Goal: Information Seeking & Learning: Learn about a topic

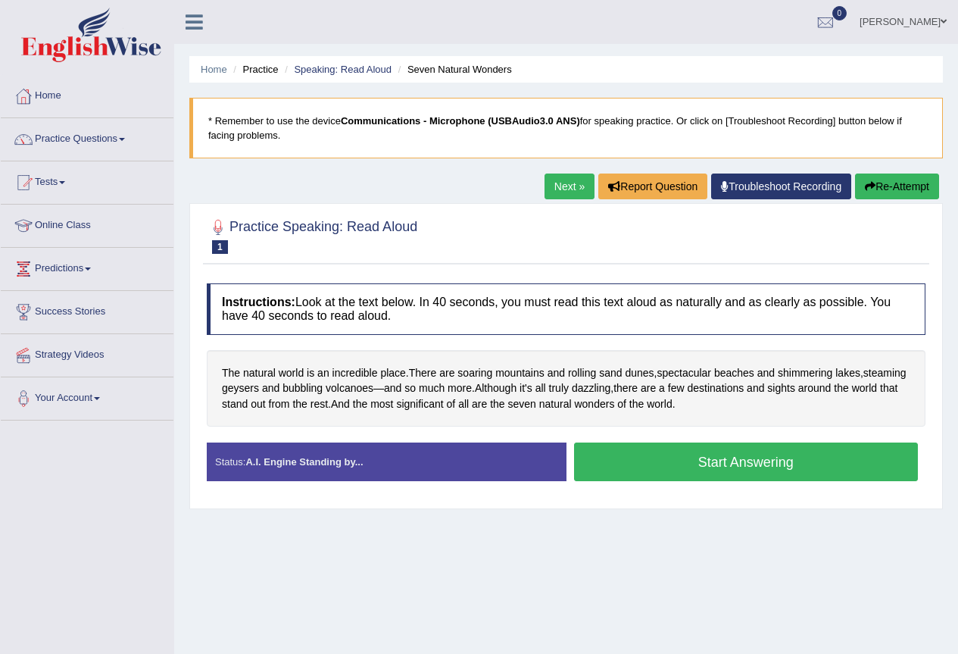
click at [554, 173] on div "Home Practice Speaking: Read Aloud Seven Natural Wonders * Remember to use the …" at bounding box center [566, 378] width 784 height 757
click at [553, 185] on link "Next »" at bounding box center [569, 186] width 50 height 26
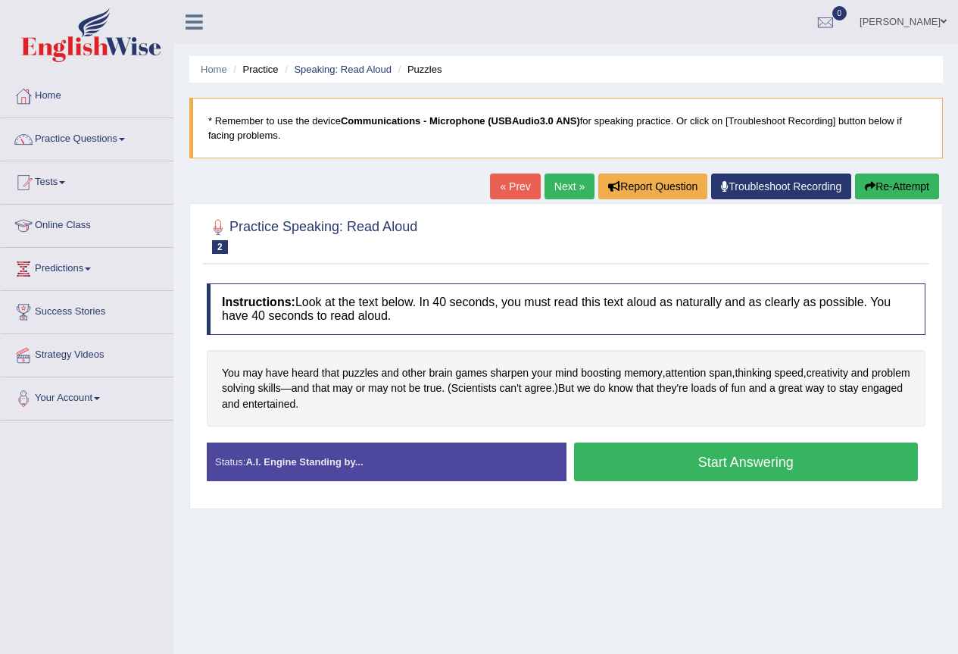
click at [682, 461] on button "Start Answering" at bounding box center [746, 461] width 345 height 39
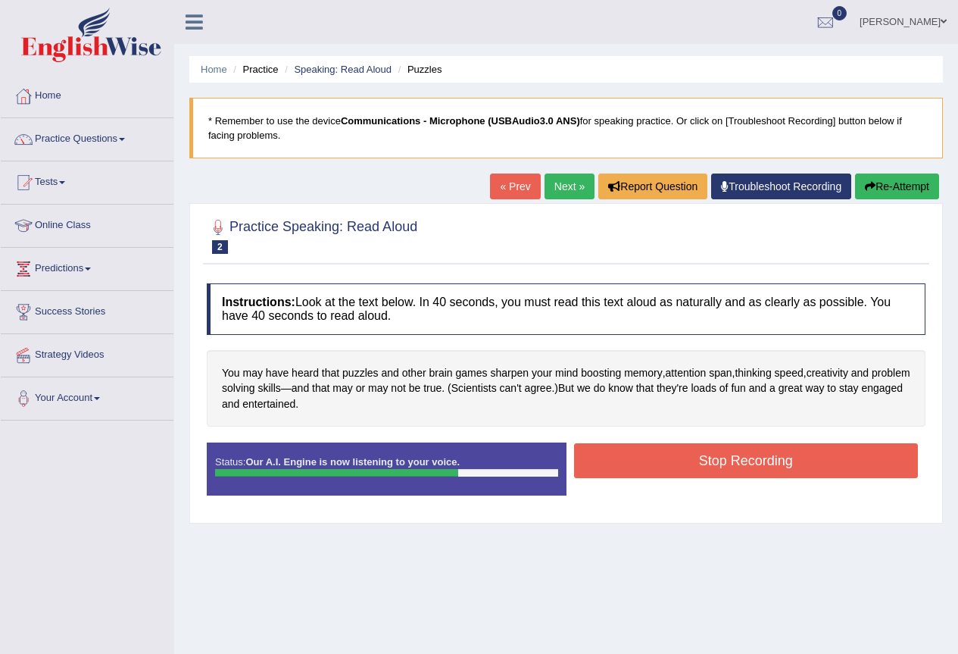
click at [738, 452] on button "Stop Recording" at bounding box center [746, 460] width 345 height 35
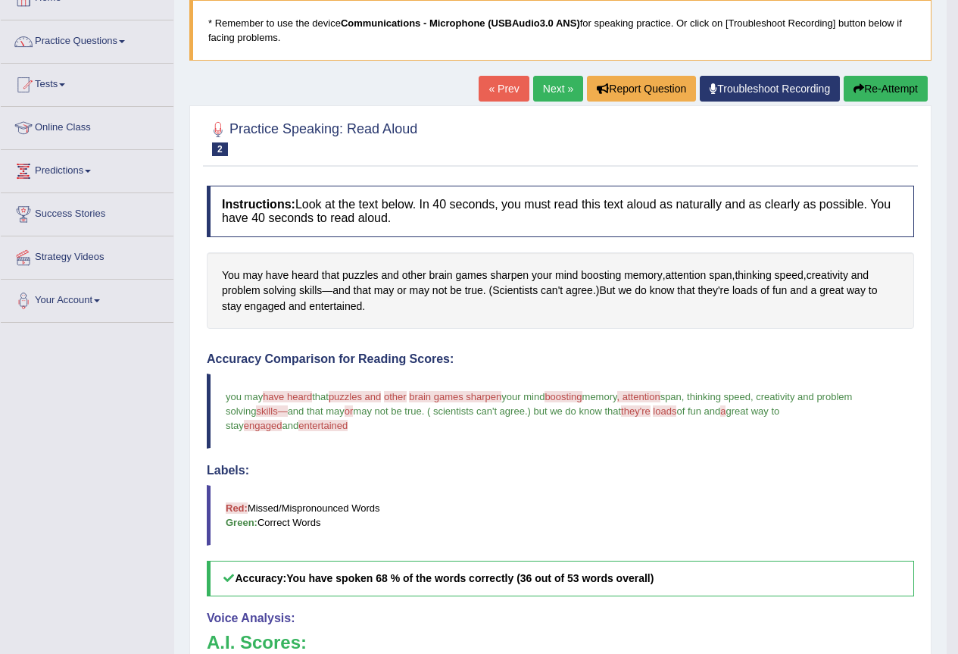
scroll to position [76, 0]
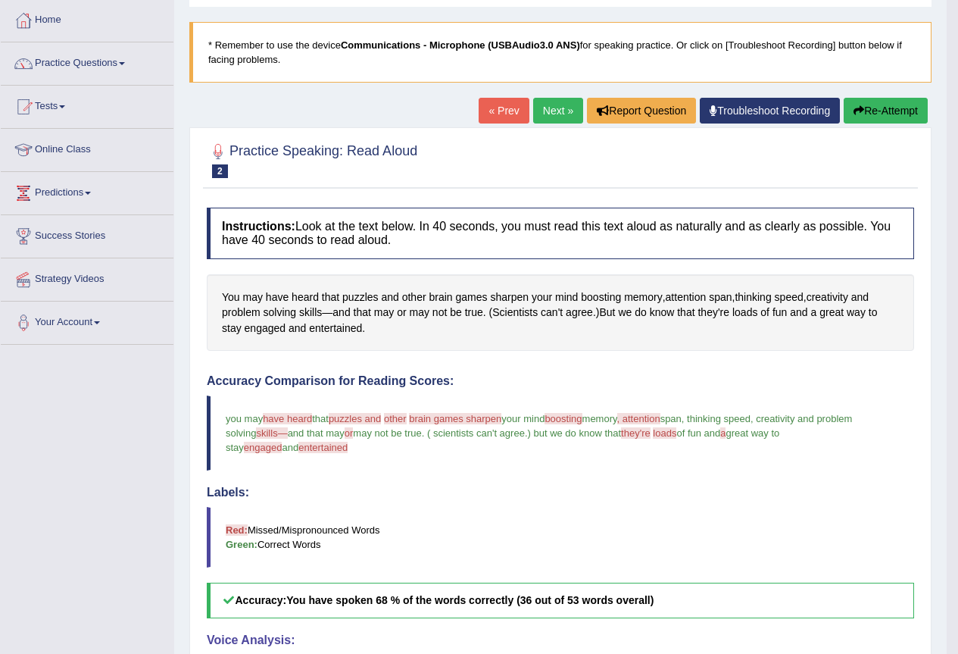
click at [553, 112] on link "Next »" at bounding box center [558, 111] width 50 height 26
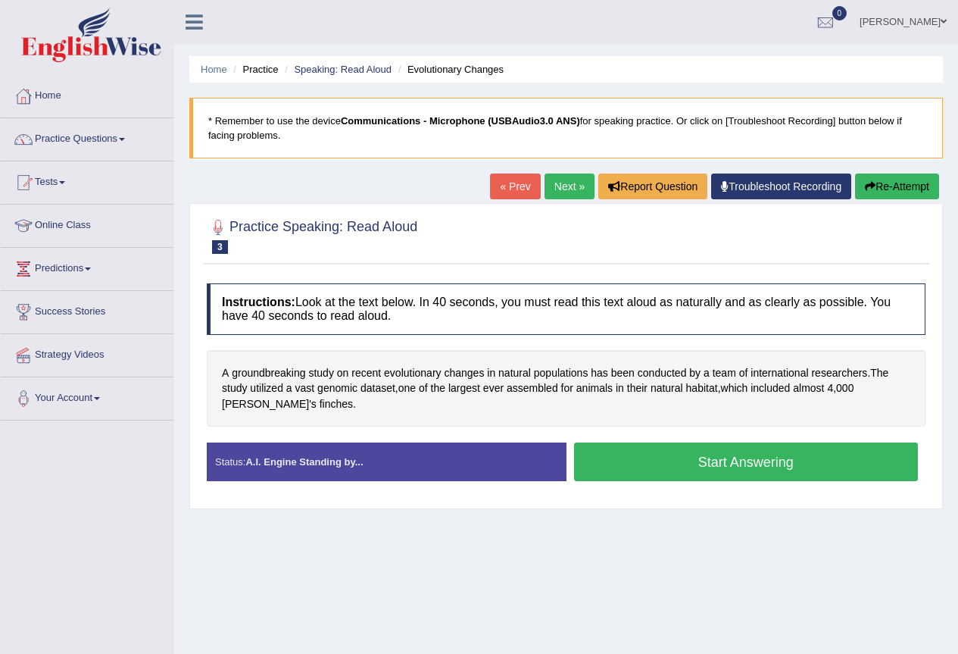
click at [673, 451] on button "Start Answering" at bounding box center [746, 461] width 345 height 39
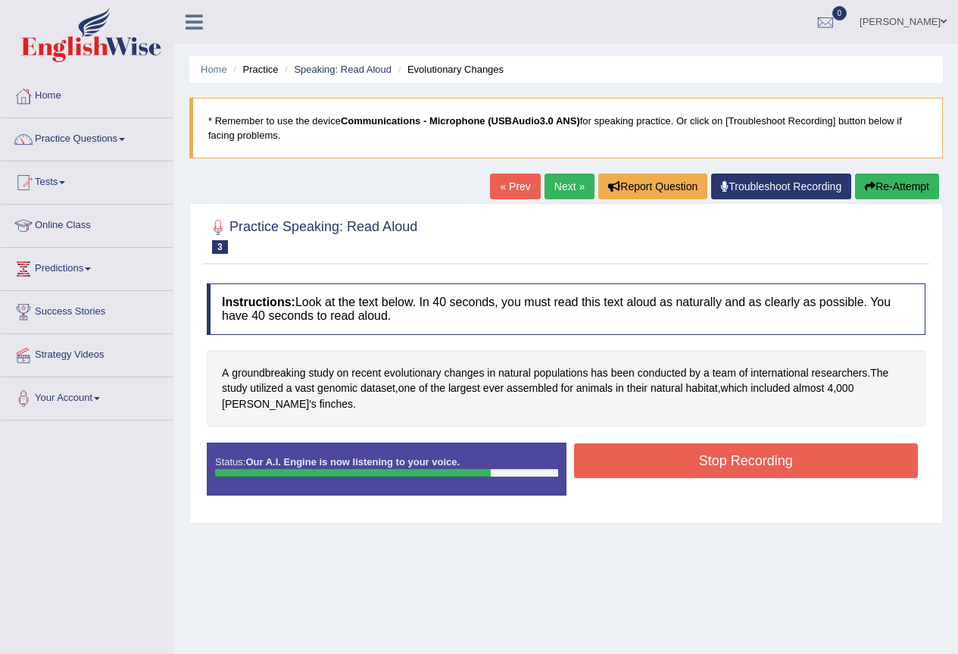
click at [682, 460] on button "Stop Recording" at bounding box center [746, 460] width 345 height 35
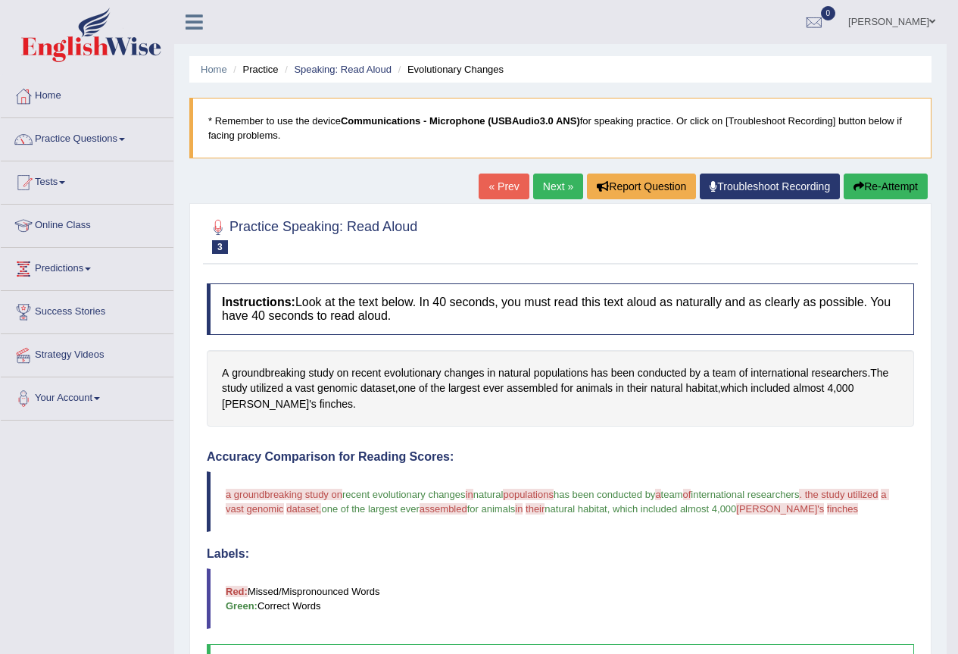
click at [898, 182] on button "Re-Attempt" at bounding box center [886, 186] width 84 height 26
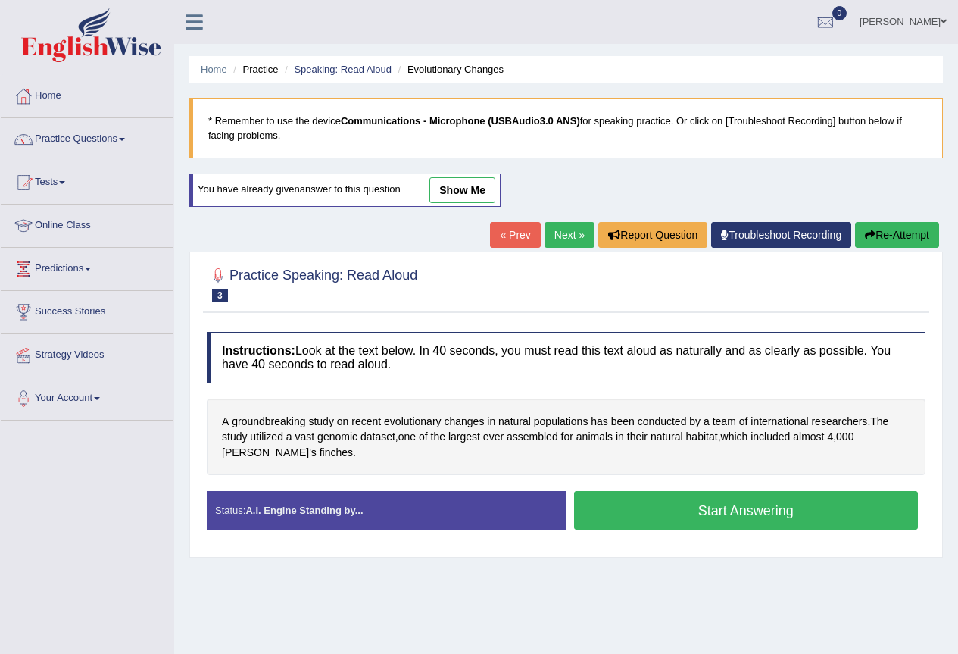
click at [684, 504] on button "Start Answering" at bounding box center [746, 510] width 345 height 39
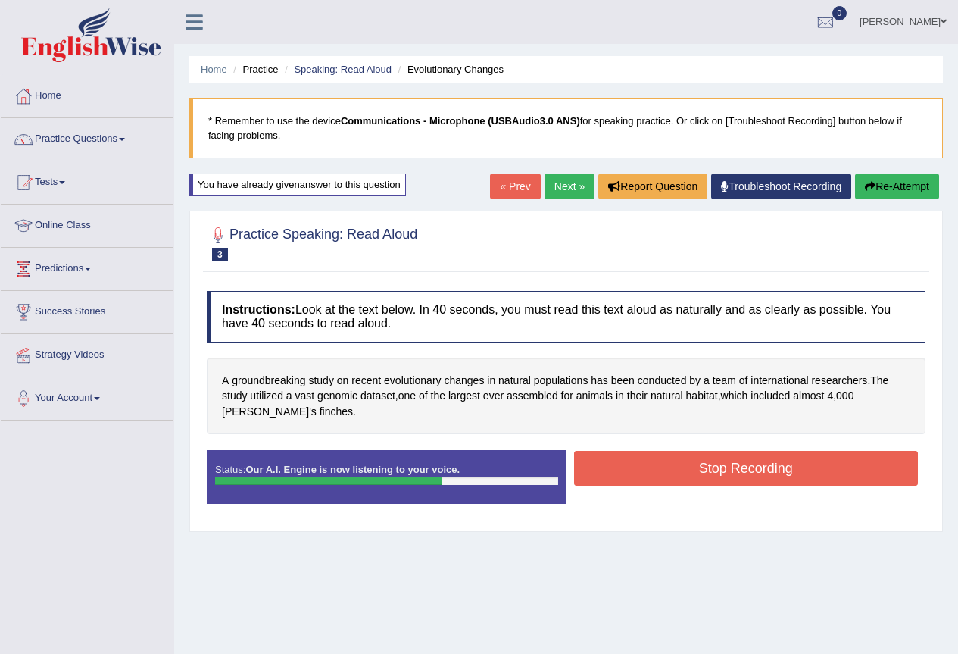
click at [718, 468] on button "Stop Recording" at bounding box center [746, 468] width 345 height 35
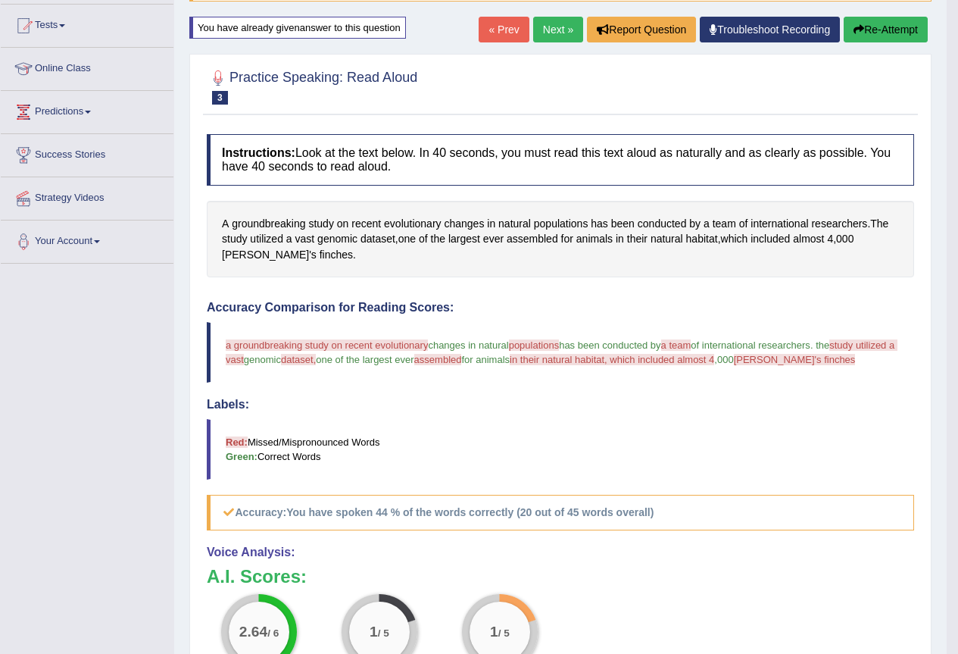
scroll to position [86, 0]
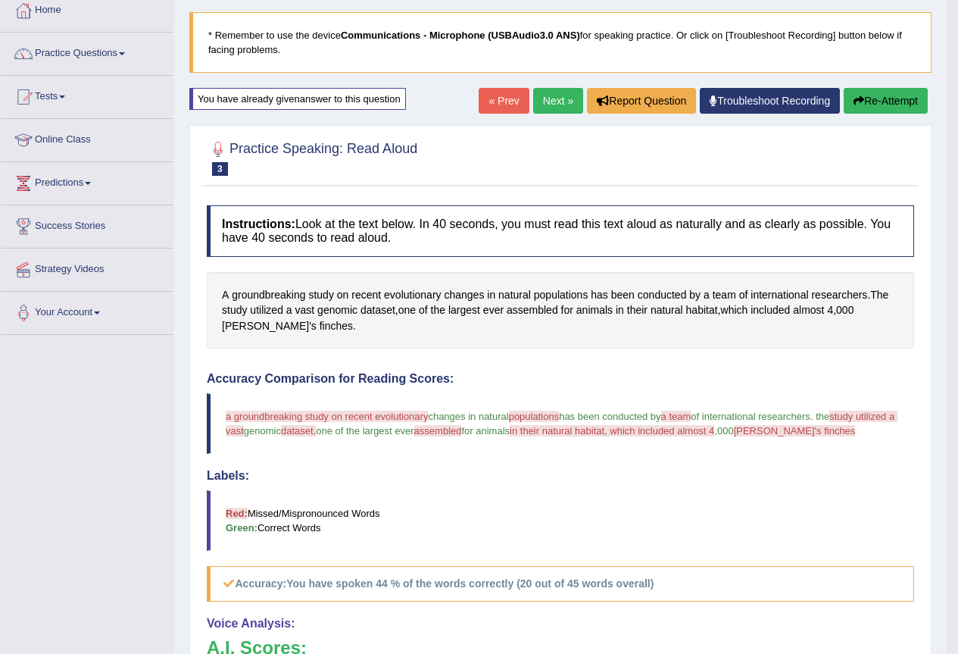
click at [868, 102] on button "Re-Attempt" at bounding box center [886, 101] width 84 height 26
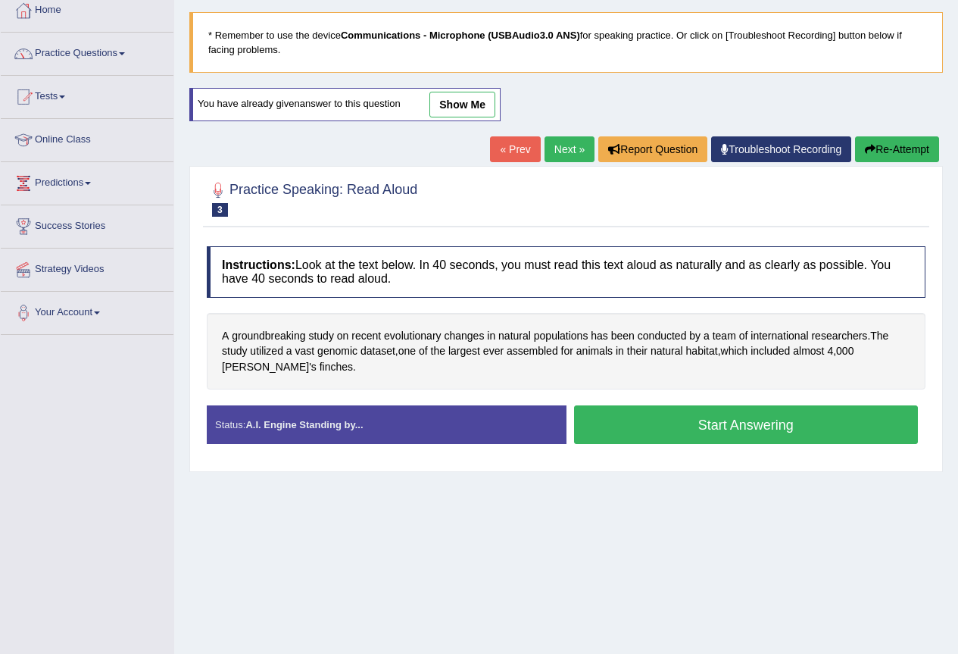
click at [722, 420] on button "Start Answering" at bounding box center [746, 424] width 345 height 39
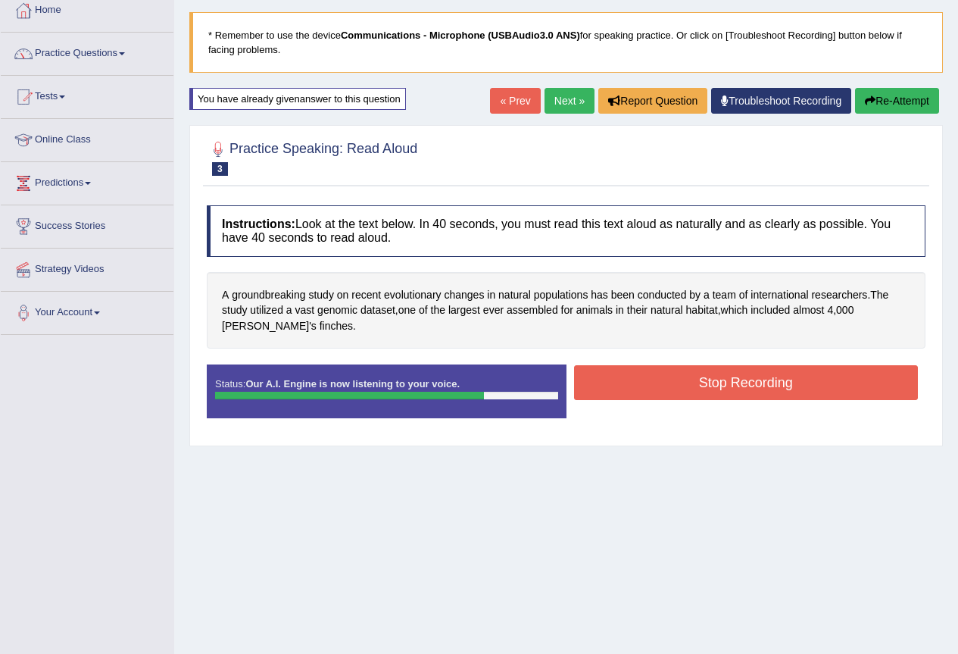
click at [745, 383] on button "Stop Recording" at bounding box center [746, 382] width 345 height 35
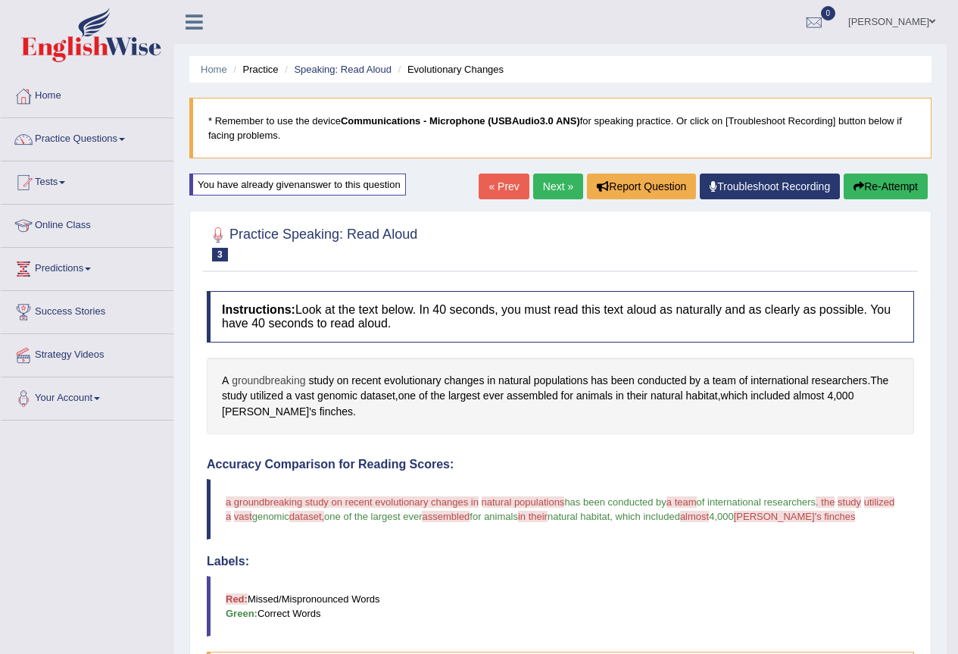
click at [267, 377] on span "groundbreaking" at bounding box center [268, 381] width 73 height 16
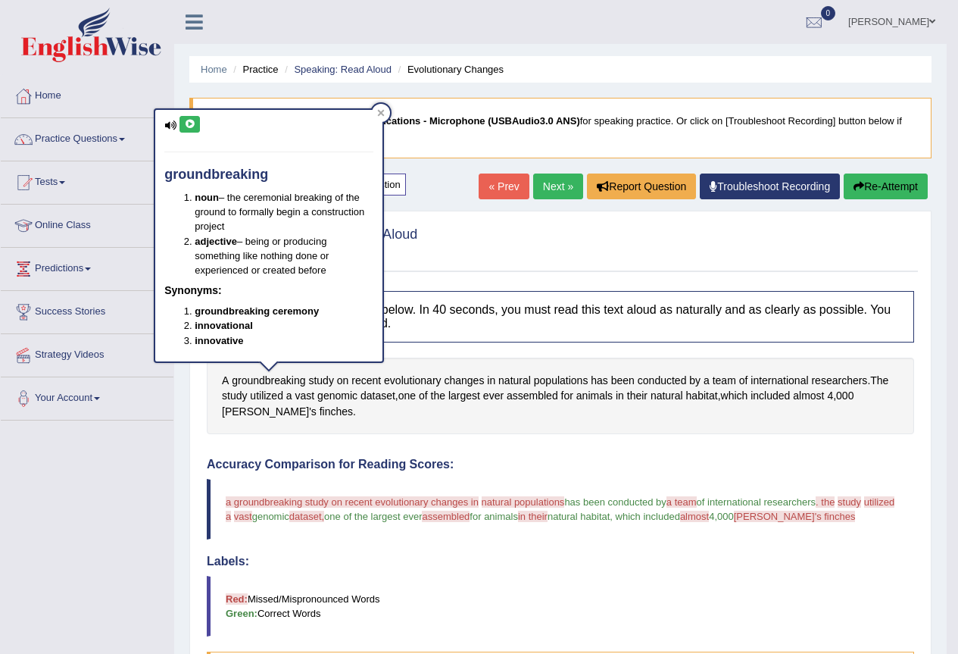
click at [189, 122] on icon at bounding box center [189, 124] width 11 height 9
click at [864, 507] on span "utilized" at bounding box center [879, 501] width 30 height 11
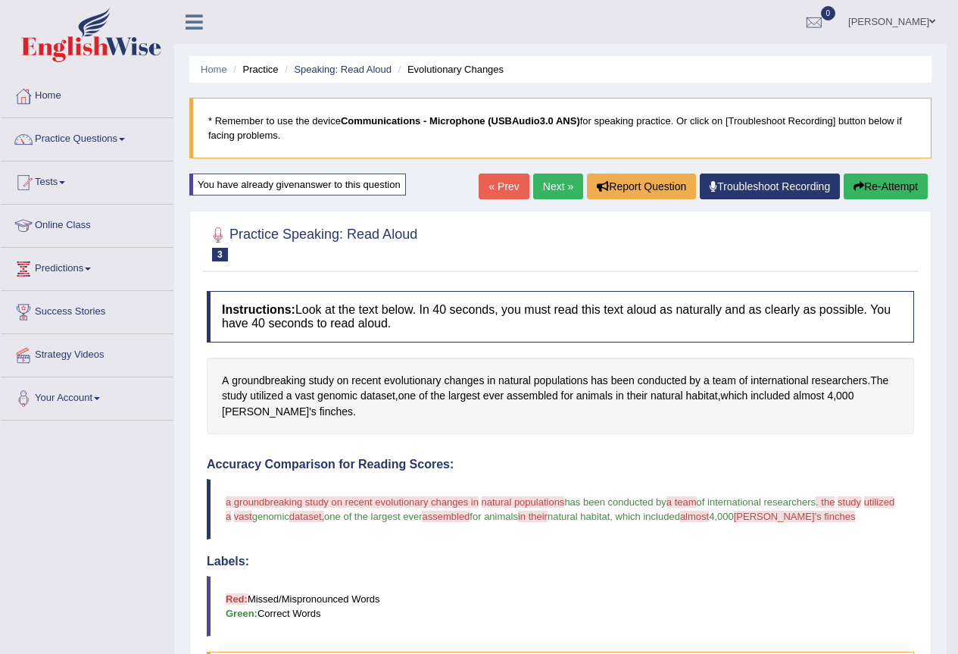
click at [864, 507] on span "utilized" at bounding box center [879, 501] width 30 height 11
click at [264, 501] on span "a groundbreaking study on recent evolutionary changes in" at bounding box center [352, 501] width 253 height 11
click at [530, 500] on span "natural populations" at bounding box center [523, 501] width 83 height 11
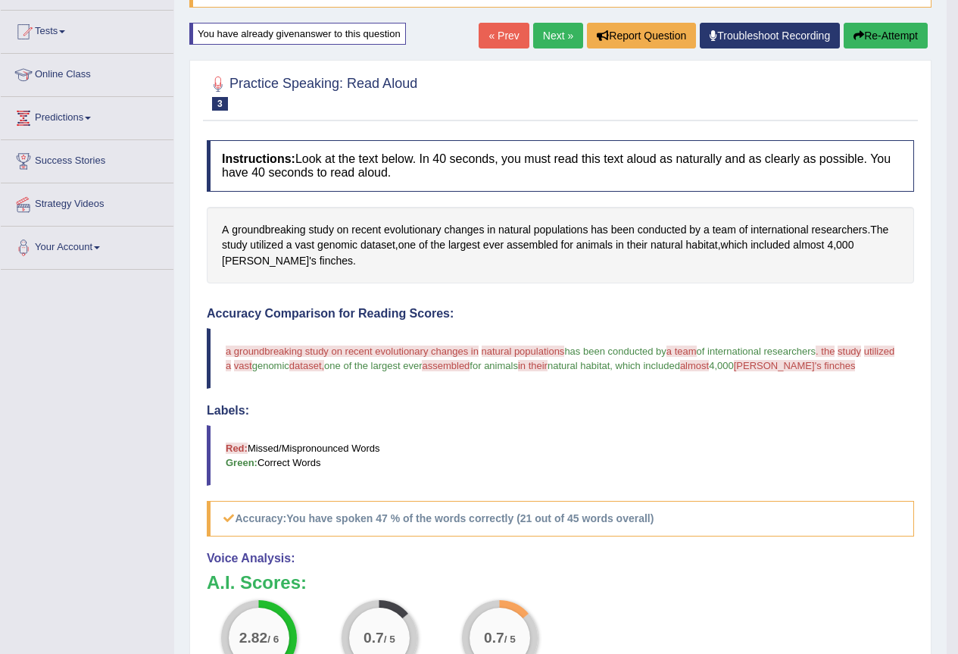
scroll to position [86, 0]
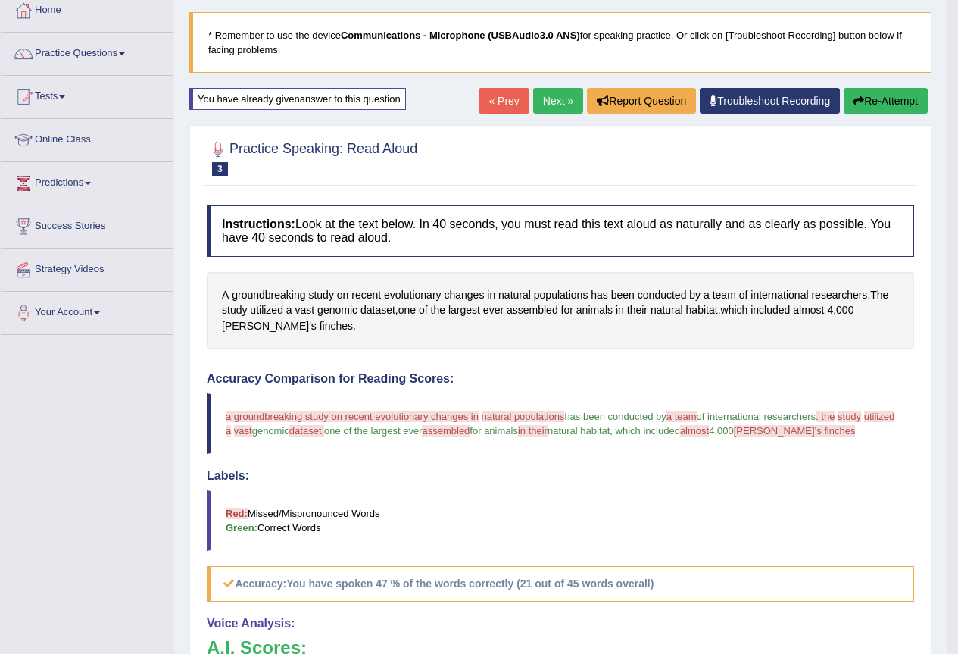
click at [864, 422] on span "utilized" at bounding box center [879, 415] width 30 height 11
click at [252, 426] on span "vast" at bounding box center [243, 430] width 18 height 11
click at [906, 100] on button "Re-Attempt" at bounding box center [886, 101] width 84 height 26
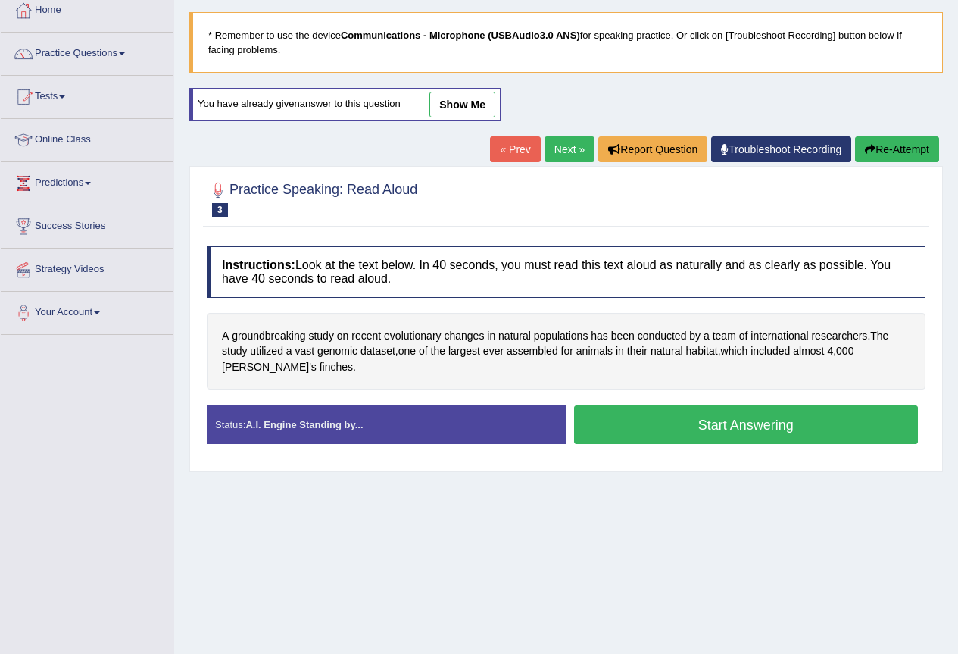
scroll to position [86, 0]
click at [715, 420] on button "Start Answering" at bounding box center [746, 424] width 345 height 39
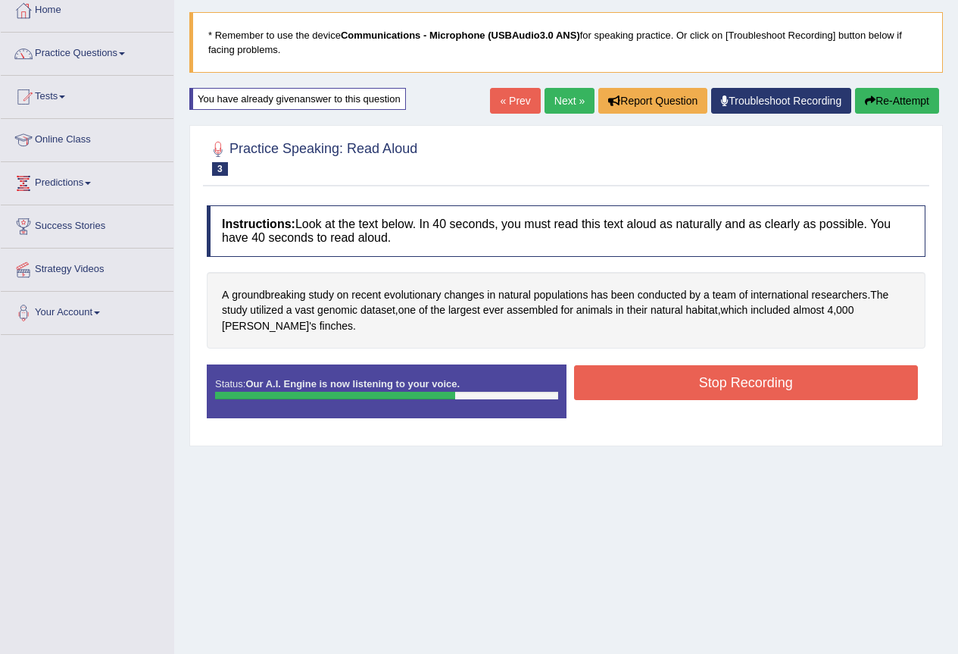
click at [741, 382] on button "Stop Recording" at bounding box center [746, 382] width 345 height 35
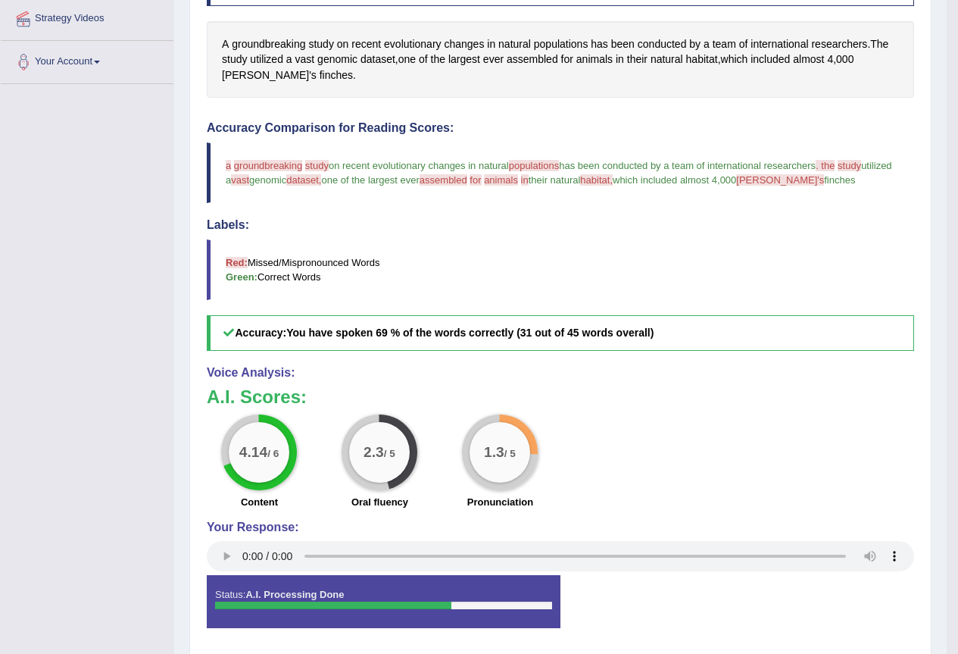
scroll to position [388, 0]
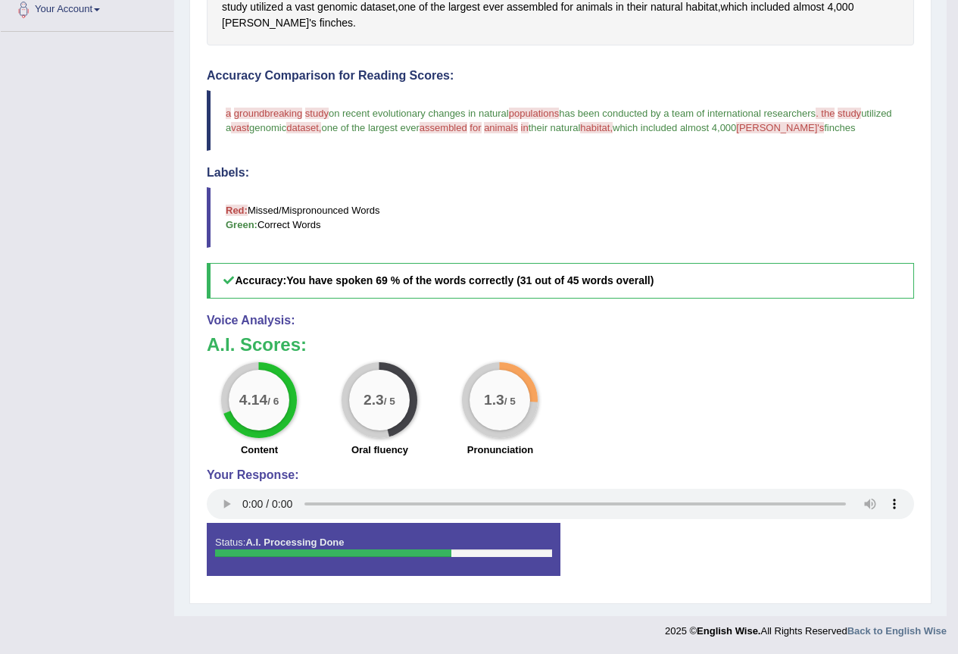
click at [249, 127] on span "vast" at bounding box center [240, 127] width 18 height 11
click at [249, 129] on span "vast" at bounding box center [240, 127] width 18 height 11
click at [321, 131] on span "dataset," at bounding box center [303, 127] width 35 height 11
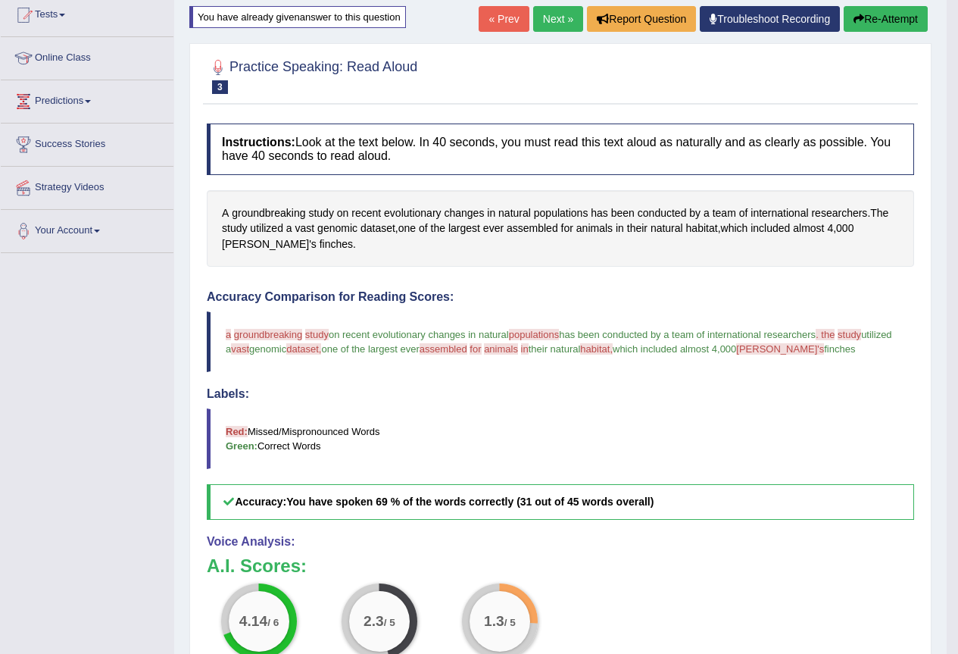
scroll to position [161, 0]
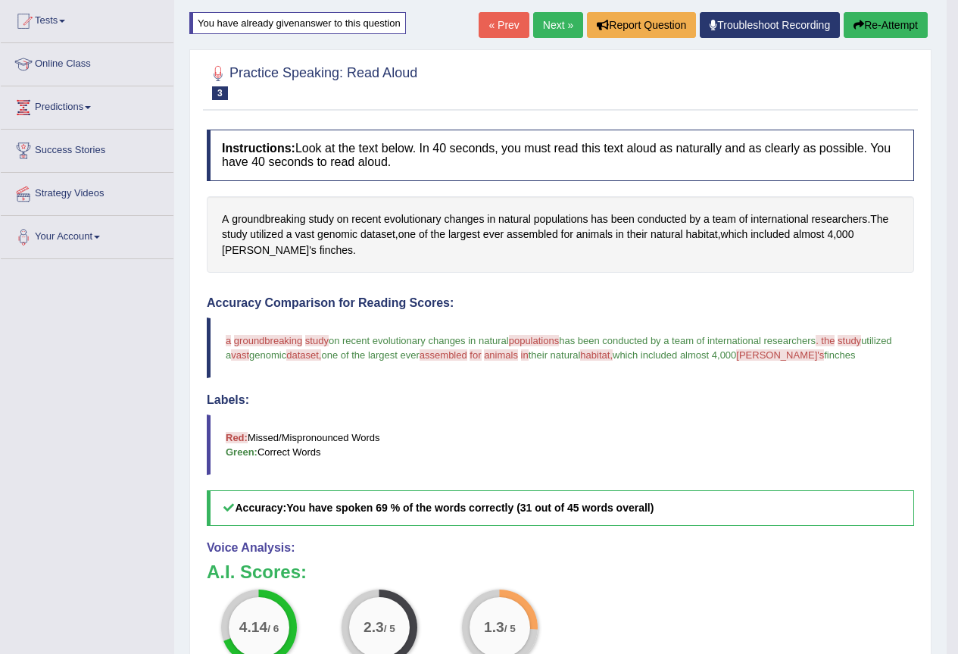
click at [896, 27] on button "Re-Attempt" at bounding box center [886, 25] width 84 height 26
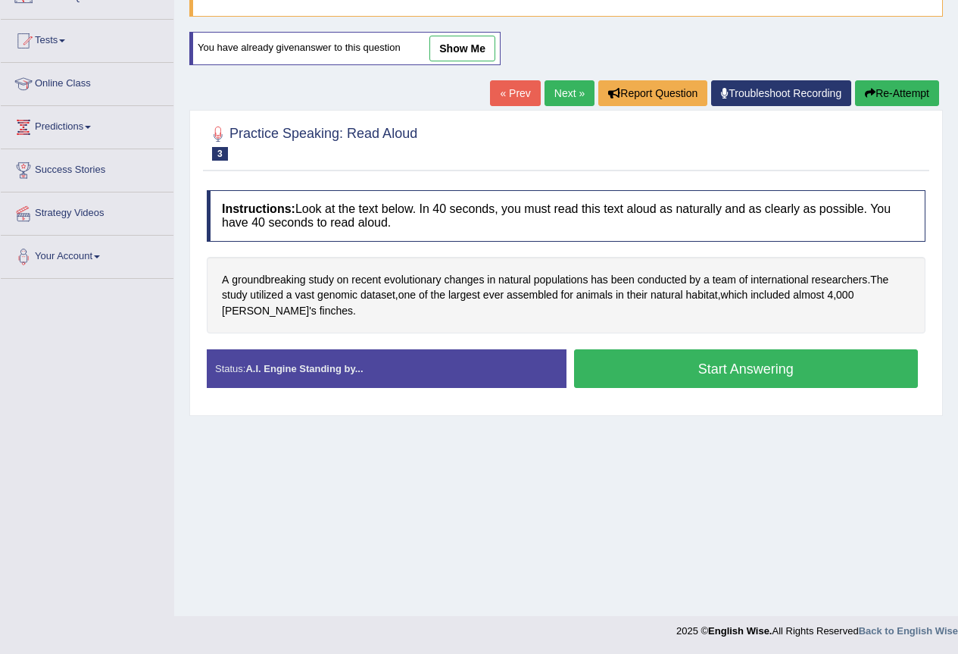
click at [716, 365] on button "Start Answering" at bounding box center [746, 368] width 345 height 39
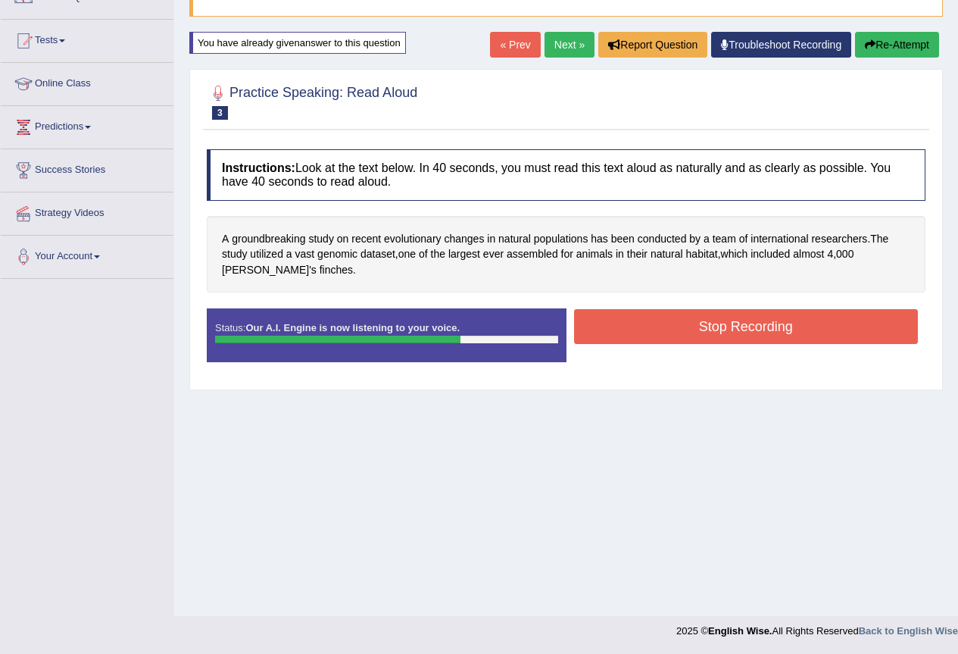
click at [697, 323] on button "Stop Recording" at bounding box center [746, 326] width 345 height 35
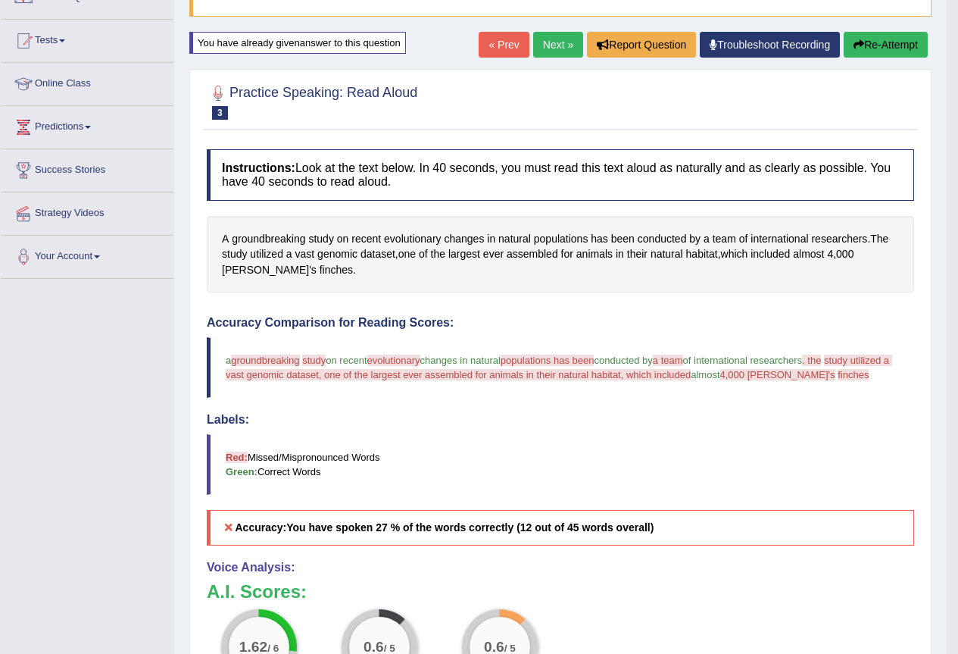
click at [552, 42] on link "Next »" at bounding box center [558, 45] width 50 height 26
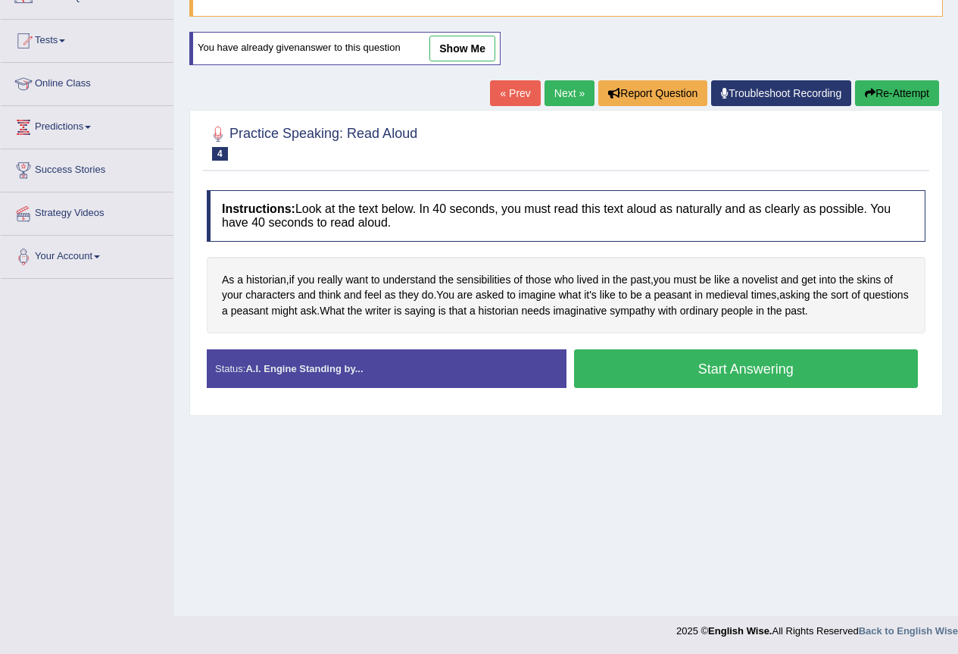
click at [707, 369] on button "Start Answering" at bounding box center [746, 368] width 345 height 39
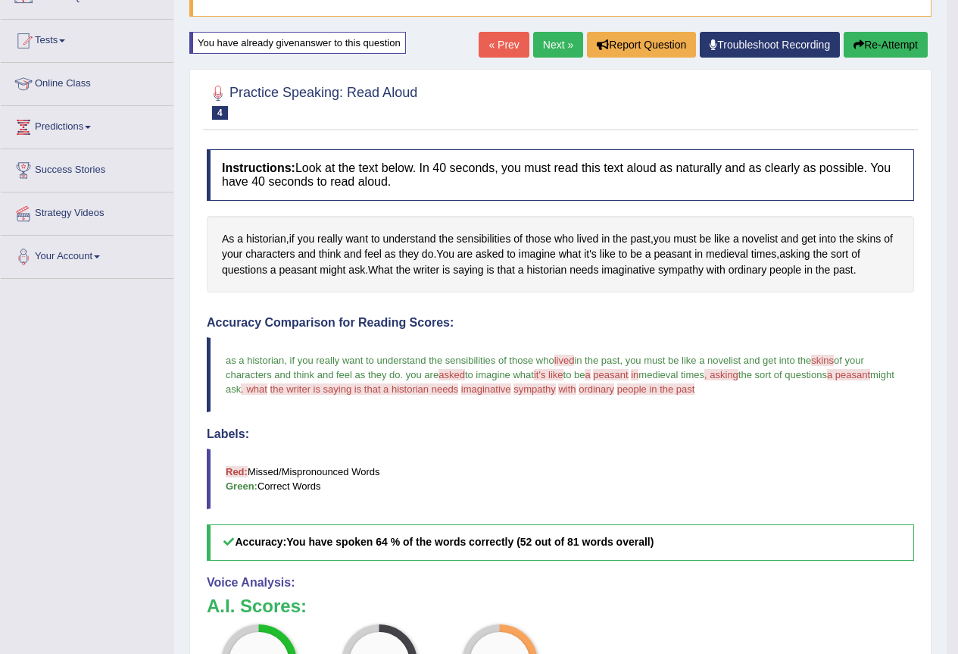
click at [878, 42] on button "Re-Attempt" at bounding box center [886, 45] width 84 height 26
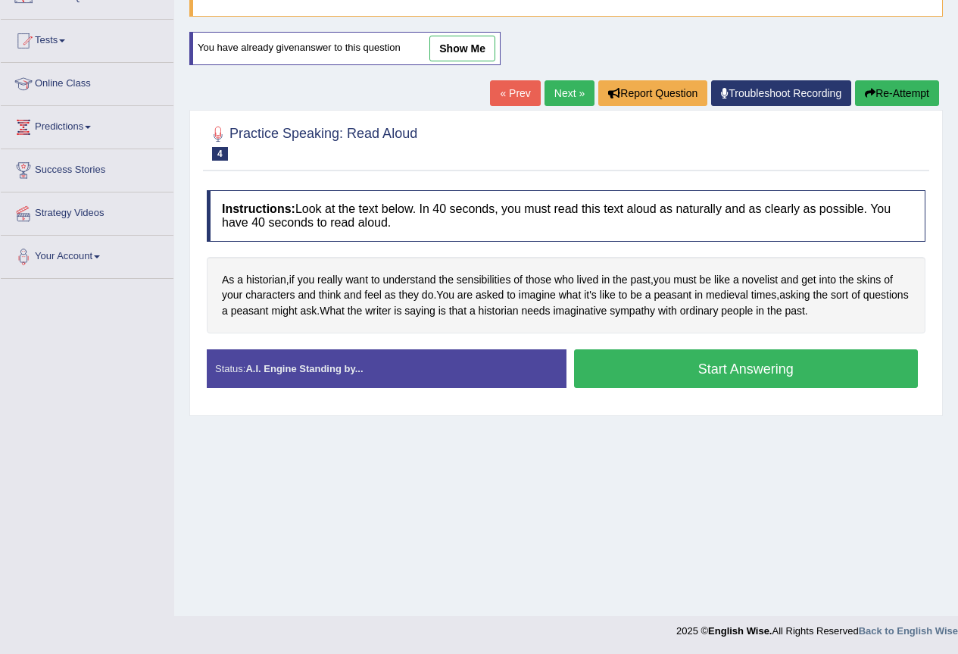
click at [717, 368] on button "Start Answering" at bounding box center [746, 368] width 345 height 39
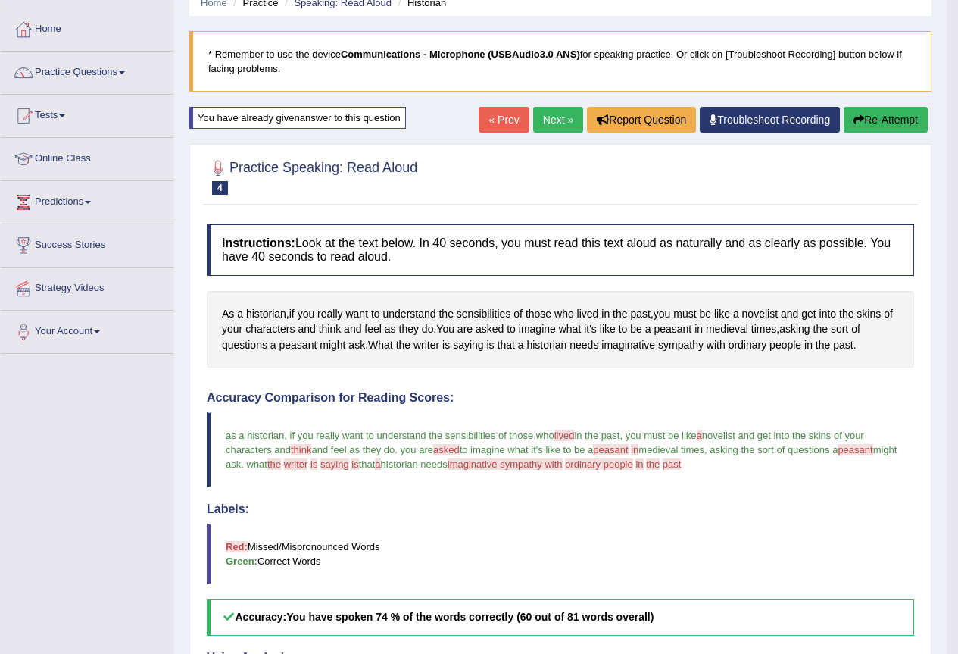
scroll to position [66, 0]
click at [549, 122] on link "Next »" at bounding box center [558, 121] width 50 height 26
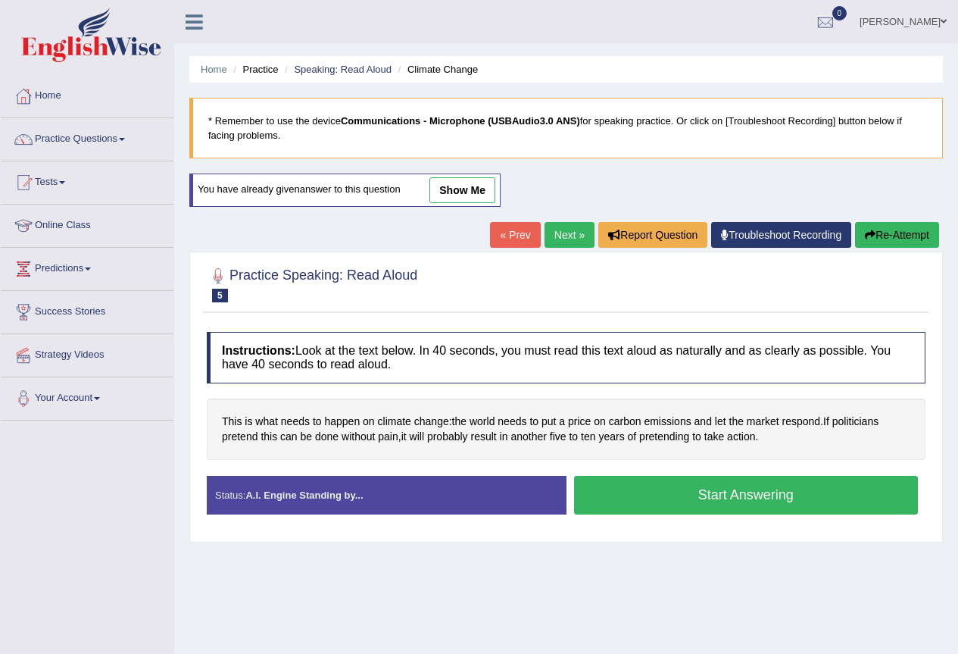
click at [750, 489] on button "Start Answering" at bounding box center [746, 495] width 345 height 39
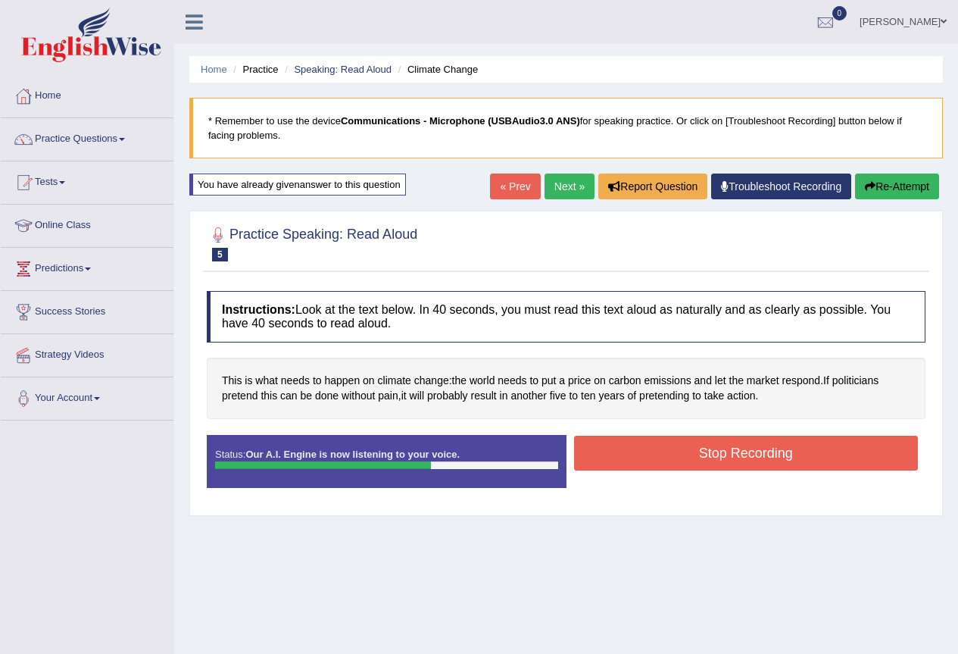
click at [737, 455] on button "Stop Recording" at bounding box center [746, 452] width 345 height 35
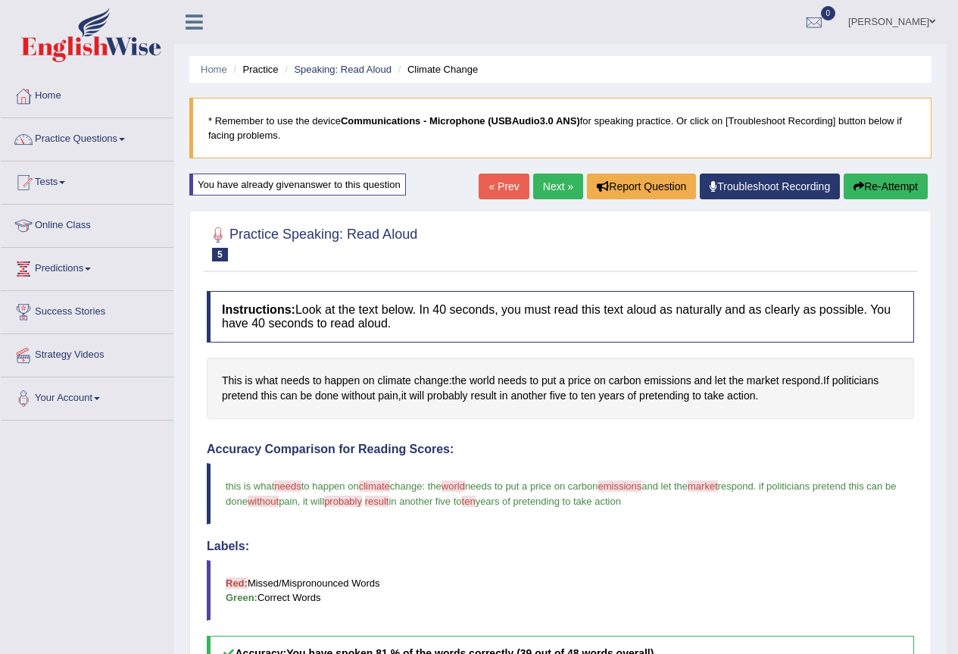
click at [891, 185] on button "Re-Attempt" at bounding box center [886, 186] width 84 height 26
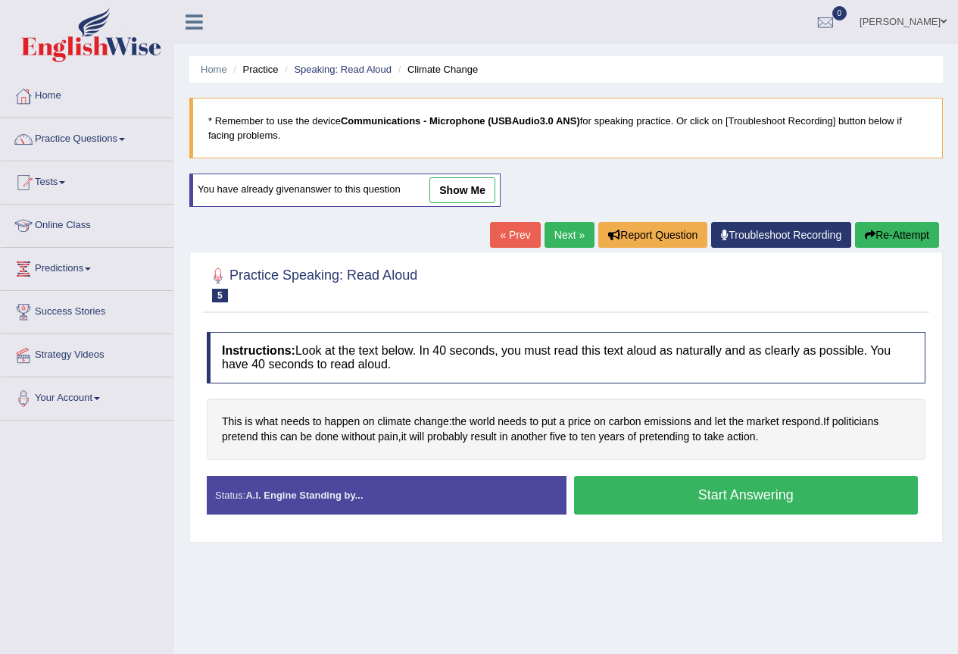
click at [743, 491] on button "Start Answering" at bounding box center [746, 495] width 345 height 39
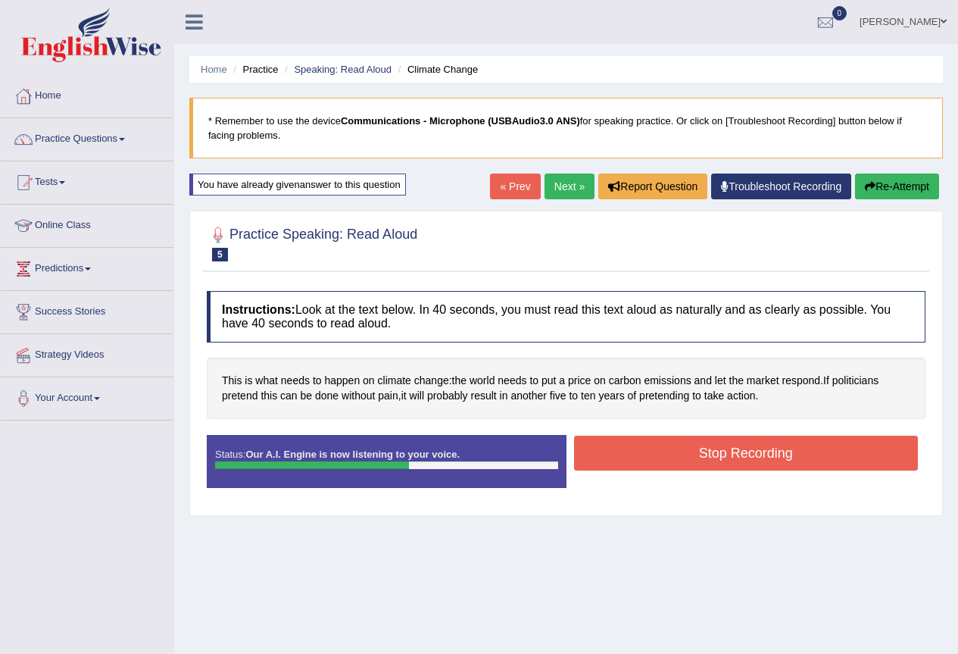
click at [771, 454] on button "Stop Recording" at bounding box center [746, 452] width 345 height 35
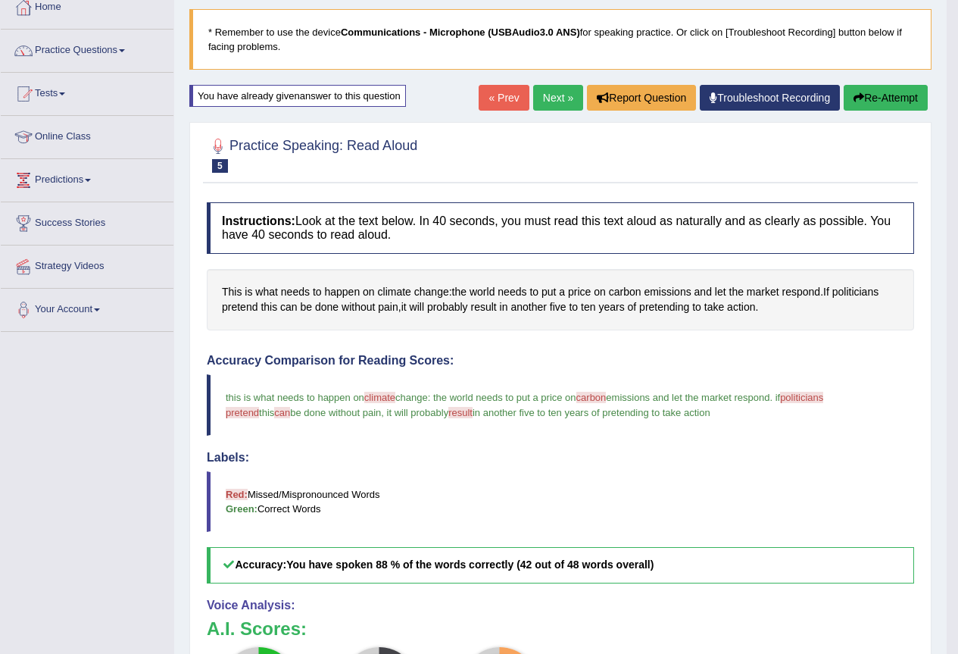
scroll to position [76, 0]
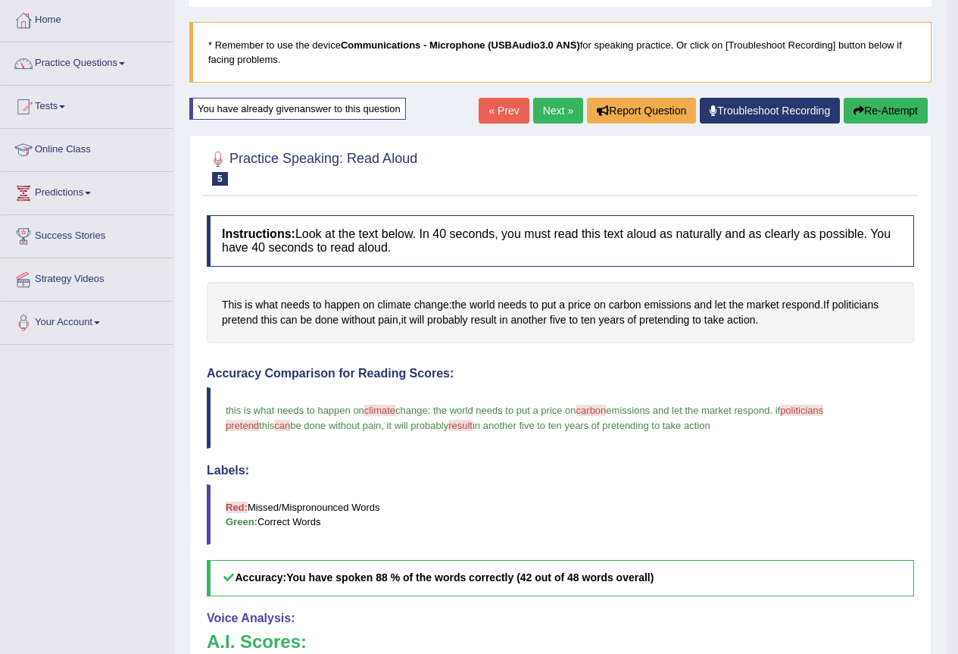
click at [384, 412] on span "climate" at bounding box center [379, 409] width 31 height 11
click at [386, 408] on span "climate" at bounding box center [379, 409] width 31 height 11
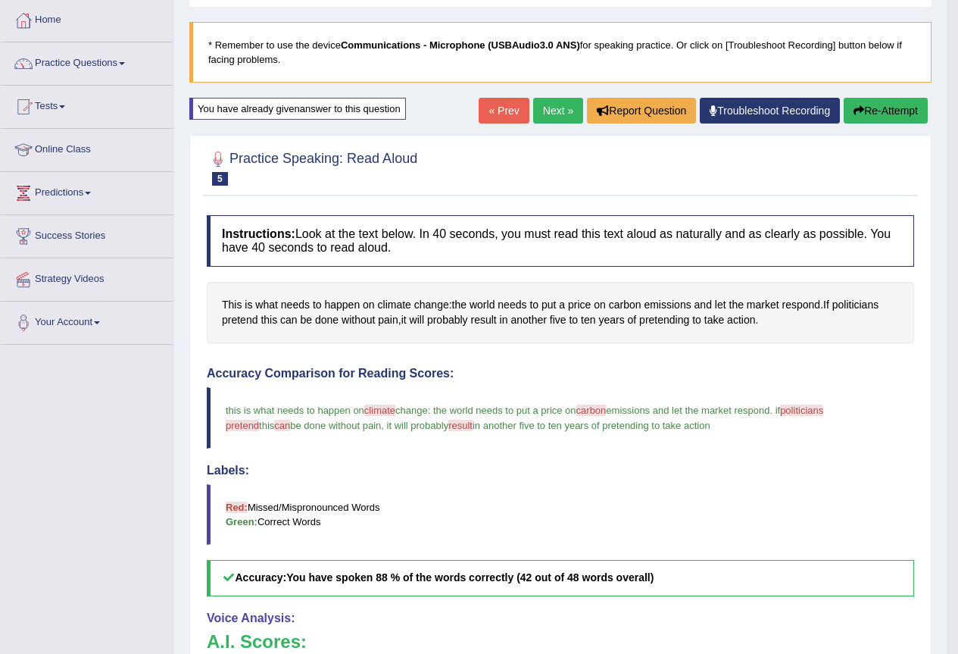
click at [385, 408] on span "climate" at bounding box center [379, 409] width 31 height 11
click at [384, 408] on span "climate" at bounding box center [379, 409] width 31 height 11
click at [383, 407] on span "climate" at bounding box center [379, 409] width 31 height 11
click at [448, 428] on span "result" at bounding box center [460, 425] width 24 height 11
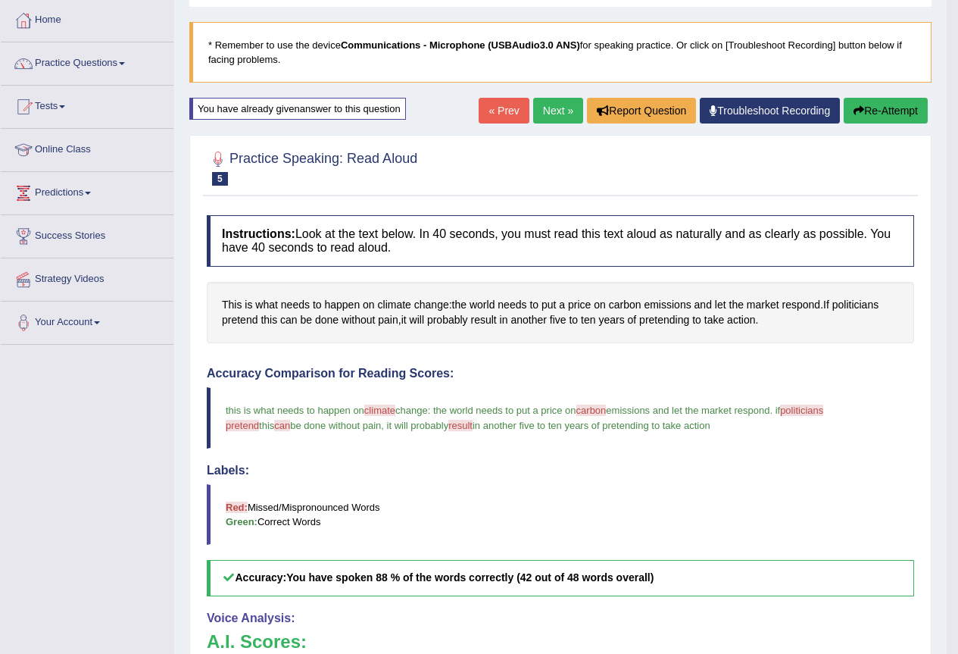
click at [879, 109] on button "Re-Attempt" at bounding box center [886, 111] width 84 height 26
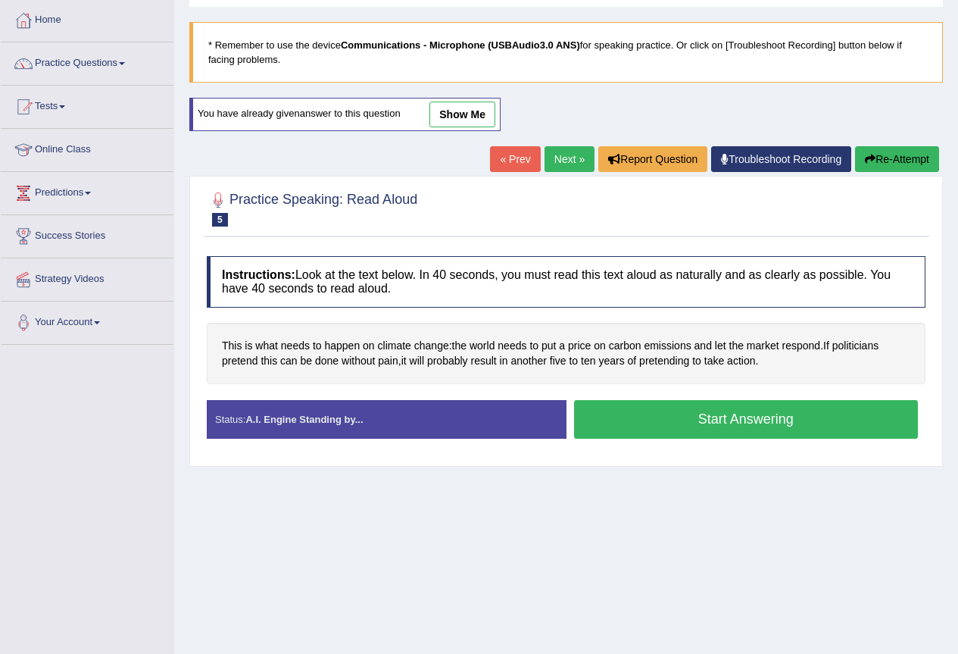
click at [737, 415] on button "Start Answering" at bounding box center [746, 419] width 345 height 39
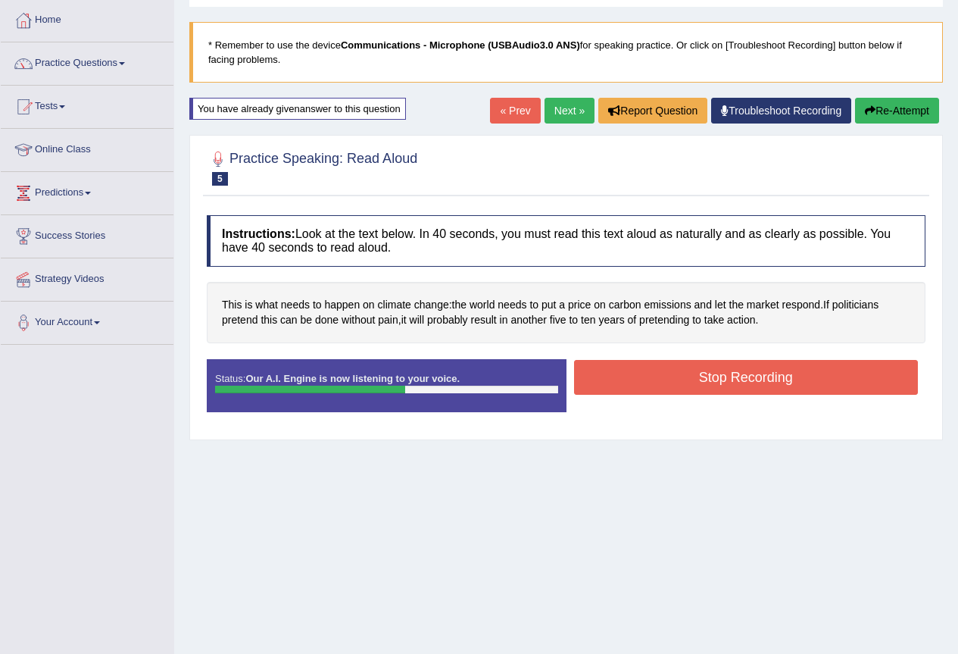
click at [792, 367] on button "Stop Recording" at bounding box center [746, 377] width 345 height 35
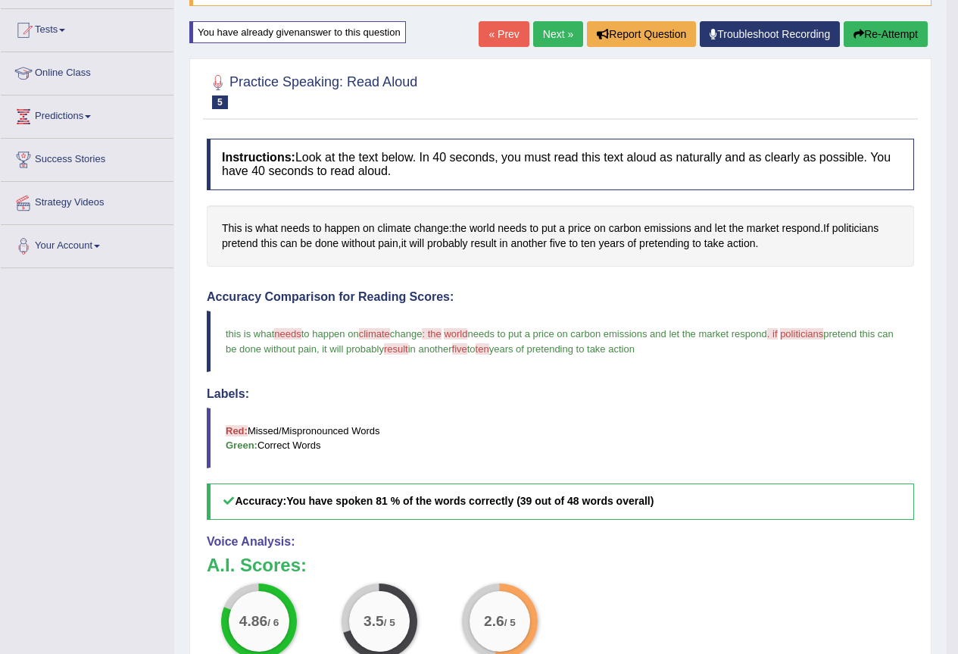
scroll to position [151, 0]
click at [553, 28] on link "Next »" at bounding box center [558, 35] width 50 height 26
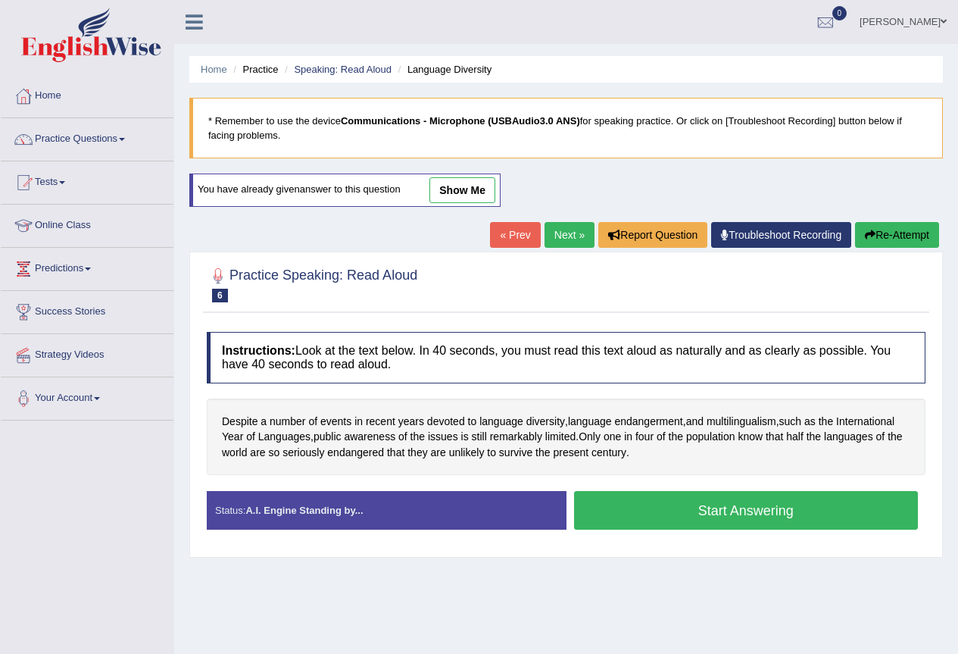
click at [721, 504] on button "Start Answering" at bounding box center [746, 510] width 345 height 39
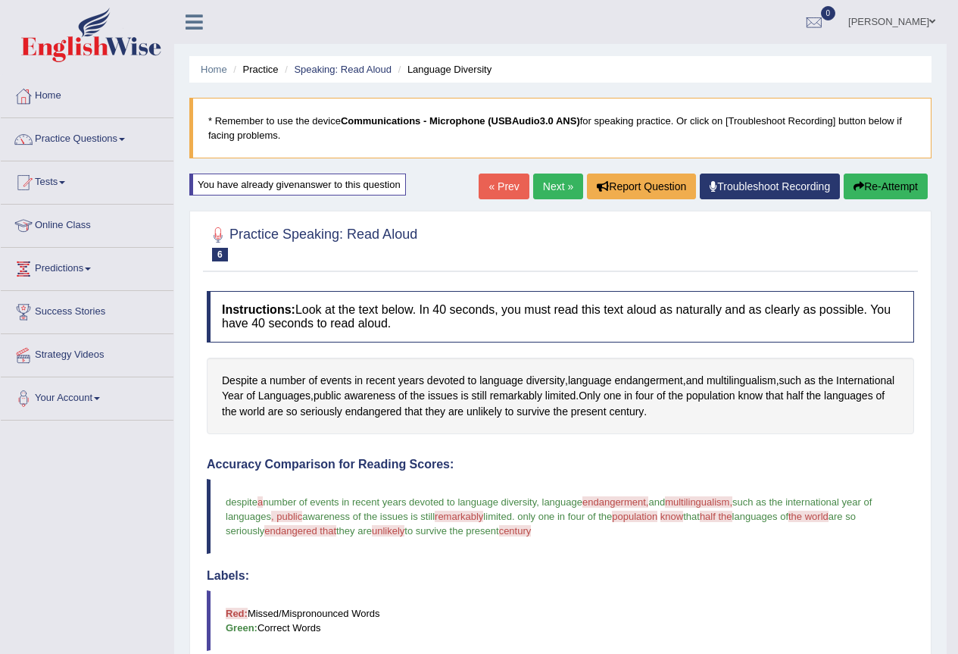
click at [878, 183] on button "Re-Attempt" at bounding box center [886, 186] width 84 height 26
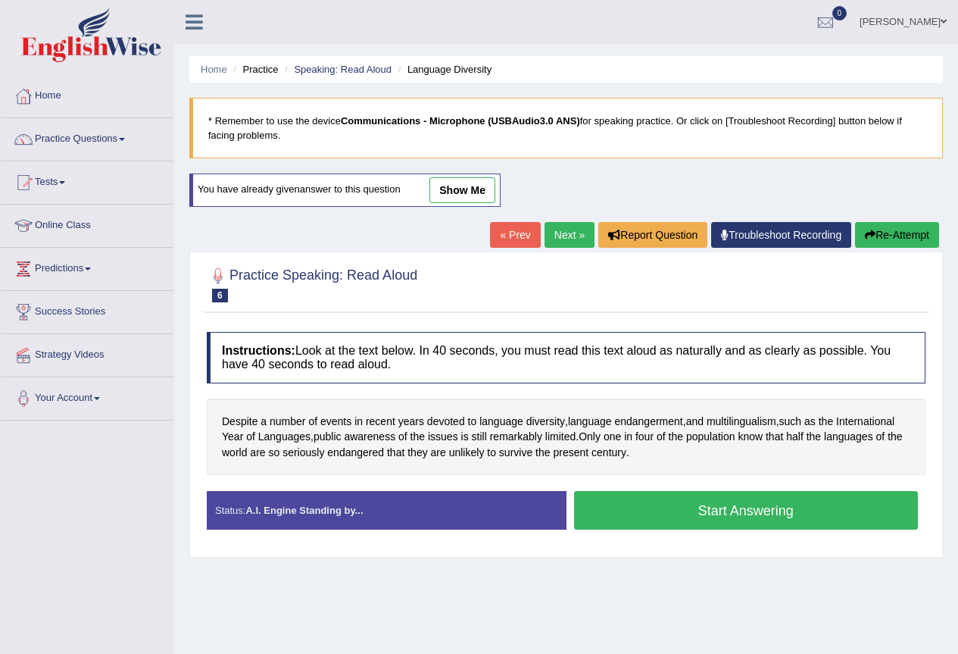
click at [691, 504] on button "Start Answering" at bounding box center [746, 510] width 345 height 39
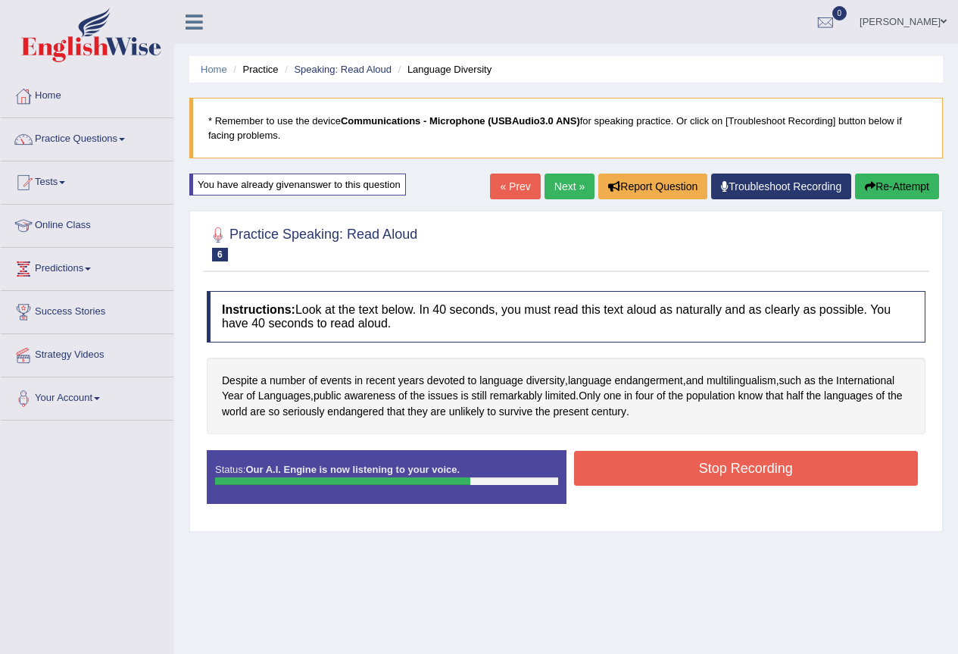
click at [654, 471] on button "Stop Recording" at bounding box center [746, 468] width 345 height 35
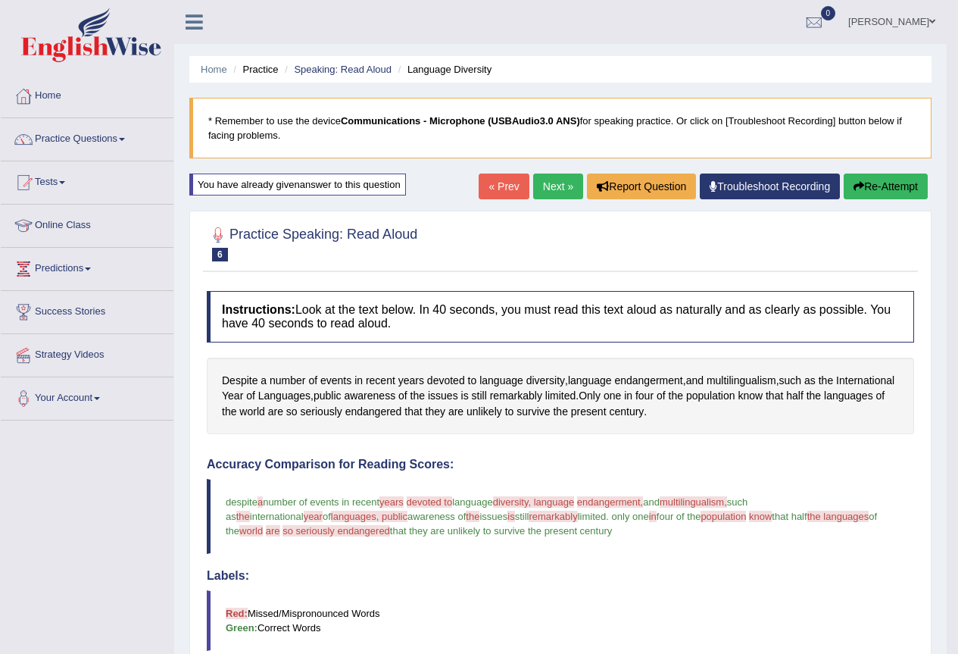
click at [878, 187] on button "Re-Attempt" at bounding box center [886, 186] width 84 height 26
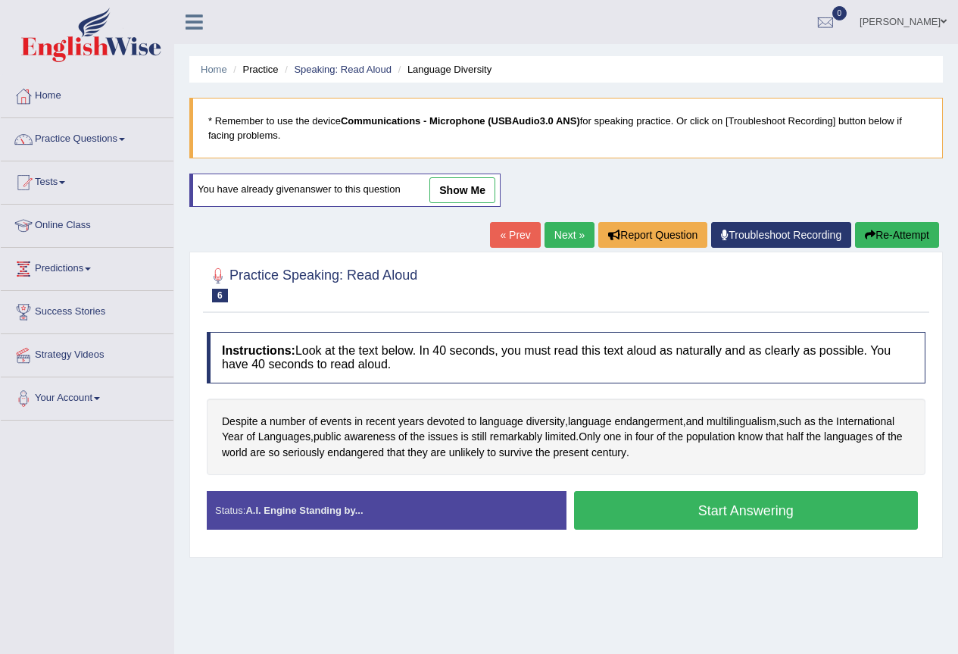
click at [753, 499] on button "Start Answering" at bounding box center [746, 510] width 345 height 39
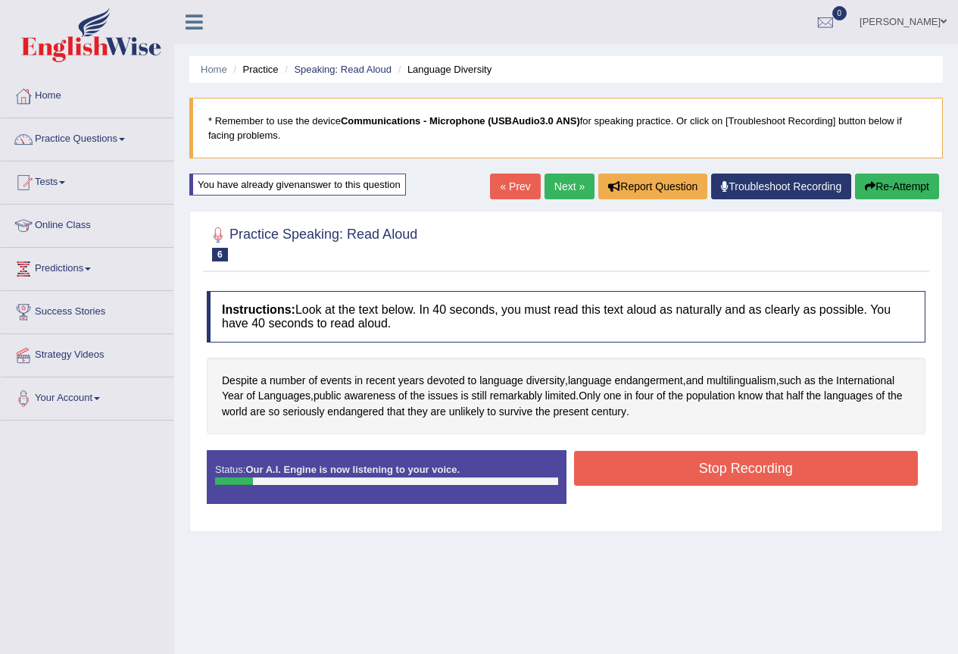
click at [891, 174] on button "Re-Attempt" at bounding box center [897, 186] width 84 height 26
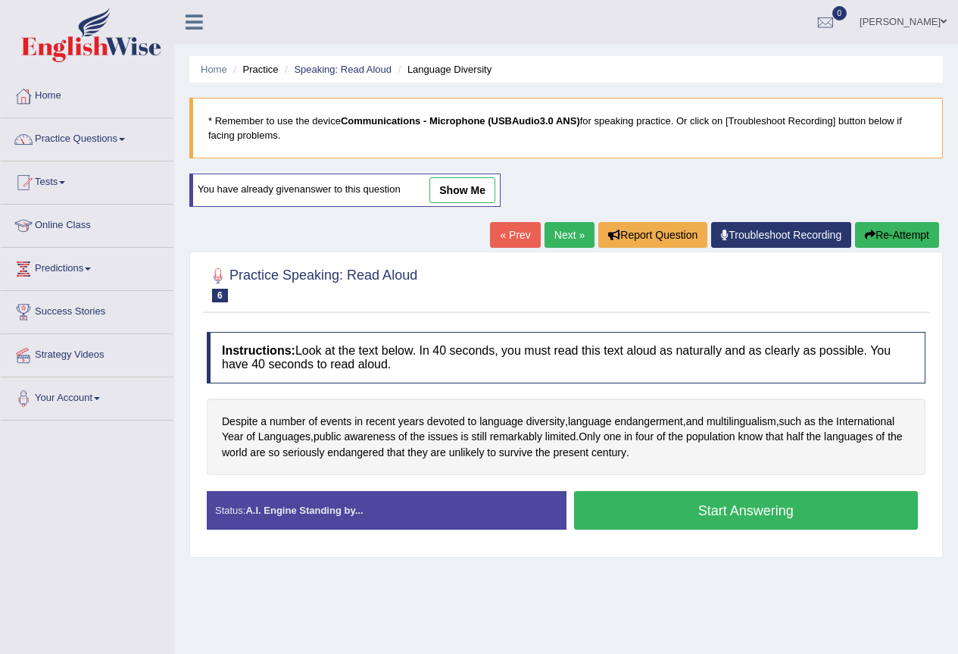
click at [720, 504] on button "Start Answering" at bounding box center [746, 510] width 345 height 39
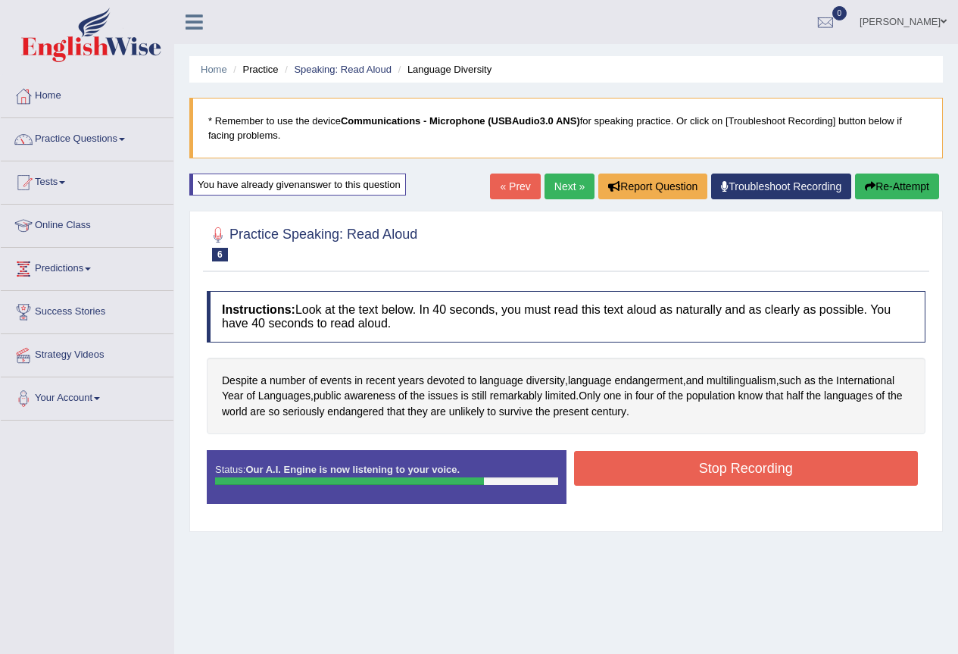
click at [724, 469] on button "Stop Recording" at bounding box center [746, 468] width 345 height 35
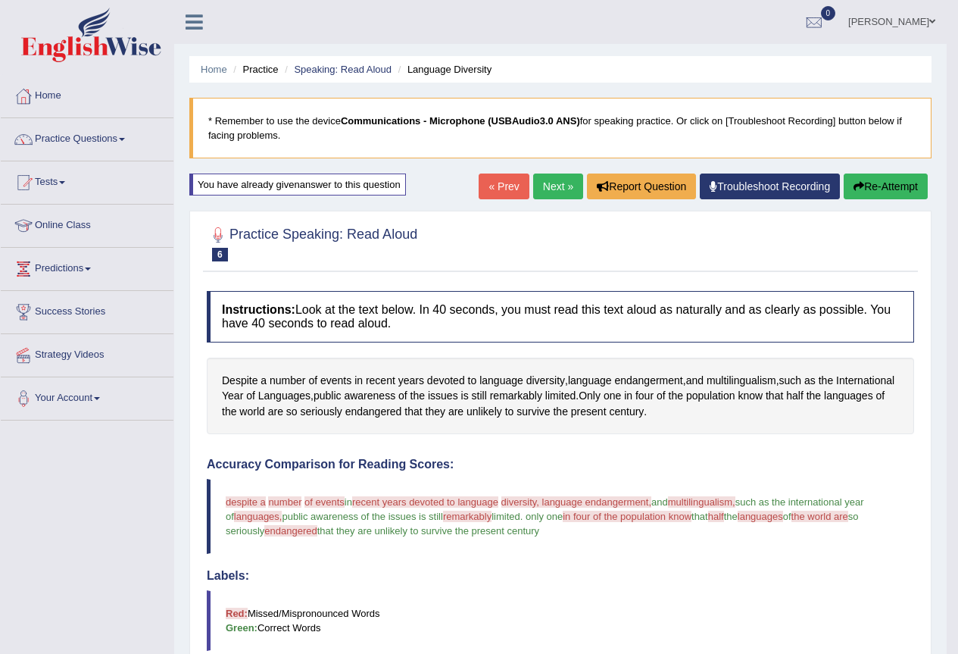
click at [553, 177] on link "Next »" at bounding box center [558, 186] width 50 height 26
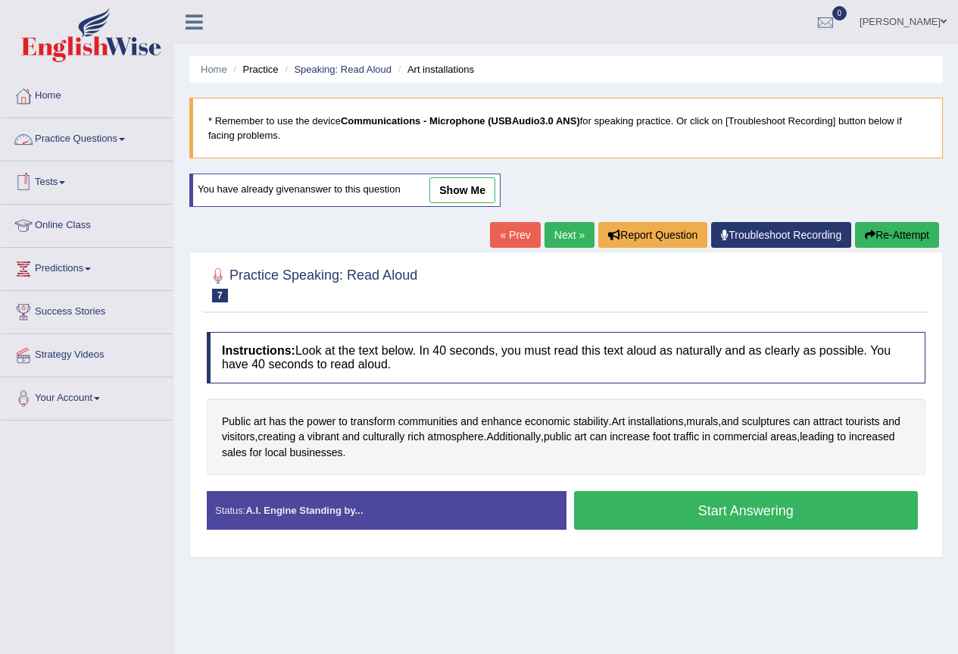
click at [125, 139] on span at bounding box center [122, 139] width 6 height 3
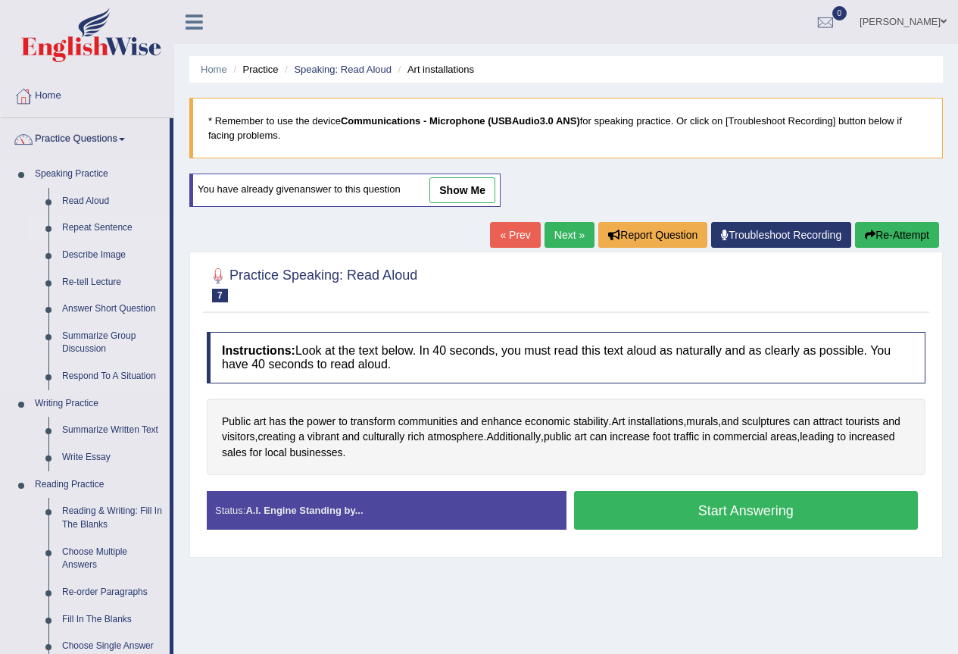
click at [105, 227] on link "Repeat Sentence" at bounding box center [112, 227] width 114 height 27
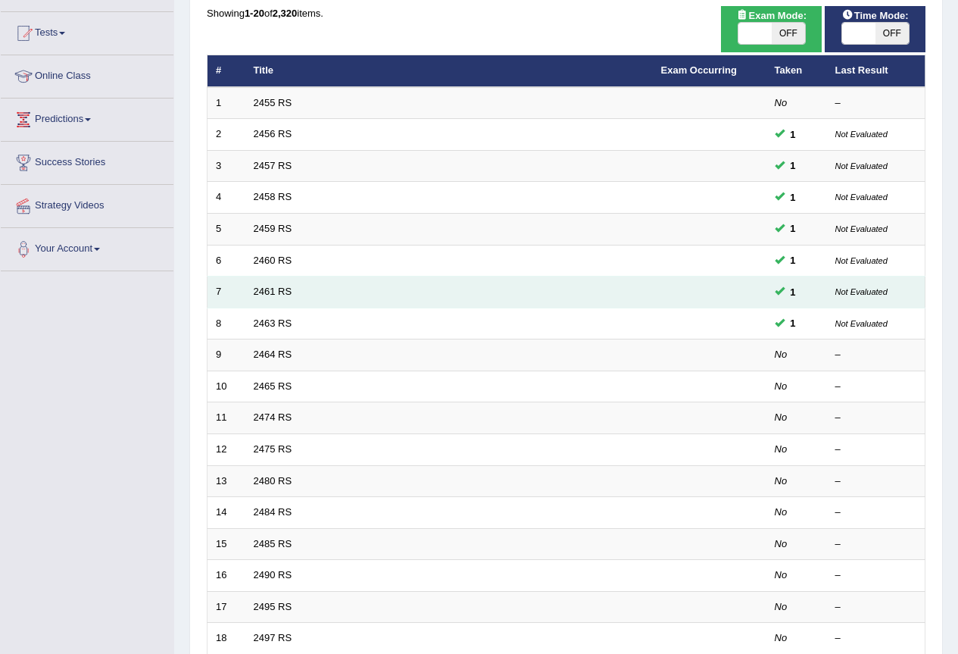
scroll to position [151, 0]
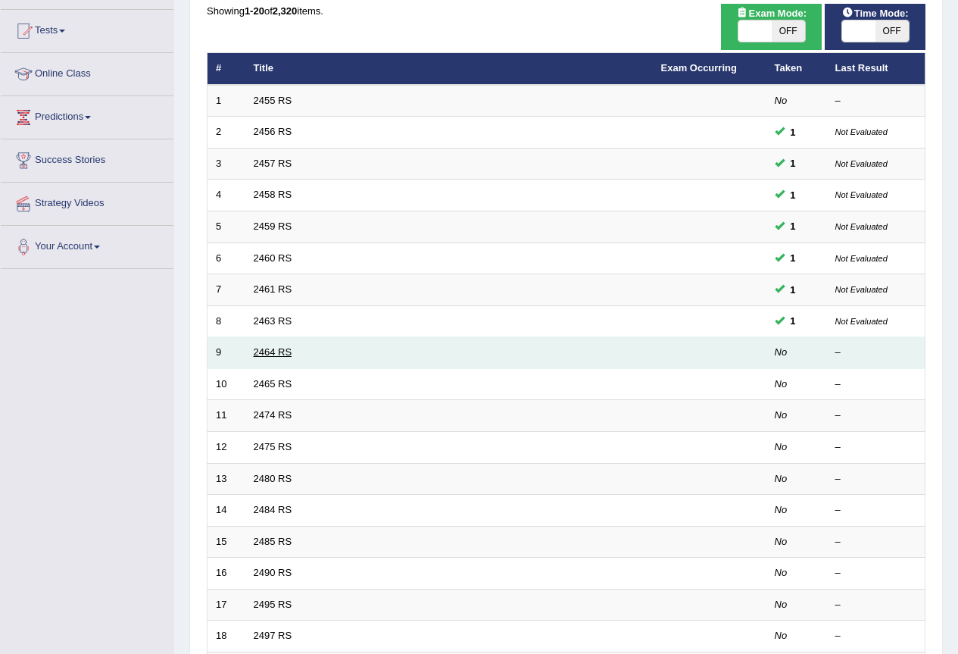
click at [274, 351] on link "2464 RS" at bounding box center [273, 351] width 39 height 11
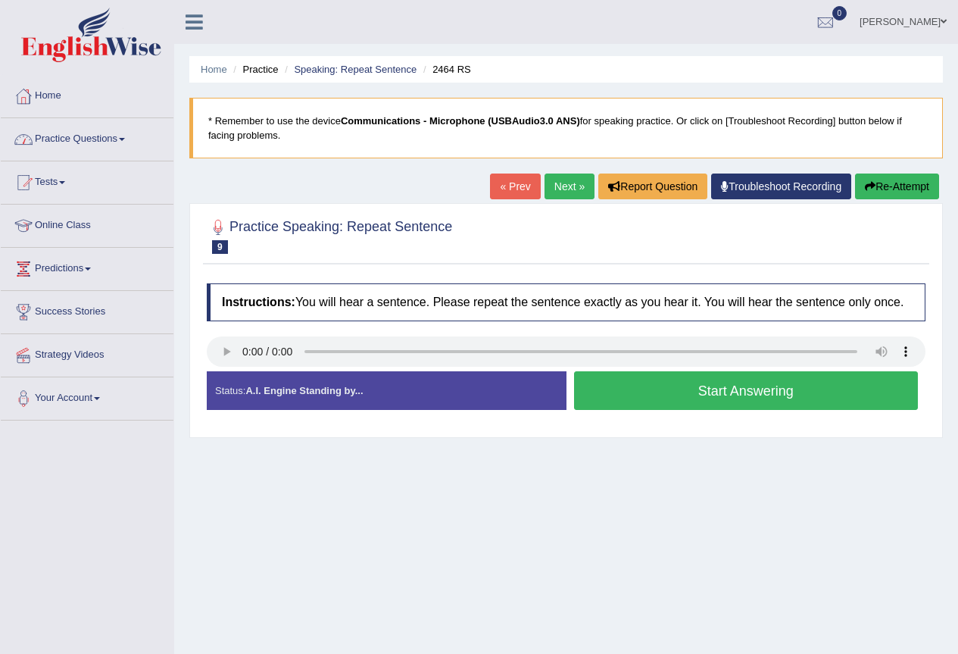
click at [125, 139] on span at bounding box center [122, 139] width 6 height 3
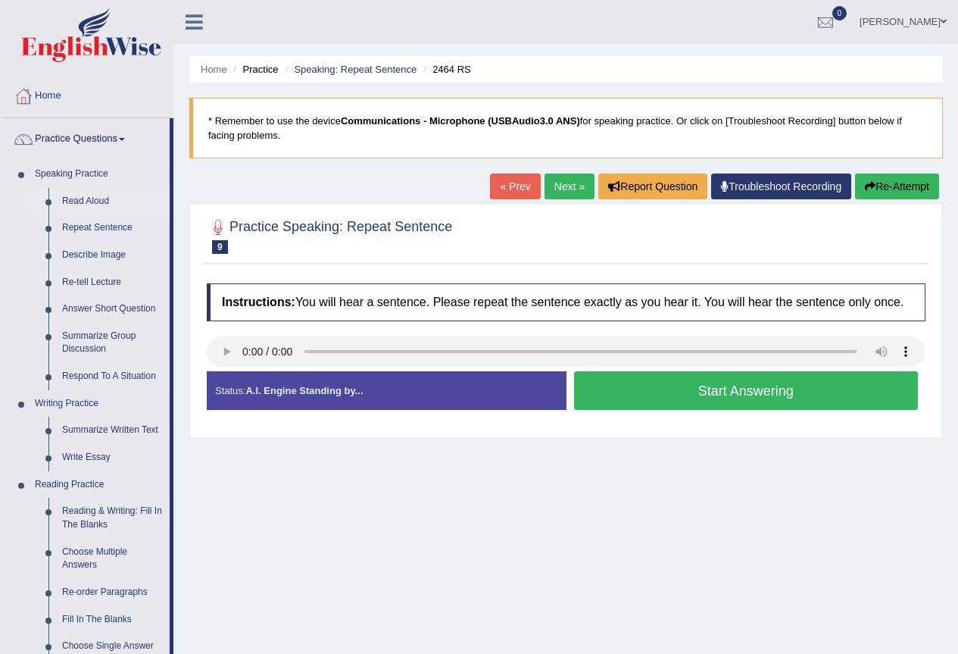
click at [103, 198] on link "Read Aloud" at bounding box center [112, 201] width 114 height 27
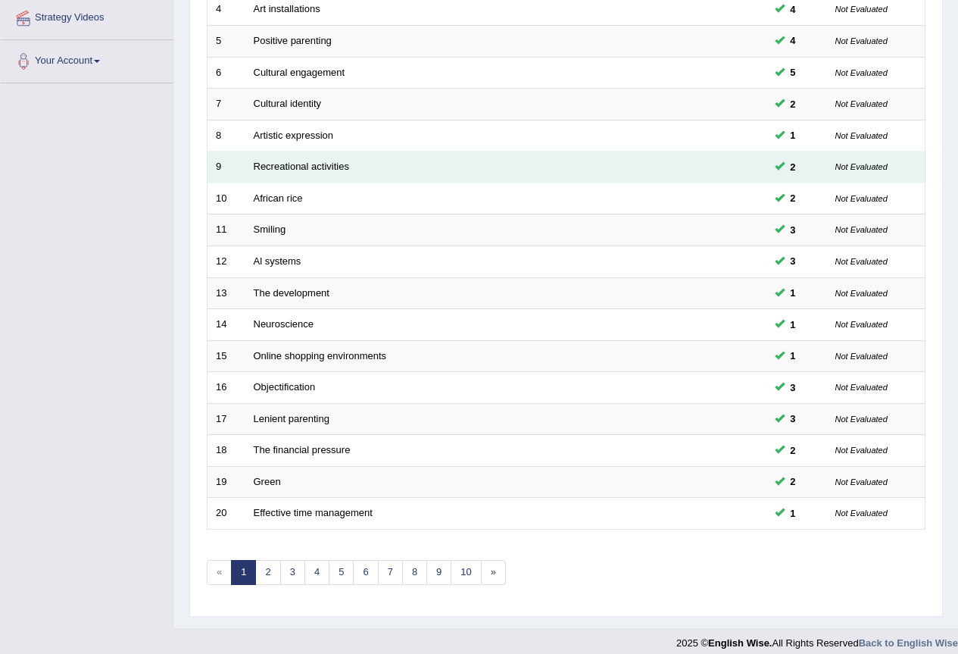
scroll to position [349, 0]
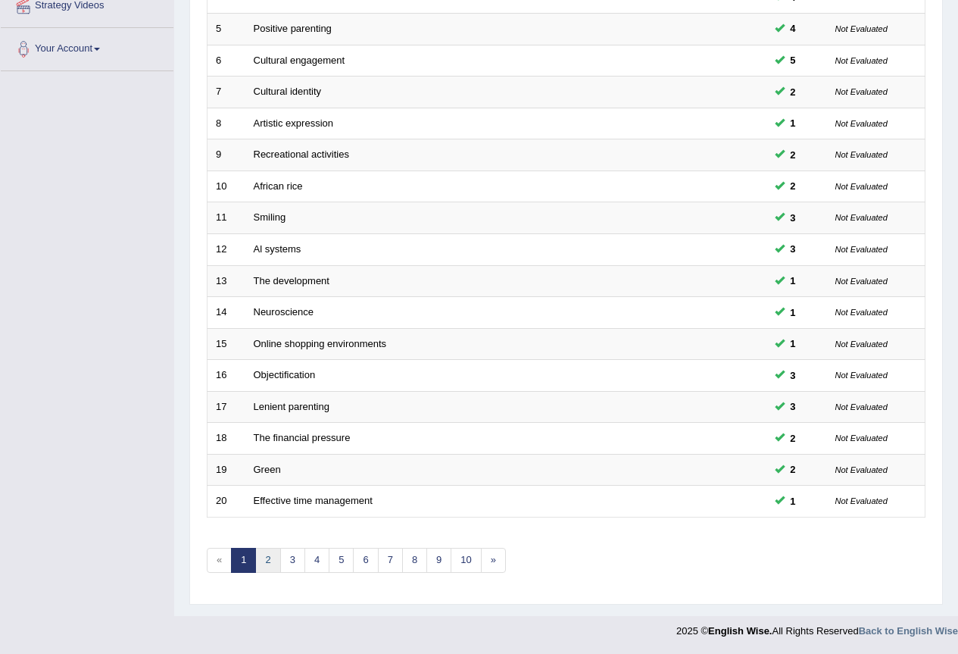
click at [270, 556] on link "2" at bounding box center [267, 559] width 25 height 25
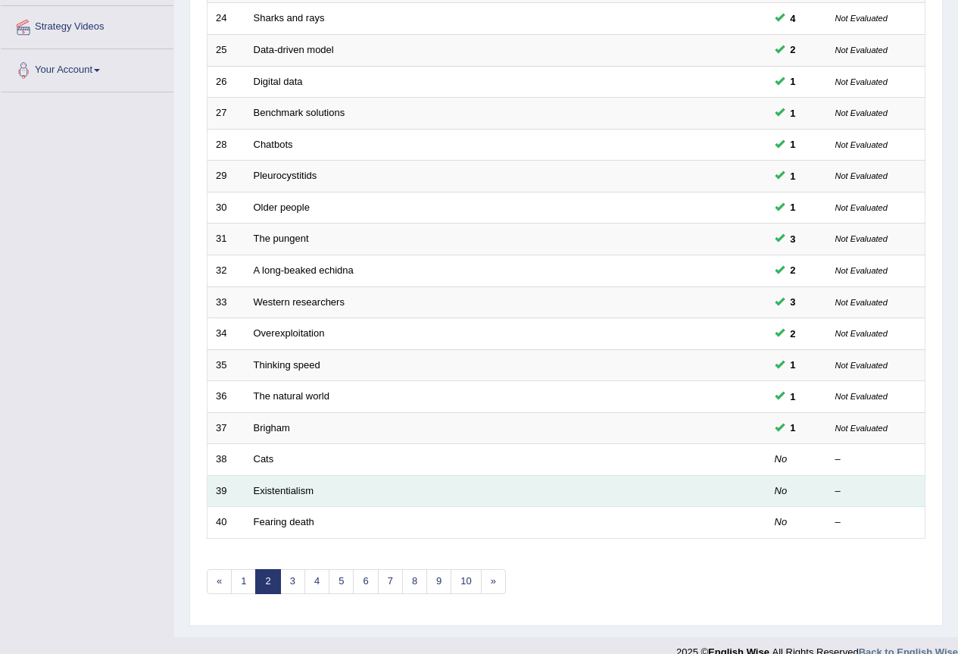
scroll to position [349, 0]
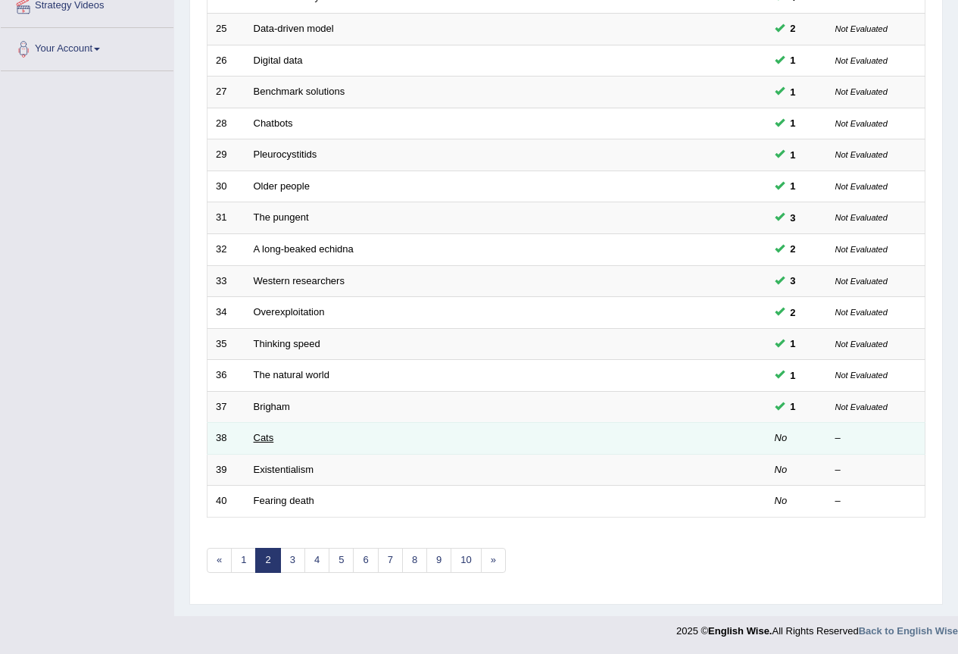
click at [270, 436] on link "Cats" at bounding box center [264, 437] width 20 height 11
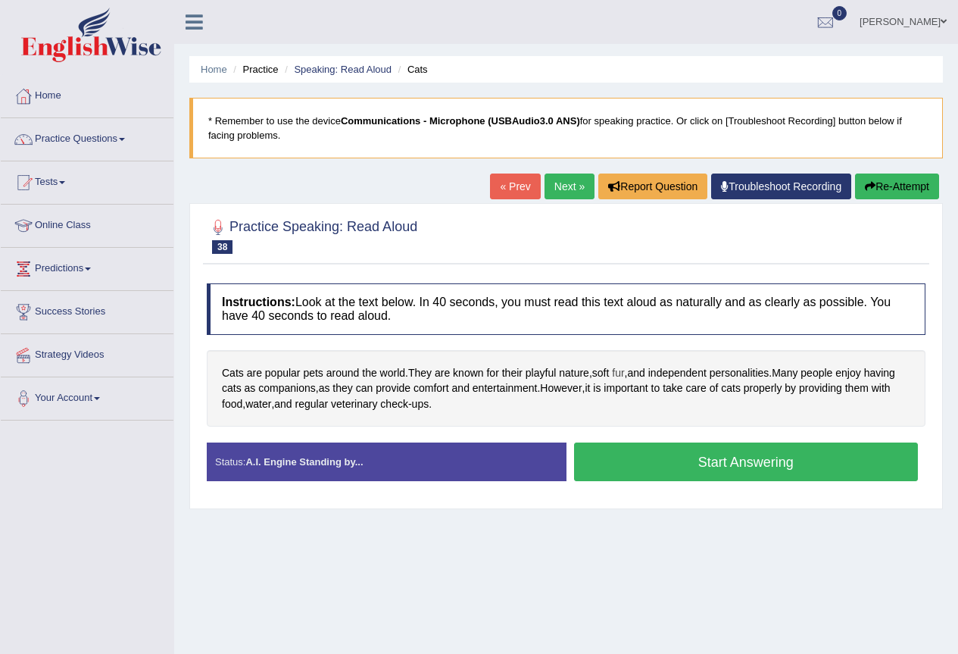
click at [624, 373] on span "fur" at bounding box center [618, 373] width 12 height 16
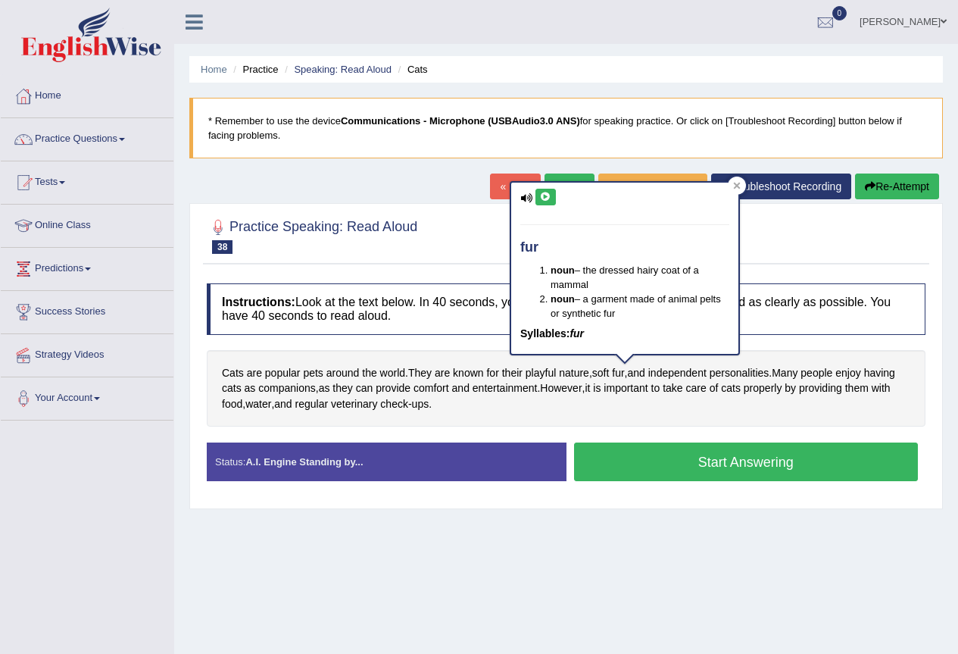
click at [547, 194] on icon at bounding box center [545, 196] width 11 height 9
click at [547, 196] on icon at bounding box center [545, 196] width 11 height 9
click at [610, 406] on div "Cats are popular pets around the world . They are known for their playful natur…" at bounding box center [566, 388] width 719 height 77
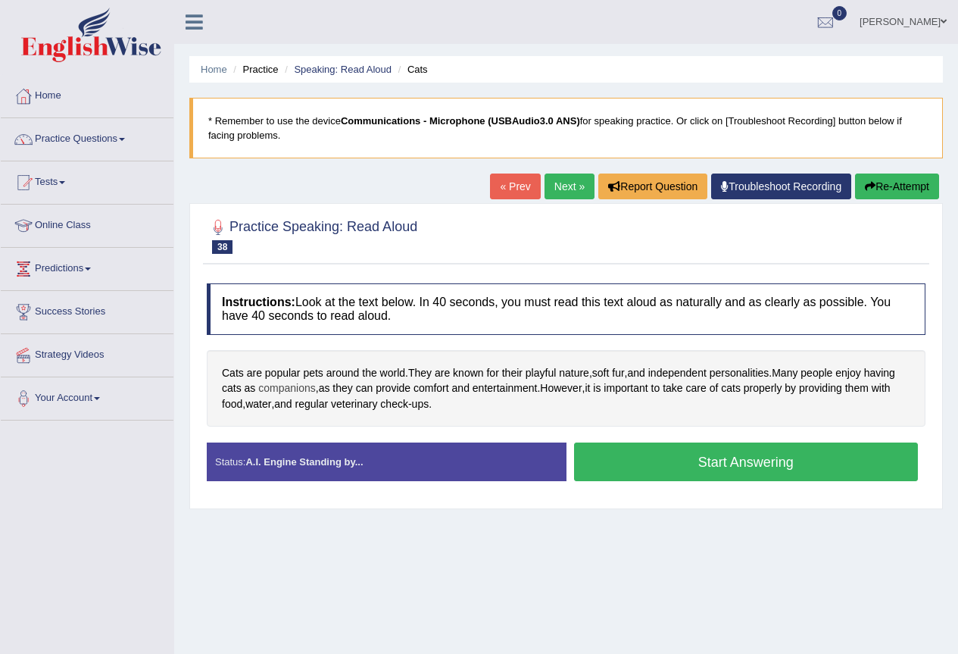
click at [299, 386] on span "companions" at bounding box center [287, 388] width 58 height 16
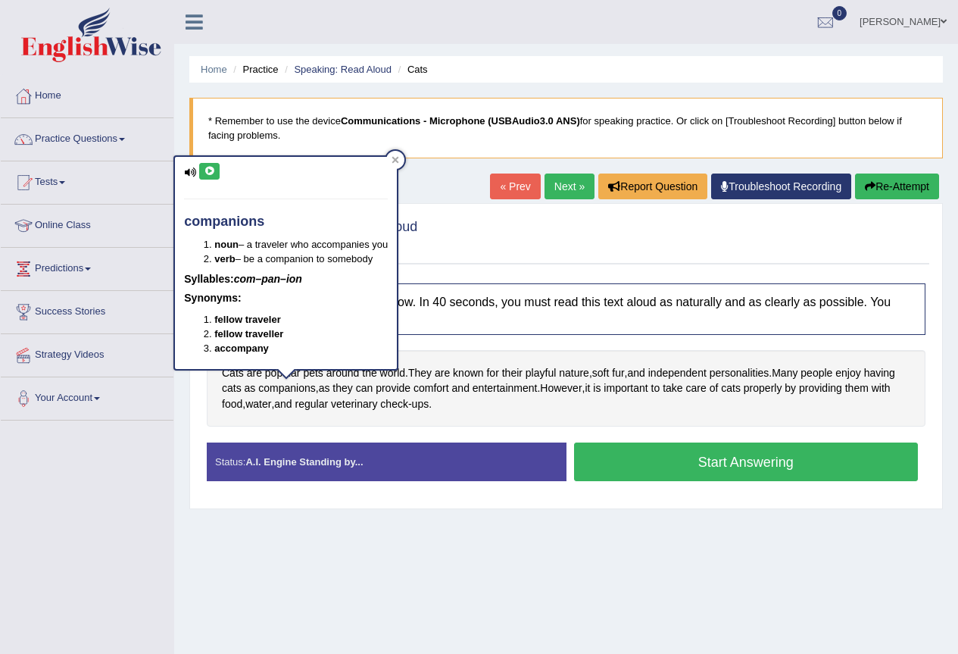
click at [208, 169] on icon at bounding box center [209, 171] width 11 height 9
click at [212, 171] on icon at bounding box center [209, 171] width 11 height 9
click at [123, 487] on div "Toggle navigation Home Practice Questions Speaking Practice Read Aloud Repeat S…" at bounding box center [479, 394] width 958 height 788
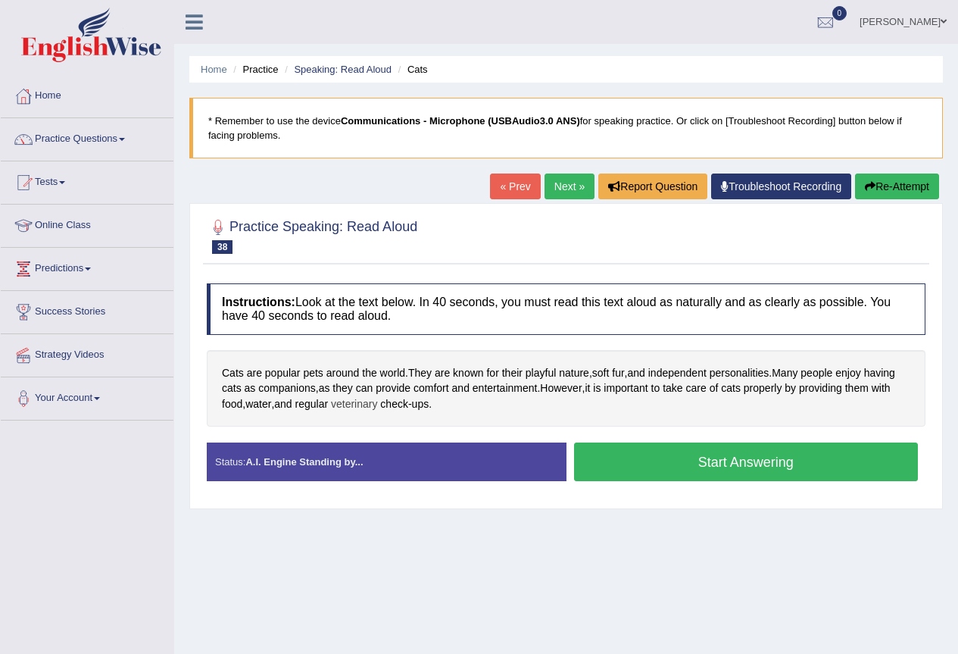
click at [354, 403] on span "veterinary" at bounding box center [354, 404] width 46 height 16
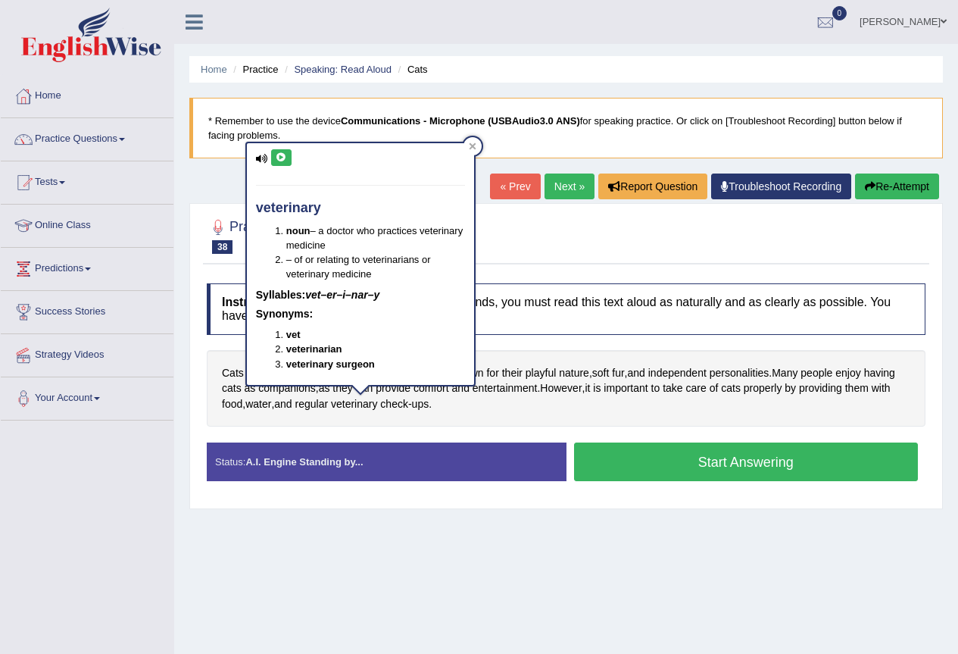
click at [285, 152] on button at bounding box center [281, 157] width 20 height 17
click at [280, 156] on icon at bounding box center [281, 157] width 11 height 9
click at [281, 158] on icon at bounding box center [281, 157] width 11 height 9
click at [283, 154] on icon at bounding box center [281, 157] width 11 height 9
click at [625, 430] on div "Instructions: Look at the text below. In 40 seconds, you must read this text al…" at bounding box center [566, 388] width 726 height 225
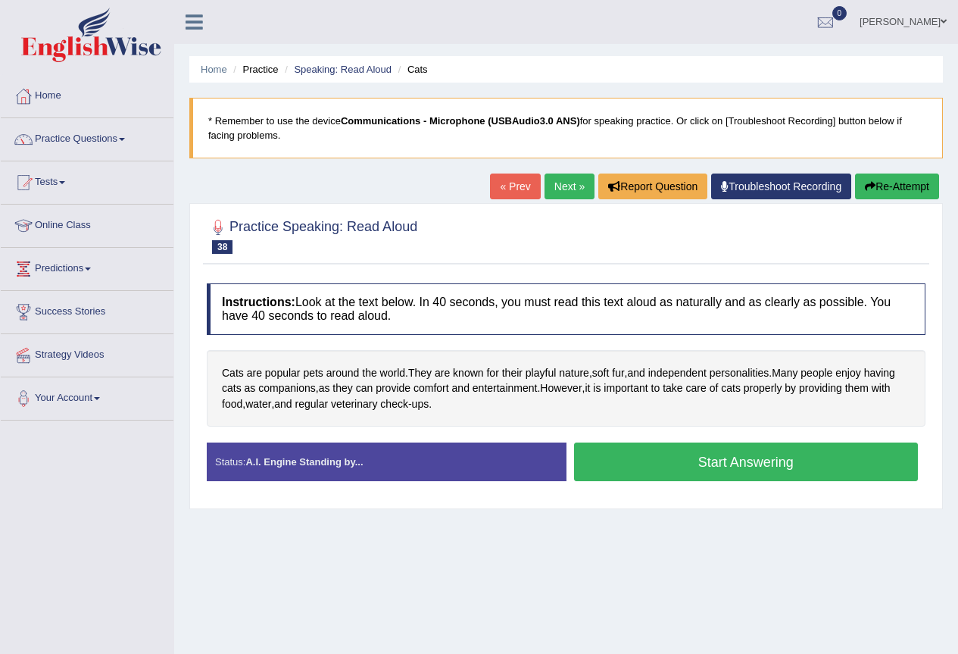
click at [682, 460] on button "Start Answering" at bounding box center [746, 461] width 345 height 39
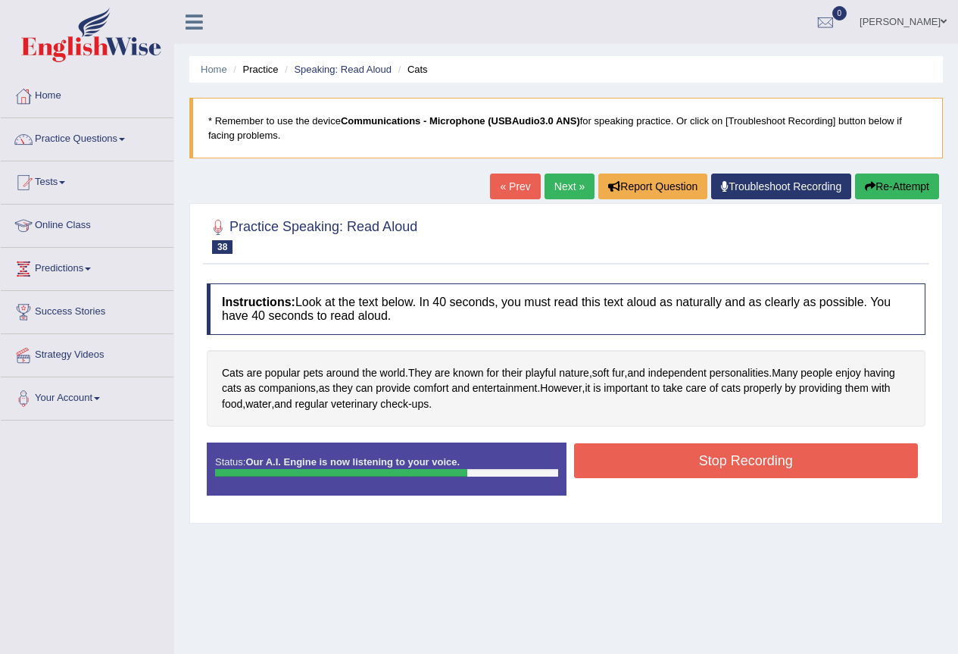
click at [743, 460] on button "Stop Recording" at bounding box center [746, 460] width 345 height 35
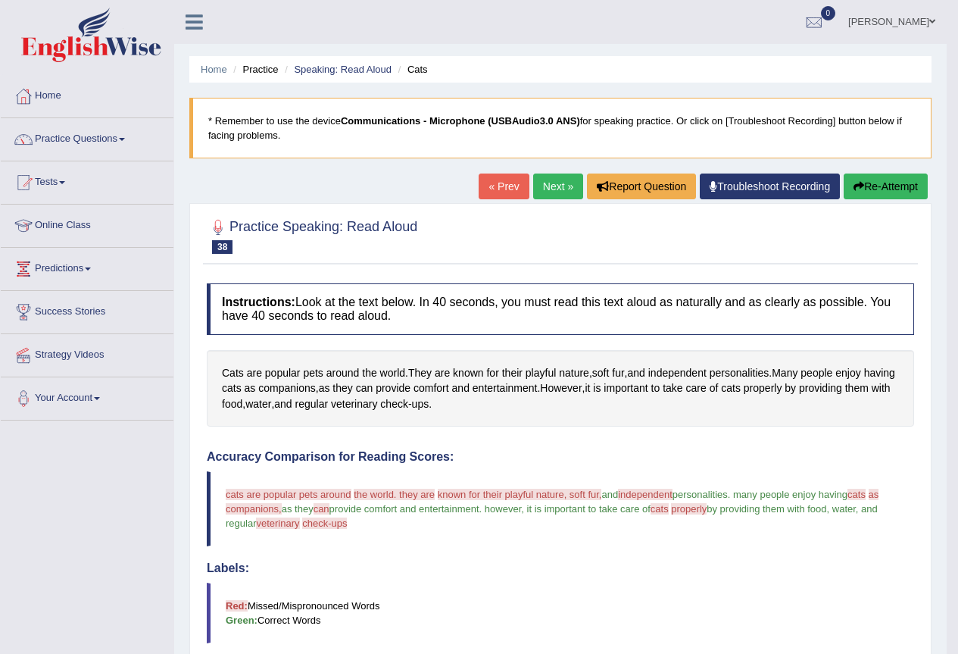
click at [893, 188] on button "Re-Attempt" at bounding box center [886, 186] width 84 height 26
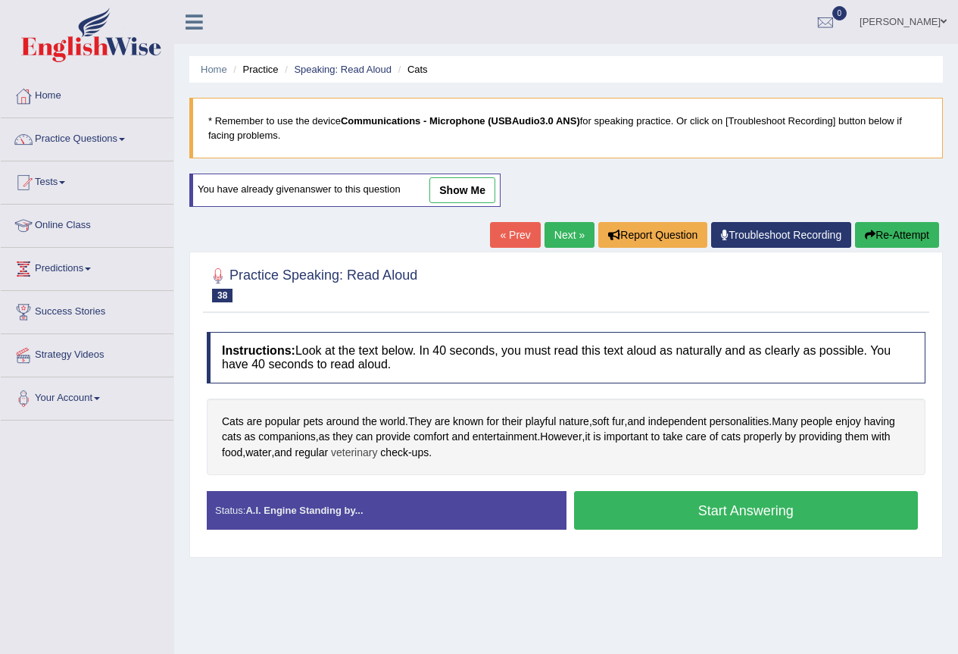
click at [346, 452] on span "veterinary" at bounding box center [354, 453] width 46 height 16
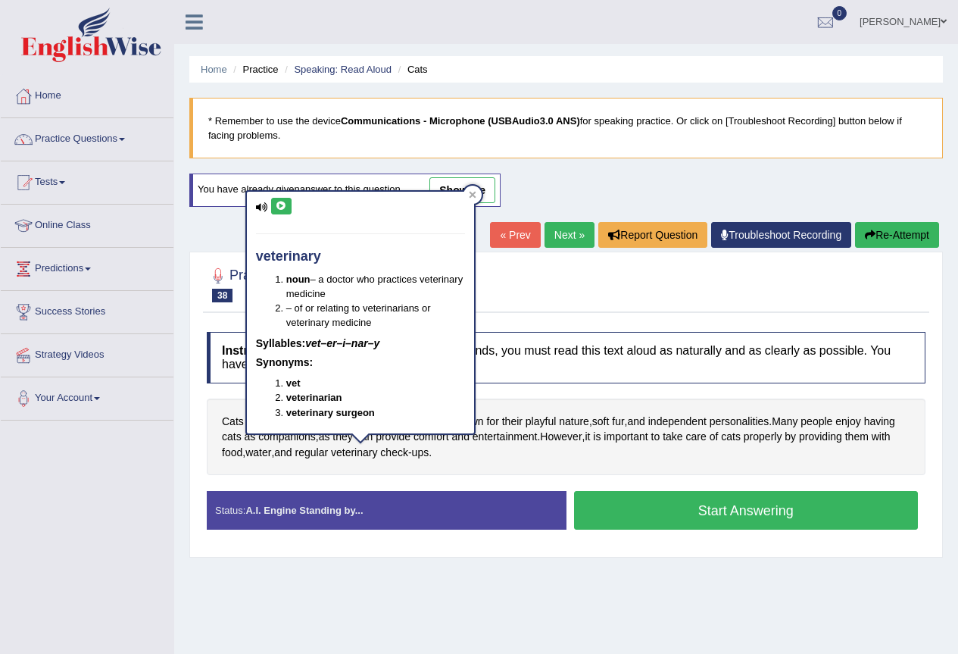
click at [285, 207] on icon at bounding box center [281, 205] width 11 height 9
click at [286, 204] on icon at bounding box center [281, 205] width 11 height 9
click at [545, 469] on div "Cats are popular pets around the world . They are known for their playful natur…" at bounding box center [566, 436] width 719 height 77
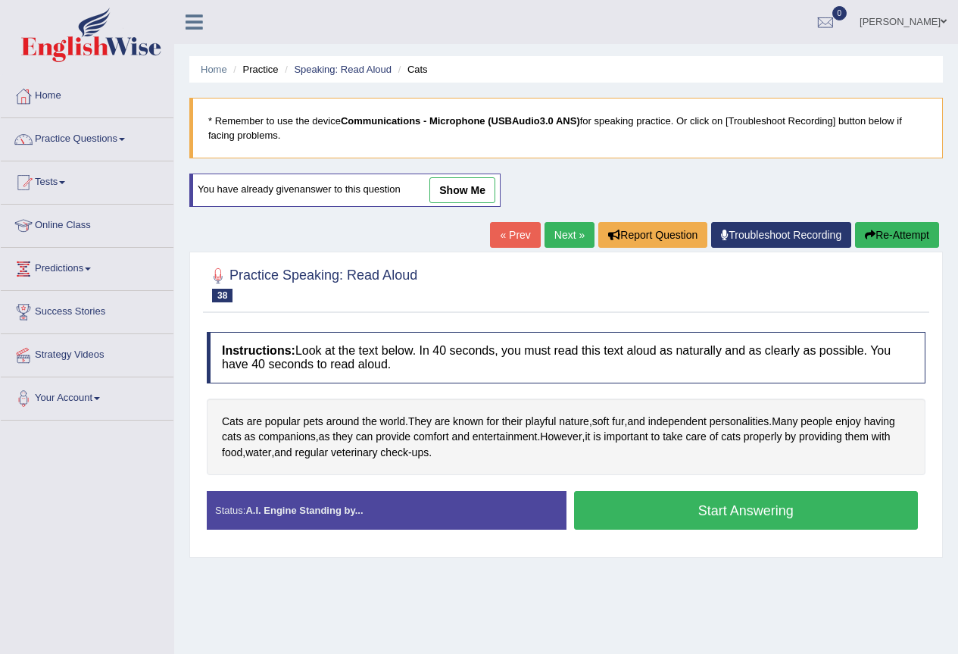
click at [696, 513] on button "Start Answering" at bounding box center [746, 510] width 345 height 39
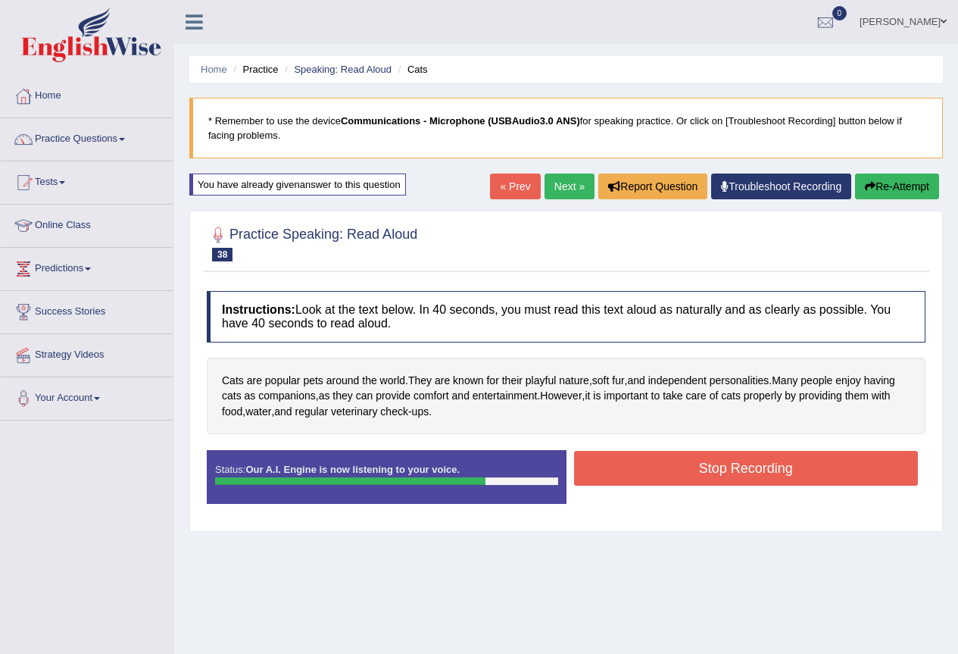
click at [724, 466] on button "Stop Recording" at bounding box center [746, 468] width 345 height 35
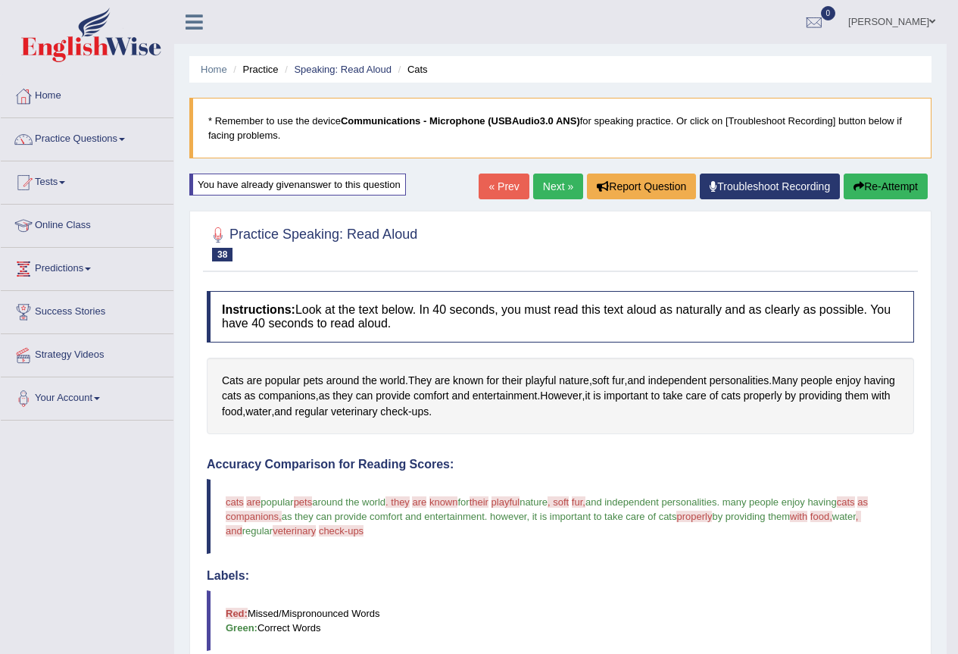
click at [885, 181] on button "Re-Attempt" at bounding box center [886, 186] width 84 height 26
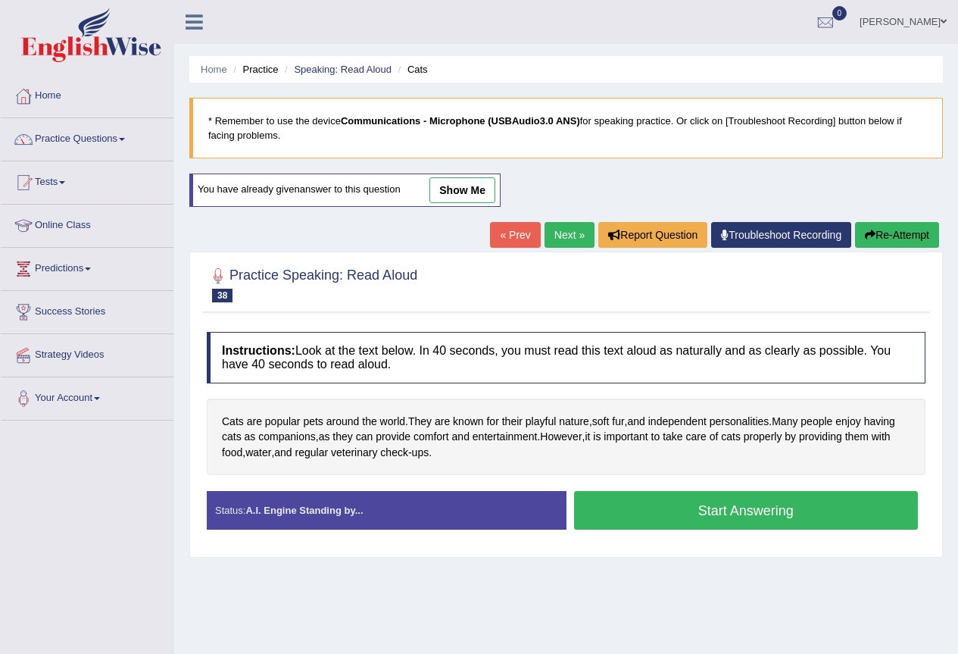
click at [714, 509] on button "Start Answering" at bounding box center [746, 510] width 345 height 39
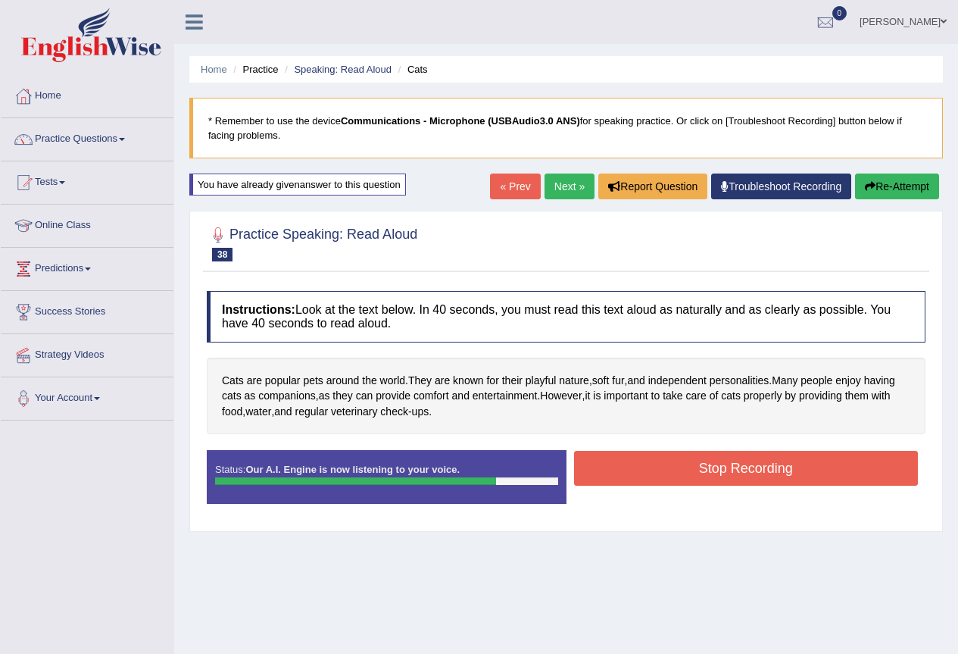
click at [674, 473] on button "Stop Recording" at bounding box center [746, 468] width 345 height 35
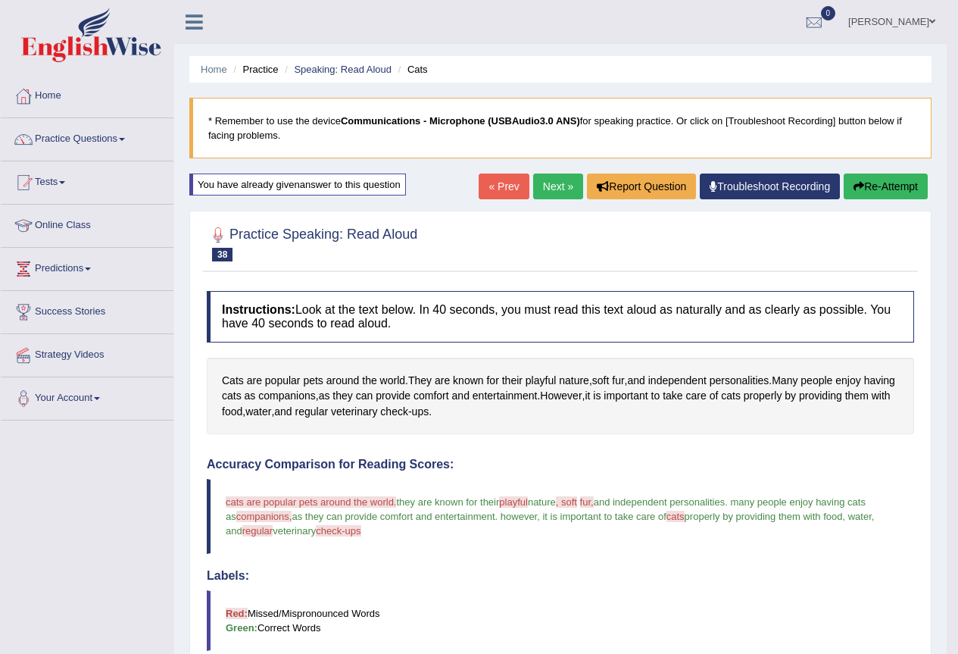
click at [545, 188] on link "Next »" at bounding box center [558, 186] width 50 height 26
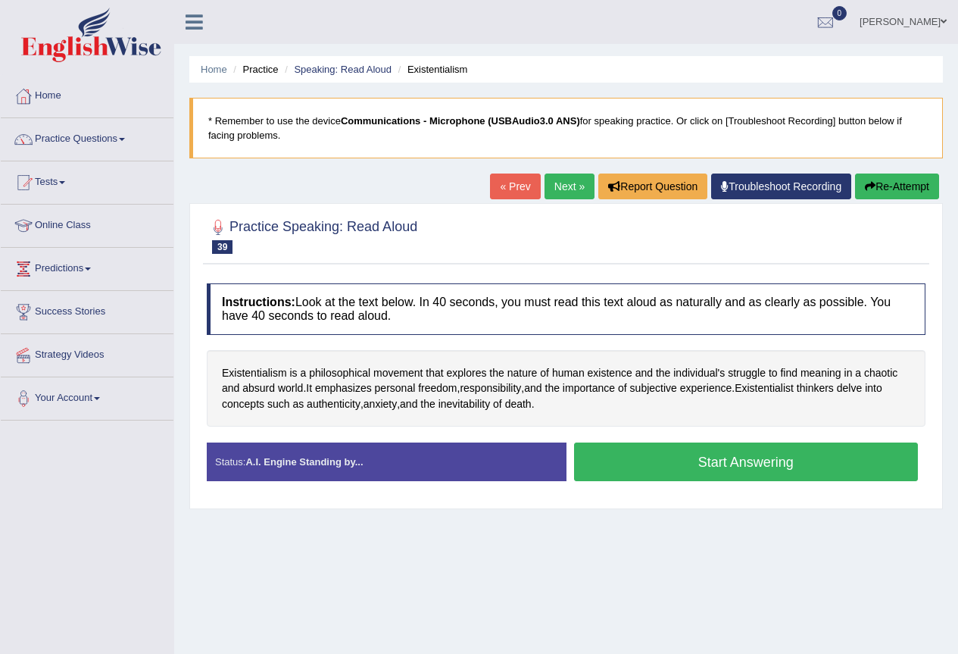
click at [572, 183] on link "Next »" at bounding box center [569, 186] width 50 height 26
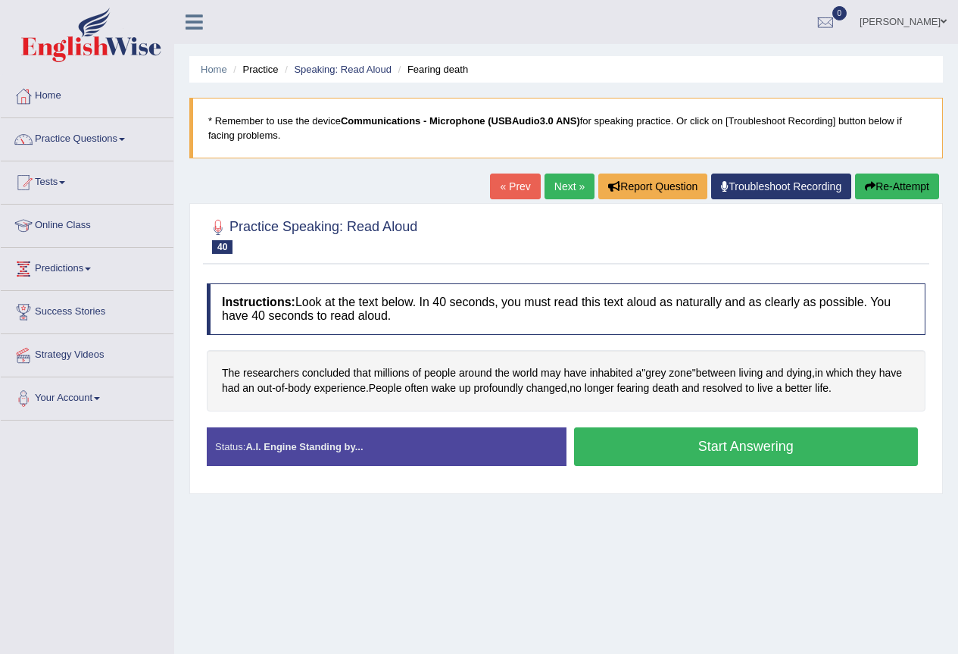
click at [700, 447] on button "Start Answering" at bounding box center [746, 446] width 345 height 39
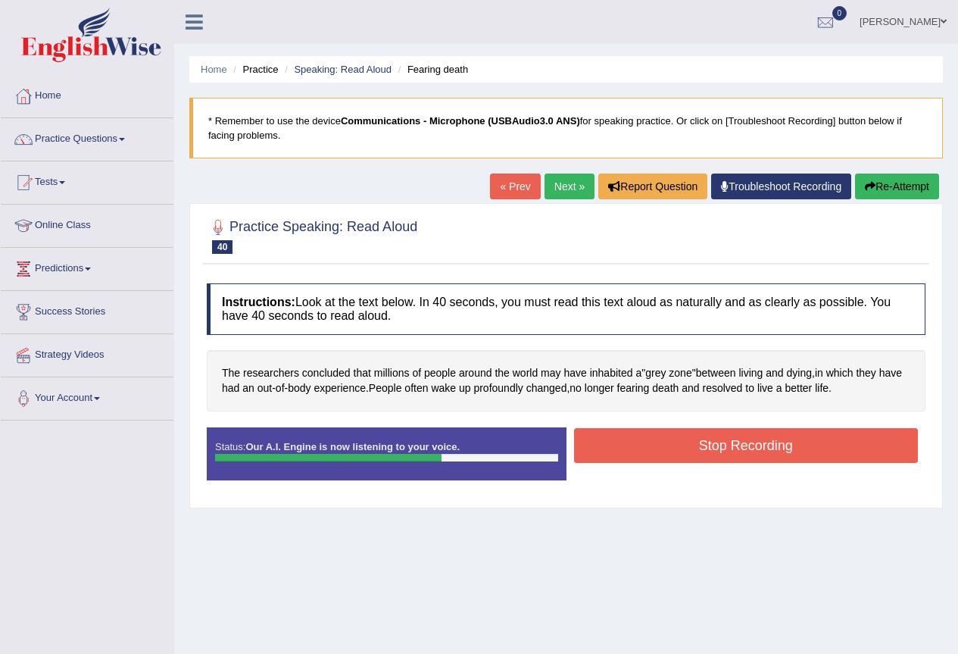
click at [747, 447] on button "Stop Recording" at bounding box center [746, 445] width 345 height 35
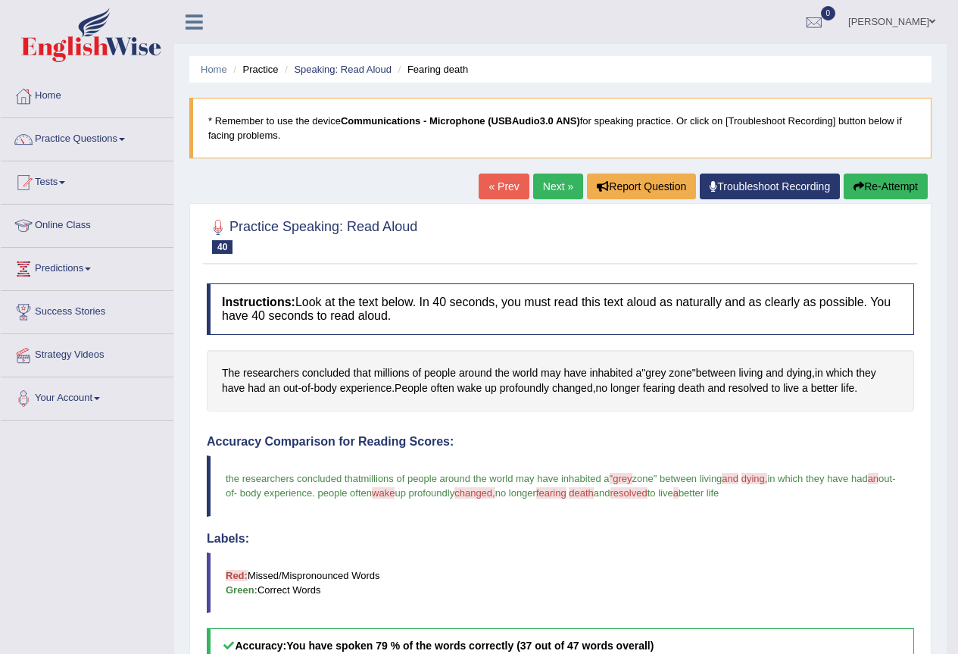
click at [884, 186] on button "Re-Attempt" at bounding box center [886, 186] width 84 height 26
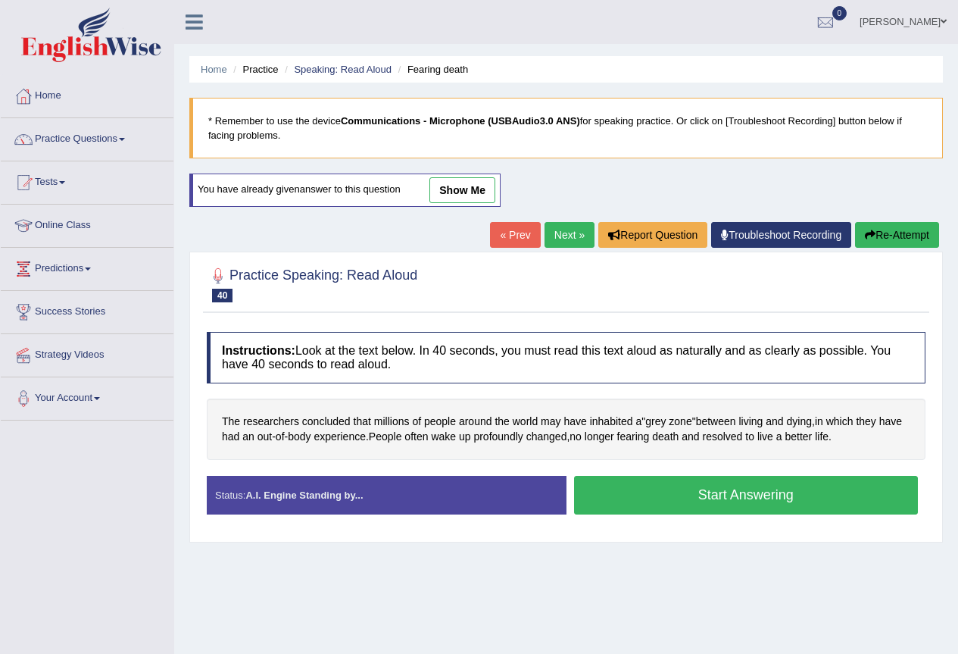
click at [737, 494] on button "Start Answering" at bounding box center [746, 495] width 345 height 39
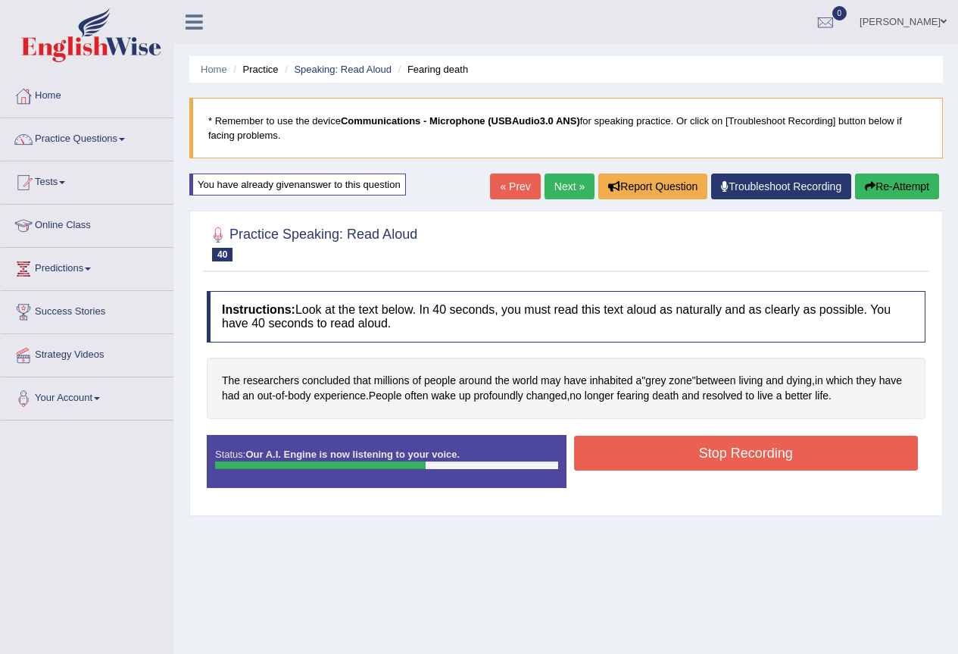
click at [750, 441] on button "Stop Recording" at bounding box center [746, 452] width 345 height 35
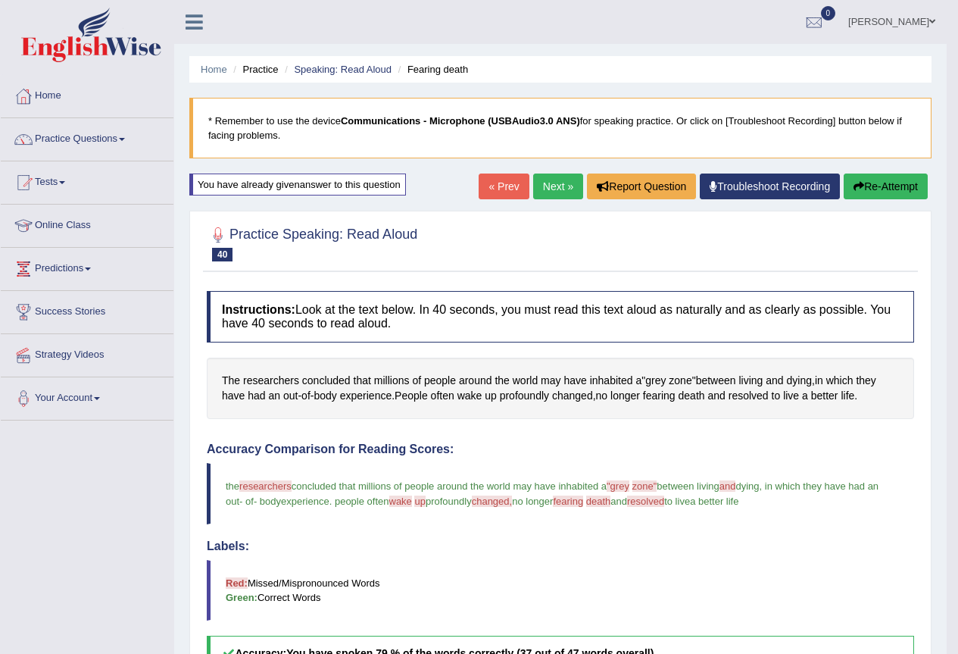
click at [869, 179] on button "Re-Attempt" at bounding box center [886, 186] width 84 height 26
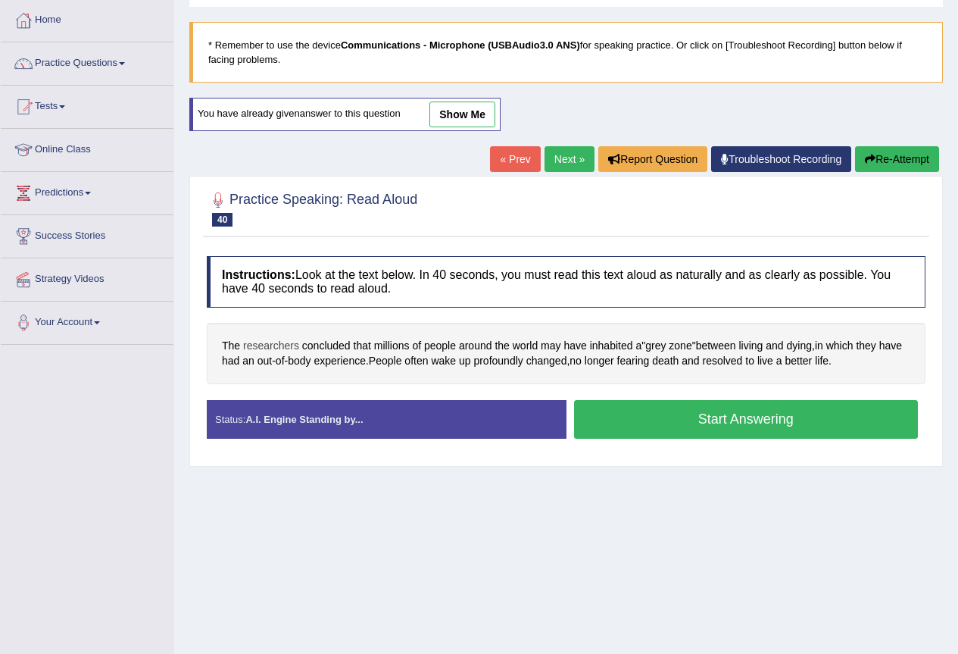
click at [268, 345] on span "researchers" at bounding box center [271, 346] width 56 height 16
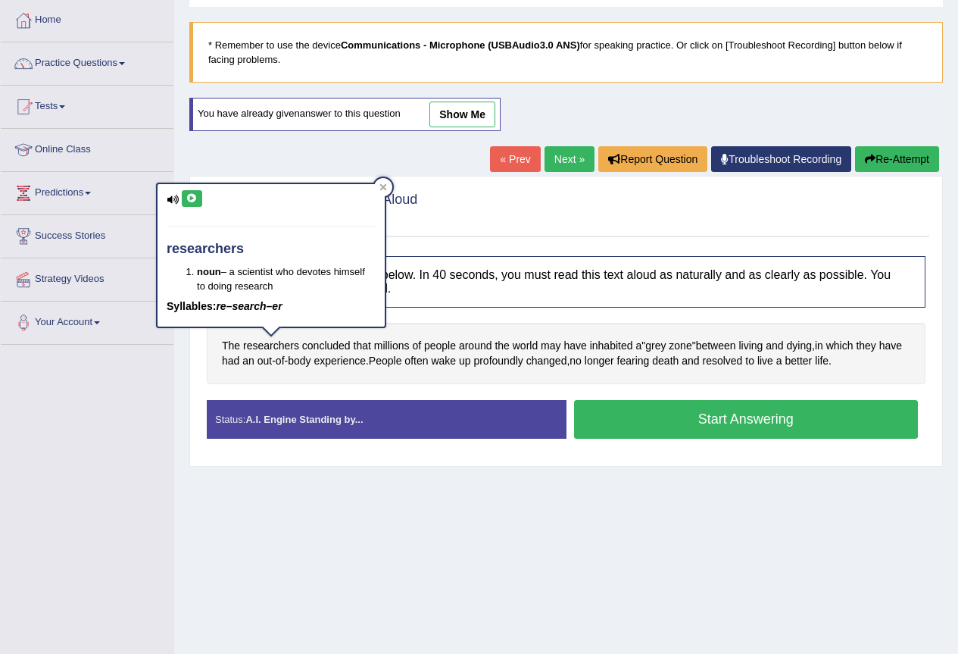
click at [192, 198] on icon at bounding box center [191, 198] width 11 height 9
click at [676, 417] on button "Start Answering" at bounding box center [746, 419] width 345 height 39
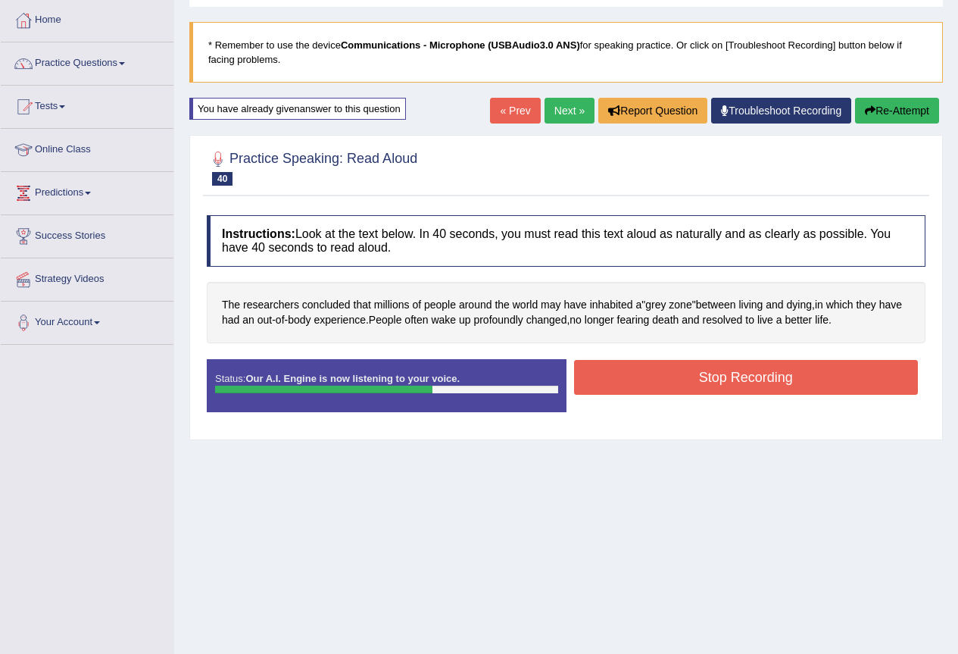
click at [735, 378] on button "Stop Recording" at bounding box center [746, 377] width 345 height 35
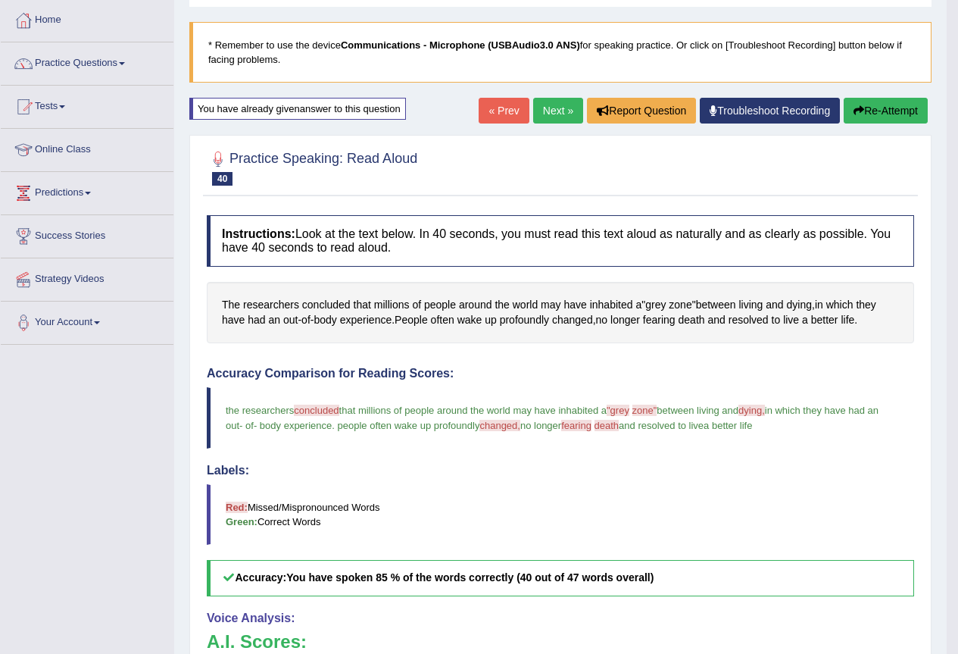
click at [320, 408] on span "concluded" at bounding box center [316, 409] width 45 height 11
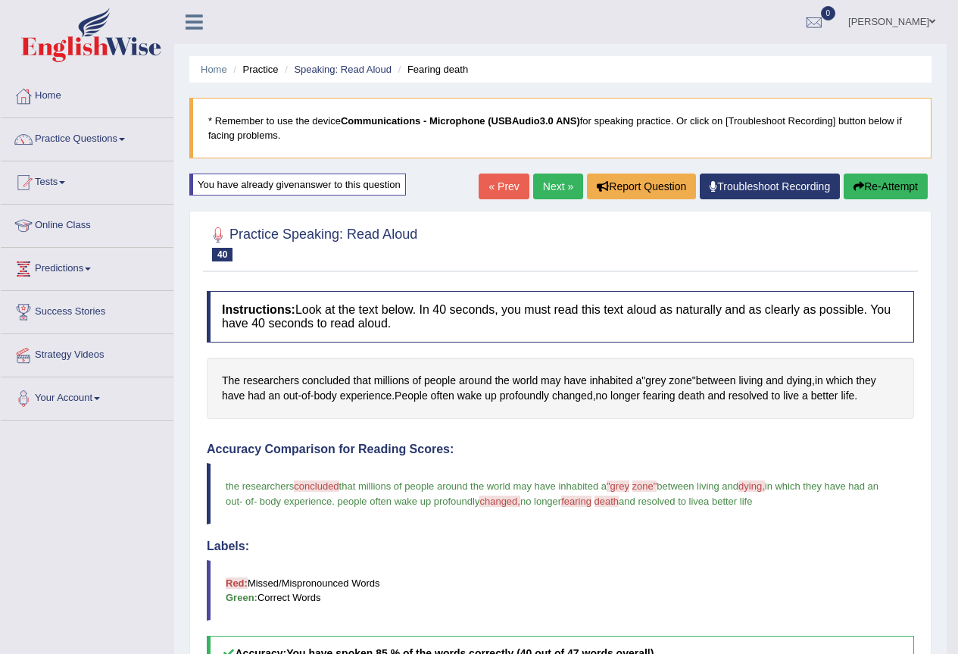
click at [883, 182] on button "Re-Attempt" at bounding box center [886, 186] width 84 height 26
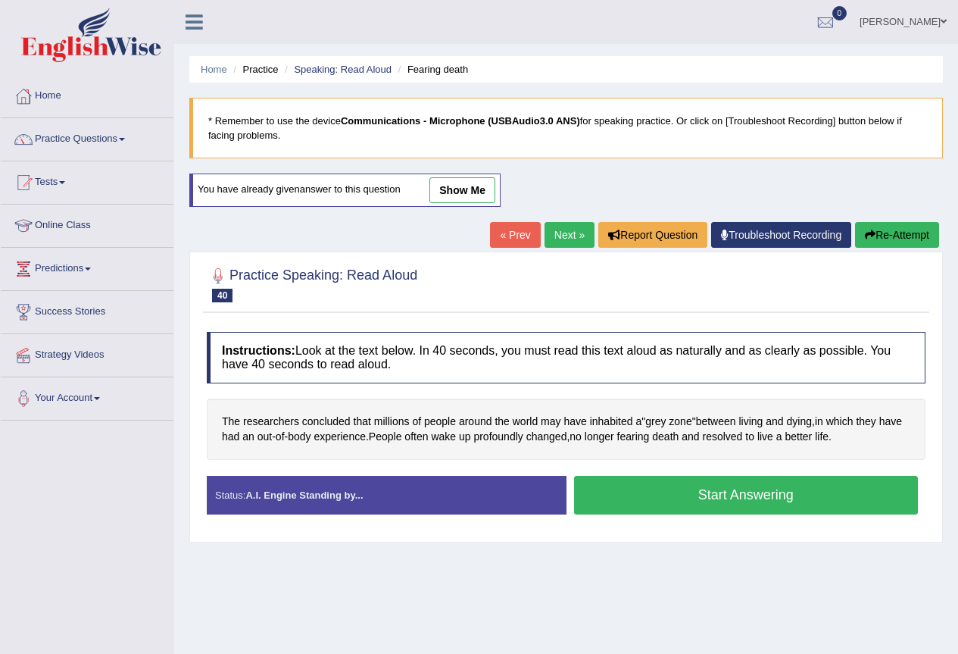
click at [700, 483] on button "Start Answering" at bounding box center [746, 495] width 345 height 39
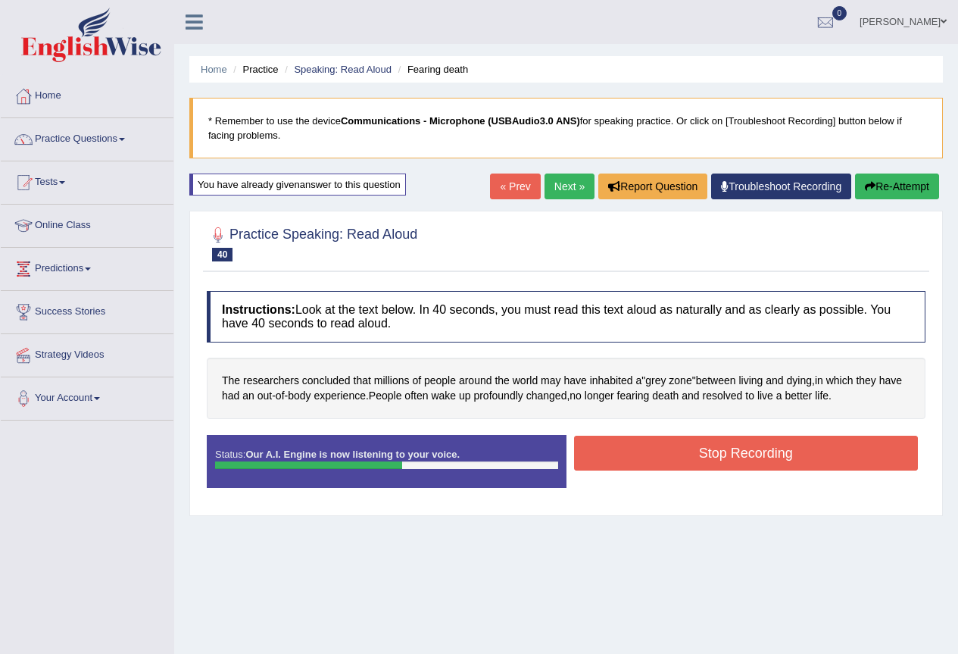
click at [786, 454] on button "Stop Recording" at bounding box center [746, 452] width 345 height 35
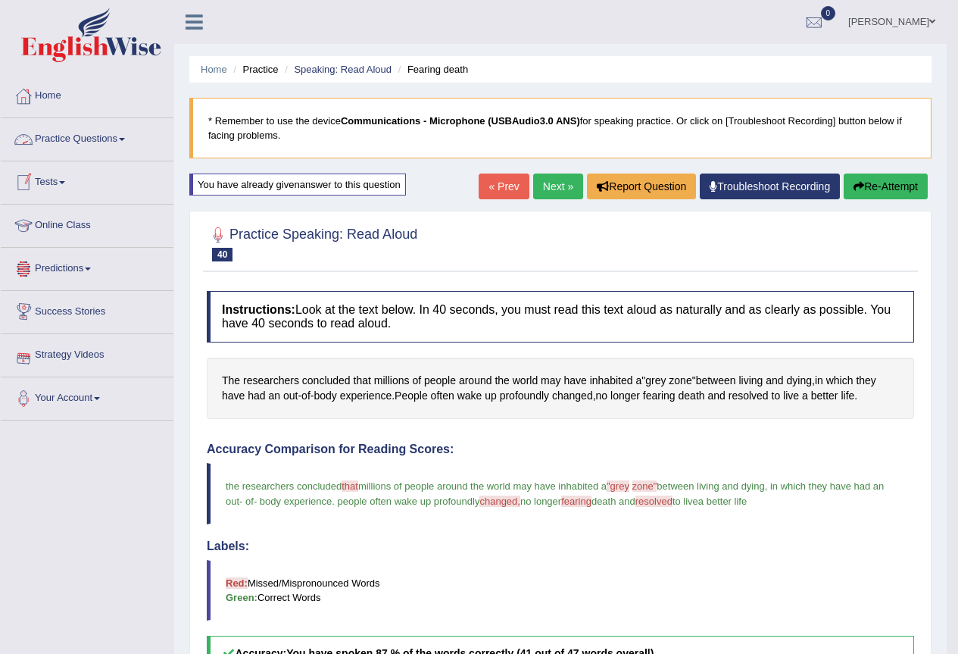
click at [114, 137] on link "Practice Questions" at bounding box center [87, 137] width 173 height 38
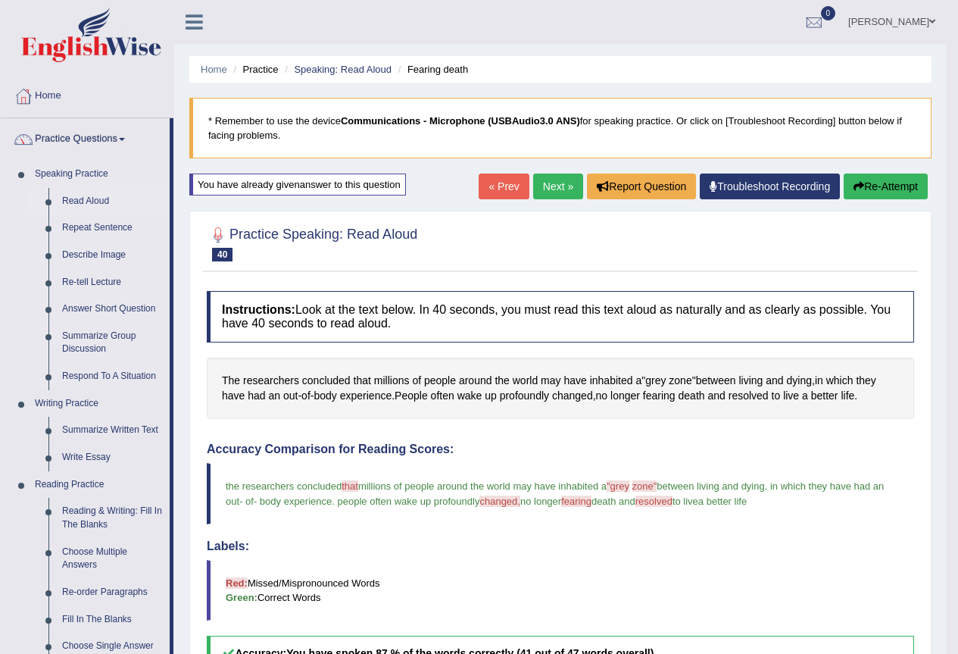
click at [96, 199] on link "Read Aloud" at bounding box center [112, 201] width 114 height 27
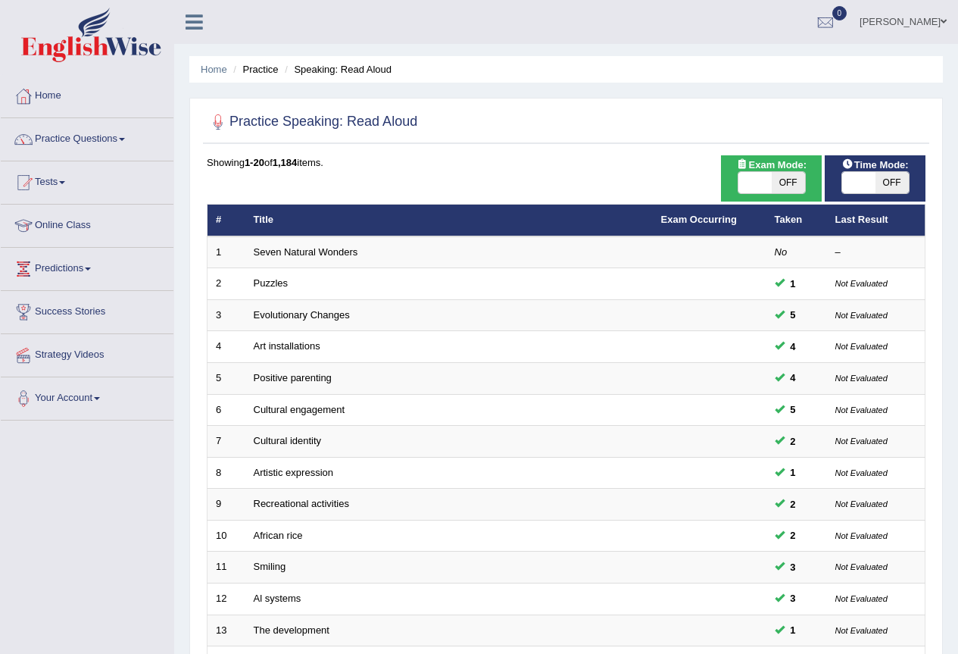
click at [744, 184] on span at bounding box center [754, 182] width 33 height 21
checkbox input "true"
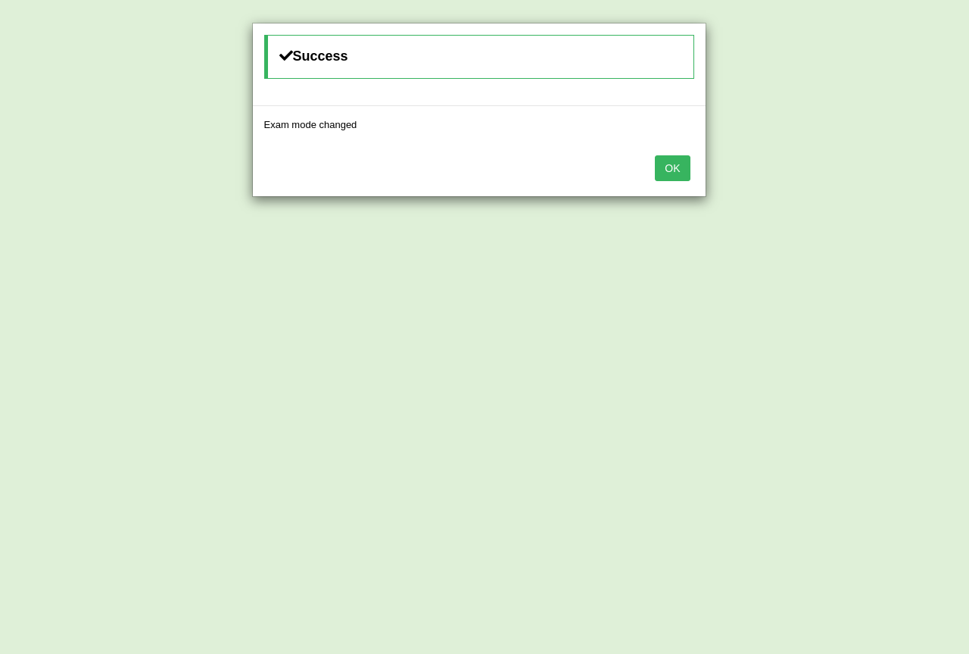
click at [676, 169] on button "OK" at bounding box center [672, 168] width 35 height 26
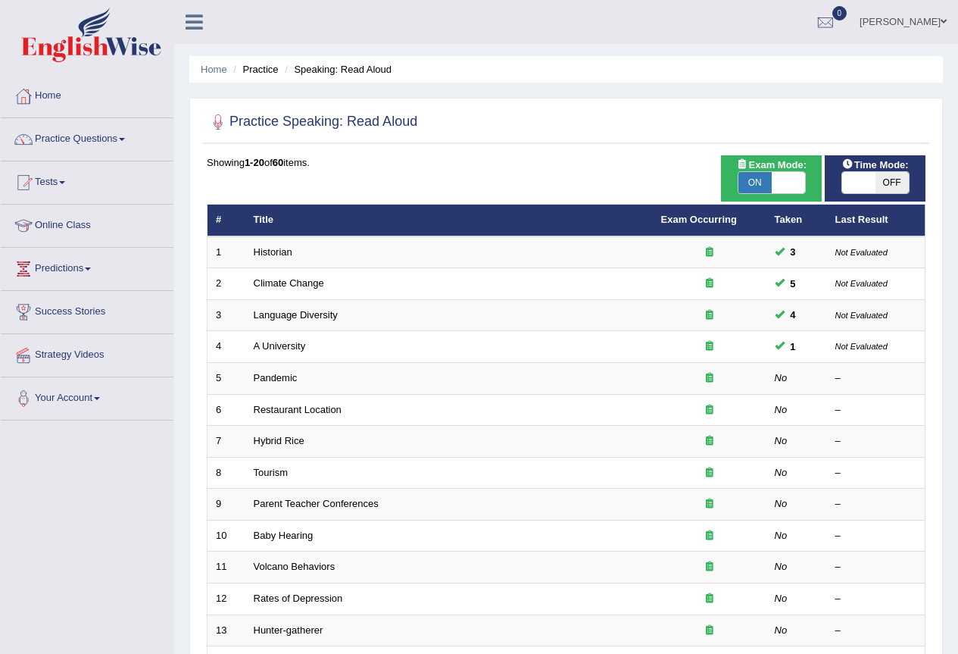
click at [850, 177] on span at bounding box center [858, 182] width 33 height 21
checkbox input "true"
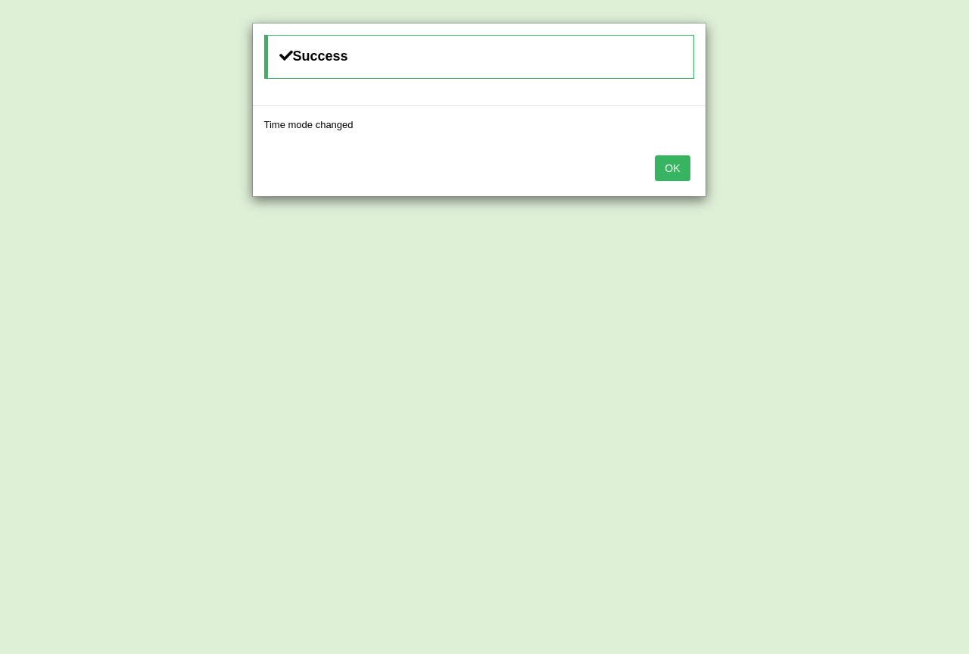
click at [690, 166] on button "OK" at bounding box center [672, 168] width 35 height 26
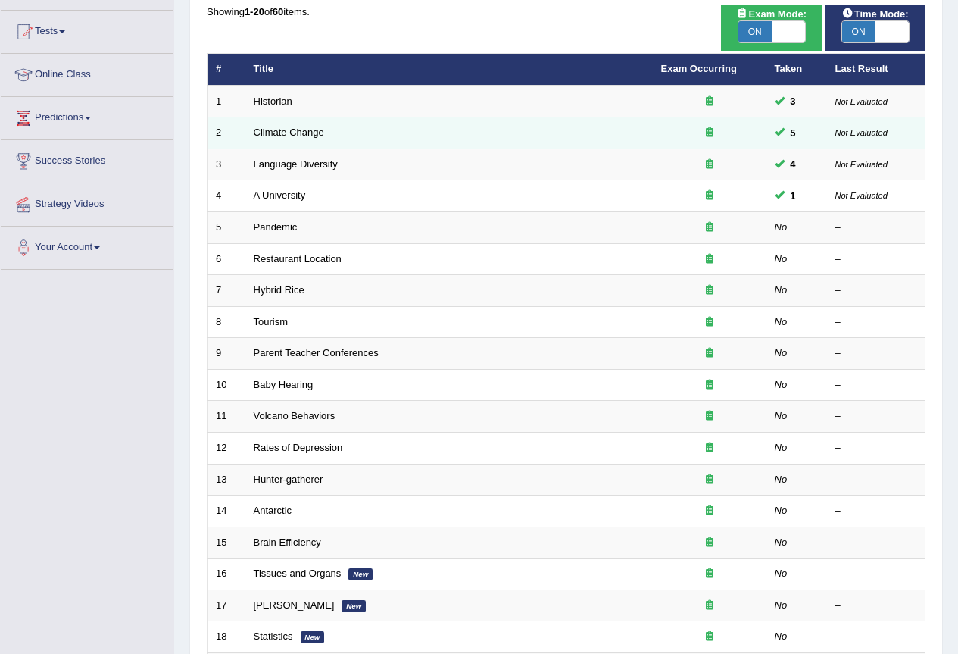
scroll to position [151, 0]
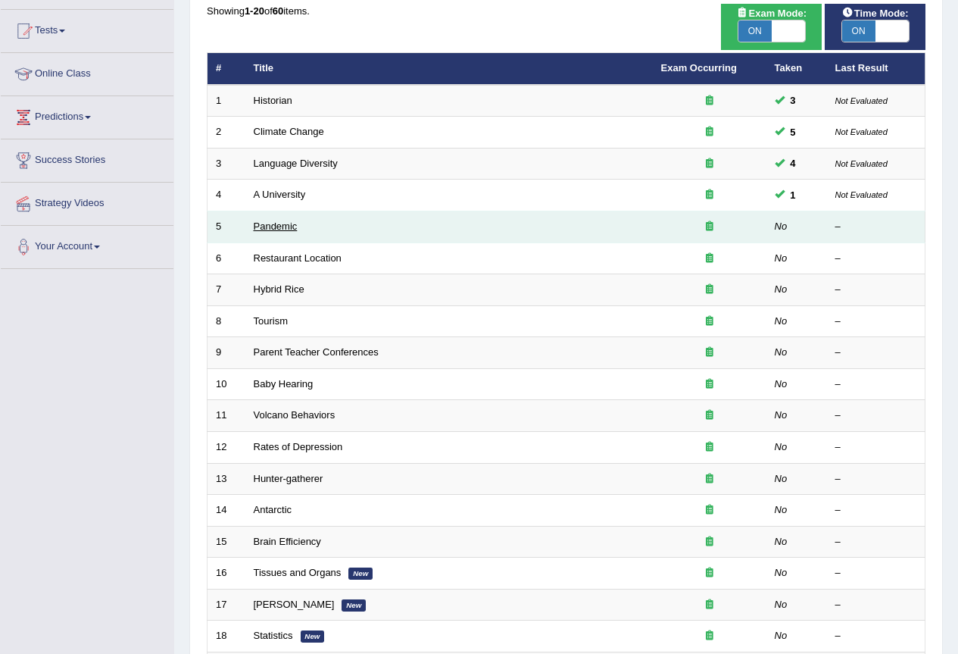
click at [270, 228] on link "Pandemic" at bounding box center [276, 225] width 44 height 11
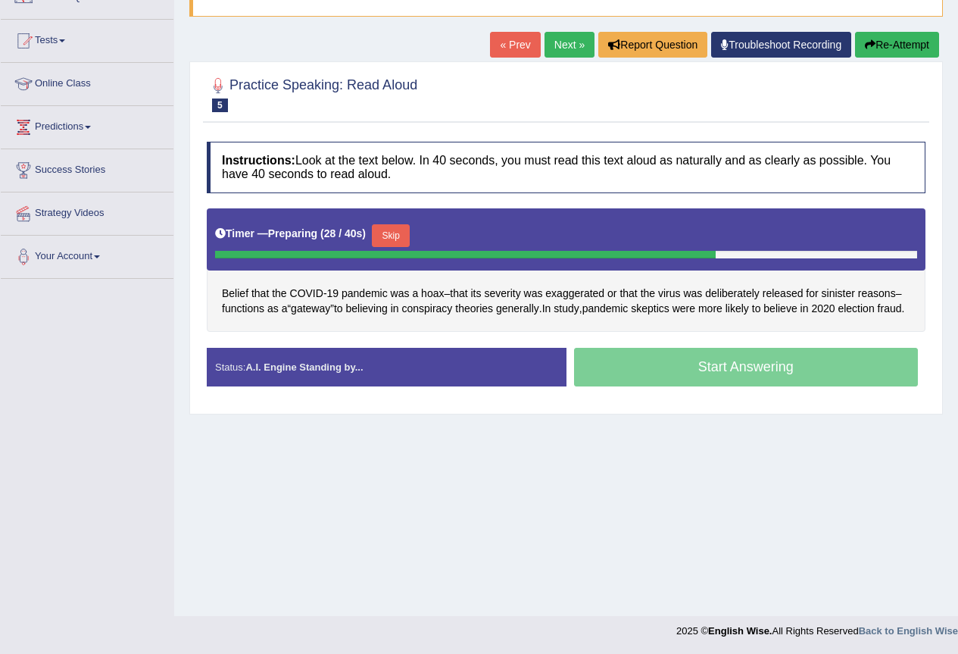
click at [399, 227] on button "Skip" at bounding box center [391, 235] width 38 height 23
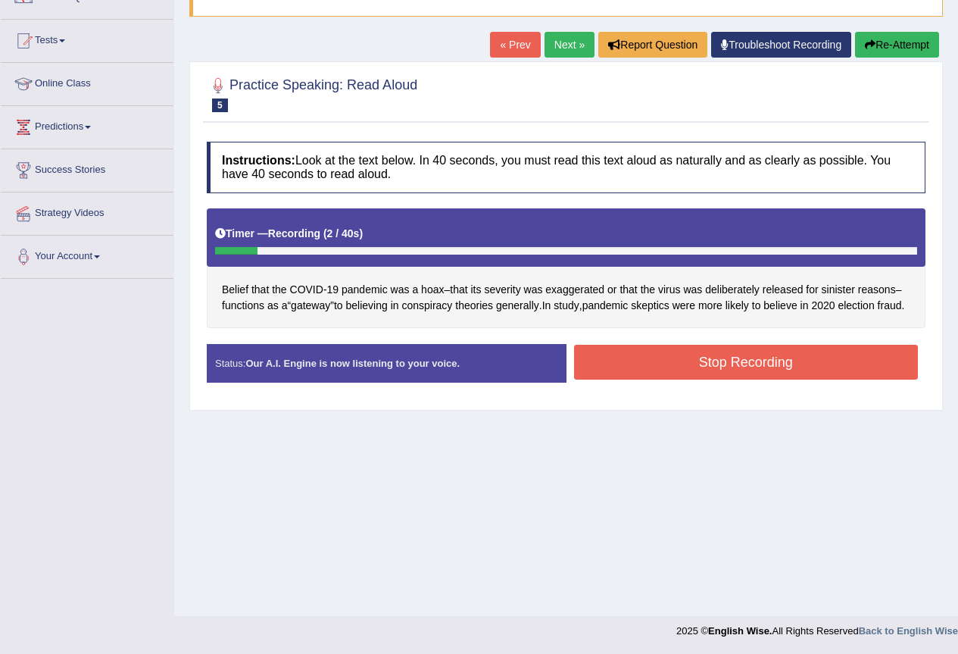
click at [751, 372] on button "Stop Recording" at bounding box center [746, 362] width 345 height 35
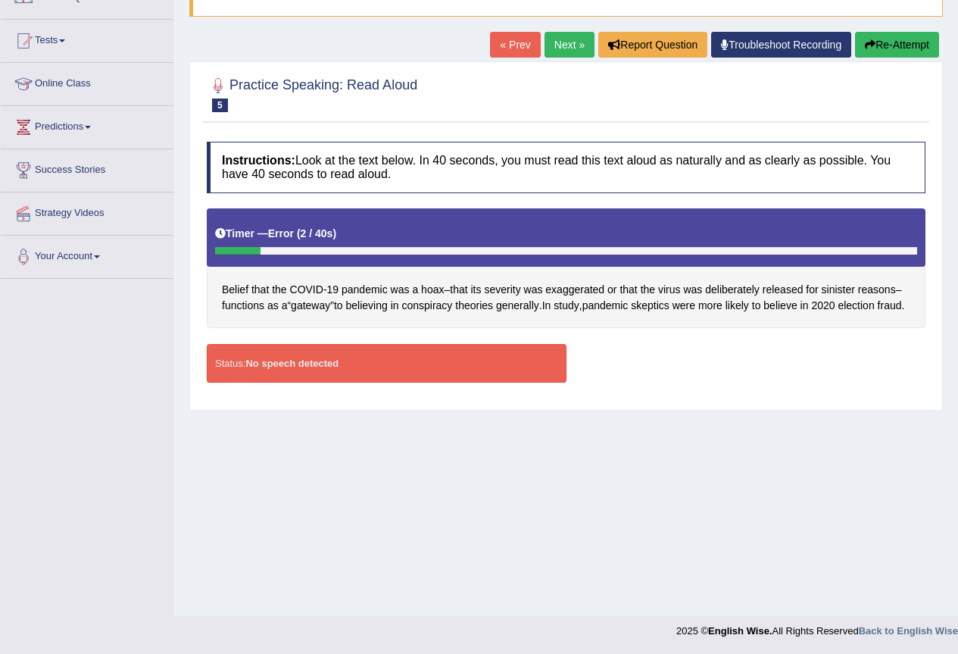
click at [892, 42] on button "Re-Attempt" at bounding box center [897, 45] width 84 height 26
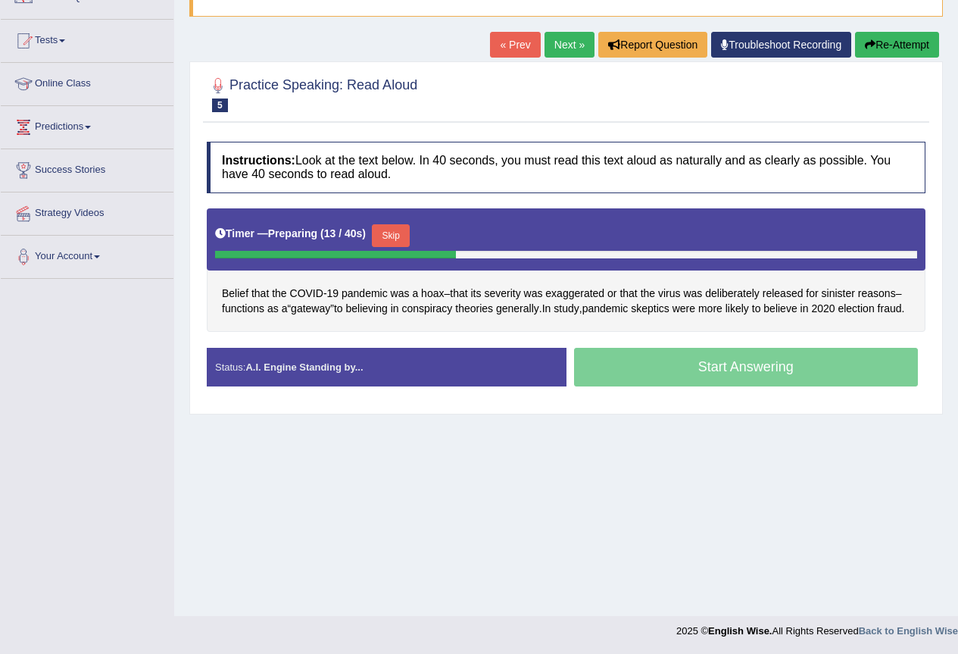
click at [550, 36] on link "Next »" at bounding box center [569, 45] width 50 height 26
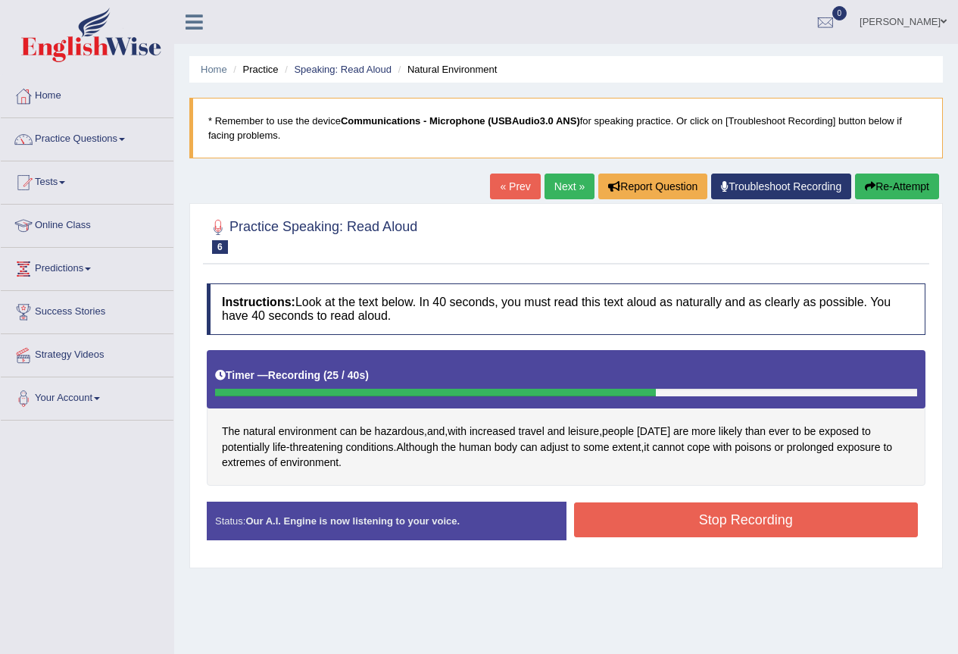
click at [612, 520] on button "Stop Recording" at bounding box center [746, 519] width 345 height 35
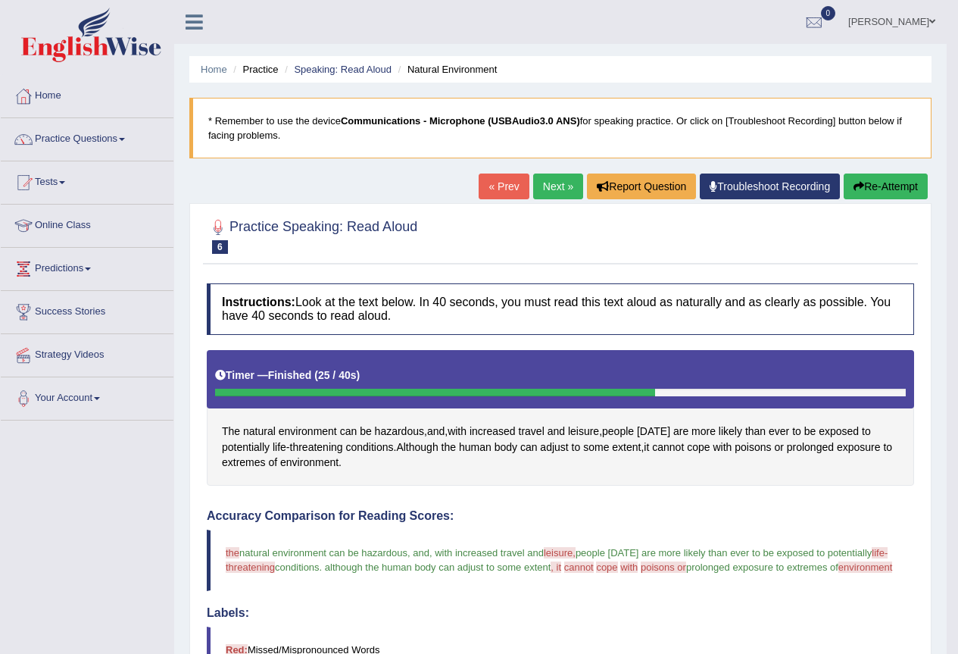
click at [877, 179] on button "Re-Attempt" at bounding box center [886, 186] width 84 height 26
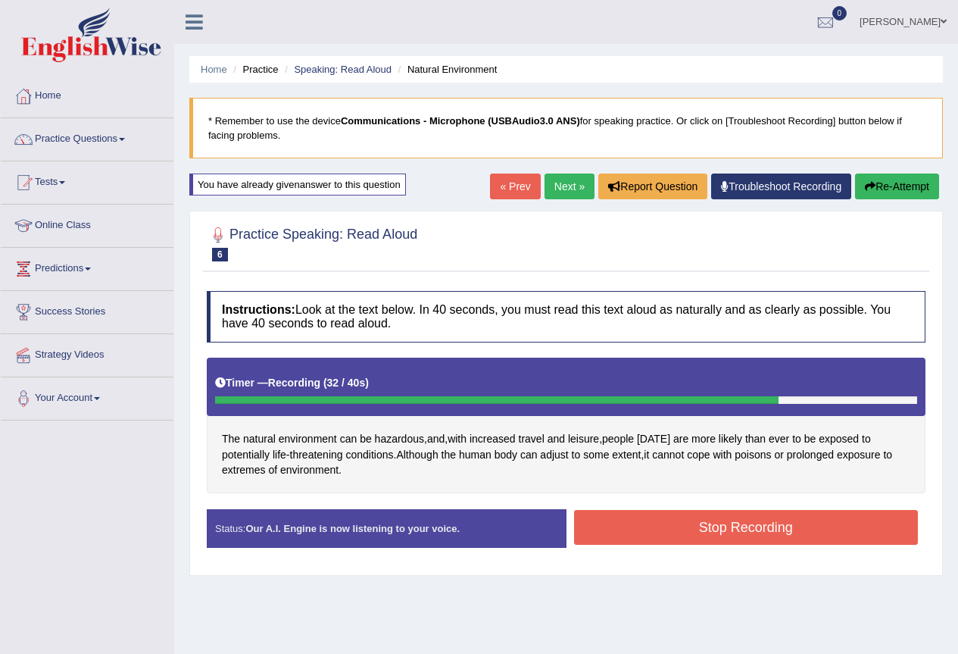
click at [639, 522] on button "Stop Recording" at bounding box center [746, 527] width 345 height 35
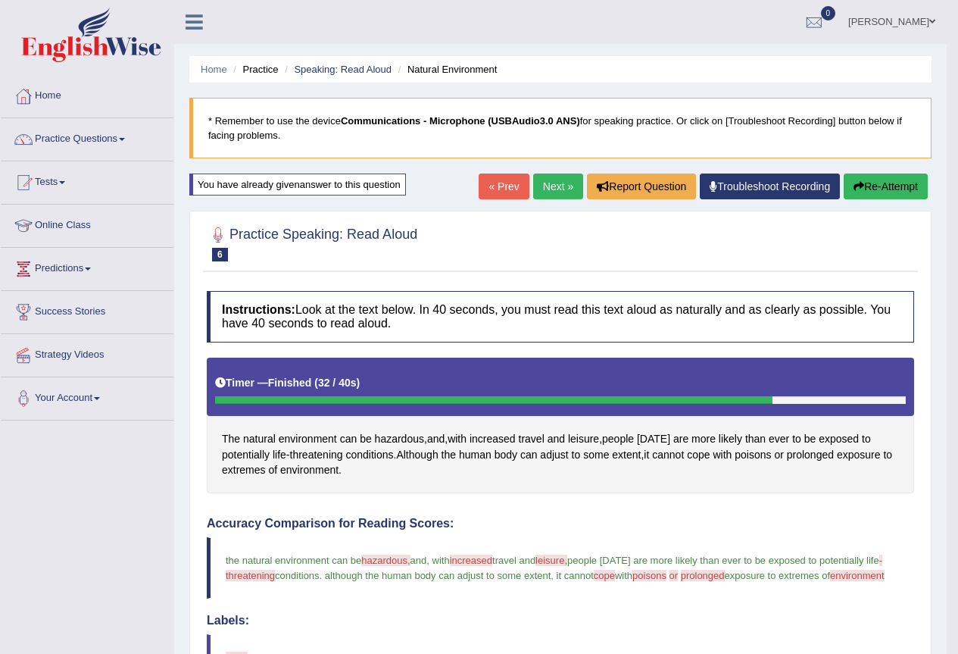
click at [557, 188] on link "Next »" at bounding box center [558, 186] width 50 height 26
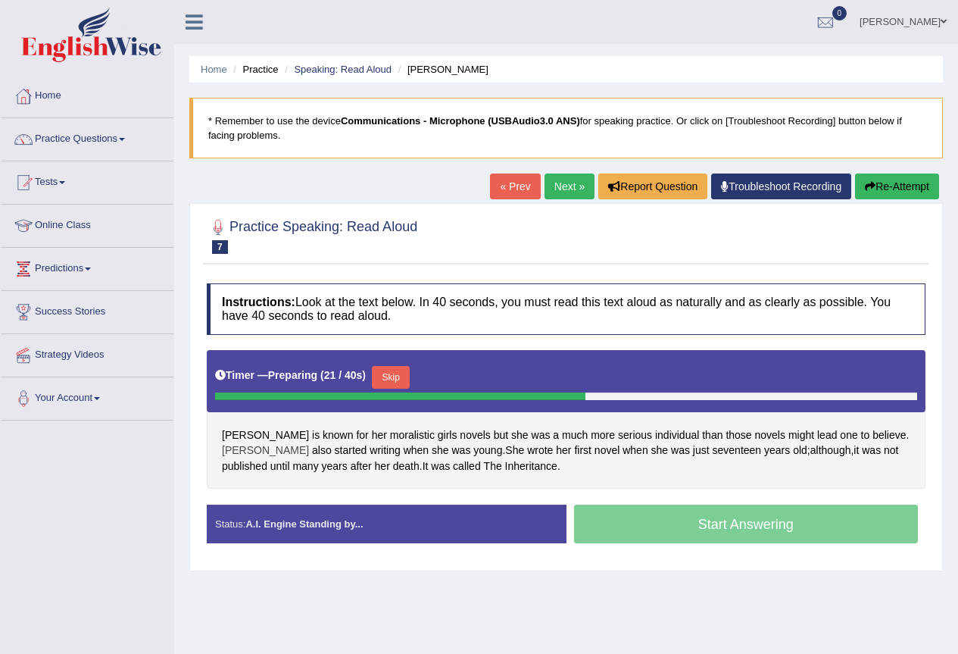
click at [309, 442] on span "Alcott" at bounding box center [265, 450] width 87 height 16
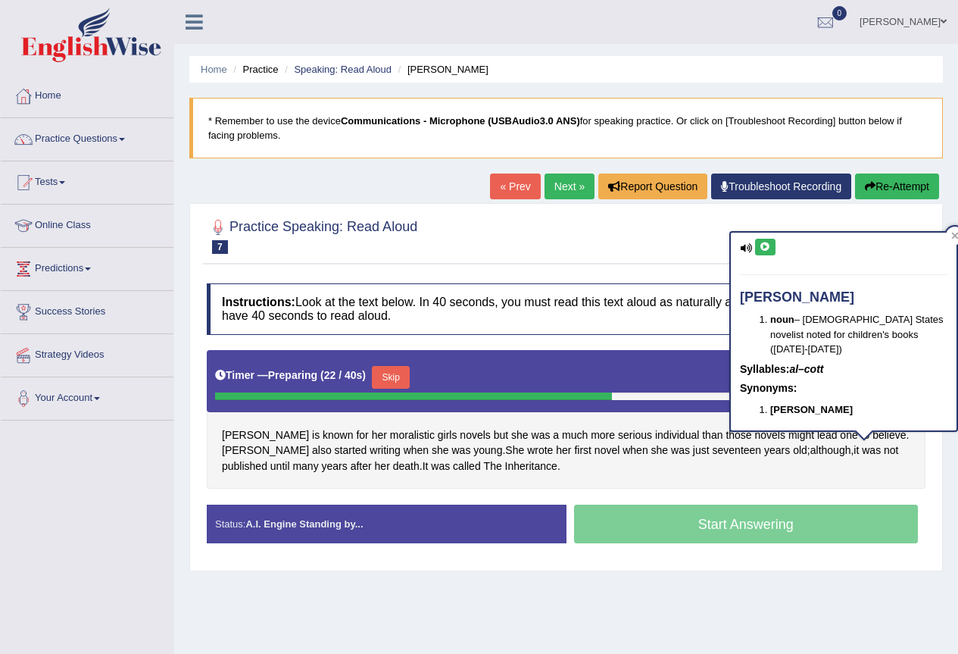
click at [768, 249] on icon at bounding box center [765, 246] width 11 height 9
click at [822, 478] on div "Alcott is known for her moralistic girls novels but she was a much more serious…" at bounding box center [566, 419] width 719 height 139
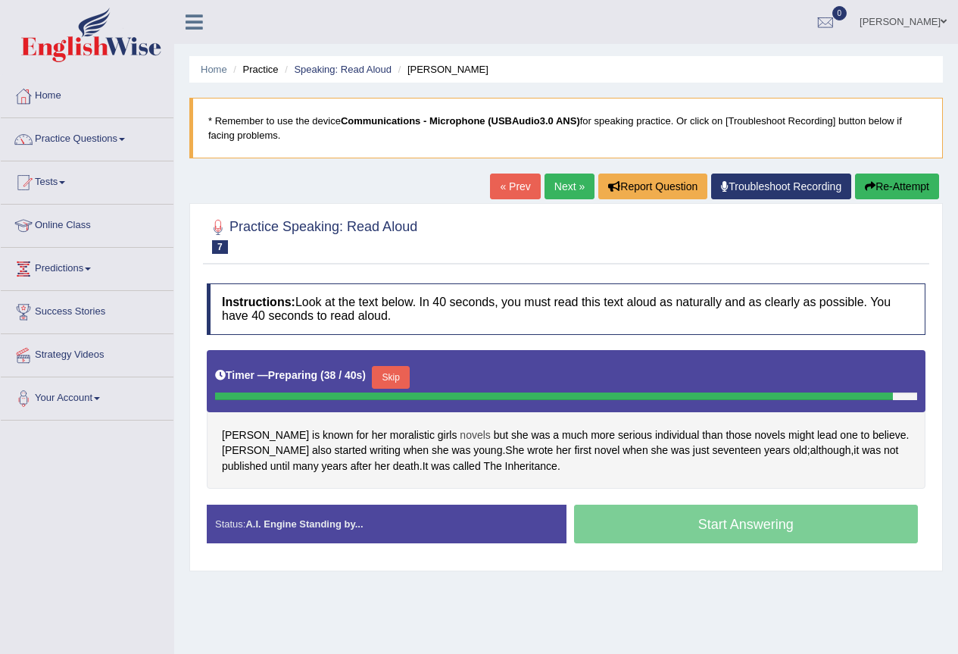
click at [460, 432] on span "novels" at bounding box center [475, 435] width 30 height 16
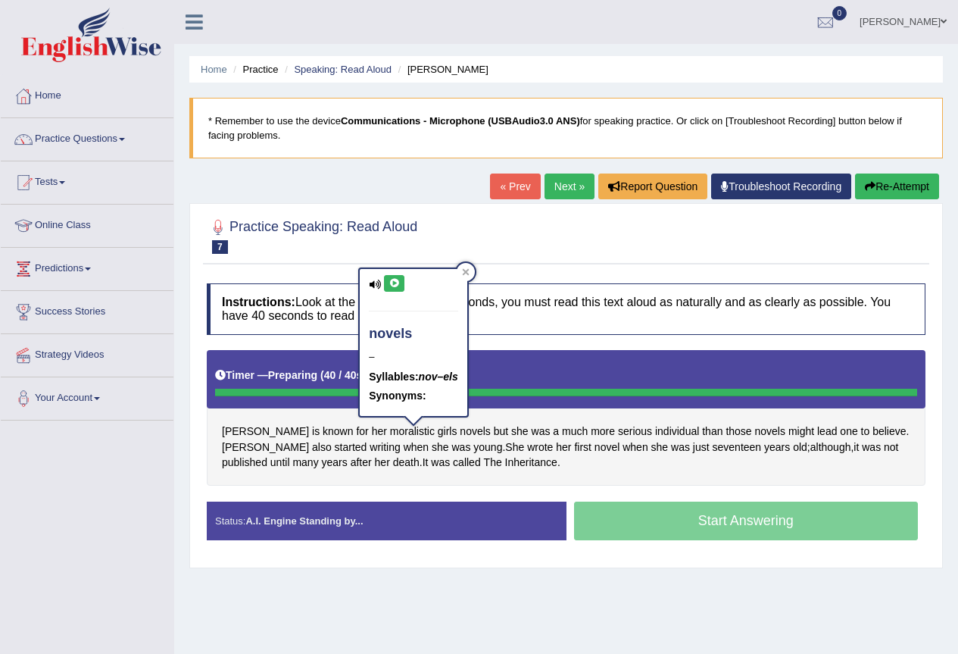
click at [391, 282] on icon at bounding box center [393, 283] width 11 height 9
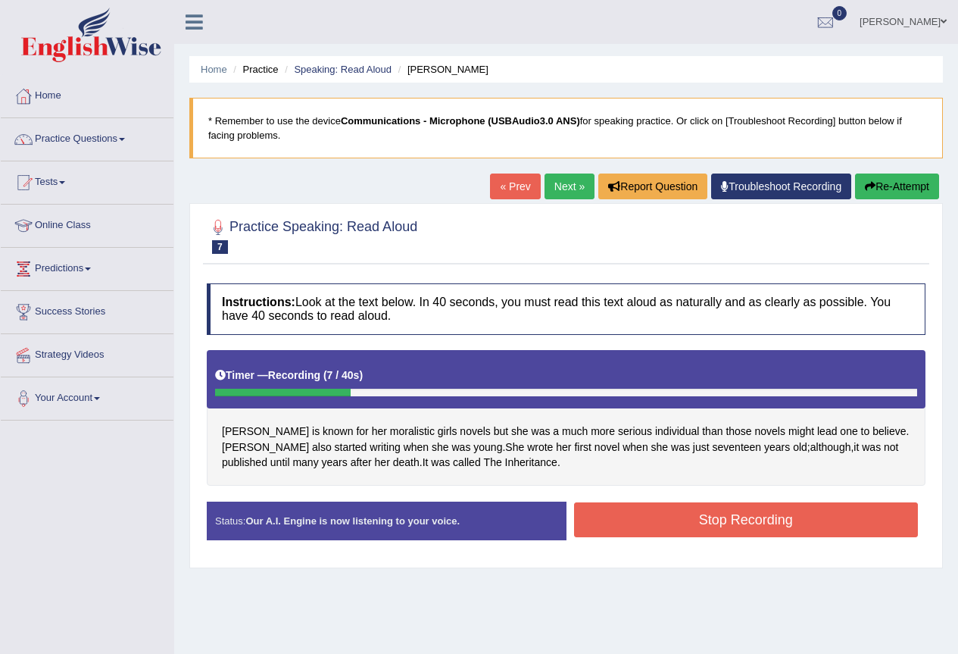
click at [736, 523] on button "Stop Recording" at bounding box center [746, 519] width 345 height 35
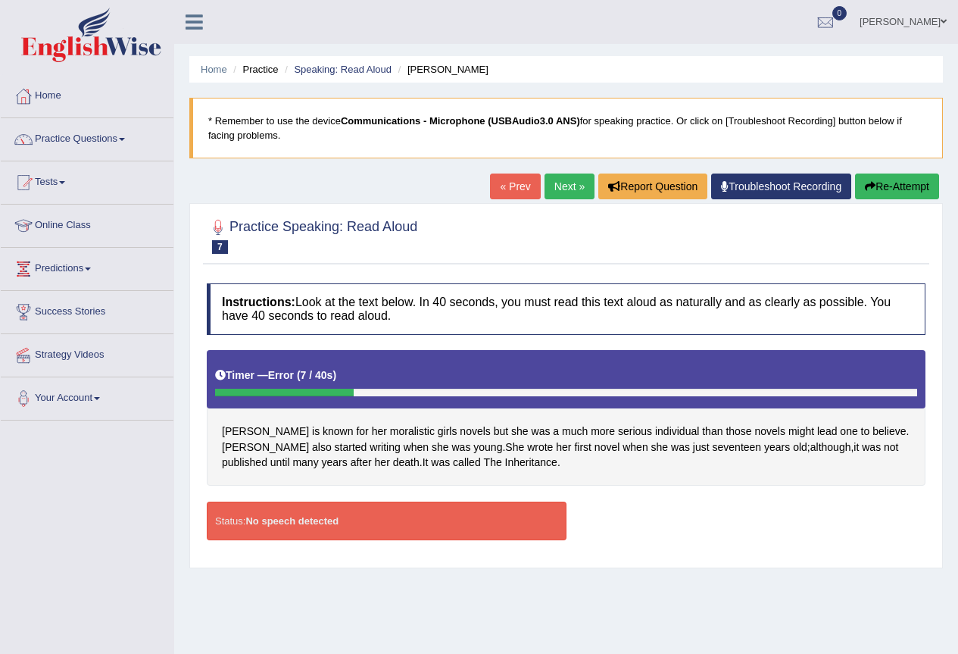
click at [911, 186] on button "Re-Attempt" at bounding box center [897, 186] width 84 height 26
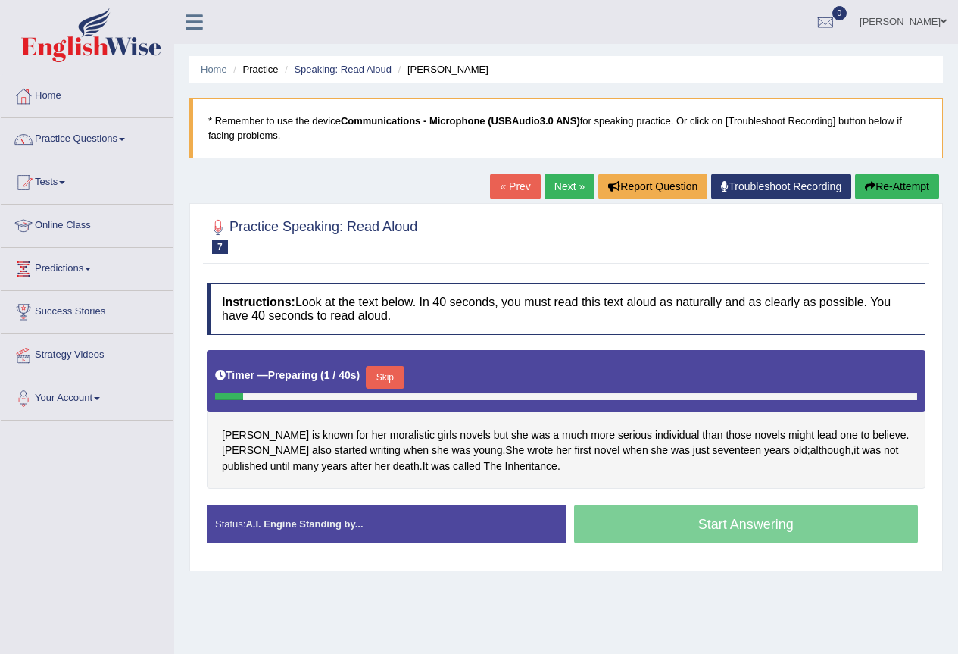
click at [564, 190] on link "Next »" at bounding box center [569, 186] width 50 height 26
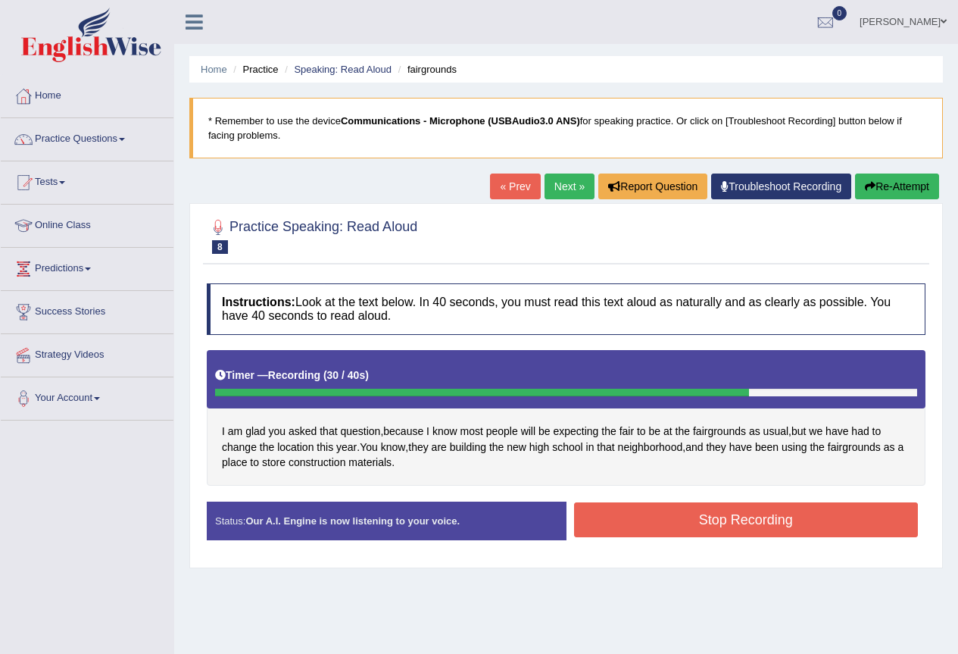
click at [624, 507] on button "Stop Recording" at bounding box center [746, 519] width 345 height 35
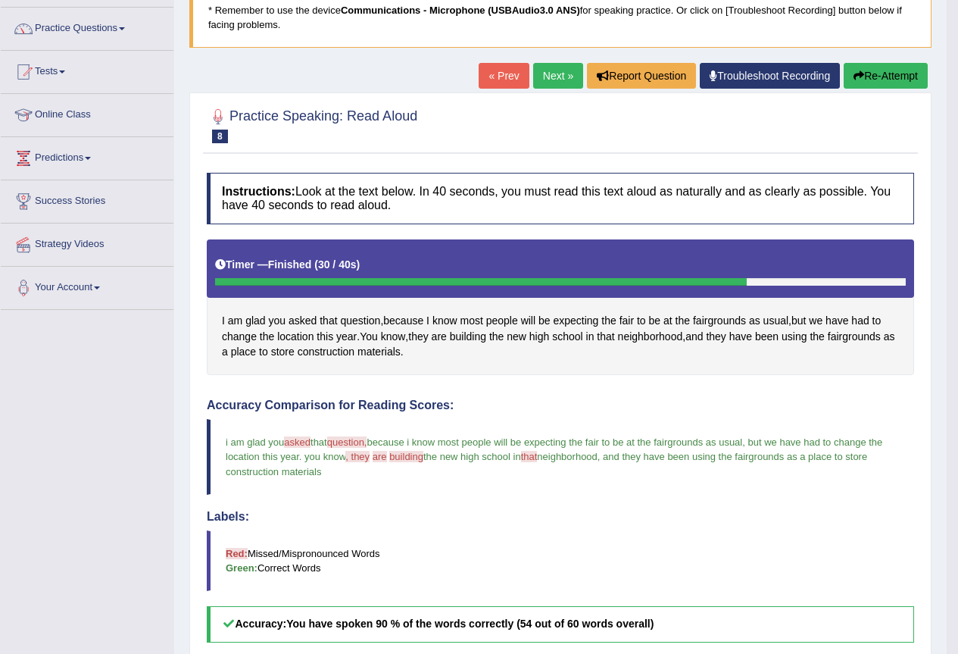
scroll to position [76, 0]
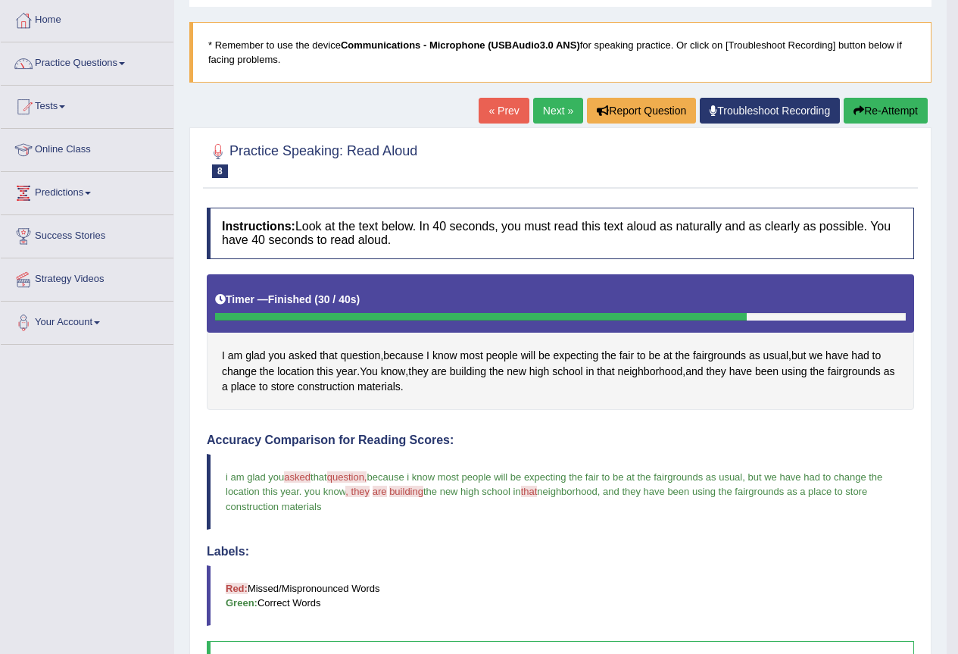
click at [898, 103] on button "Re-Attempt" at bounding box center [886, 111] width 84 height 26
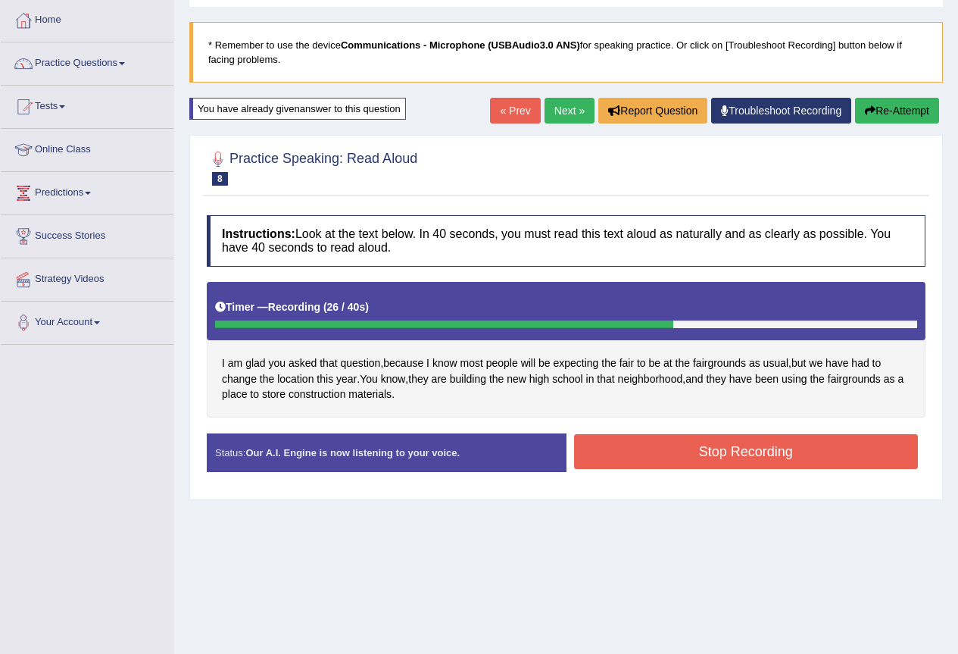
click at [624, 460] on button "Stop Recording" at bounding box center [746, 451] width 345 height 35
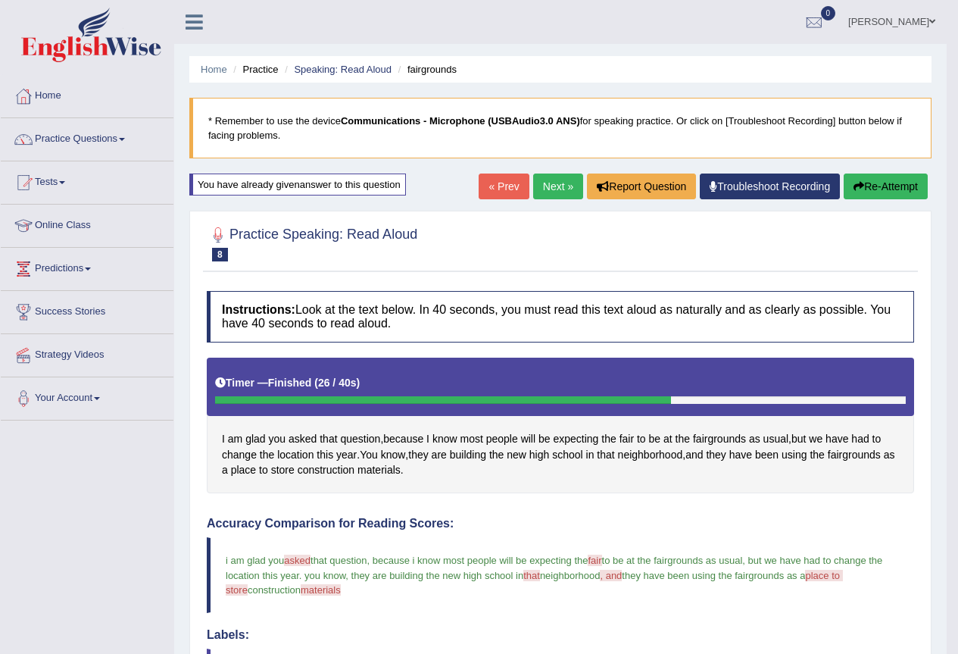
click at [550, 183] on link "Next »" at bounding box center [558, 186] width 50 height 26
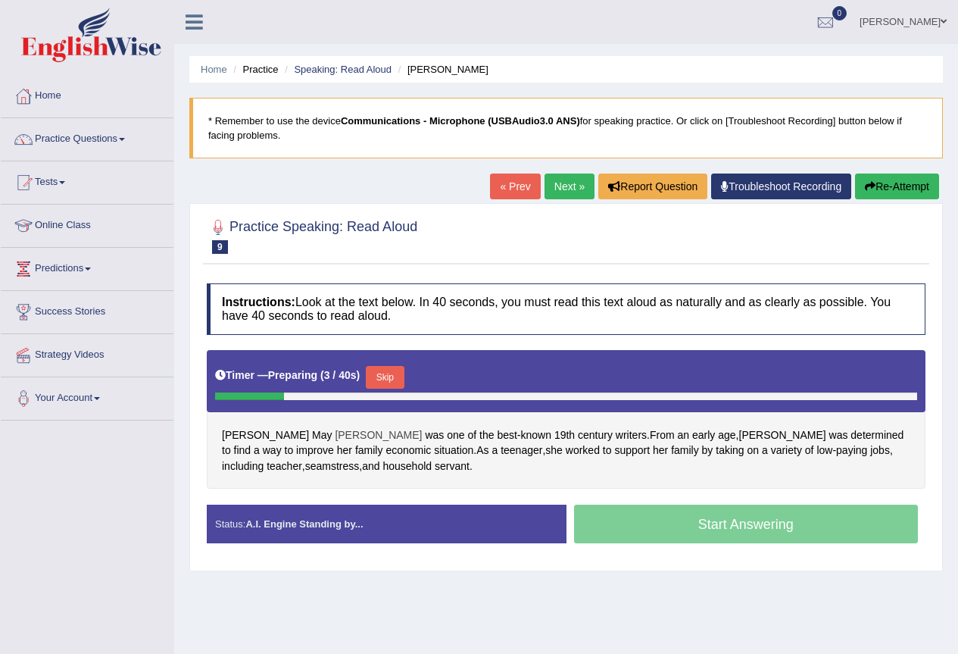
click at [335, 433] on span "[PERSON_NAME]" at bounding box center [378, 435] width 87 height 16
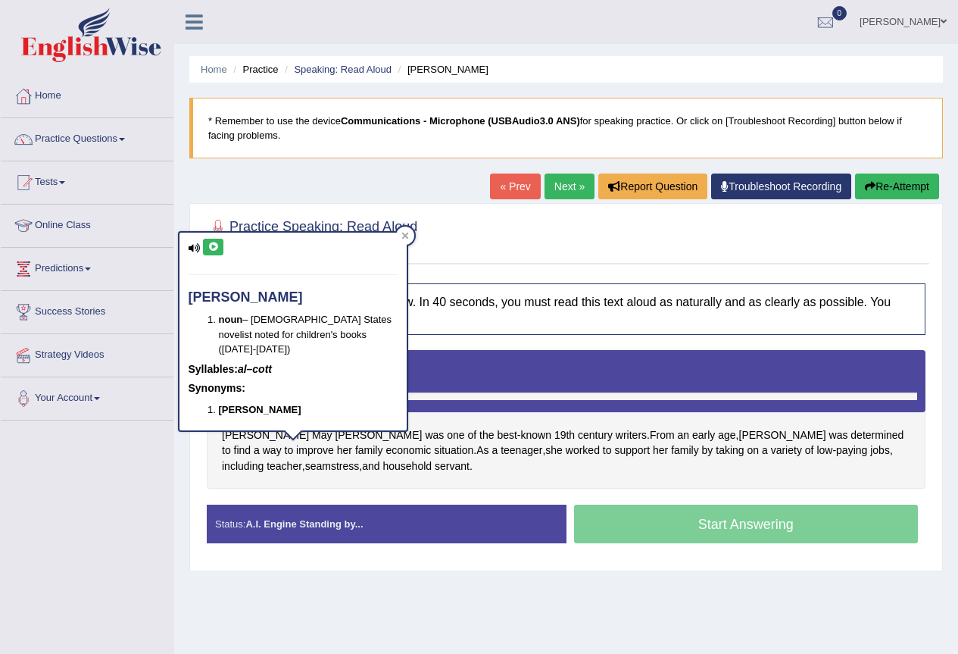
click at [214, 245] on icon at bounding box center [212, 246] width 11 height 9
click at [686, 467] on div "[PERSON_NAME] was one of the best - known 19th century writers . From an early …" at bounding box center [566, 419] width 719 height 139
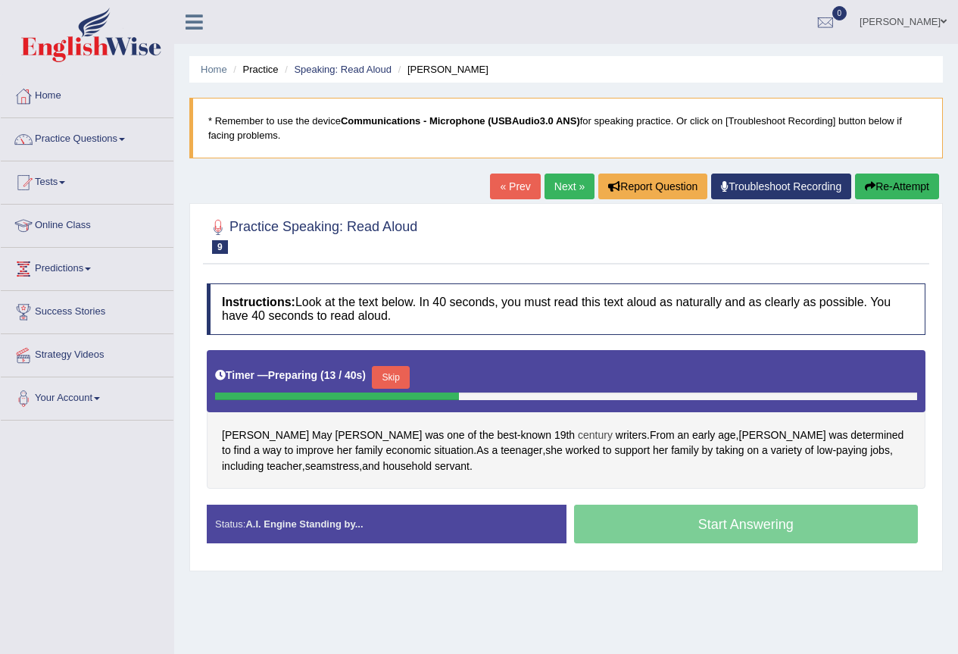
click at [578, 429] on span "century" at bounding box center [595, 435] width 35 height 16
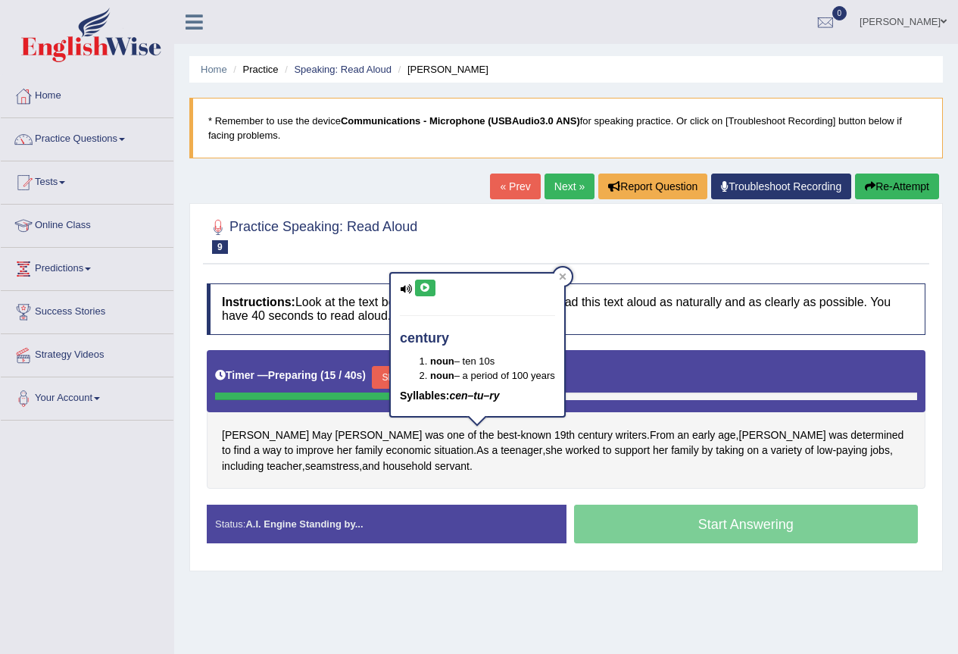
click at [429, 288] on icon at bounding box center [425, 287] width 11 height 9
click at [814, 469] on div "[PERSON_NAME] was one of the best - known 19th century writers . From an early …" at bounding box center [566, 419] width 719 height 139
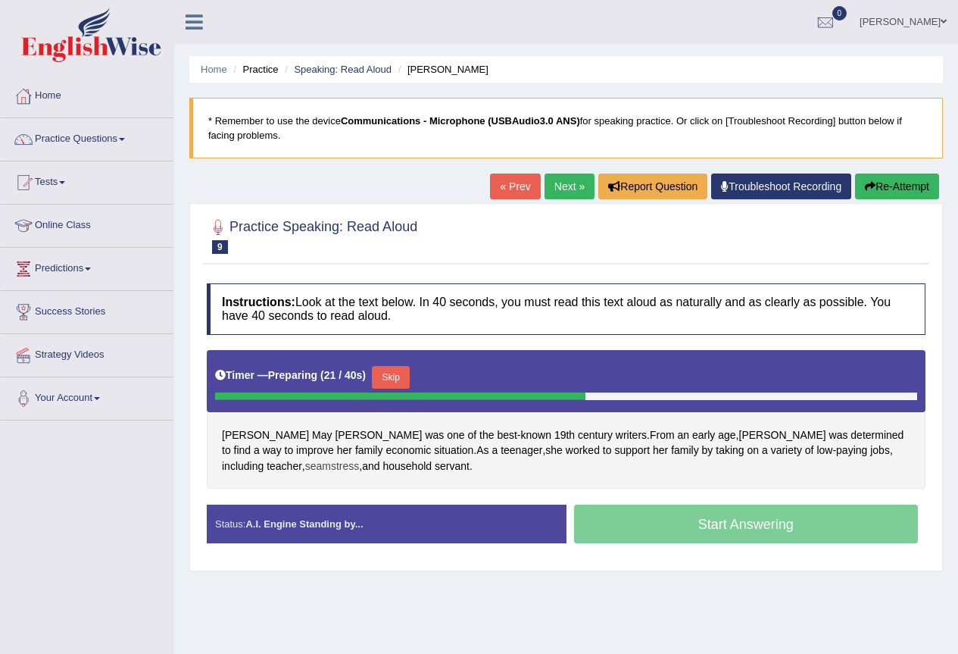
click at [360, 458] on span "seamstress" at bounding box center [332, 466] width 55 height 16
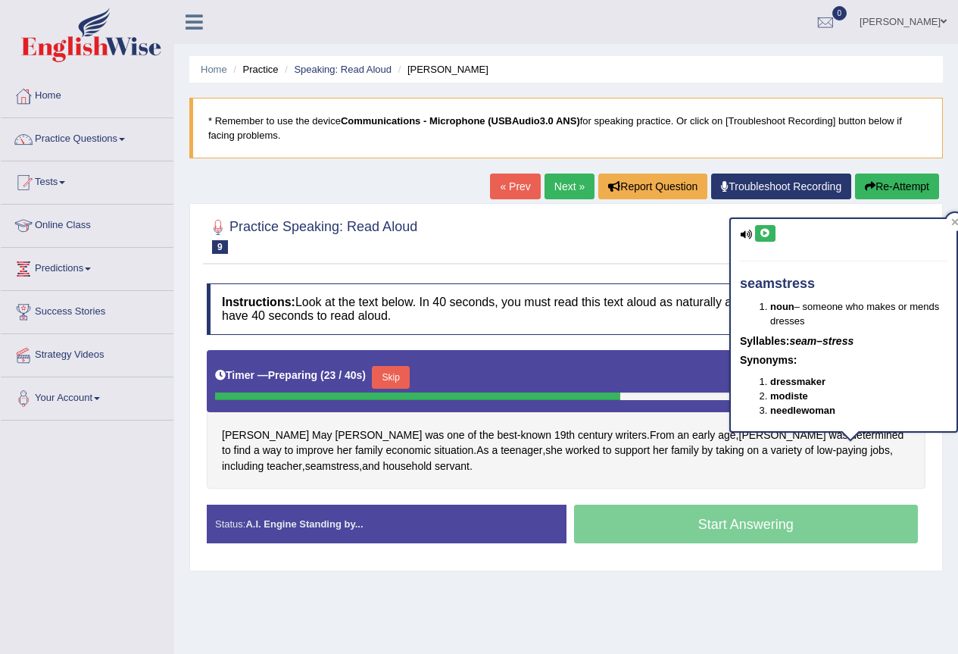
click at [768, 237] on icon at bounding box center [765, 233] width 11 height 9
click at [860, 466] on div "[PERSON_NAME] was one of the best - known 19th century writers . From an early …" at bounding box center [566, 419] width 719 height 139
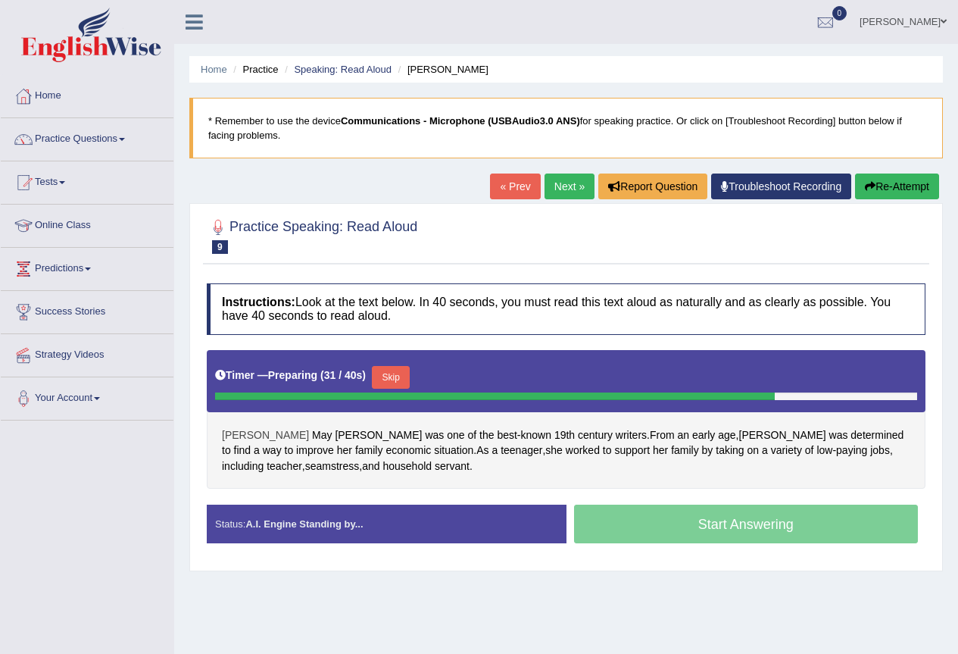
click at [241, 435] on span "[PERSON_NAME]" at bounding box center [265, 435] width 87 height 16
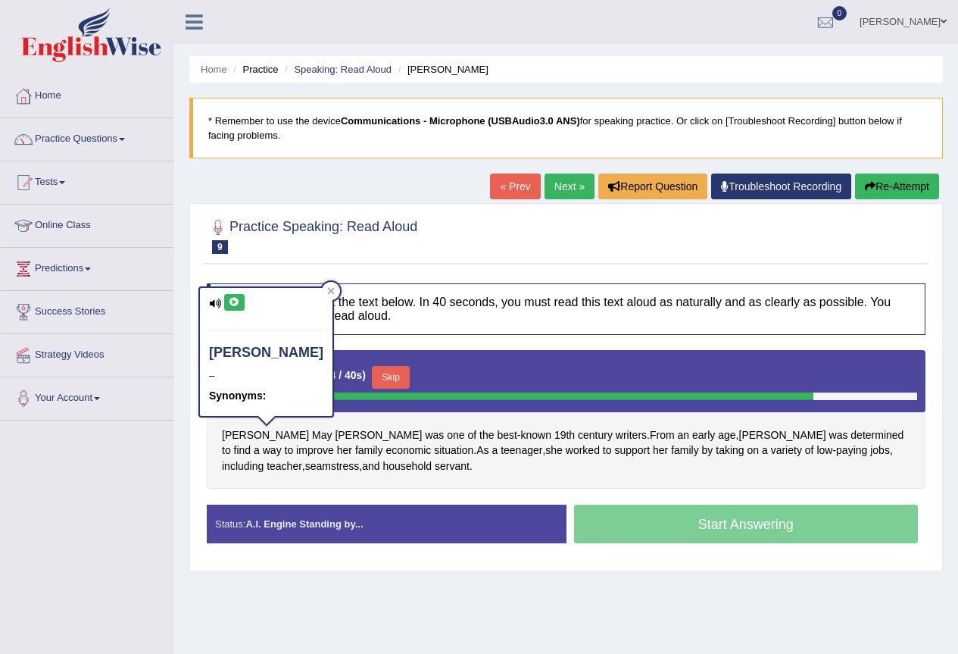
click at [239, 303] on icon at bounding box center [234, 302] width 11 height 9
click at [472, 470] on div "[PERSON_NAME] was one of the best - known 19th century writers . From an early …" at bounding box center [566, 419] width 719 height 139
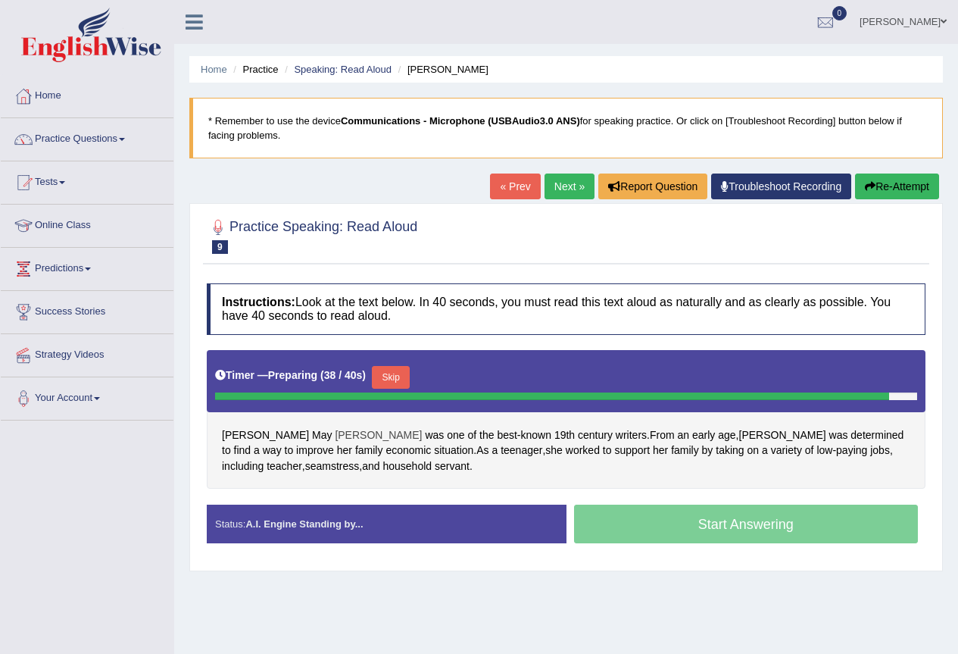
click at [335, 435] on span "[PERSON_NAME]" at bounding box center [378, 435] width 87 height 16
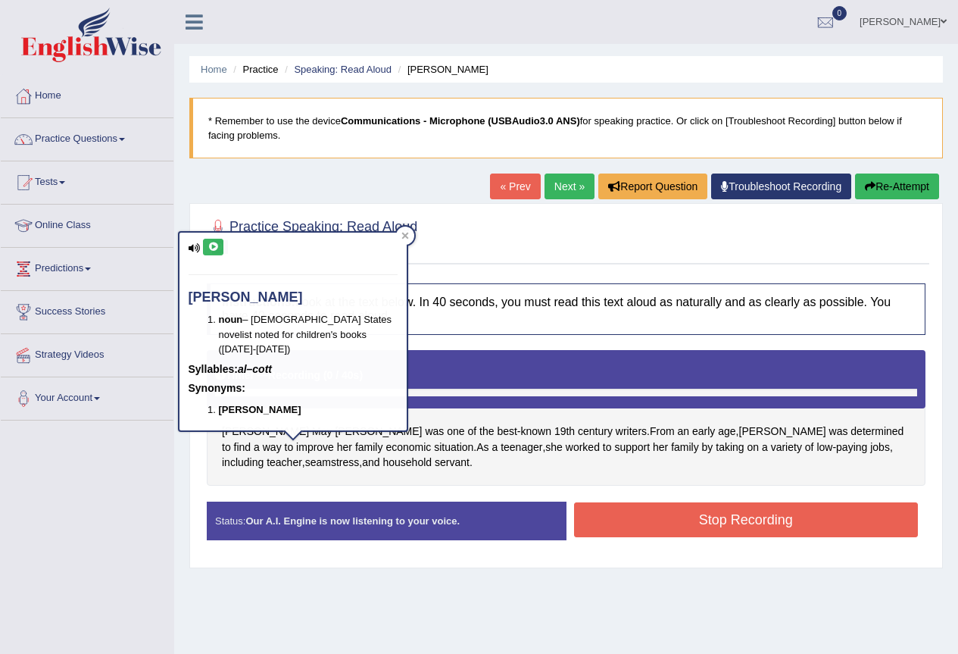
drag, startPoint x: 208, startPoint y: 245, endPoint x: 217, endPoint y: 299, distance: 55.2
click at [210, 245] on icon at bounding box center [212, 246] width 11 height 9
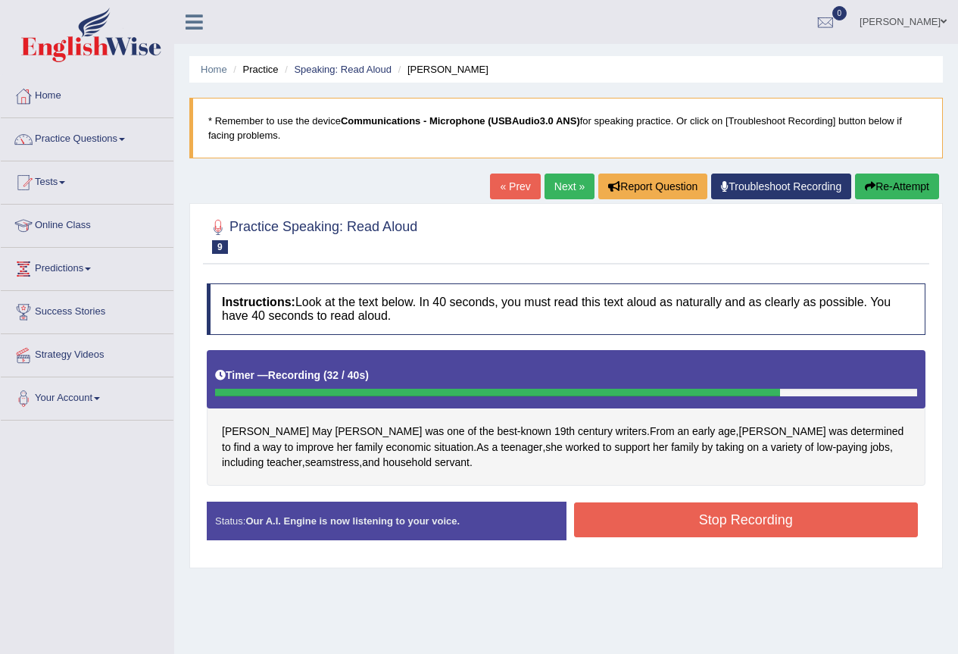
click at [641, 507] on button "Stop Recording" at bounding box center [746, 519] width 345 height 35
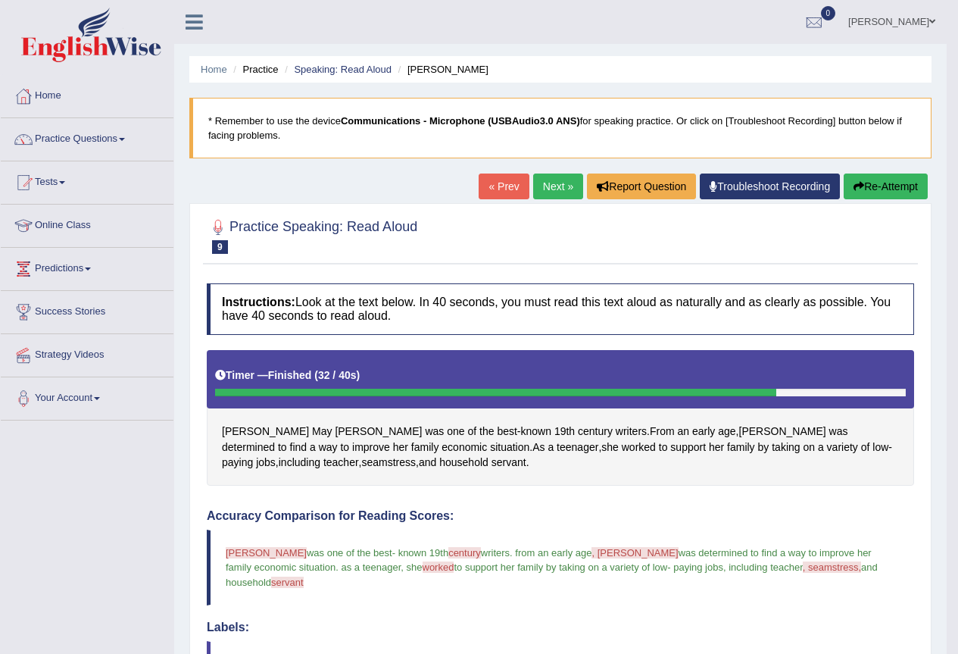
click at [894, 179] on button "Re-Attempt" at bounding box center [886, 186] width 84 height 26
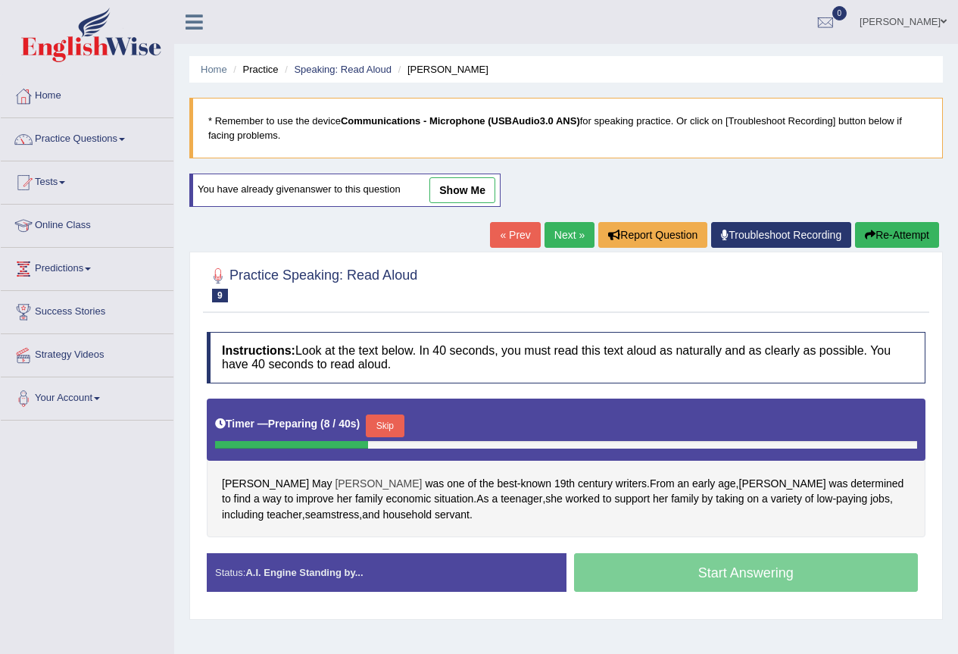
click at [335, 485] on span "[PERSON_NAME]" at bounding box center [378, 484] width 87 height 16
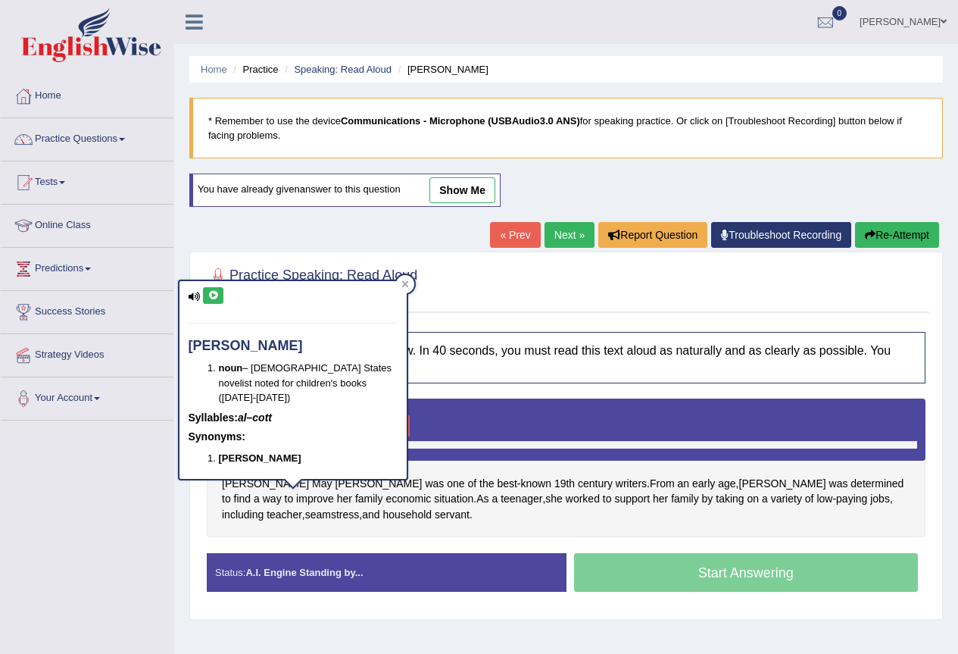
click at [212, 292] on icon at bounding box center [212, 295] width 11 height 9
click at [423, 535] on div "[PERSON_NAME] was one of the best - known 19th century writers . From an early …" at bounding box center [566, 467] width 719 height 139
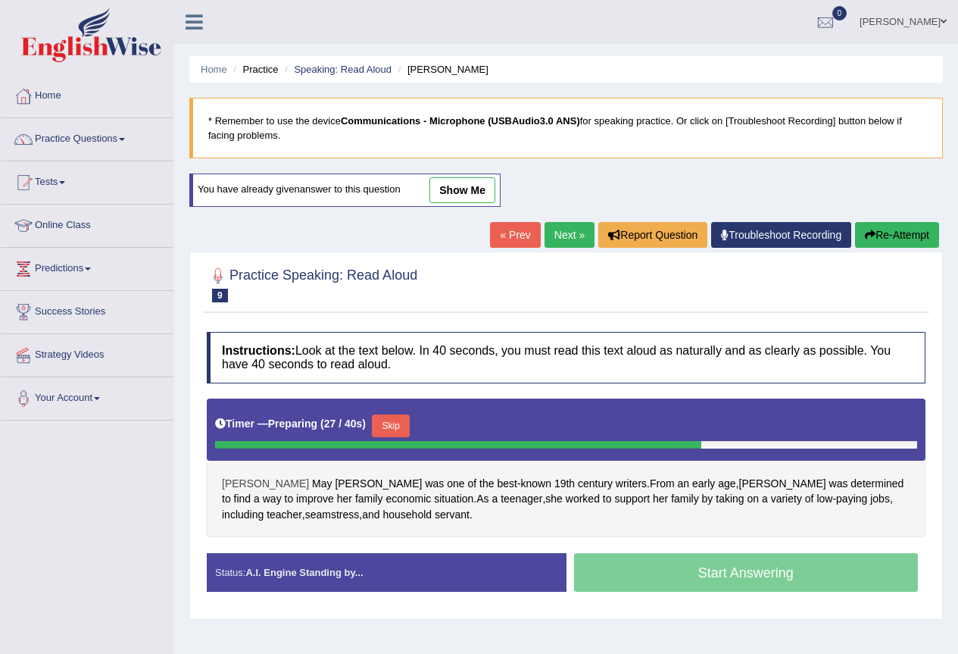
click at [245, 483] on span "[PERSON_NAME]" at bounding box center [265, 484] width 87 height 16
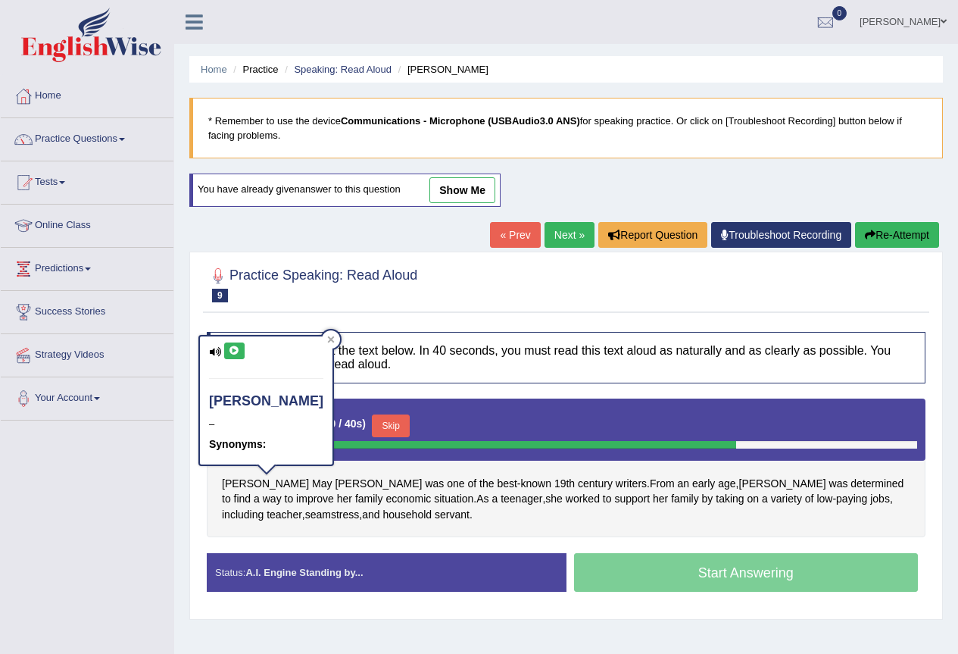
click at [229, 344] on button at bounding box center [234, 350] width 20 height 17
click at [418, 516] on div "[PERSON_NAME] was one of the best - known 19th century writers . From an early …" at bounding box center [566, 467] width 719 height 139
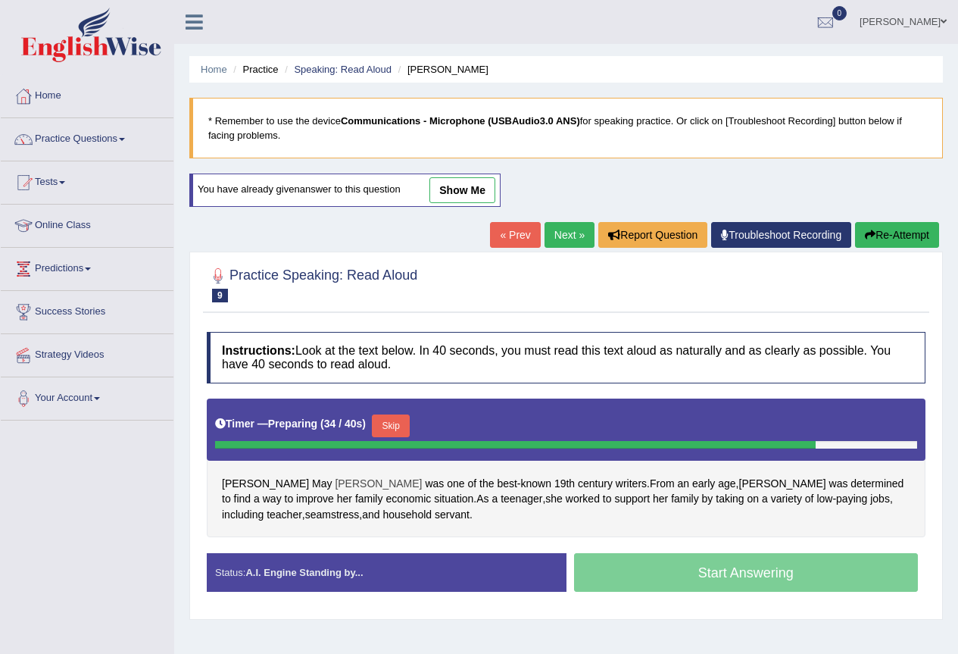
click at [335, 482] on span "[PERSON_NAME]" at bounding box center [378, 484] width 87 height 16
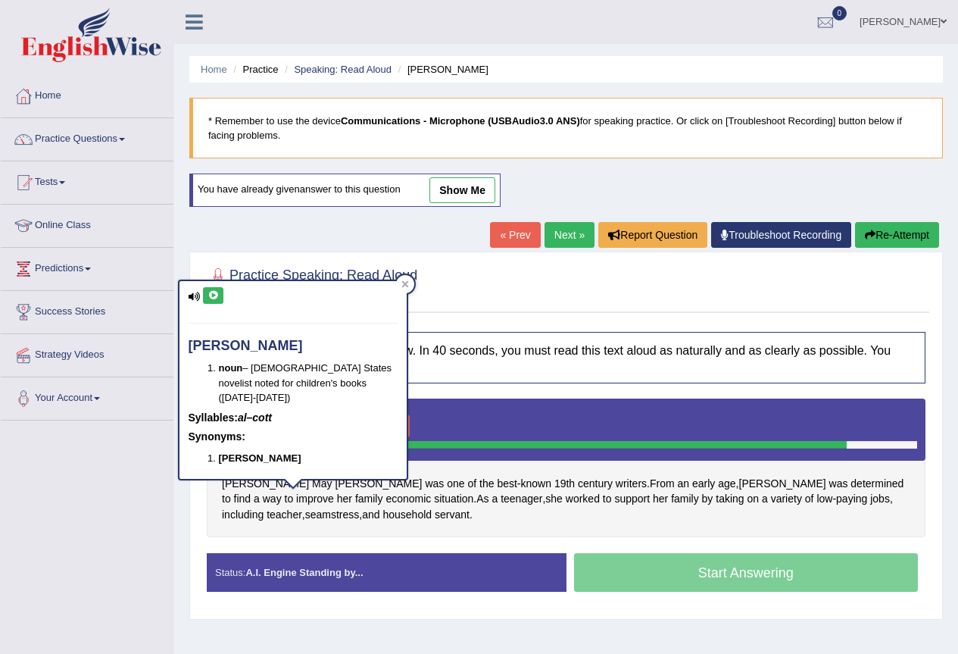
click at [214, 295] on icon at bounding box center [212, 295] width 11 height 9
click at [435, 526] on div "Louisa May Alcott was one of the best - known 19th century writers . From an ea…" at bounding box center [566, 467] width 719 height 139
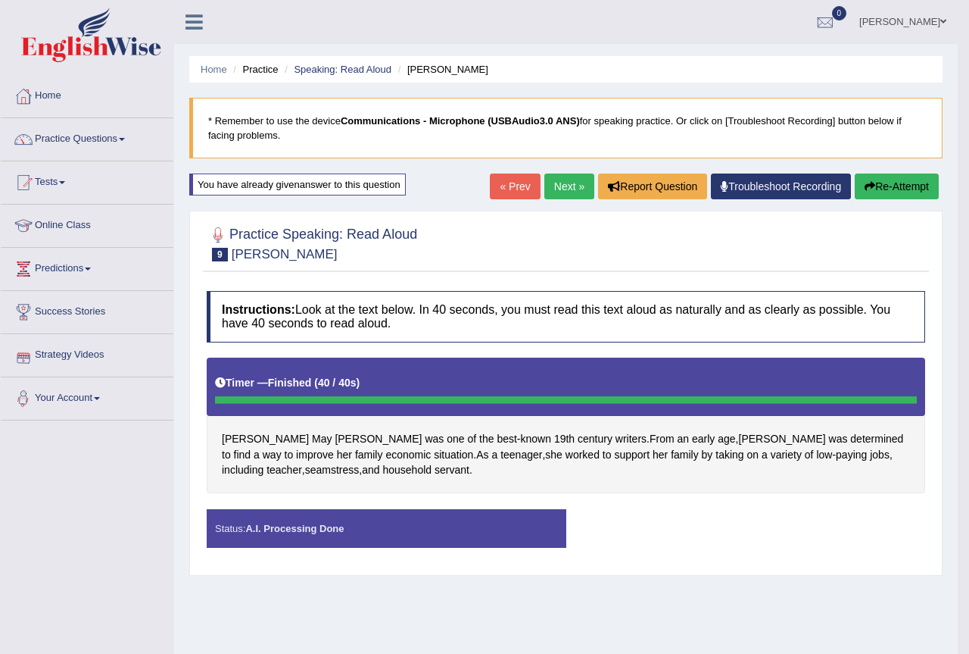
click at [802, 532] on body "Toggle navigation Home Practice Questions Speaking Practice Read Aloud Repeat S…" at bounding box center [484, 327] width 969 height 654
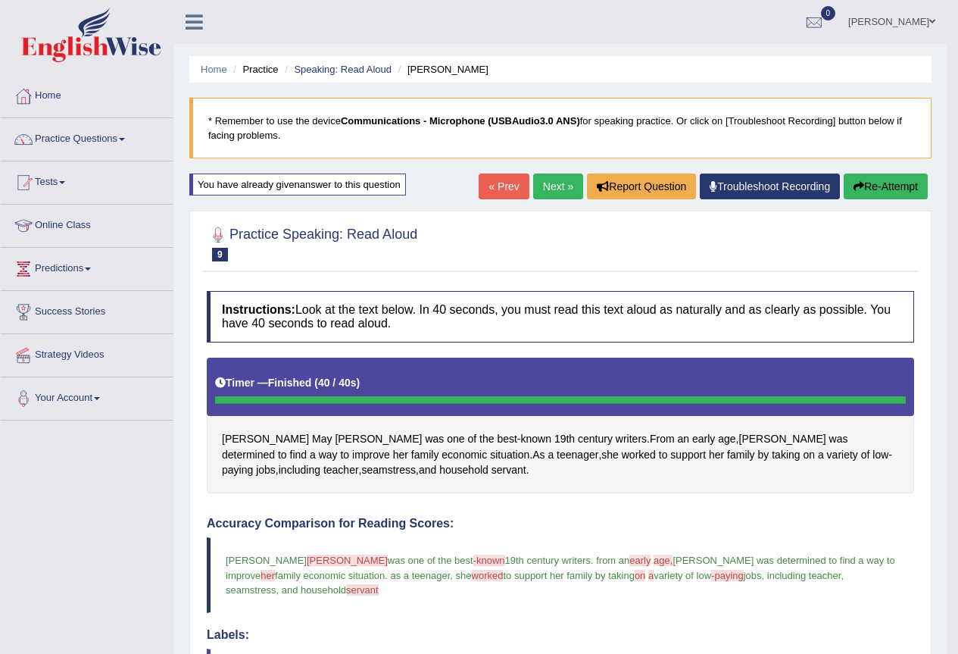
click at [891, 180] on button "Re-Attempt" at bounding box center [886, 186] width 84 height 26
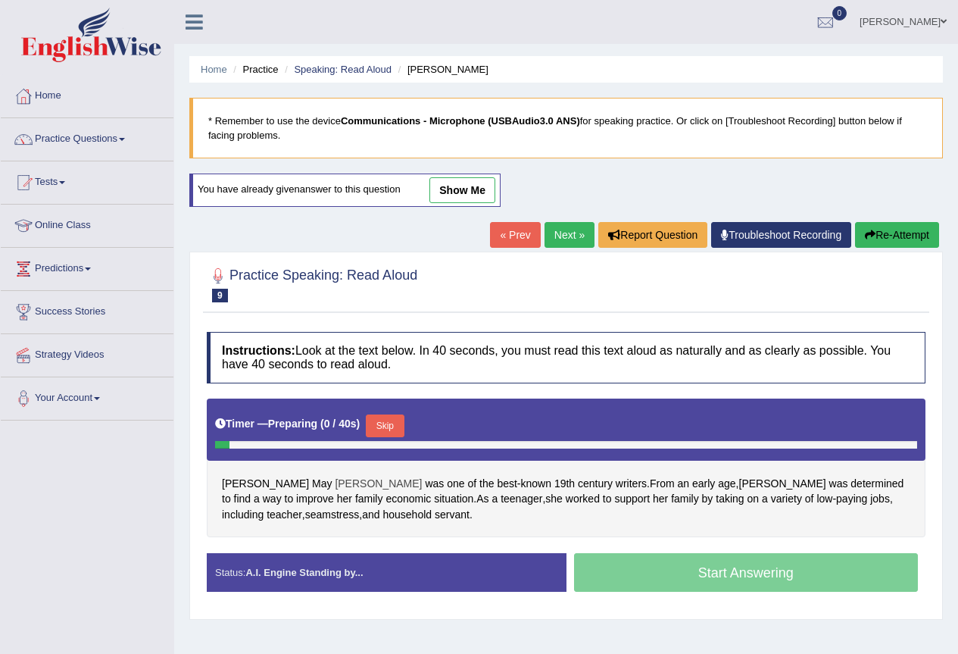
click at [335, 485] on span "[PERSON_NAME]" at bounding box center [378, 484] width 87 height 16
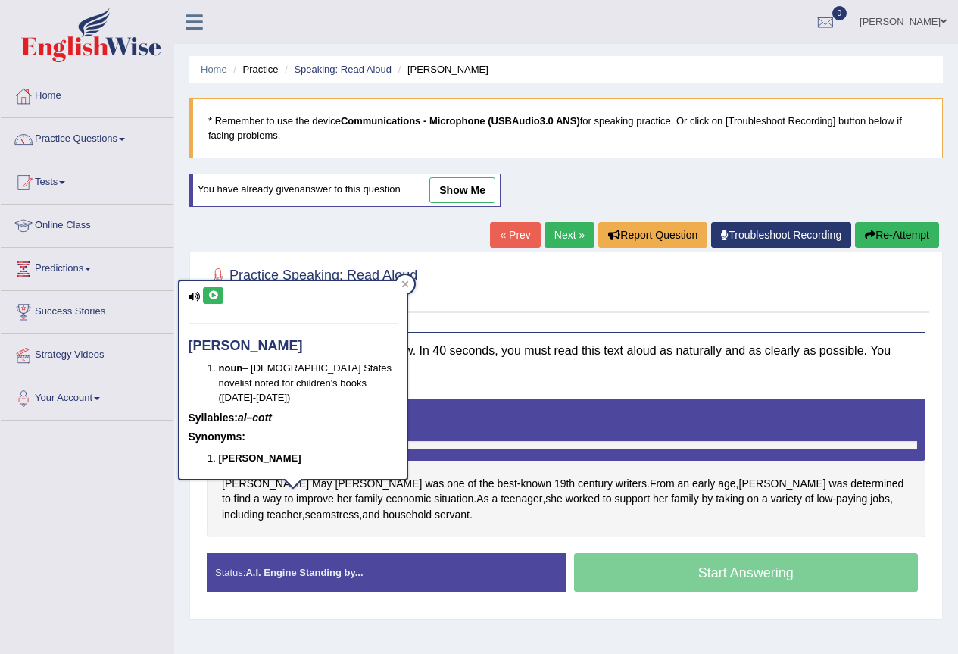
click at [214, 293] on icon at bounding box center [212, 295] width 11 height 9
click at [163, 562] on div "Toggle navigation Home Practice Questions Speaking Practice Read Aloud Repeat S…" at bounding box center [479, 394] width 958 height 788
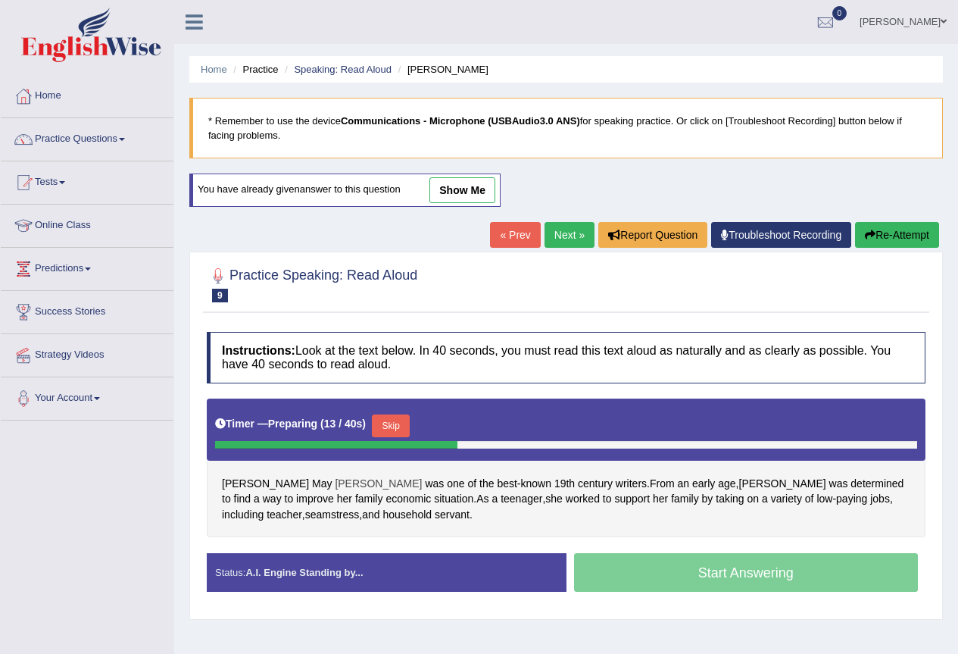
click at [335, 482] on span "Alcott" at bounding box center [378, 484] width 87 height 16
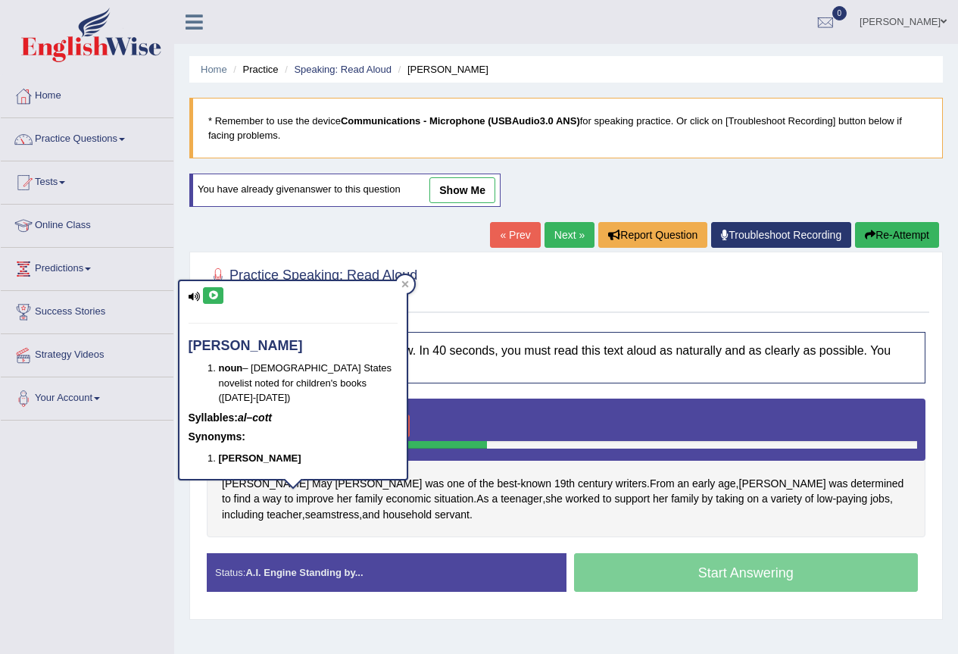
click at [214, 293] on icon at bounding box center [212, 295] width 11 height 9
click at [404, 282] on icon at bounding box center [404, 283] width 7 height 7
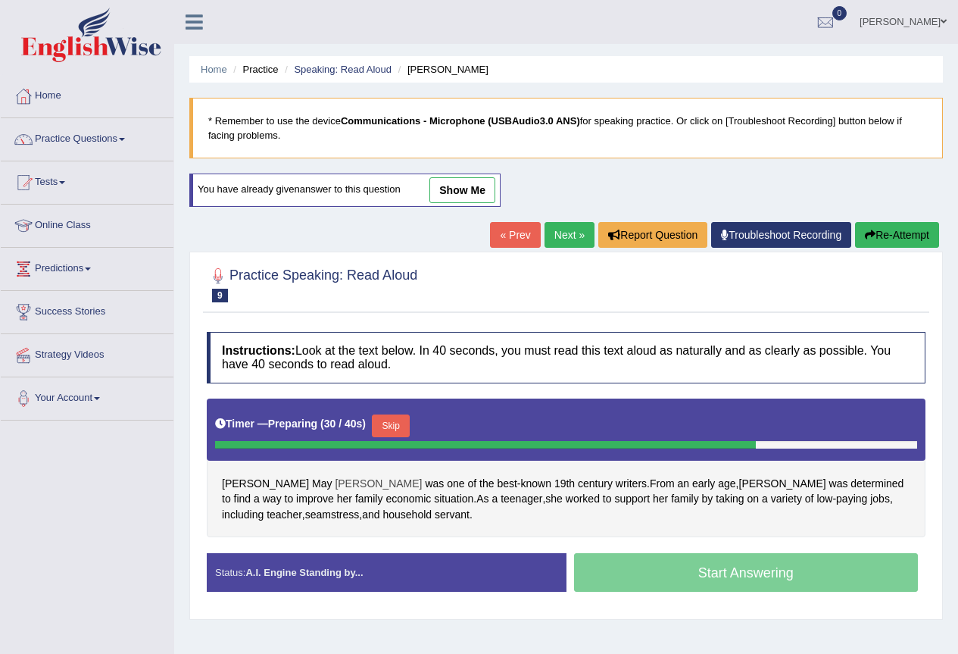
click at [335, 480] on span "Alcott" at bounding box center [378, 484] width 87 height 16
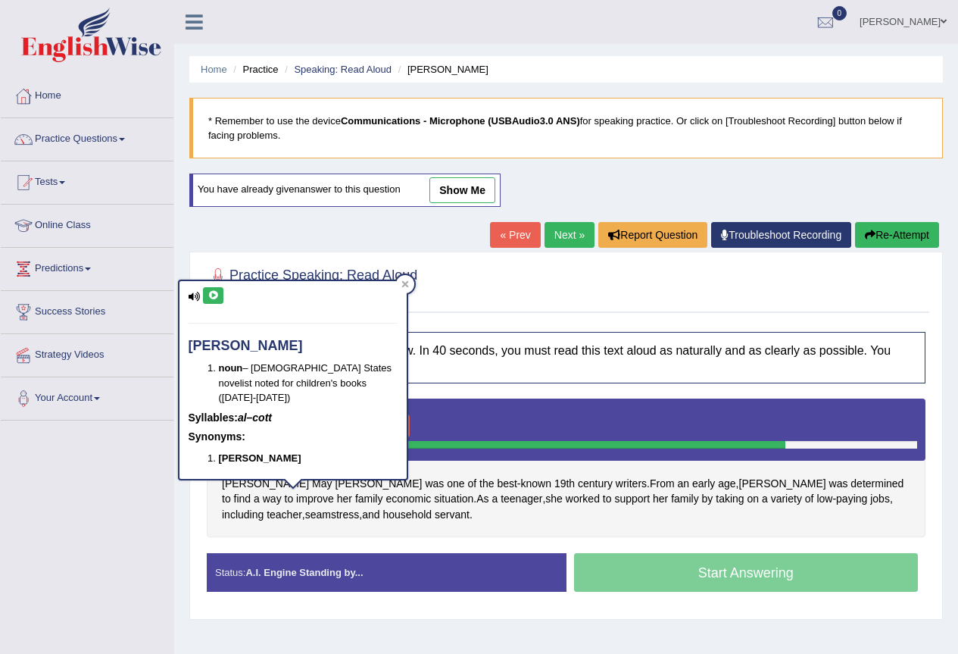
click at [212, 293] on icon at bounding box center [212, 295] width 11 height 9
click at [464, 249] on div "Home Practice Speaking: Read Aloud Louisa May * Remember to use the device Comm…" at bounding box center [566, 378] width 784 height 757
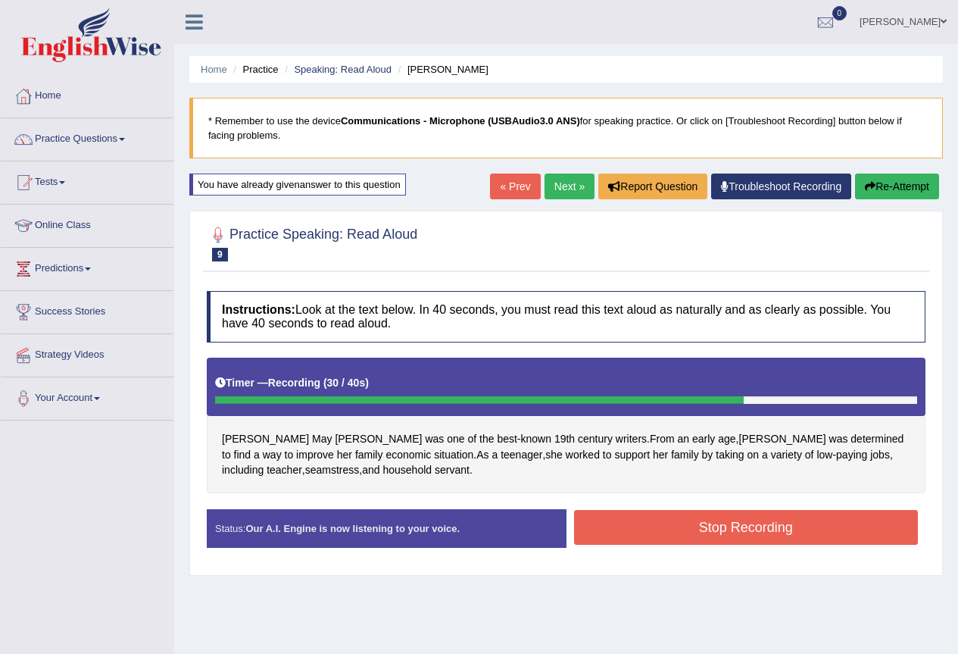
click at [794, 528] on button "Stop Recording" at bounding box center [746, 527] width 345 height 35
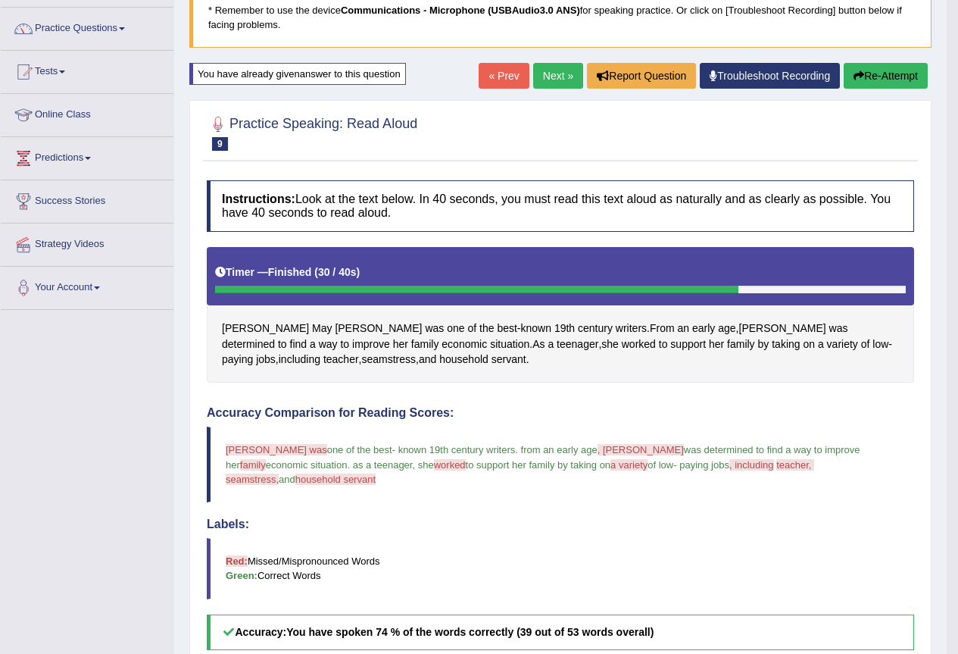
scroll to position [76, 0]
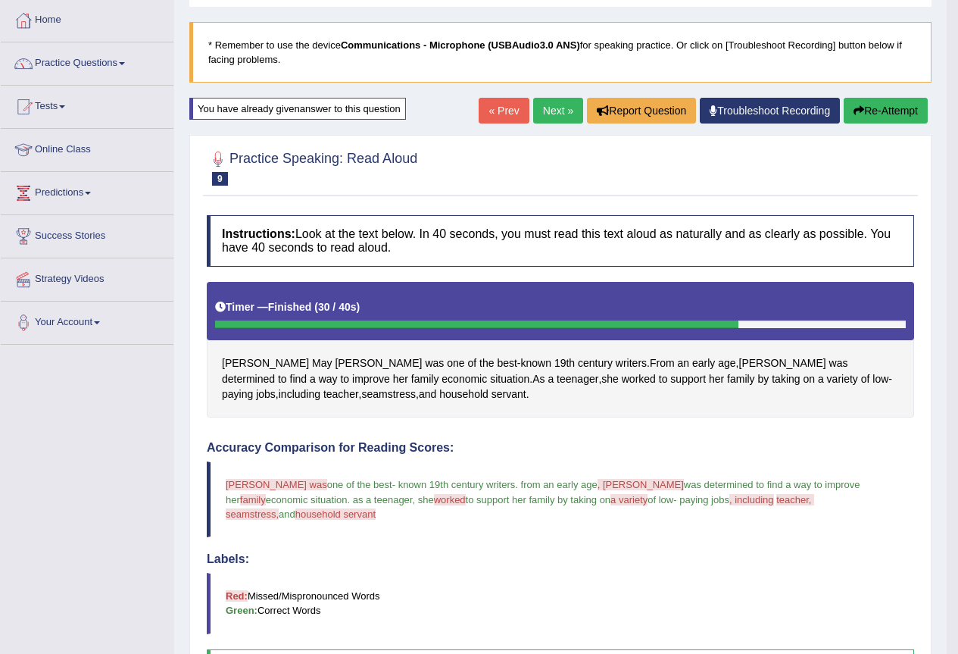
click at [547, 106] on link "Next »" at bounding box center [558, 111] width 50 height 26
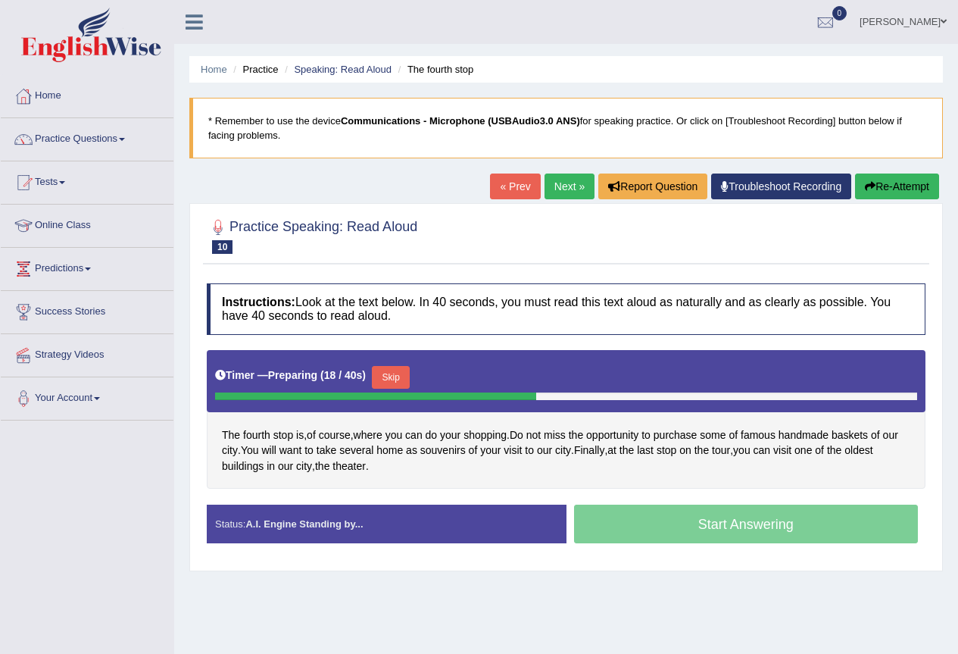
click at [403, 372] on button "Skip" at bounding box center [391, 377] width 38 height 23
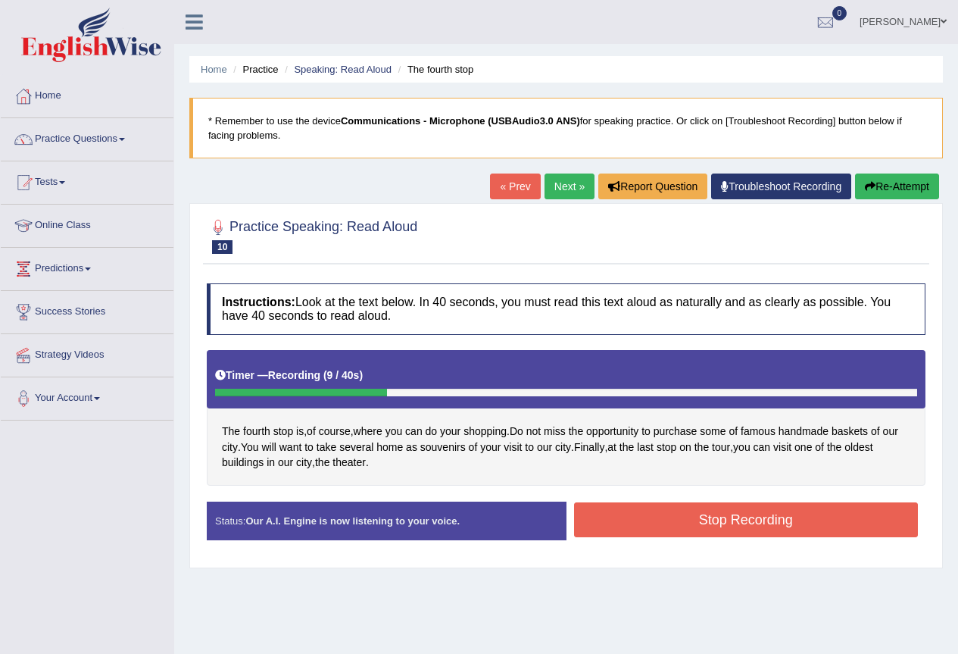
click at [562, 182] on link "Next »" at bounding box center [569, 186] width 50 height 26
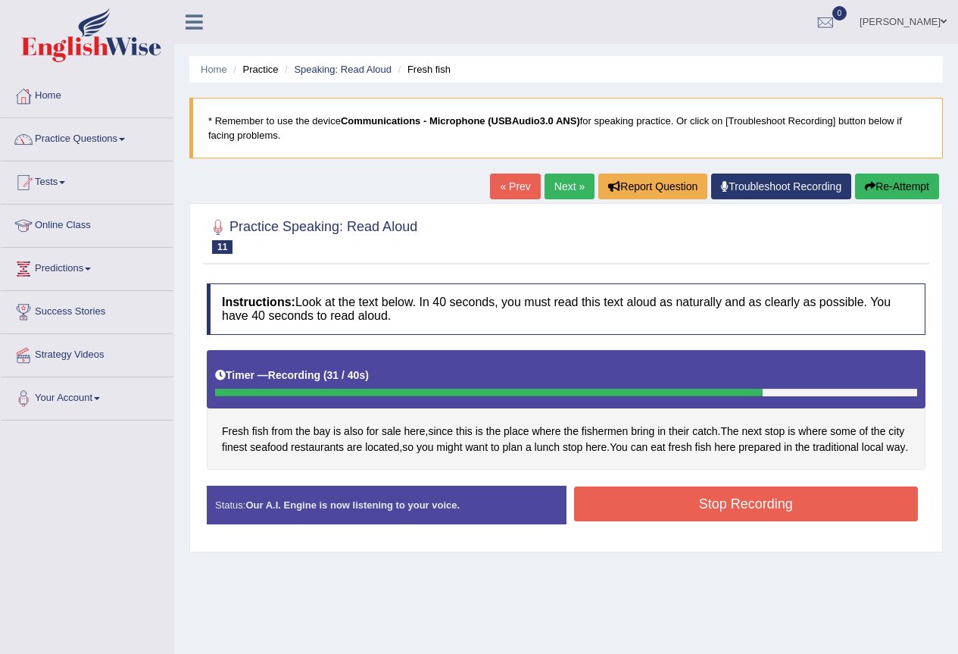
click at [676, 521] on button "Stop Recording" at bounding box center [746, 503] width 345 height 35
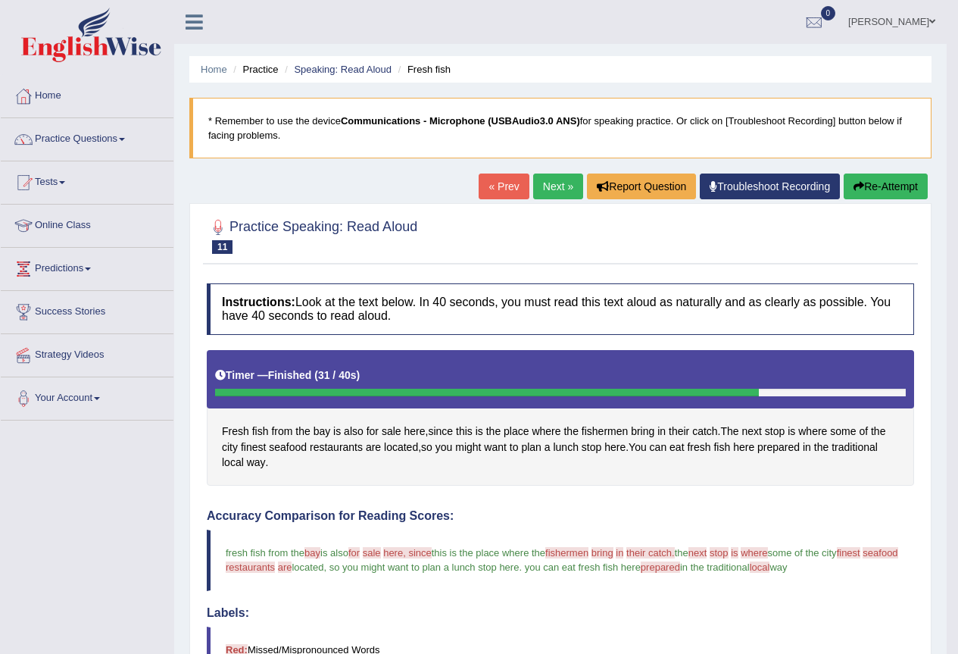
click at [891, 185] on button "Re-Attempt" at bounding box center [886, 186] width 84 height 26
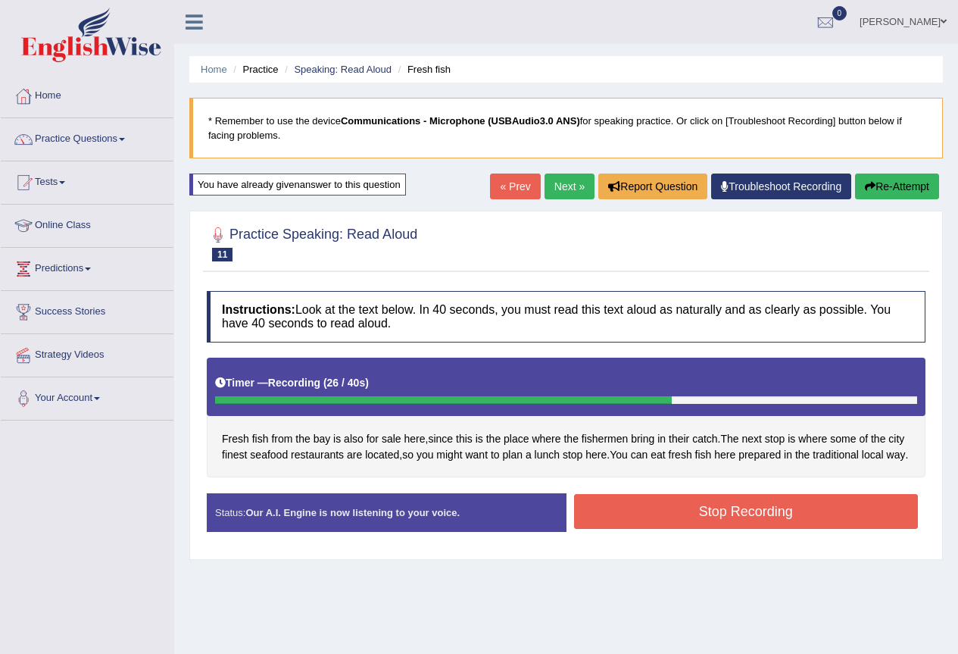
click at [656, 528] on button "Stop Recording" at bounding box center [746, 511] width 345 height 35
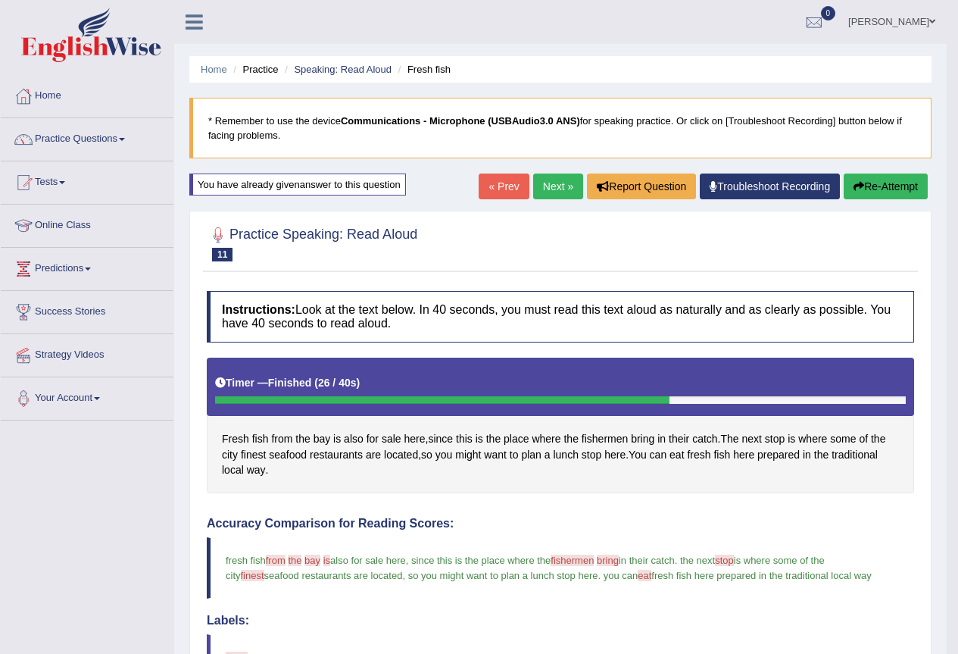
click at [891, 184] on button "Re-Attempt" at bounding box center [886, 186] width 84 height 26
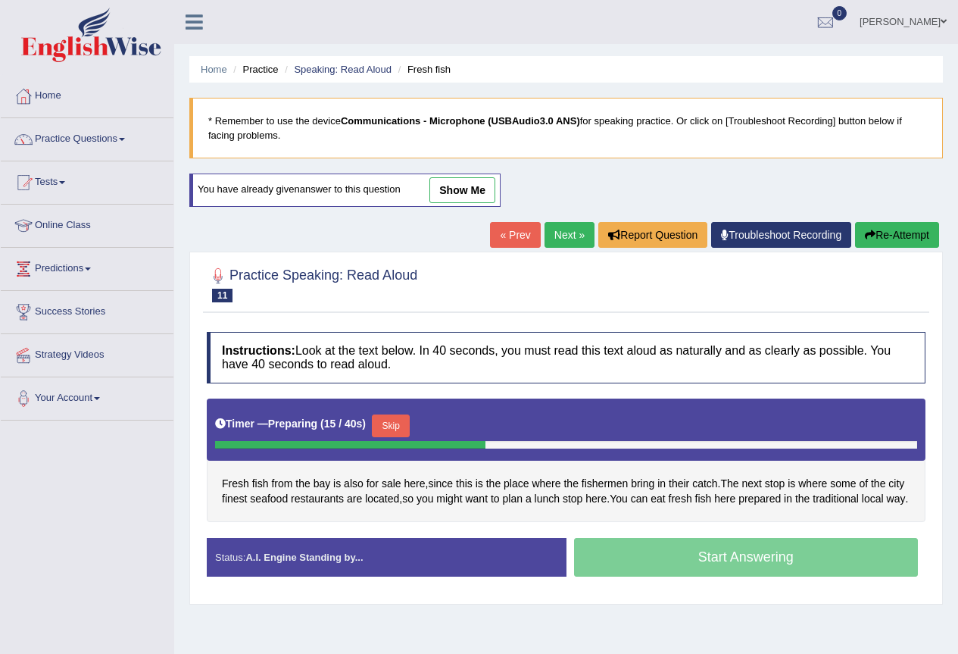
click at [396, 420] on button "Skip" at bounding box center [391, 425] width 38 height 23
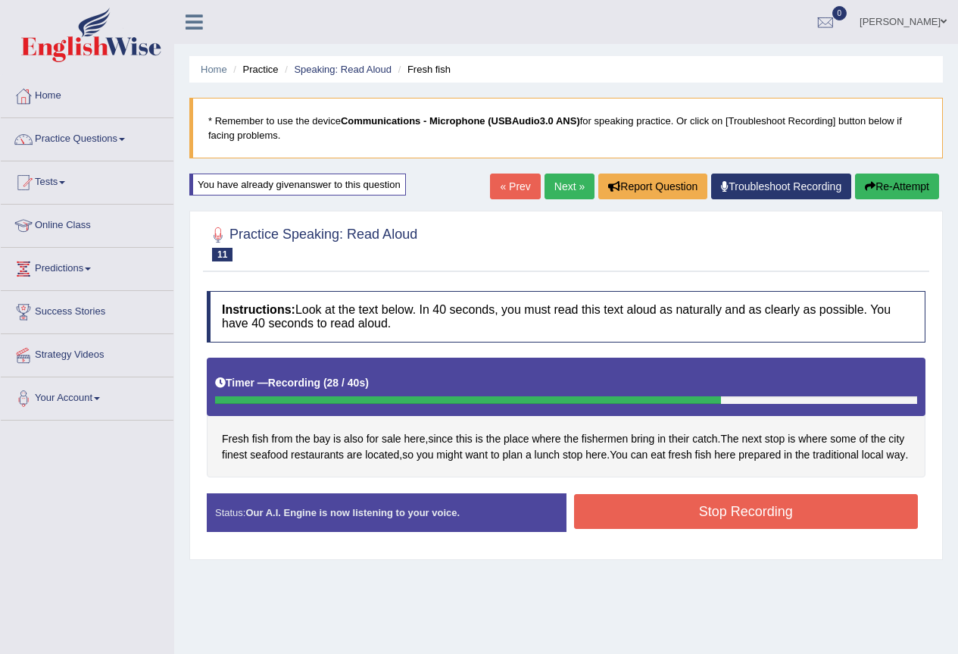
click at [727, 529] on button "Stop Recording" at bounding box center [746, 511] width 345 height 35
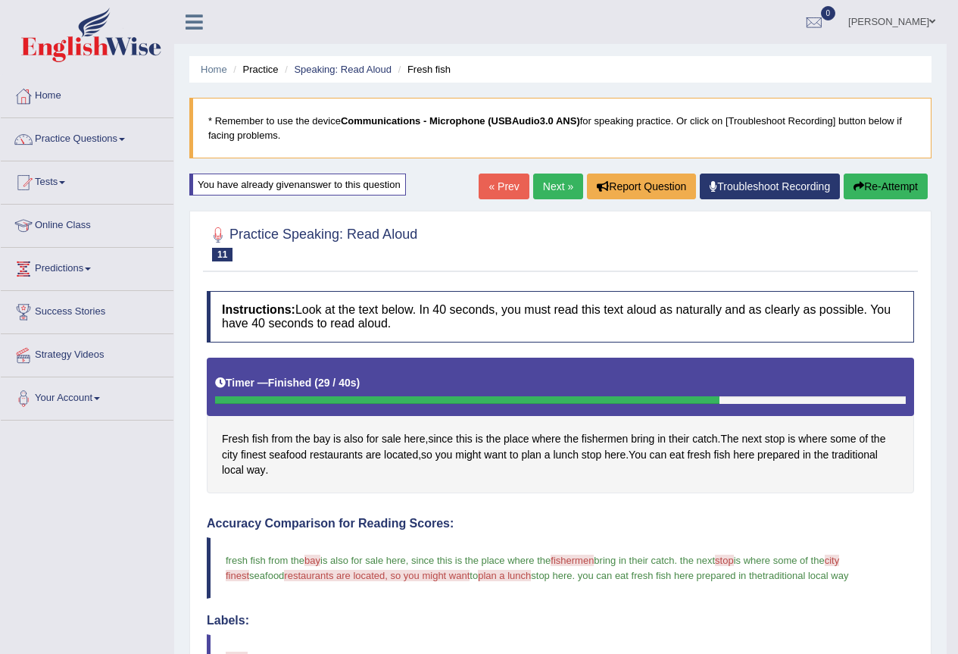
click at [872, 182] on button "Re-Attempt" at bounding box center [886, 186] width 84 height 26
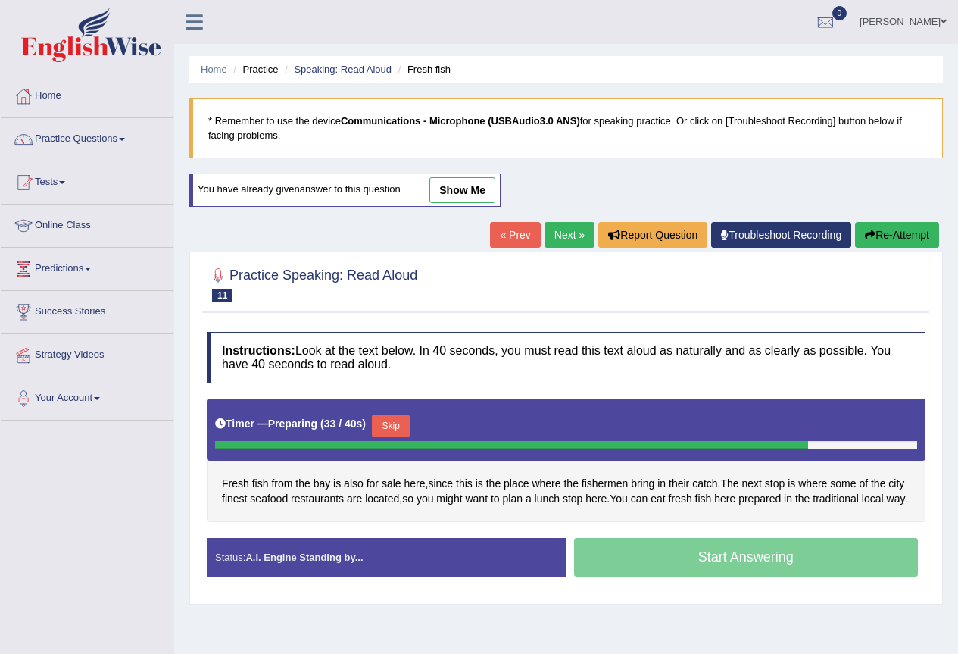
click at [401, 425] on button "Skip" at bounding box center [391, 425] width 38 height 23
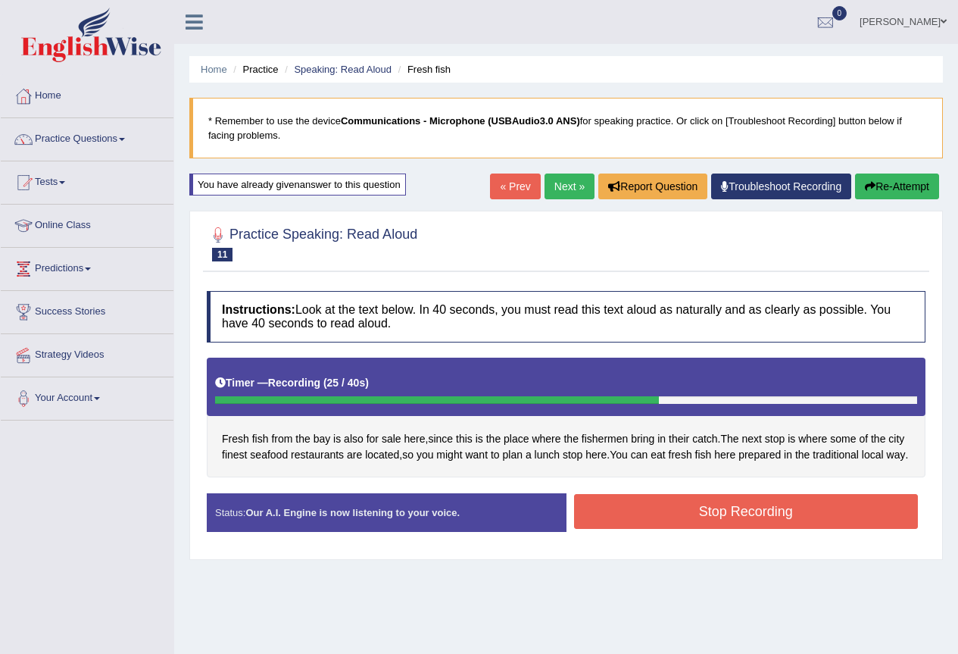
click at [653, 521] on button "Stop Recording" at bounding box center [746, 511] width 345 height 35
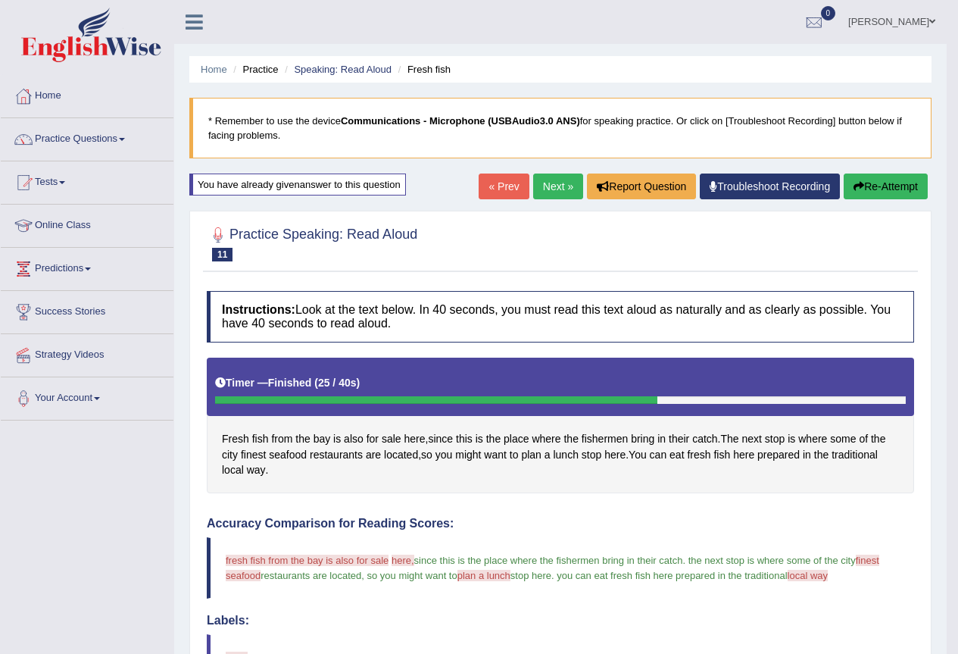
click at [560, 186] on link "Next »" at bounding box center [558, 186] width 50 height 26
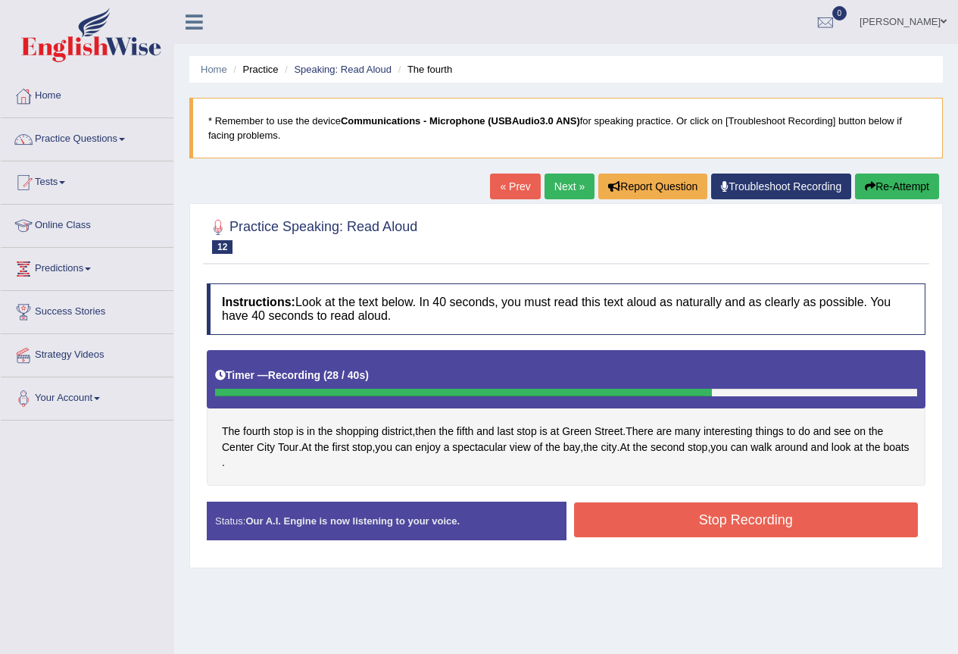
click at [610, 512] on button "Stop Recording" at bounding box center [746, 519] width 345 height 35
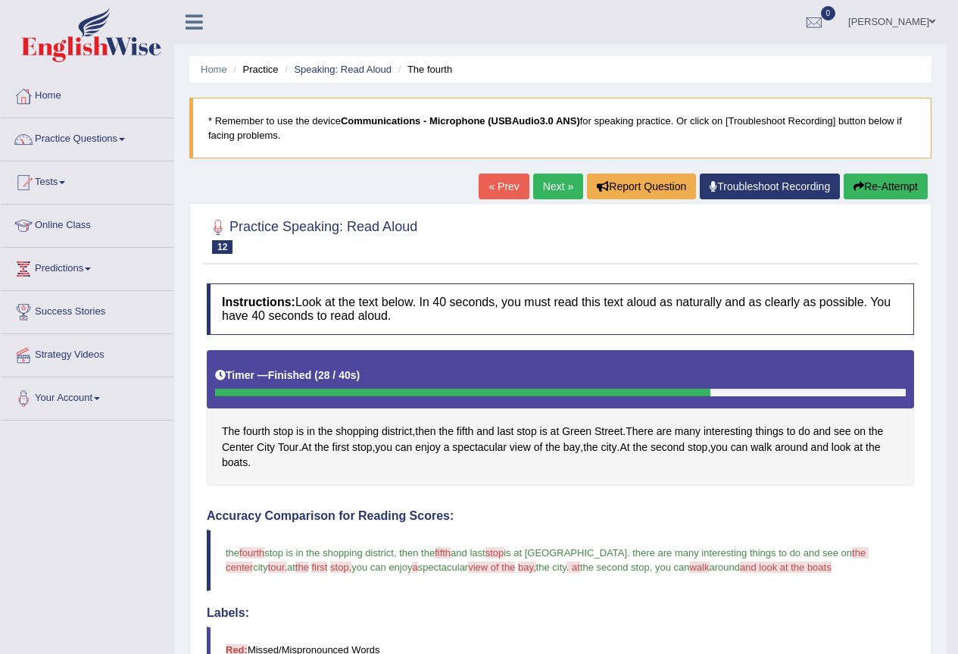
click at [903, 179] on button "Re-Attempt" at bounding box center [886, 186] width 84 height 26
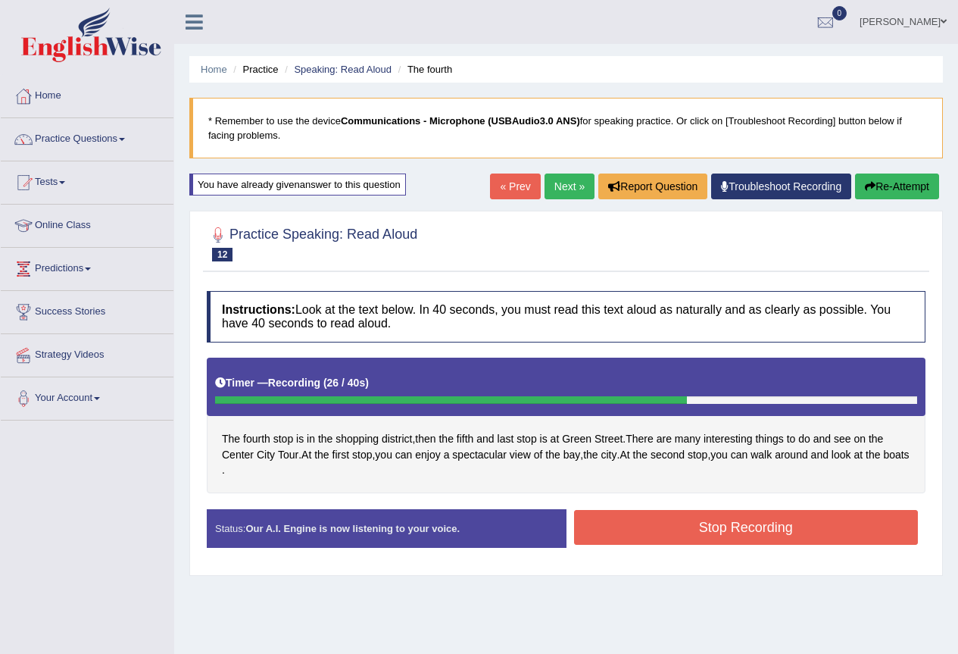
click at [576, 518] on button "Stop Recording" at bounding box center [746, 527] width 345 height 35
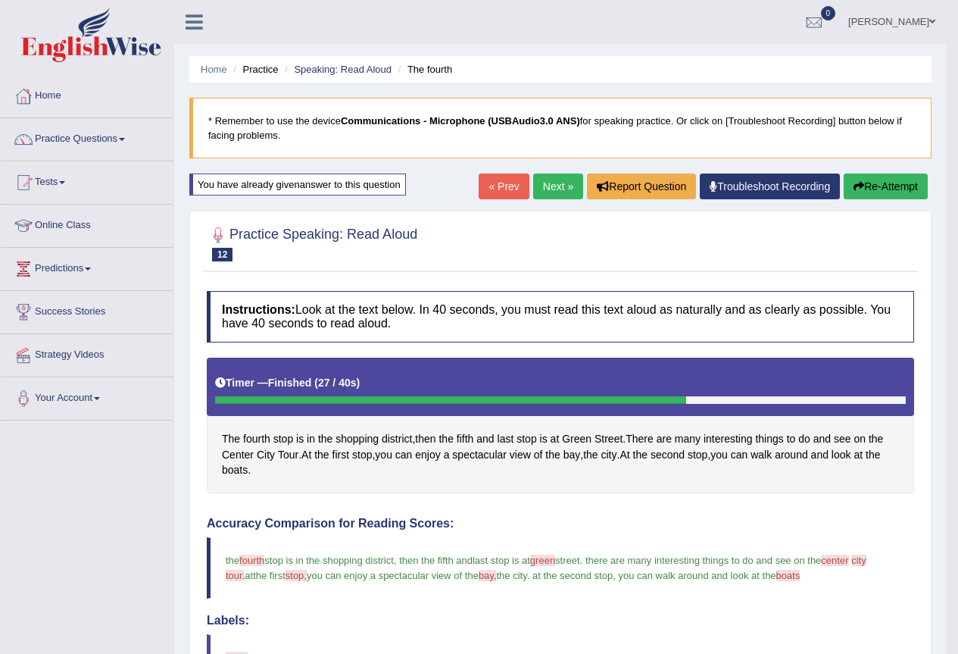
click at [551, 187] on link "Next »" at bounding box center [558, 186] width 50 height 26
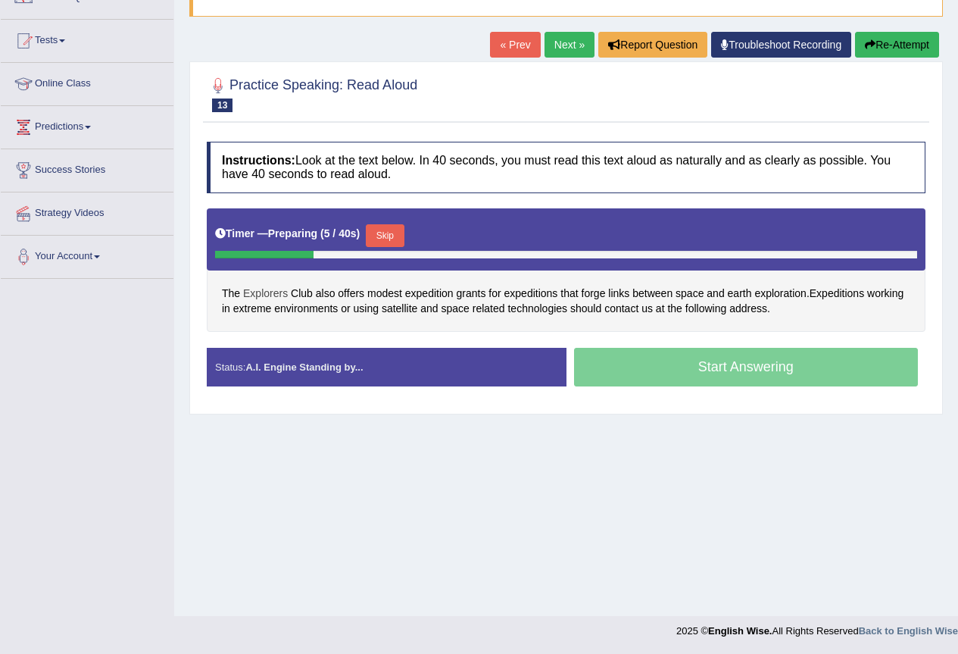
click at [274, 294] on span "Explorers" at bounding box center [265, 293] width 45 height 16
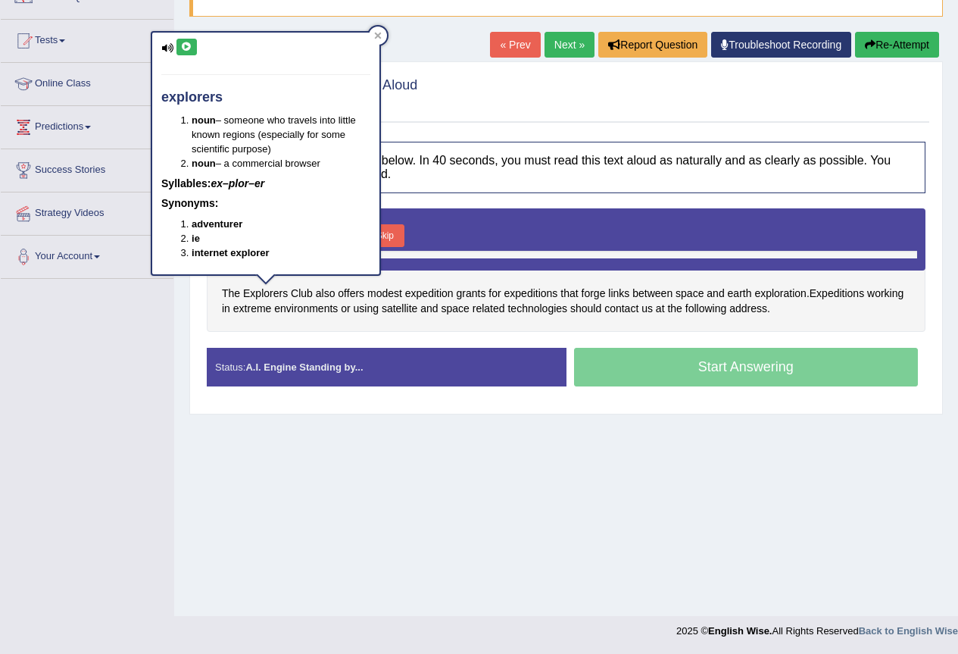
click at [185, 47] on icon at bounding box center [186, 46] width 11 height 9
click at [186, 44] on icon at bounding box center [186, 46] width 11 height 9
click at [67, 387] on div "Toggle navigation Home Practice Questions Speaking Practice Read Aloud Repeat S…" at bounding box center [479, 252] width 958 height 788
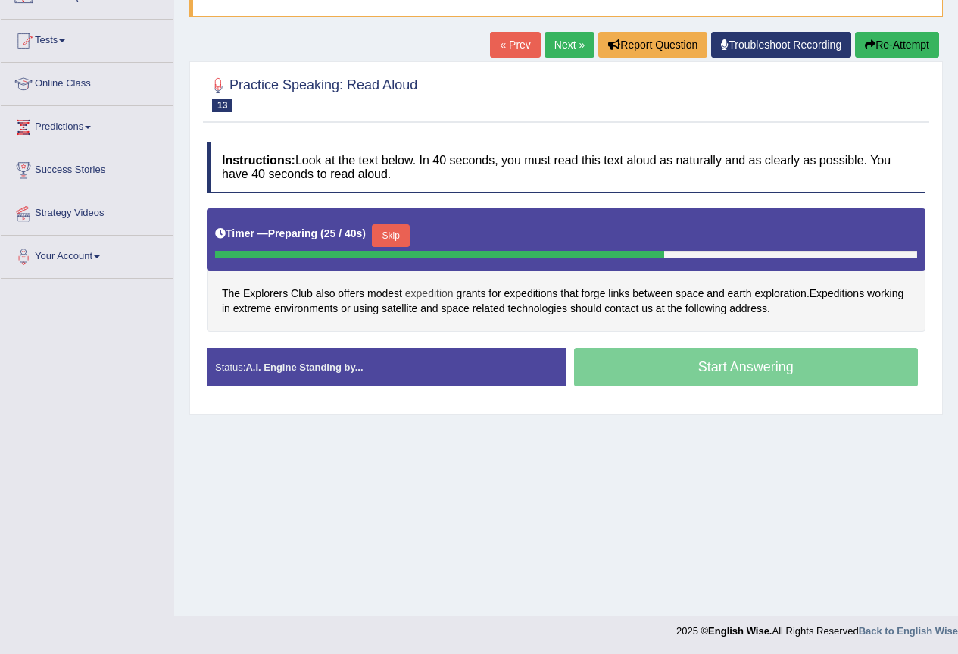
click at [423, 293] on span "expedition" at bounding box center [429, 293] width 48 height 16
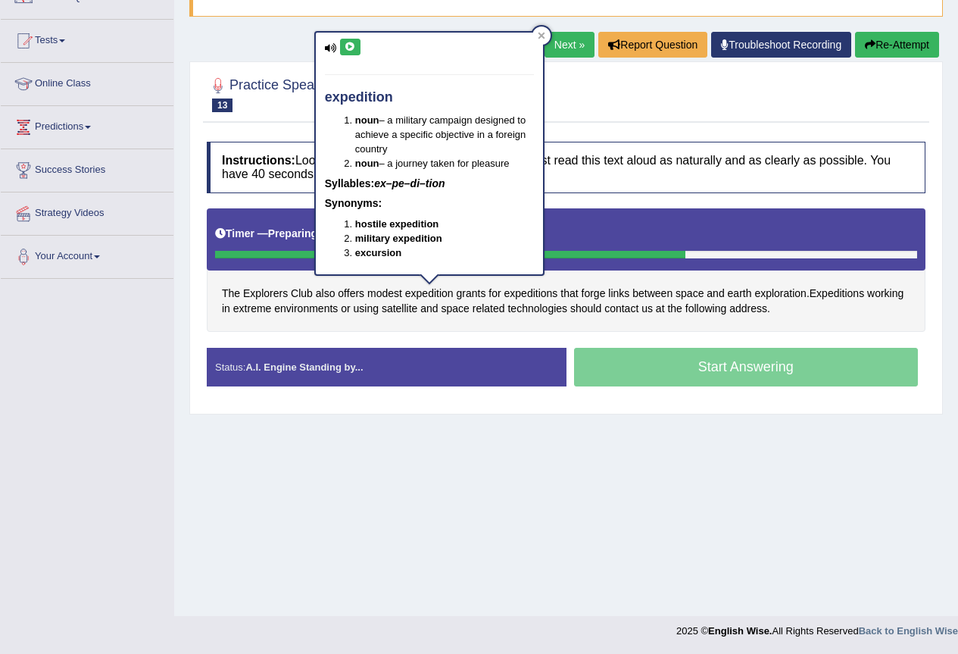
click at [349, 49] on icon at bounding box center [350, 46] width 11 height 9
click at [786, 291] on span "exploration" at bounding box center [780, 293] width 52 height 16
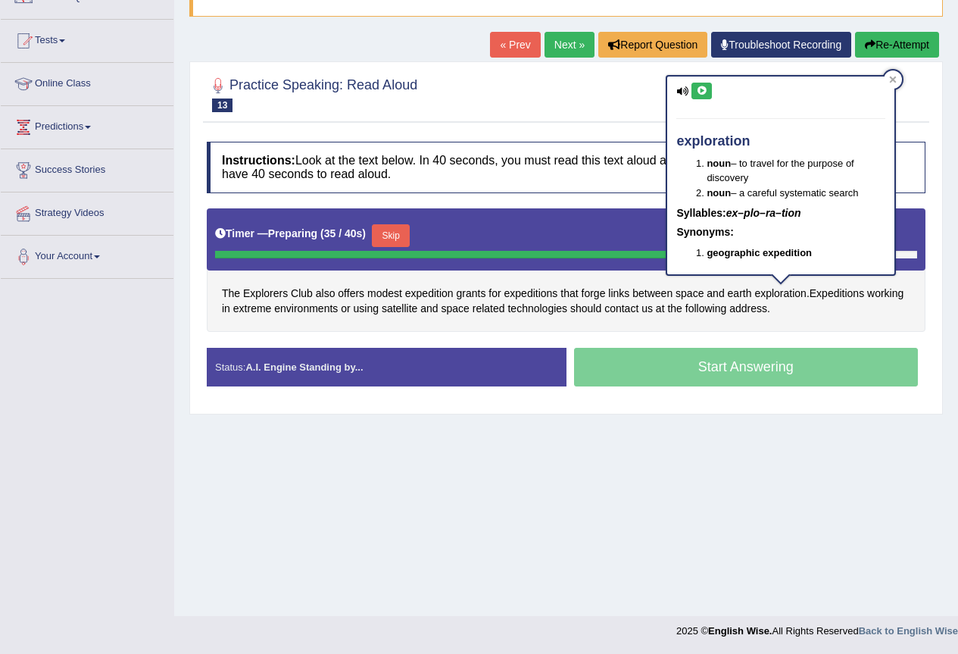
click at [704, 89] on icon at bounding box center [701, 90] width 11 height 9
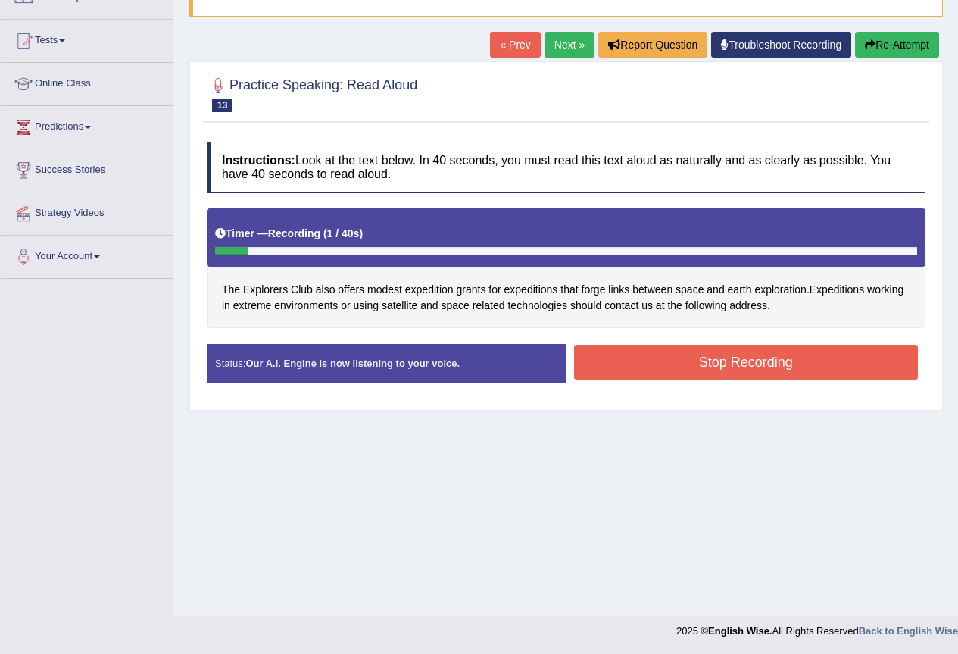
click at [577, 45] on link "Next »" at bounding box center [569, 45] width 50 height 26
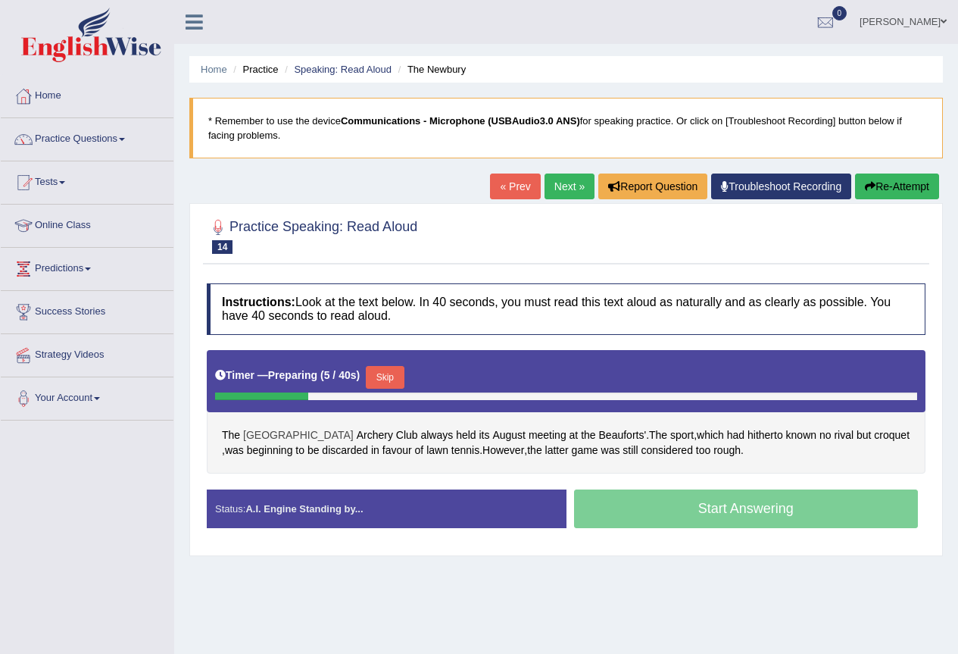
click at [264, 435] on span "[GEOGRAPHIC_DATA]" at bounding box center [298, 435] width 111 height 16
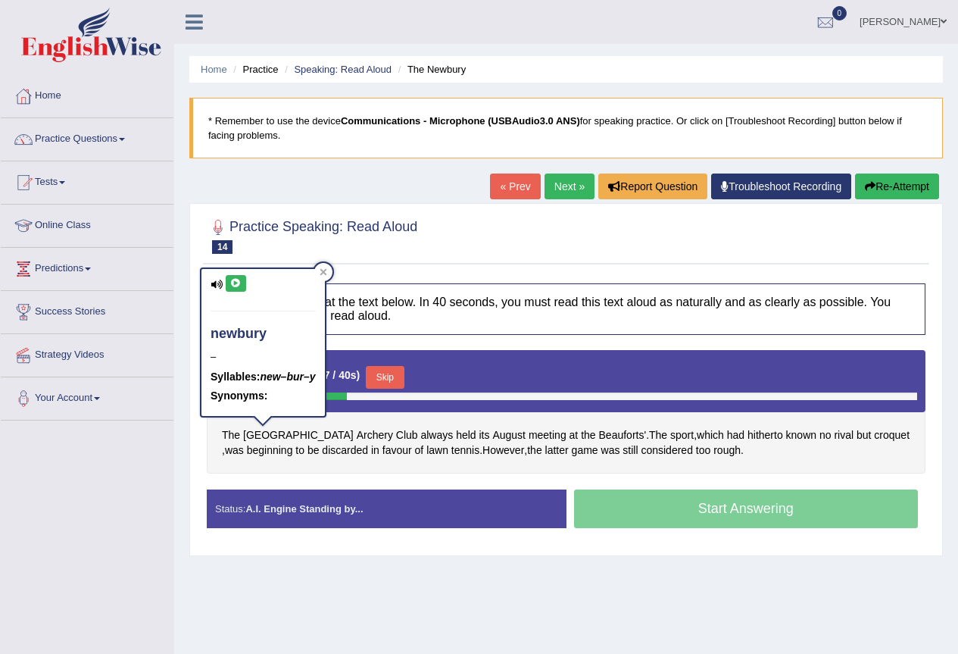
click at [237, 281] on icon at bounding box center [235, 283] width 11 height 9
click at [128, 513] on div "Toggle navigation Home Practice Questions Speaking Practice Read Aloud Repeat S…" at bounding box center [479, 394] width 958 height 788
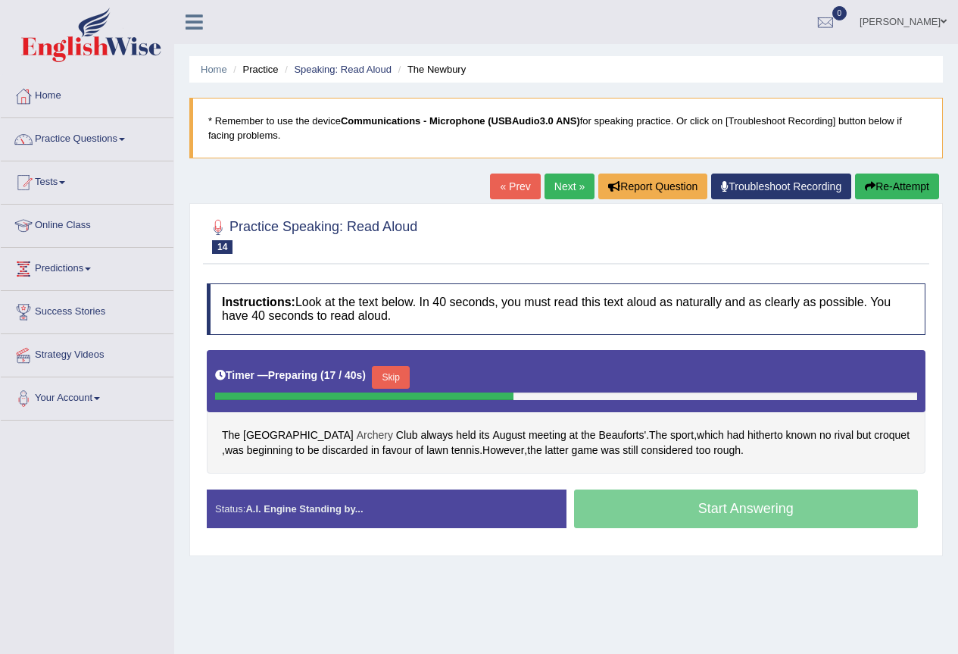
click at [357, 435] on span "Archery" at bounding box center [375, 435] width 36 height 16
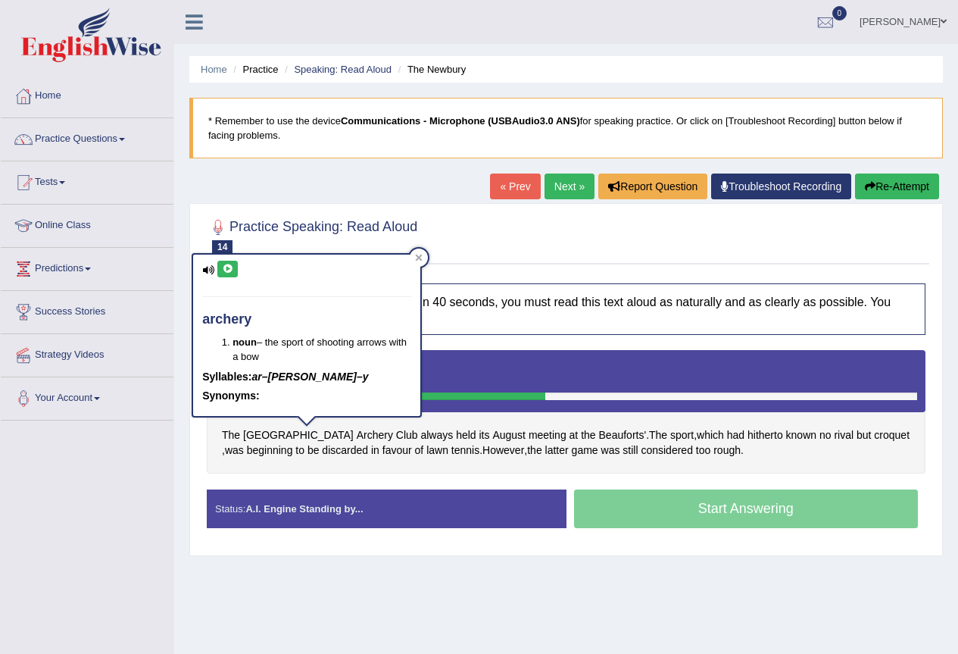
click at [233, 268] on icon at bounding box center [227, 268] width 11 height 9
click at [384, 563] on div "Home Practice Speaking: Read Aloud The Newbury * Remember to use the device Com…" at bounding box center [566, 378] width 784 height 757
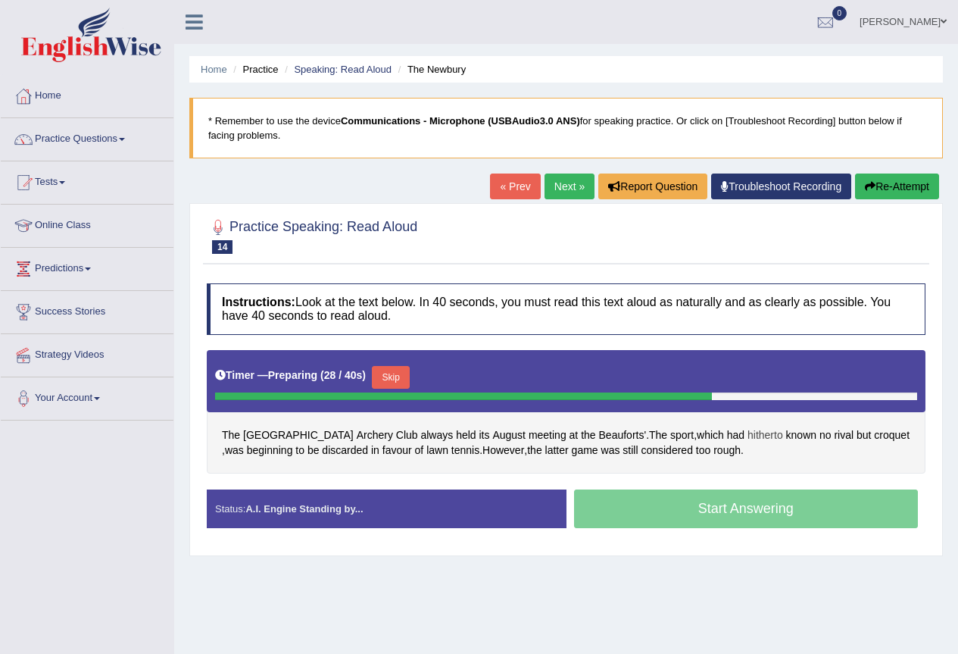
click at [747, 433] on span "hitherto" at bounding box center [765, 435] width 36 height 16
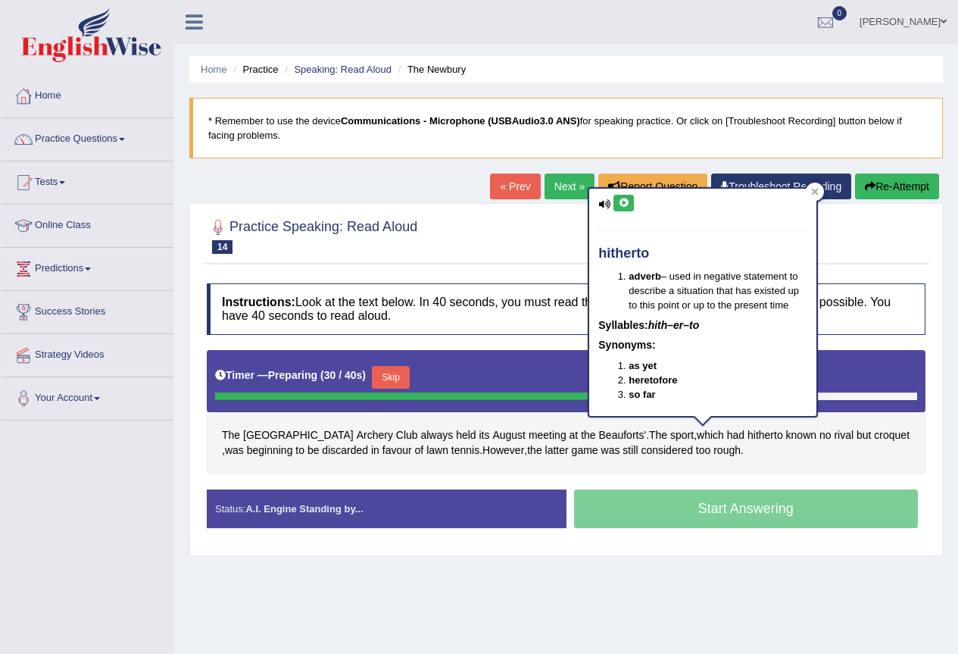
click at [622, 198] on icon at bounding box center [623, 202] width 11 height 9
click at [504, 594] on div "Home Practice Speaking: Read Aloud The Newbury * Remember to use the device Com…" at bounding box center [566, 378] width 784 height 757
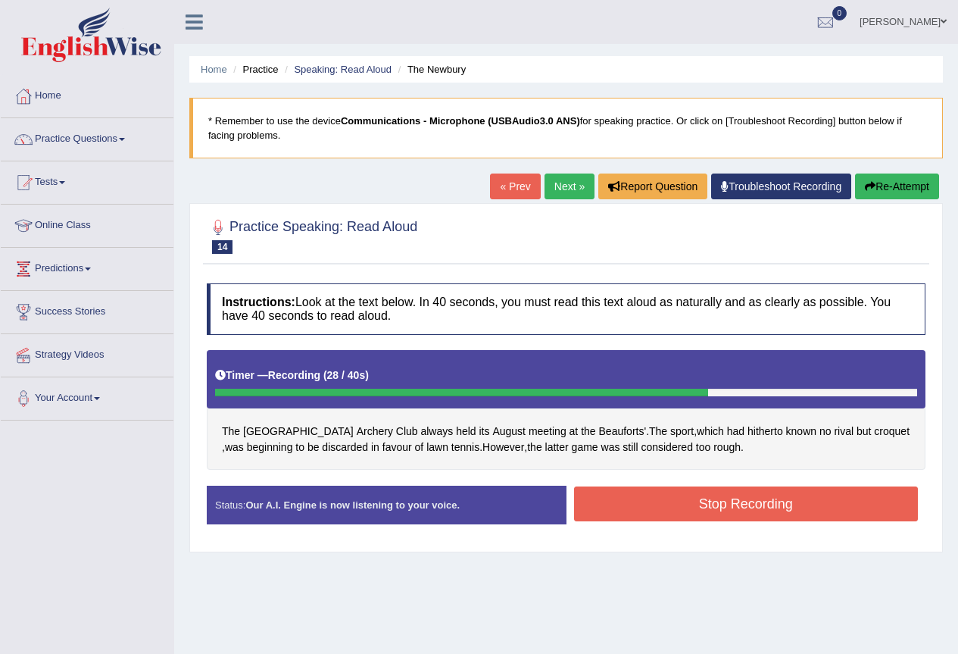
click at [728, 496] on button "Stop Recording" at bounding box center [746, 503] width 345 height 35
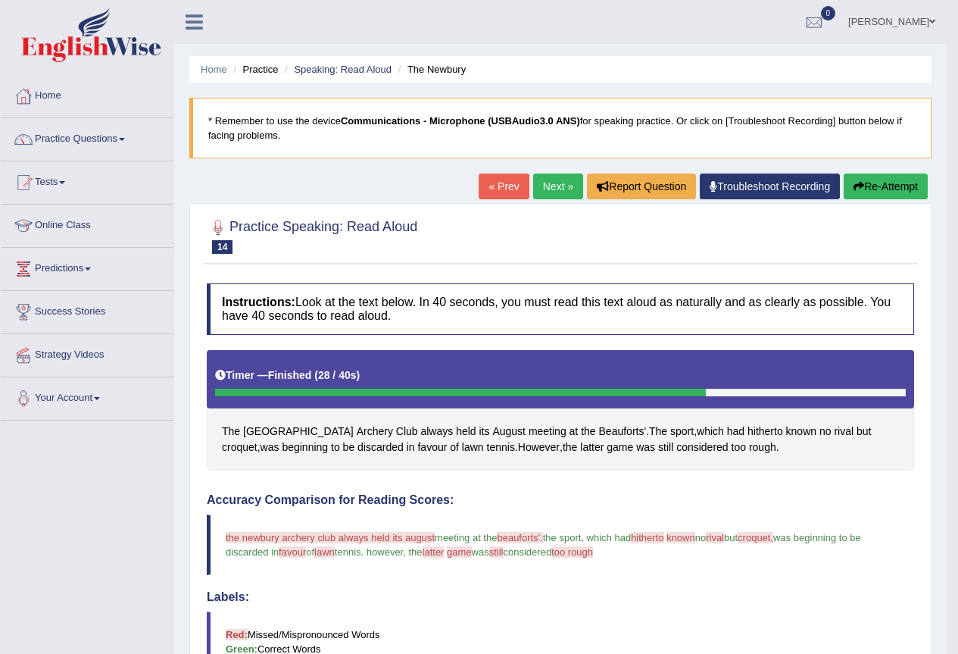
click at [866, 182] on button "Re-Attempt" at bounding box center [886, 186] width 84 height 26
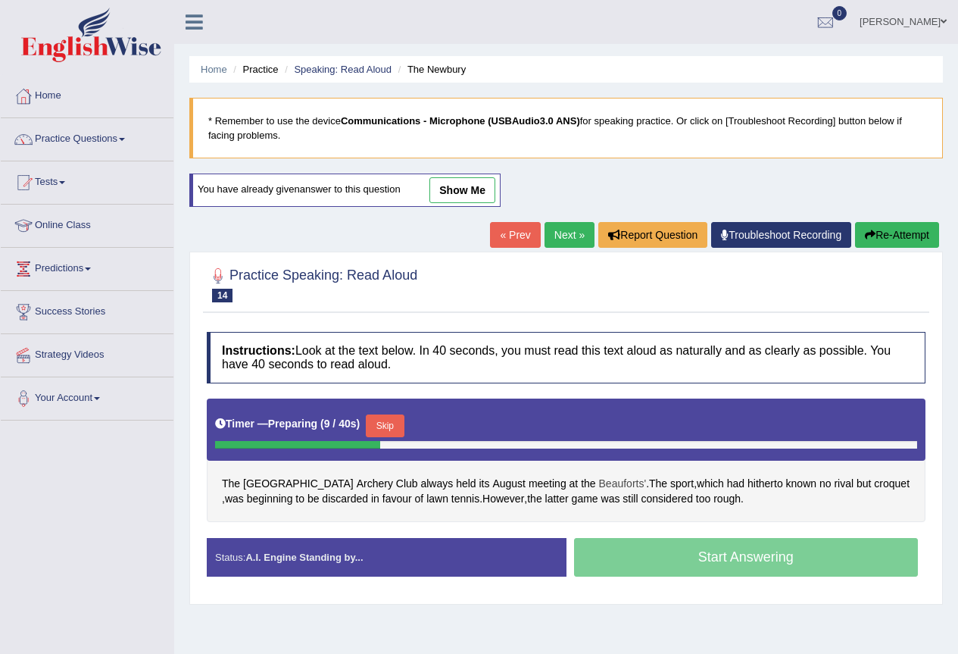
click at [599, 479] on span "Beauforts'" at bounding box center [623, 484] width 48 height 16
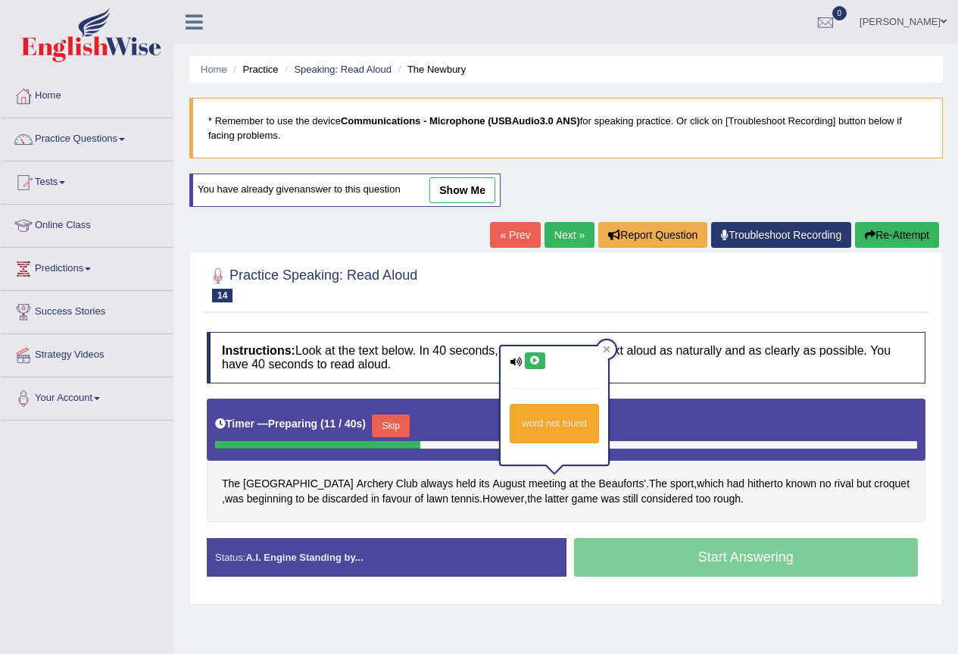
click at [527, 362] on button at bounding box center [535, 360] width 20 height 17
click at [538, 360] on icon at bounding box center [534, 360] width 11 height 9
click at [520, 512] on div "The Newbury Archery Club always held its August meeting at the Beauforts' . The…" at bounding box center [566, 459] width 719 height 123
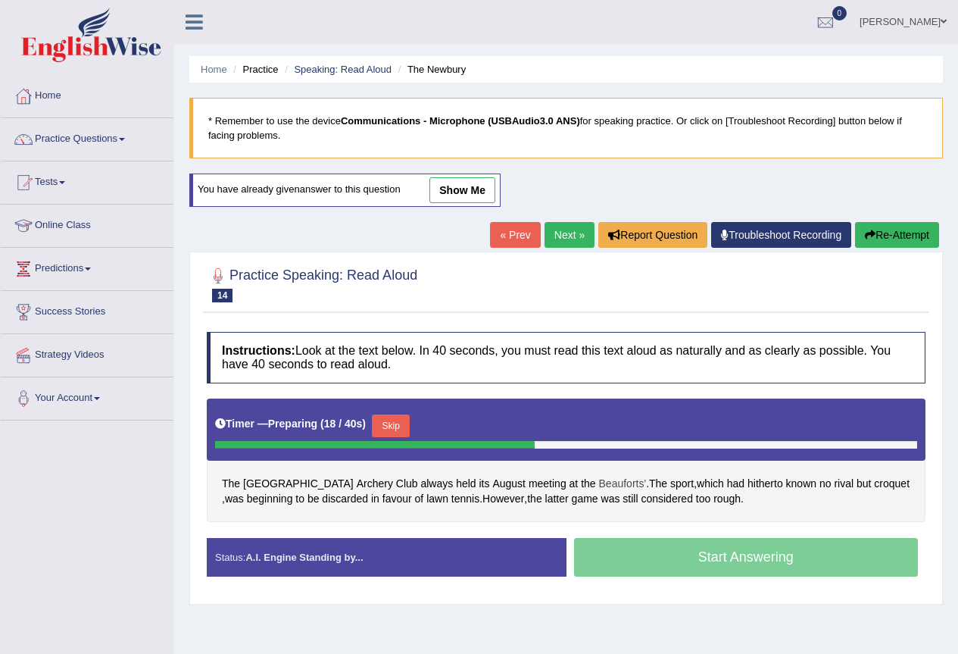
click at [599, 485] on span "Beauforts'" at bounding box center [623, 484] width 48 height 16
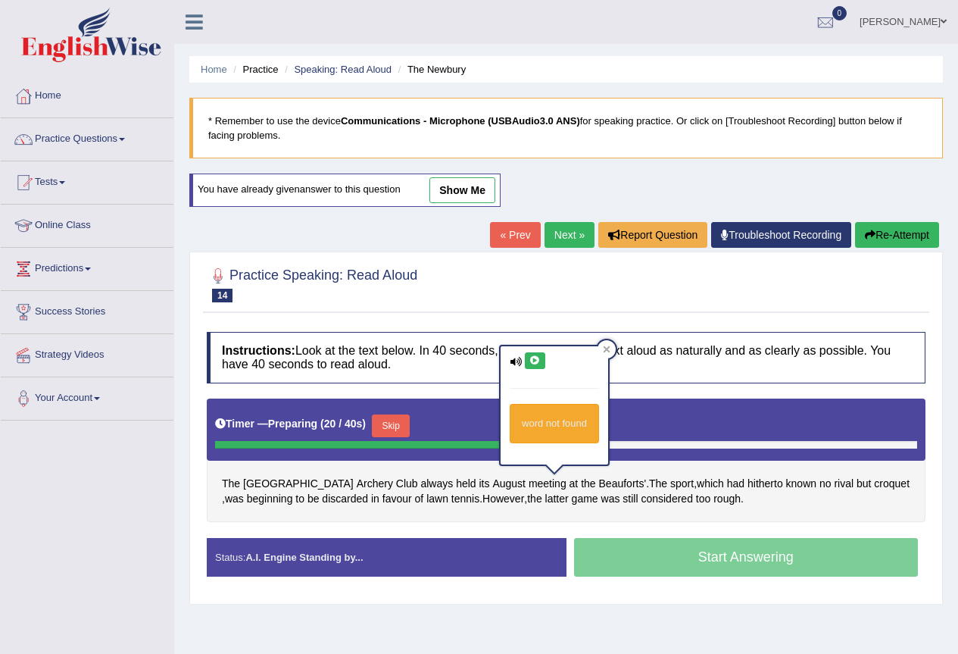
click at [532, 356] on icon at bounding box center [534, 360] width 11 height 9
click at [538, 358] on icon at bounding box center [534, 360] width 11 height 9
click at [519, 365] on icon at bounding box center [516, 362] width 12 height 10
click at [537, 356] on icon at bounding box center [534, 360] width 11 height 9
click at [539, 510] on div "The Newbury Archery Club always held its August meeting at the Beauforts' . The…" at bounding box center [566, 459] width 719 height 123
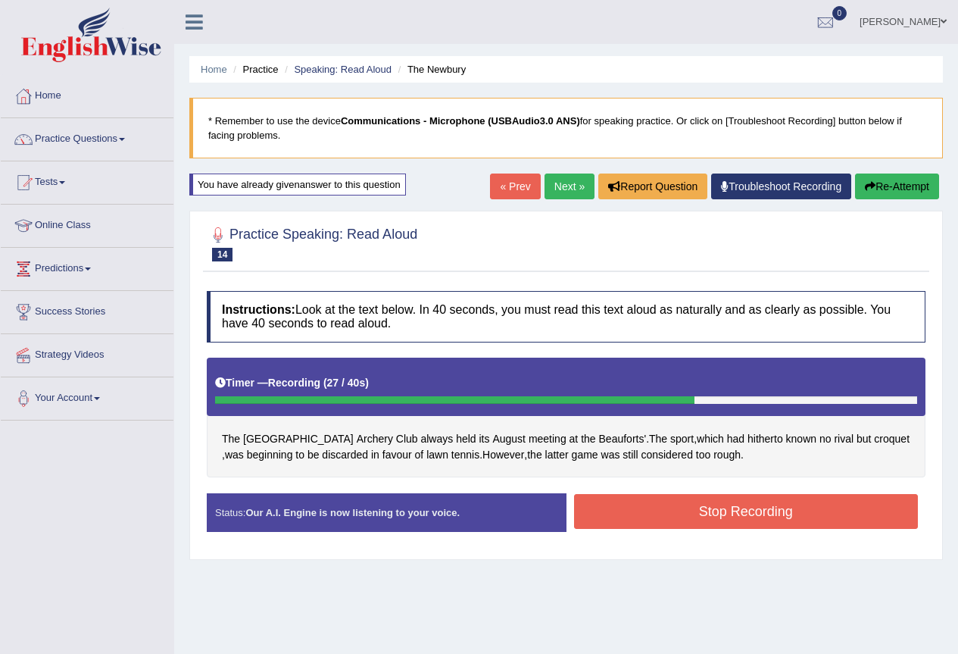
click at [707, 502] on button "Stop Recording" at bounding box center [746, 511] width 345 height 35
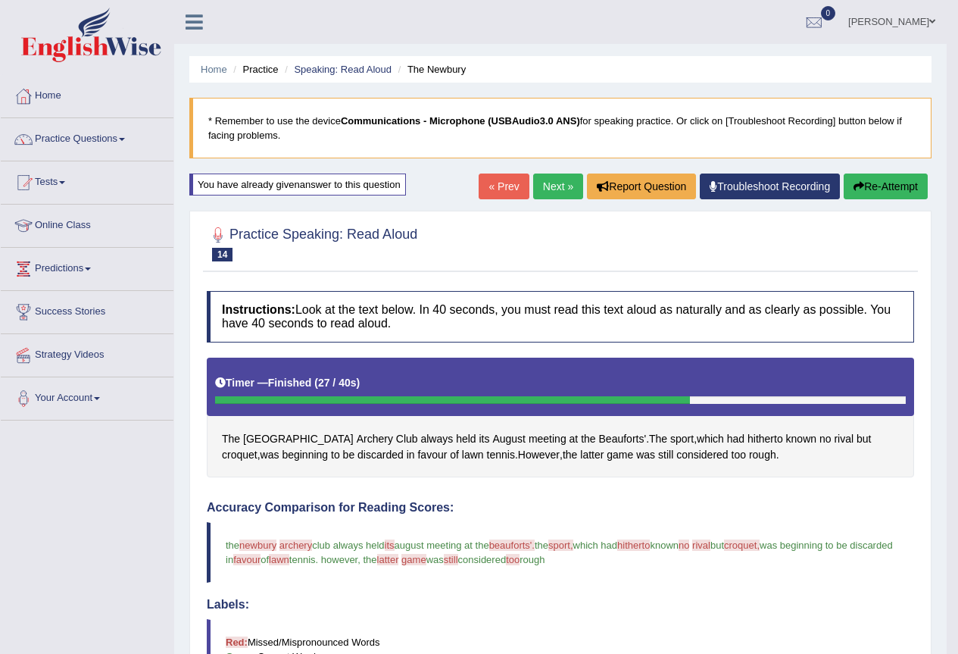
click at [555, 184] on link "Next »" at bounding box center [558, 186] width 50 height 26
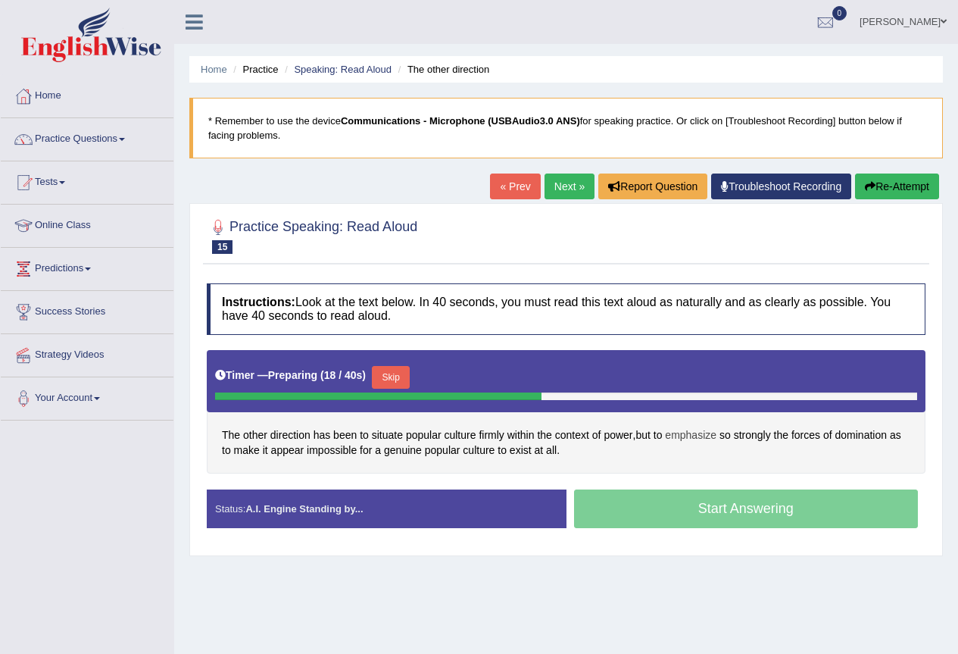
click at [697, 434] on span "emphasize" at bounding box center [690, 435] width 51 height 16
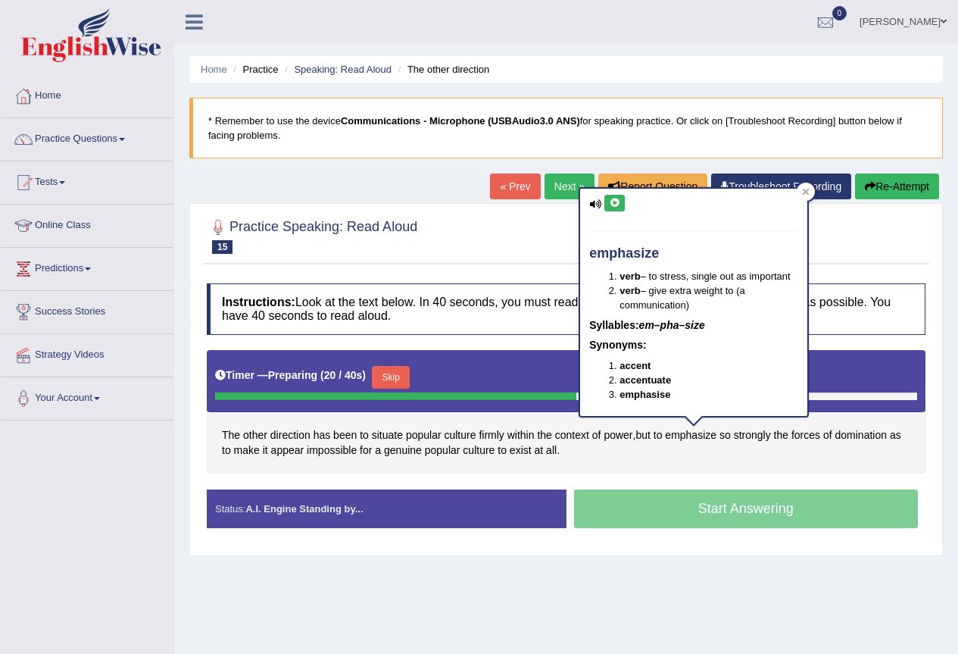
click at [613, 203] on icon at bounding box center [614, 202] width 11 height 9
click at [811, 455] on div "The other direction has been to situate popular culture firmly within the conte…" at bounding box center [566, 411] width 719 height 123
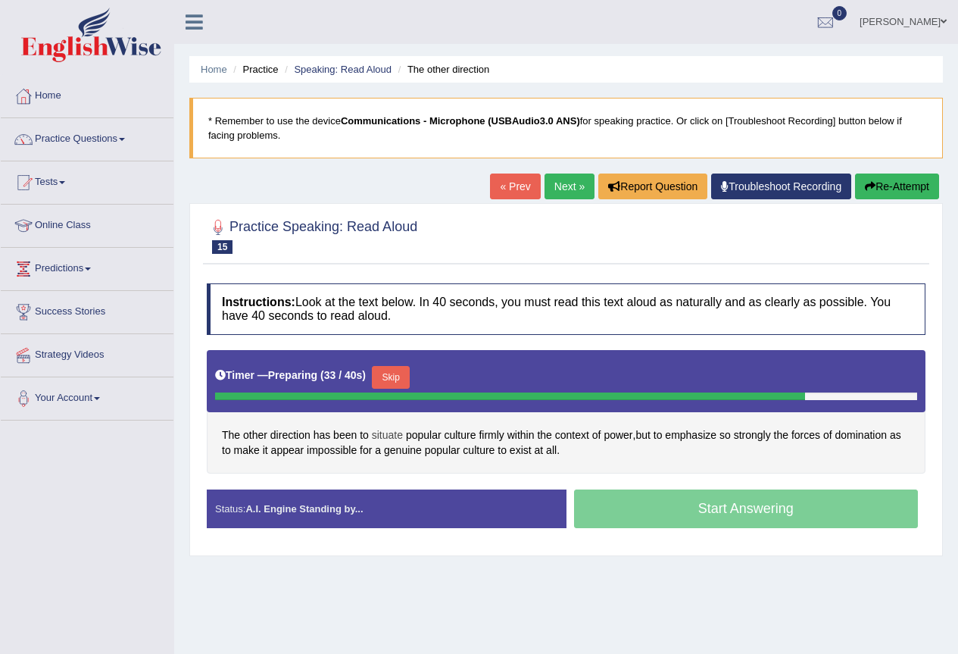
click at [395, 433] on span "situate" at bounding box center [387, 435] width 31 height 16
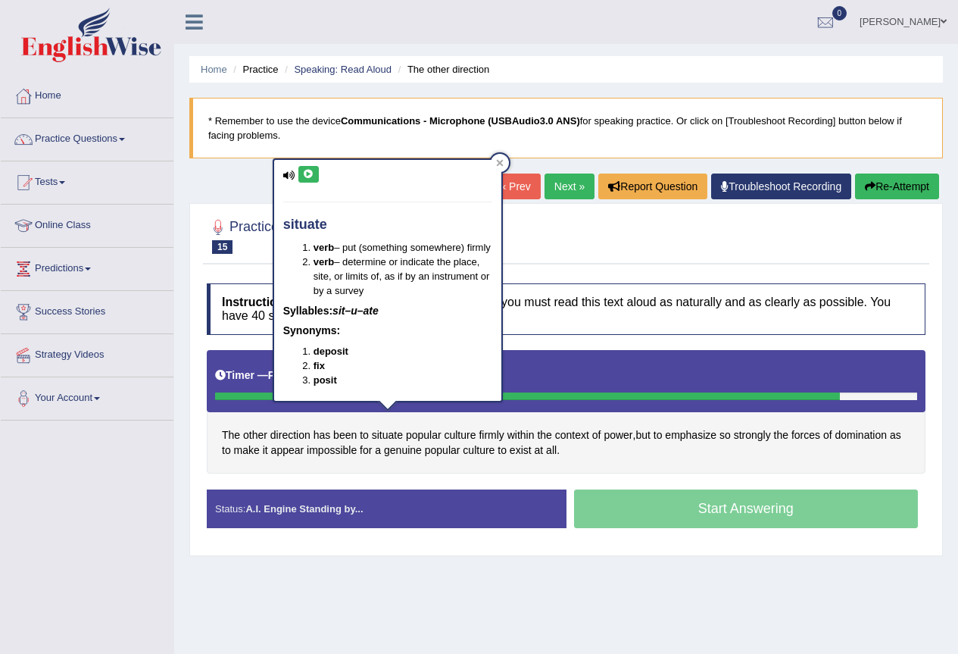
click at [305, 173] on icon at bounding box center [308, 174] width 11 height 9
click at [347, 460] on div "The other direction has been to situate popular culture firmly within the conte…" at bounding box center [566, 411] width 719 height 123
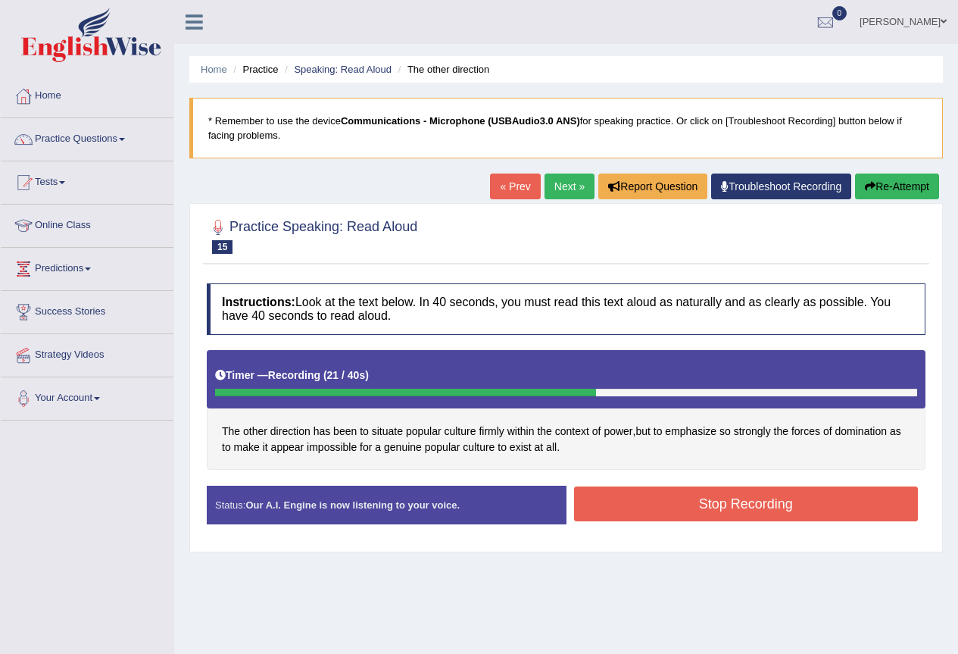
click at [629, 491] on button "Stop Recording" at bounding box center [746, 503] width 345 height 35
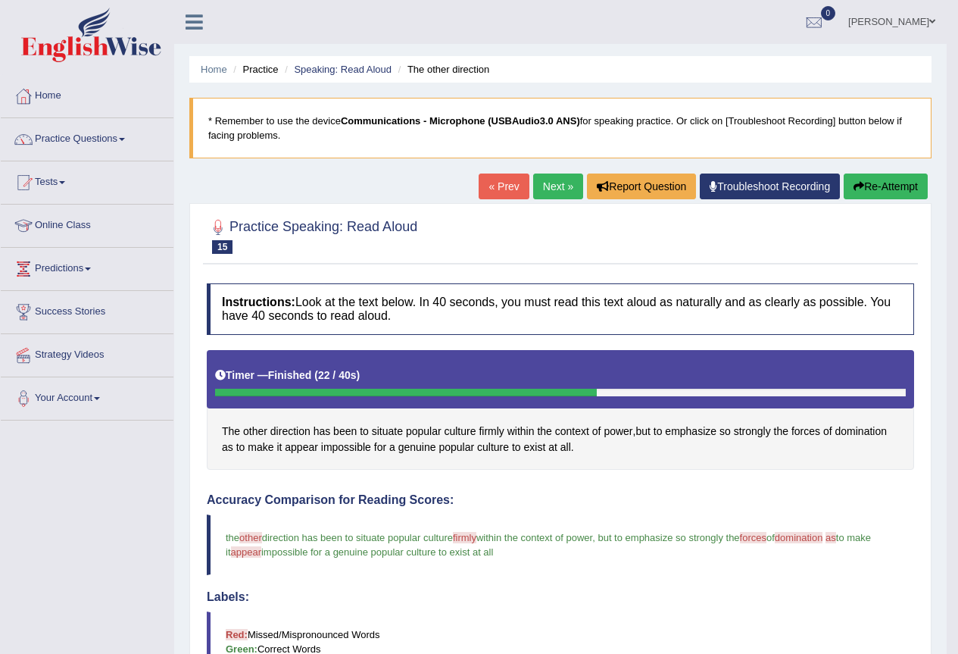
click at [869, 184] on button "Re-Attempt" at bounding box center [886, 186] width 84 height 26
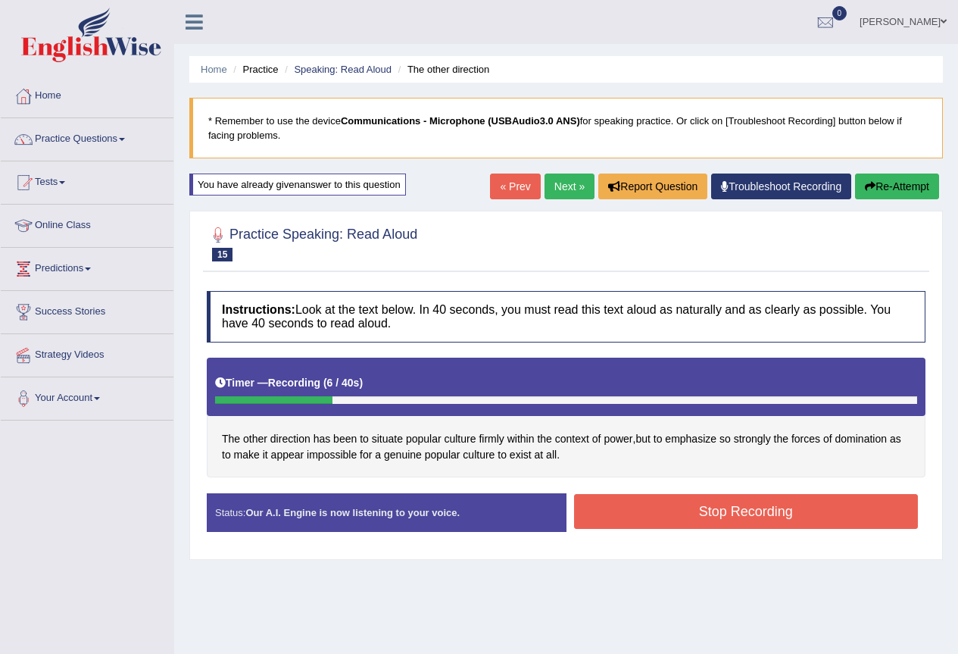
click at [664, 511] on button "Stop Recording" at bounding box center [746, 511] width 345 height 35
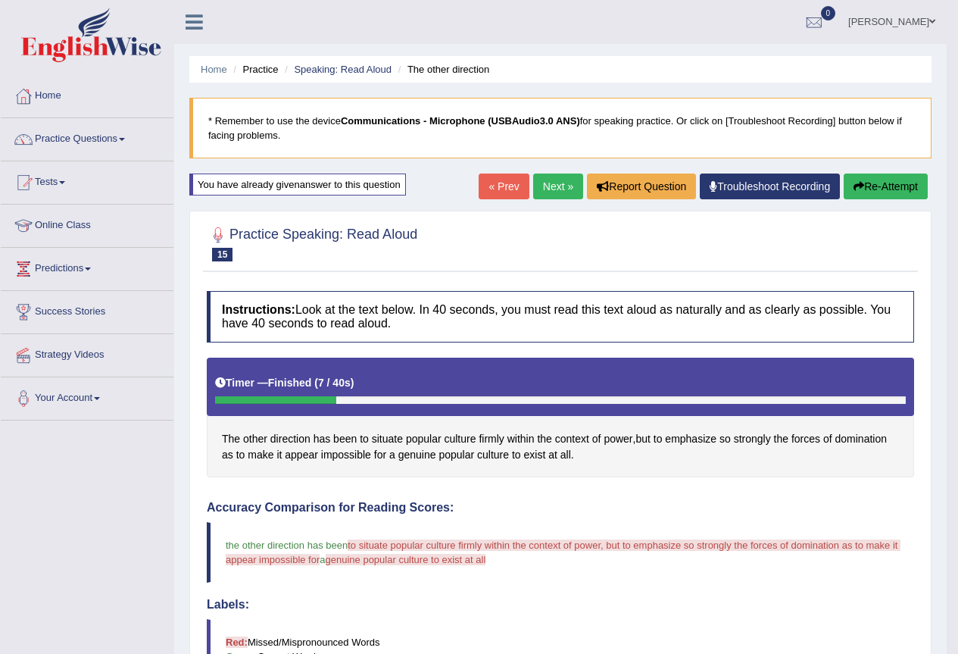
click at [562, 183] on link "Next »" at bounding box center [558, 186] width 50 height 26
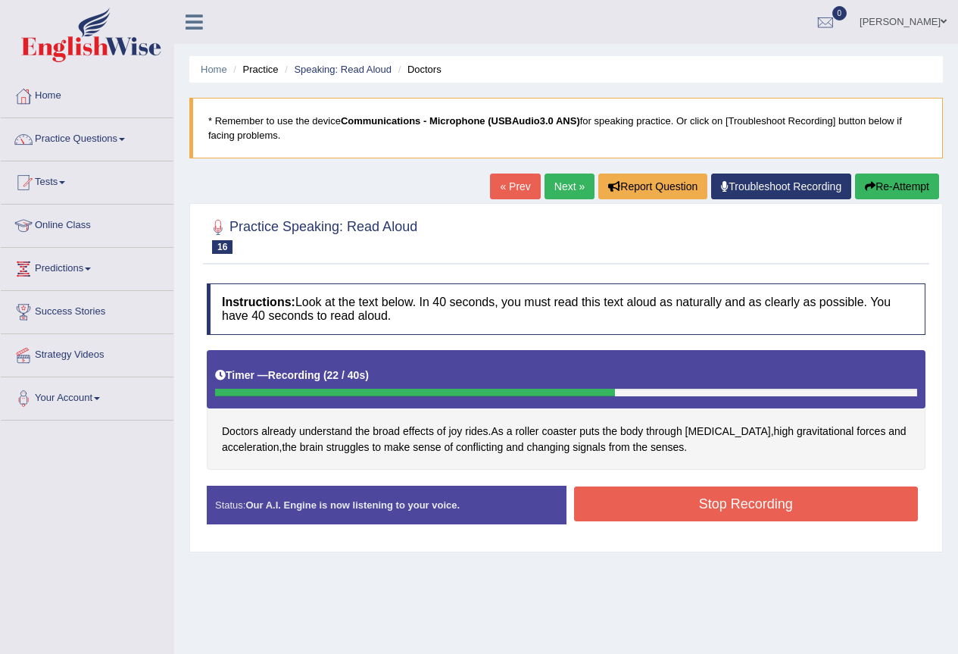
click at [644, 505] on button "Stop Recording" at bounding box center [746, 503] width 345 height 35
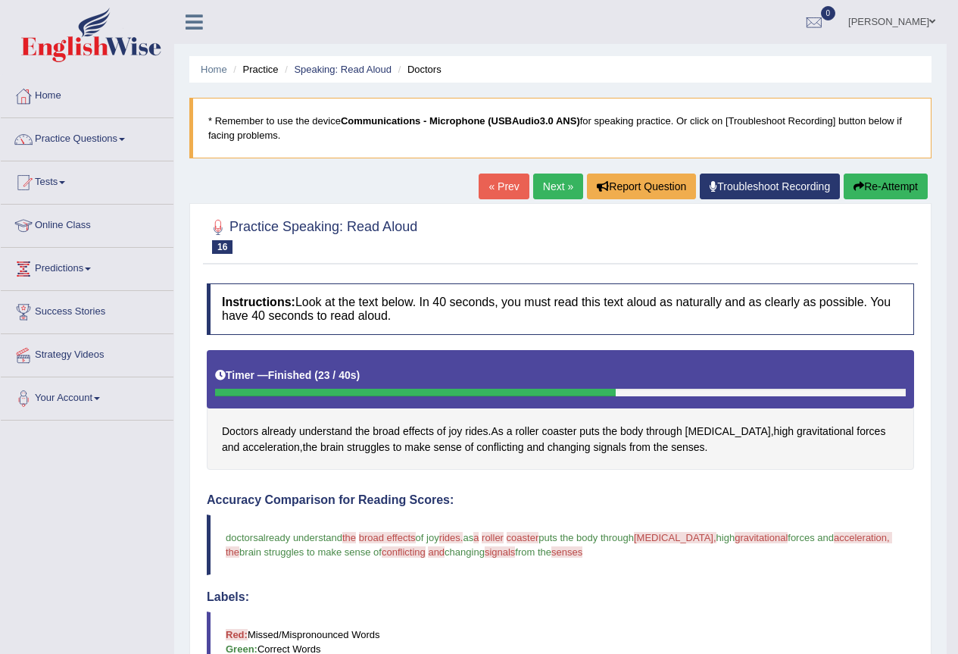
click at [884, 186] on button "Re-Attempt" at bounding box center [886, 186] width 84 height 26
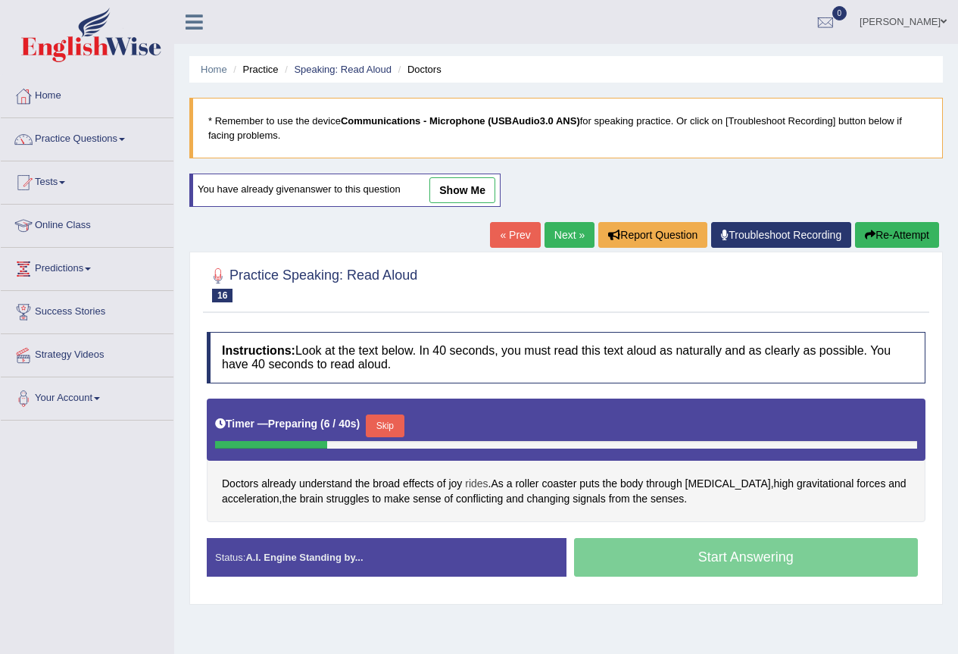
click at [483, 482] on span "rides" at bounding box center [476, 484] width 23 height 16
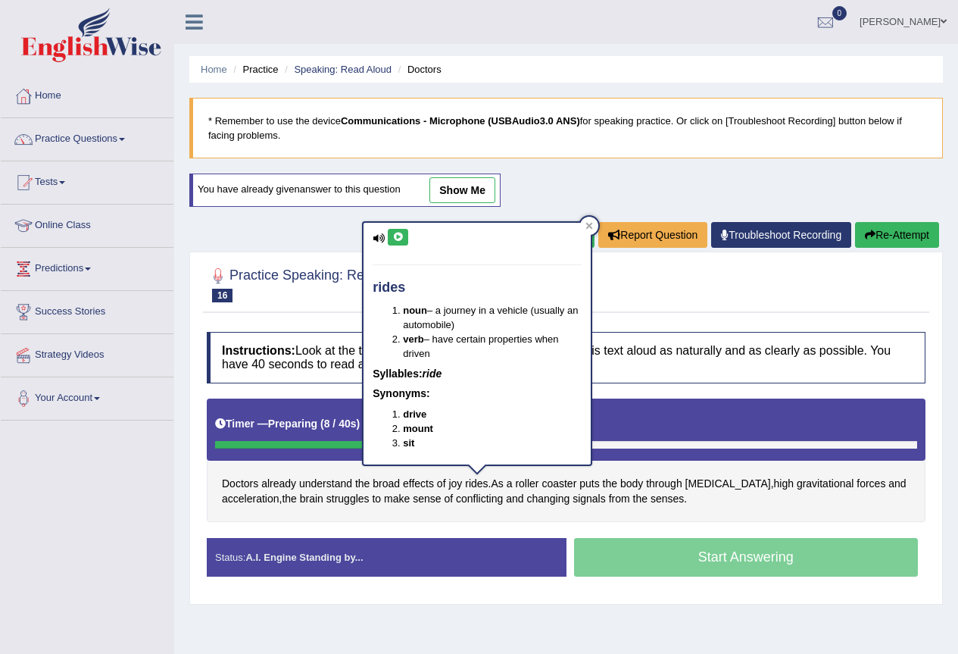
click at [396, 236] on icon at bounding box center [397, 236] width 11 height 9
click at [563, 510] on div "Doctors already understand the broad effects of joy rides . As a roller coaster…" at bounding box center [566, 459] width 719 height 123
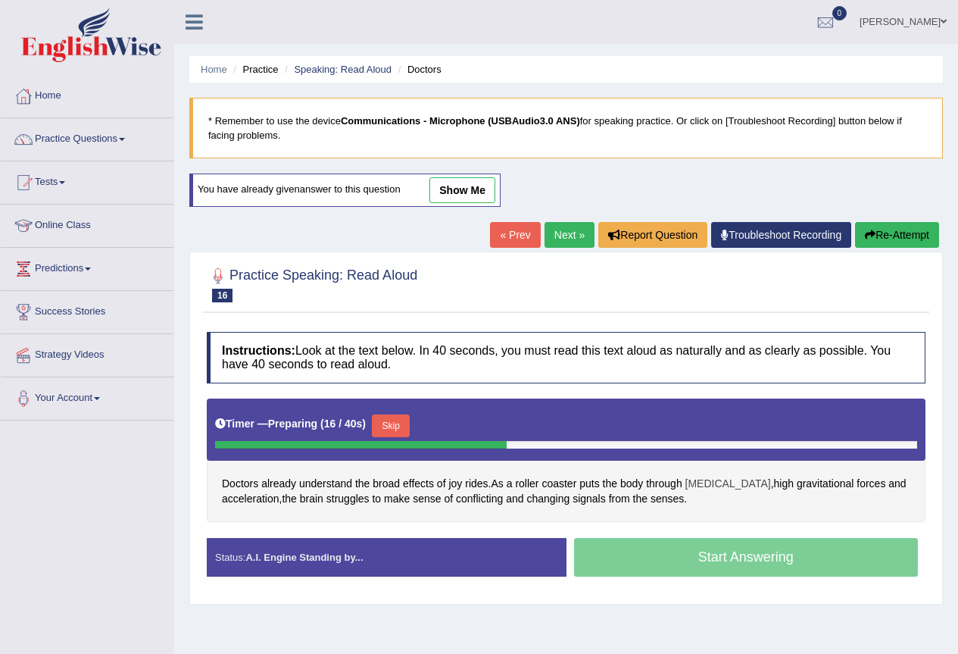
click at [710, 484] on span "weightlessness" at bounding box center [728, 484] width 86 height 16
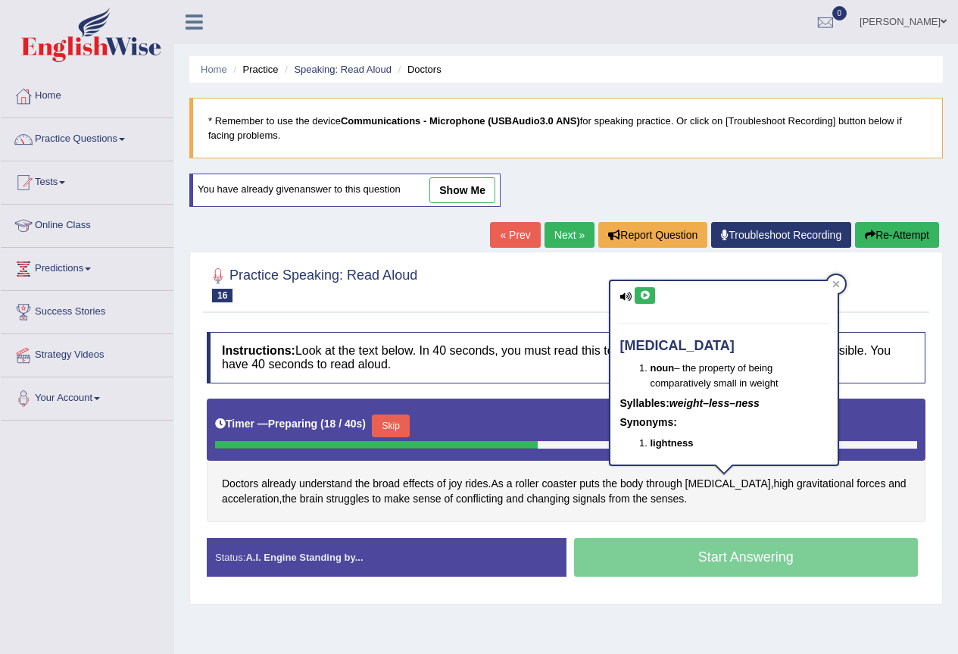
click at [651, 298] on button at bounding box center [645, 295] width 20 height 17
click at [644, 292] on icon at bounding box center [644, 295] width 11 height 9
drag, startPoint x: 752, startPoint y: 504, endPoint x: 769, endPoint y: 501, distance: 17.6
click at [758, 504] on div "Doctors already understand the broad effects of joy rides . As a roller coaster…" at bounding box center [566, 459] width 719 height 123
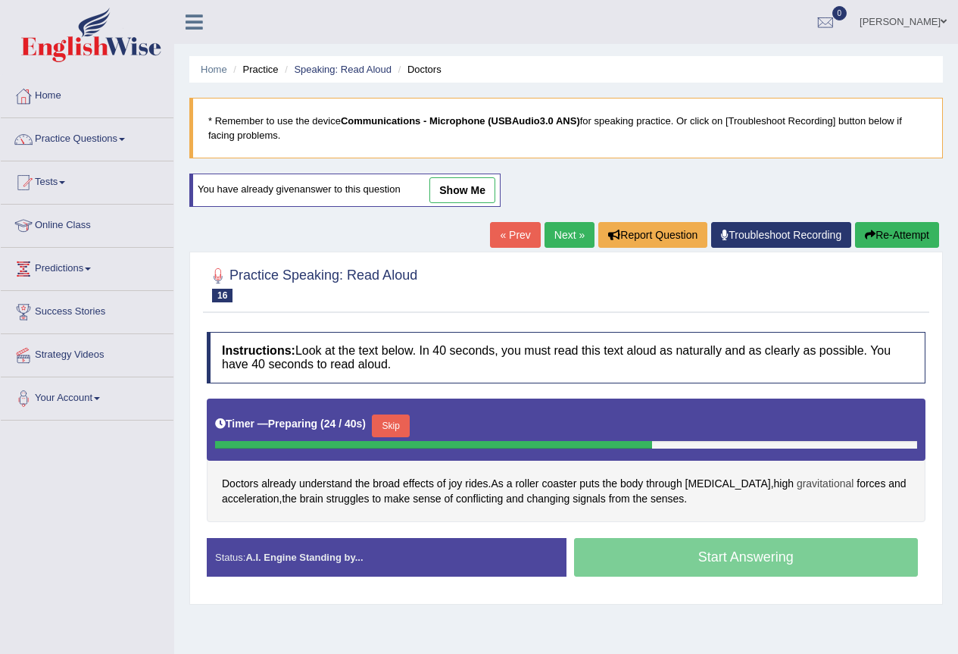
click at [811, 481] on span "gravitational" at bounding box center [826, 484] width 58 height 16
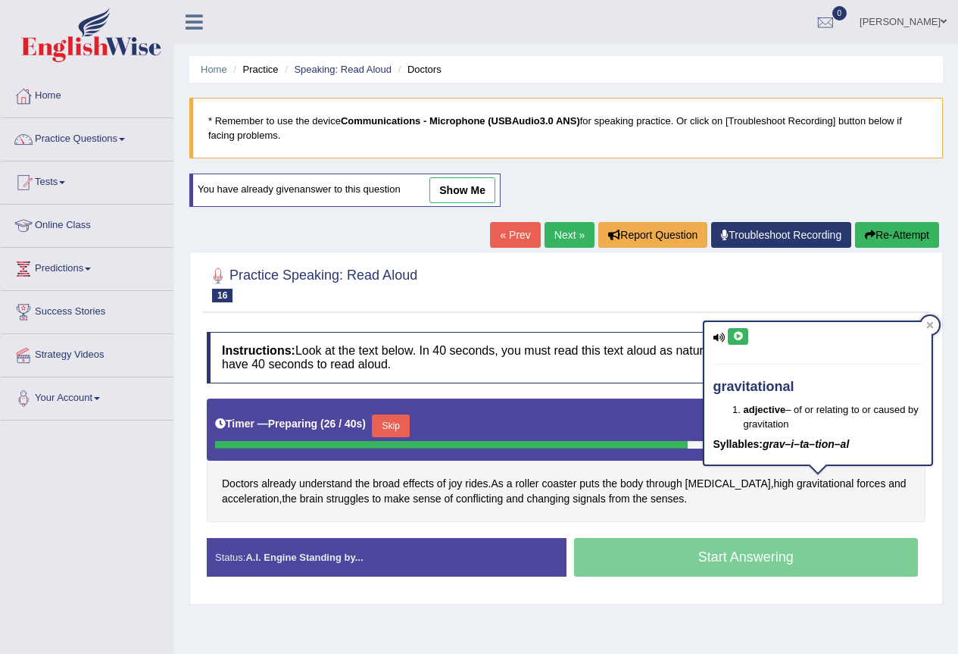
click at [737, 332] on icon at bounding box center [737, 336] width 11 height 9
click at [822, 508] on div "Doctors already understand the broad effects of joy rides . As a roller coaster…" at bounding box center [566, 459] width 719 height 123
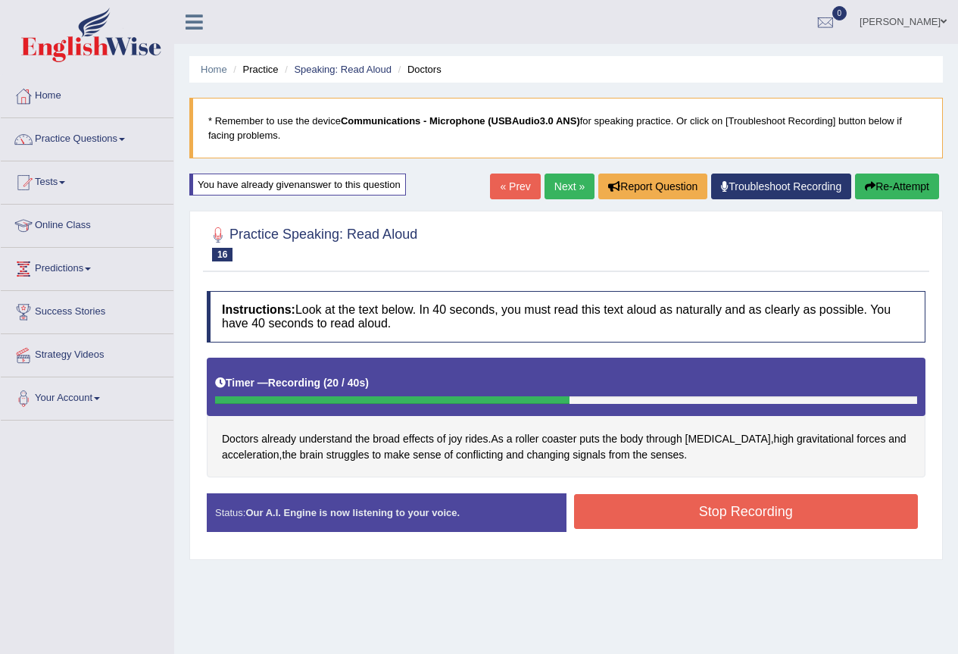
click at [674, 507] on button "Stop Recording" at bounding box center [746, 511] width 345 height 35
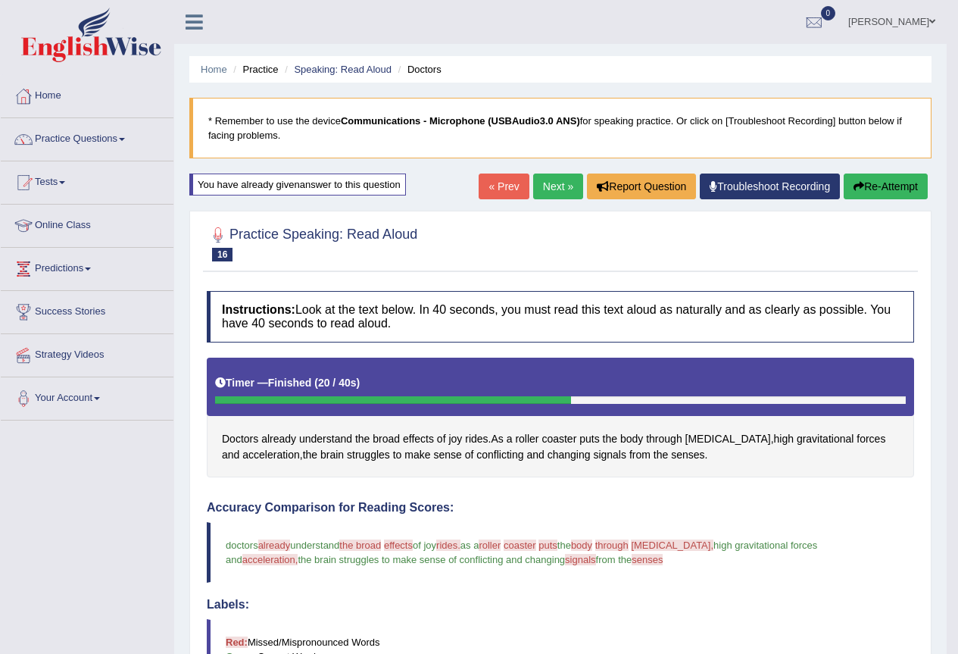
click at [547, 177] on link "Next »" at bounding box center [558, 186] width 50 height 26
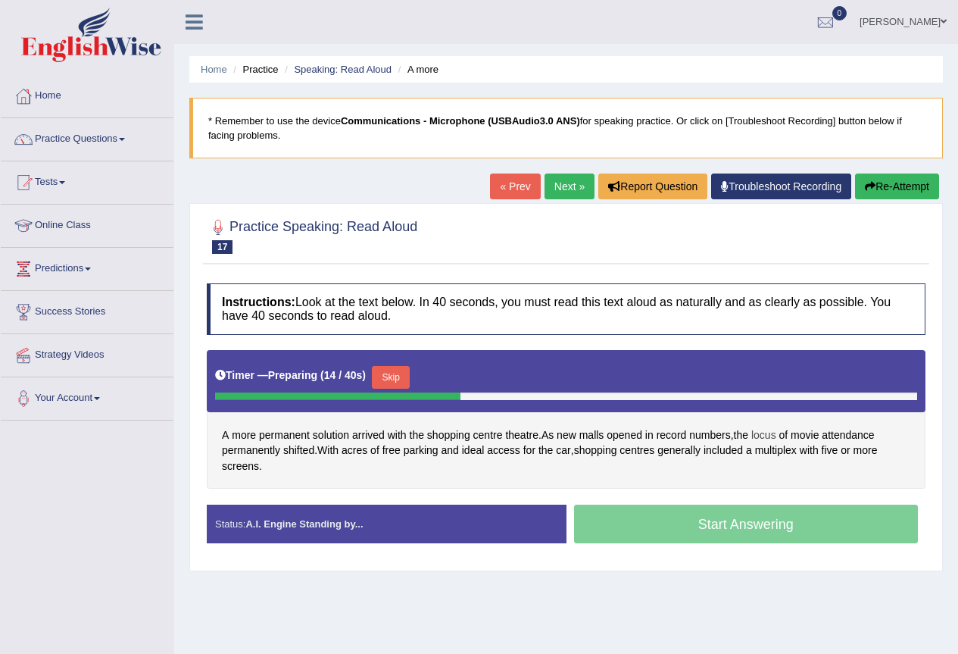
click at [771, 437] on span "locus" at bounding box center [763, 435] width 25 height 16
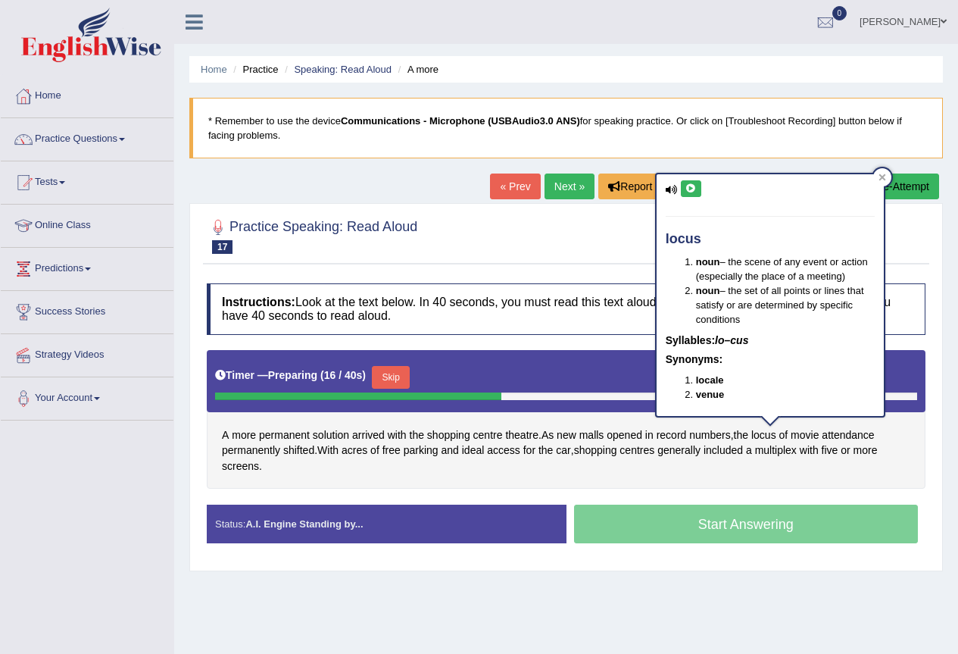
click at [690, 191] on icon at bounding box center [690, 188] width 11 height 9
click at [694, 186] on icon at bounding box center [690, 188] width 11 height 9
click at [850, 479] on div "A more permanent solution arrived with the shopping centre theatre . As new mal…" at bounding box center [566, 419] width 719 height 139
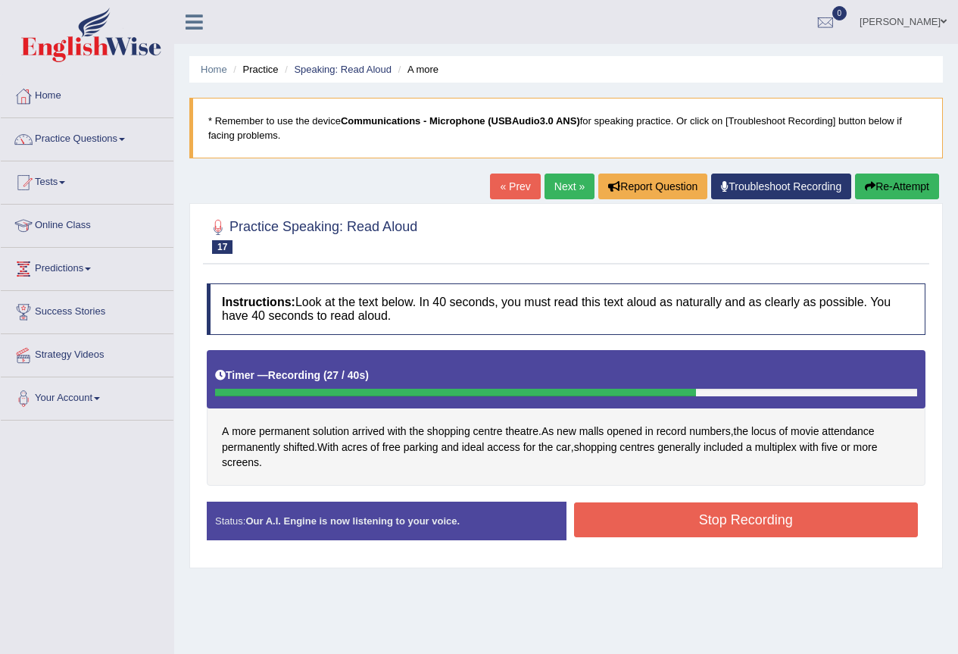
click at [612, 523] on button "Stop Recording" at bounding box center [746, 519] width 345 height 35
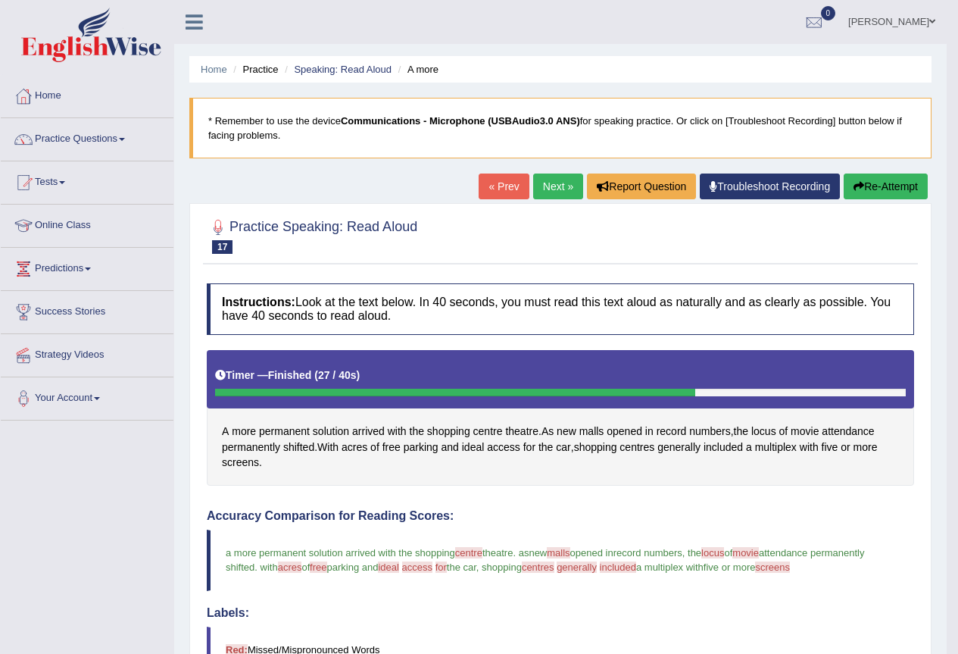
click at [887, 177] on button "Re-Attempt" at bounding box center [886, 186] width 84 height 26
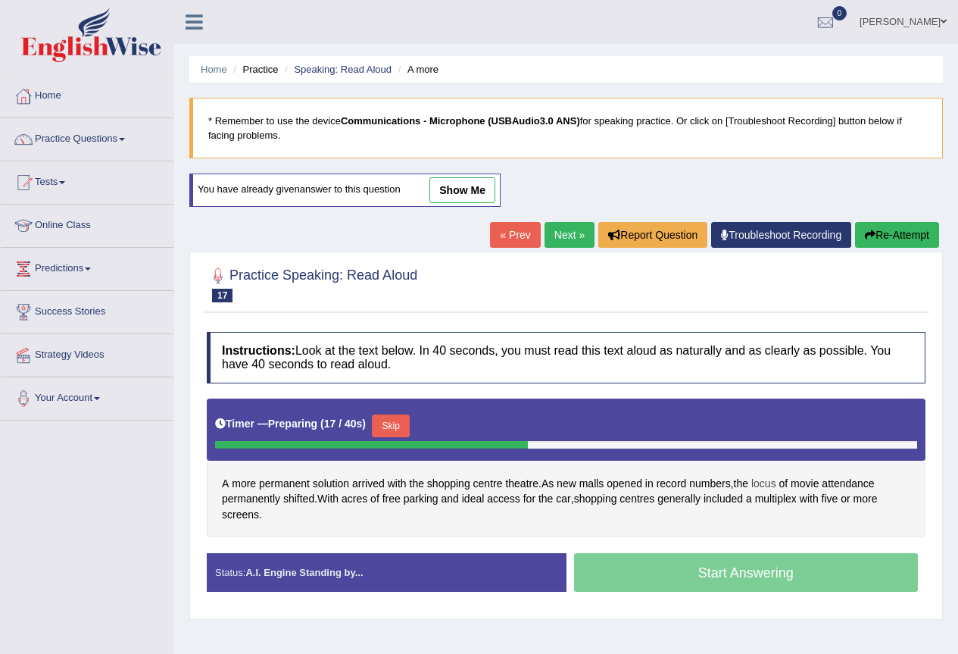
click at [766, 485] on span "locus" at bounding box center [763, 484] width 25 height 16
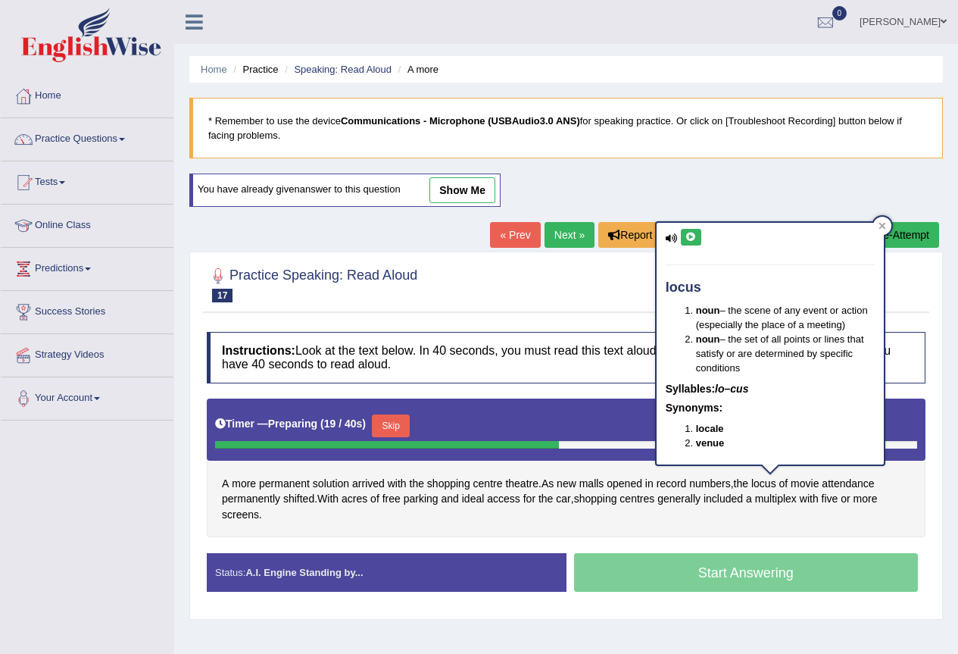
click at [693, 238] on icon at bounding box center [690, 236] width 11 height 9
click at [840, 507] on div "A more permanent solution arrived with the shopping centre theatre . As new mal…" at bounding box center [566, 467] width 719 height 139
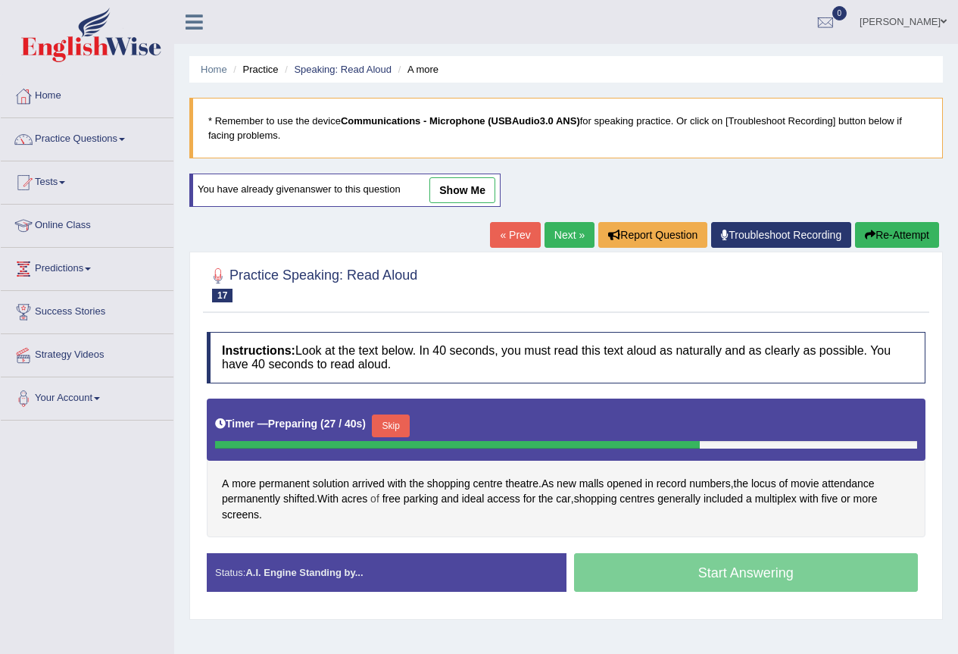
click at [379, 491] on span "of" at bounding box center [374, 499] width 9 height 16
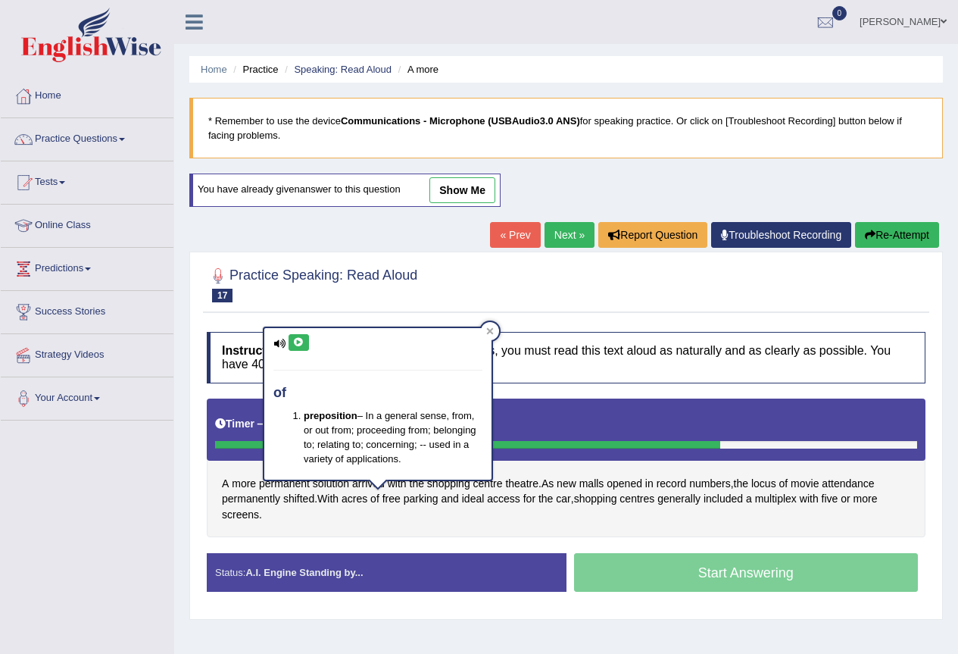
click at [392, 524] on div "A more permanent solution arrived with the shopping centre theatre . As new mal…" at bounding box center [566, 467] width 719 height 139
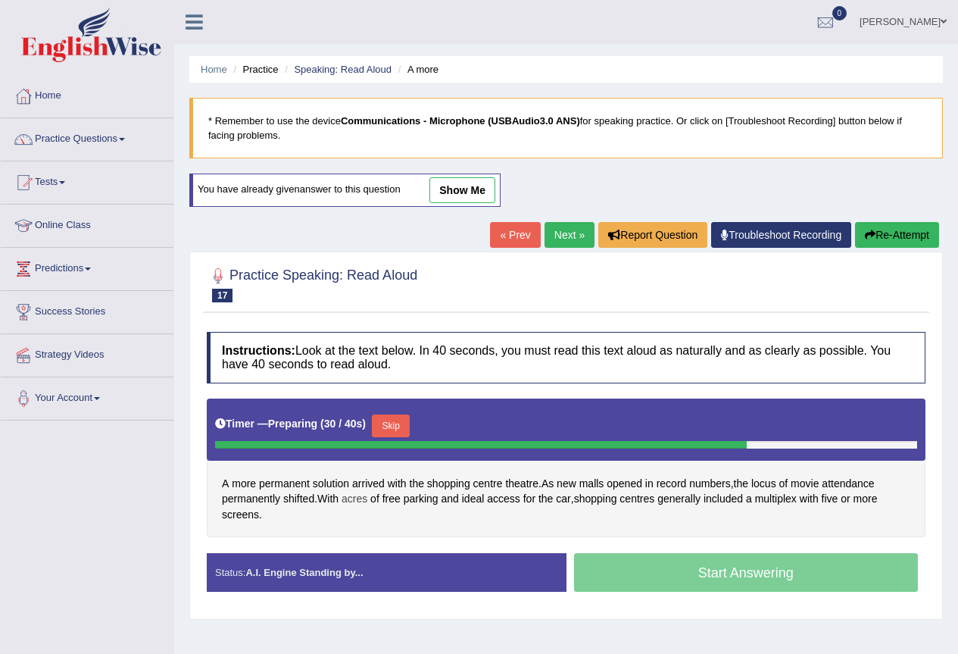
click at [357, 495] on span "acres" at bounding box center [355, 499] width 26 height 16
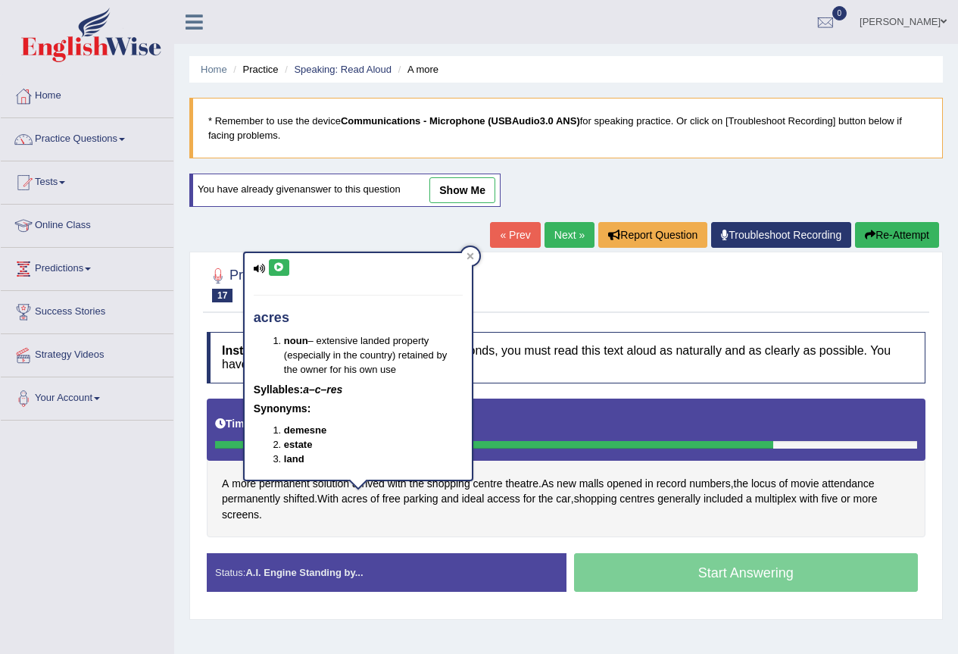
click at [276, 267] on icon at bounding box center [278, 267] width 11 height 9
click at [714, 532] on div "A more permanent solution arrived with the shopping centre theatre . As new mal…" at bounding box center [566, 467] width 719 height 139
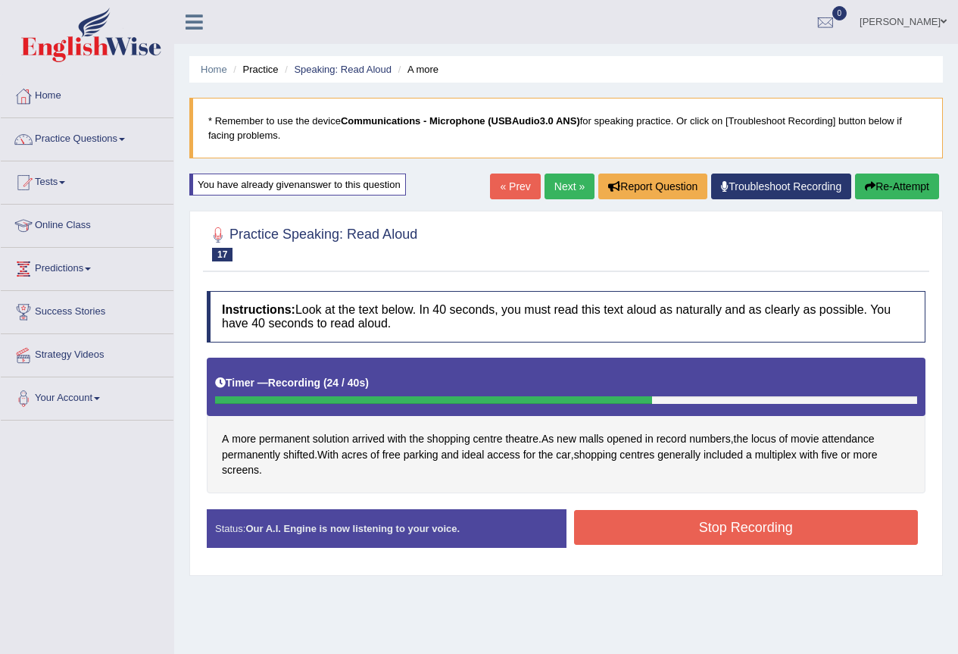
click at [619, 538] on button "Stop Recording" at bounding box center [746, 527] width 345 height 35
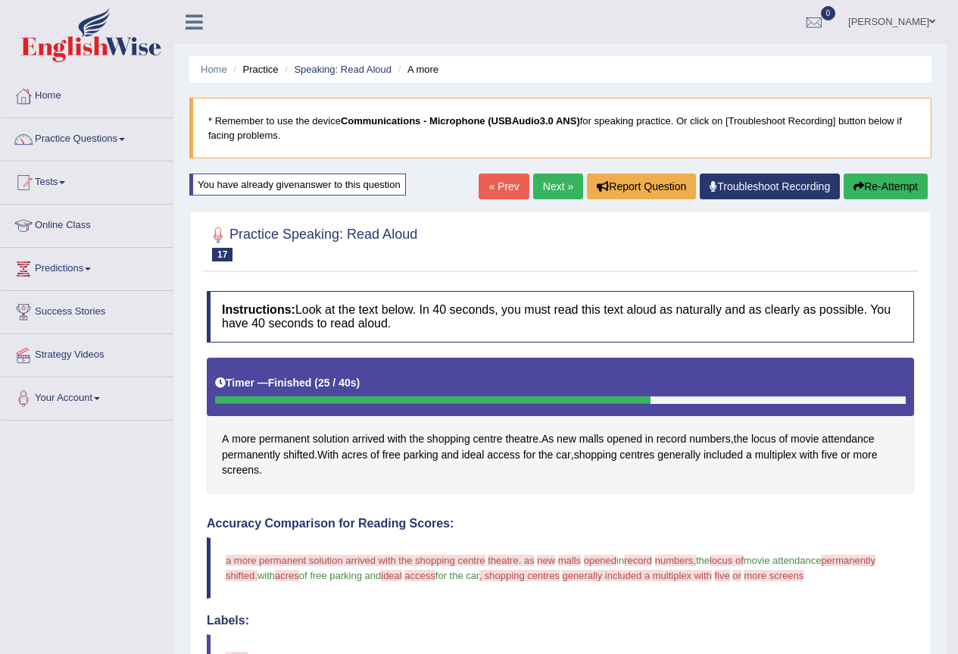
click at [553, 183] on link "Next »" at bounding box center [558, 186] width 50 height 26
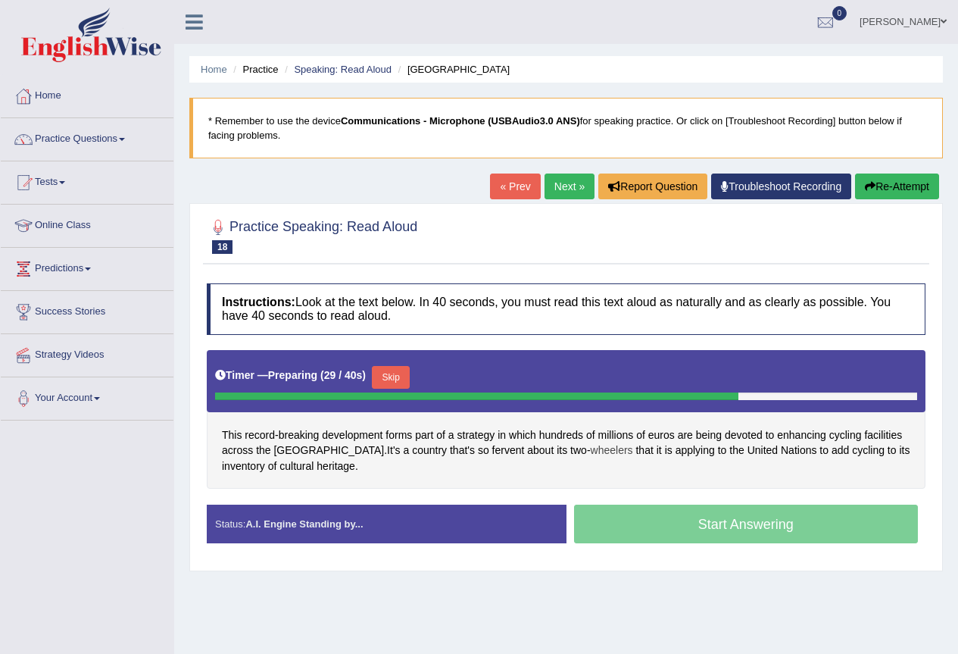
click at [591, 452] on span "wheelers" at bounding box center [612, 450] width 42 height 16
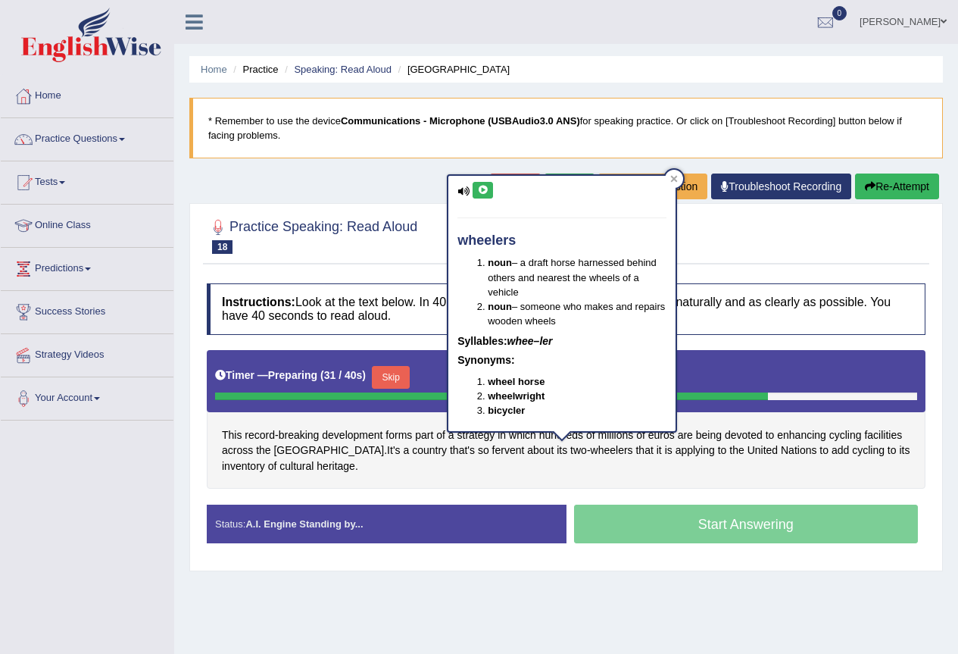
click at [485, 189] on icon at bounding box center [482, 190] width 11 height 9
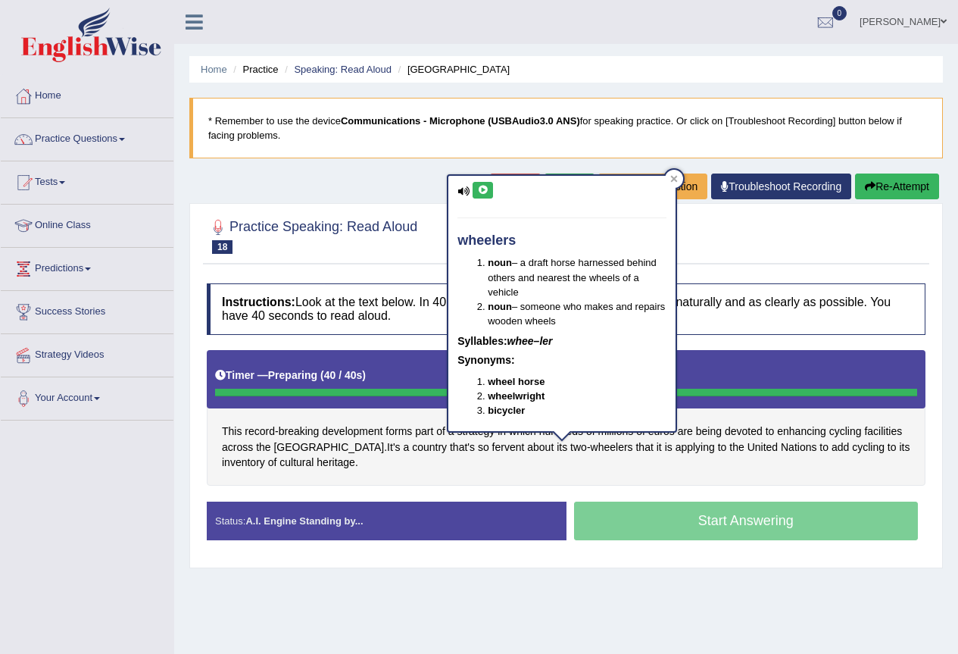
click at [627, 478] on div "This record - breaking development forms part of a strategy in which hundreds o…" at bounding box center [566, 418] width 719 height 136
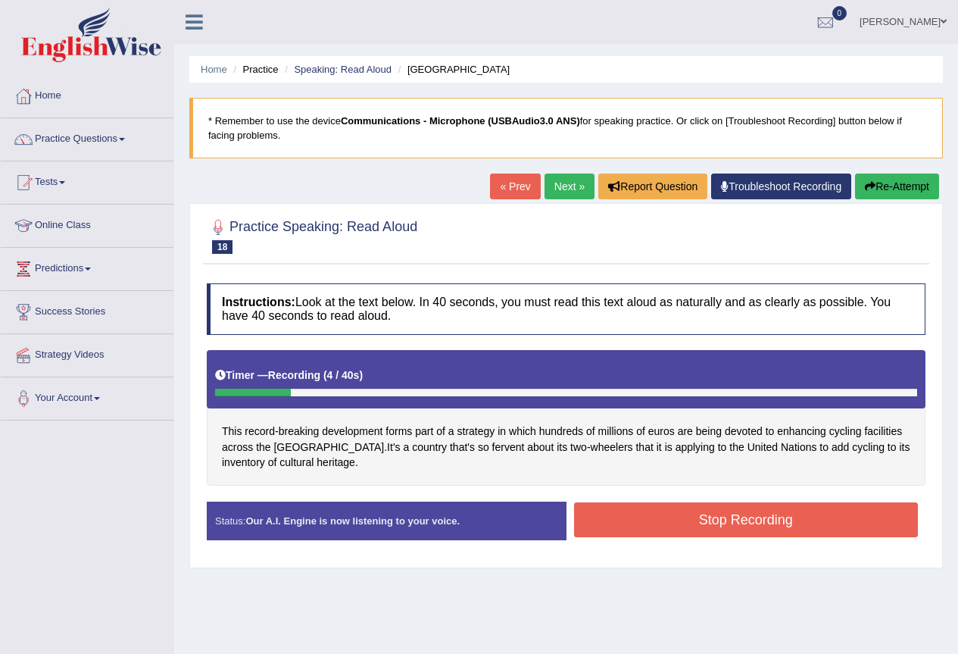
click at [894, 187] on button "Re-Attempt" at bounding box center [897, 186] width 84 height 26
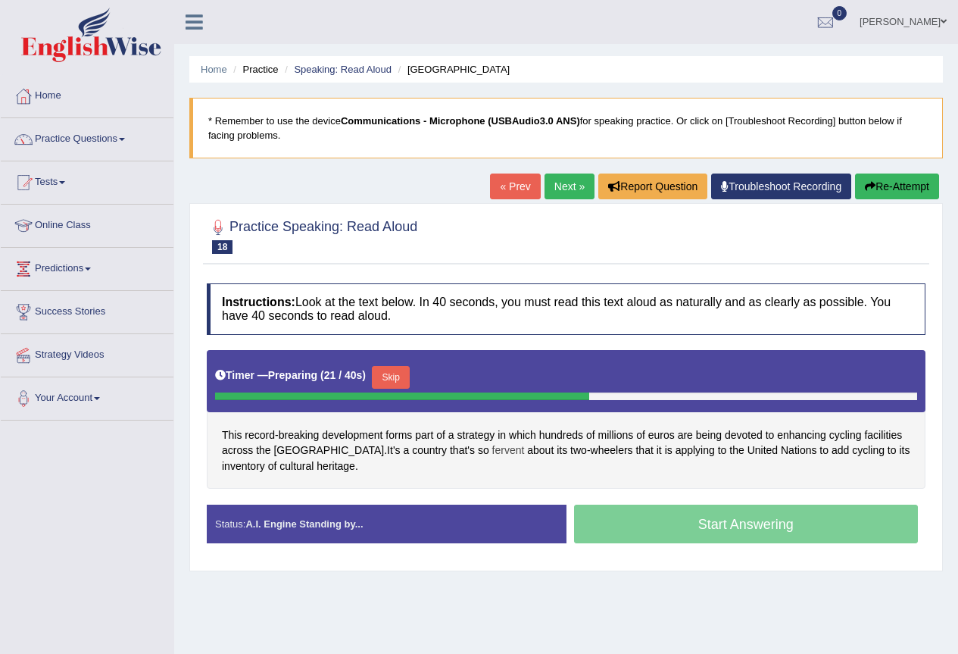
click at [492, 451] on span "fervent" at bounding box center [508, 450] width 33 height 16
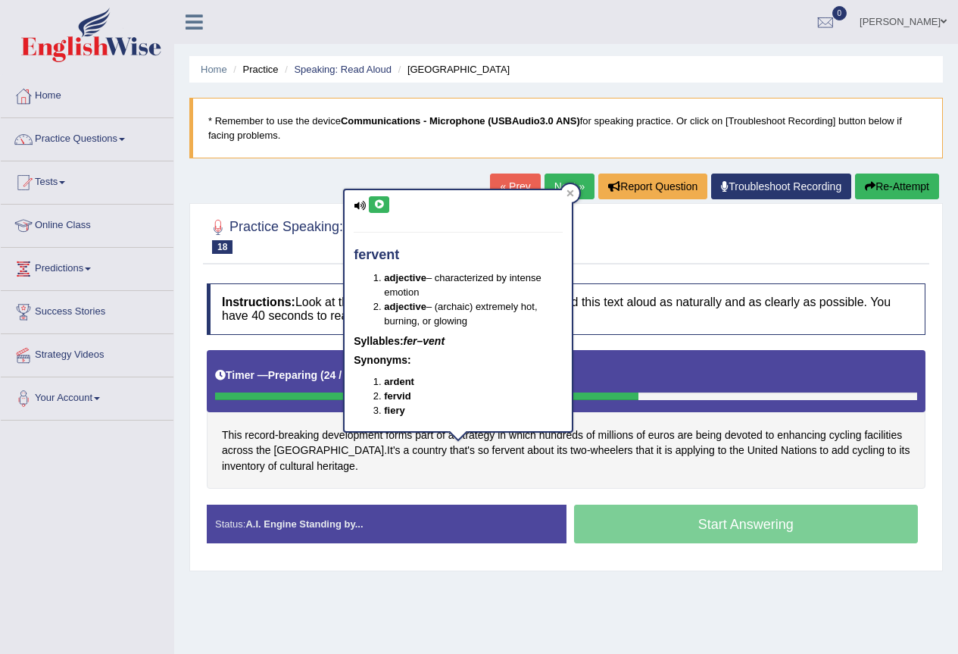
click at [379, 204] on icon at bounding box center [378, 204] width 11 height 9
click at [582, 473] on div "This record - breaking development forms part of a strategy in which hundreds o…" at bounding box center [566, 419] width 719 height 139
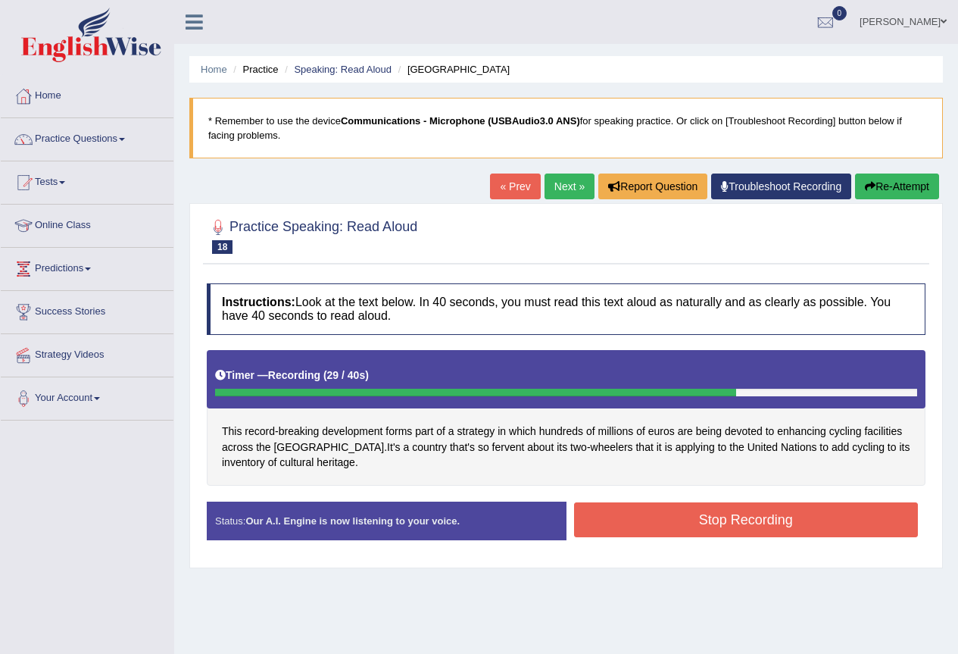
click at [616, 515] on button "Stop Recording" at bounding box center [746, 519] width 345 height 35
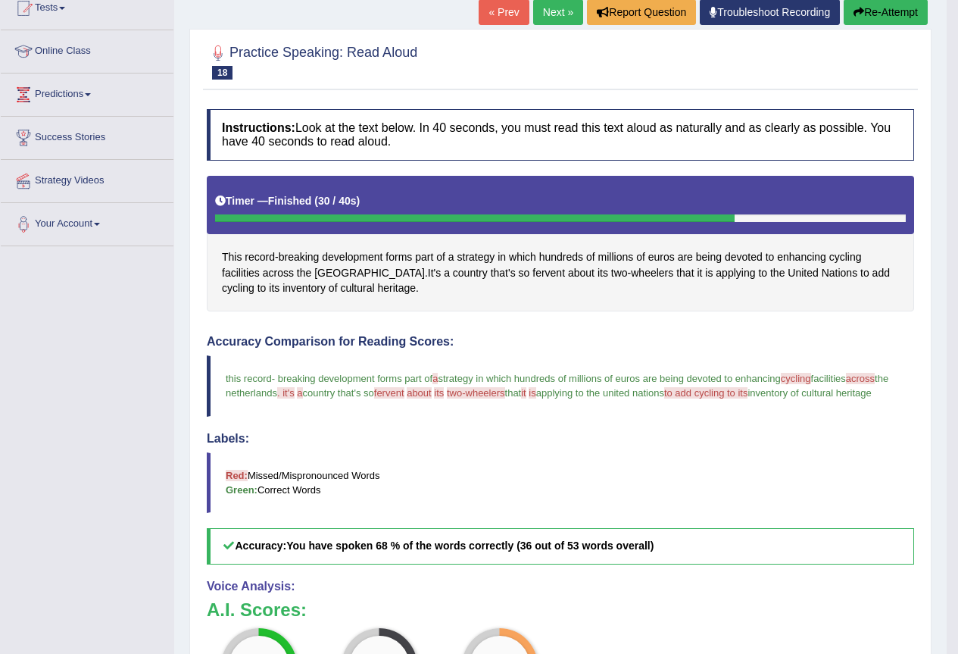
scroll to position [151, 0]
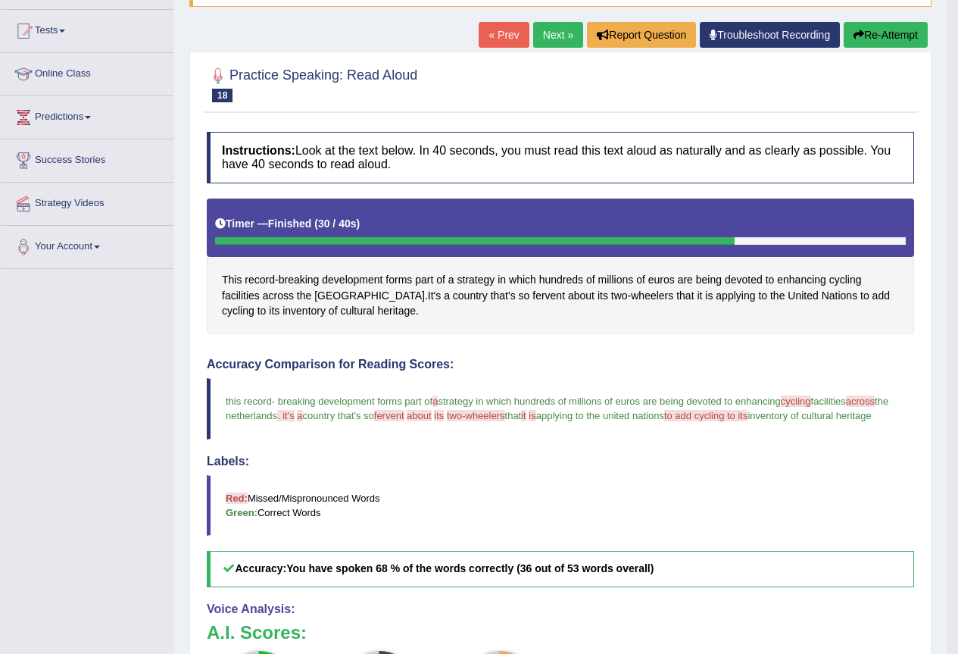
click at [878, 32] on button "Re-Attempt" at bounding box center [886, 35] width 84 height 26
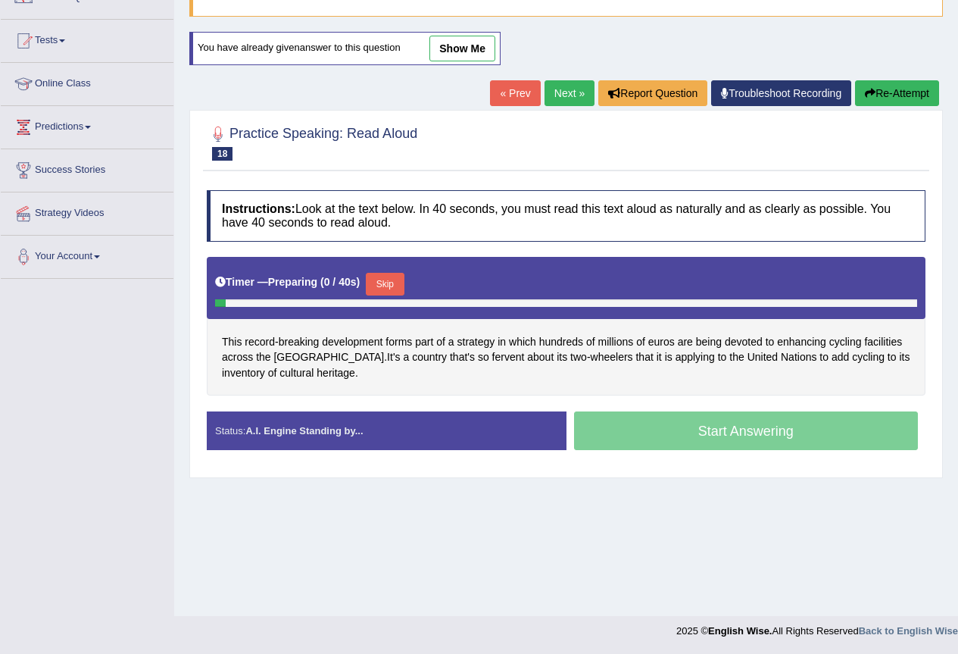
scroll to position [142, 0]
click at [398, 280] on button "Skip" at bounding box center [385, 284] width 38 height 23
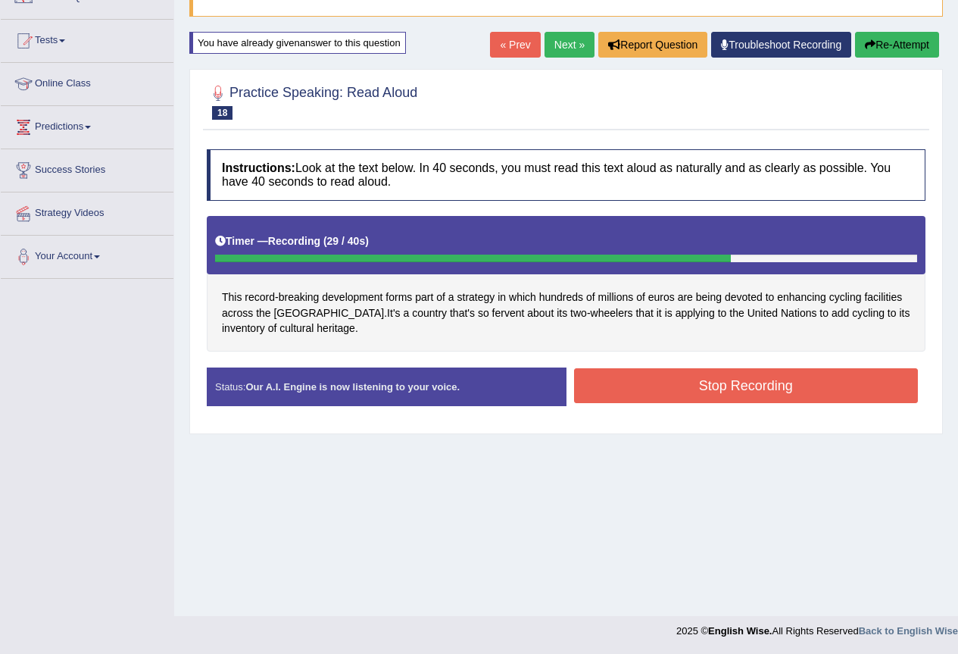
click at [667, 385] on button "Stop Recording" at bounding box center [746, 385] width 345 height 35
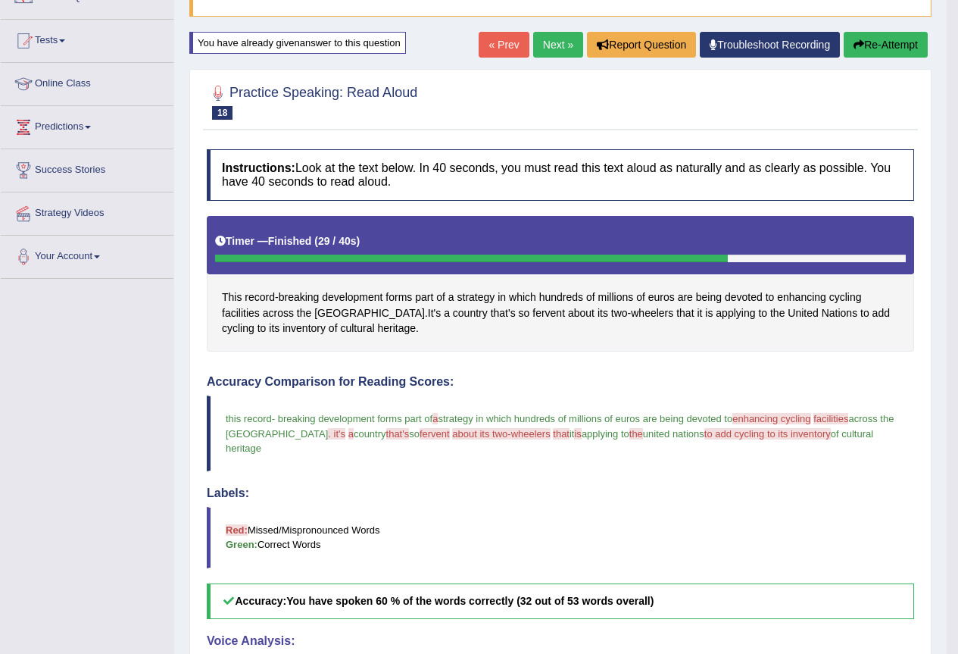
click at [878, 42] on button "Re-Attempt" at bounding box center [886, 45] width 84 height 26
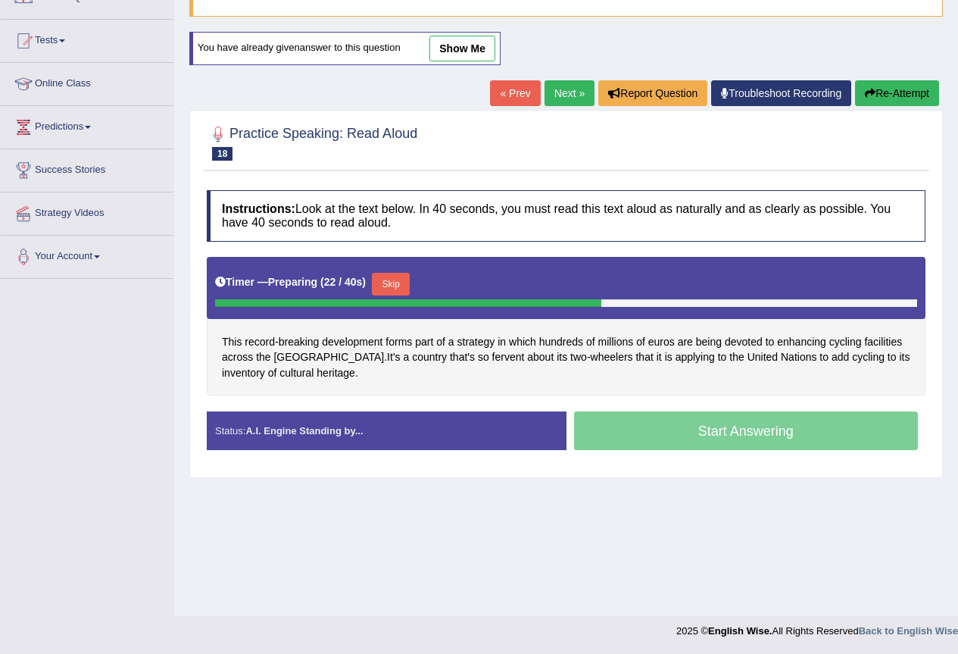
click at [405, 282] on button "Skip" at bounding box center [391, 284] width 38 height 23
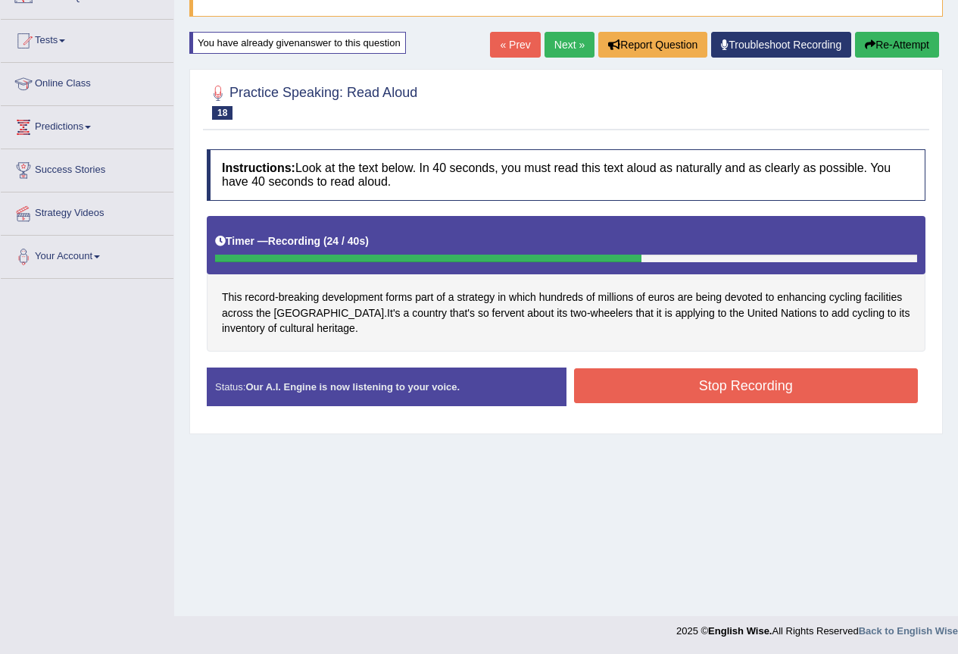
click at [626, 388] on button "Stop Recording" at bounding box center [746, 385] width 345 height 35
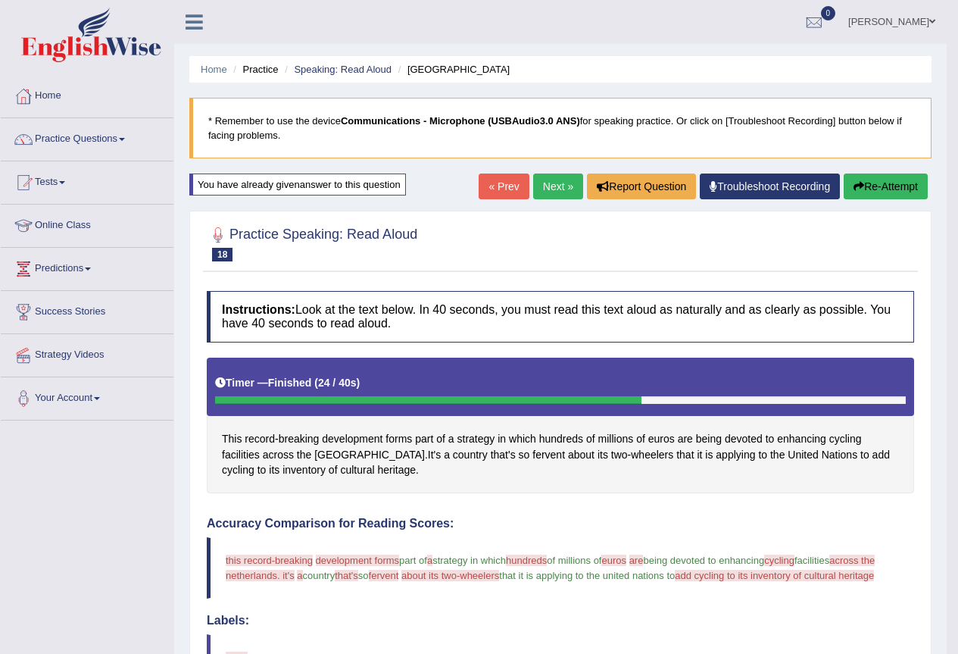
click at [555, 181] on link "Next »" at bounding box center [558, 186] width 50 height 26
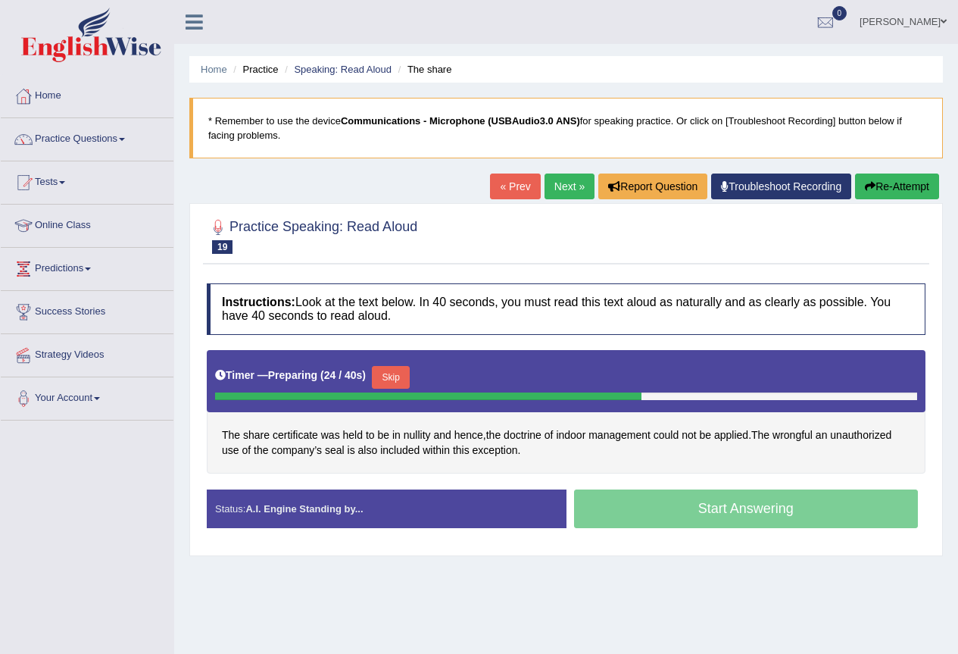
click at [557, 177] on link "Next »" at bounding box center [569, 186] width 50 height 26
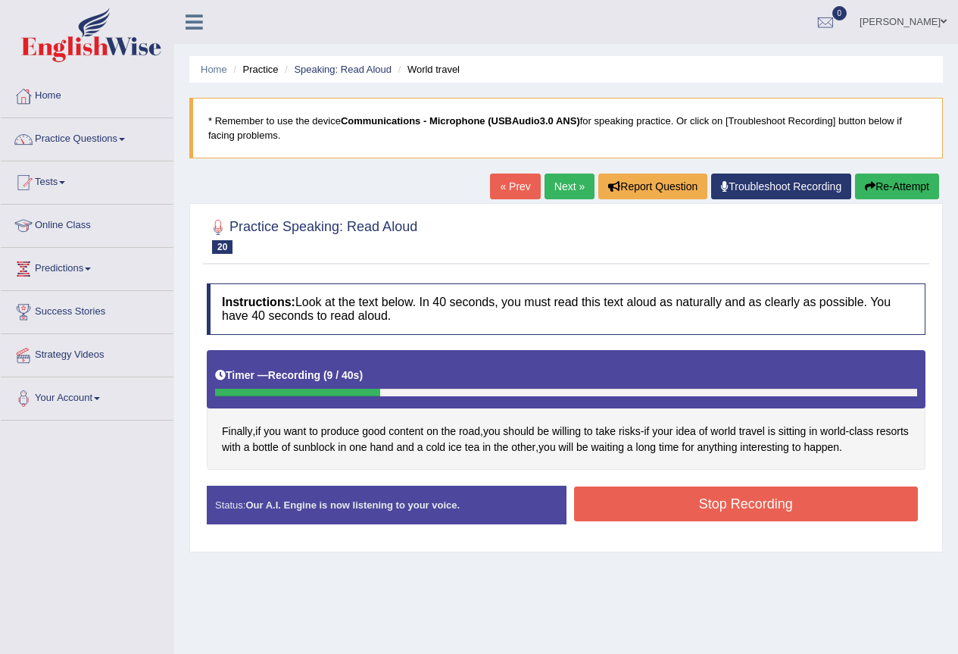
click at [878, 188] on button "Re-Attempt" at bounding box center [897, 186] width 84 height 26
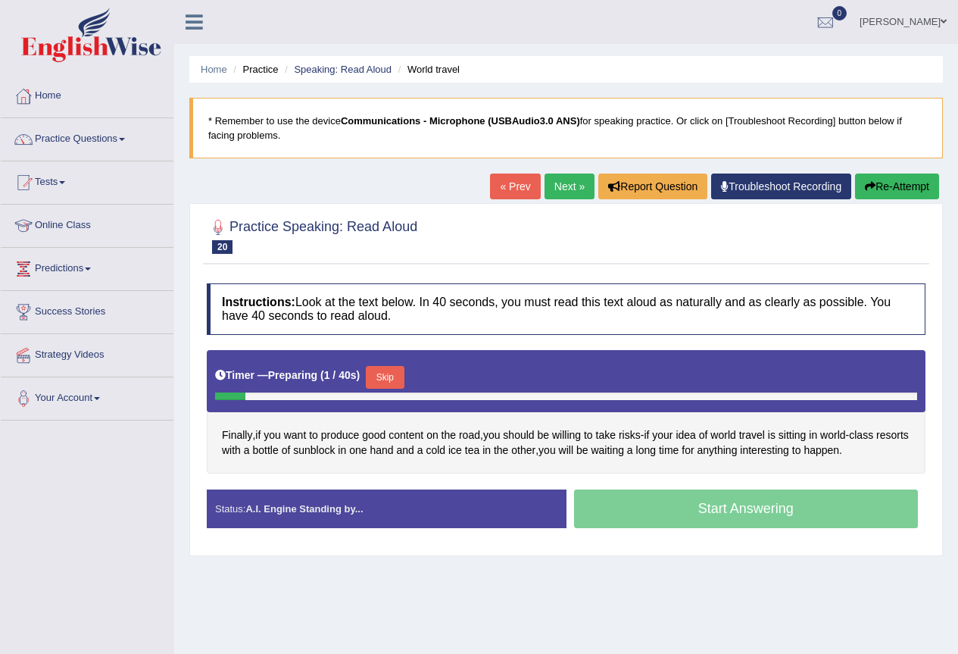
click at [392, 373] on button "Skip" at bounding box center [385, 377] width 38 height 23
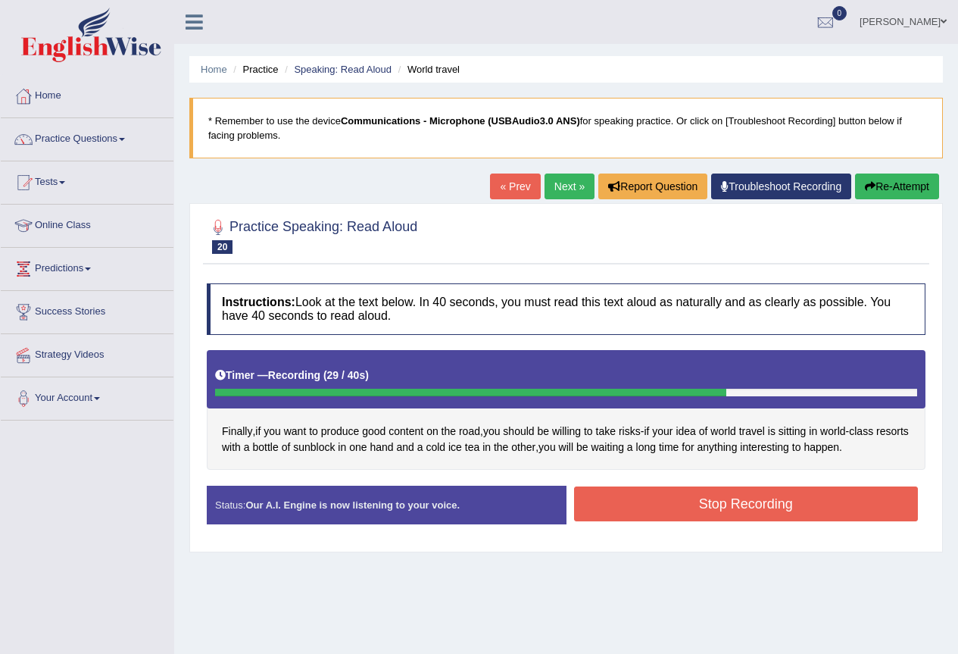
click at [789, 510] on button "Stop Recording" at bounding box center [746, 503] width 345 height 35
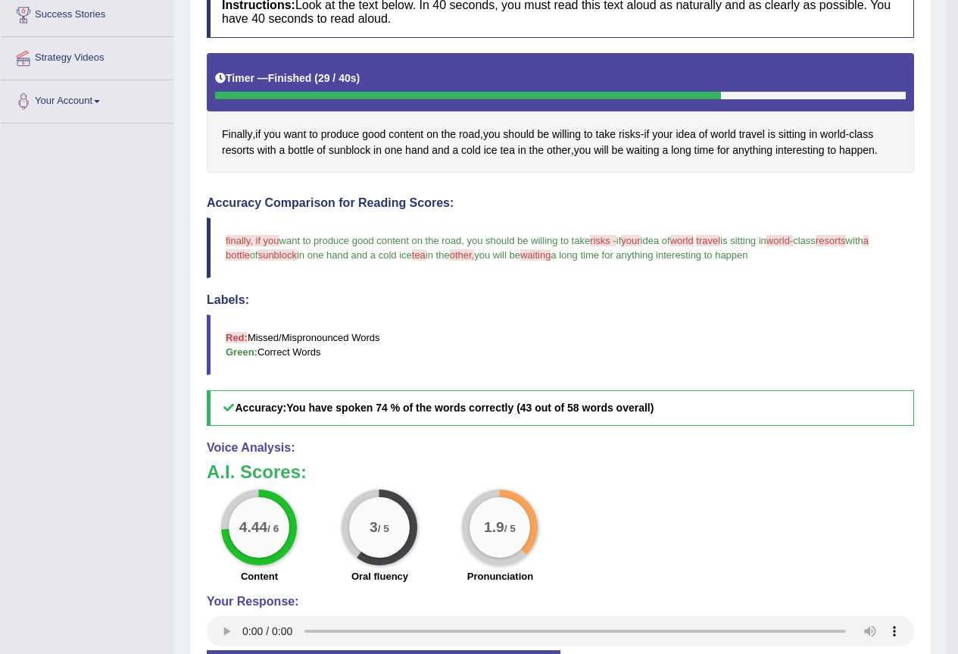
scroll to position [303, 0]
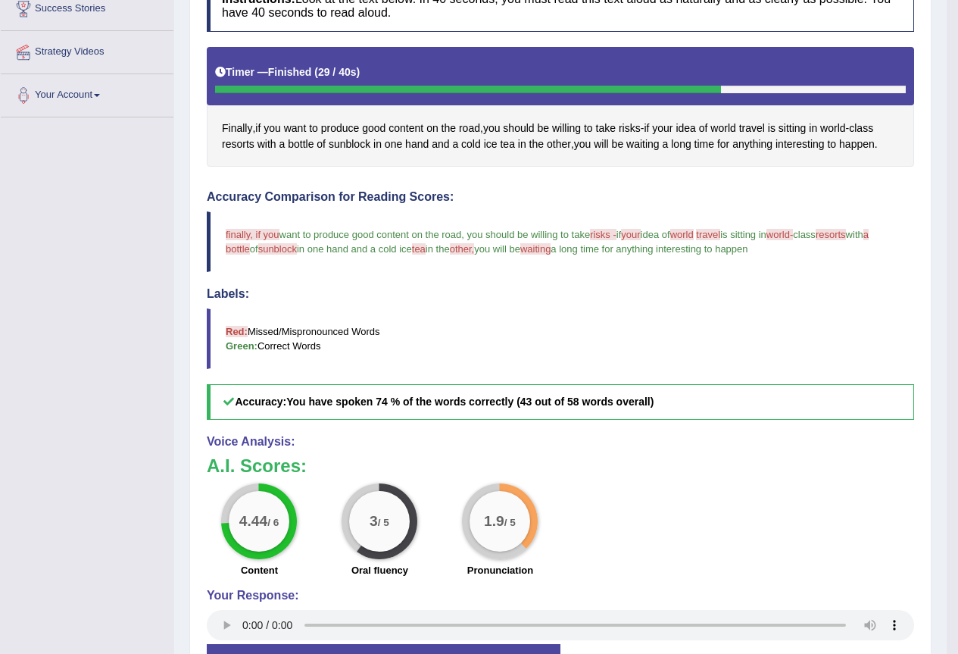
click at [238, 233] on span "finally, if you" at bounding box center [253, 234] width 54 height 11
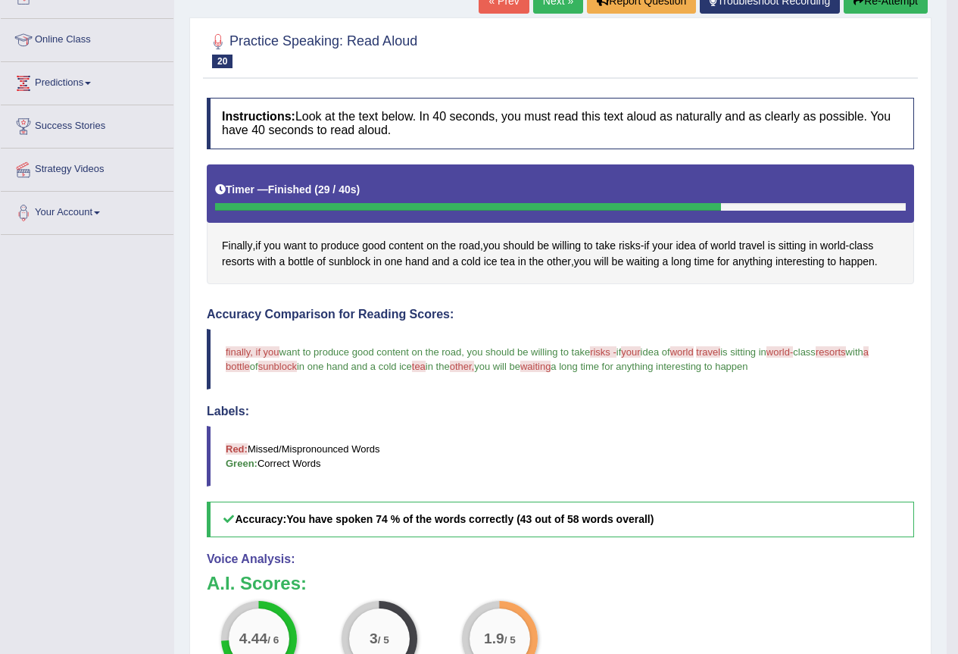
scroll to position [151, 0]
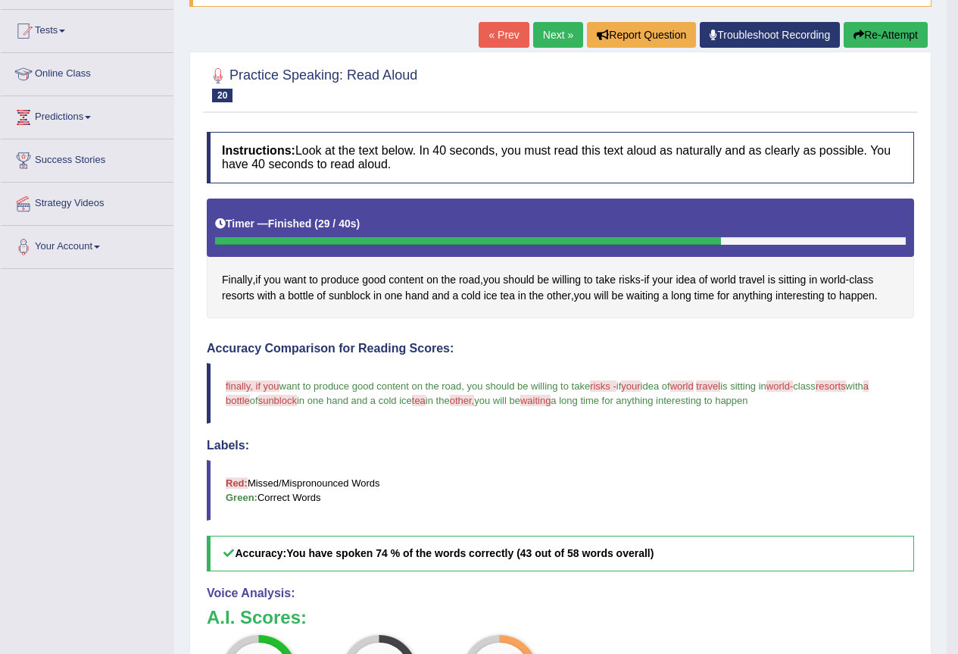
click at [863, 27] on button "Re-Attempt" at bounding box center [886, 35] width 84 height 26
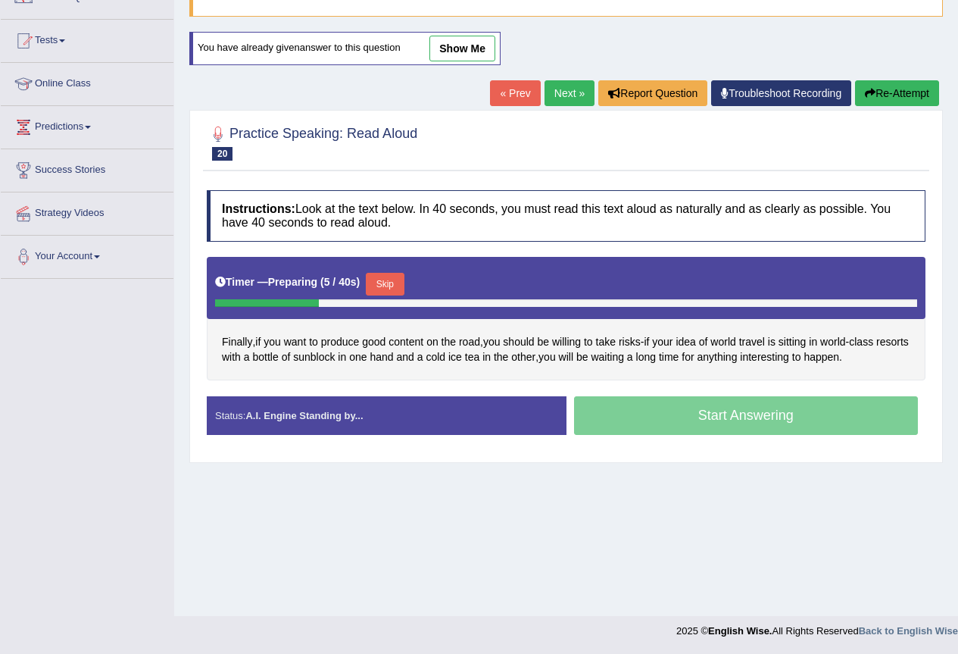
click at [386, 279] on button "Skip" at bounding box center [385, 284] width 38 height 23
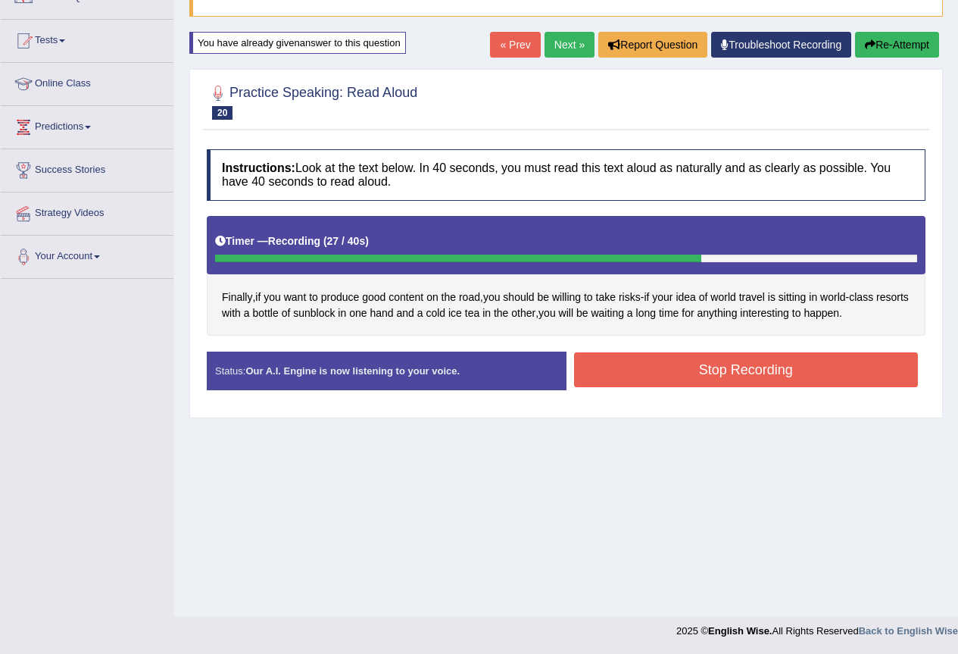
click at [671, 375] on button "Stop Recording" at bounding box center [746, 369] width 345 height 35
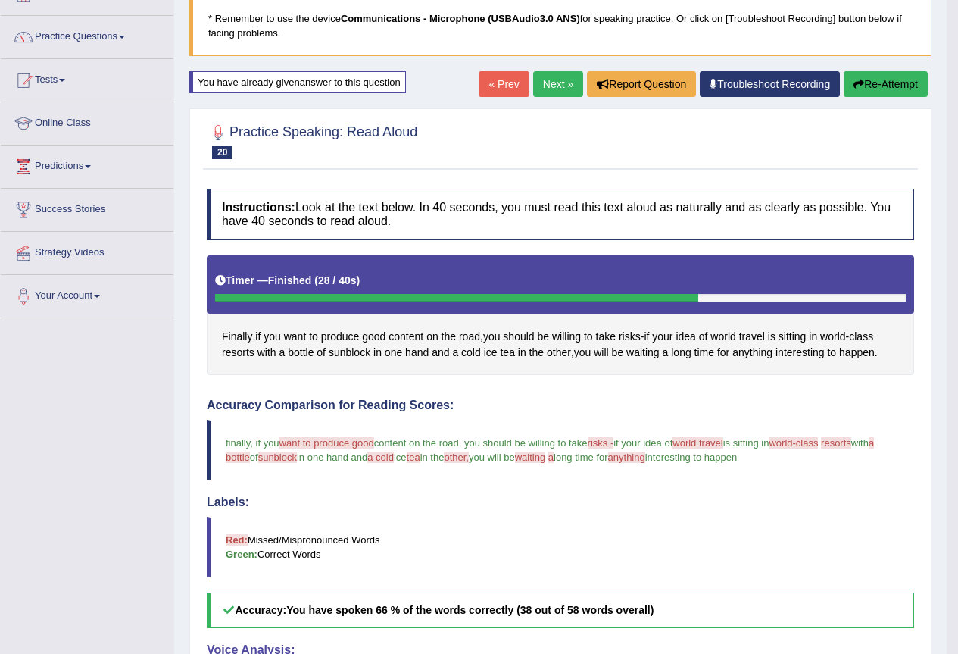
scroll to position [66, 0]
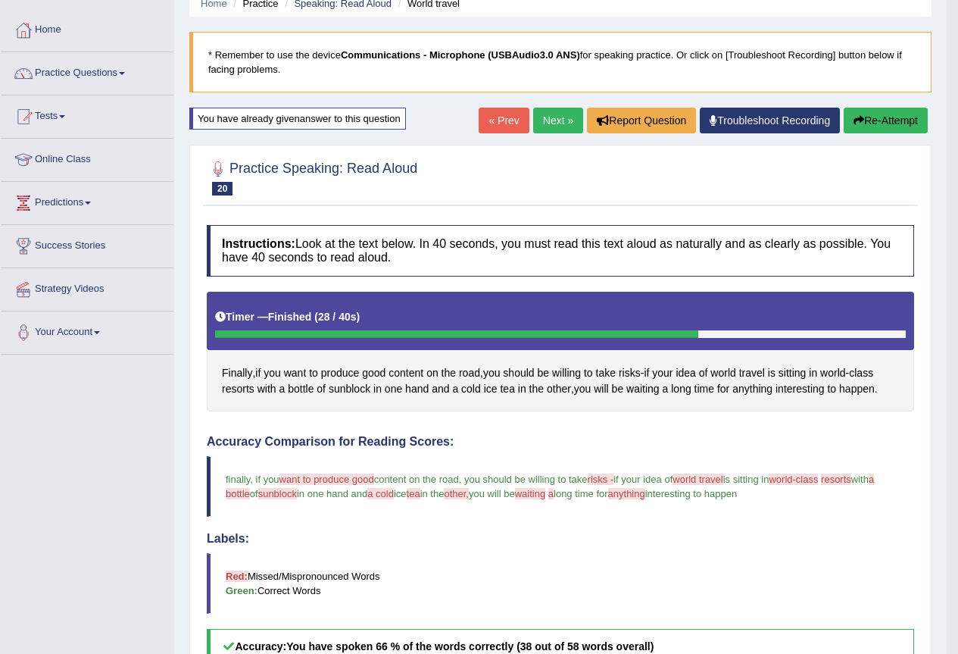
click at [540, 117] on link "Next »" at bounding box center [558, 121] width 50 height 26
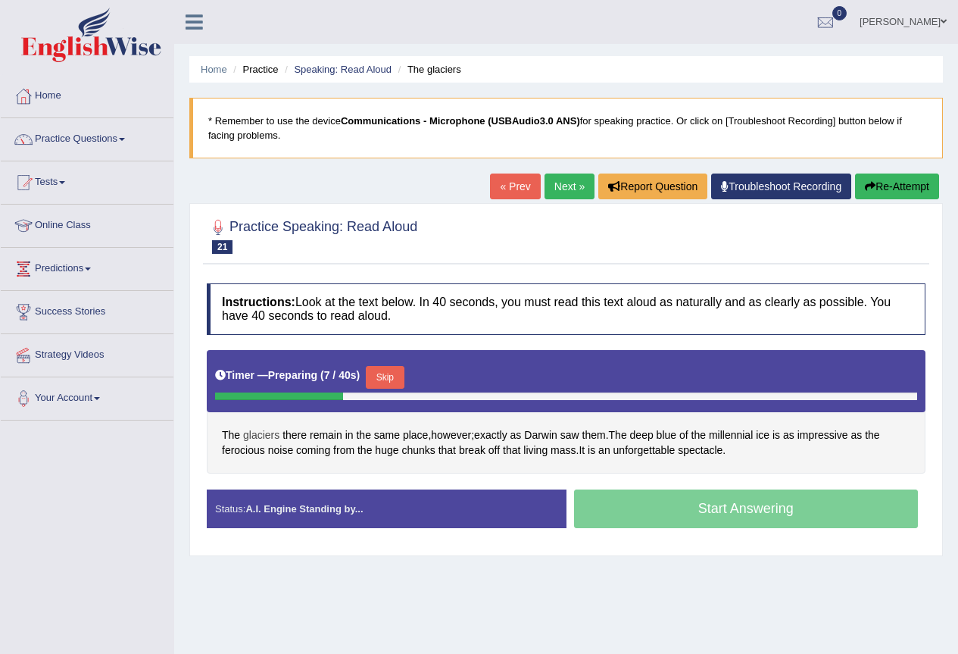
click at [259, 436] on span "glaciers" at bounding box center [261, 435] width 36 height 16
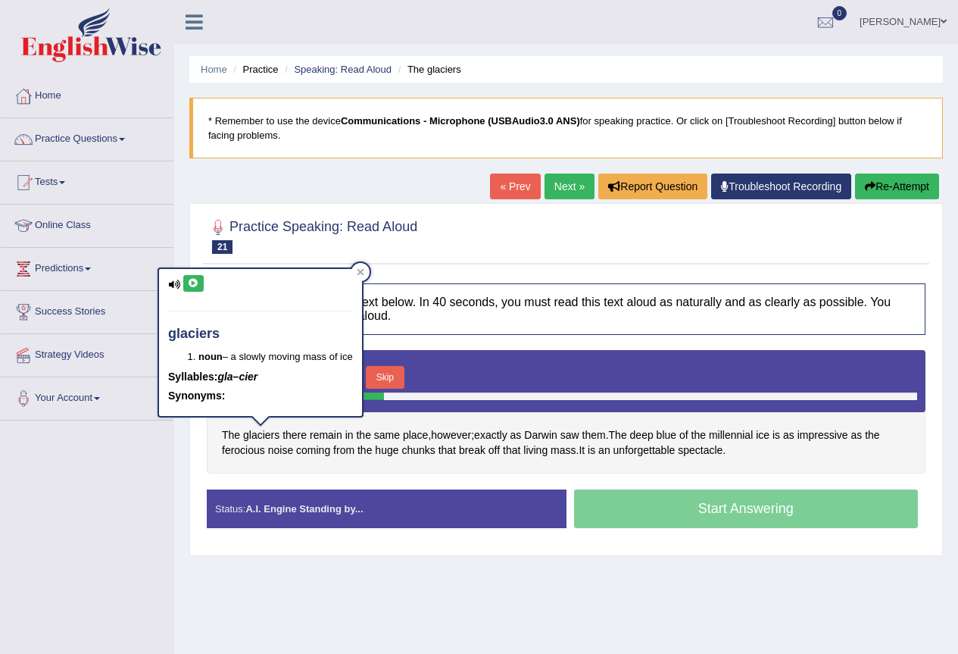
click at [194, 282] on icon at bounding box center [193, 283] width 11 height 9
click at [470, 569] on div "Home Practice Speaking: Read Aloud The glaciers * Remember to use the device Co…" at bounding box center [566, 378] width 784 height 757
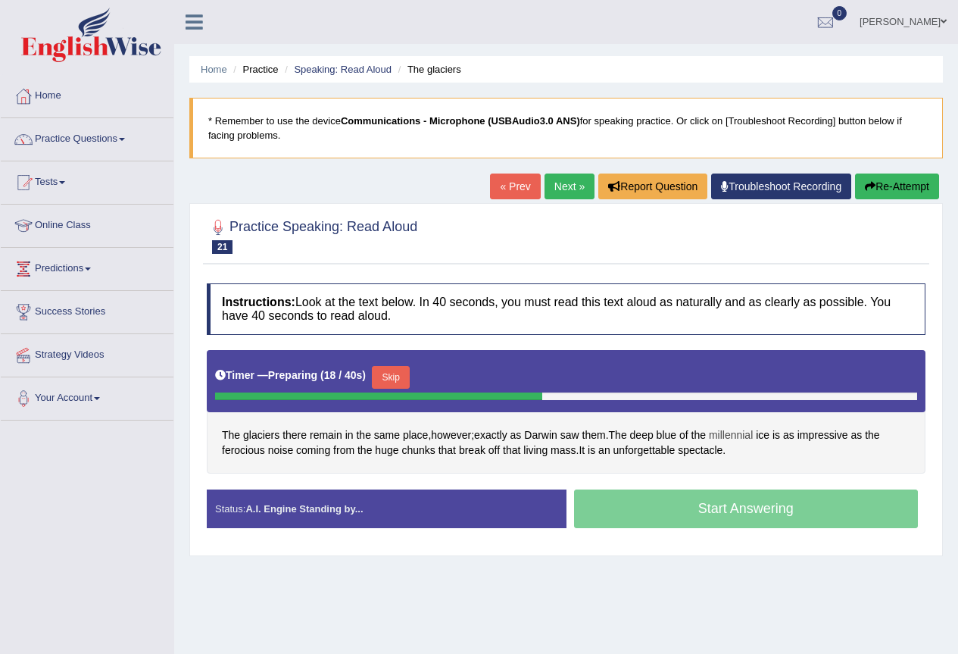
click at [748, 438] on span "millennial" at bounding box center [731, 435] width 44 height 16
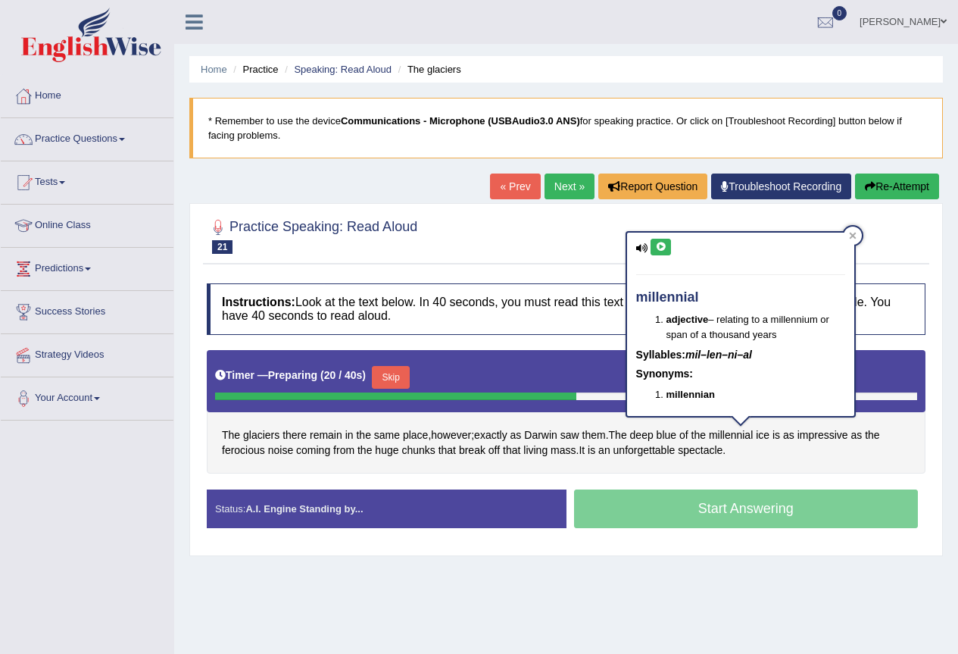
click at [656, 247] on icon at bounding box center [660, 246] width 11 height 9
click at [813, 458] on div "The glaciers there remain in the same place , however ; exactly as [PERSON_NAME…" at bounding box center [566, 411] width 719 height 123
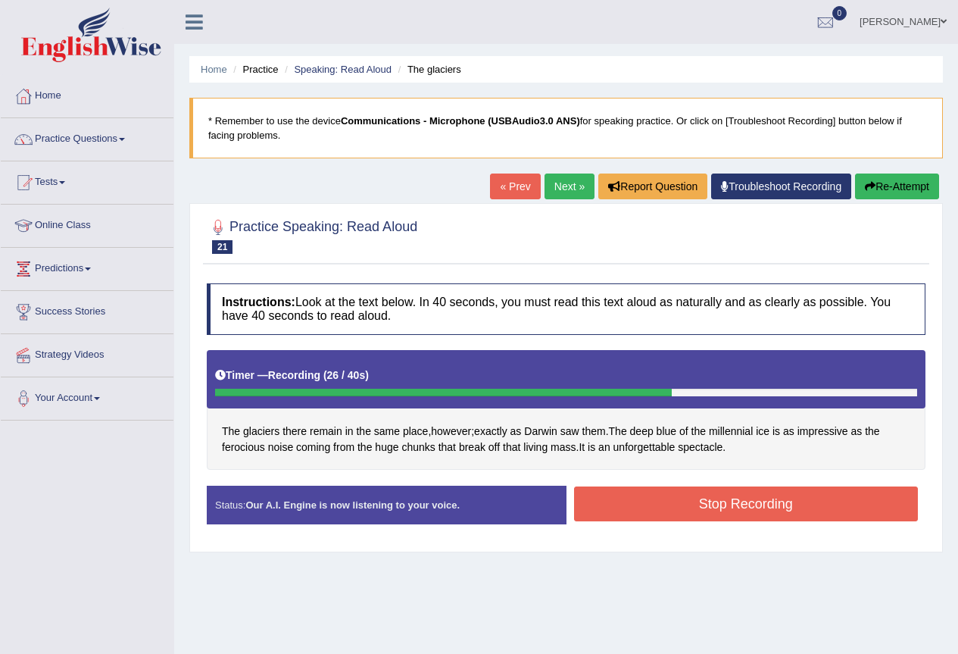
click at [697, 501] on button "Stop Recording" at bounding box center [746, 503] width 345 height 35
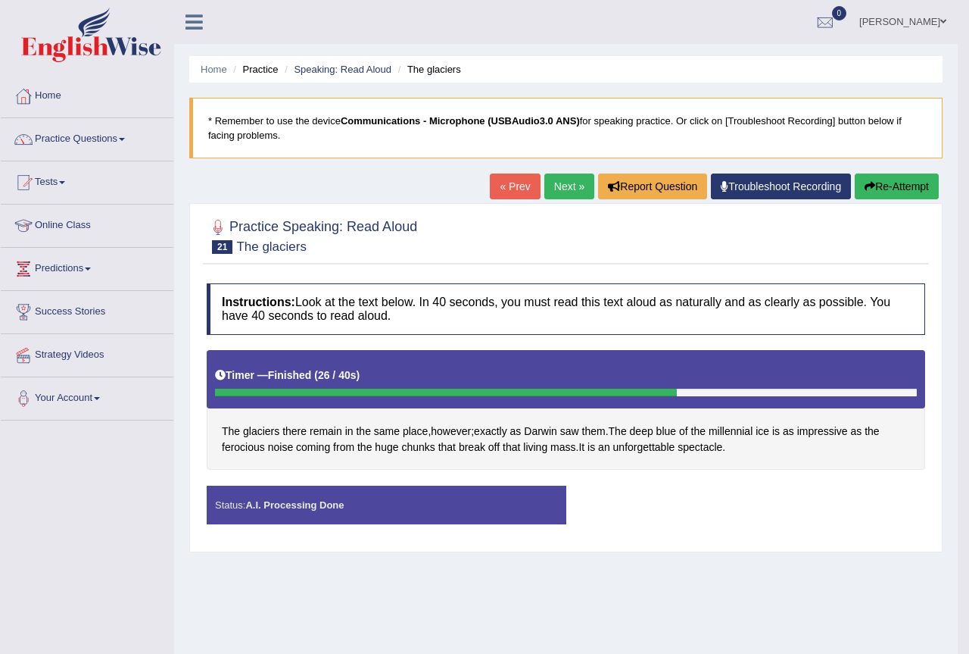
click at [701, 448] on div "Saving your answer..." at bounding box center [484, 327] width 969 height 654
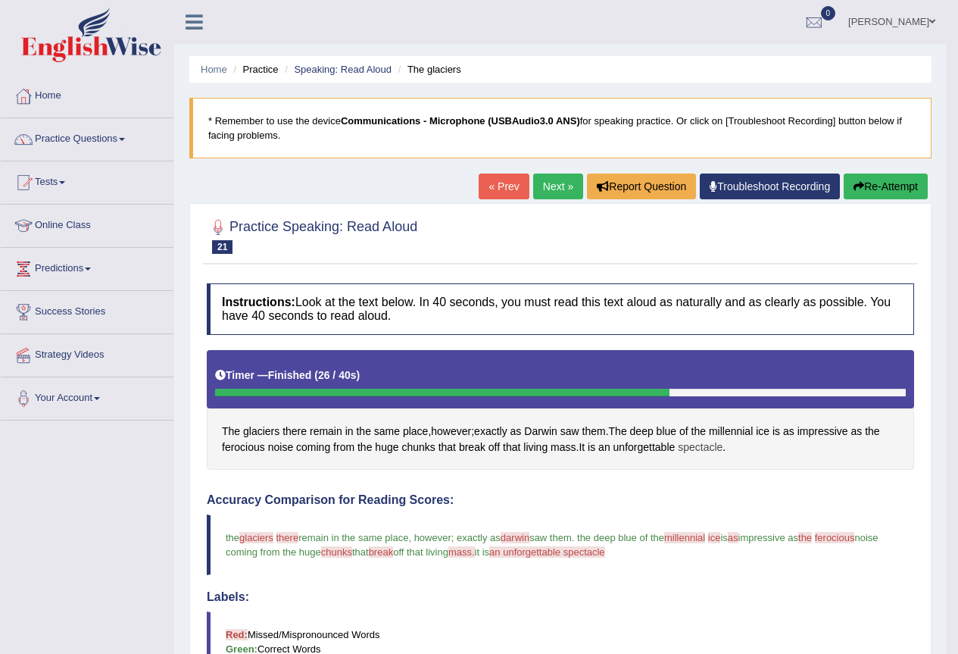
click at [701, 448] on span "spectacle" at bounding box center [700, 447] width 45 height 16
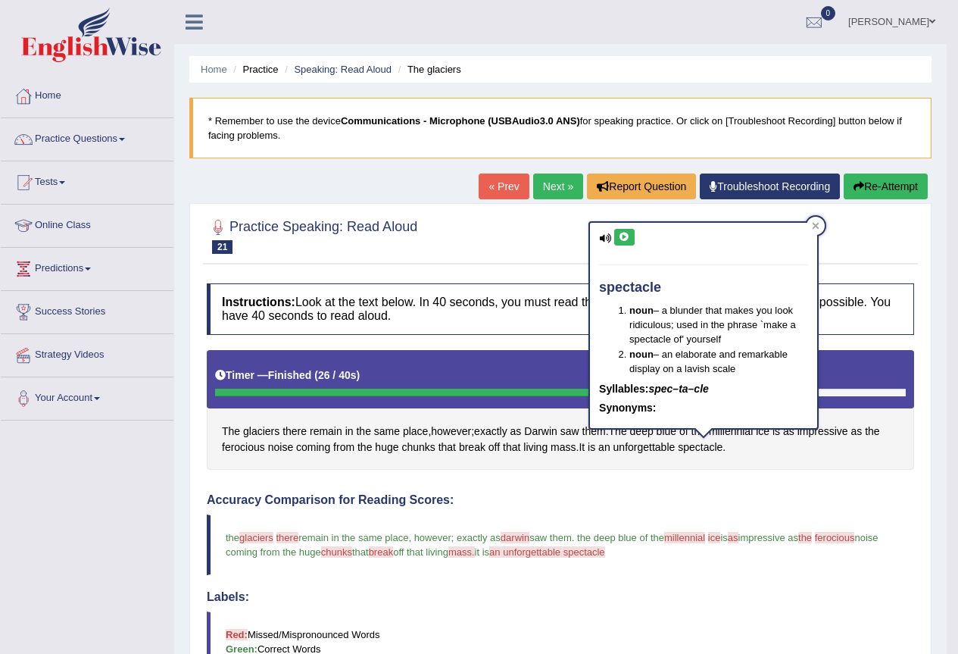
click at [622, 230] on button at bounding box center [624, 237] width 20 height 17
click at [619, 237] on icon at bounding box center [624, 236] width 11 height 9
click at [732, 483] on div "Instructions: Look at the text below. In 40 seconds, you must read this text al…" at bounding box center [560, 640] width 715 height 729
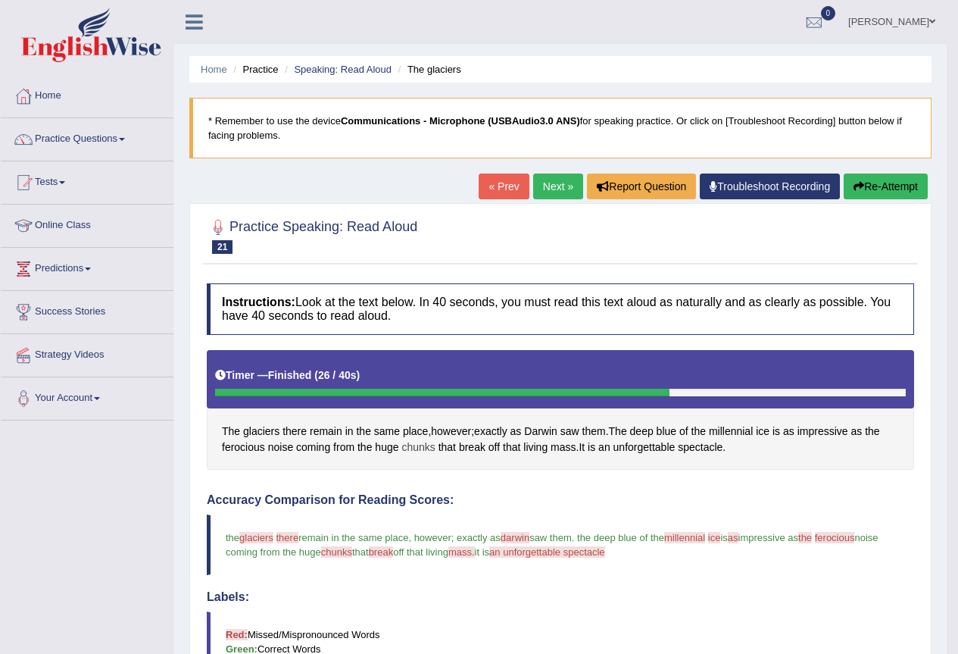
click at [419, 448] on span "chunks" at bounding box center [417, 447] width 33 height 16
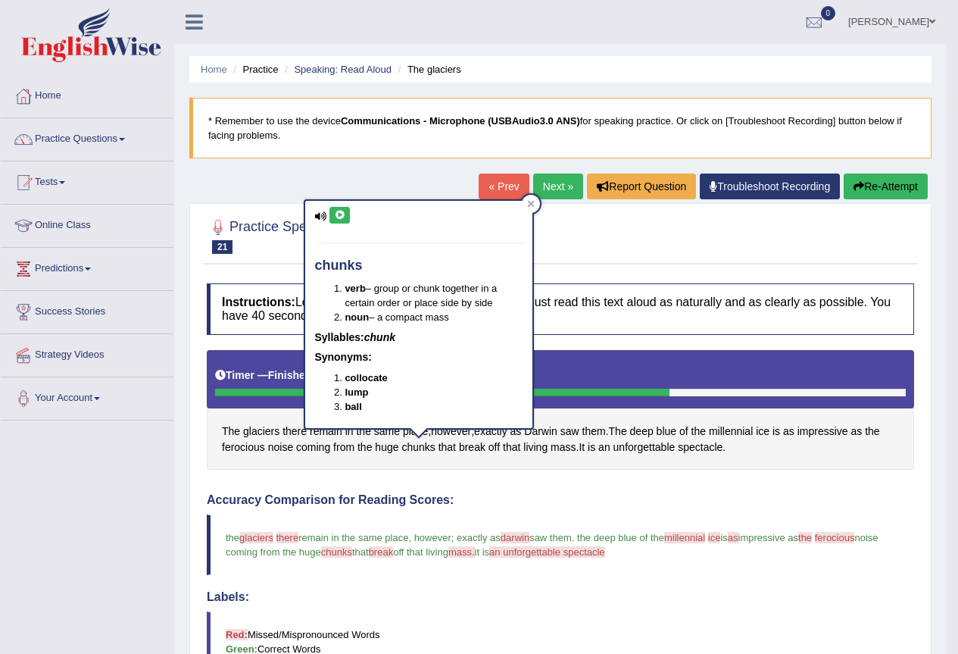
click at [338, 209] on button at bounding box center [339, 215] width 20 height 17
click at [721, 499] on h4 "Accuracy Comparison for Reading Scores:" at bounding box center [560, 500] width 707 height 14
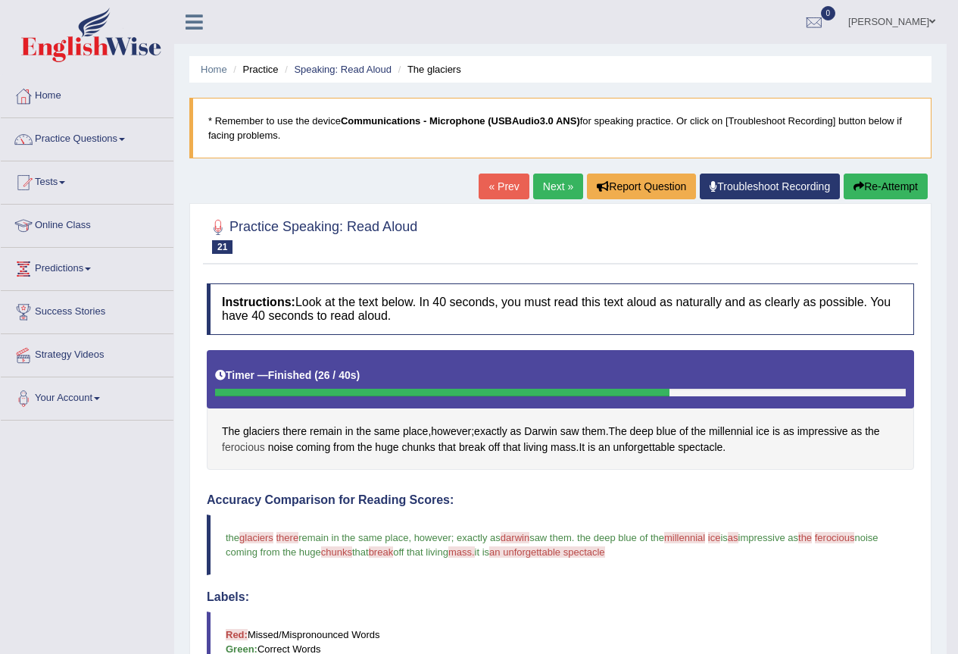
click at [246, 448] on span "ferocious" at bounding box center [243, 447] width 43 height 16
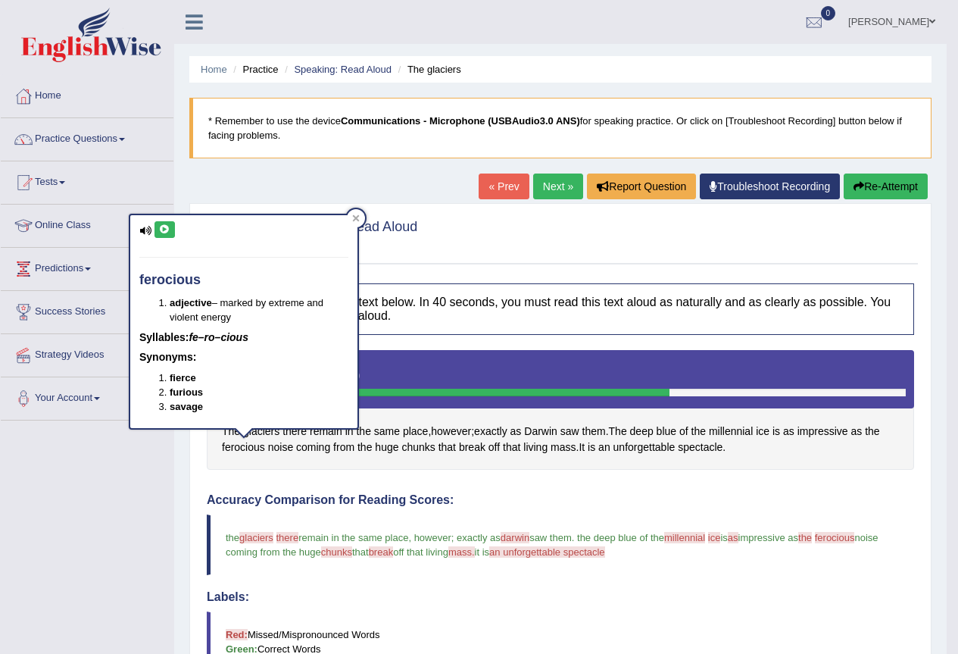
click at [159, 226] on icon at bounding box center [164, 229] width 11 height 9
click at [162, 230] on icon at bounding box center [164, 229] width 11 height 9
click at [696, 485] on div "Instructions: Look at the text below. In 40 seconds, you must read this text al…" at bounding box center [560, 640] width 715 height 729
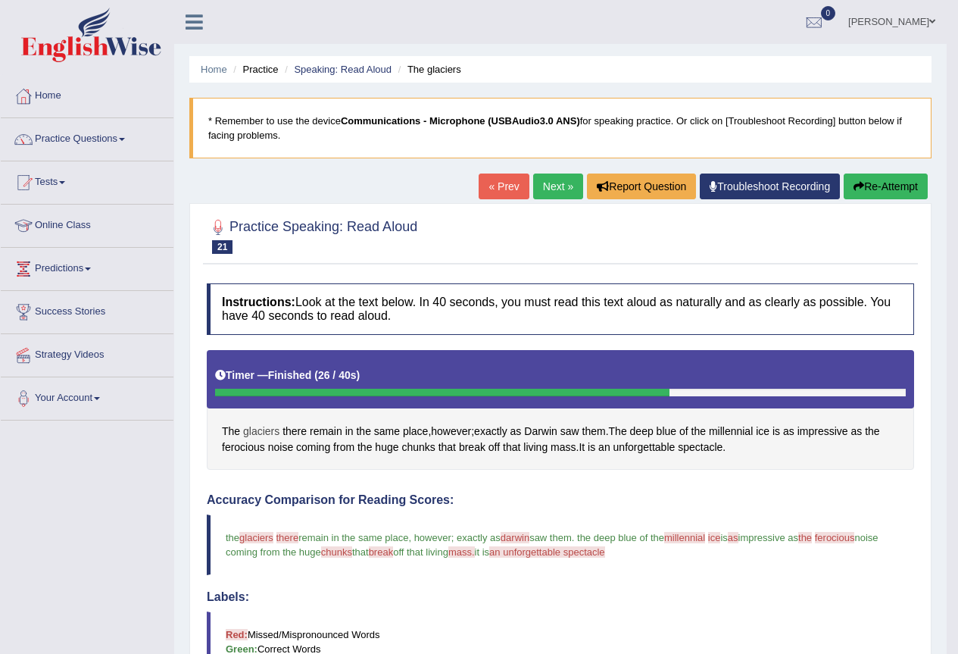
click at [261, 431] on span "glaciers" at bounding box center [261, 431] width 36 height 16
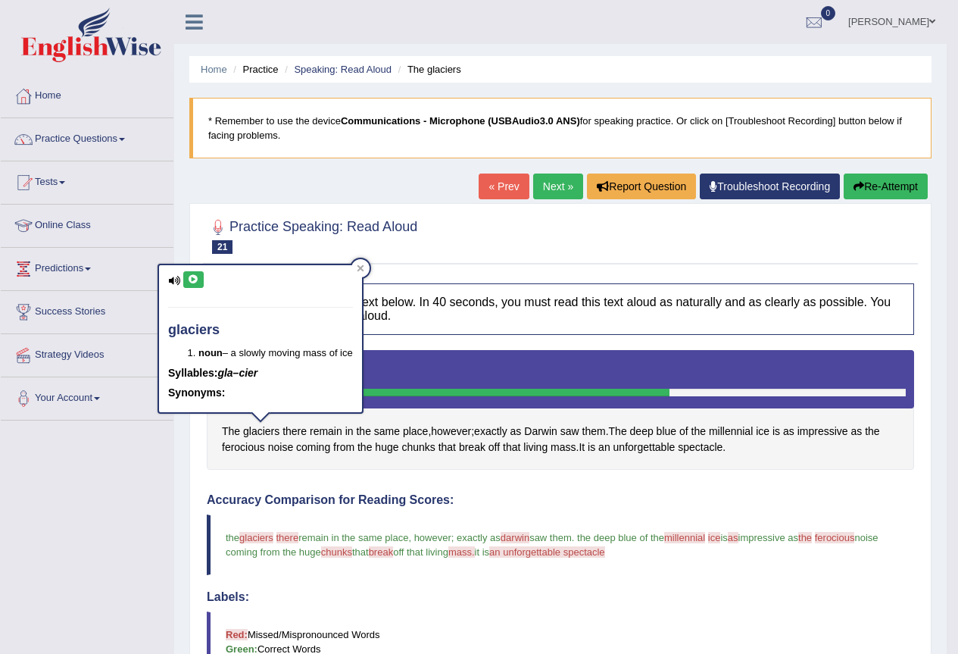
click at [195, 273] on button at bounding box center [193, 279] width 20 height 17
drag, startPoint x: 879, startPoint y: 478, endPoint x: 811, endPoint y: 479, distance: 68.2
click at [869, 476] on div "Instructions: Look at the text below. In 40 seconds, you must read this text al…" at bounding box center [560, 640] width 715 height 729
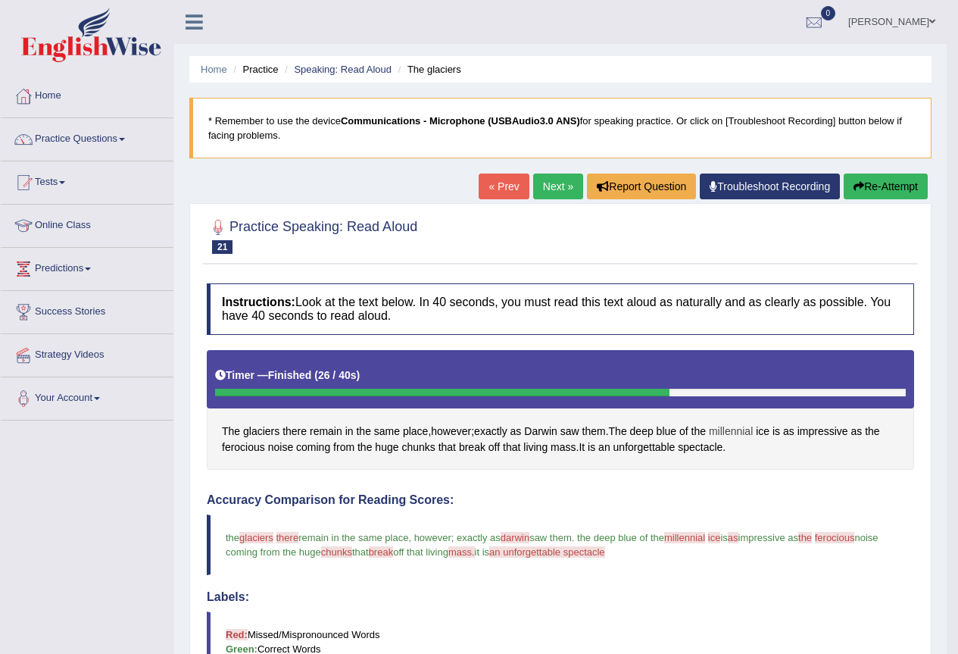
click at [740, 429] on span "millennial" at bounding box center [731, 431] width 44 height 16
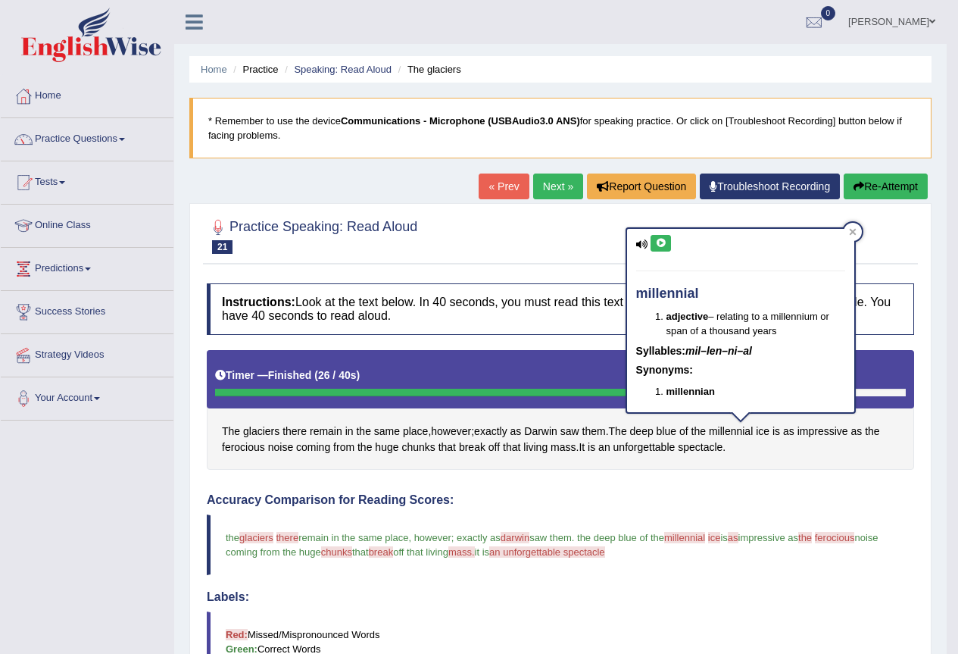
click at [653, 238] on button at bounding box center [660, 243] width 20 height 17
click at [571, 551] on span "an unforgettable spectacle" at bounding box center [547, 551] width 116 height 11
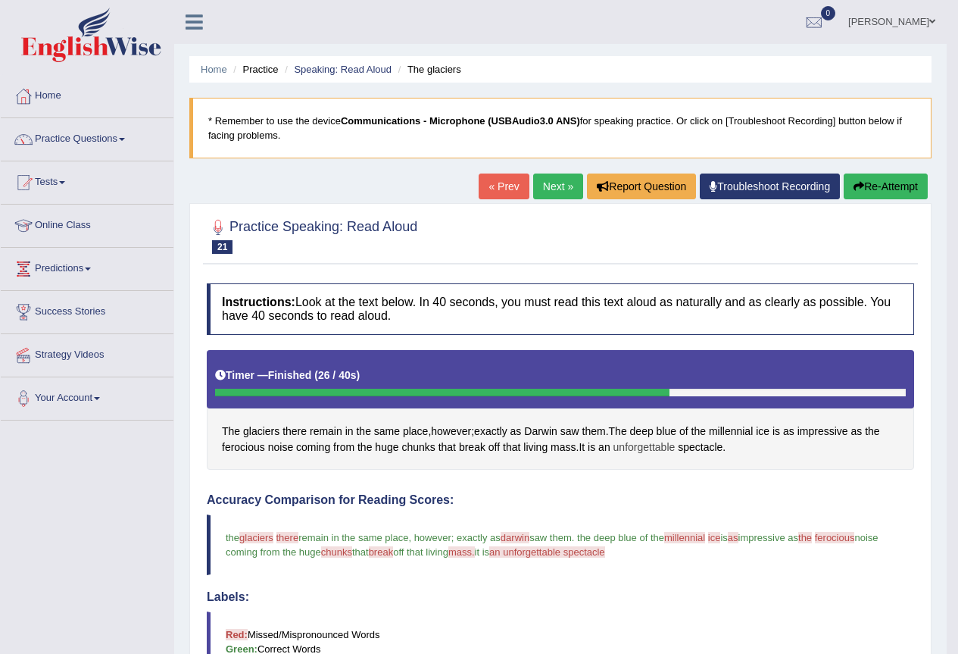
click at [643, 442] on span "unforgettable" at bounding box center [644, 447] width 62 height 16
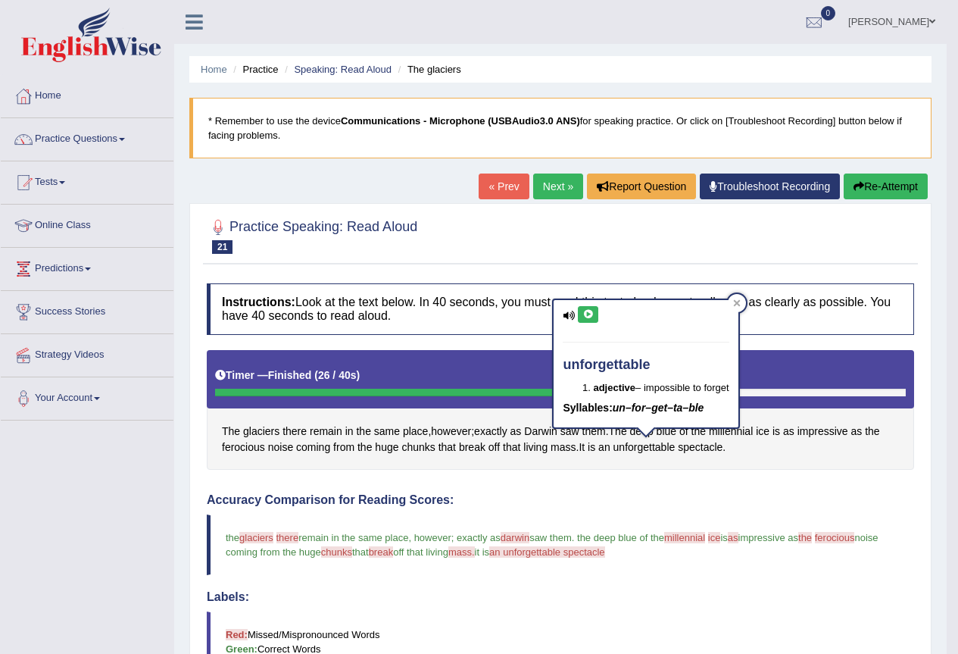
click at [591, 310] on icon at bounding box center [587, 314] width 11 height 9
click at [605, 555] on span "an unforgettable spectacle" at bounding box center [547, 551] width 116 height 11
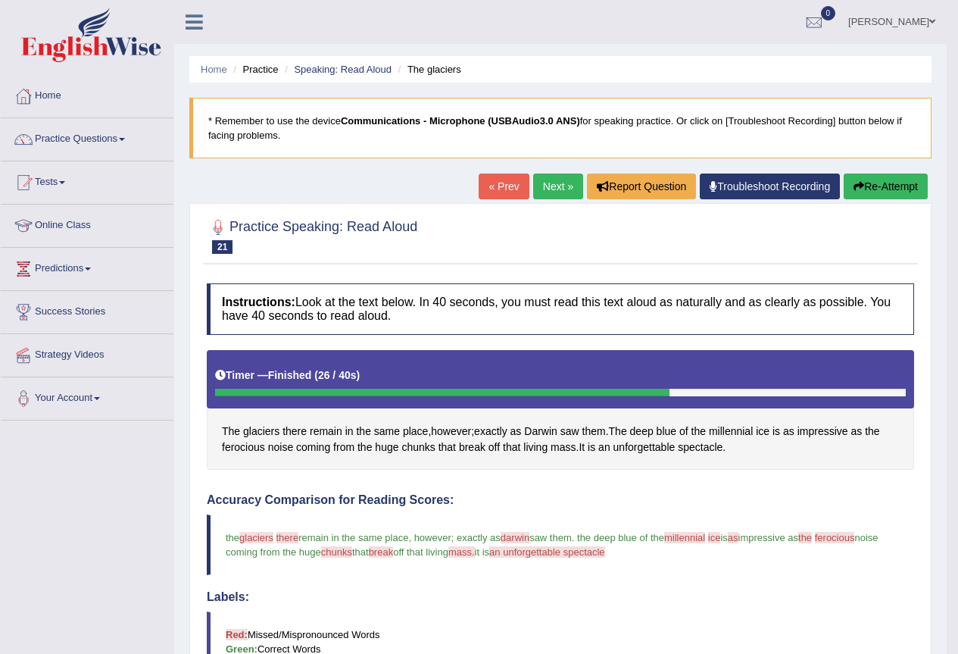
click at [605, 555] on span "an unforgettable spectacle" at bounding box center [547, 551] width 116 height 11
click at [702, 447] on span "spectacle" at bounding box center [700, 447] width 45 height 16
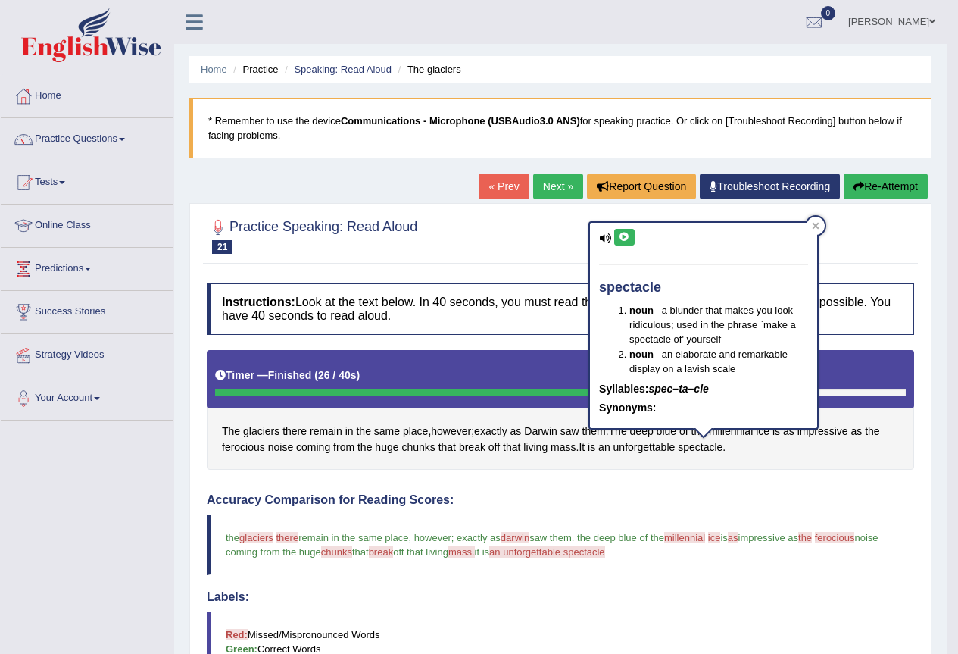
click at [622, 236] on icon at bounding box center [624, 236] width 11 height 9
click at [912, 496] on h4 "Accuracy Comparison for Reading Scores:" at bounding box center [560, 500] width 707 height 14
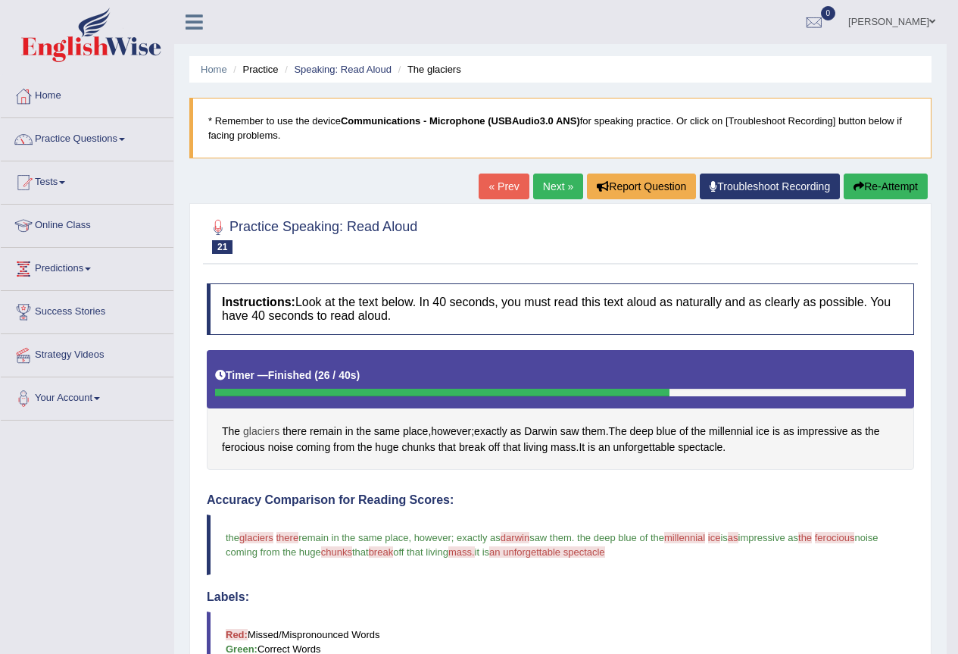
click at [260, 430] on span "glaciers" at bounding box center [261, 431] width 36 height 16
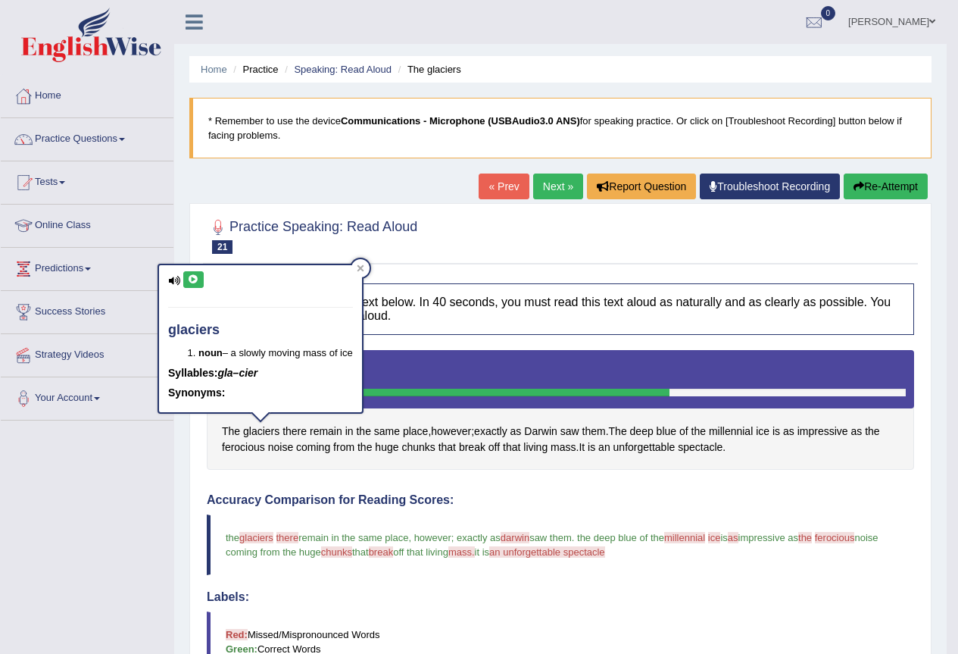
click at [192, 275] on icon at bounding box center [193, 279] width 11 height 9
click at [878, 506] on h4 "Accuracy Comparison for Reading Scores:" at bounding box center [560, 500] width 707 height 14
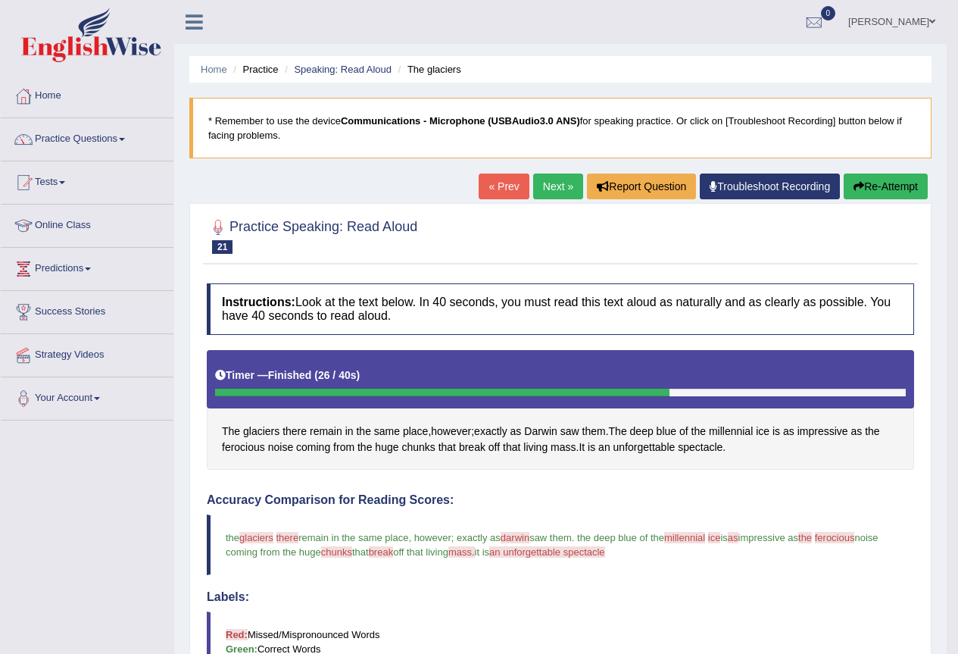
click at [881, 187] on button "Re-Attempt" at bounding box center [886, 186] width 84 height 26
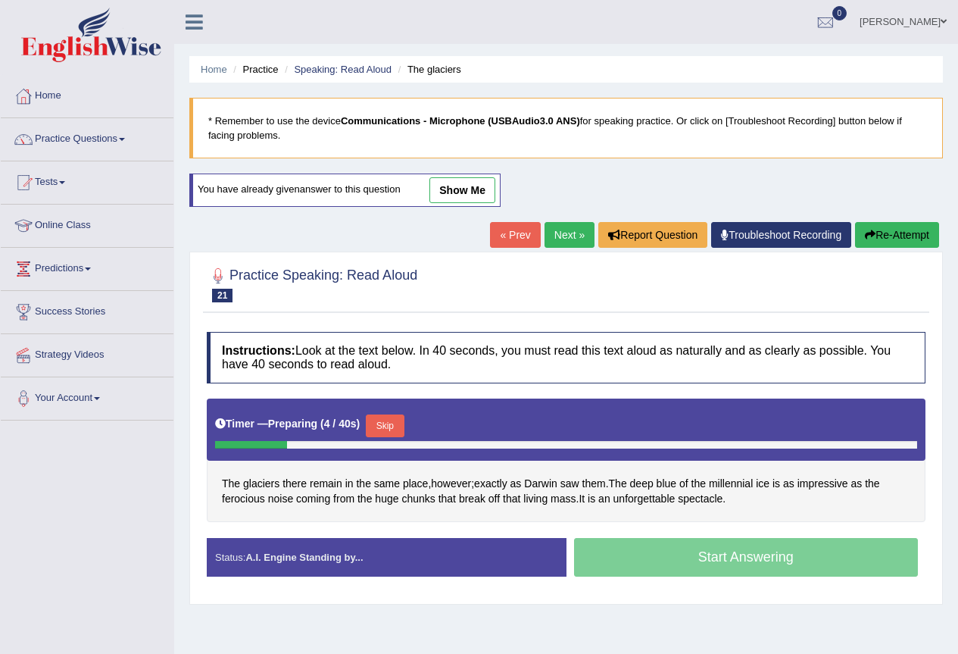
click at [389, 421] on button "Skip" at bounding box center [385, 425] width 38 height 23
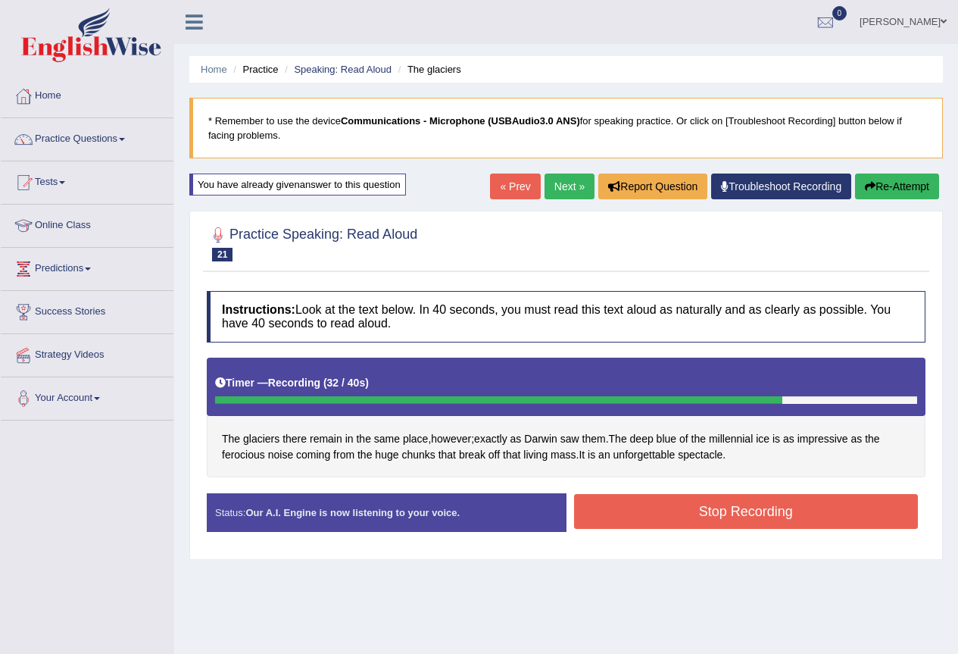
click at [722, 514] on button "Stop Recording" at bounding box center [746, 511] width 345 height 35
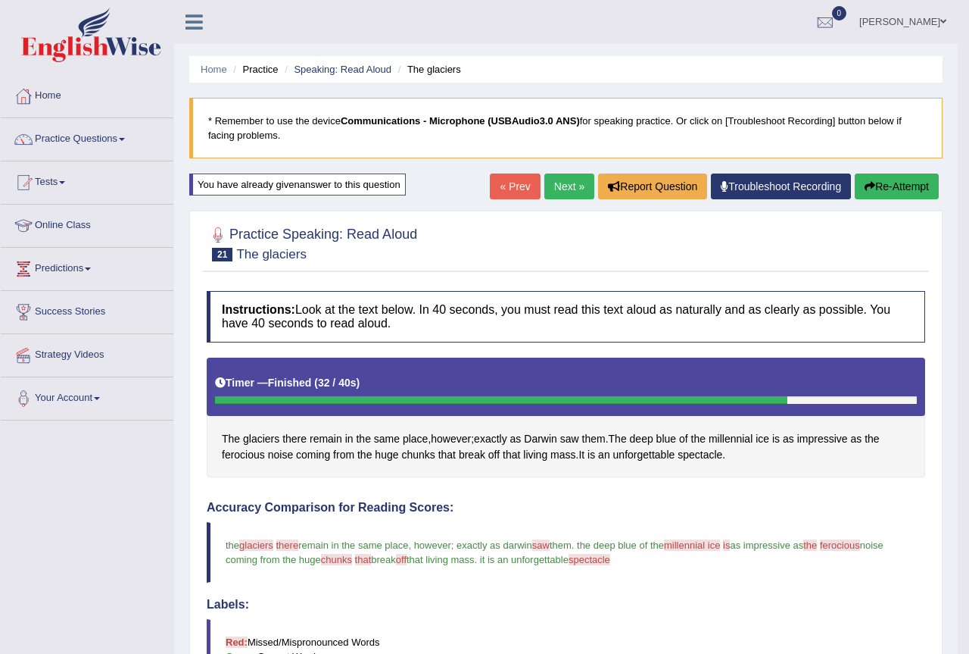
click at [708, 456] on body "Toggle navigation Home Practice Questions Speaking Practice Read Aloud Repeat S…" at bounding box center [484, 327] width 969 height 654
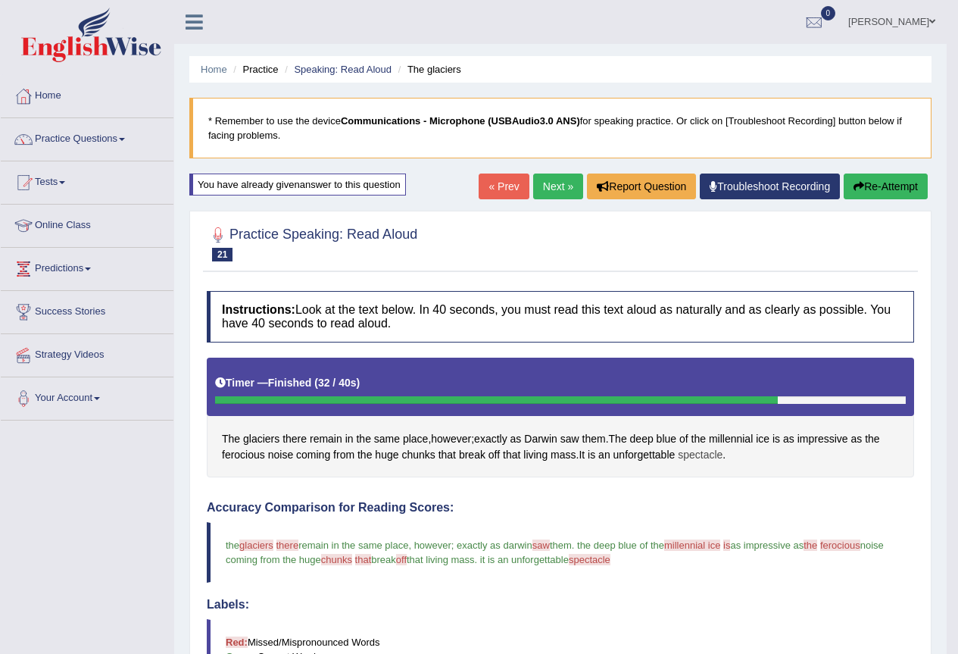
click at [704, 455] on span "spectacle" at bounding box center [700, 455] width 45 height 16
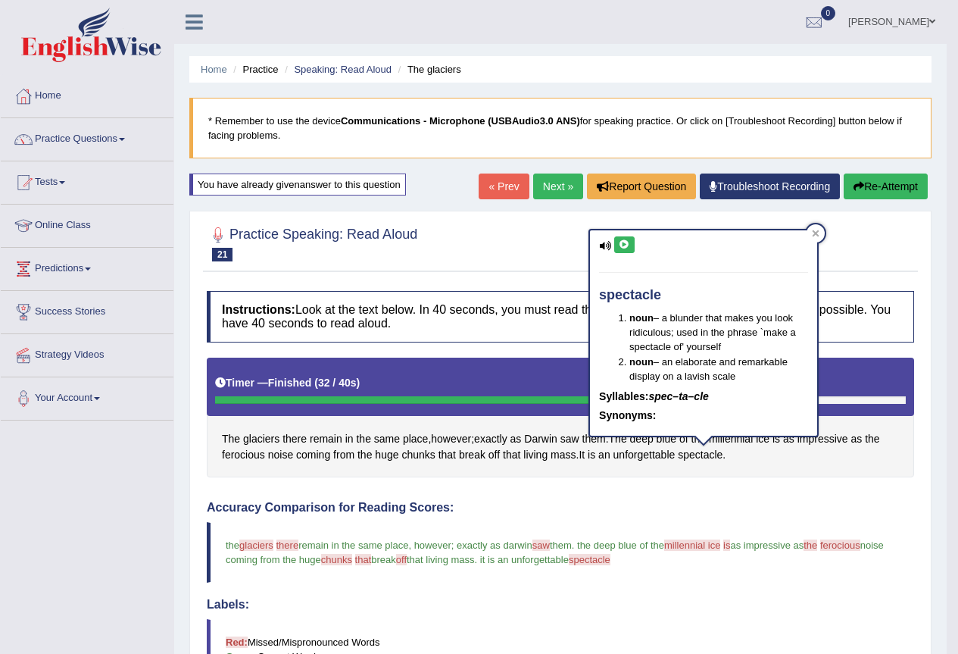
click at [615, 238] on button at bounding box center [624, 244] width 20 height 17
click at [874, 470] on div "The glaciers there remain in the same place , however ; exactly as [PERSON_NAME…" at bounding box center [560, 417] width 707 height 120
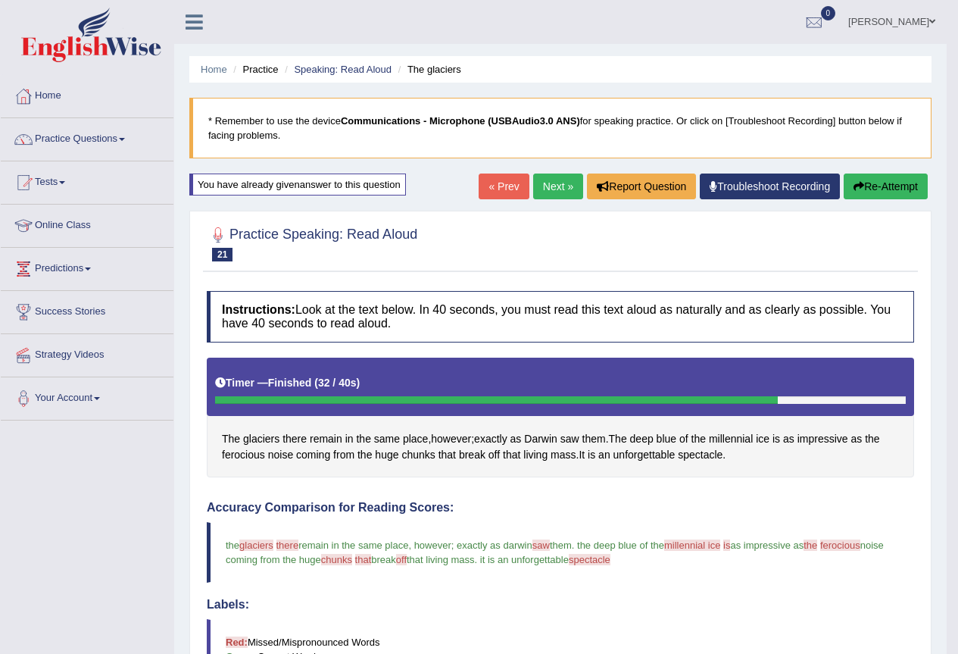
click at [904, 183] on button "Re-Attempt" at bounding box center [886, 186] width 84 height 26
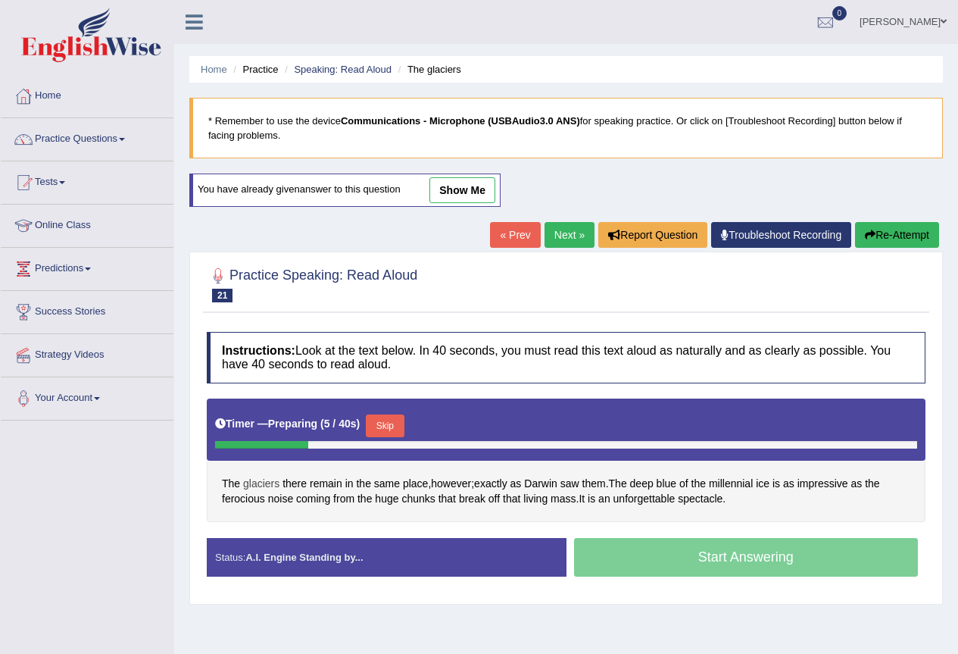
click at [260, 484] on span "glaciers" at bounding box center [261, 484] width 36 height 16
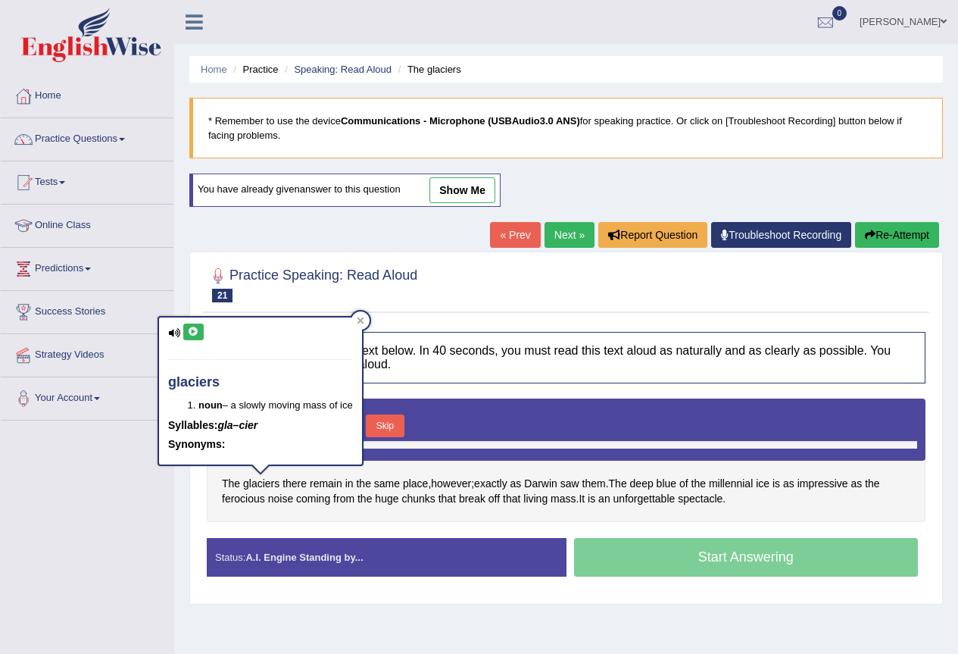
click at [194, 382] on h4 "glaciers" at bounding box center [260, 382] width 185 height 15
click at [189, 329] on icon at bounding box center [193, 331] width 11 height 9
click at [166, 576] on div "Toggle navigation Home Practice Questions Speaking Practice Read Aloud Repeat S…" at bounding box center [479, 394] width 958 height 788
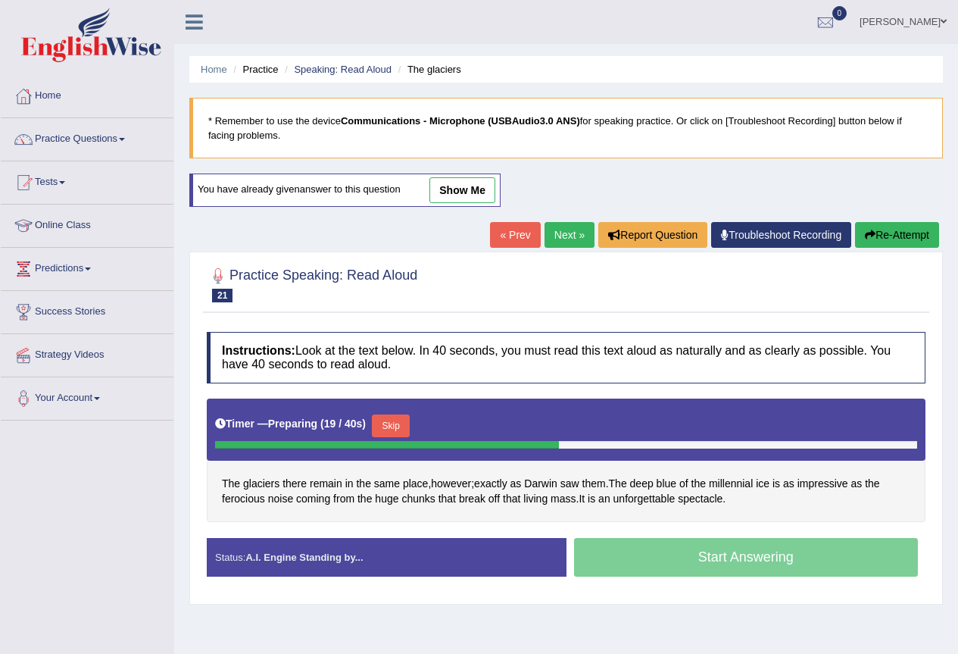
click at [396, 420] on button "Skip" at bounding box center [391, 425] width 38 height 23
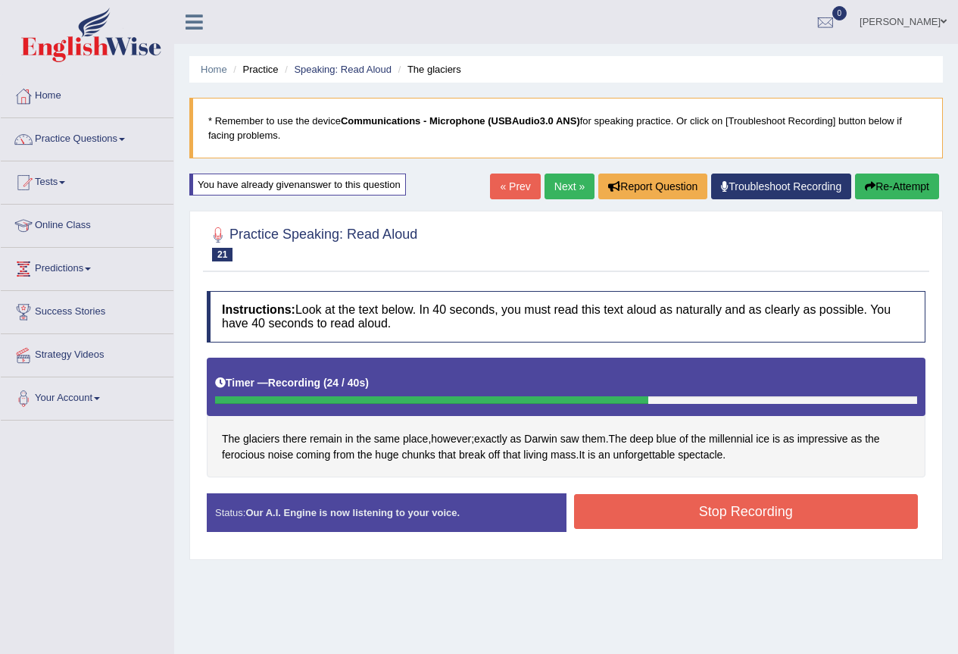
click at [729, 520] on button "Stop Recording" at bounding box center [746, 511] width 345 height 35
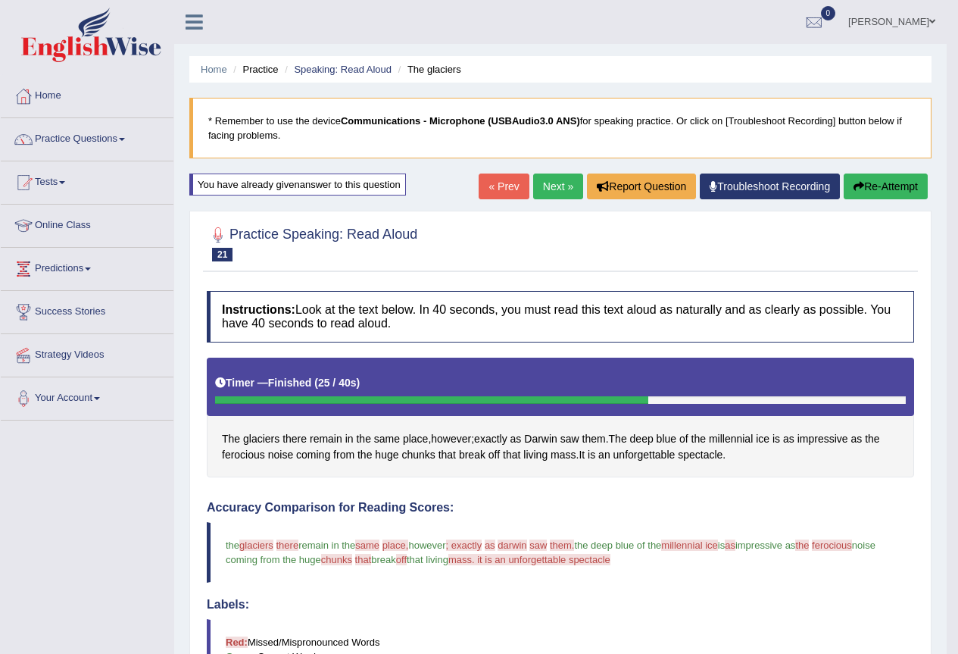
click at [563, 179] on link "Next »" at bounding box center [558, 186] width 50 height 26
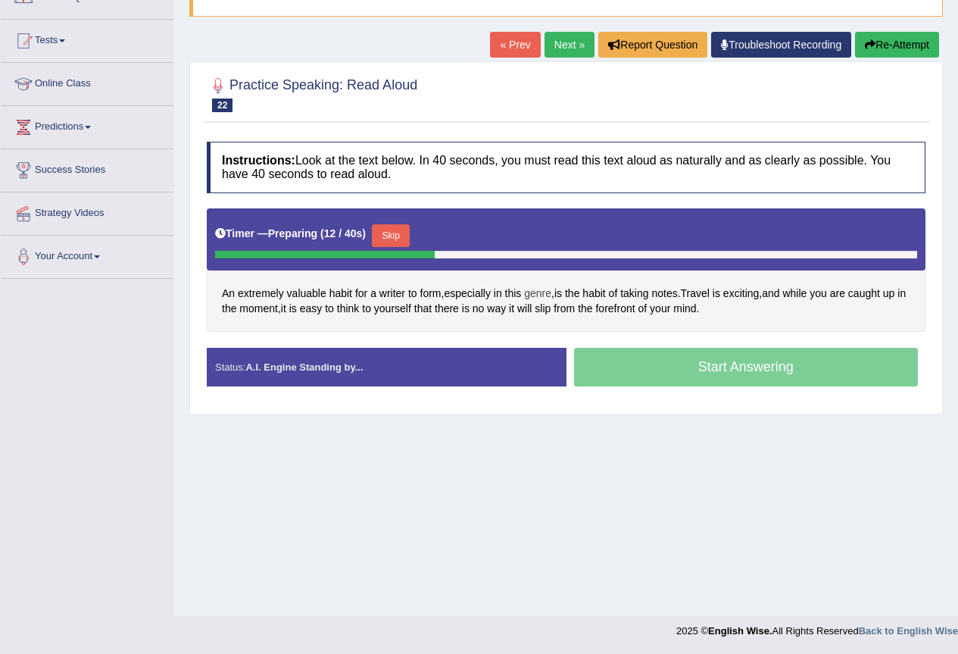
click at [536, 294] on span "genre" at bounding box center [537, 293] width 27 height 16
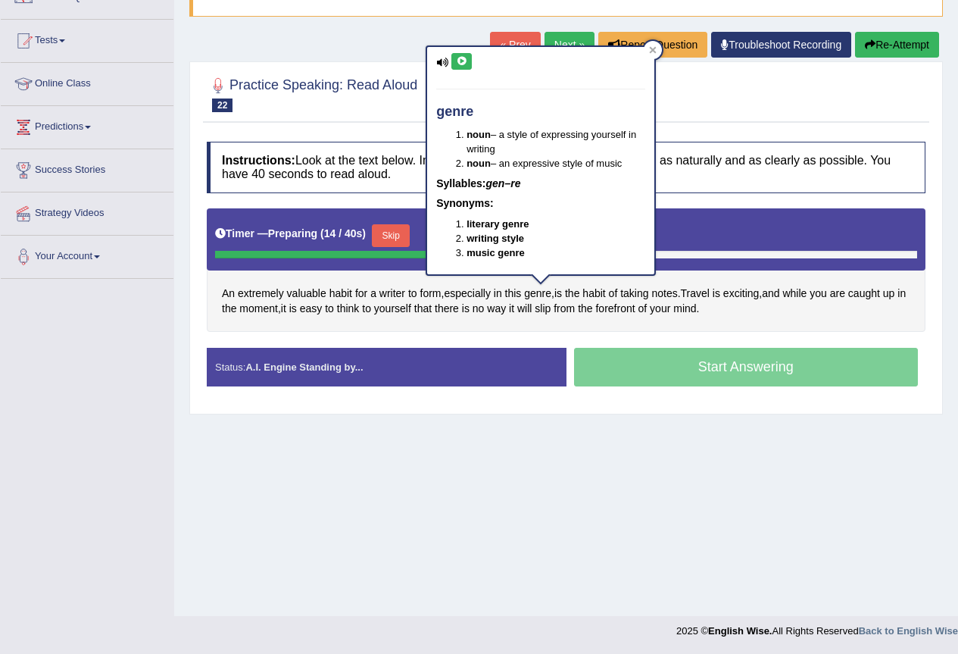
click at [458, 58] on icon at bounding box center [461, 61] width 11 height 9
click at [463, 61] on icon at bounding box center [461, 61] width 11 height 9
click at [466, 61] on icon at bounding box center [461, 61] width 11 height 9
click at [819, 320] on div "An extremely valuable habit for a writer to form , especially in this genre , i…" at bounding box center [566, 269] width 719 height 123
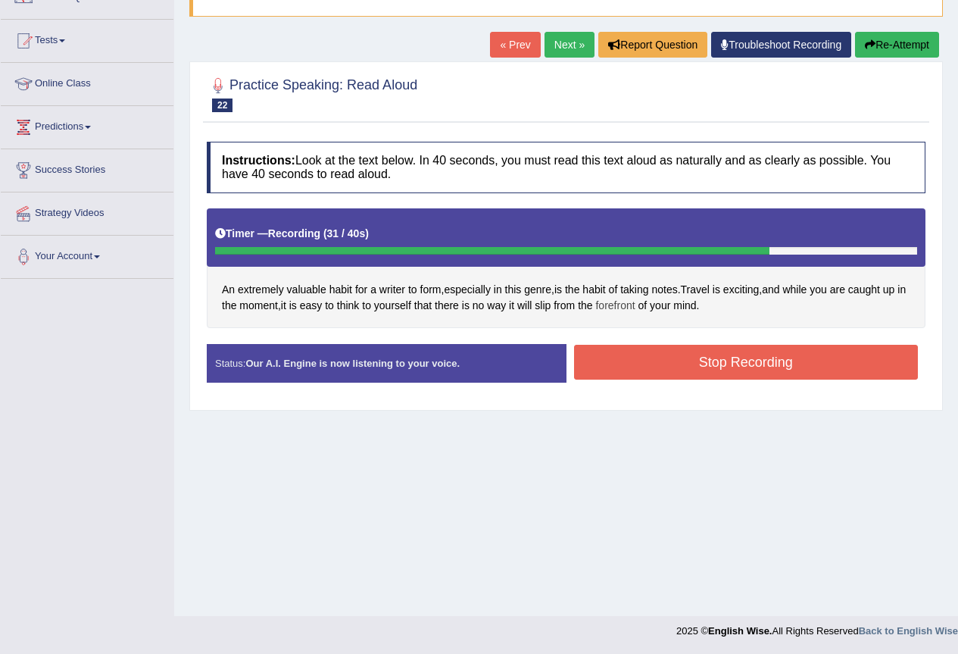
click at [624, 304] on span "forefront" at bounding box center [614, 306] width 39 height 16
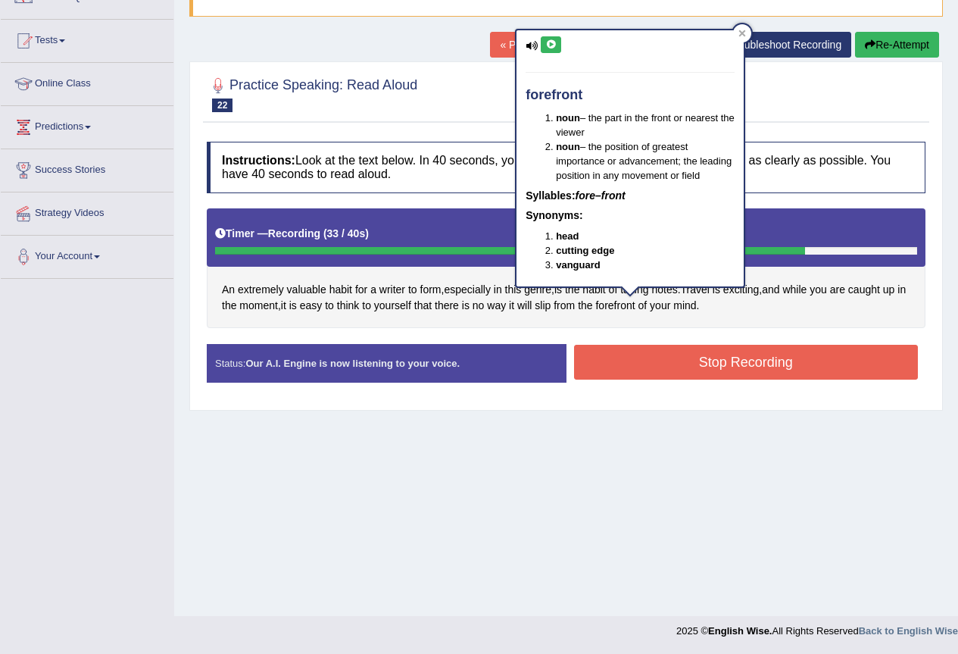
click at [551, 41] on icon at bounding box center [550, 44] width 11 height 9
click at [628, 354] on button "Stop Recording" at bounding box center [746, 362] width 345 height 35
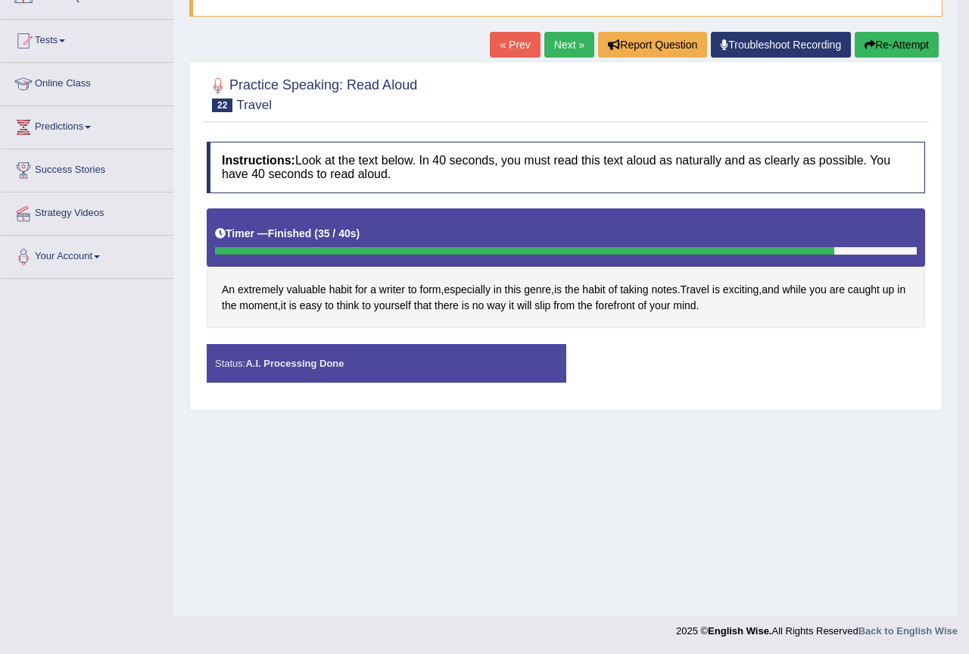
click at [0, 0] on div "Saving your answer..." at bounding box center [0, 0] width 0 height 0
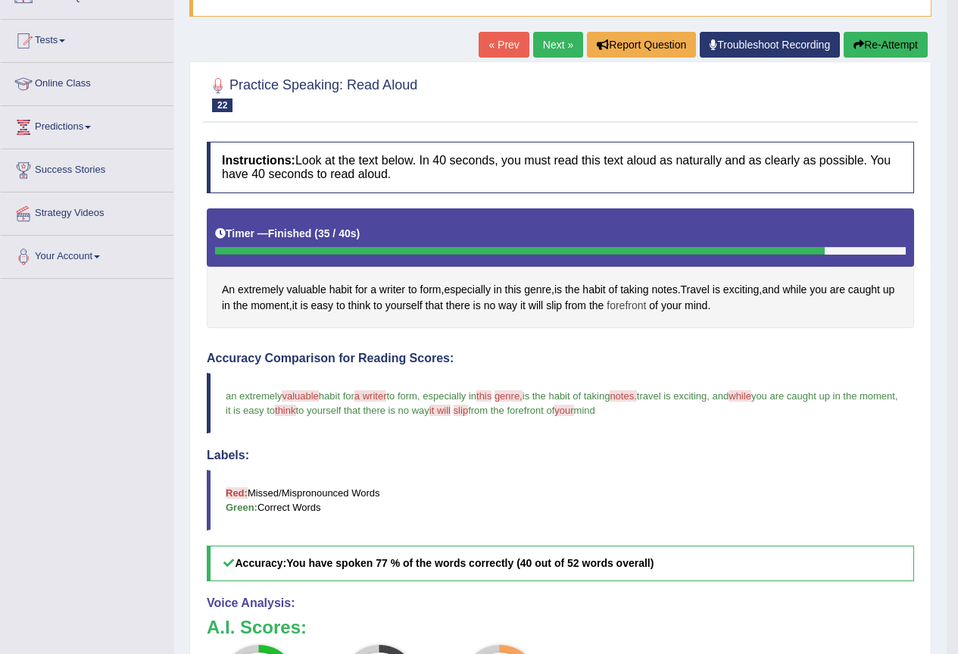
click at [646, 307] on span "forefront" at bounding box center [626, 306] width 39 height 16
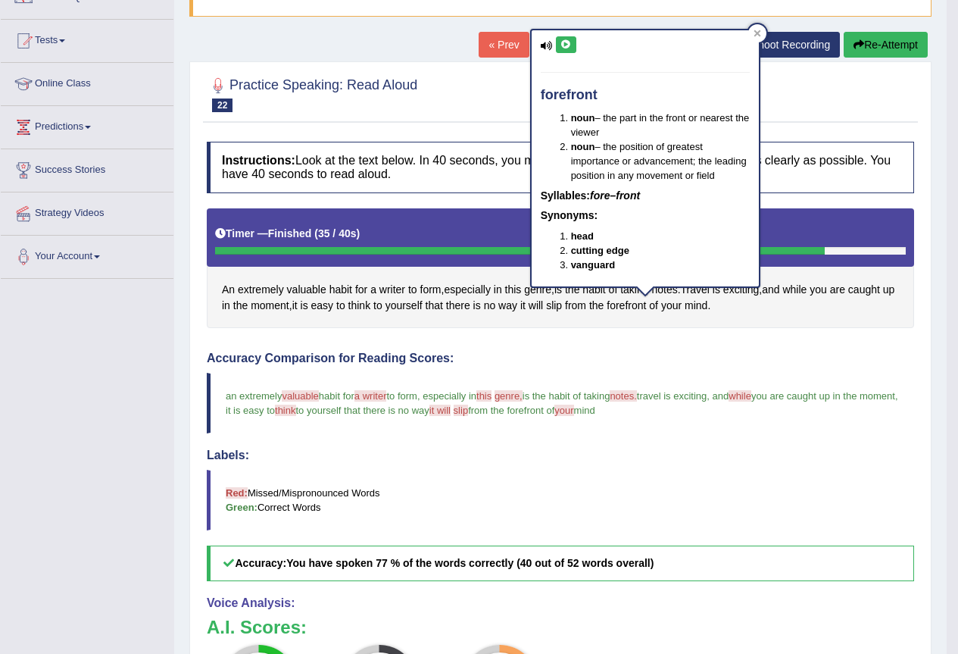
click at [563, 42] on icon at bounding box center [565, 44] width 11 height 9
click at [738, 348] on div "Instructions: Look at the text below. In 40 seconds, you must read this text al…" at bounding box center [560, 498] width 715 height 729
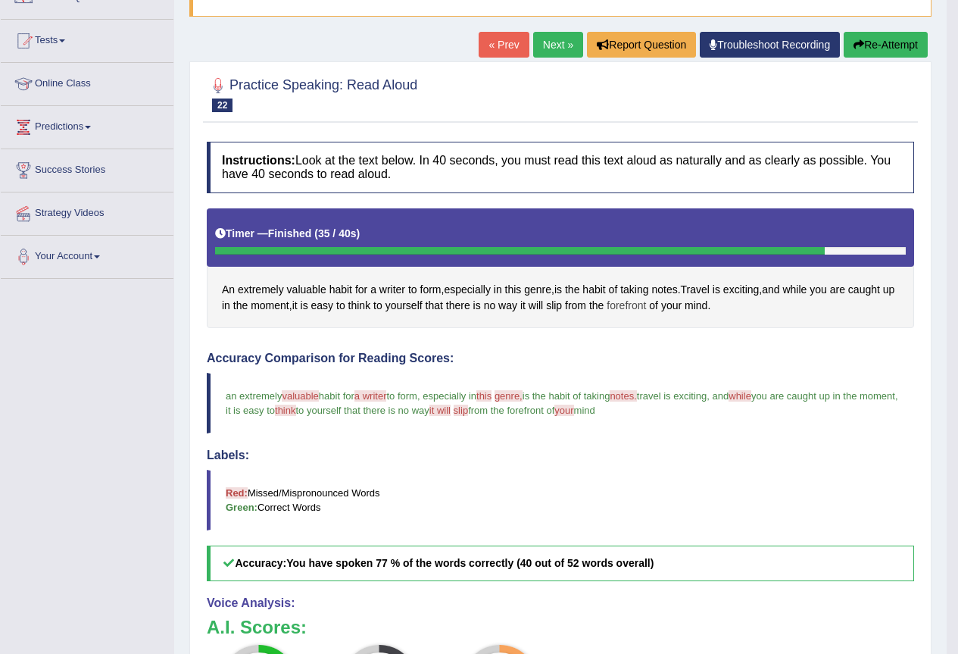
click at [645, 302] on span "forefront" at bounding box center [626, 306] width 39 height 16
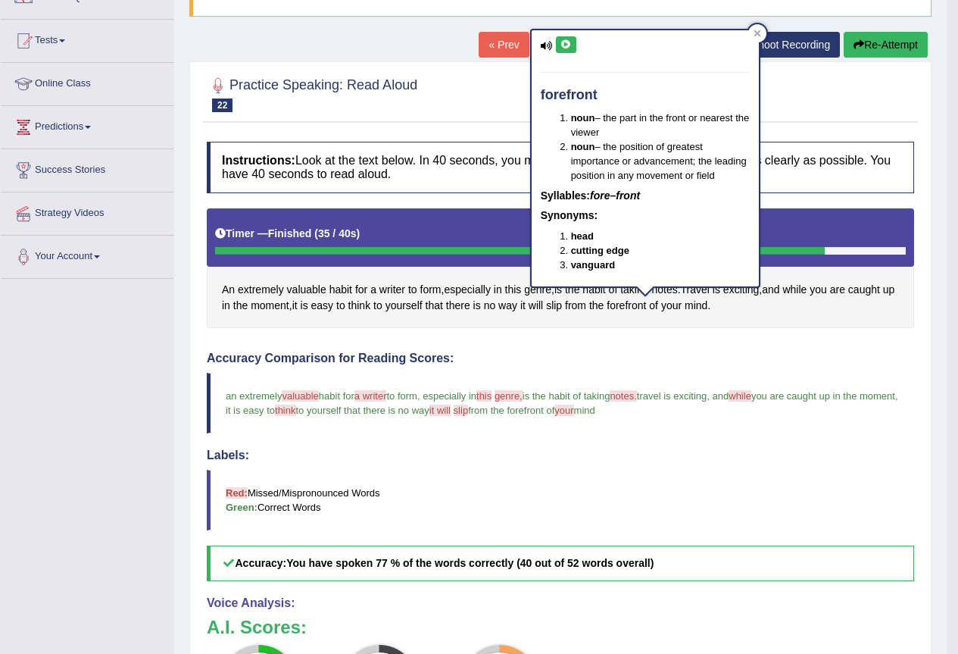
click at [561, 40] on icon at bounding box center [565, 44] width 11 height 9
click at [560, 318] on div "An extremely valuable habit for a writer to form , especially in this genre , i…" at bounding box center [560, 268] width 707 height 120
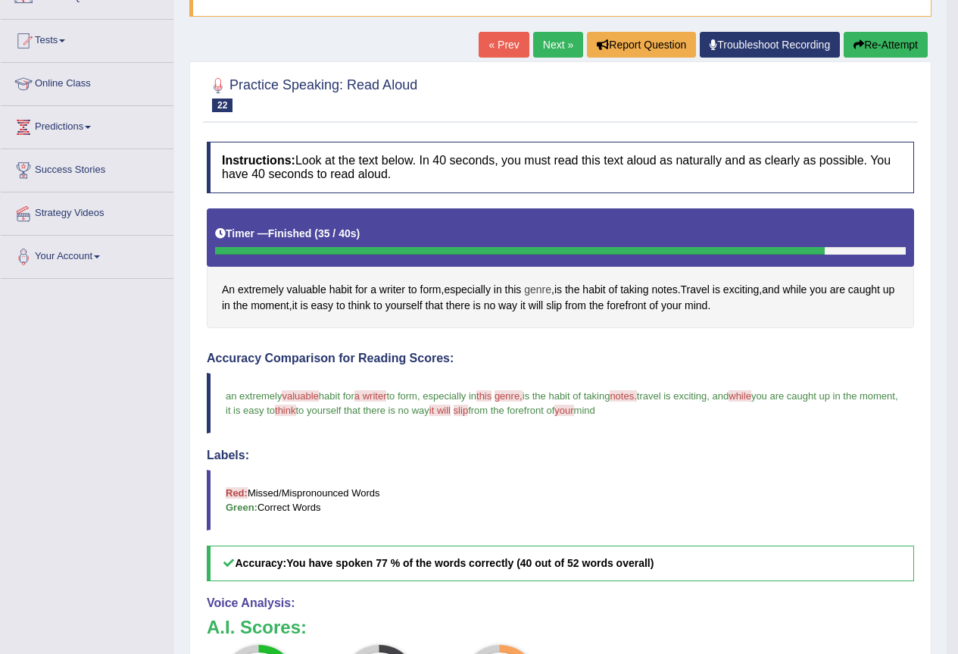
click at [544, 289] on span "genre" at bounding box center [537, 290] width 27 height 16
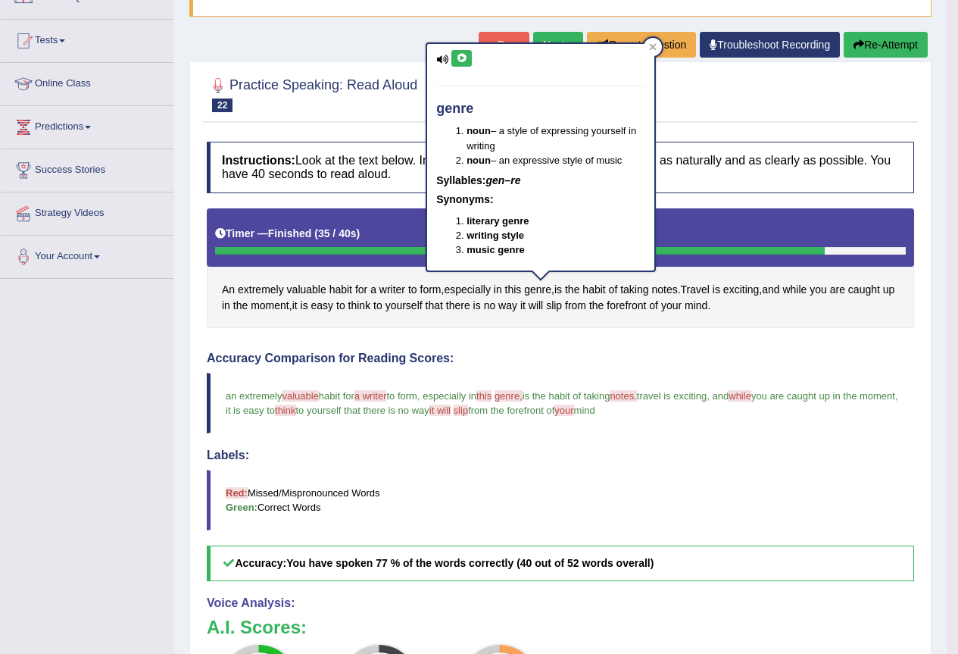
click at [463, 51] on button at bounding box center [461, 58] width 20 height 17
click at [461, 61] on icon at bounding box center [461, 58] width 11 height 9
click at [667, 357] on h4 "Accuracy Comparison for Reading Scores:" at bounding box center [560, 358] width 707 height 14
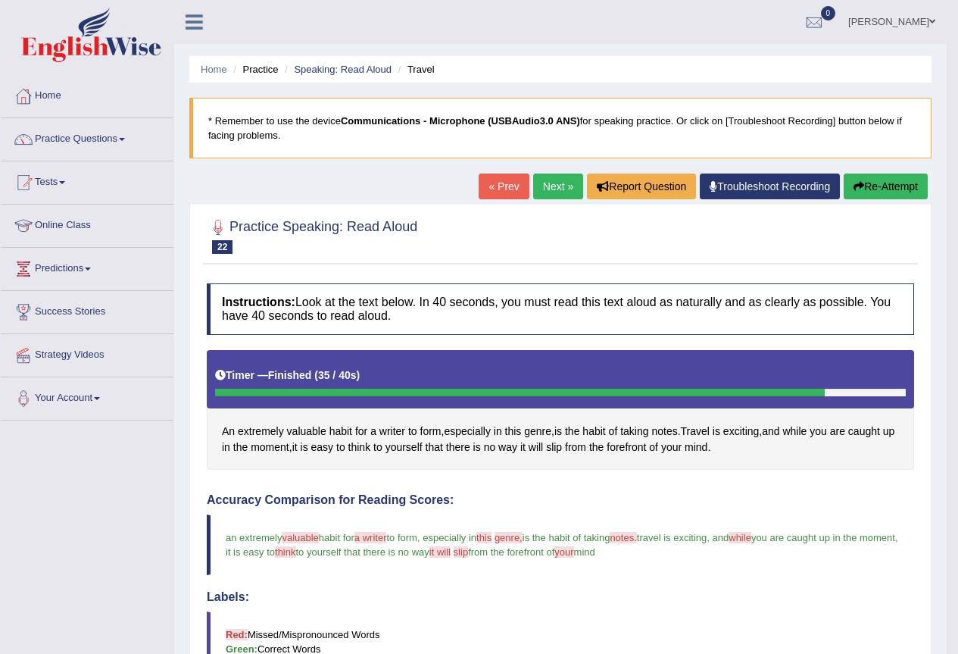
click at [872, 180] on button "Re-Attempt" at bounding box center [886, 186] width 84 height 26
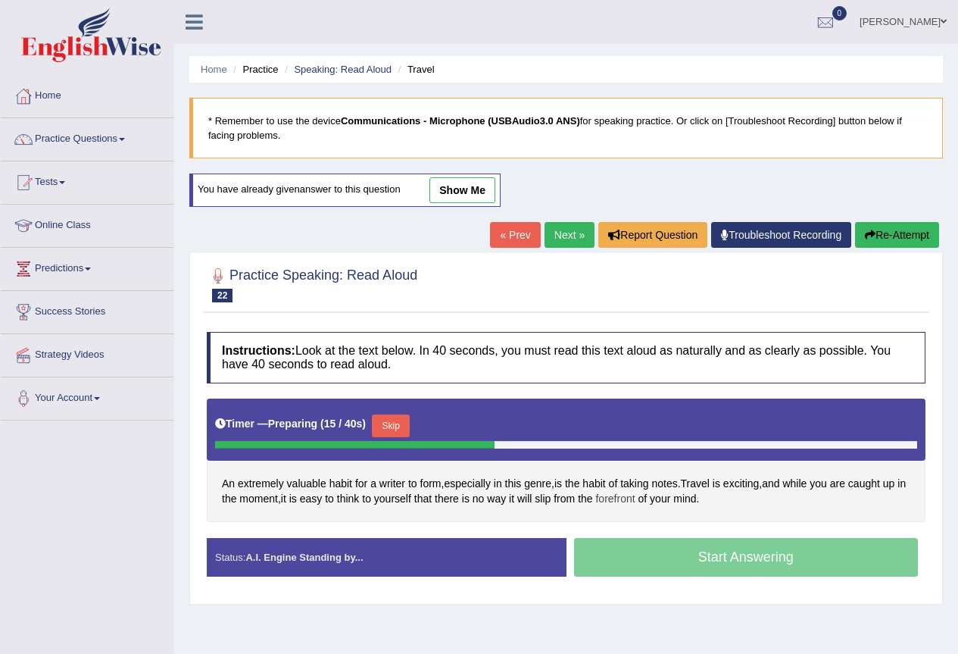
click at [629, 498] on span "forefront" at bounding box center [614, 499] width 39 height 16
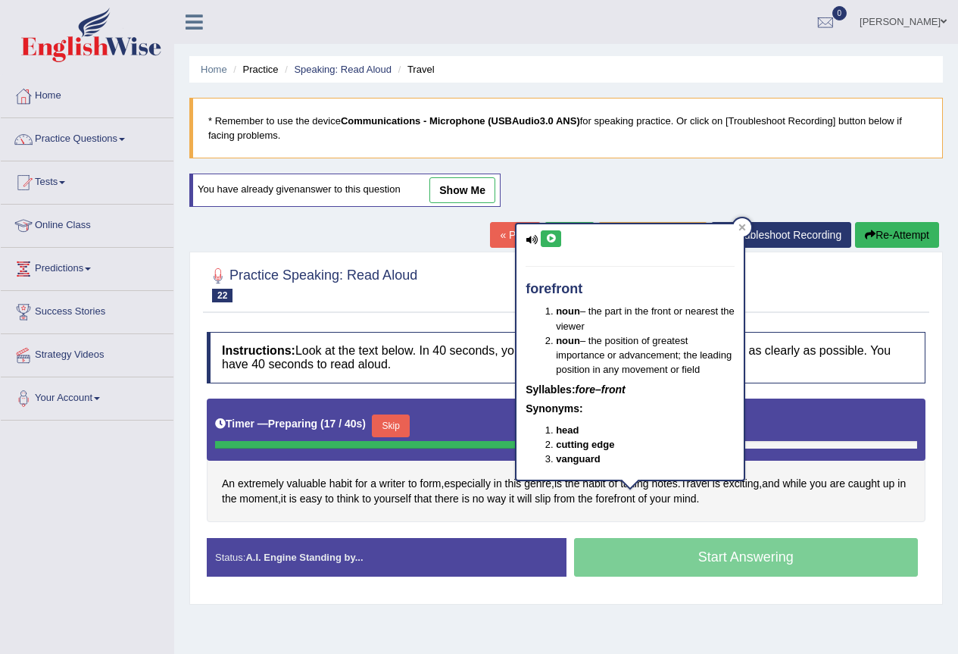
click at [554, 239] on icon at bounding box center [550, 238] width 11 height 9
click at [825, 502] on div "An extremely valuable habit for a writer to form , especially in this genre , i…" at bounding box center [566, 459] width 719 height 123
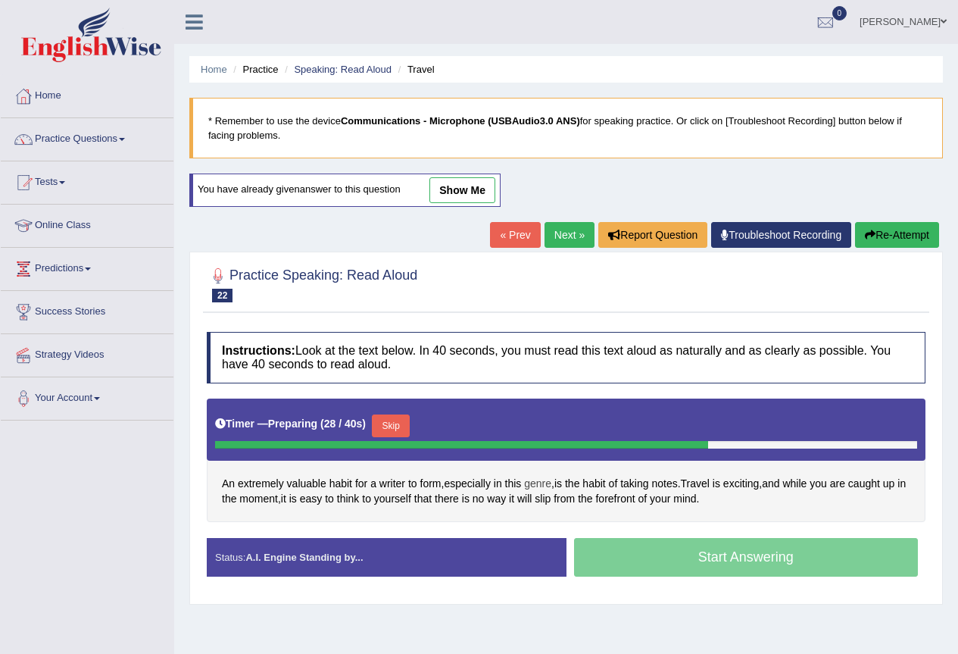
click at [535, 481] on span "genre" at bounding box center [537, 484] width 27 height 16
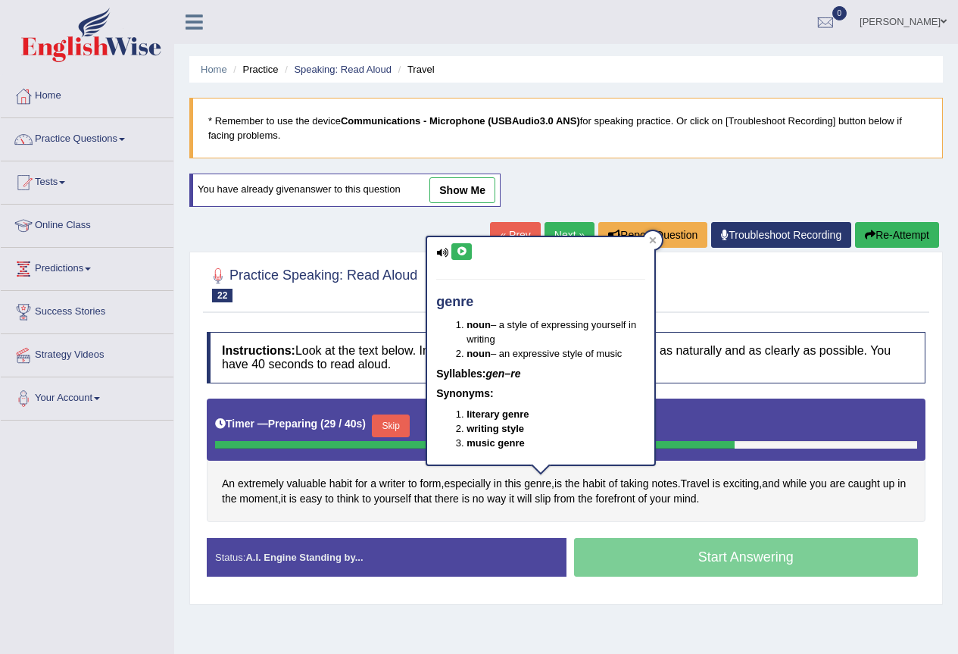
click at [460, 249] on icon at bounding box center [461, 251] width 11 height 9
click at [841, 514] on div "An extremely valuable habit for a writer to form , especially in this genre , i…" at bounding box center [566, 459] width 719 height 123
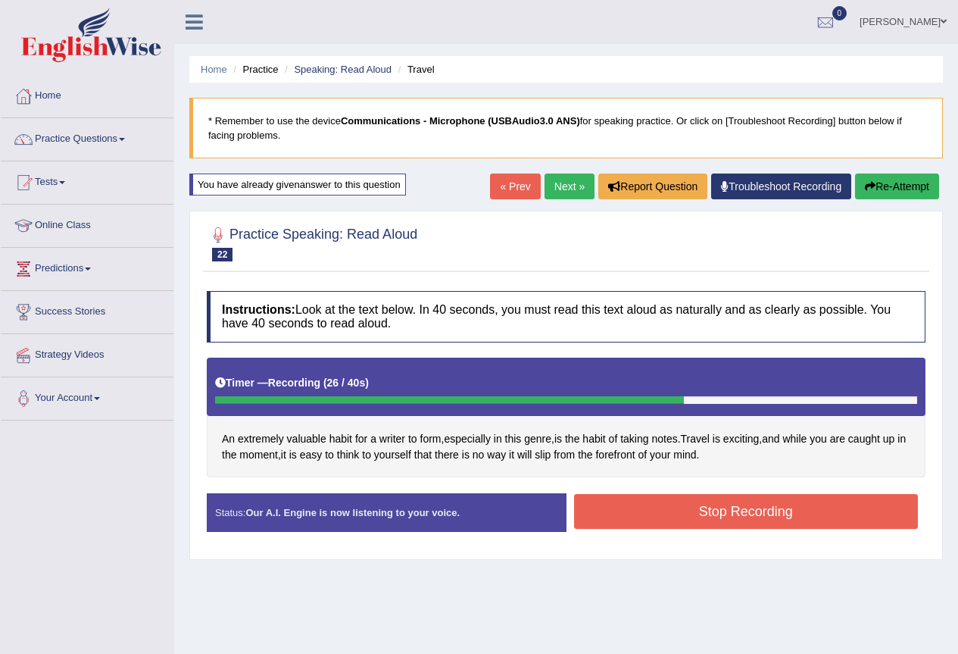
click at [643, 502] on button "Stop Recording" at bounding box center [746, 511] width 345 height 35
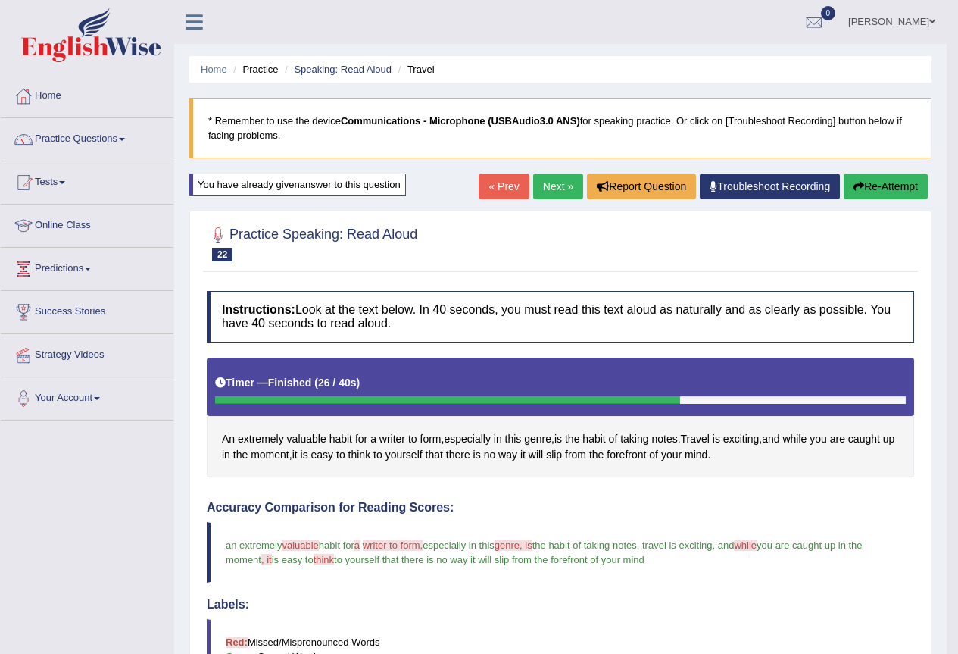
click at [551, 184] on link "Next »" at bounding box center [558, 186] width 50 height 26
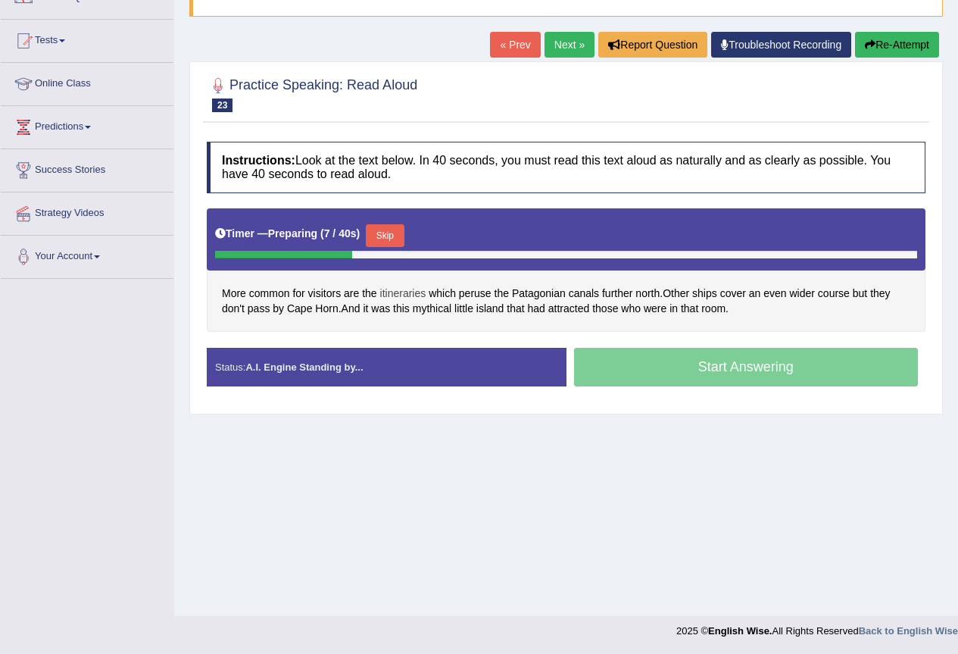
click at [394, 290] on span "itineraries" at bounding box center [403, 293] width 46 height 16
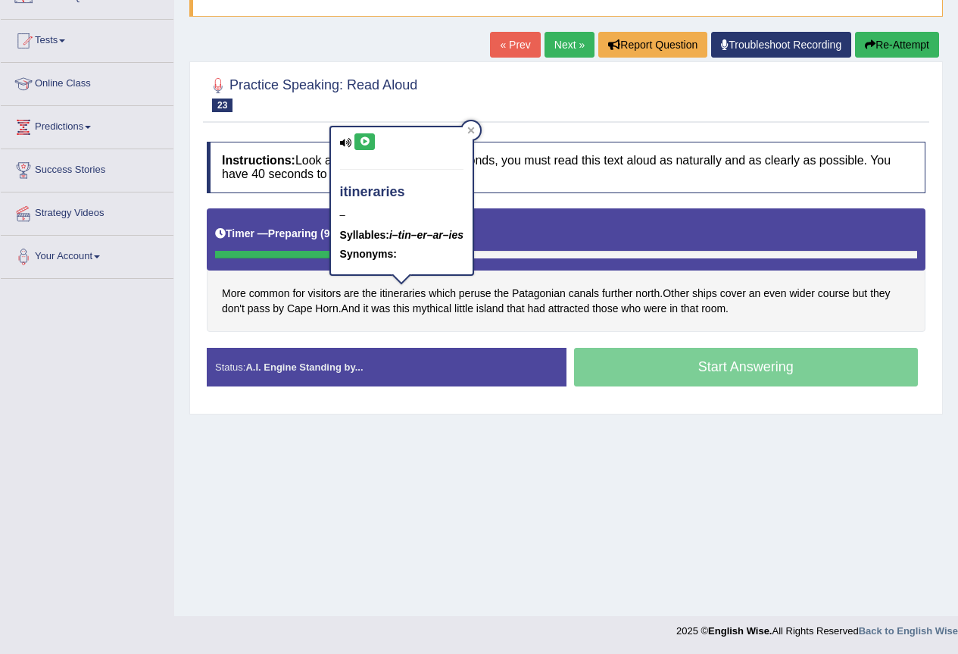
click at [365, 142] on icon at bounding box center [364, 141] width 11 height 9
click at [360, 137] on icon at bounding box center [364, 141] width 11 height 9
drag, startPoint x: 528, startPoint y: 329, endPoint x: 528, endPoint y: 314, distance: 14.4
click at [528, 327] on div "More common for visitors are the itineraries which peruse the Patagonian canals…" at bounding box center [566, 269] width 719 height 123
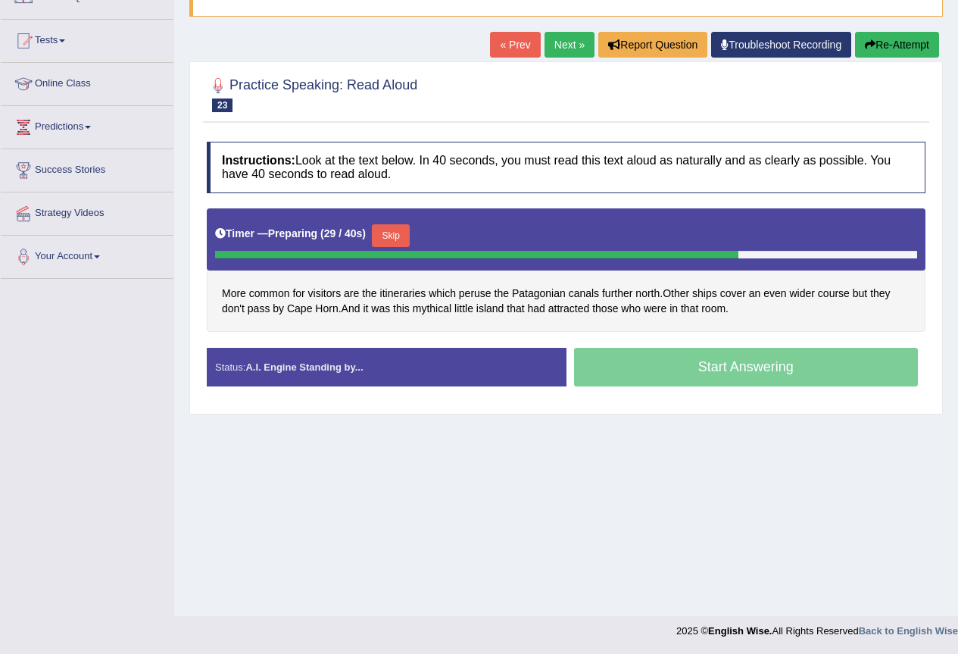
click at [568, 49] on link "Next »" at bounding box center [569, 45] width 50 height 26
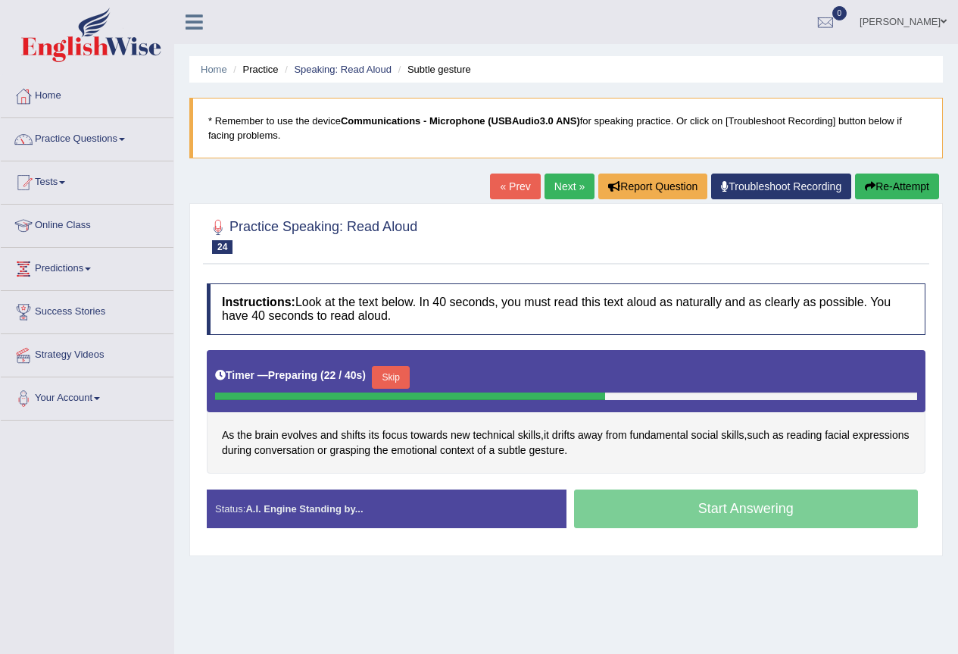
click at [562, 186] on link "Next »" at bounding box center [569, 186] width 50 height 26
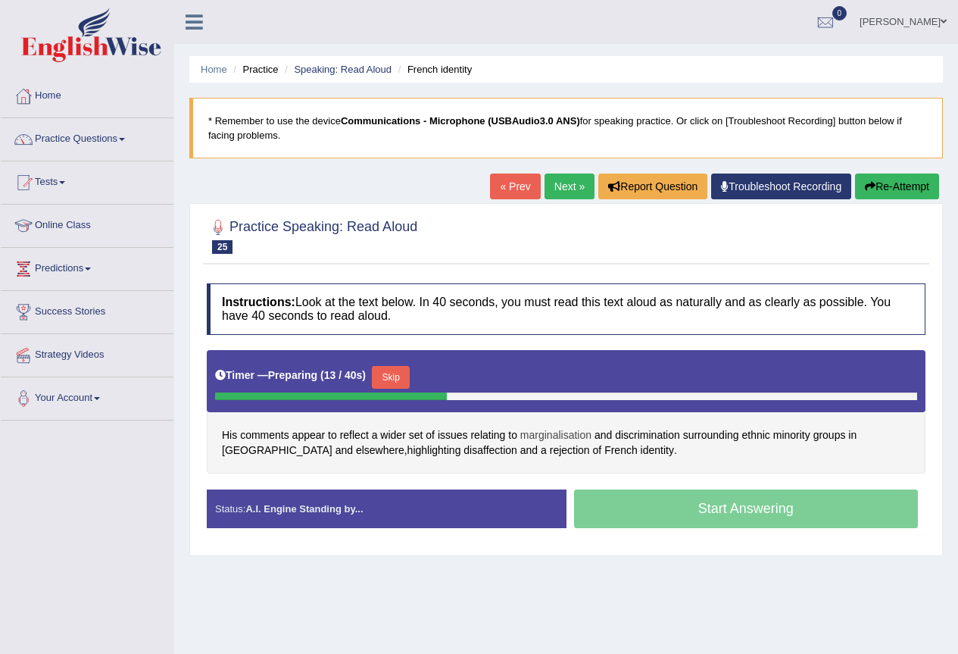
click at [557, 434] on span "marginalisation" at bounding box center [555, 435] width 71 height 16
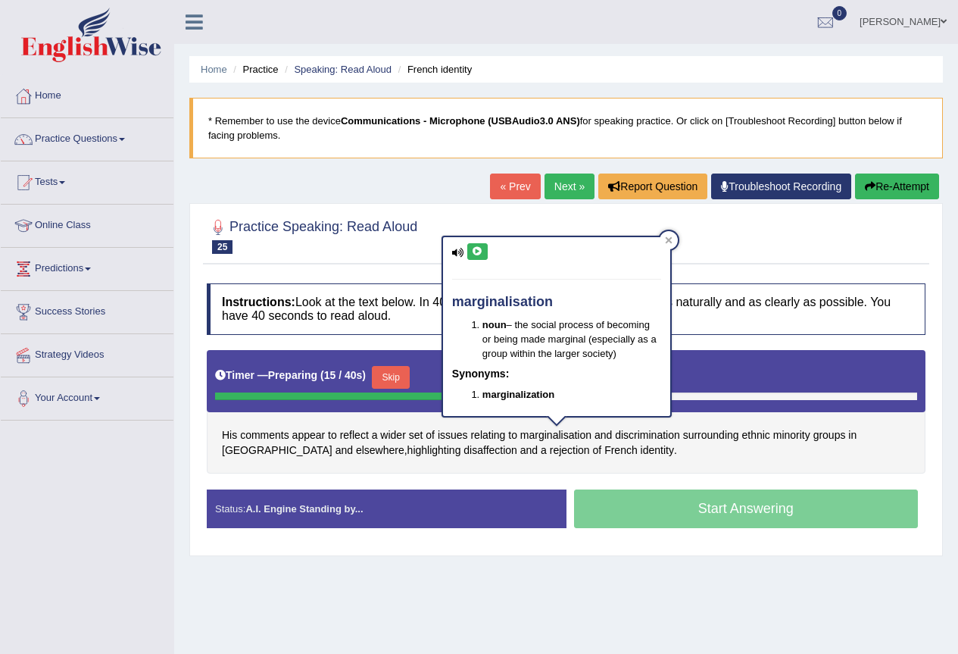
click at [473, 251] on icon at bounding box center [477, 251] width 11 height 9
click at [634, 437] on span "discrimination" at bounding box center [647, 435] width 65 height 16
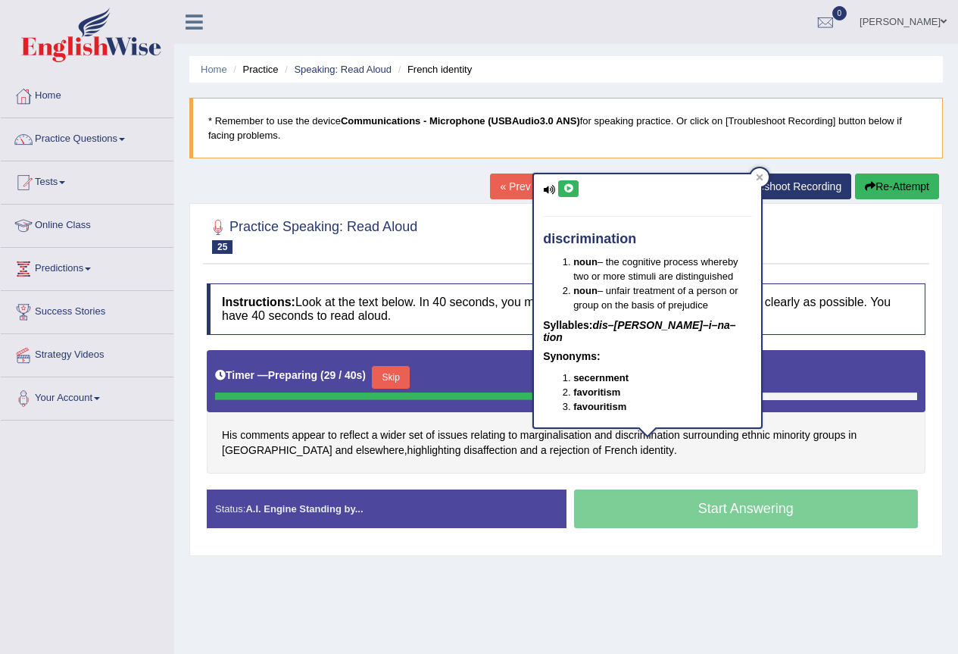
click at [567, 182] on button at bounding box center [568, 188] width 20 height 17
click at [716, 461] on div "His comments appear to reflect a wider set of issues relating to marginalisatio…" at bounding box center [566, 411] width 719 height 123
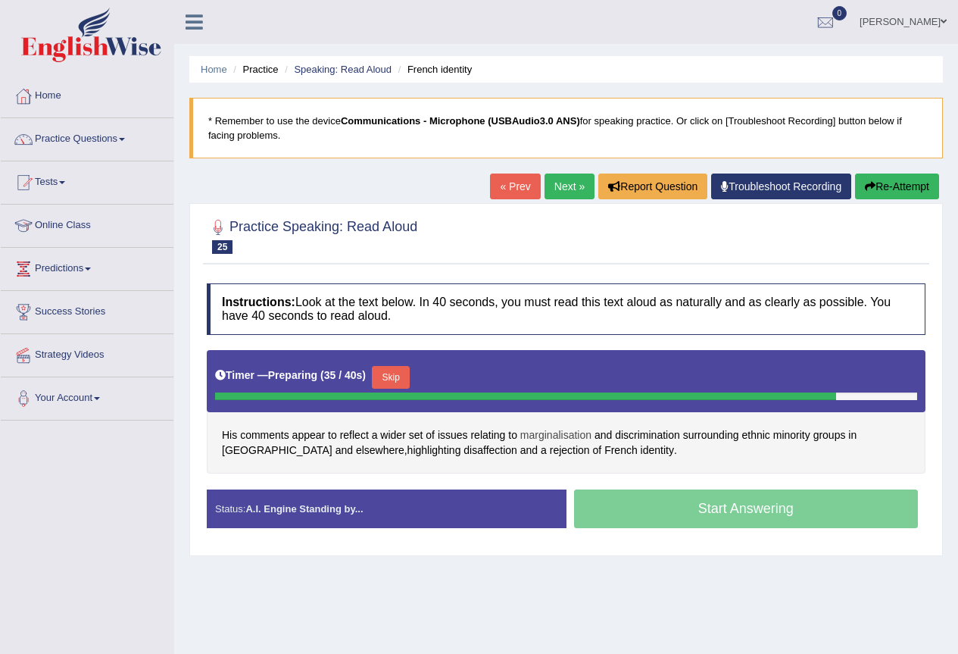
click at [575, 435] on span "marginalisation" at bounding box center [555, 435] width 71 height 16
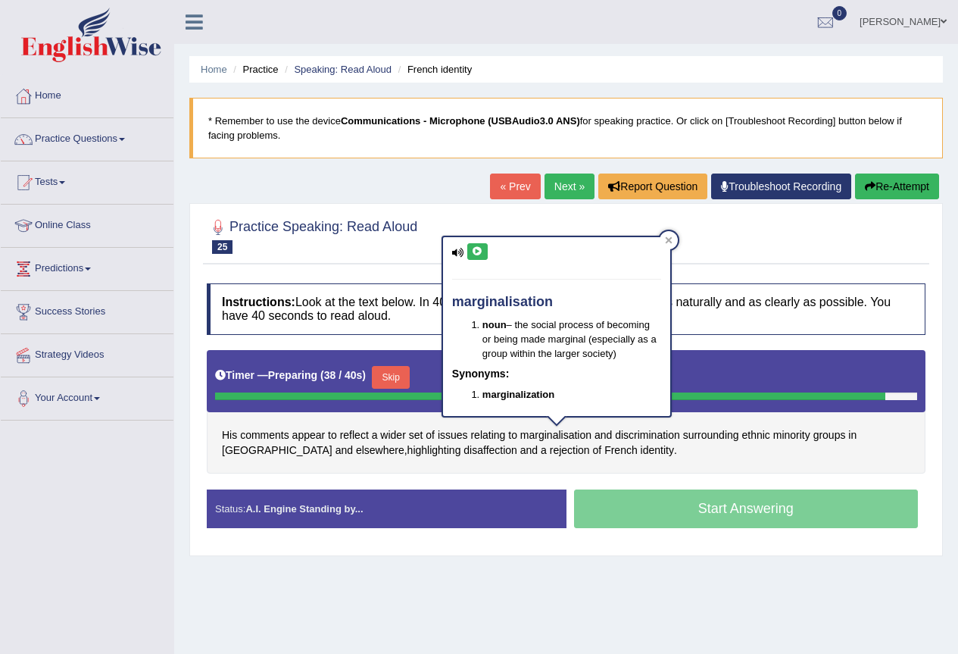
click at [476, 249] on icon at bounding box center [477, 251] width 11 height 9
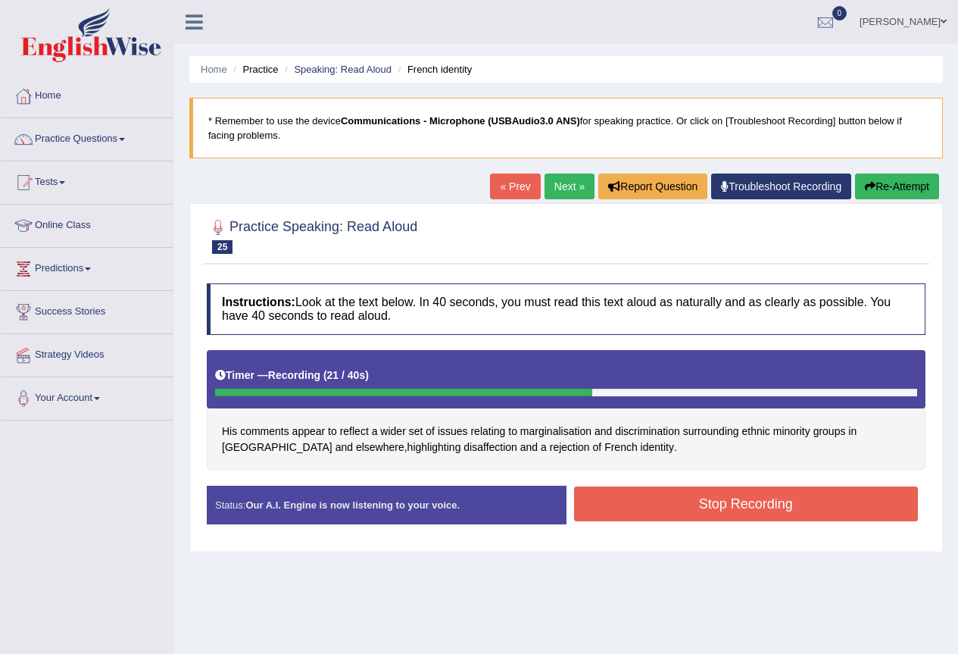
click at [650, 495] on button "Stop Recording" at bounding box center [746, 503] width 345 height 35
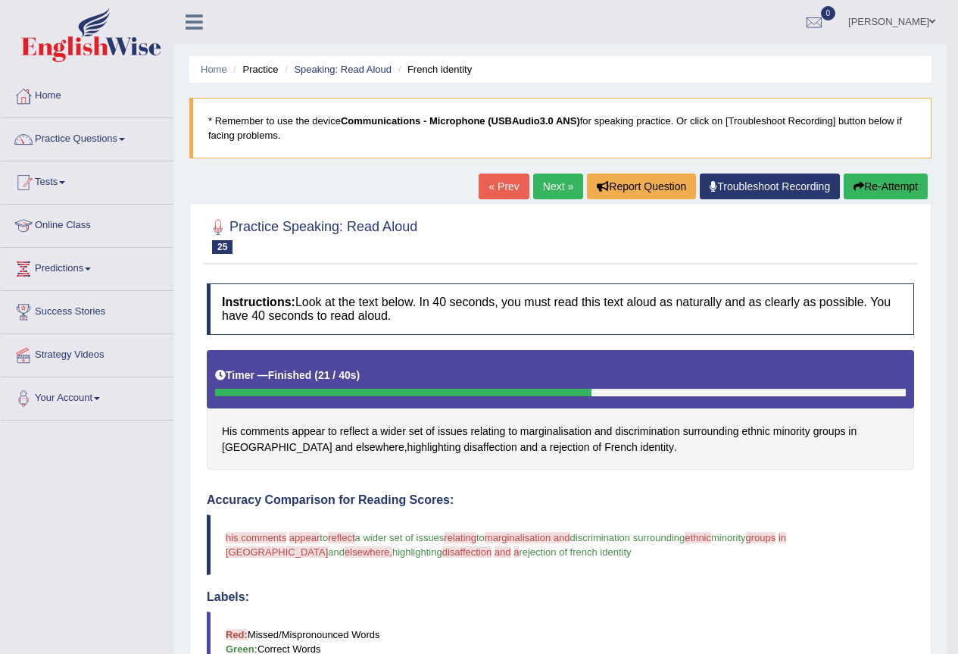
click at [906, 184] on button "Re-Attempt" at bounding box center [886, 186] width 84 height 26
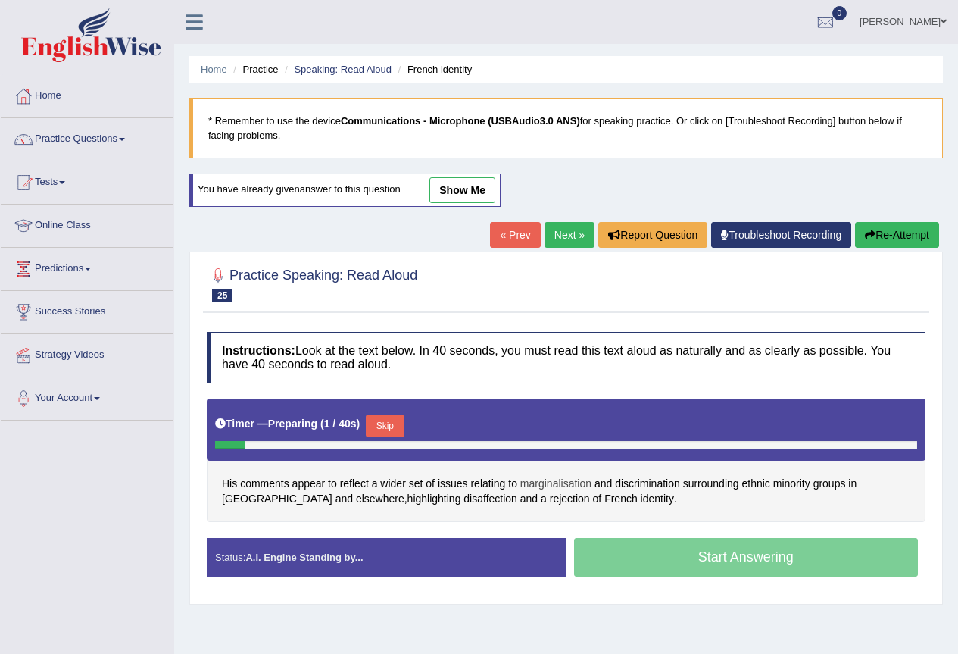
click at [558, 481] on span "marginalisation" at bounding box center [555, 484] width 71 height 16
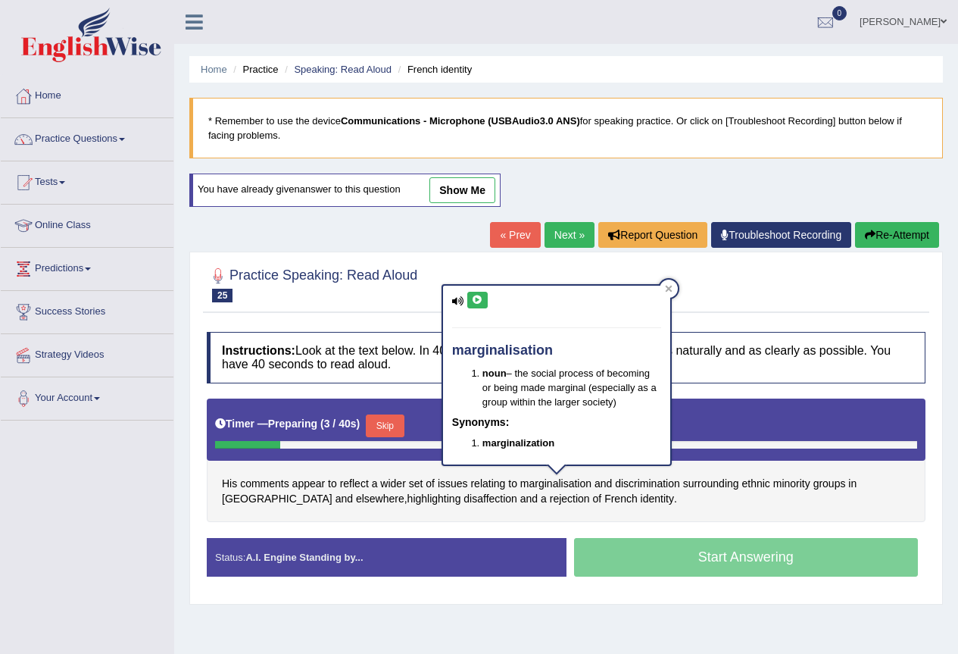
click at [473, 295] on icon at bounding box center [477, 299] width 11 height 9
click at [643, 480] on span "discrimination" at bounding box center [647, 484] width 65 height 16
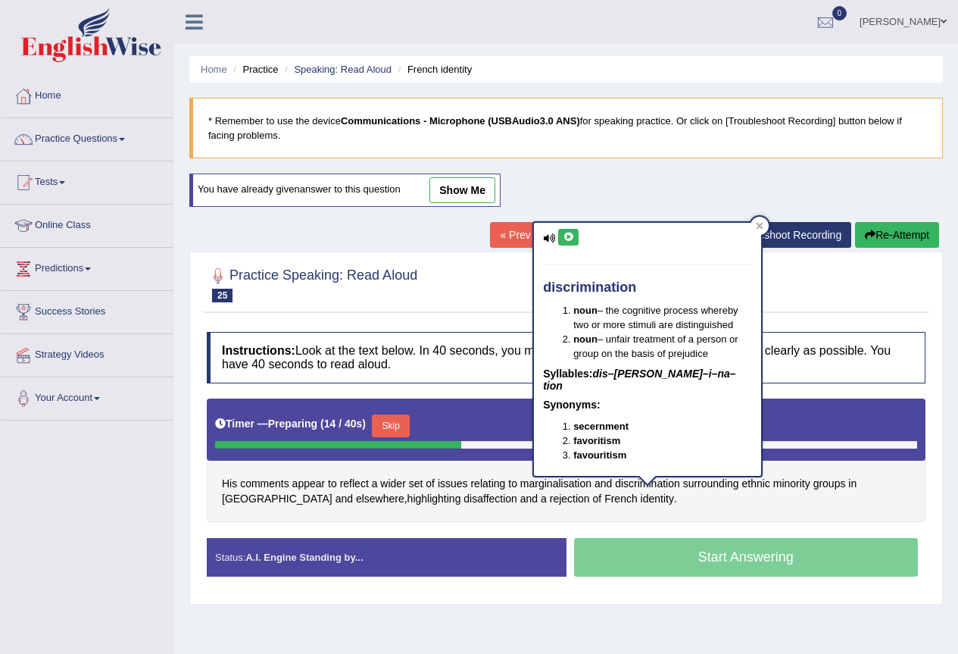
click at [568, 236] on icon at bounding box center [568, 236] width 11 height 9
click at [692, 503] on div "His comments appear to reflect a wider set of issues relating to marginalisatio…" at bounding box center [566, 459] width 719 height 123
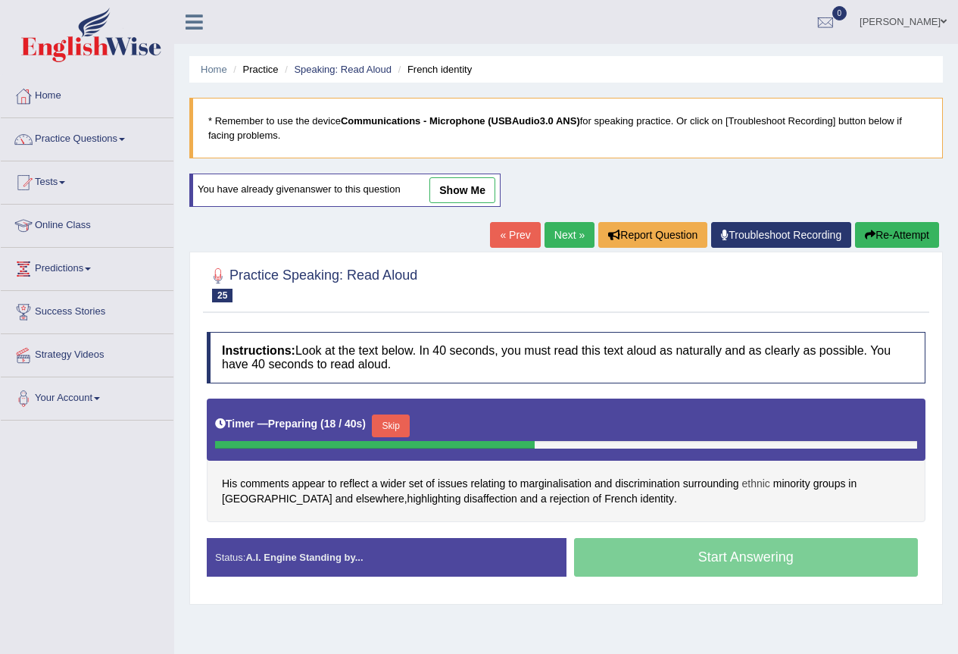
click at [757, 480] on span "ethnic" at bounding box center [755, 484] width 28 height 16
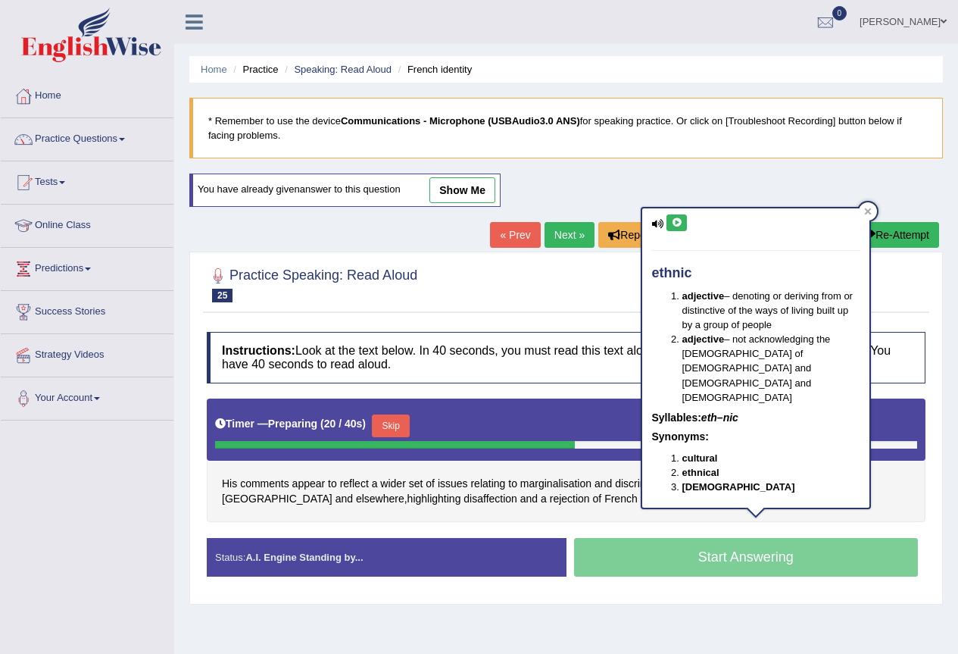
click at [674, 223] on icon at bounding box center [676, 222] width 11 height 9
click at [743, 502] on div "His comments appear to reflect a wider set of issues relating to marginalisatio…" at bounding box center [566, 459] width 719 height 123
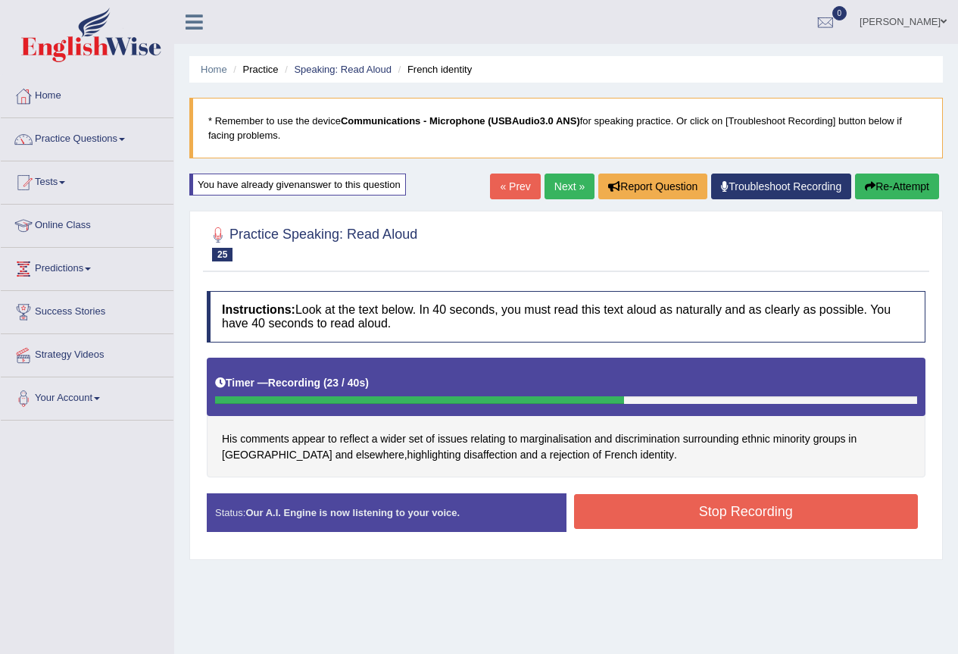
click at [643, 501] on button "Stop Recording" at bounding box center [746, 511] width 345 height 35
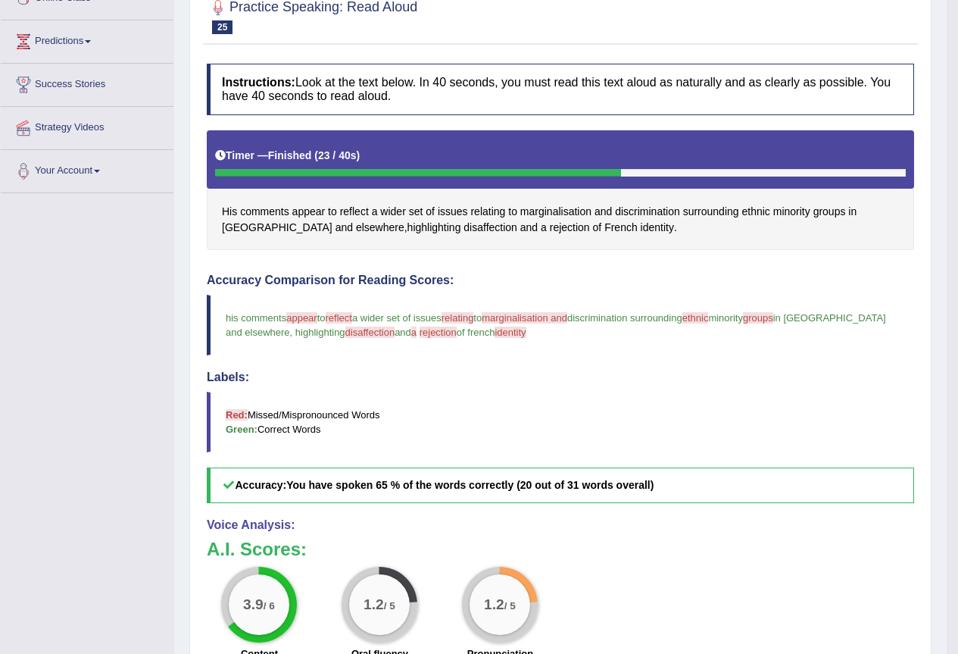
scroll to position [151, 0]
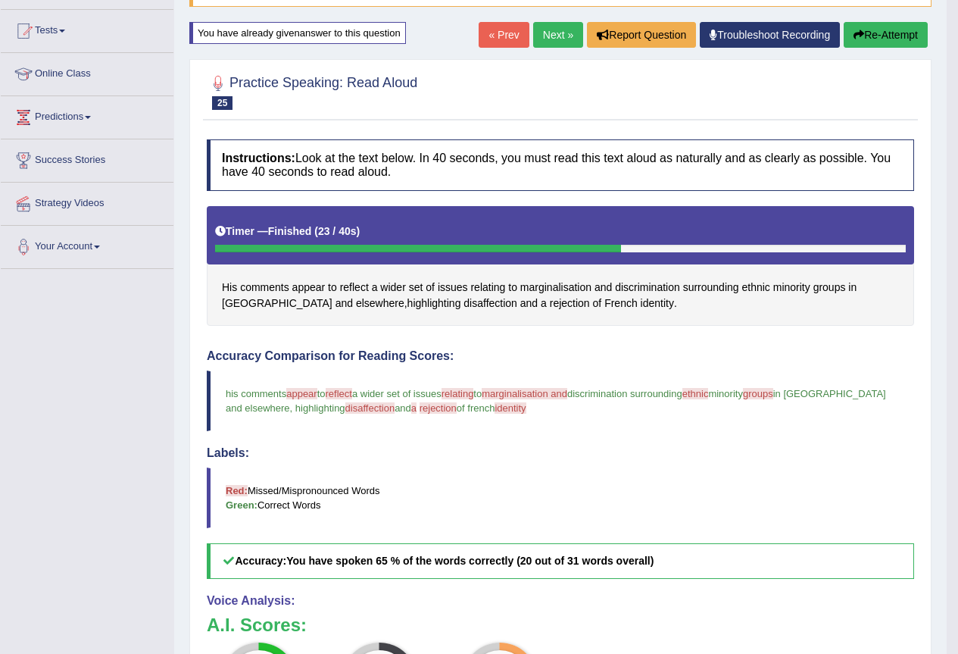
click at [866, 31] on button "Re-Attempt" at bounding box center [886, 35] width 84 height 26
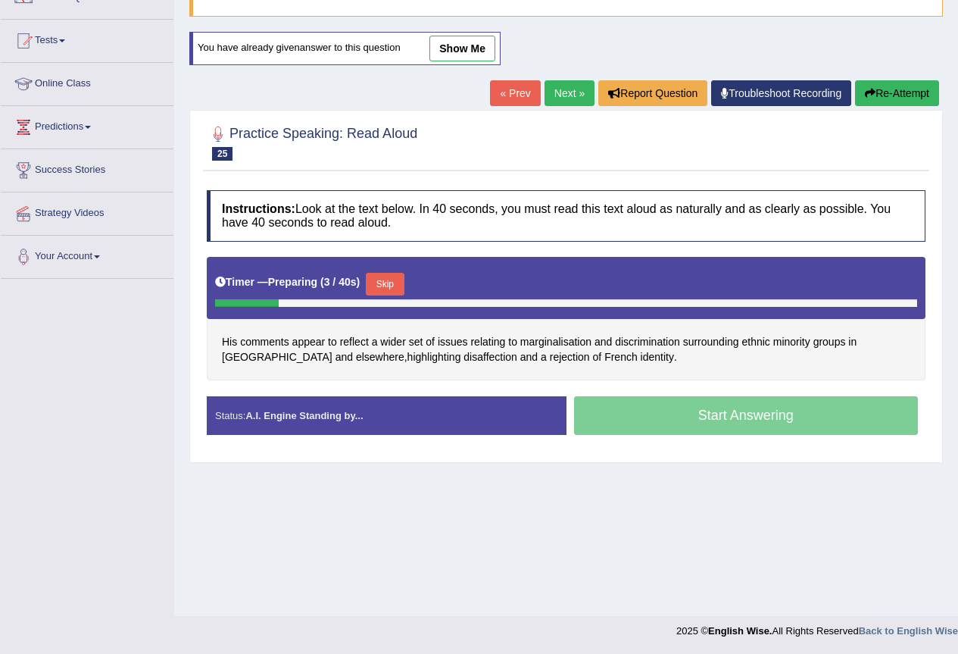
click at [385, 279] on button "Skip" at bounding box center [385, 284] width 38 height 23
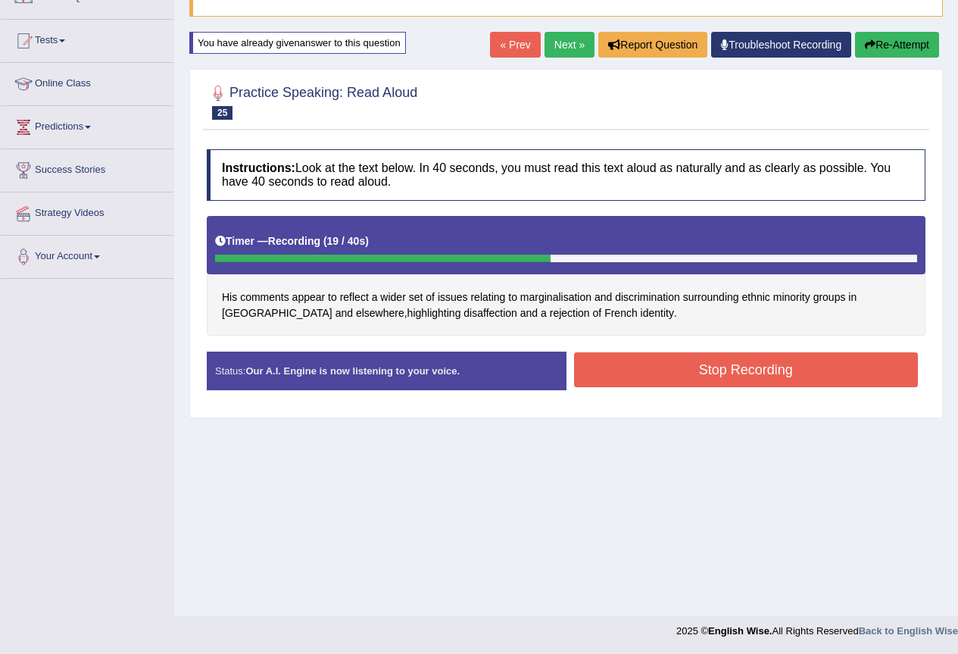
click at [697, 353] on button "Stop Recording" at bounding box center [746, 369] width 345 height 35
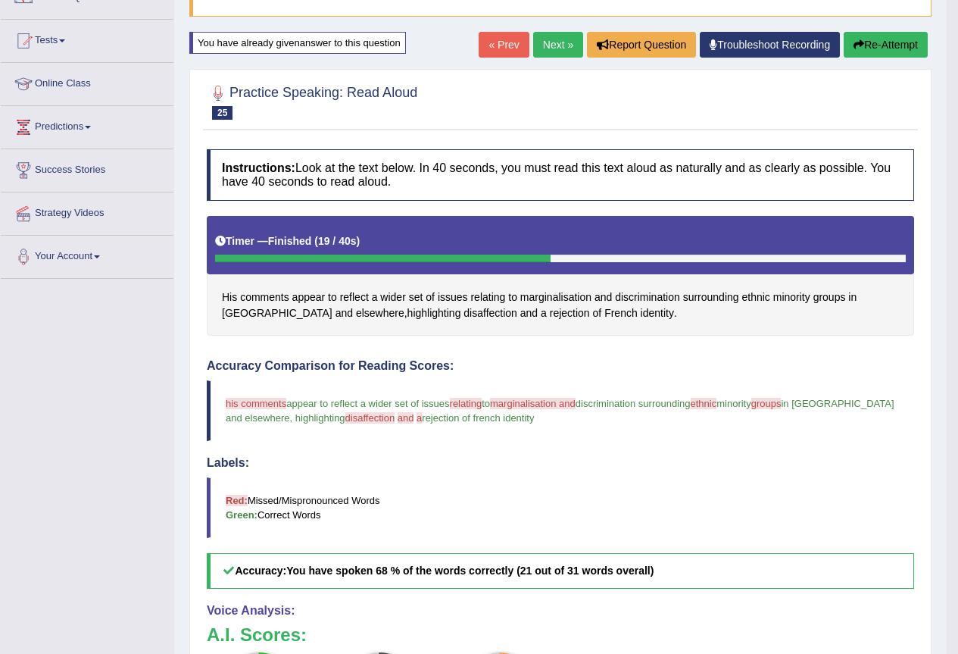
click at [554, 43] on link "Next »" at bounding box center [558, 45] width 50 height 26
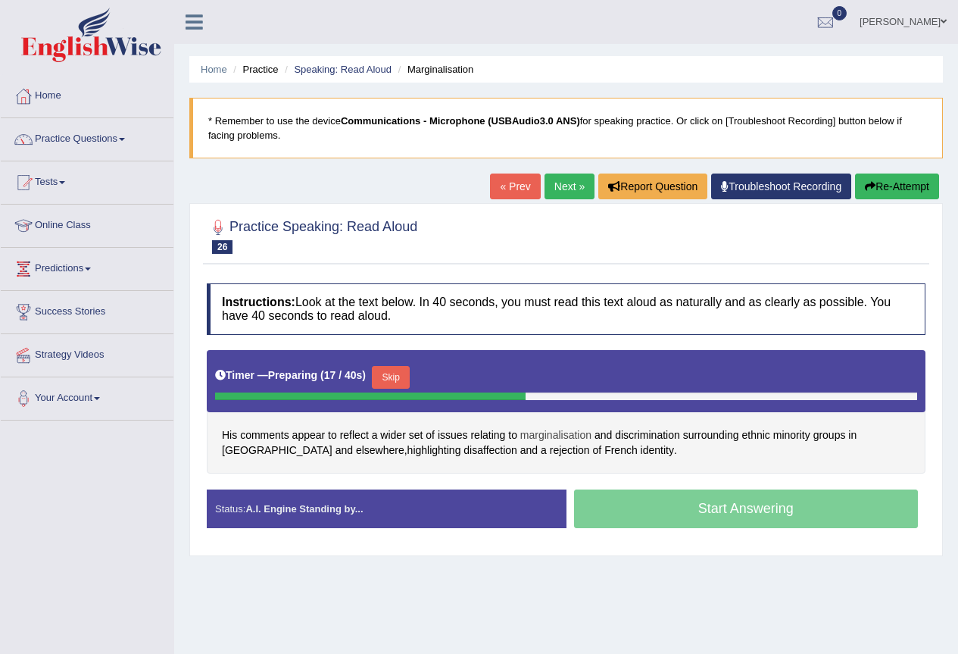
click at [571, 432] on span "marginalisation" at bounding box center [555, 435] width 71 height 16
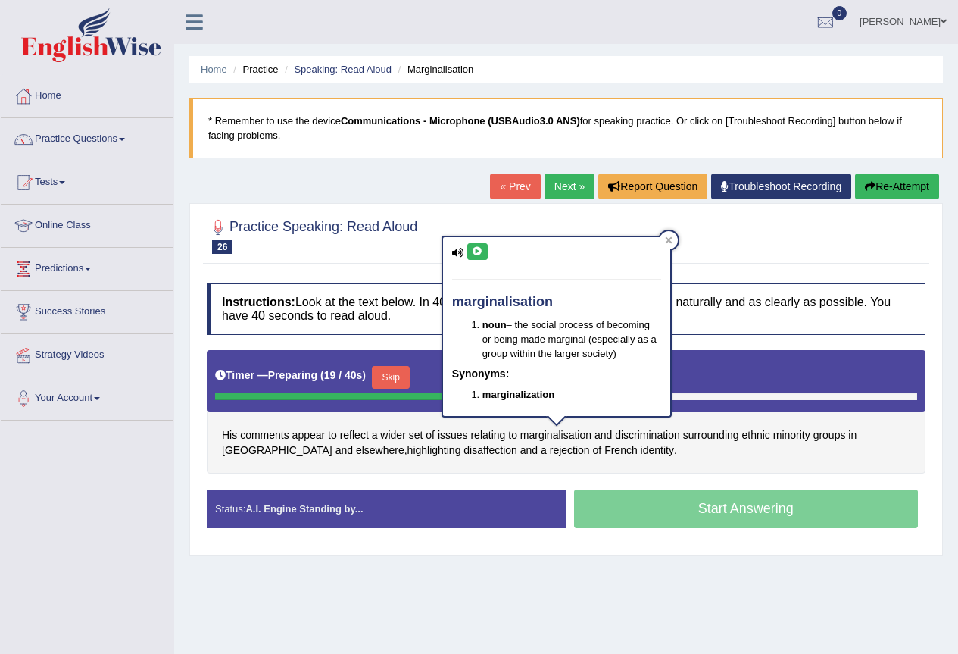
click at [476, 252] on icon at bounding box center [477, 251] width 11 height 9
click at [646, 433] on span "discrimination" at bounding box center [647, 435] width 65 height 16
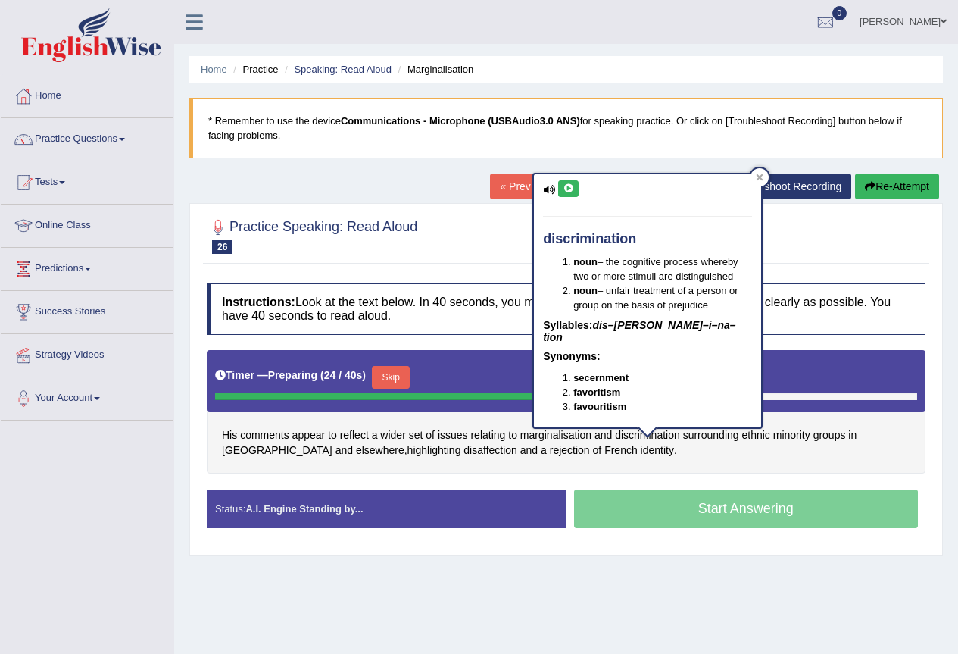
click at [571, 186] on icon at bounding box center [568, 188] width 11 height 9
click at [565, 434] on span "marginalisation" at bounding box center [555, 435] width 71 height 16
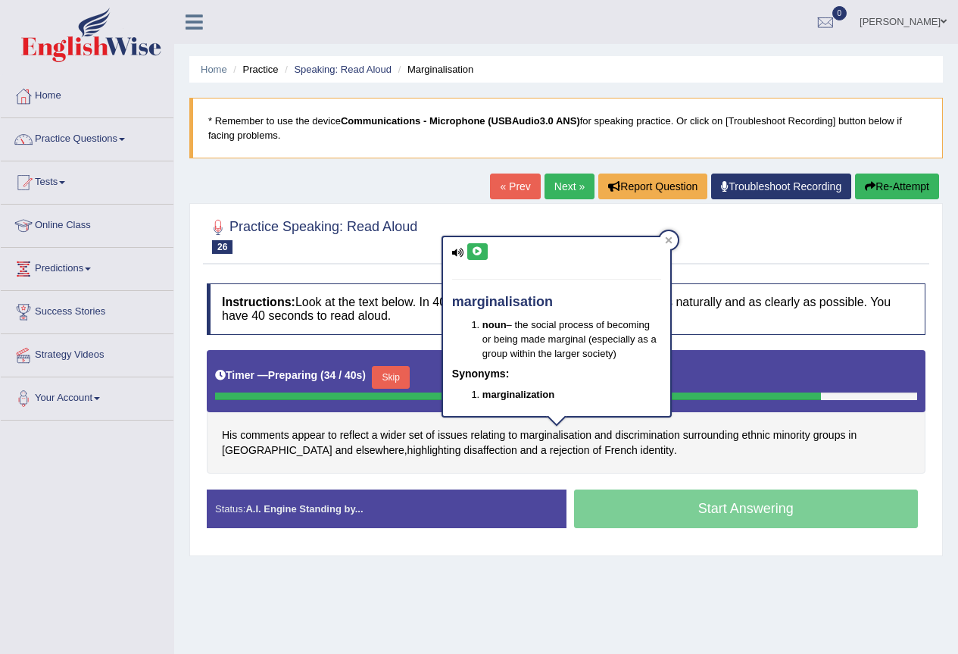
click at [474, 248] on icon at bounding box center [477, 251] width 11 height 9
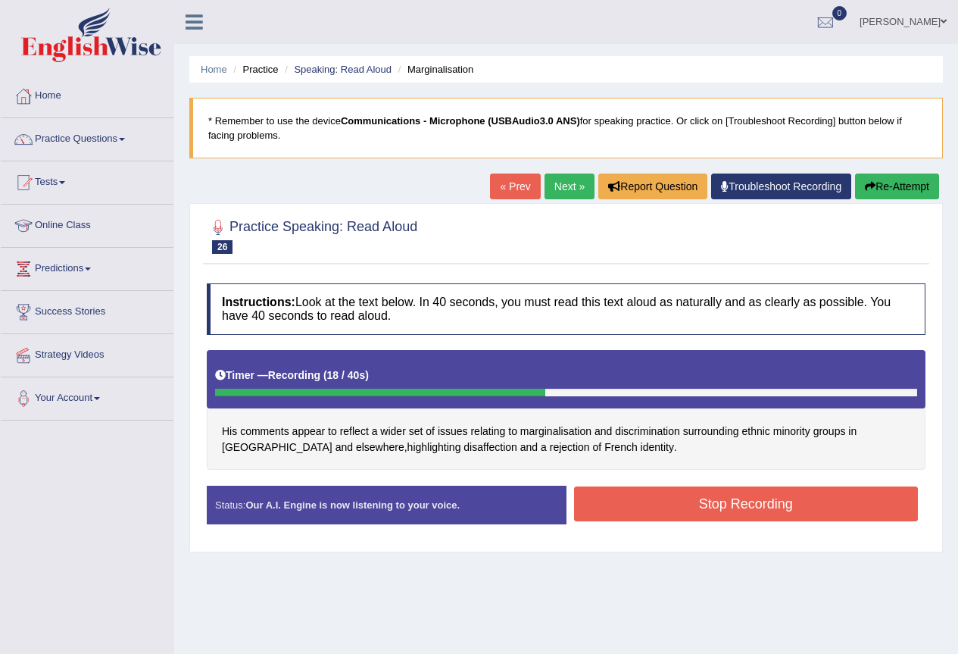
click at [631, 501] on button "Stop Recording" at bounding box center [746, 503] width 345 height 35
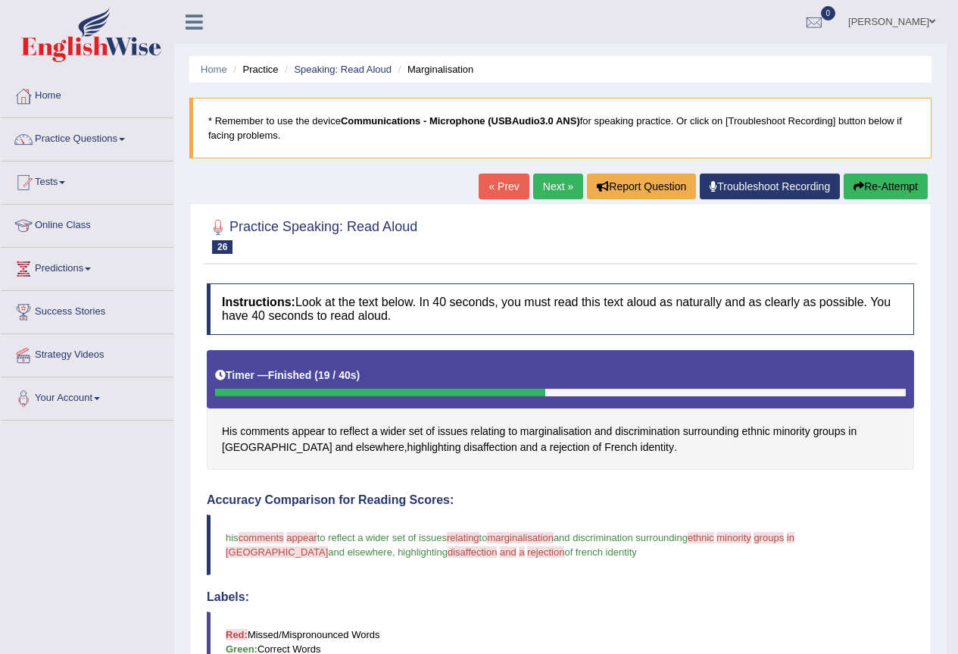
click at [556, 185] on link "Next »" at bounding box center [558, 186] width 50 height 26
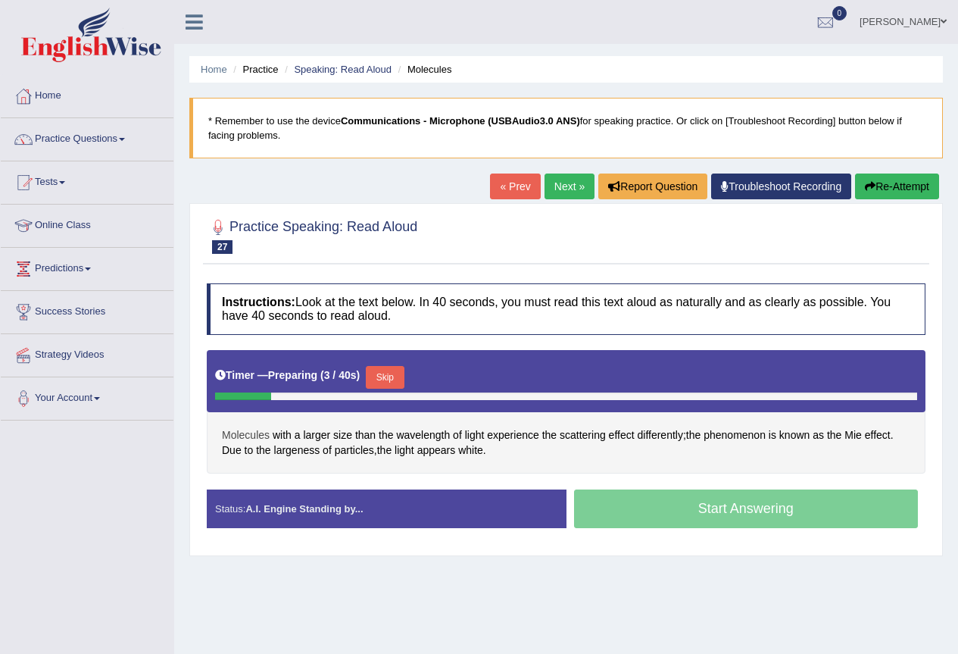
click at [260, 435] on span "Molecules" at bounding box center [246, 435] width 48 height 16
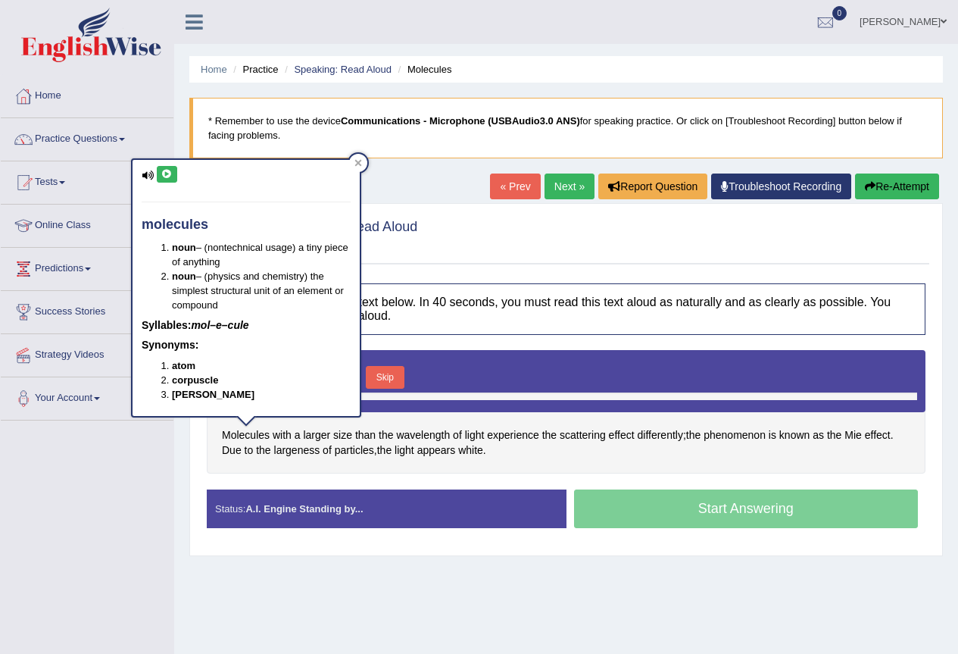
click at [164, 173] on icon at bounding box center [166, 174] width 11 height 9
click at [426, 437] on span "wavelength" at bounding box center [423, 435] width 54 height 16
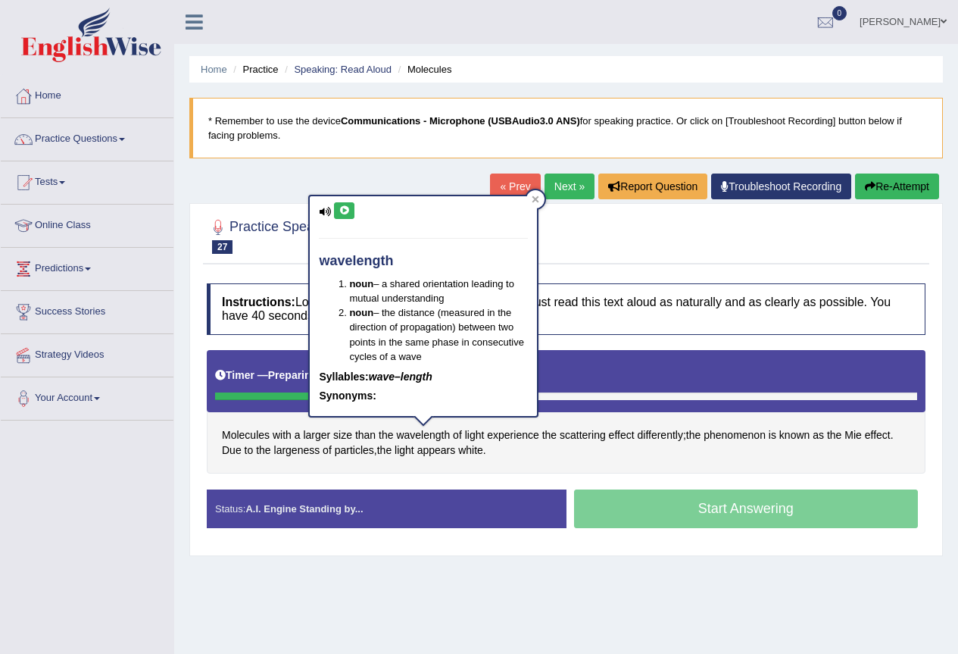
click at [349, 206] on icon at bounding box center [343, 210] width 11 height 9
click at [584, 435] on span "scattering" at bounding box center [583, 435] width 46 height 16
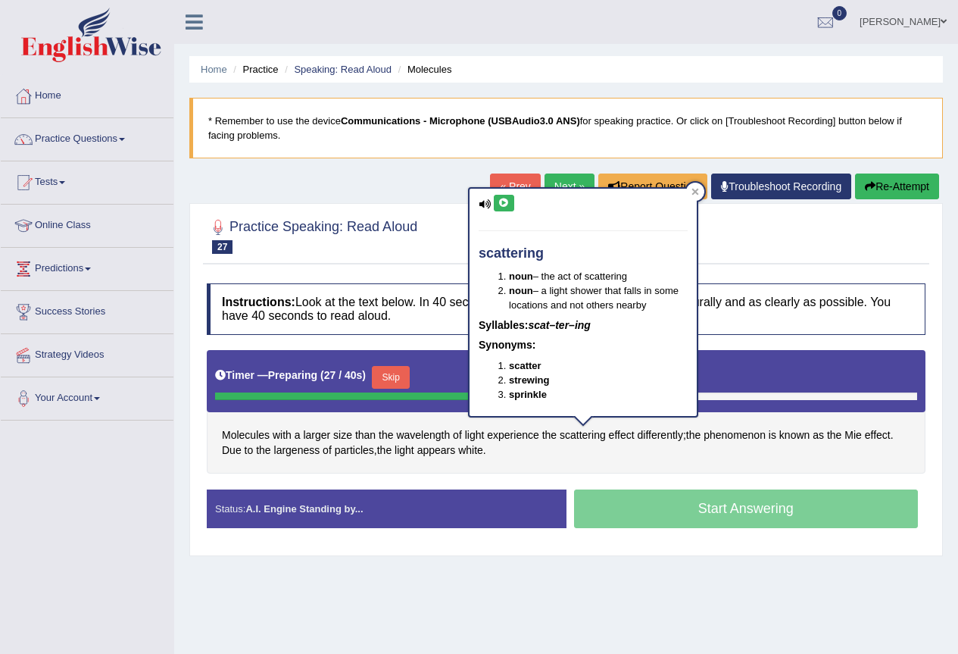
click at [666, 459] on div "Molecules with a larger size than the wavelength of light experience the scatte…" at bounding box center [566, 411] width 719 height 123
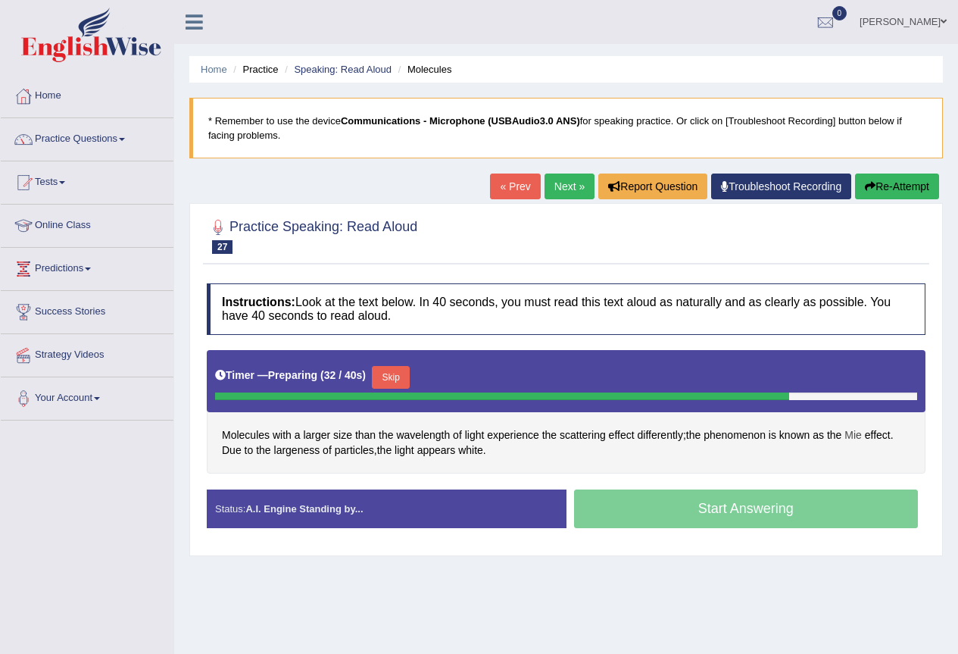
click at [862, 438] on span "Mie" at bounding box center [852, 435] width 17 height 16
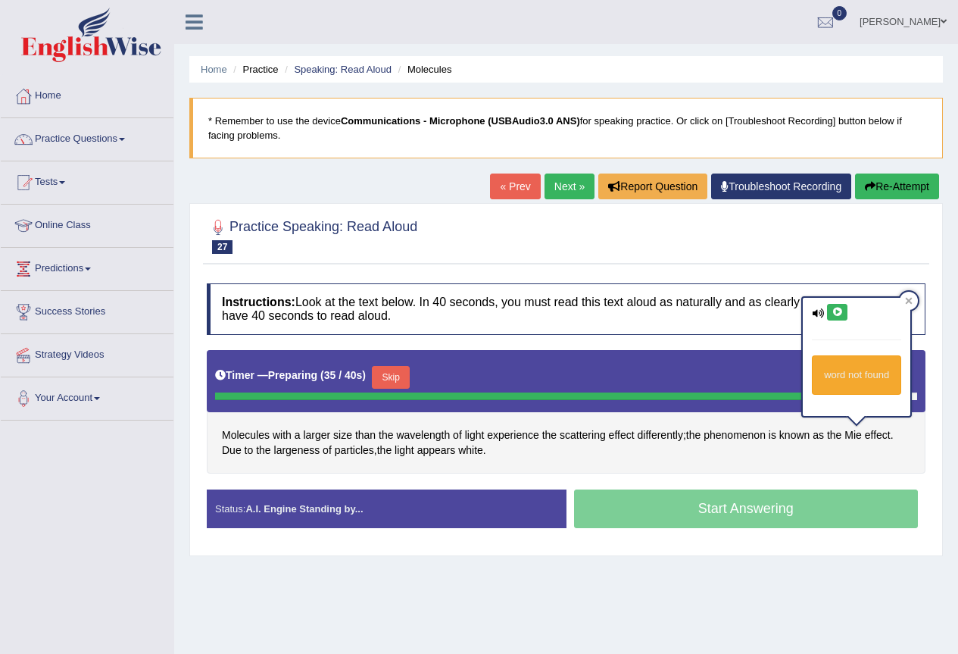
click at [839, 311] on icon at bounding box center [836, 311] width 11 height 9
drag, startPoint x: 805, startPoint y: 466, endPoint x: 613, endPoint y: 448, distance: 192.4
click at [803, 466] on div "Molecules with a larger size than the wavelength of light experience the scatte…" at bounding box center [566, 411] width 719 height 123
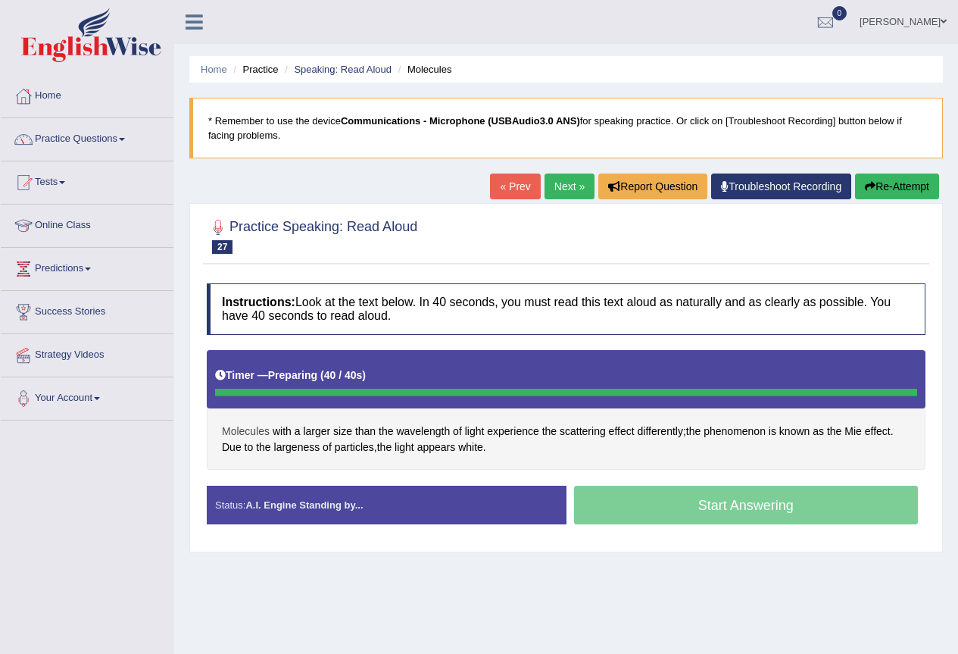
click at [232, 431] on span "Molecules" at bounding box center [246, 431] width 48 height 16
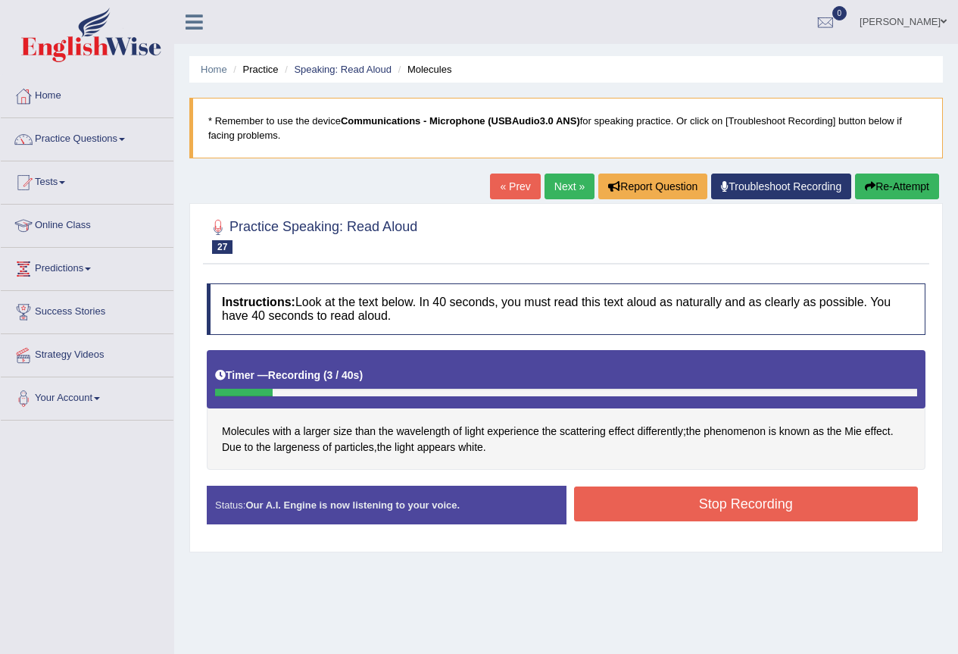
click at [903, 186] on button "Re-Attempt" at bounding box center [897, 186] width 84 height 26
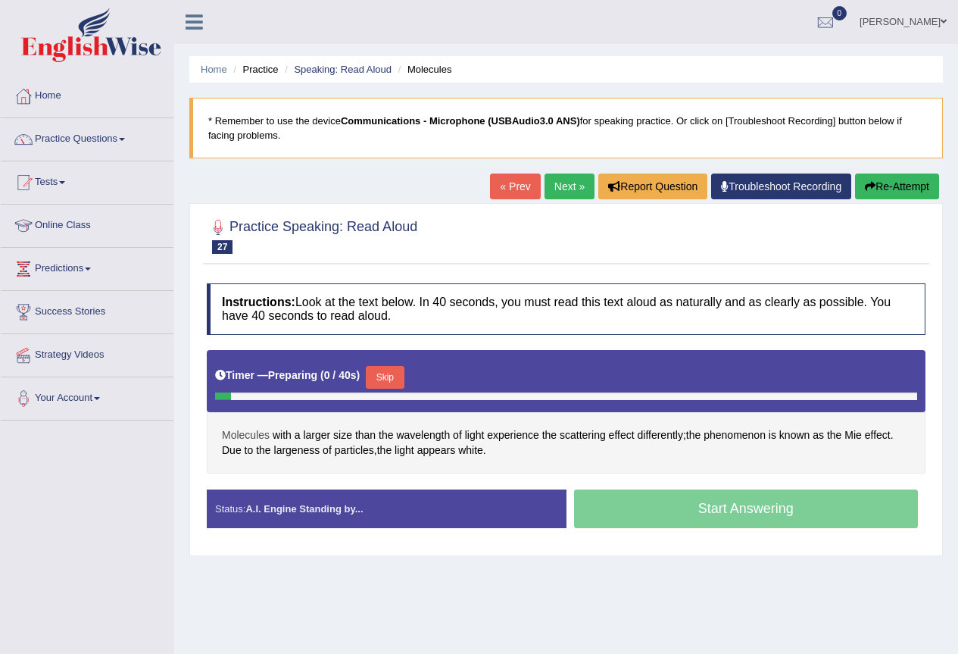
click at [231, 432] on span "Molecules" at bounding box center [246, 435] width 48 height 16
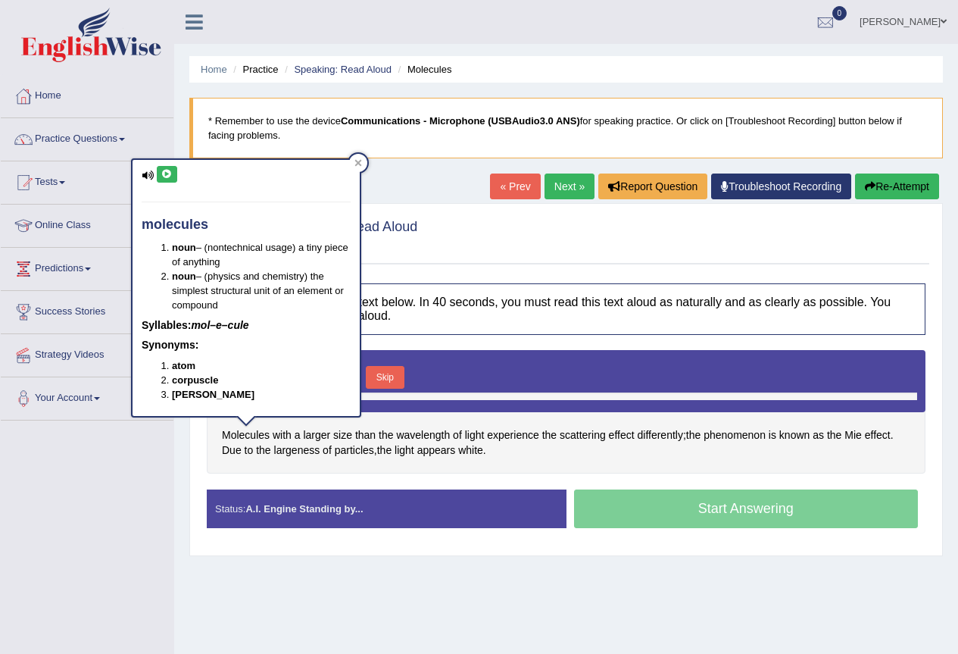
click at [173, 176] on button at bounding box center [167, 174] width 20 height 17
click at [340, 474] on div "Instructions: Look at the text below. In 40 seconds, you must read this text al…" at bounding box center [566, 411] width 726 height 271
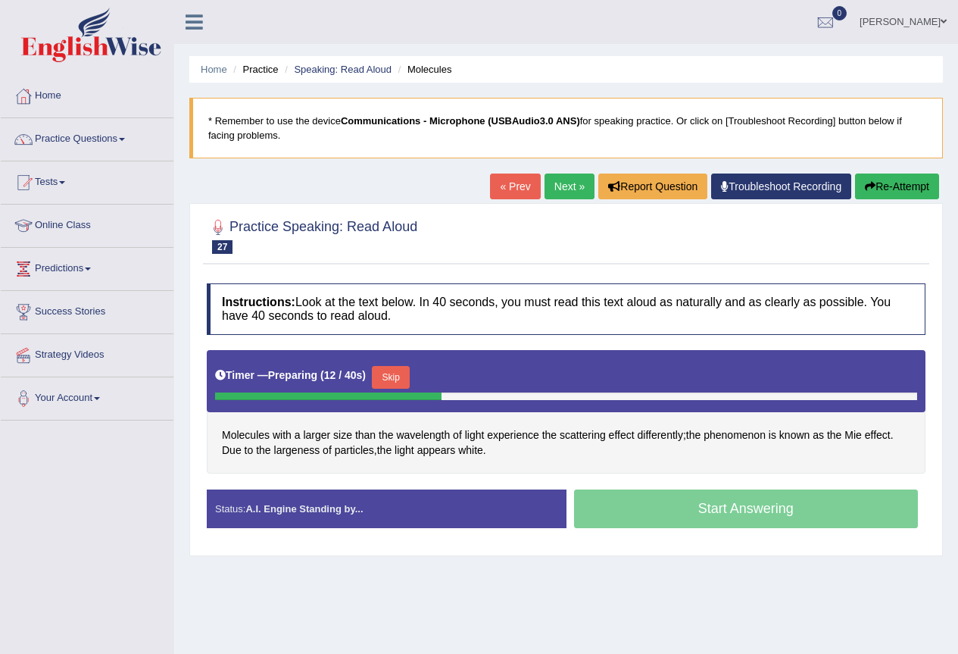
click at [388, 371] on button "Skip" at bounding box center [391, 377] width 38 height 23
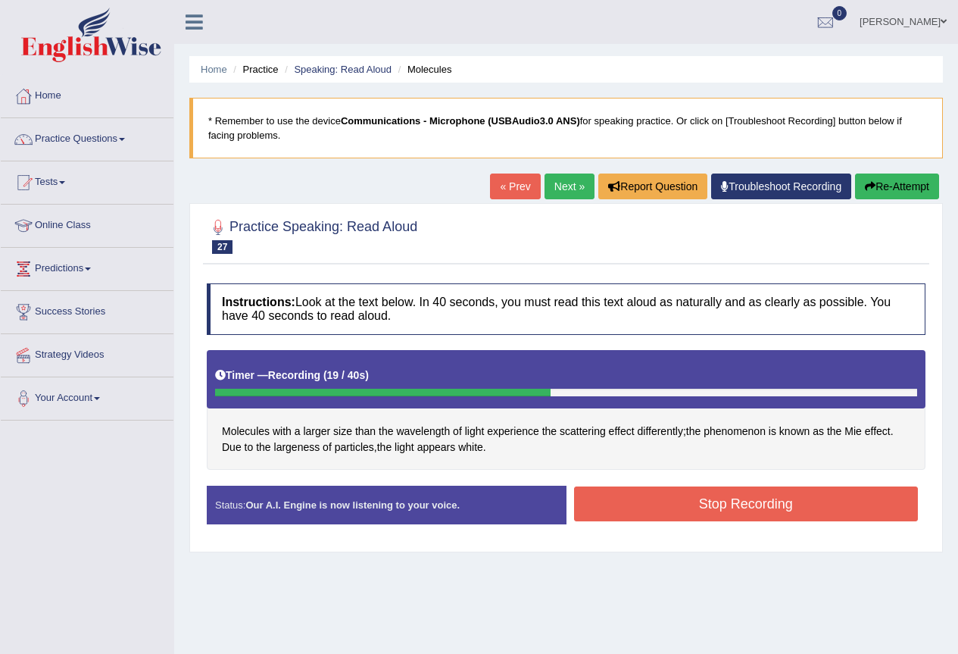
click at [618, 493] on button "Stop Recording" at bounding box center [746, 503] width 345 height 35
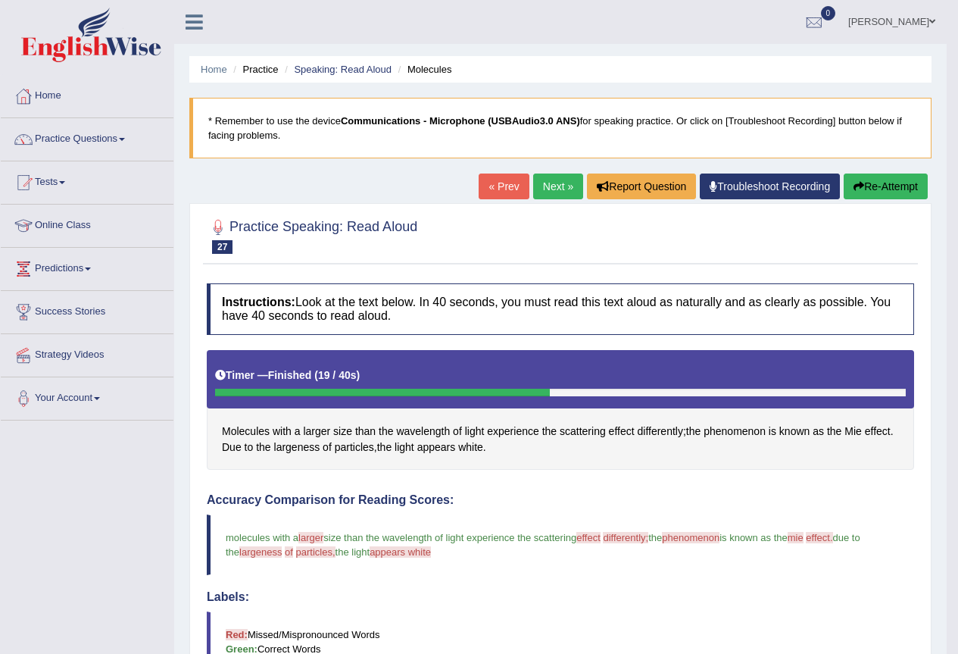
click at [888, 184] on button "Re-Attempt" at bounding box center [886, 186] width 84 height 26
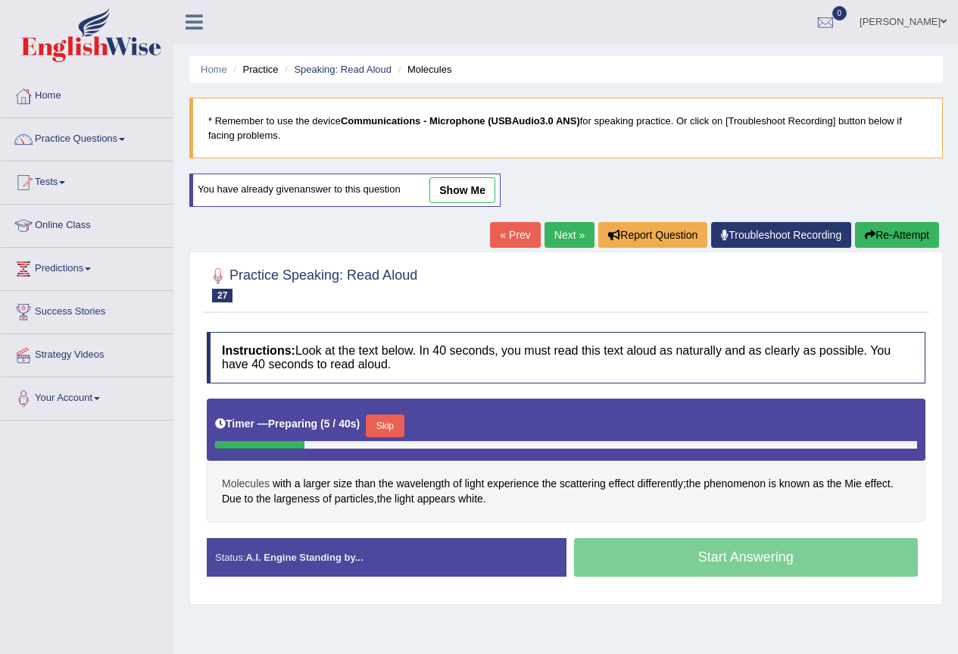
click at [244, 482] on span "Molecules" at bounding box center [246, 484] width 48 height 16
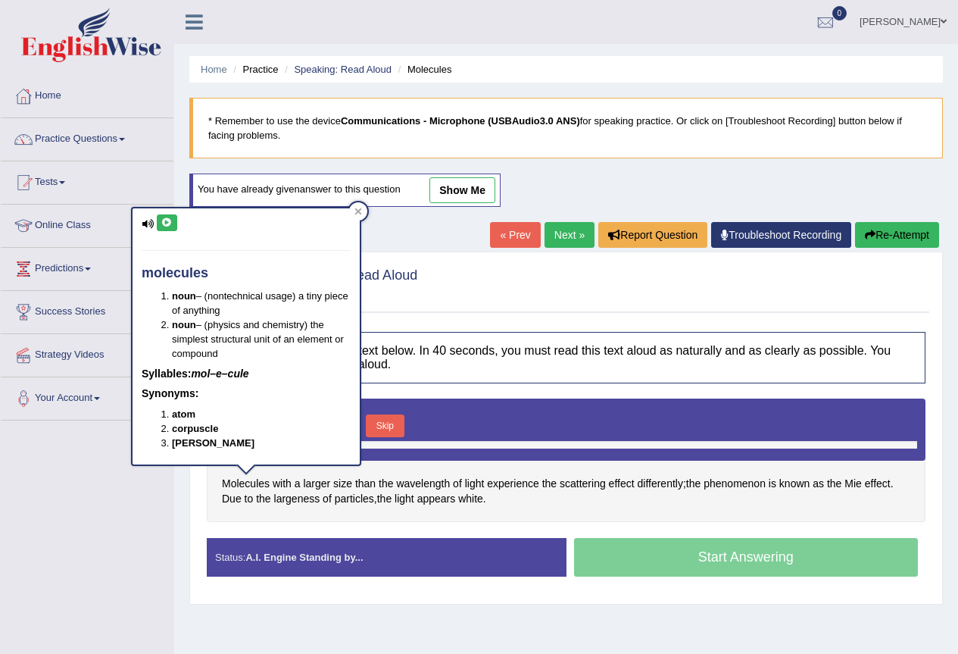
click at [163, 223] on icon at bounding box center [166, 222] width 11 height 9
click at [317, 609] on div "Home Practice Speaking: Read Aloud Molecules * Remember to use the device Commu…" at bounding box center [566, 378] width 784 height 757
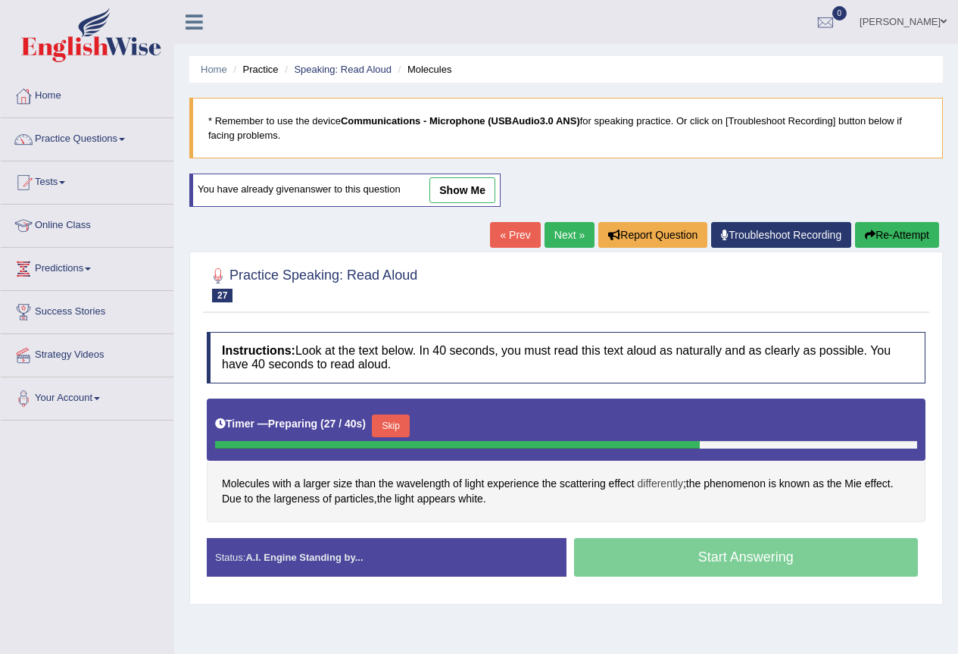
click at [658, 484] on span "differently" at bounding box center [660, 484] width 45 height 16
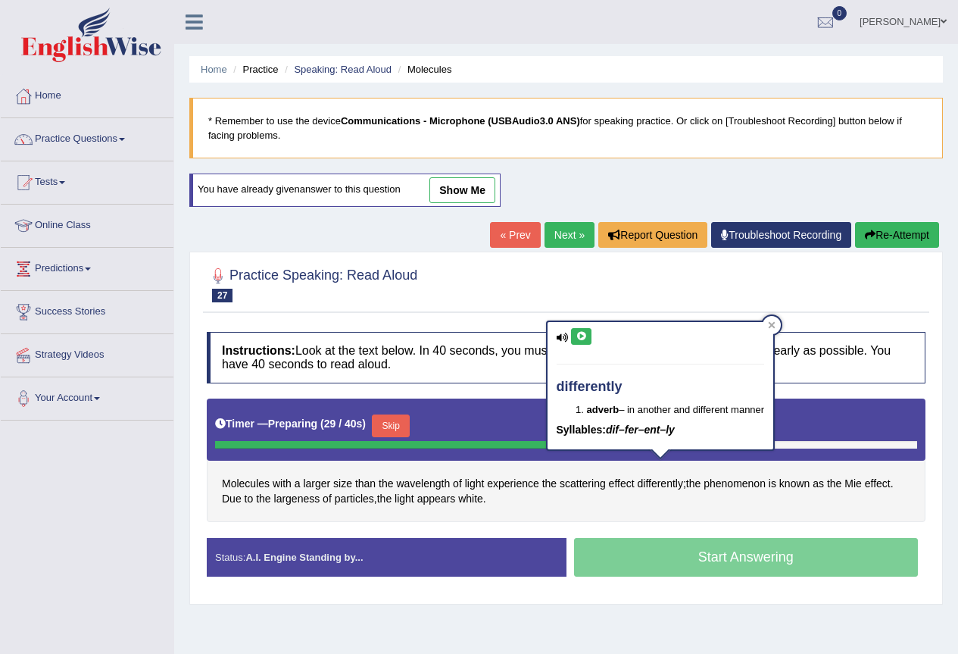
click at [582, 334] on icon at bounding box center [581, 336] width 11 height 9
click at [659, 505] on div "Molecules with a larger size than the wavelength of light experience the scatte…" at bounding box center [566, 459] width 719 height 123
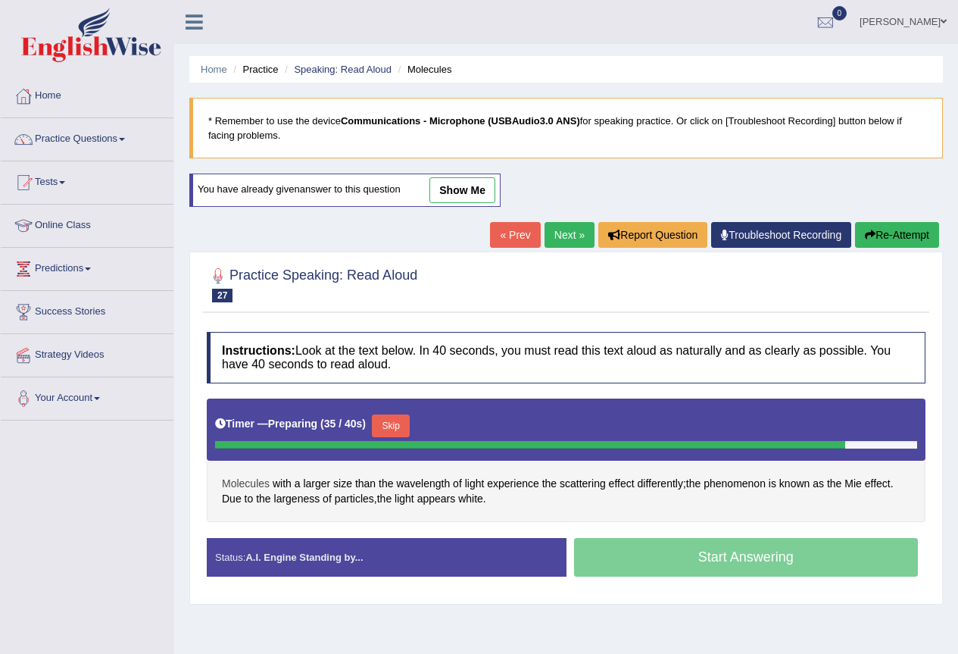
click at [260, 482] on span "Molecules" at bounding box center [246, 484] width 48 height 16
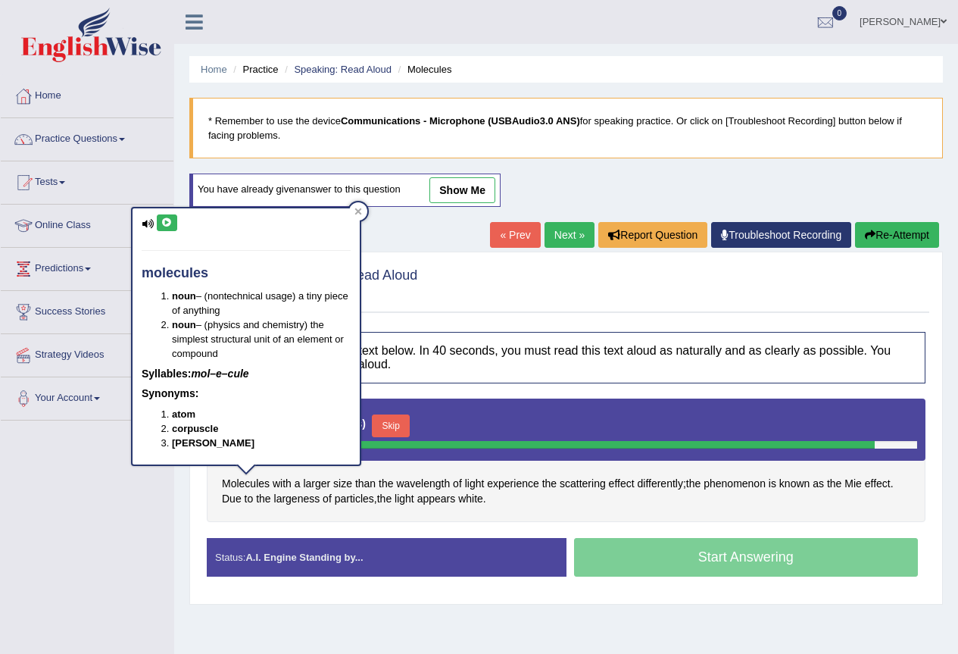
click at [167, 224] on icon at bounding box center [166, 222] width 11 height 9
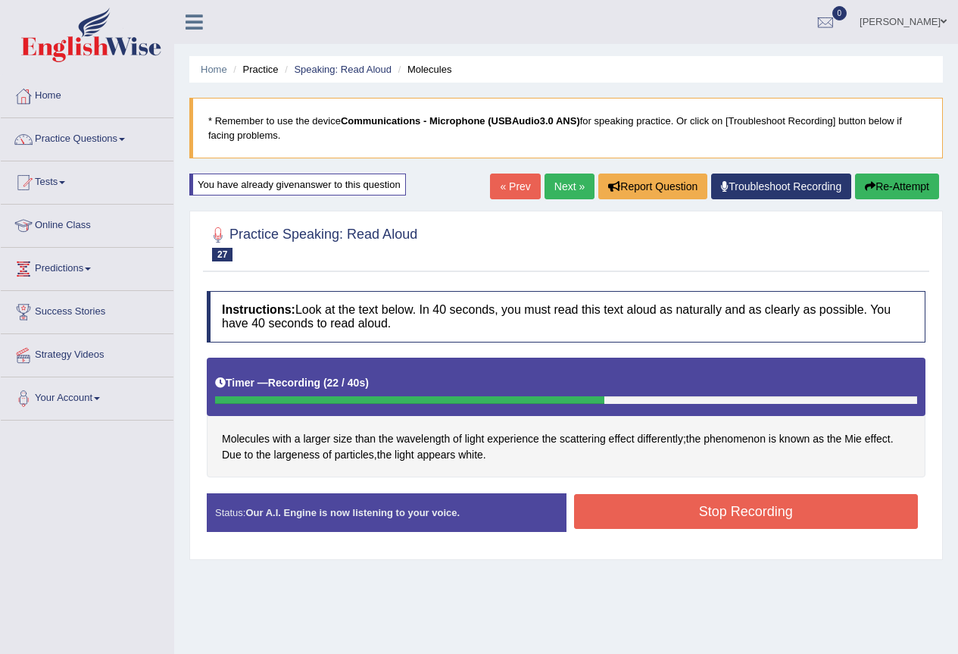
click at [613, 494] on button "Stop Recording" at bounding box center [746, 511] width 345 height 35
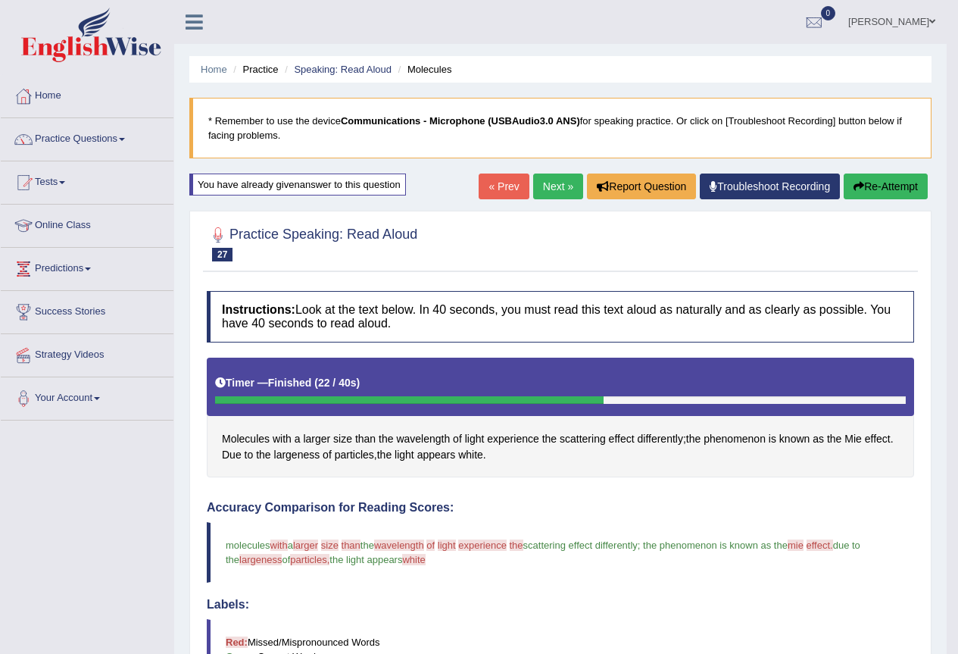
click at [556, 180] on link "Next »" at bounding box center [558, 186] width 50 height 26
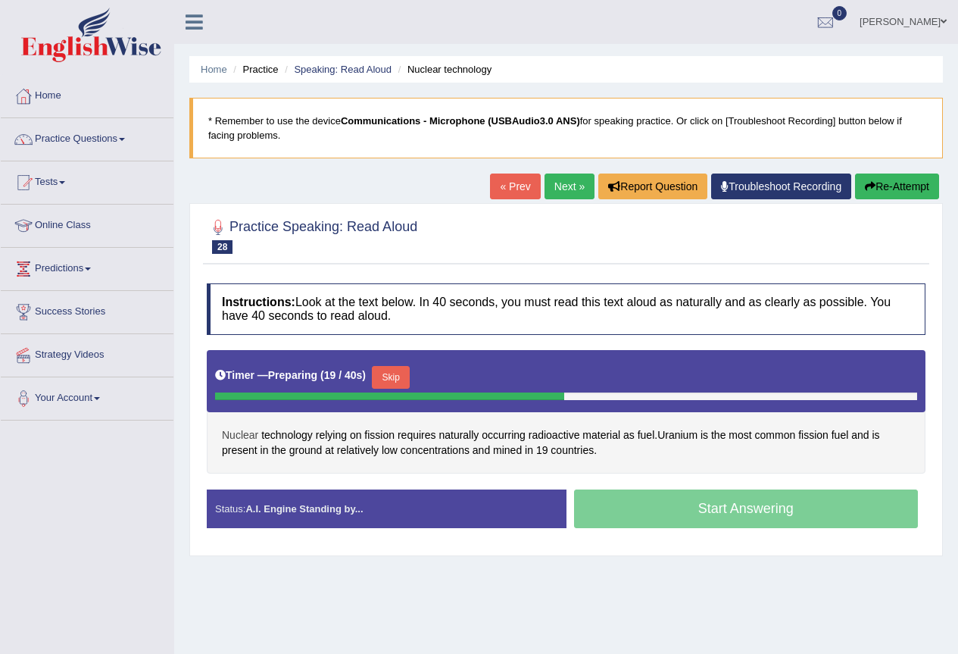
click at [230, 436] on span "Nuclear" at bounding box center [240, 435] width 36 height 16
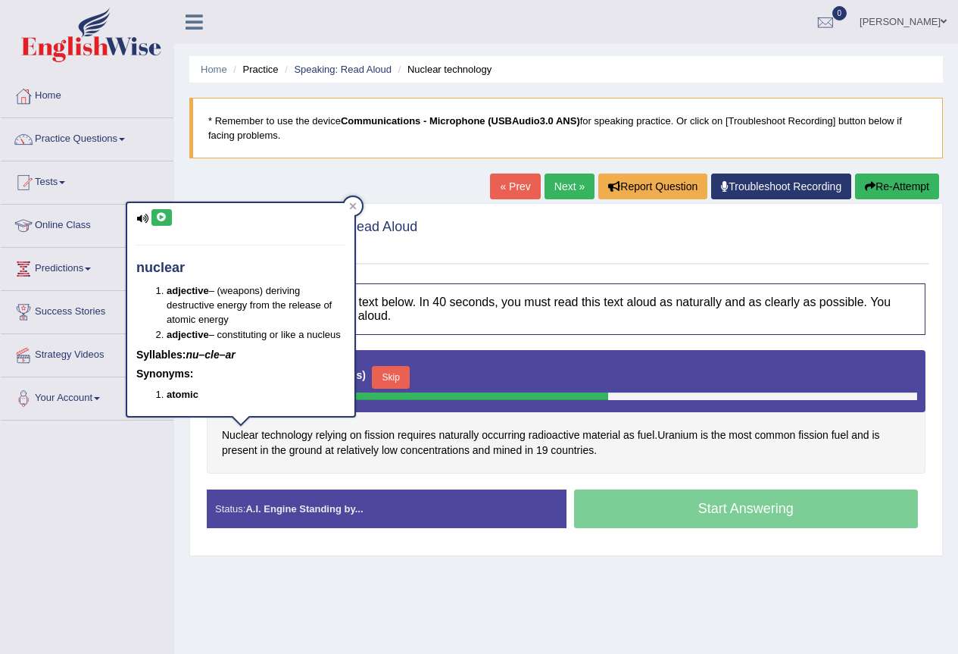
click at [161, 216] on icon at bounding box center [161, 217] width 11 height 9
click at [159, 468] on div "Toggle navigation Home Practice Questions Speaking Practice Read Aloud Repeat S…" at bounding box center [479, 394] width 958 height 788
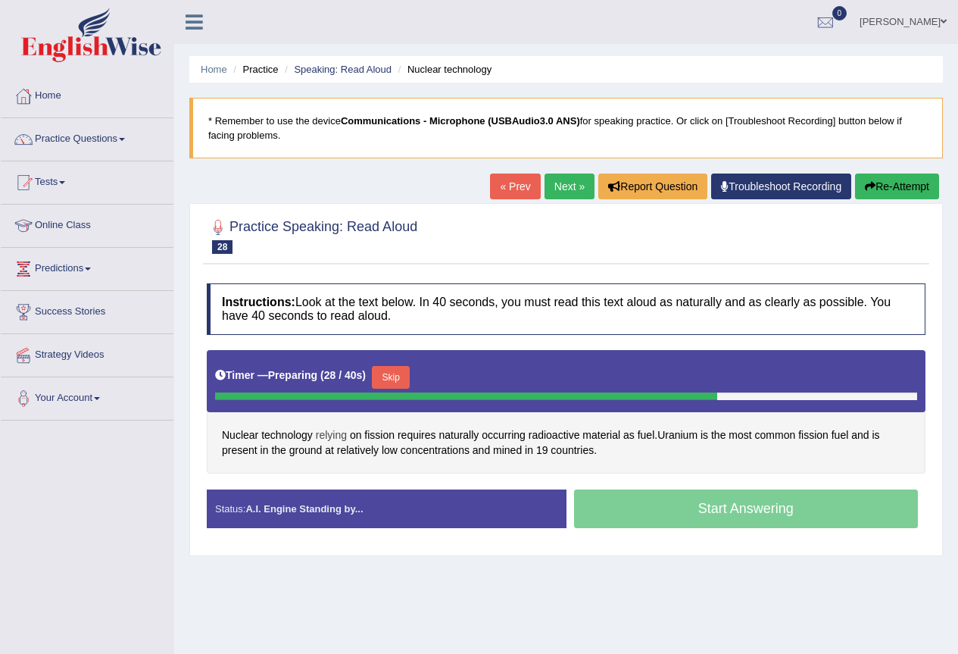
click at [327, 435] on span "relying" at bounding box center [331, 435] width 31 height 16
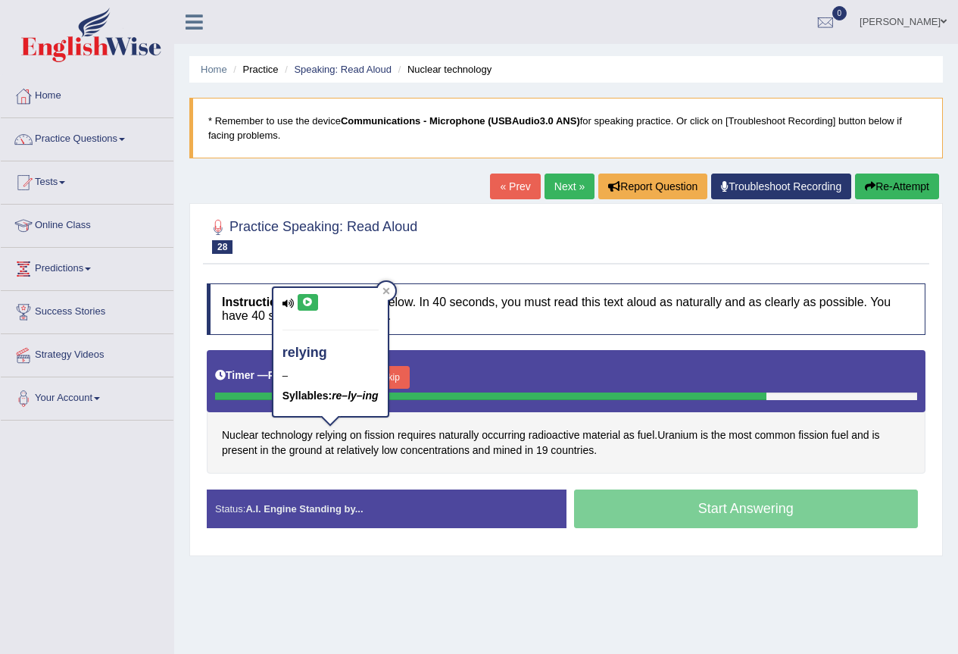
click at [303, 300] on icon at bounding box center [307, 302] width 11 height 9
click at [372, 467] on div "Nuclear technology relying on fission requires naturally occurring radioactive …" at bounding box center [566, 411] width 719 height 123
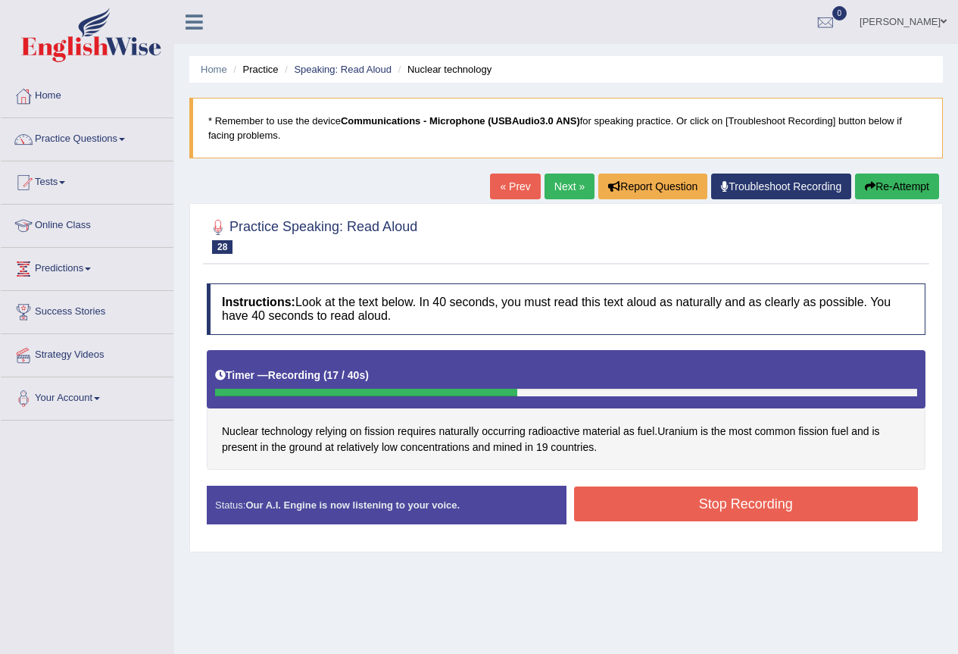
click at [900, 179] on button "Re-Attempt" at bounding box center [897, 186] width 84 height 26
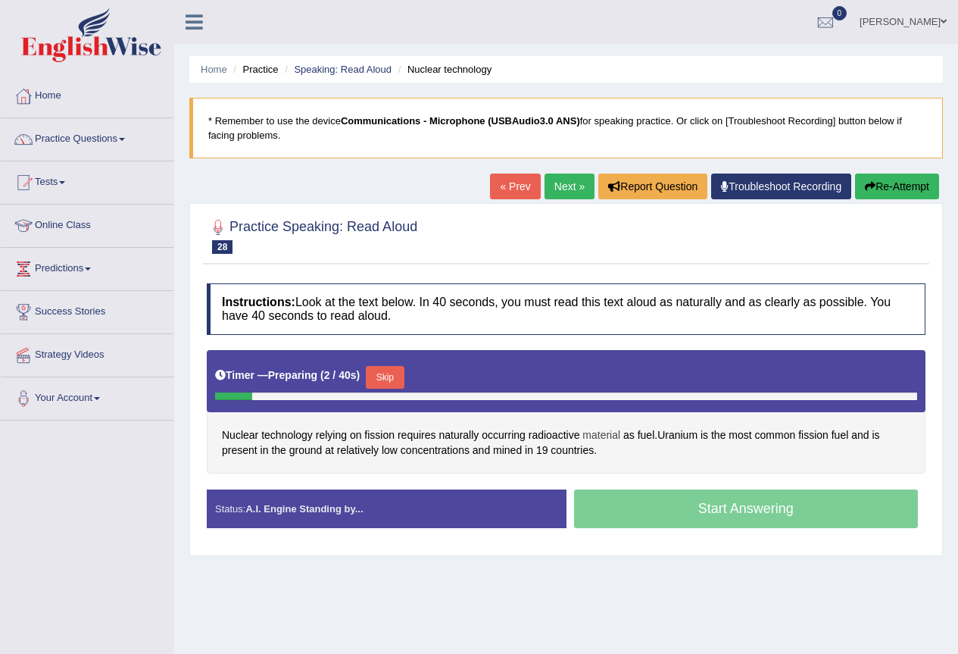
click at [602, 432] on span "material" at bounding box center [601, 435] width 38 height 16
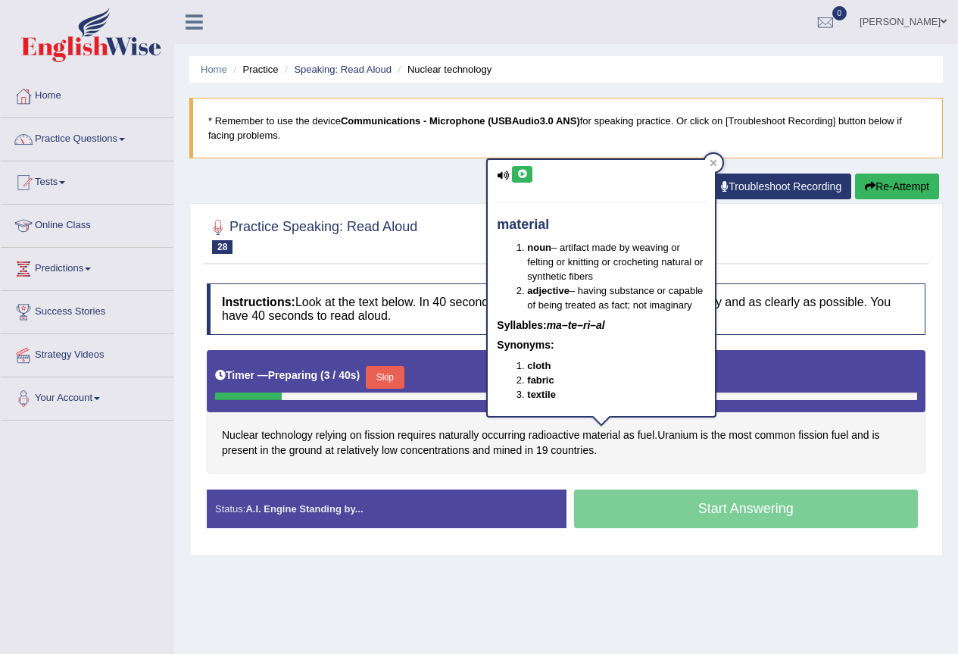
click at [517, 176] on icon at bounding box center [521, 174] width 11 height 9
click at [682, 435] on span "Uranium" at bounding box center [677, 435] width 40 height 16
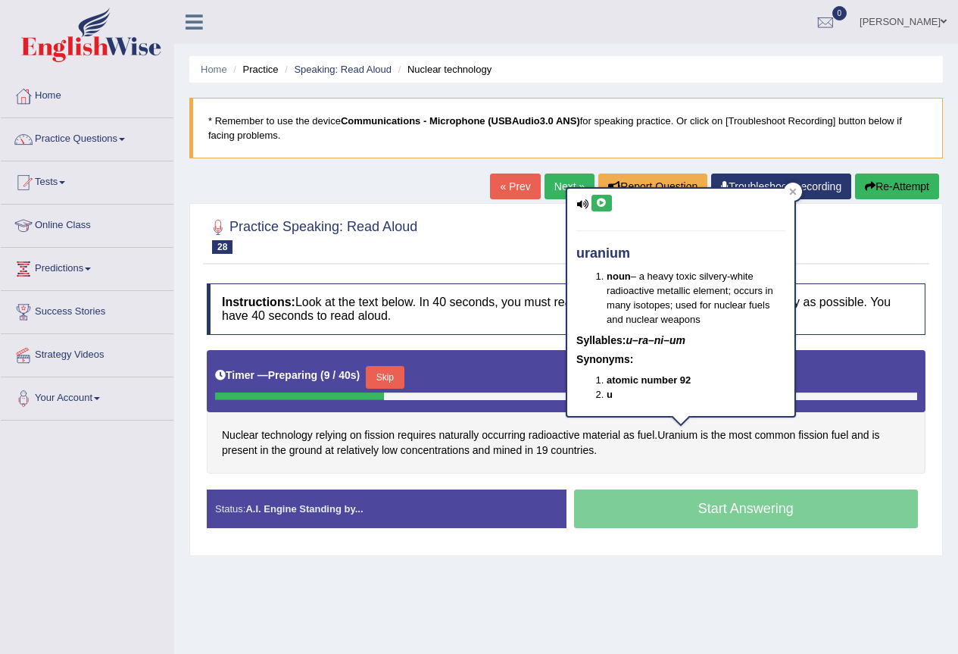
click at [599, 199] on icon at bounding box center [601, 202] width 11 height 9
click at [819, 469] on div "Nuclear technology relying on fission requires naturally occurring radioactive …" at bounding box center [566, 411] width 719 height 123
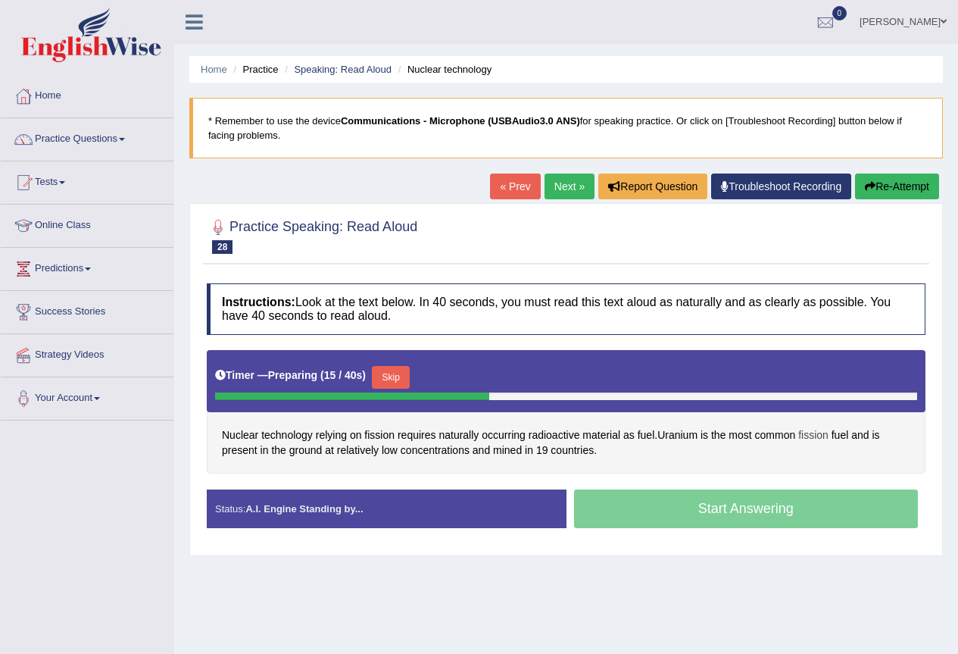
click at [818, 430] on span "fission" at bounding box center [813, 435] width 30 height 16
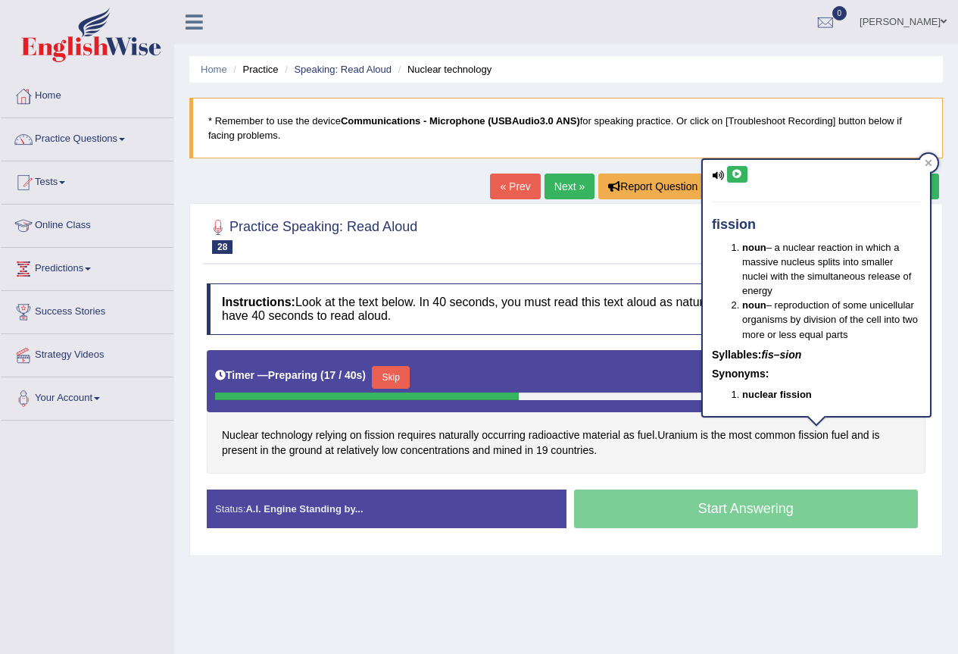
click at [738, 179] on icon at bounding box center [737, 174] width 11 height 9
click at [607, 588] on div "Home Practice Speaking: Read Aloud Nuclear technology * Remember to use the dev…" at bounding box center [566, 378] width 784 height 757
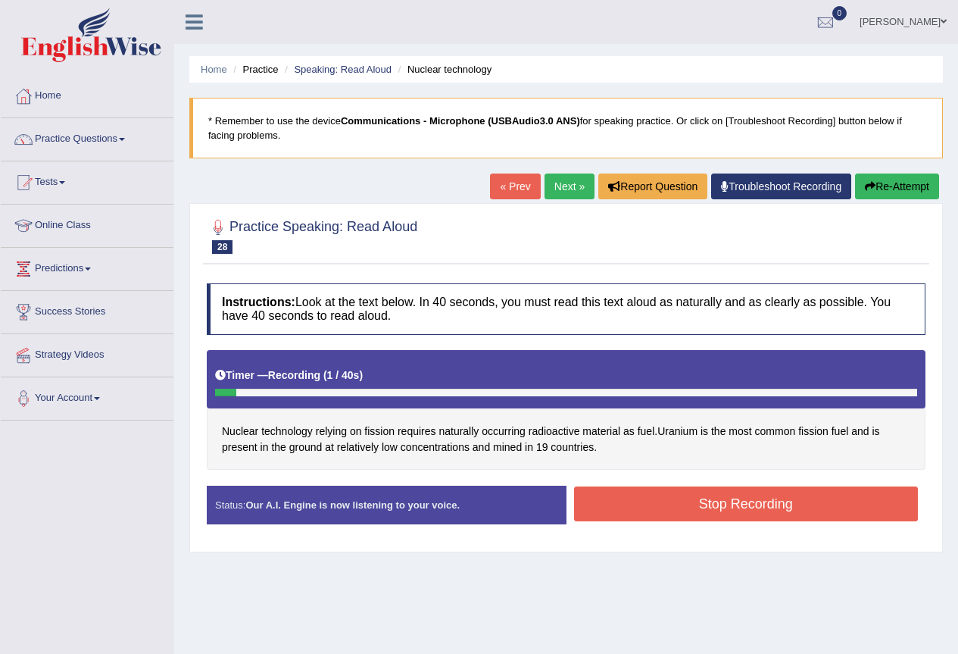
click at [127, 136] on link "Practice Questions" at bounding box center [87, 137] width 173 height 38
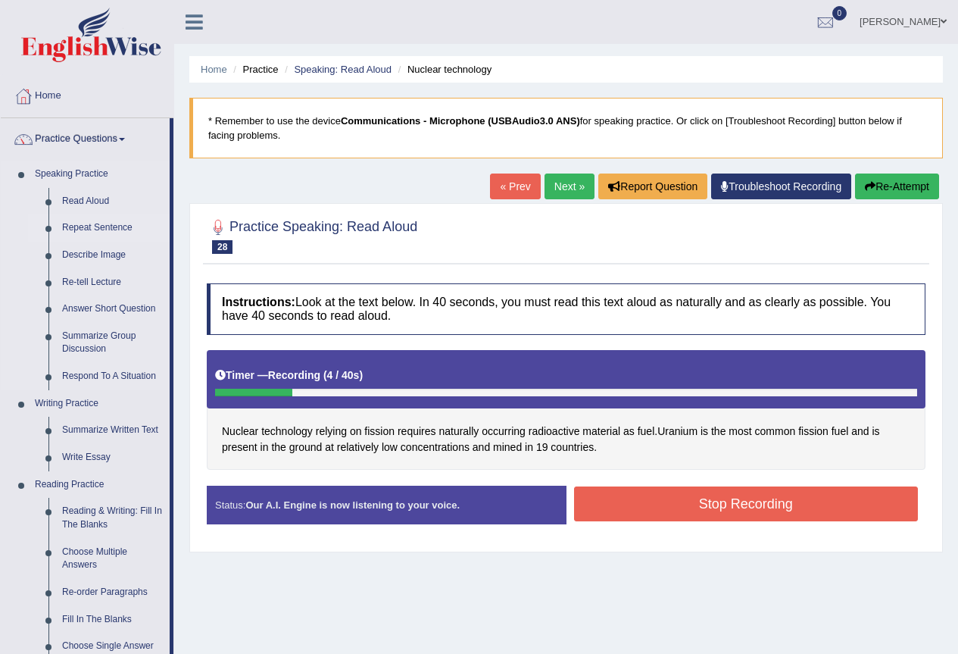
click at [104, 225] on link "Repeat Sentence" at bounding box center [112, 227] width 114 height 27
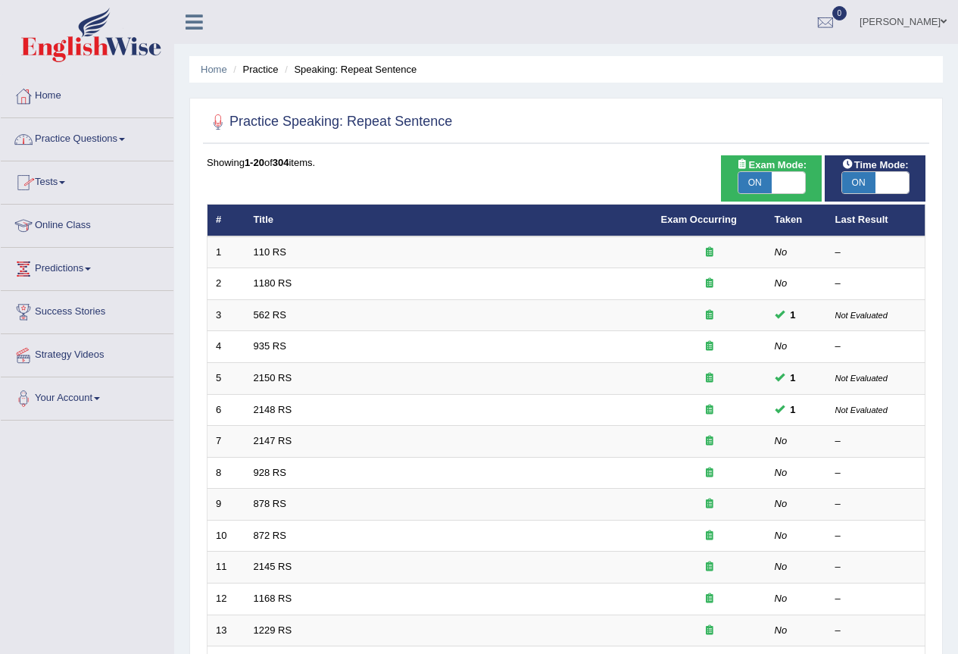
click at [126, 137] on link "Practice Questions" at bounding box center [87, 137] width 173 height 38
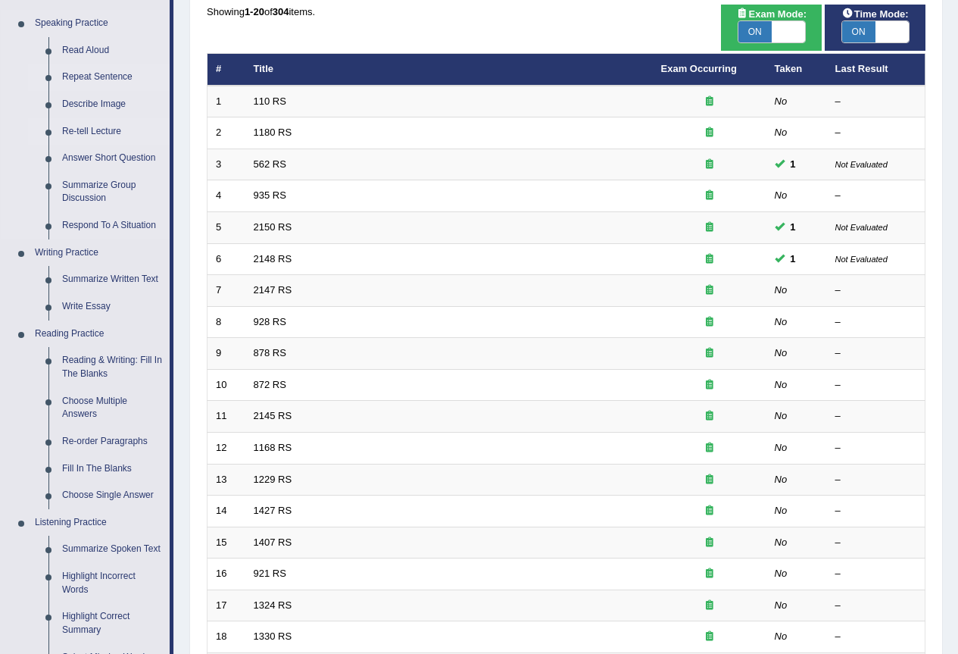
scroll to position [151, 0]
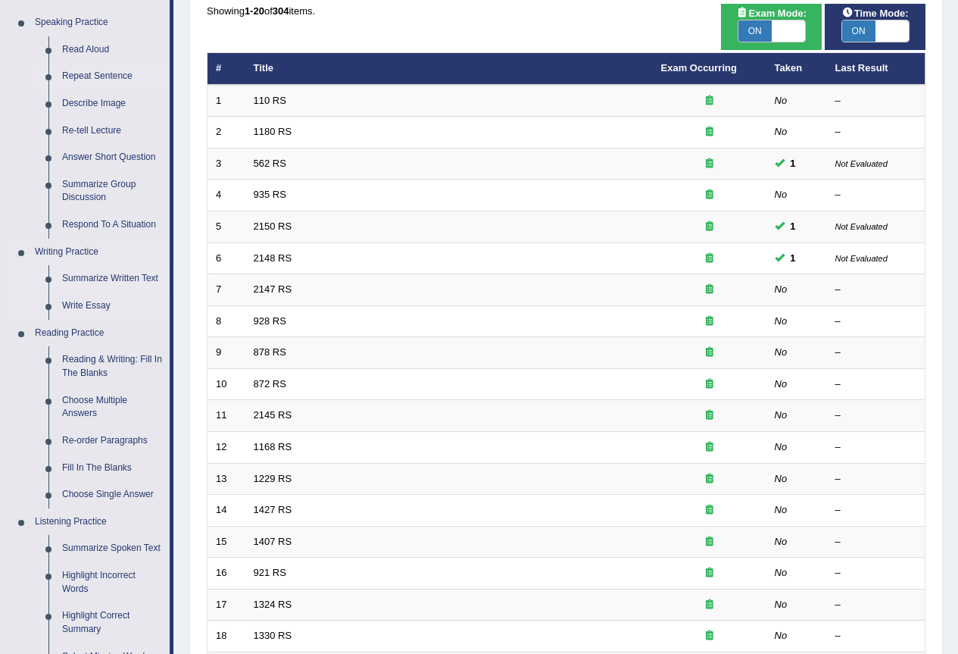
click at [139, 275] on link "Summarize Written Text" at bounding box center [112, 278] width 114 height 27
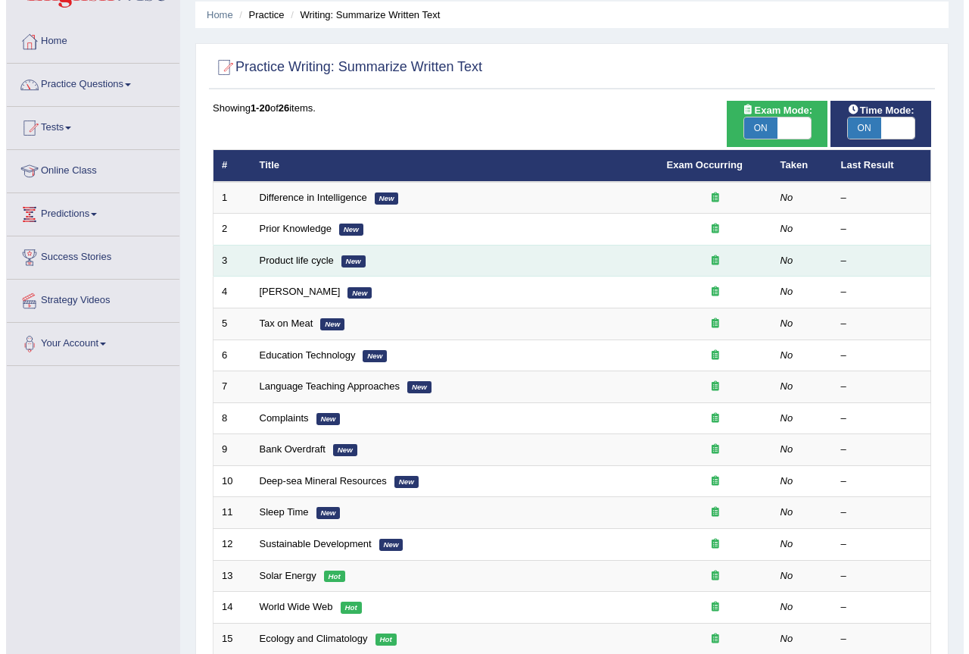
scroll to position [46, 0]
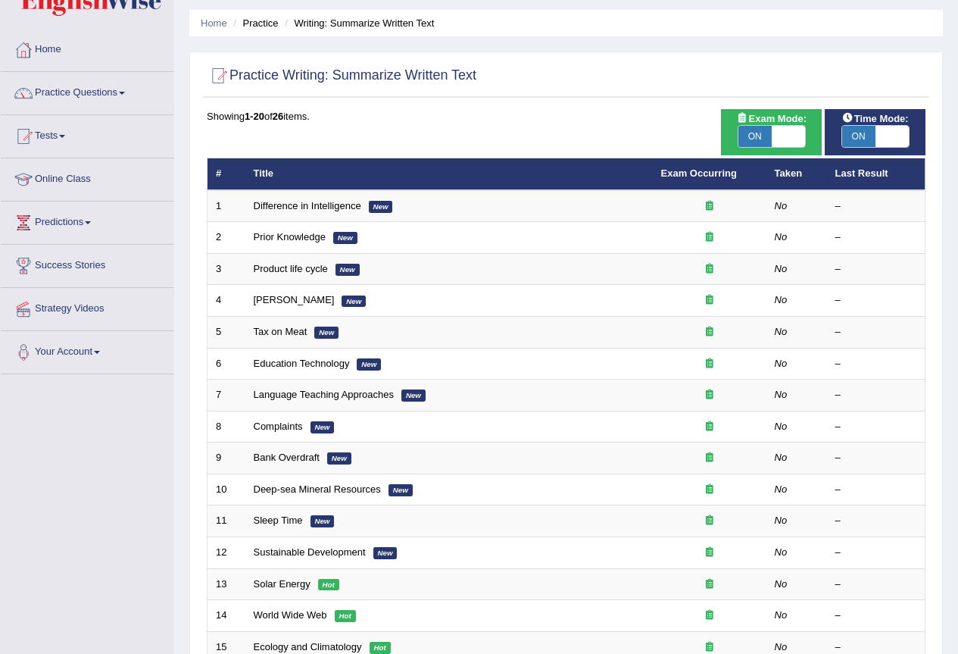
click at [790, 131] on span at bounding box center [788, 136] width 33 height 21
checkbox input "false"
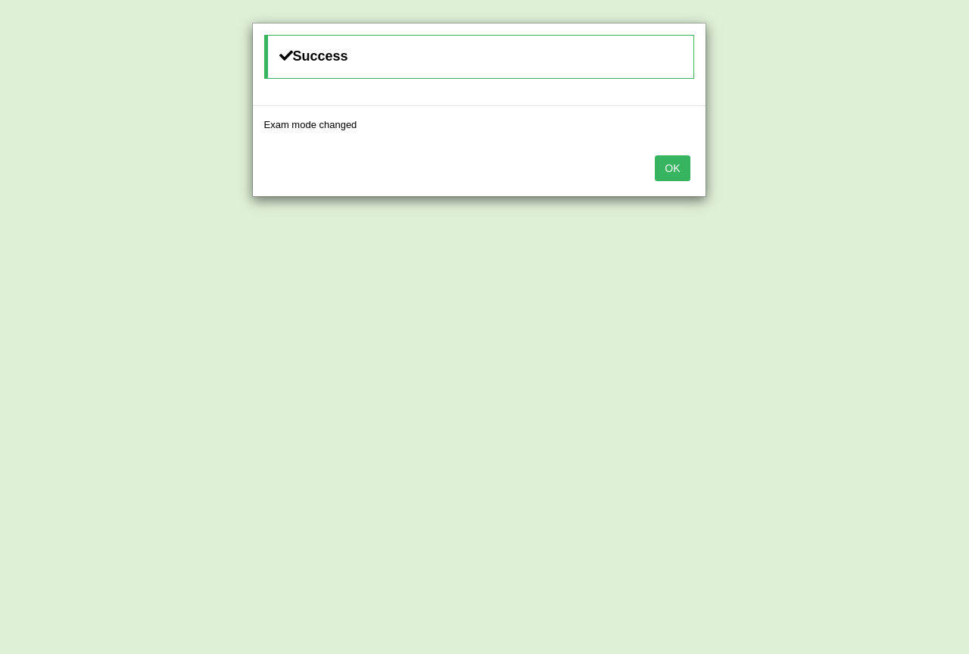
click at [676, 167] on button "OK" at bounding box center [672, 168] width 35 height 26
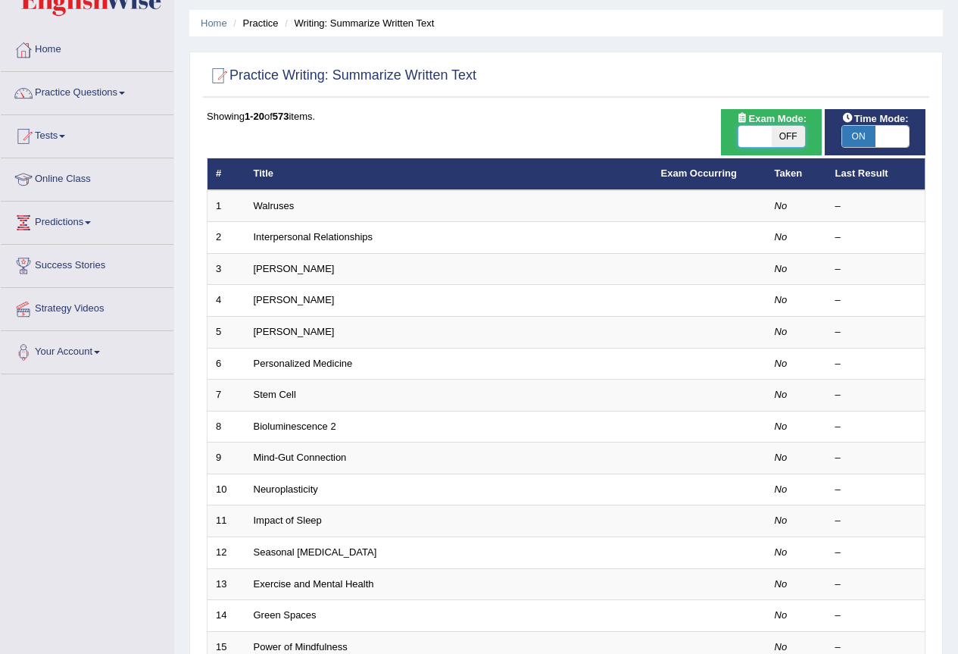
click at [753, 133] on span at bounding box center [754, 136] width 33 height 21
checkbox input "true"
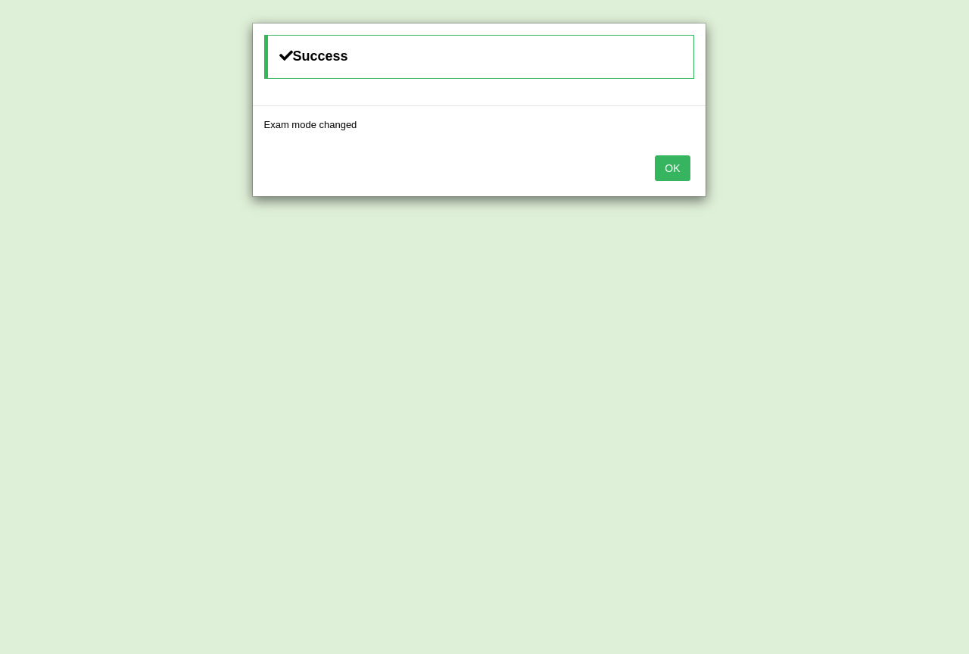
click at [797, 169] on div "Success Exam mode changed OK" at bounding box center [484, 327] width 969 height 654
click at [665, 162] on button "OK" at bounding box center [672, 168] width 35 height 26
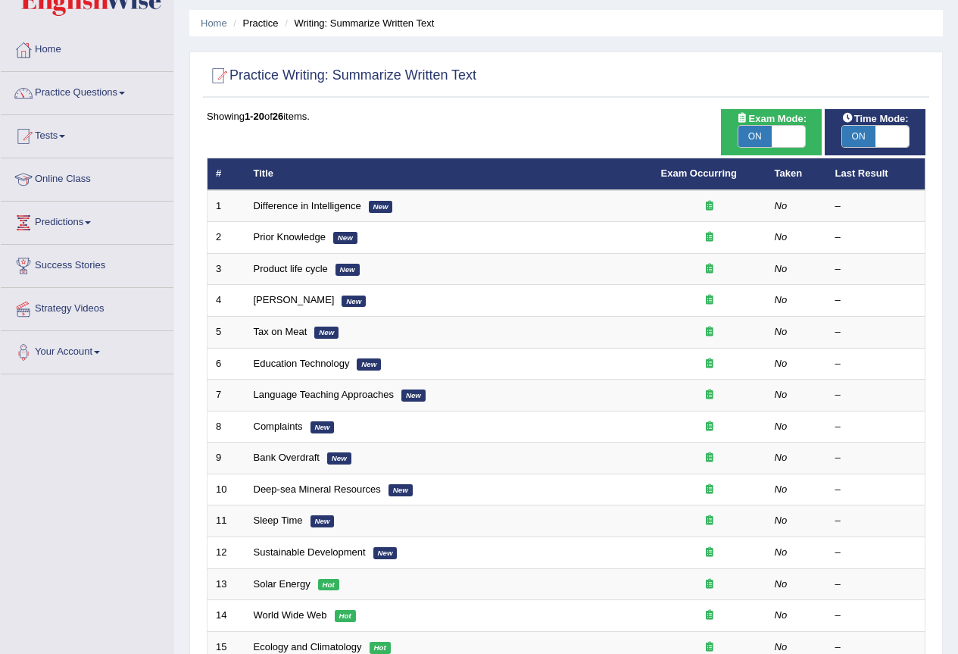
click at [783, 133] on span at bounding box center [788, 136] width 33 height 21
checkbox input "false"
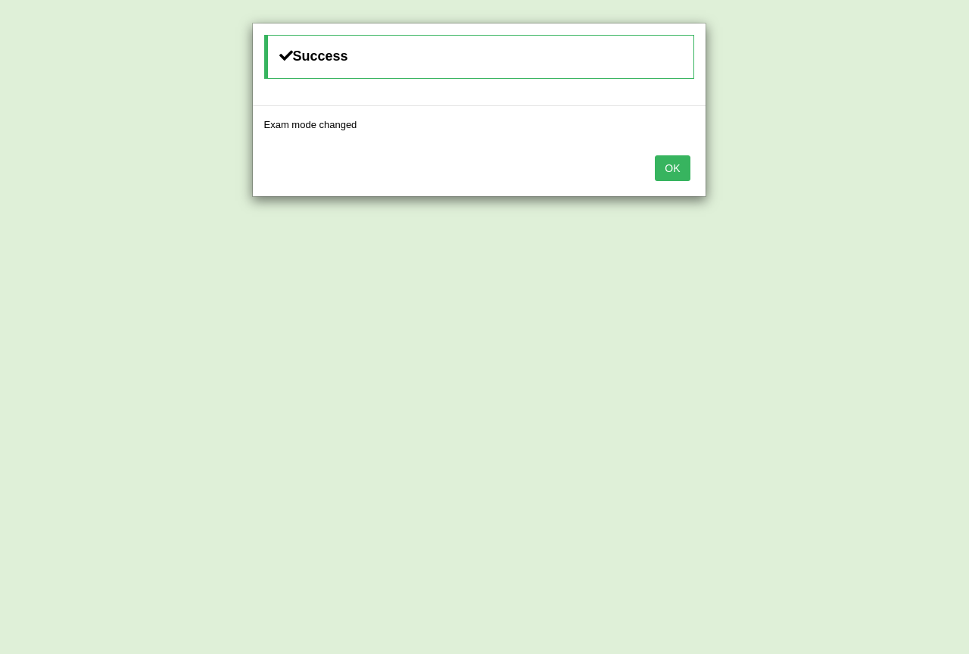
click at [678, 164] on button "OK" at bounding box center [672, 168] width 35 height 26
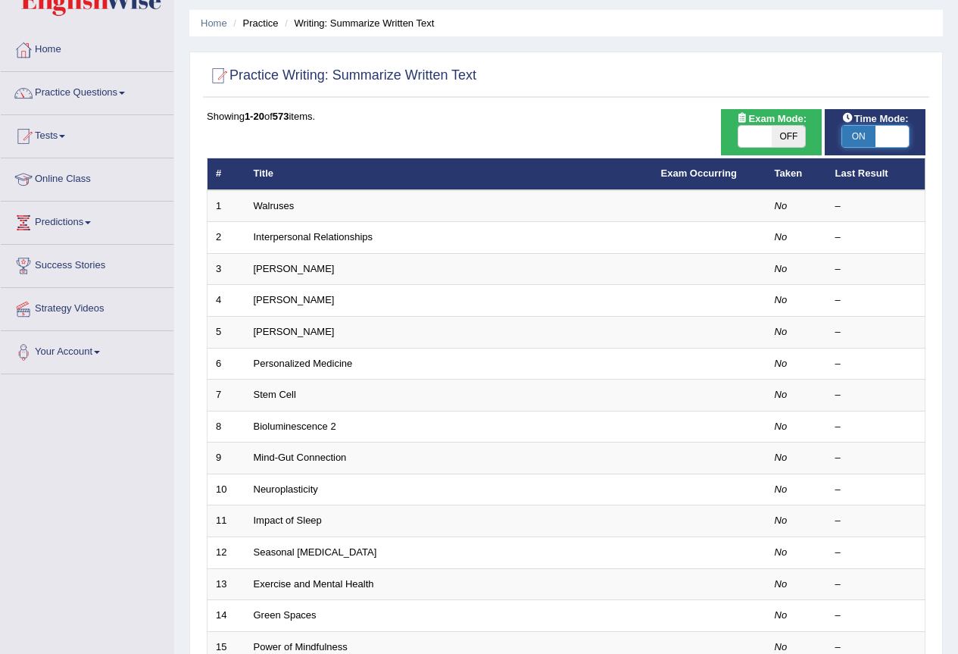
click at [894, 134] on span at bounding box center [891, 136] width 33 height 21
checkbox input "false"
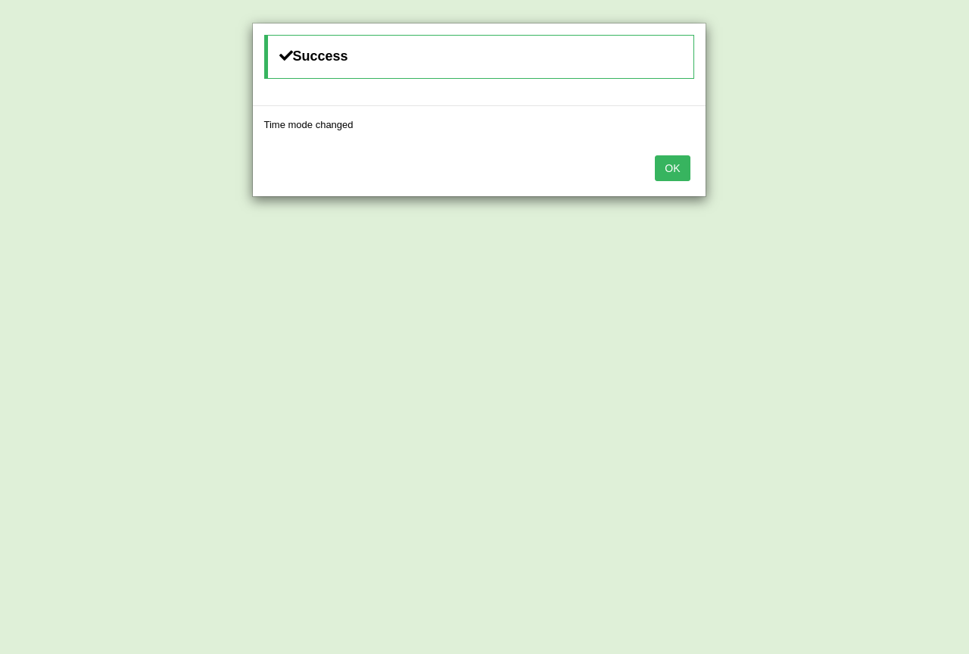
click at [678, 170] on button "OK" at bounding box center [672, 168] width 35 height 26
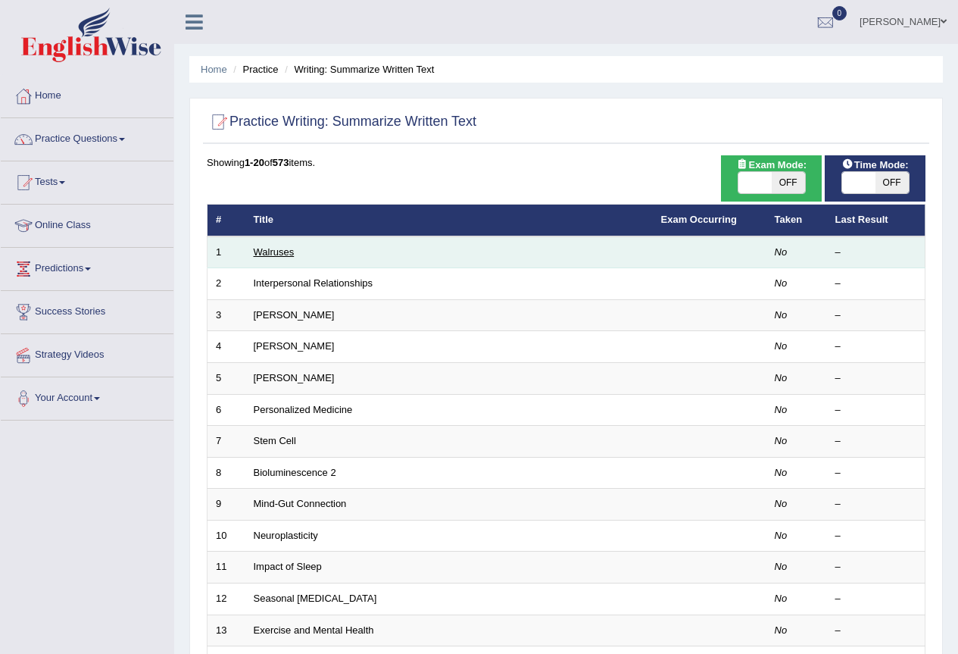
click at [279, 251] on link "Walruses" at bounding box center [274, 251] width 41 height 11
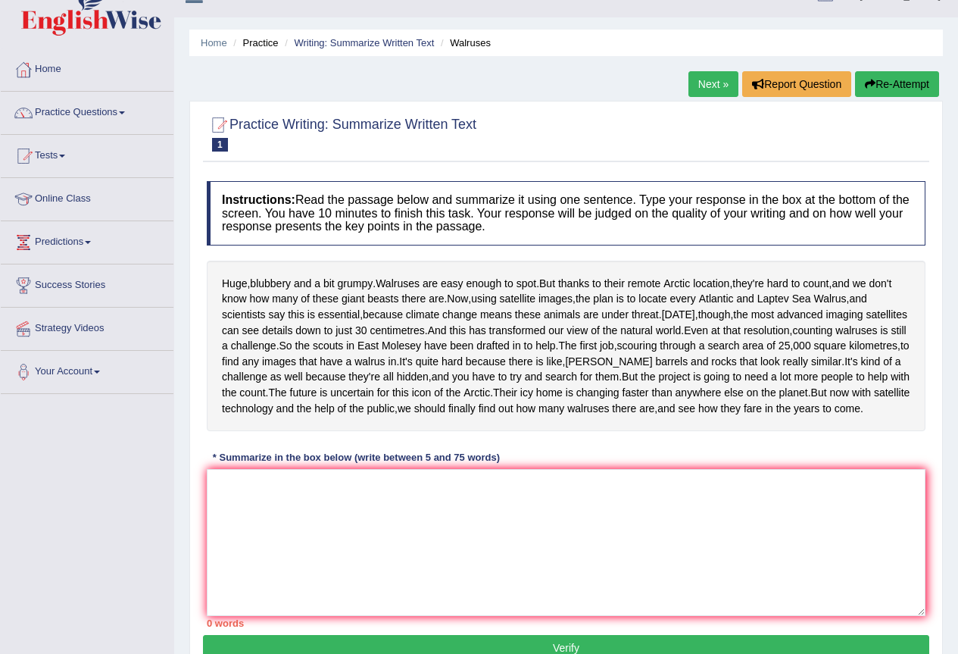
scroll to position [25, 0]
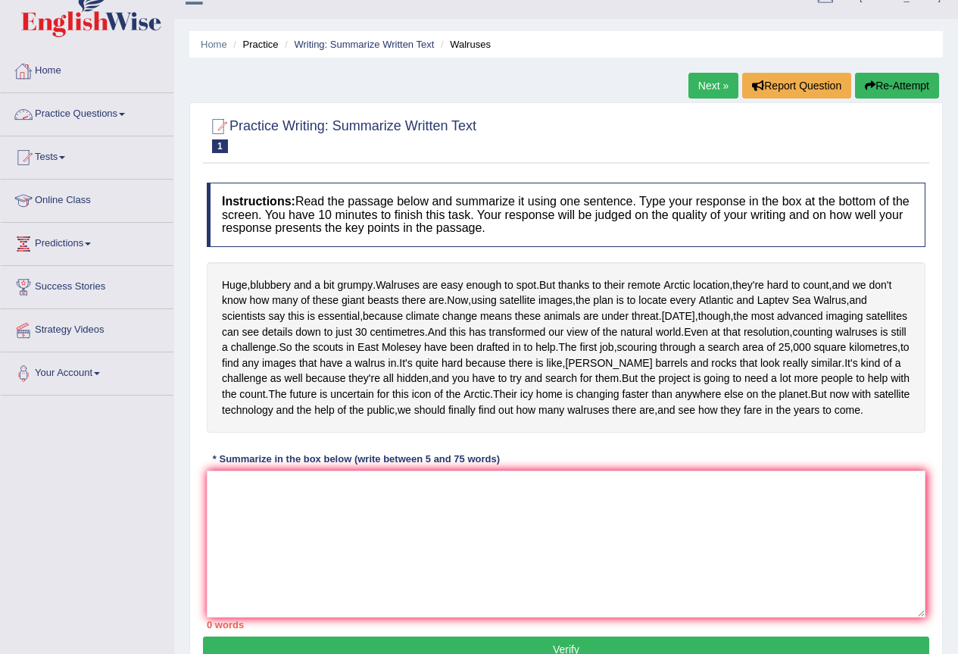
click at [125, 115] on span at bounding box center [122, 114] width 6 height 3
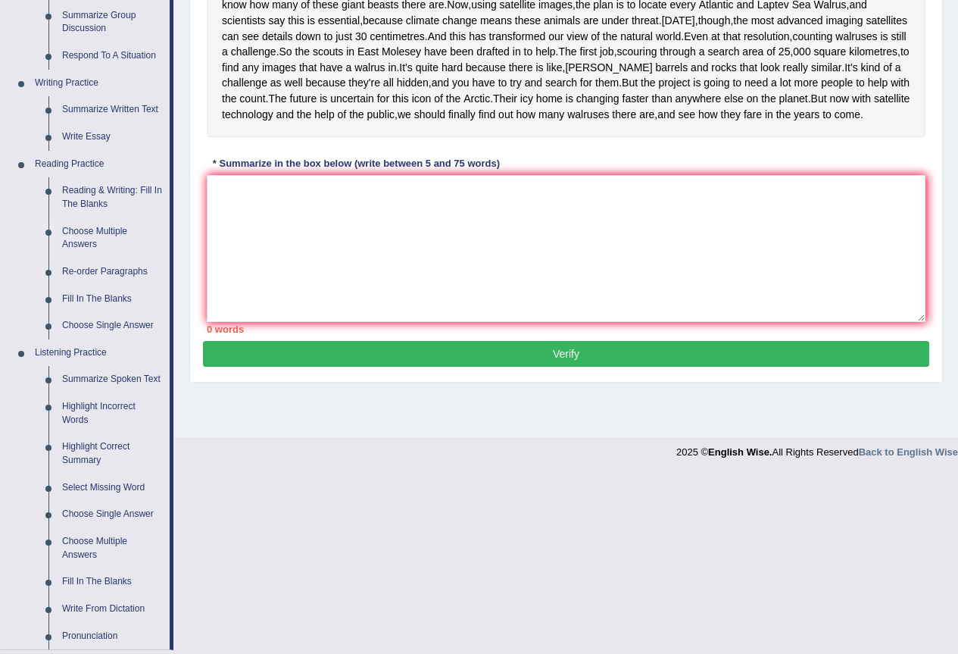
scroll to position [404, 0]
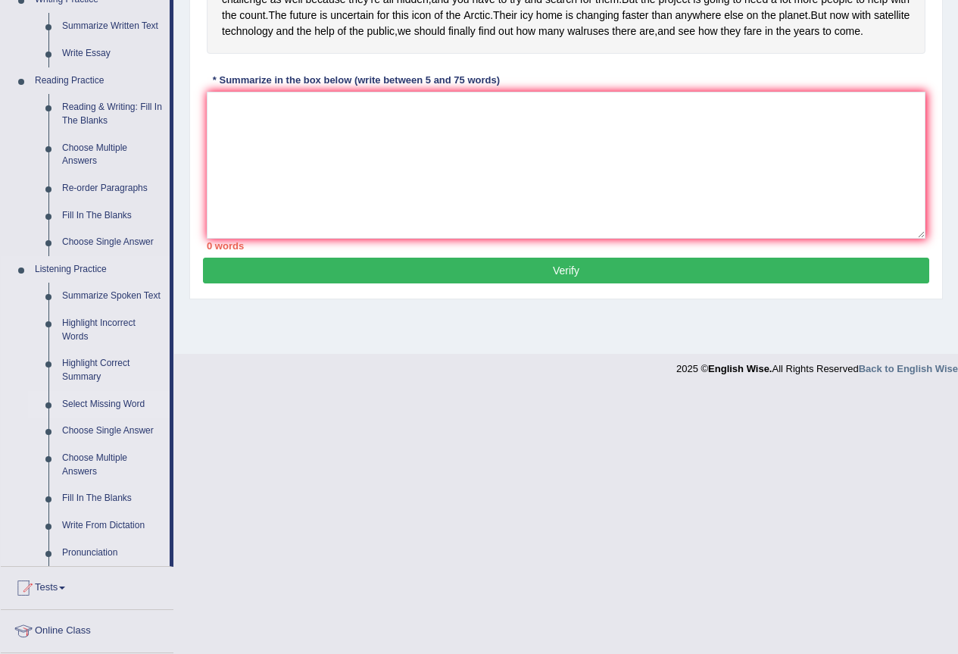
click at [116, 403] on link "Select Missing Word" at bounding box center [112, 404] width 114 height 27
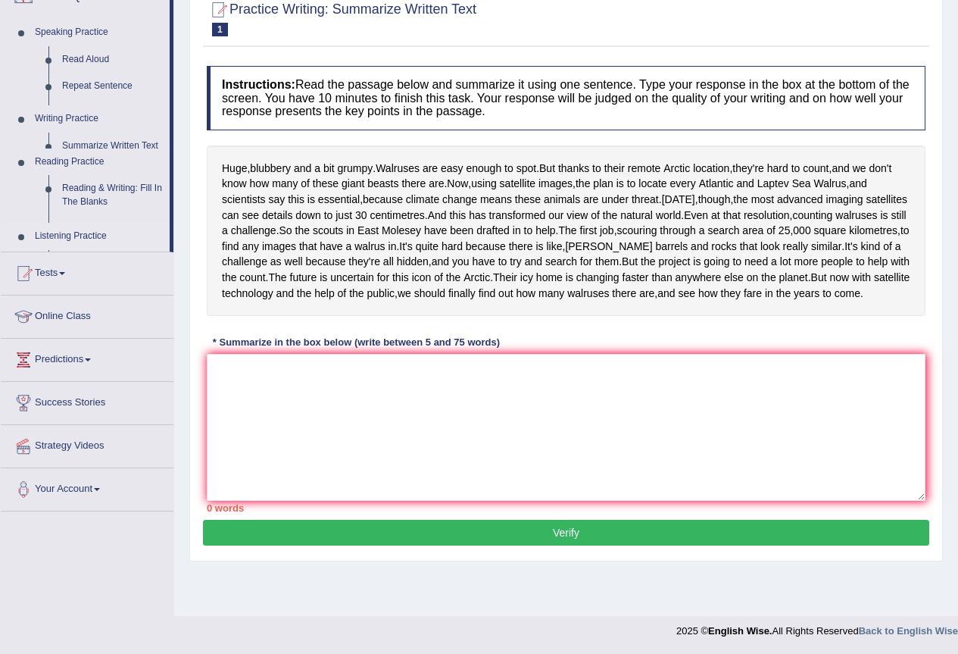
scroll to position [176, 0]
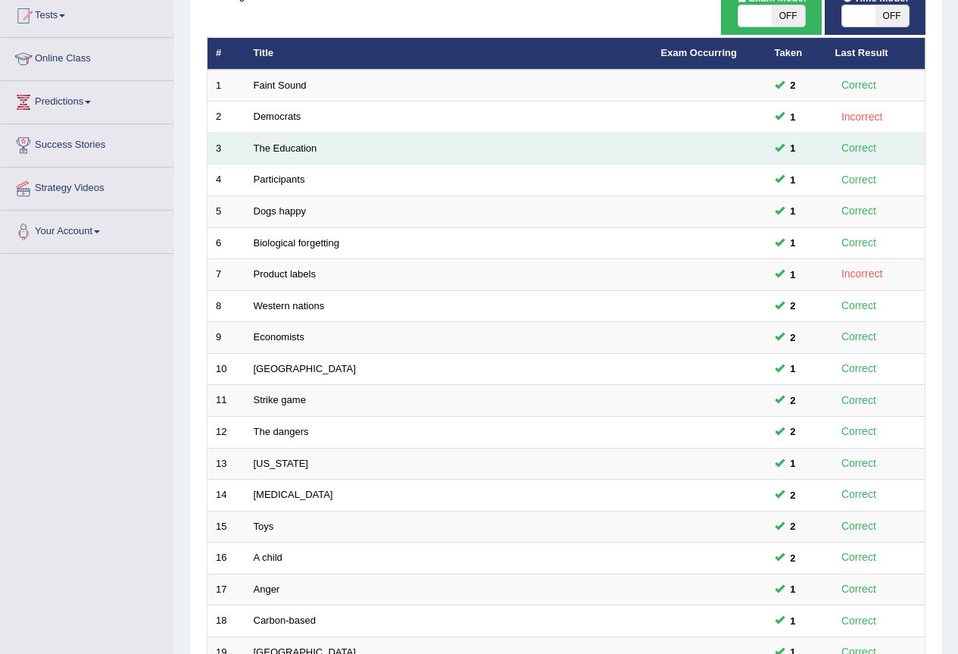
scroll to position [349, 0]
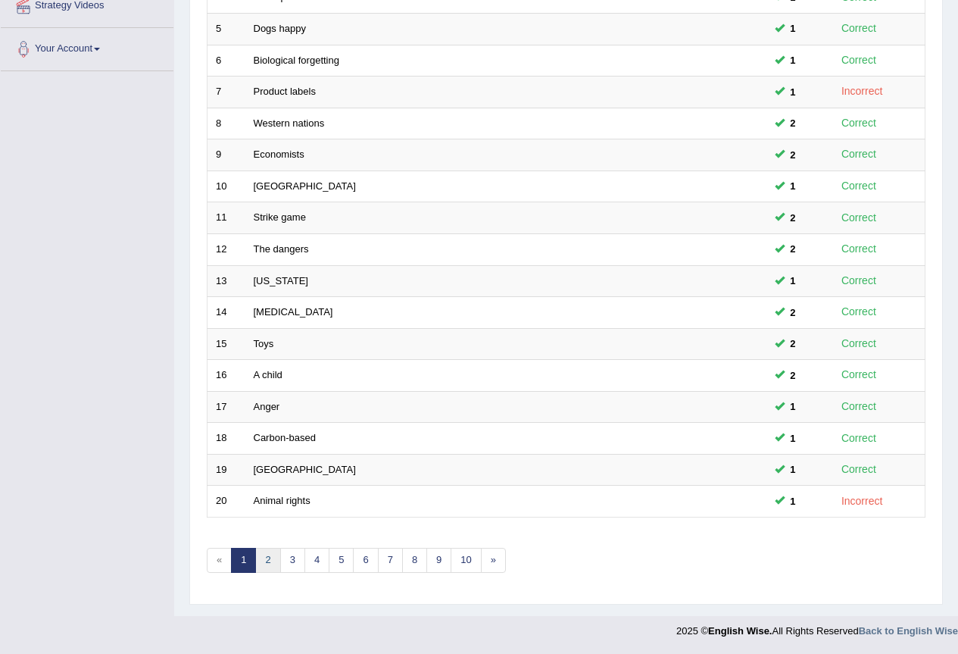
click at [276, 562] on link "2" at bounding box center [267, 559] width 25 height 25
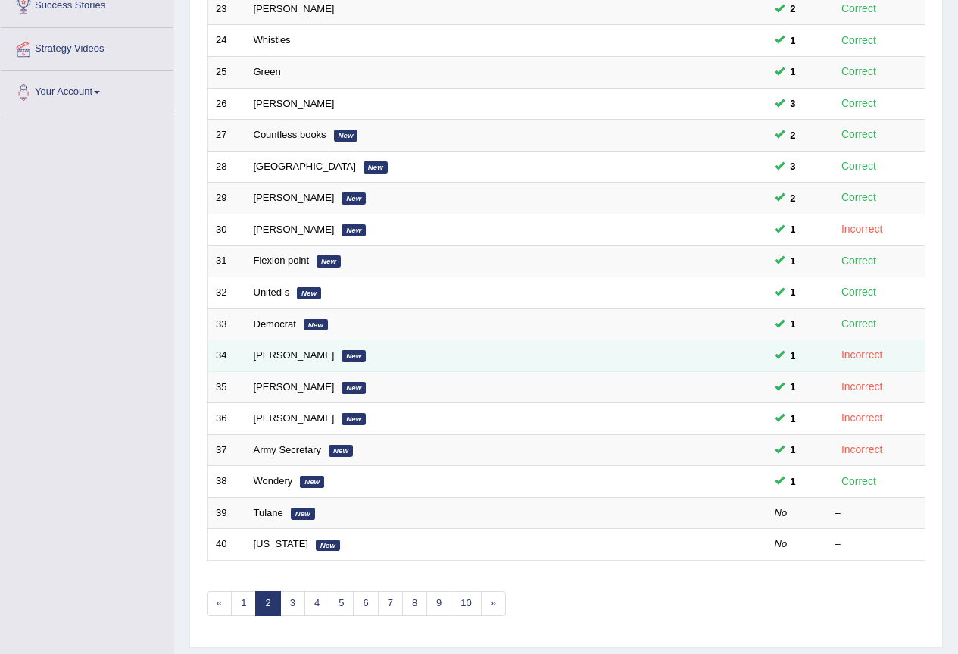
scroll to position [349, 0]
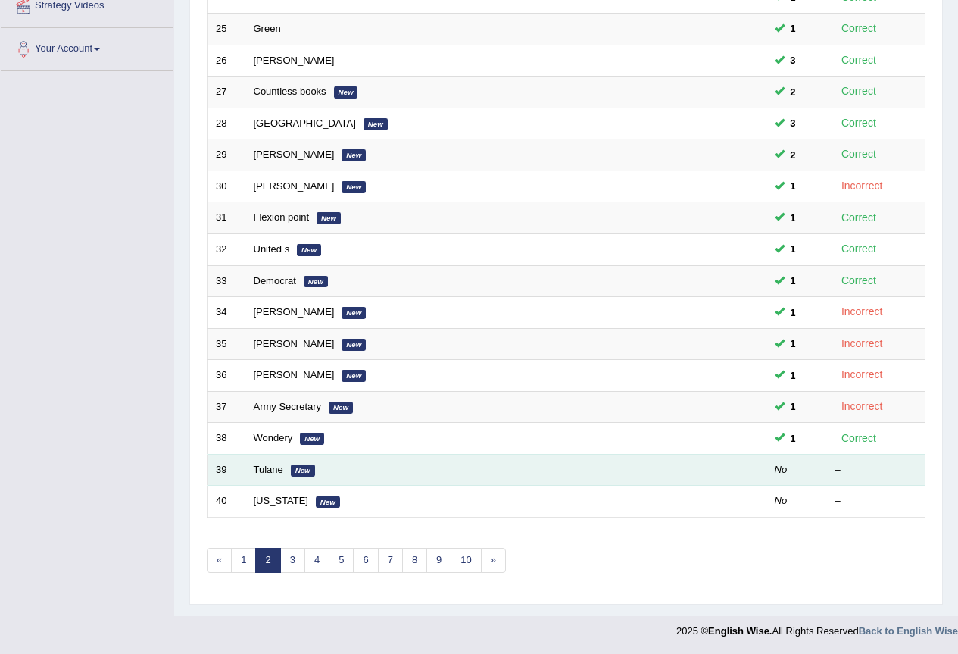
click at [270, 473] on link "Tulane" at bounding box center [269, 468] width 30 height 11
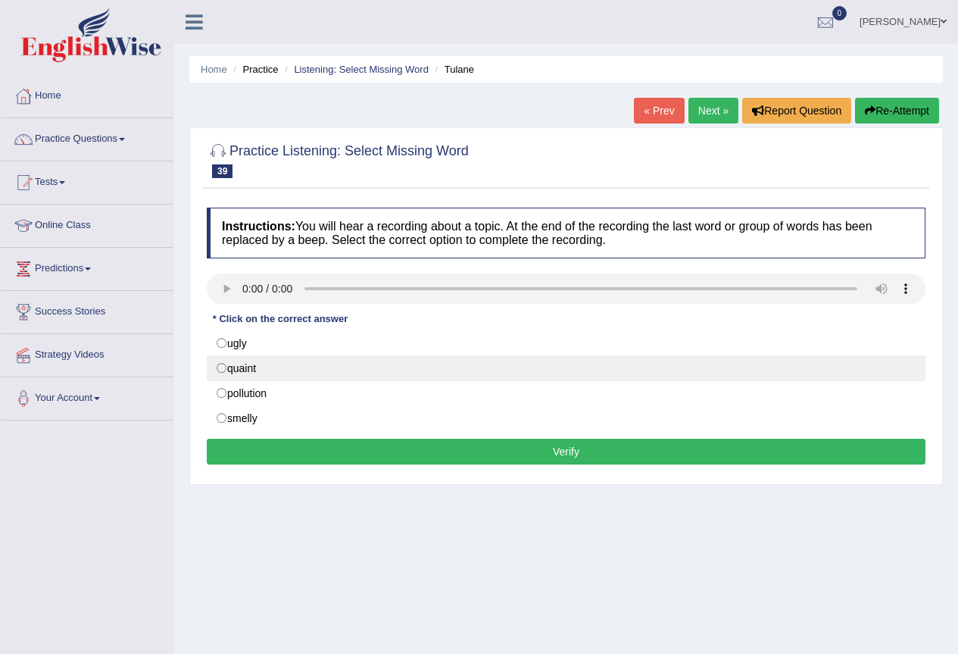
click at [220, 370] on label "quaint" at bounding box center [566, 368] width 719 height 26
radio input "true"
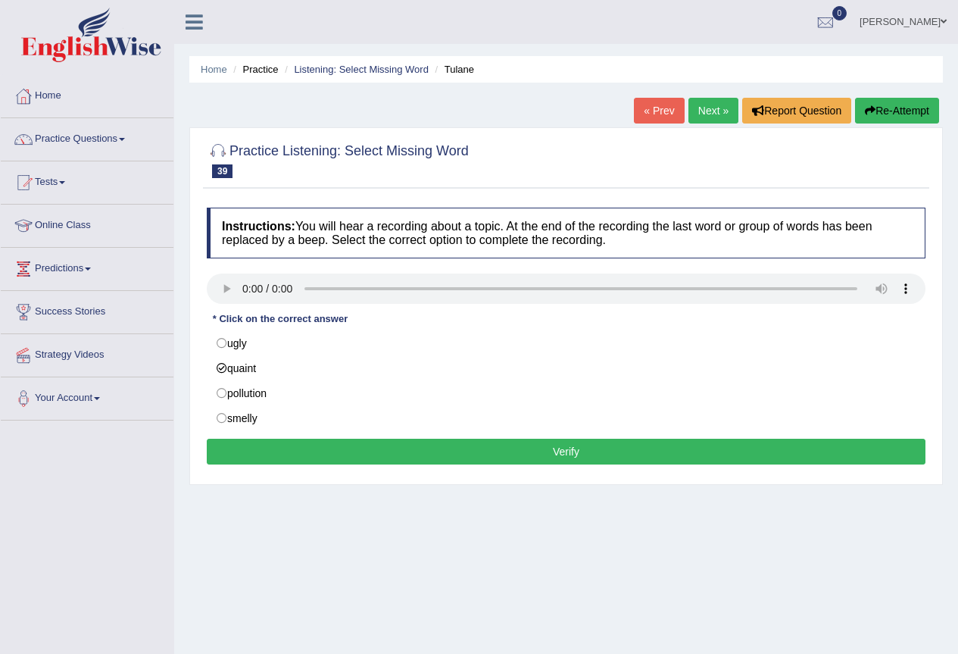
click at [271, 452] on button "Verify" at bounding box center [566, 451] width 719 height 26
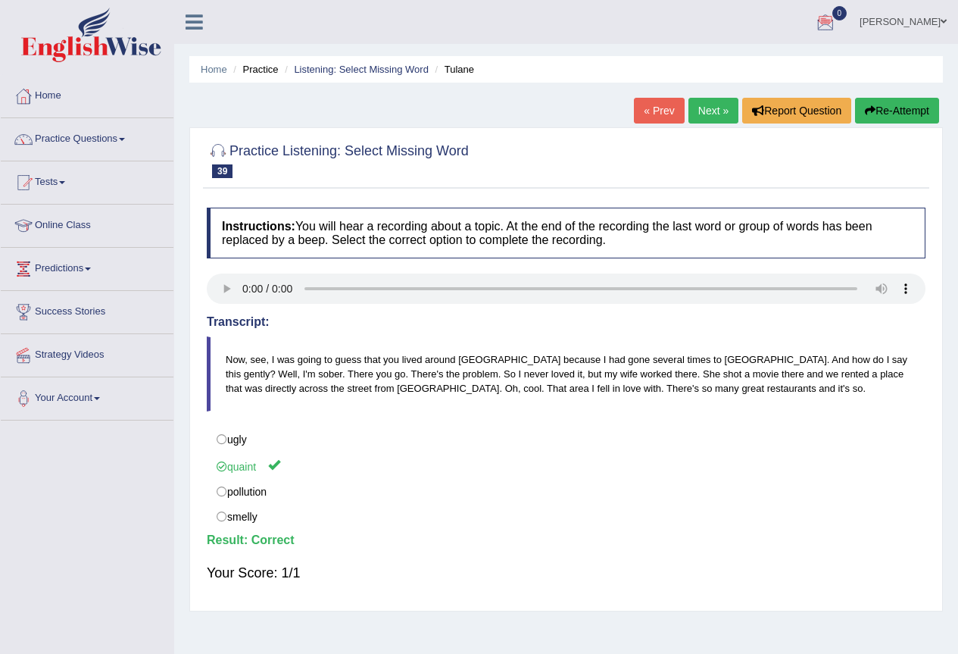
click at [707, 109] on link "Next »" at bounding box center [713, 111] width 50 height 26
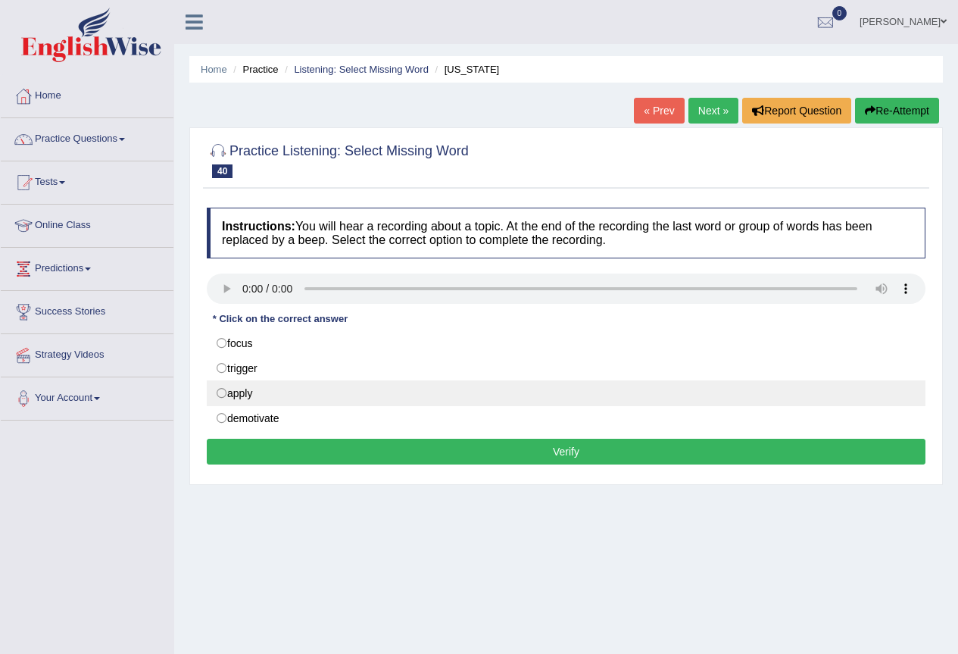
click at [223, 389] on label "apply" at bounding box center [566, 393] width 719 height 26
radio input "true"
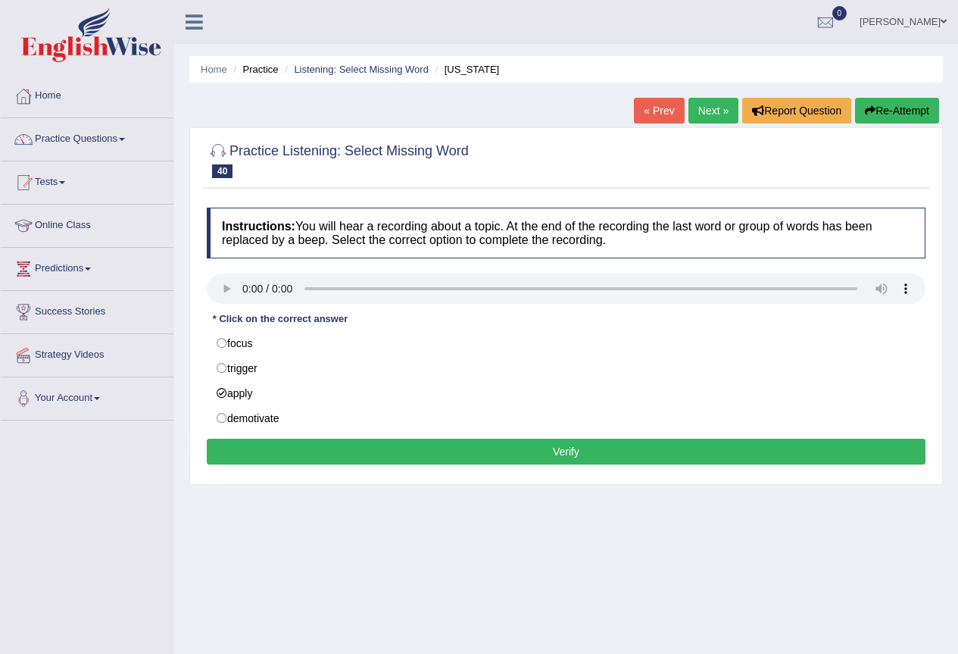
click at [289, 448] on button "Verify" at bounding box center [566, 451] width 719 height 26
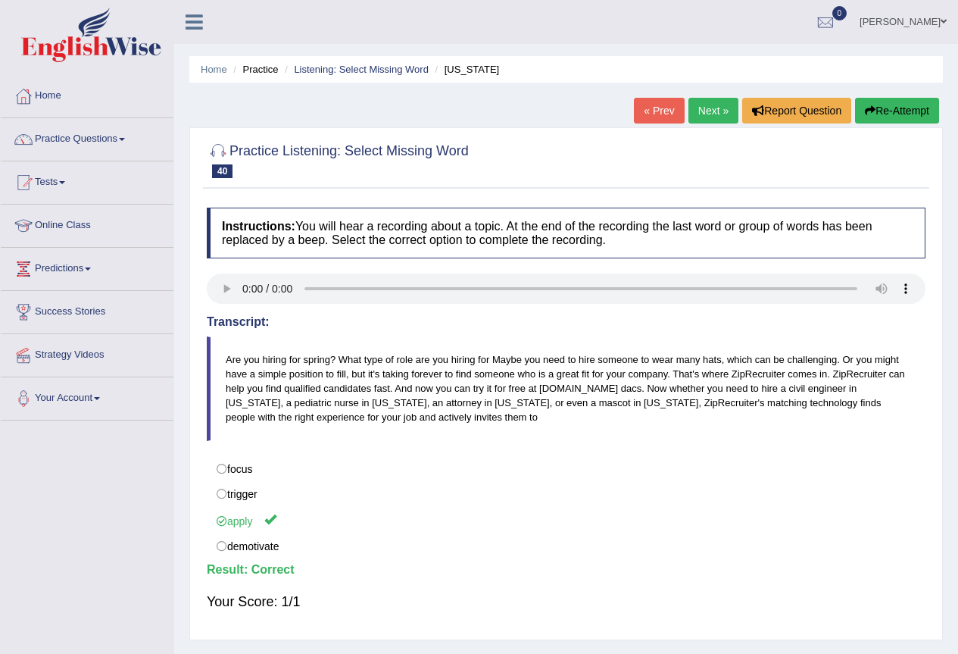
click at [716, 110] on link "Next »" at bounding box center [713, 111] width 50 height 26
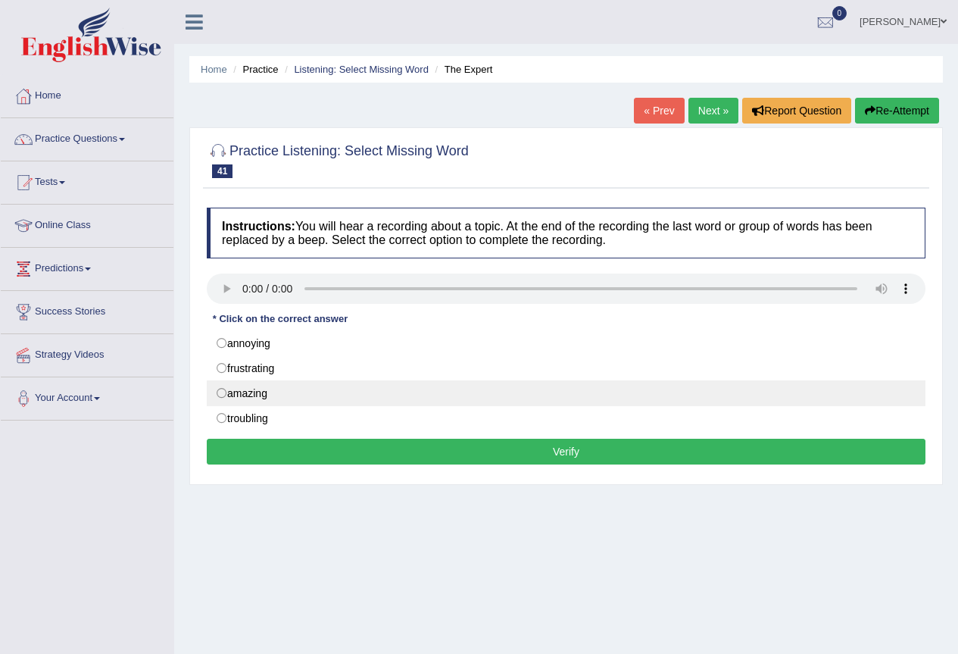
click at [220, 392] on label "amazing" at bounding box center [566, 393] width 719 height 26
radio input "true"
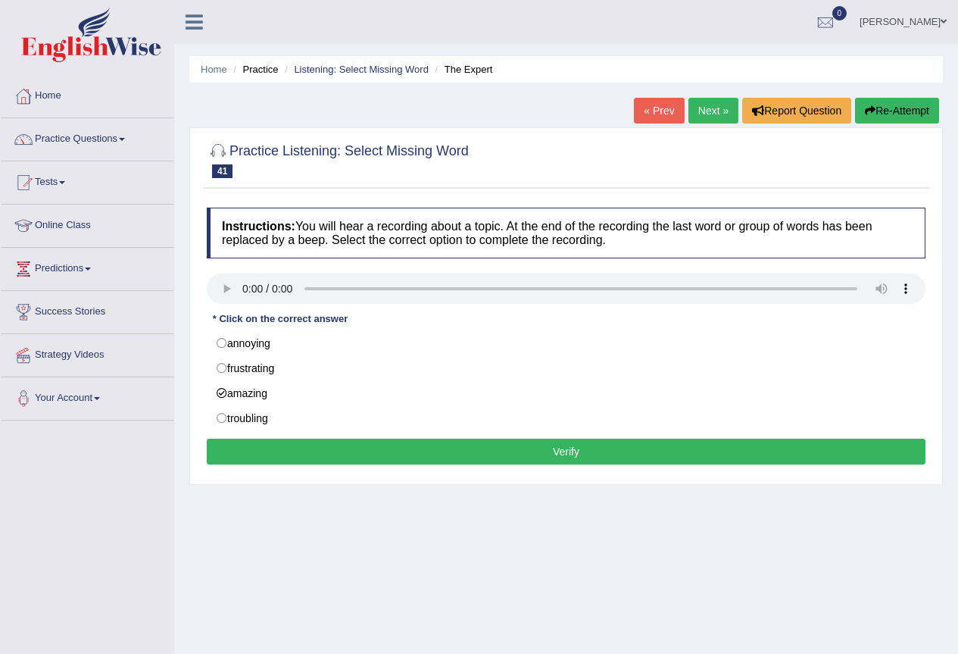
click at [301, 448] on button "Verify" at bounding box center [566, 451] width 719 height 26
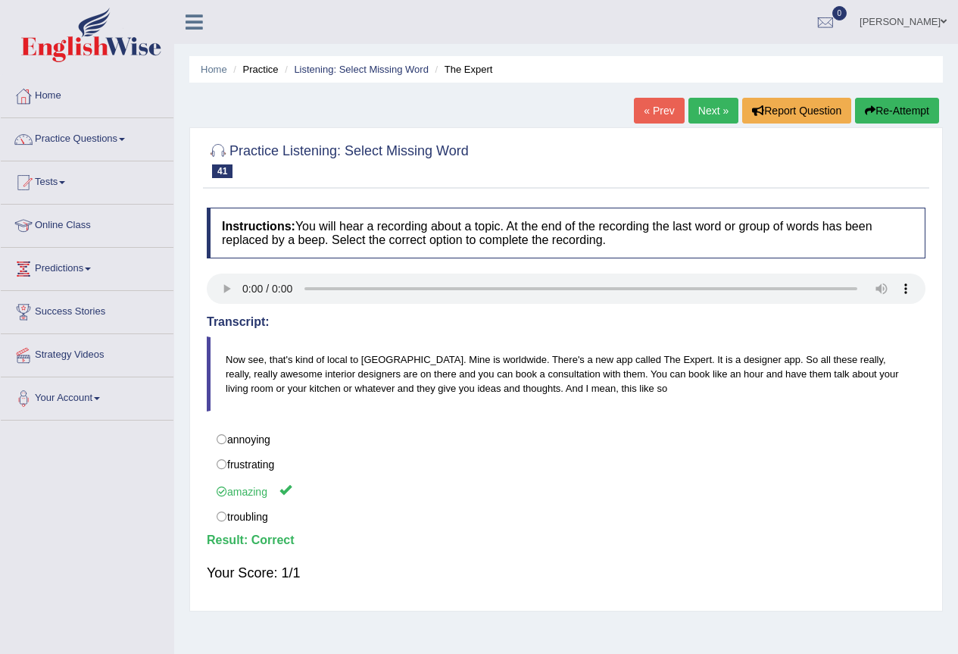
click at [704, 110] on link "Next »" at bounding box center [713, 111] width 50 height 26
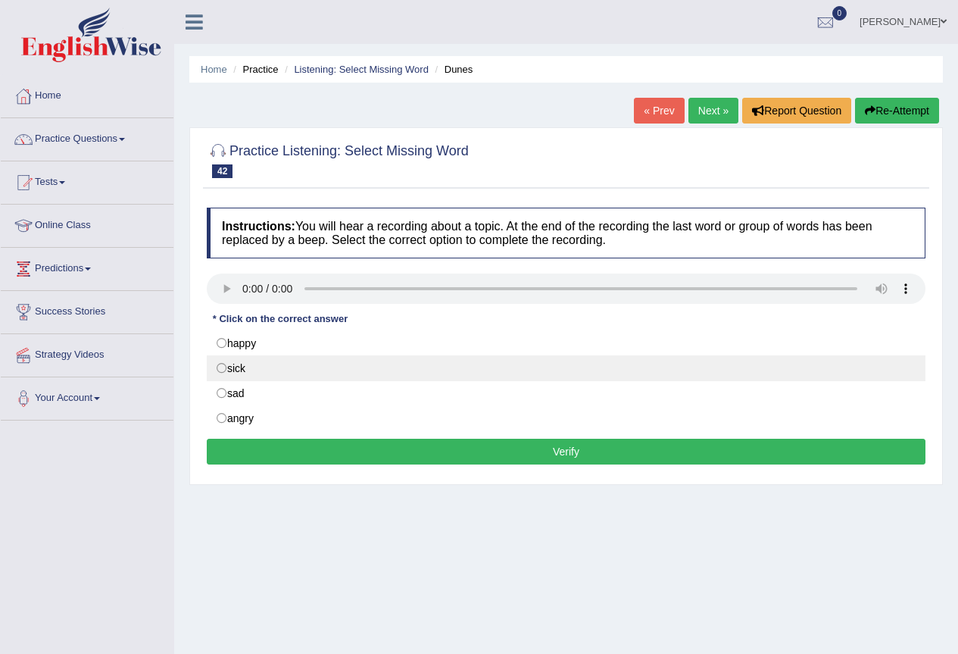
click at [223, 366] on label "sick" at bounding box center [566, 368] width 719 height 26
radio input "true"
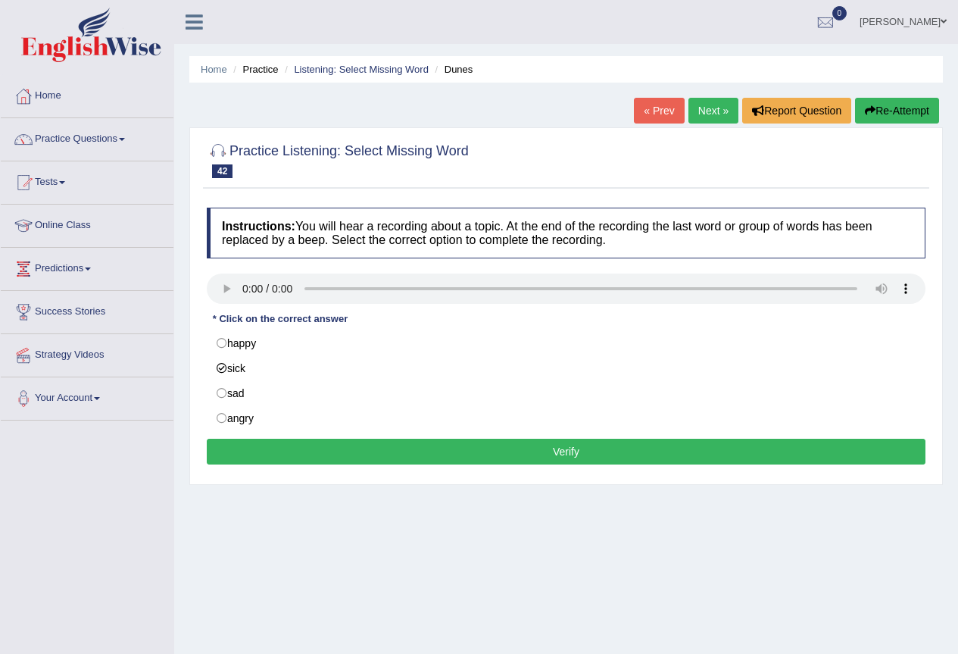
click at [307, 450] on button "Verify" at bounding box center [566, 451] width 719 height 26
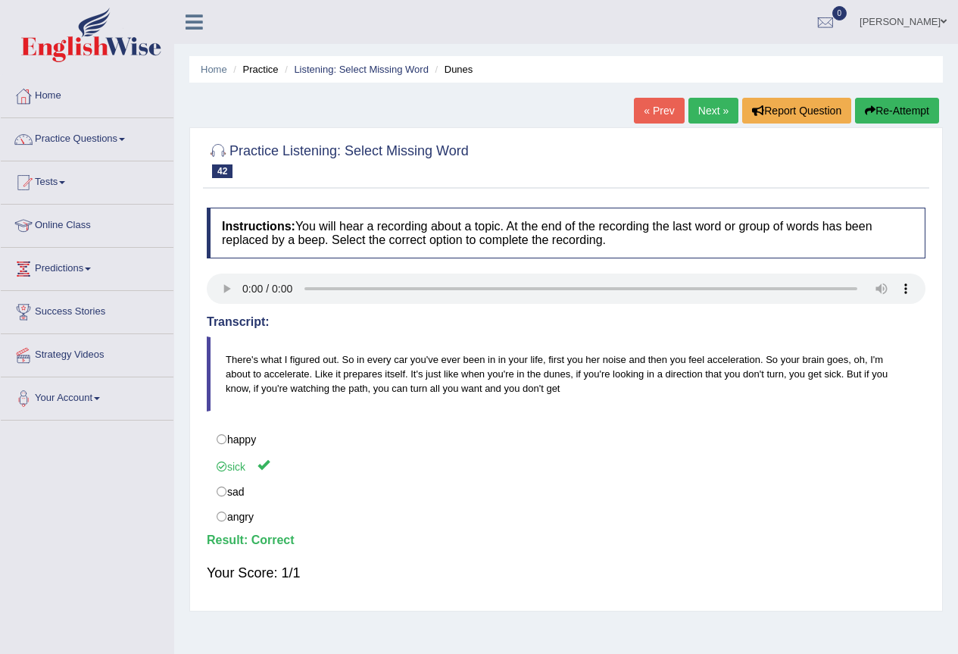
click at [704, 107] on link "Next »" at bounding box center [713, 111] width 50 height 26
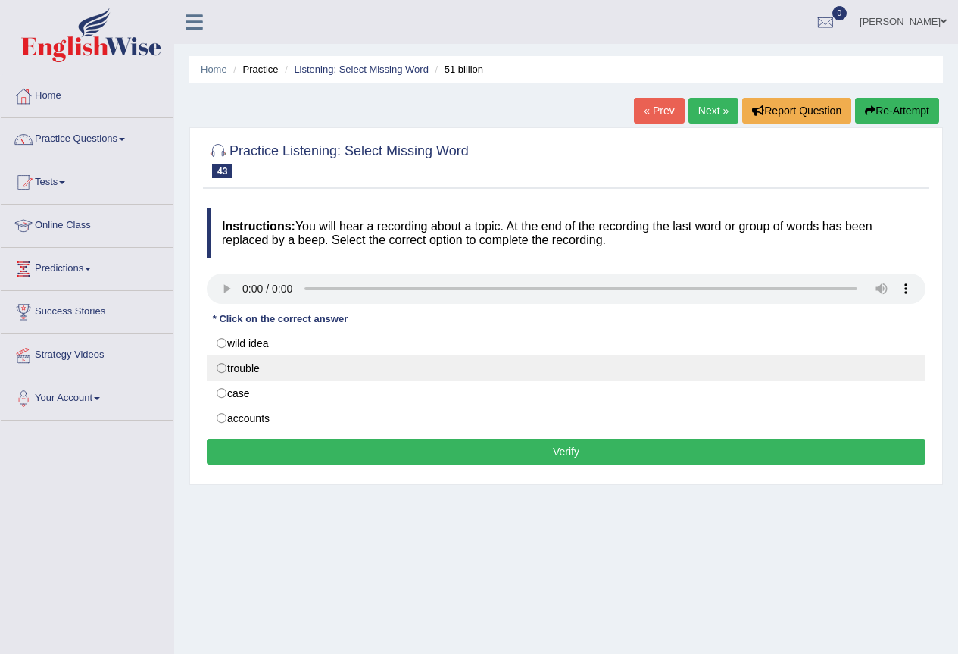
click at [224, 368] on label "trouble" at bounding box center [566, 368] width 719 height 26
radio input "true"
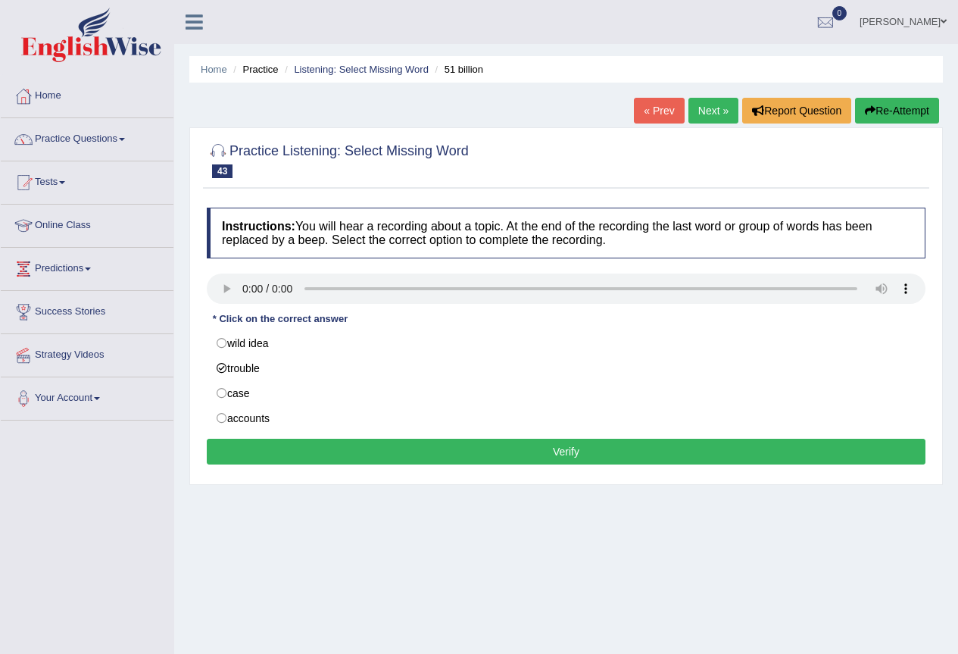
click at [307, 444] on button "Verify" at bounding box center [566, 451] width 719 height 26
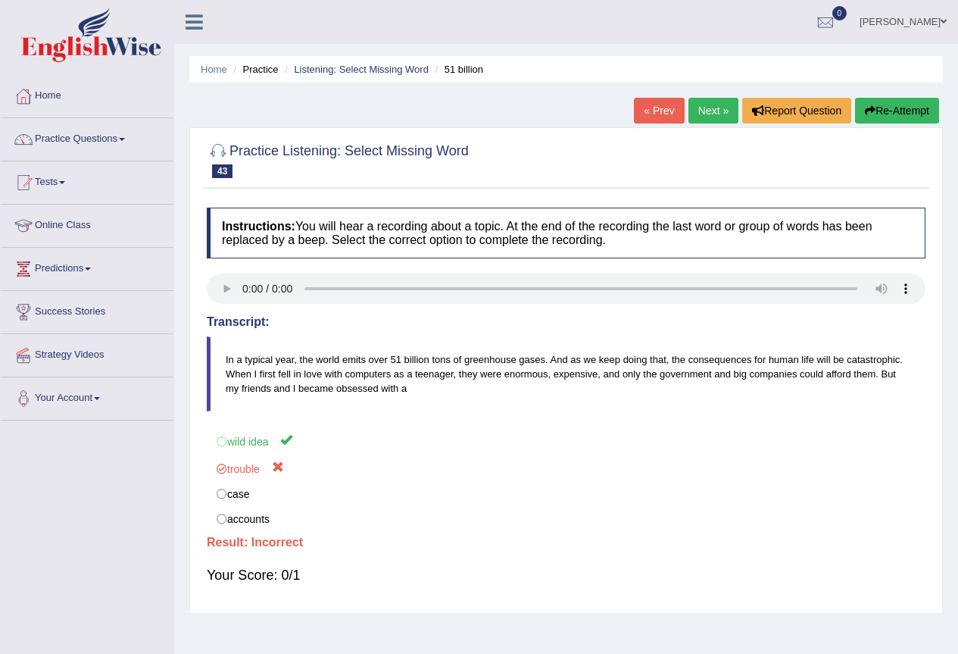
click at [715, 101] on link "Next »" at bounding box center [713, 111] width 50 height 26
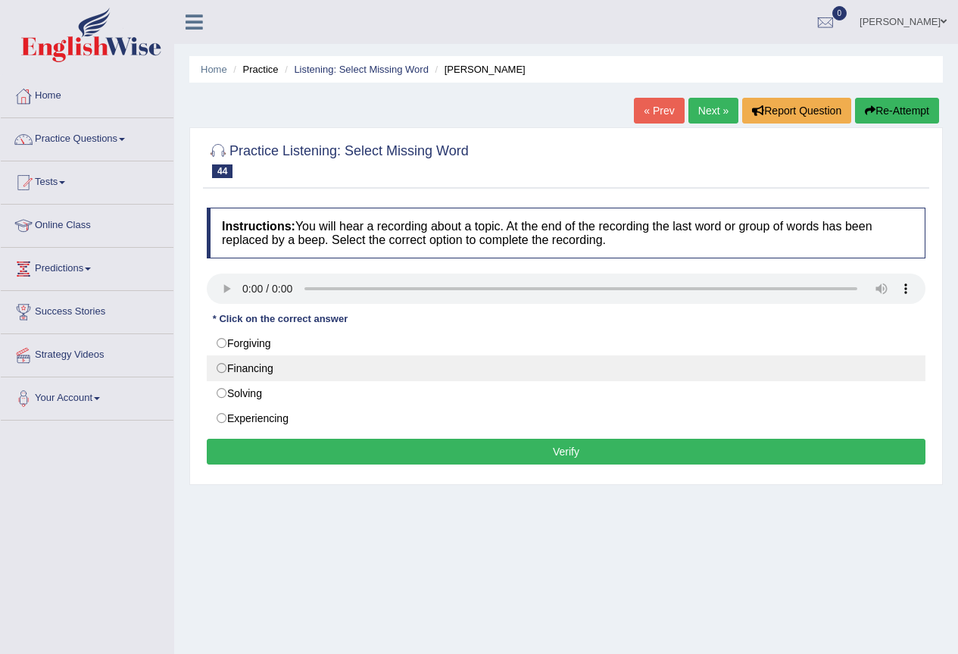
click at [220, 369] on label "Financing" at bounding box center [566, 368] width 719 height 26
radio input "true"
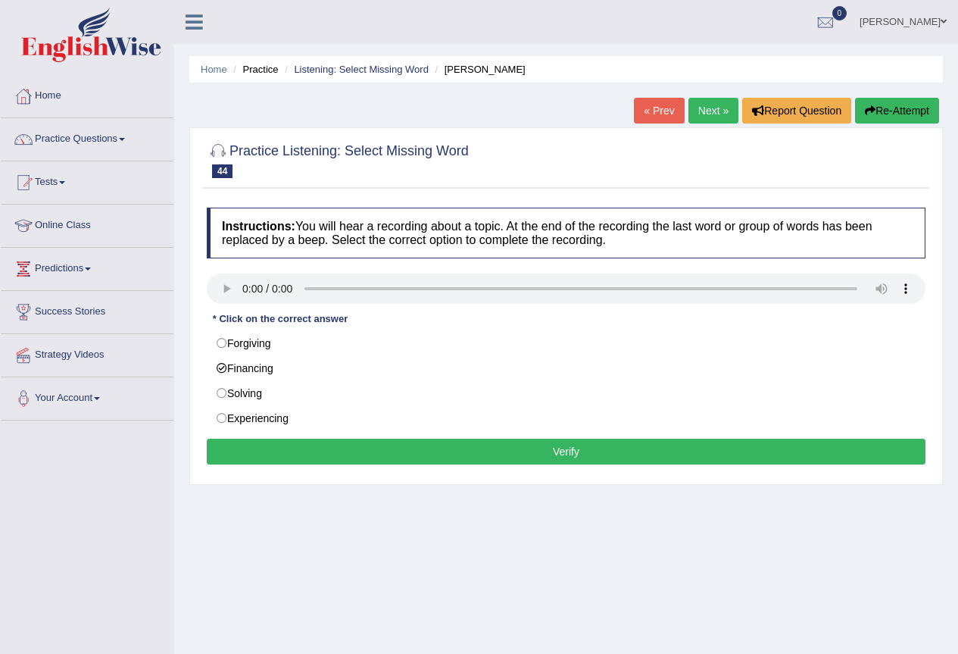
click at [243, 452] on button "Verify" at bounding box center [566, 451] width 719 height 26
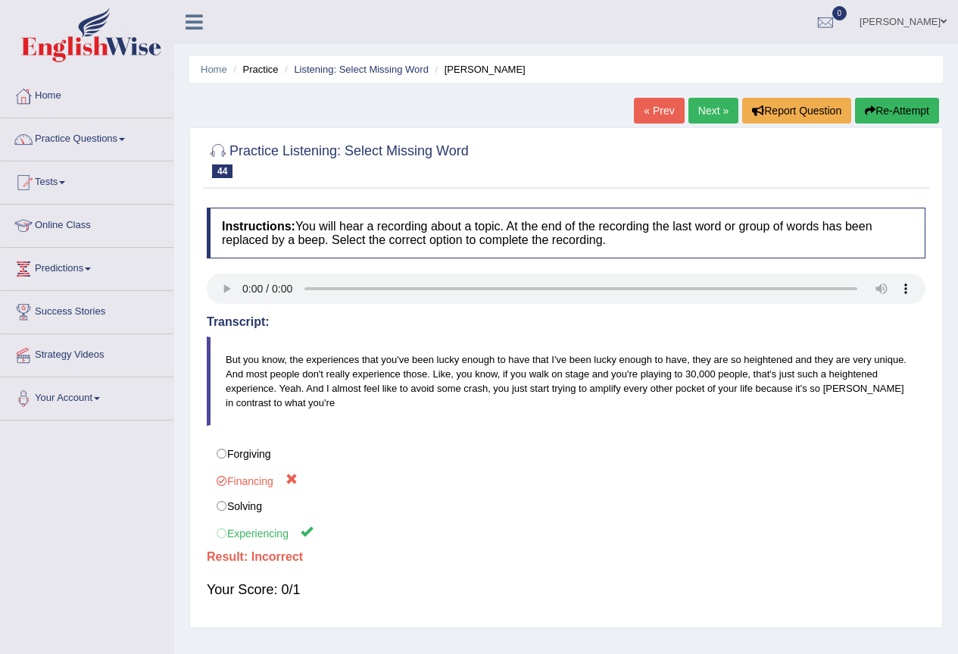
click at [709, 107] on link "Next »" at bounding box center [713, 111] width 50 height 26
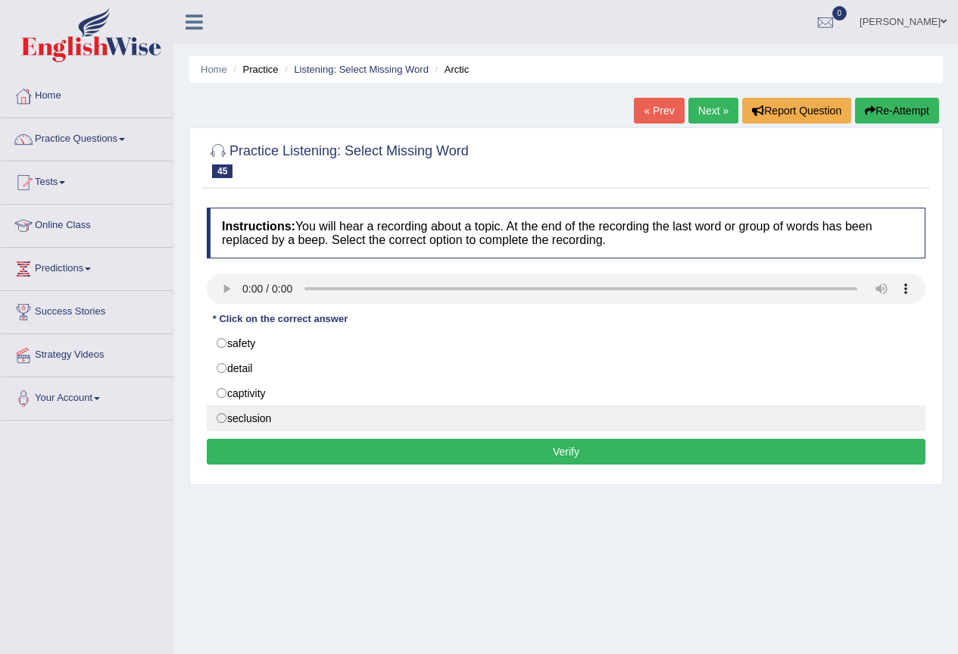
click at [220, 416] on label "seclusion" at bounding box center [566, 418] width 719 height 26
radio input "true"
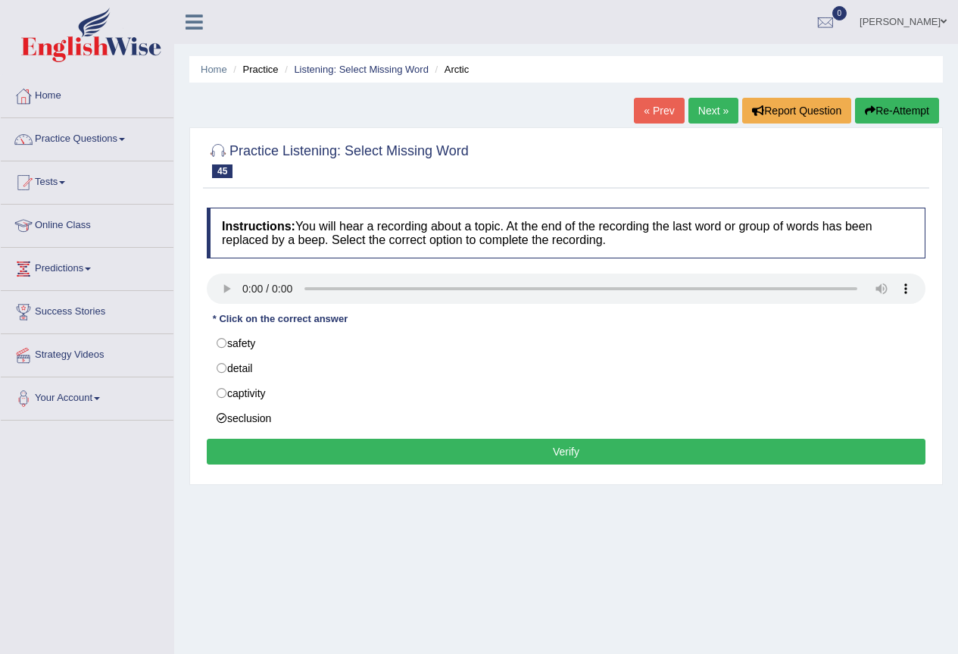
click at [291, 449] on button "Verify" at bounding box center [566, 451] width 719 height 26
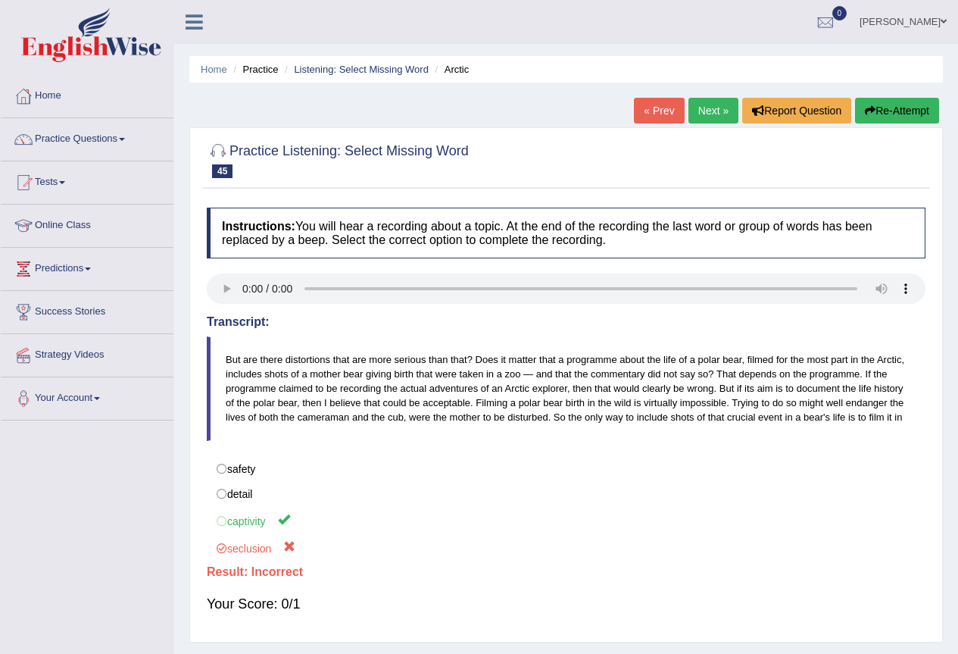
click at [699, 111] on link "Next »" at bounding box center [713, 111] width 50 height 26
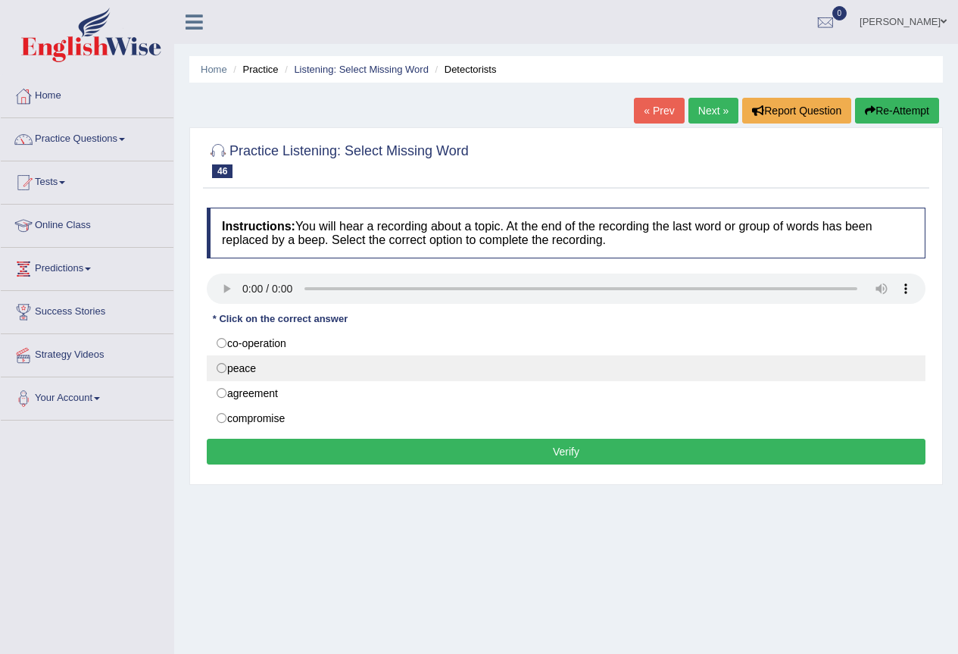
click at [220, 370] on label "peace" at bounding box center [566, 368] width 719 height 26
radio input "true"
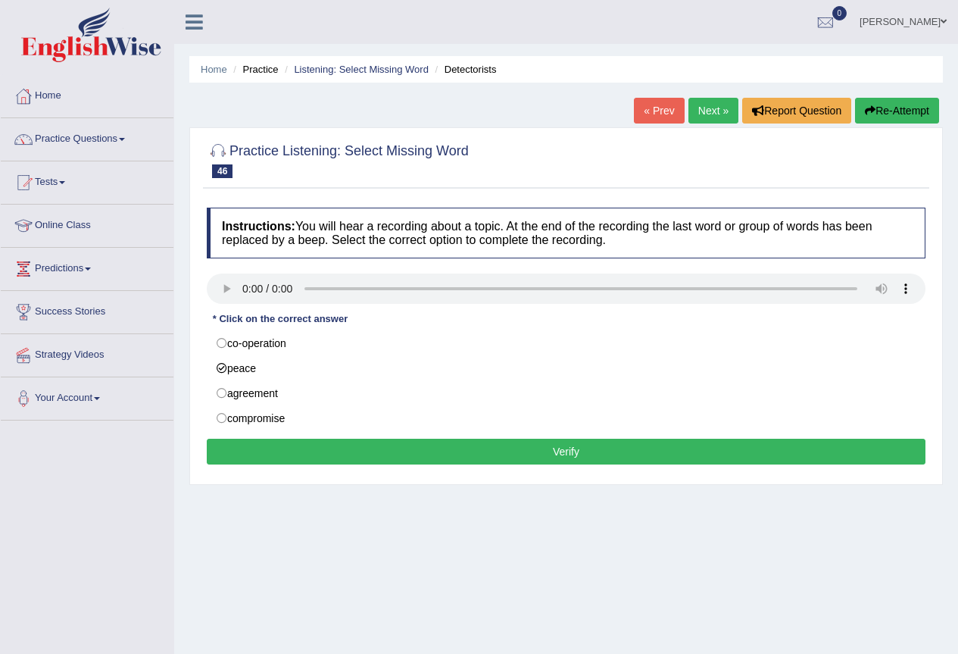
click at [269, 455] on button "Verify" at bounding box center [566, 451] width 719 height 26
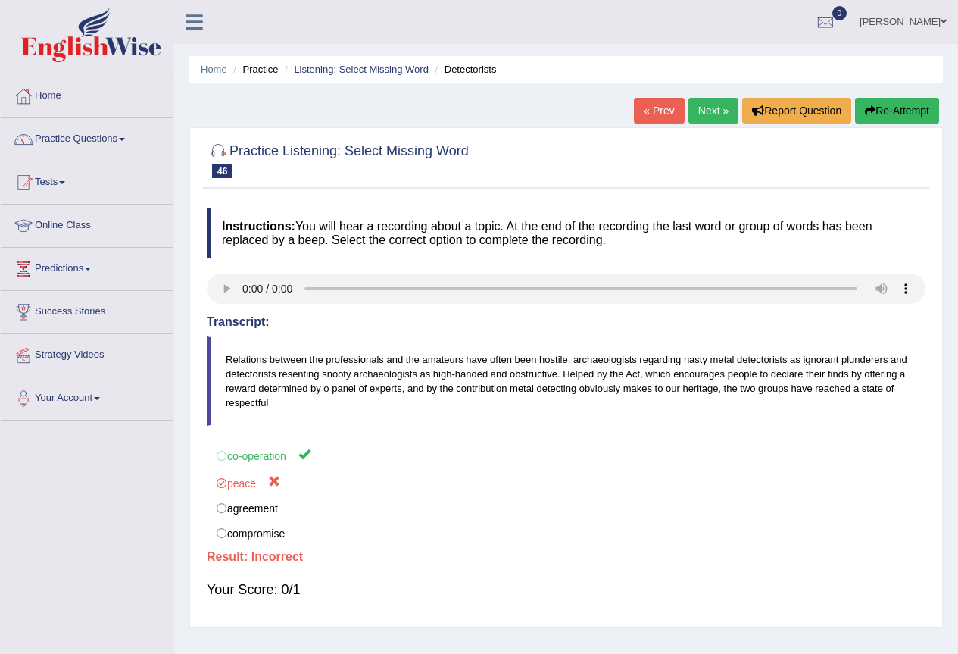
click at [714, 107] on link "Next »" at bounding box center [713, 111] width 50 height 26
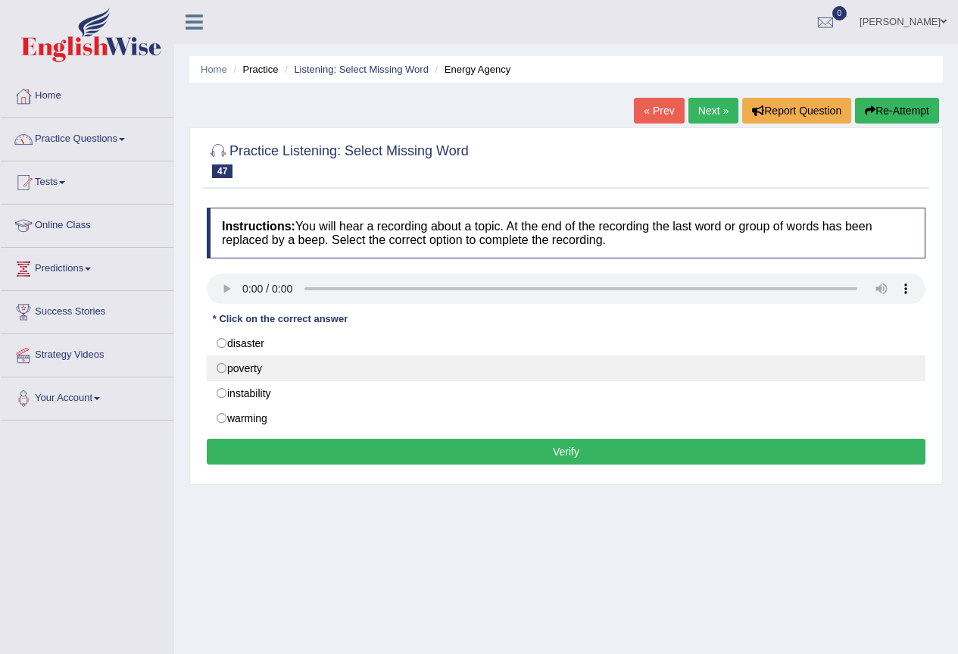
click at [221, 366] on label "poverty" at bounding box center [566, 368] width 719 height 26
radio input "true"
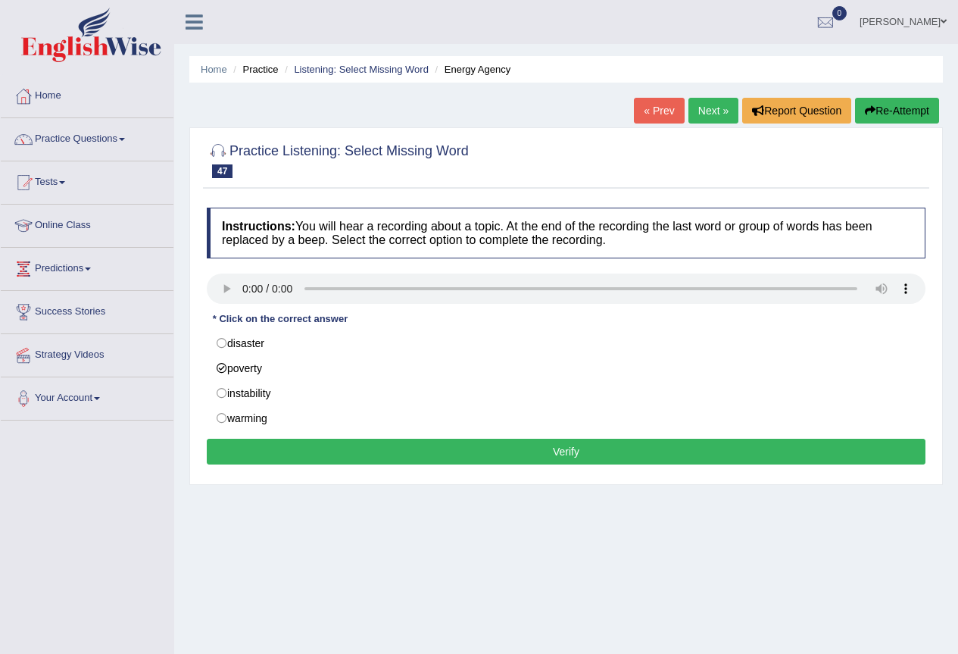
click at [248, 448] on button "Verify" at bounding box center [566, 451] width 719 height 26
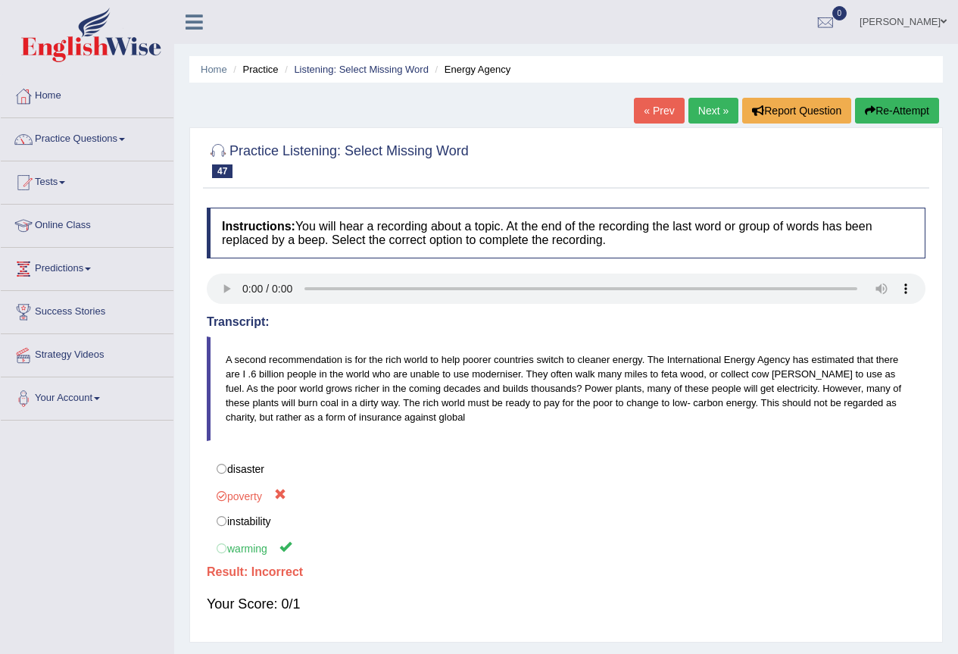
click at [713, 111] on link "Next »" at bounding box center [713, 111] width 50 height 26
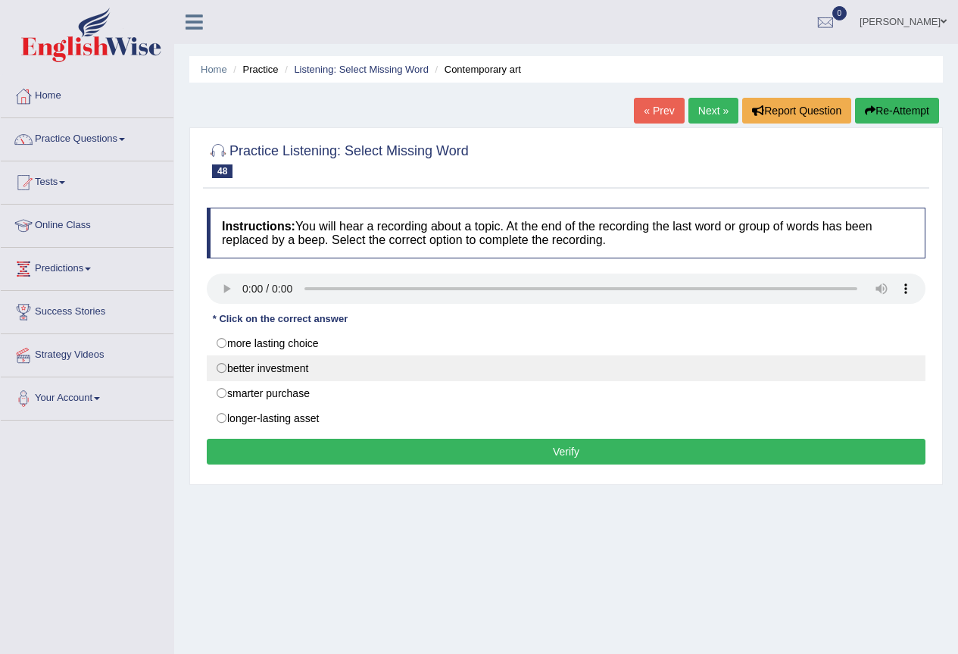
click at [220, 370] on label "better investment" at bounding box center [566, 368] width 719 height 26
radio input "true"
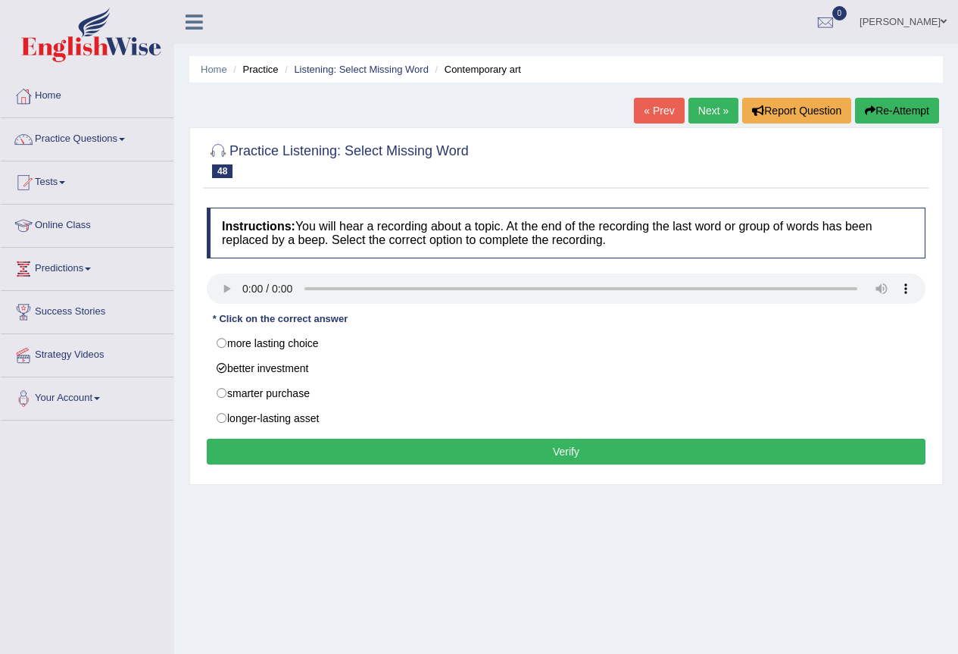
click at [294, 451] on button "Verify" at bounding box center [566, 451] width 719 height 26
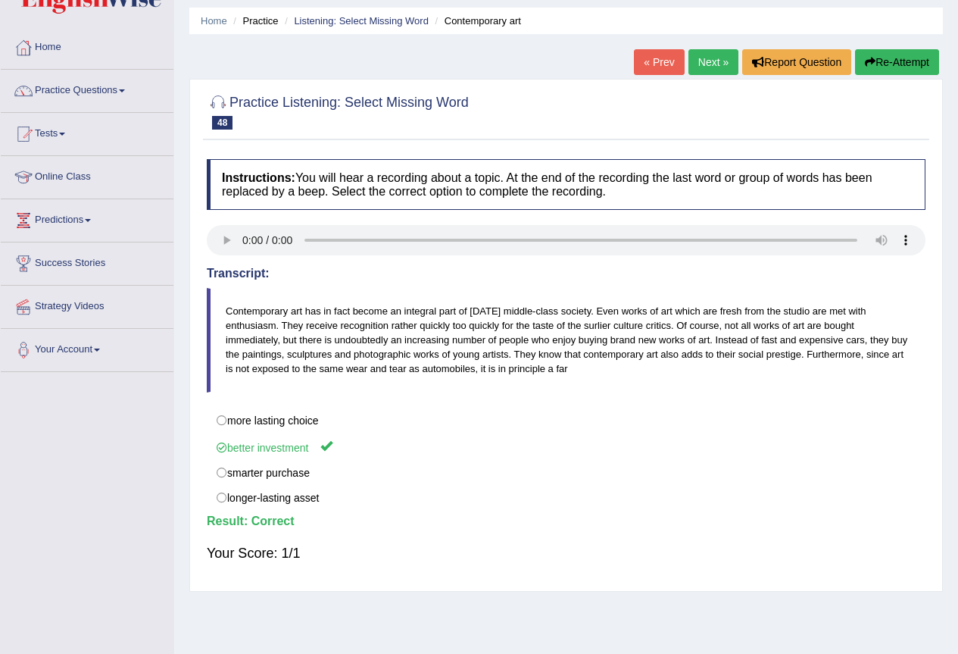
scroll to position [76, 0]
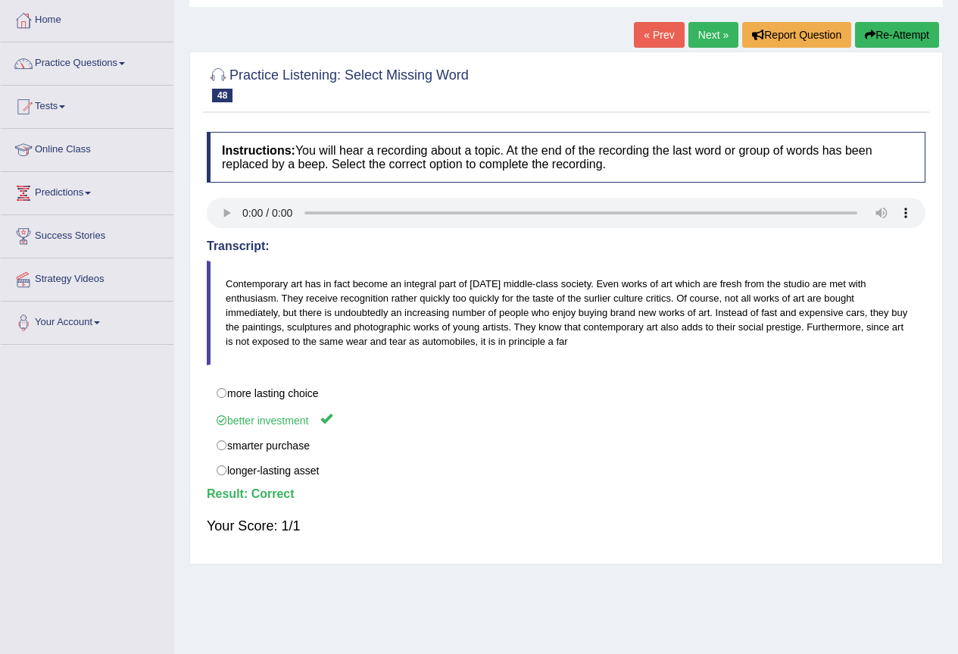
click at [715, 32] on link "Next »" at bounding box center [713, 35] width 50 height 26
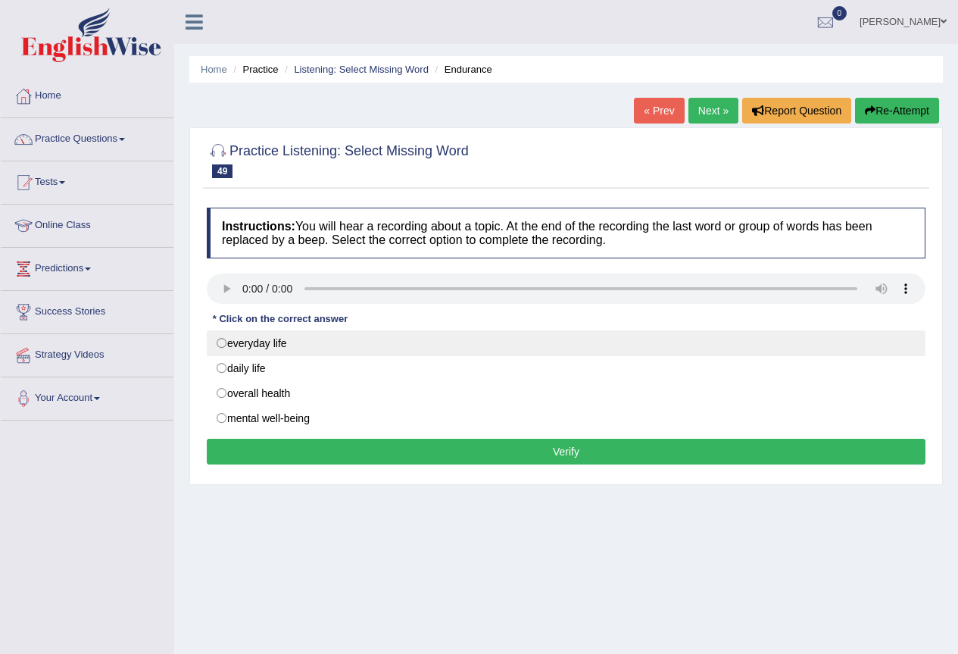
click at [222, 342] on label "everyday life" at bounding box center [566, 343] width 719 height 26
radio input "true"
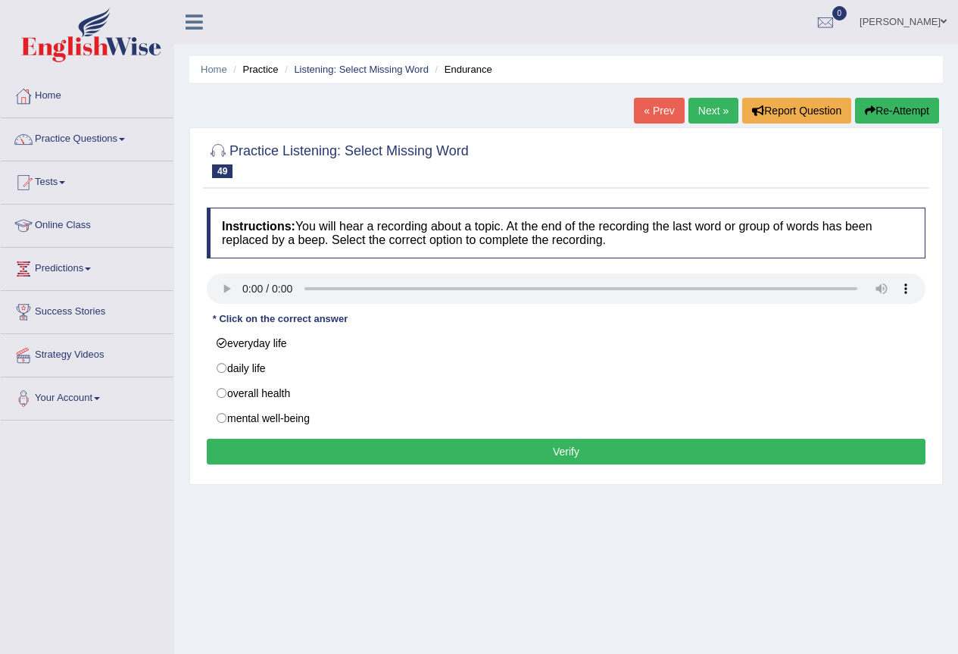
click at [296, 447] on button "Verify" at bounding box center [566, 451] width 719 height 26
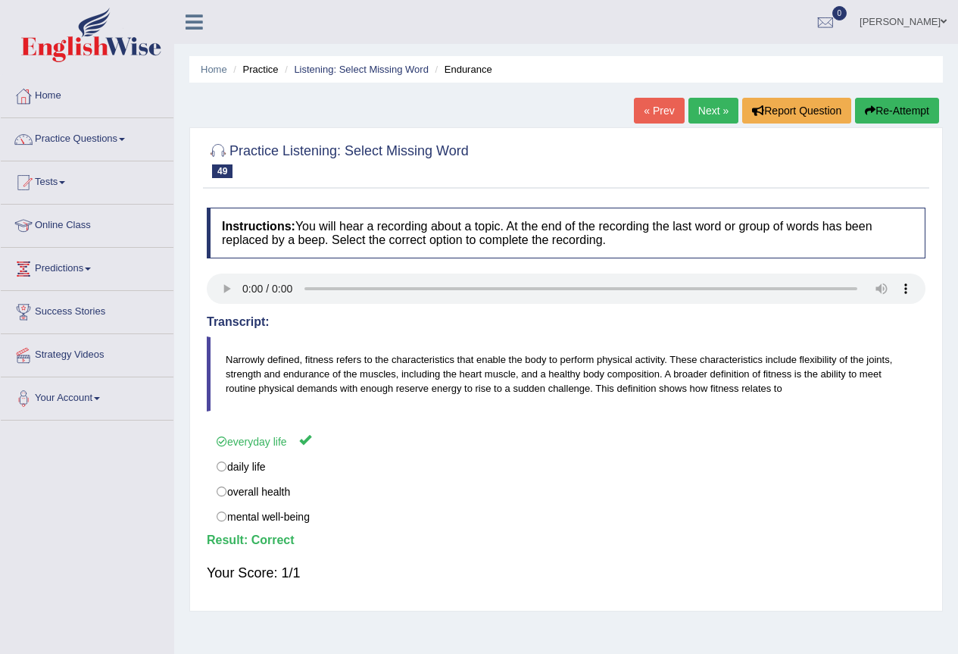
click at [710, 104] on link "Next »" at bounding box center [713, 111] width 50 height 26
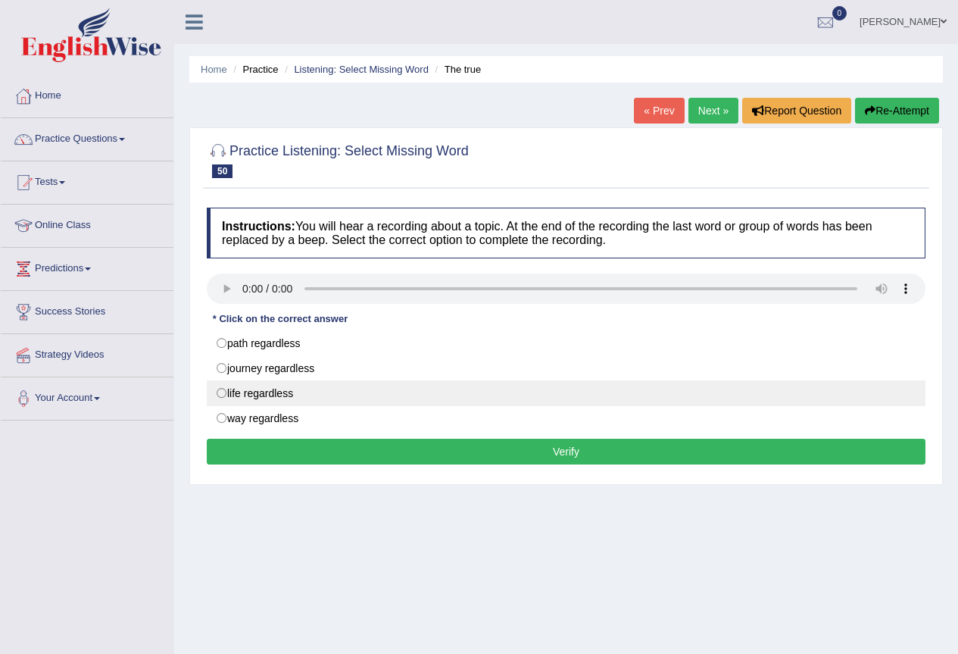
click at [220, 395] on label "life regardless" at bounding box center [566, 393] width 719 height 26
radio input "true"
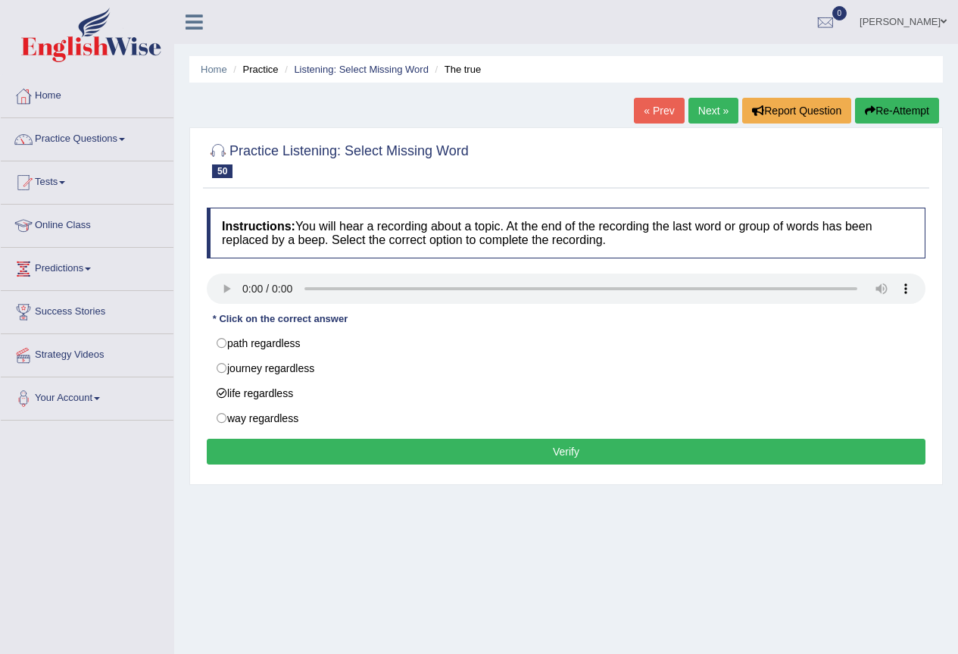
click at [277, 451] on button "Verify" at bounding box center [566, 451] width 719 height 26
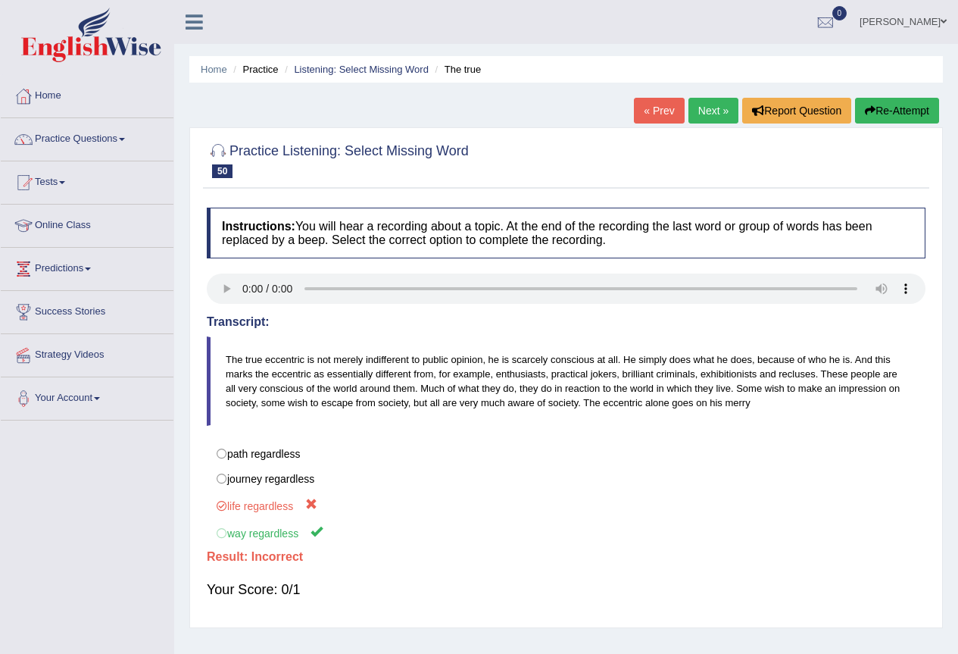
click at [707, 107] on link "Next »" at bounding box center [713, 111] width 50 height 26
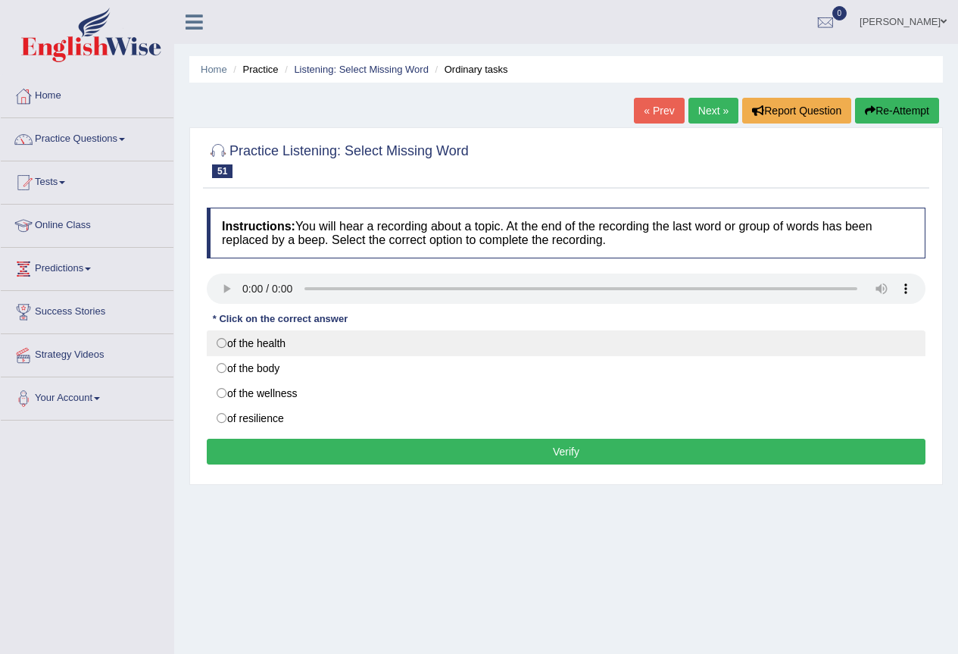
click at [224, 341] on label "of the health" at bounding box center [566, 343] width 719 height 26
radio input "true"
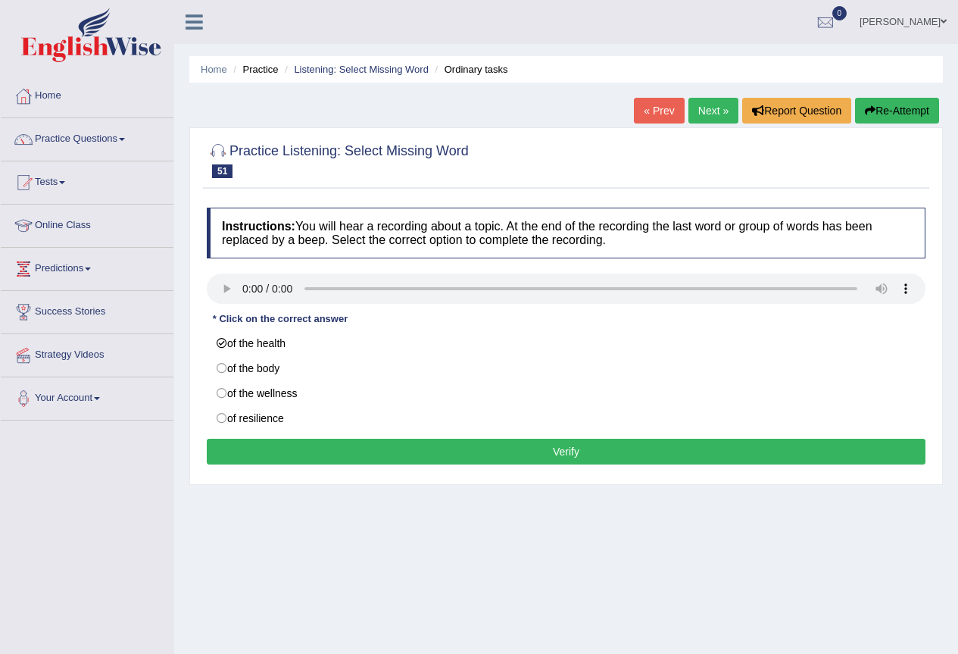
click at [304, 448] on button "Verify" at bounding box center [566, 451] width 719 height 26
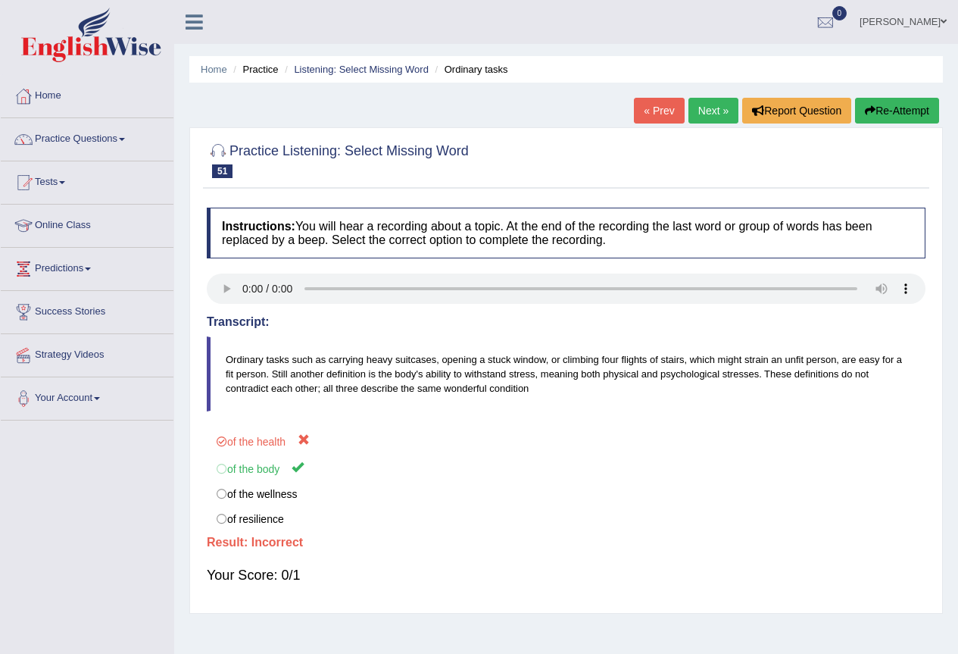
click at [713, 103] on link "Next »" at bounding box center [713, 111] width 50 height 26
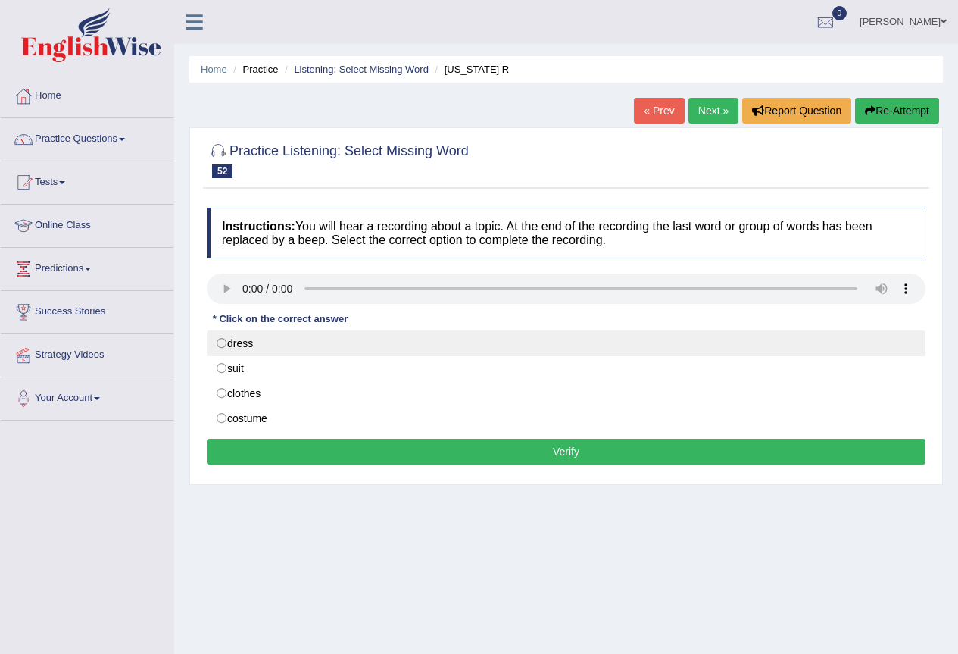
click at [219, 343] on label "dress" at bounding box center [566, 343] width 719 height 26
radio input "true"
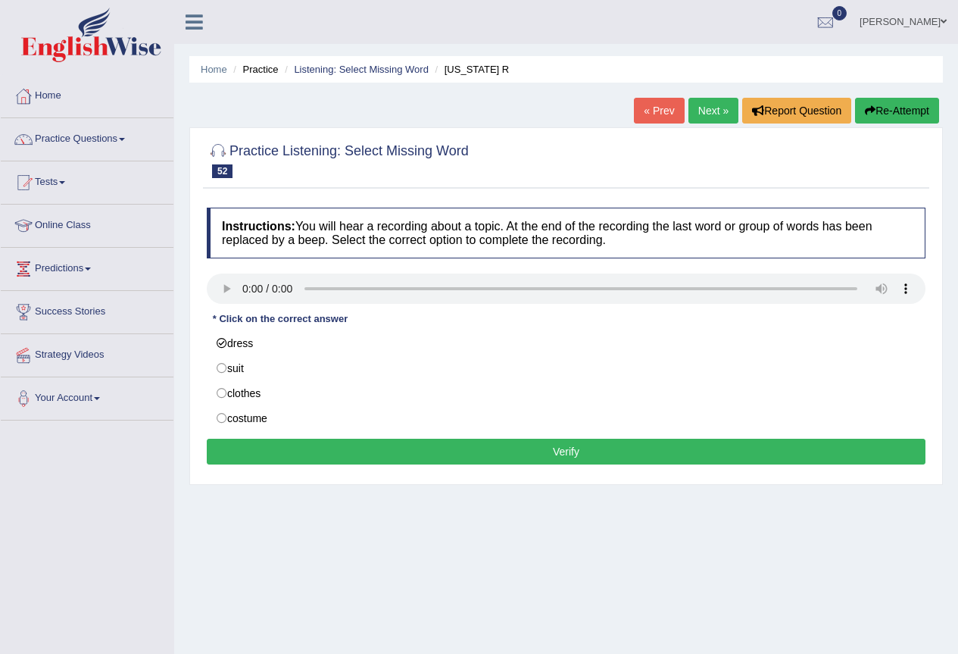
click at [284, 454] on button "Verify" at bounding box center [566, 451] width 719 height 26
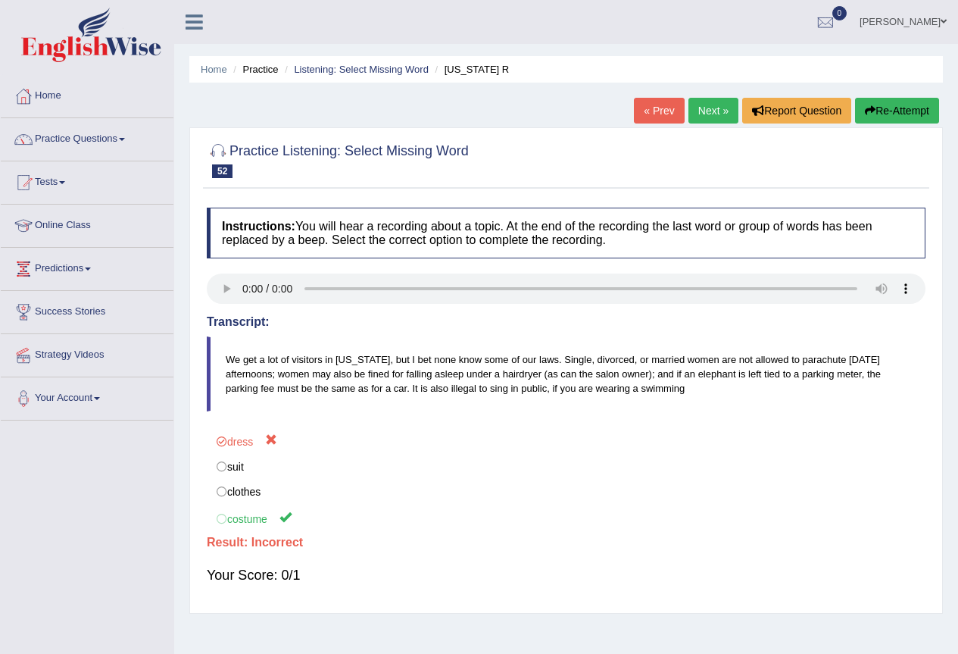
click at [722, 105] on link "Next »" at bounding box center [713, 111] width 50 height 26
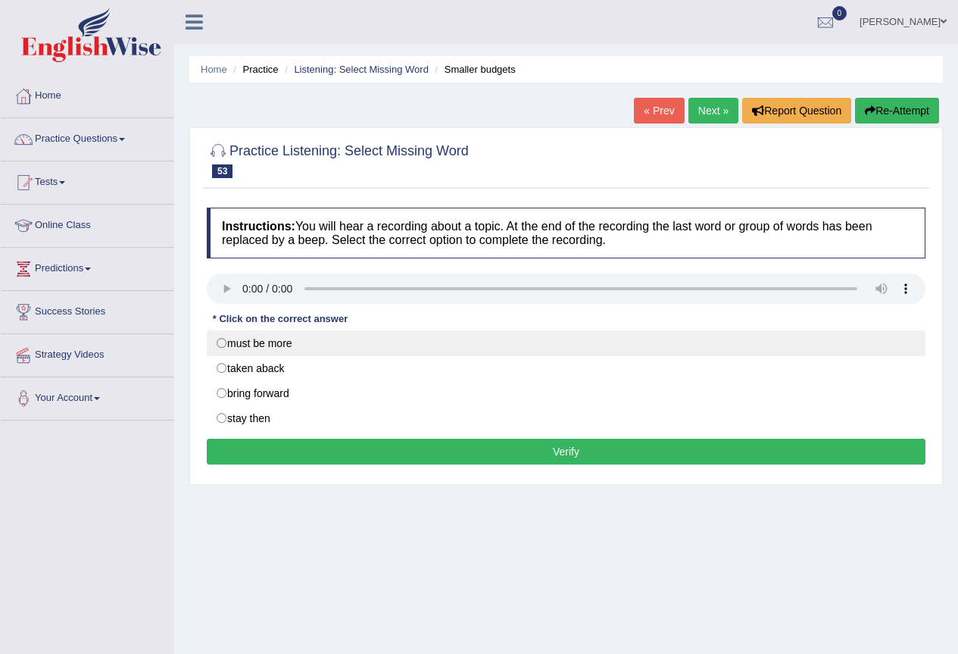
click at [221, 343] on label "must be more" at bounding box center [566, 343] width 719 height 26
radio input "true"
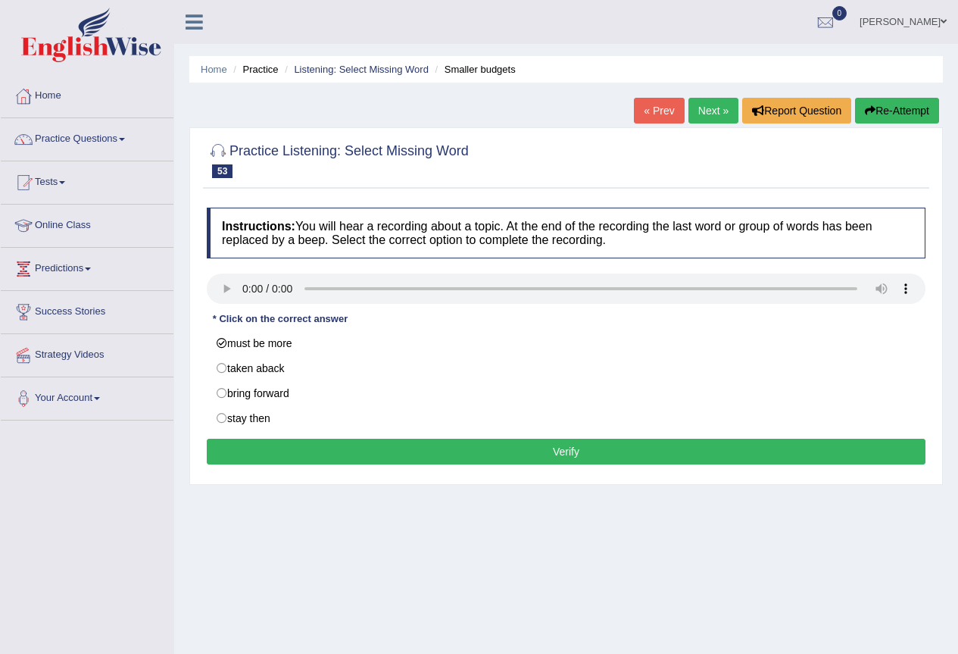
click at [286, 449] on button "Verify" at bounding box center [566, 451] width 719 height 26
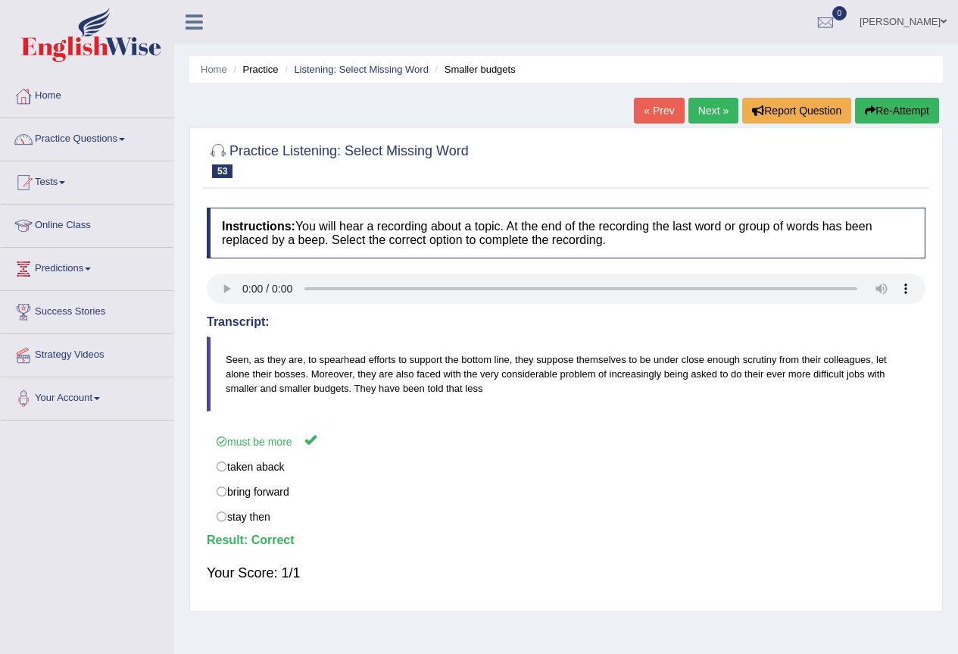
click at [712, 108] on link "Next »" at bounding box center [713, 111] width 50 height 26
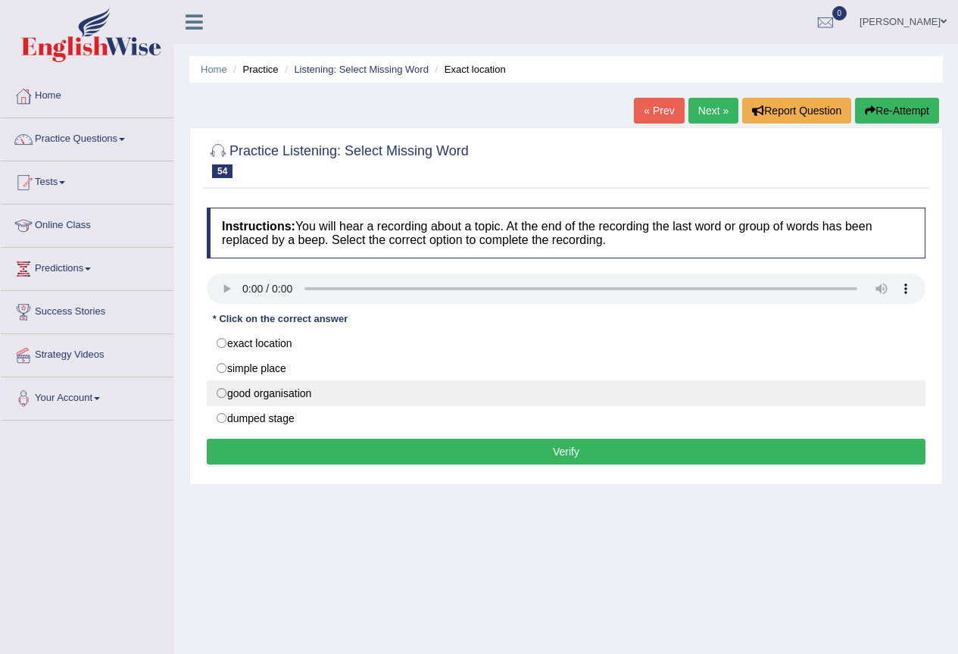
click at [226, 389] on label "good organisation" at bounding box center [566, 393] width 719 height 26
radio input "true"
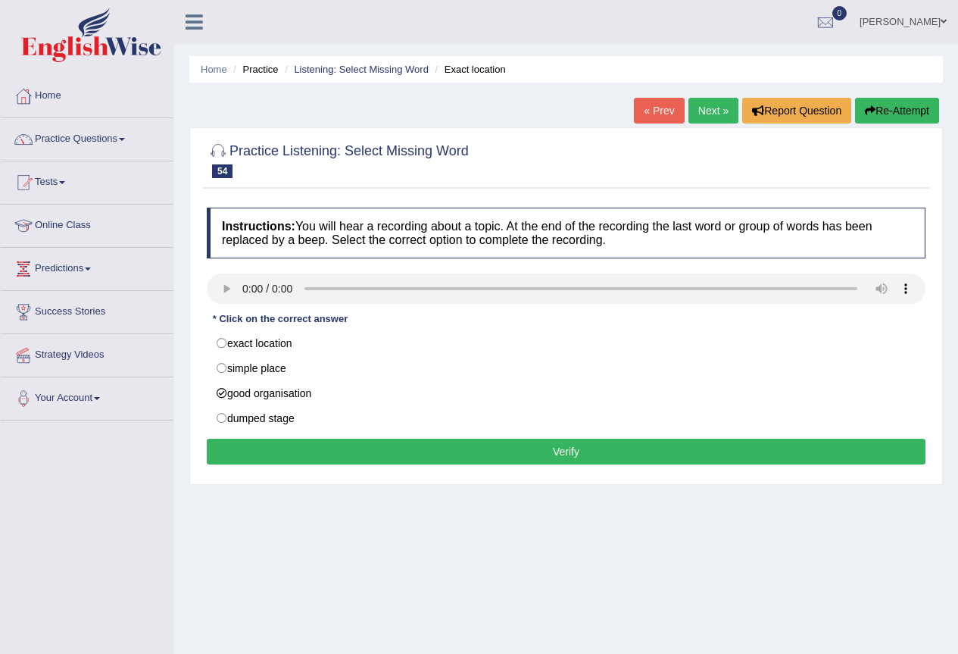
click at [273, 453] on button "Verify" at bounding box center [566, 451] width 719 height 26
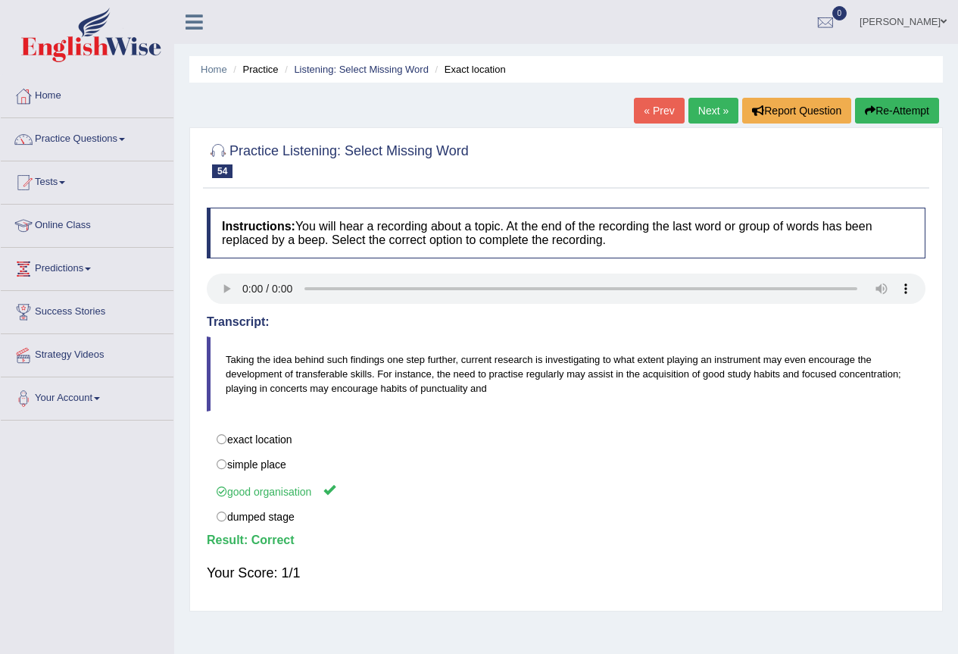
click at [707, 111] on link "Next »" at bounding box center [713, 111] width 50 height 26
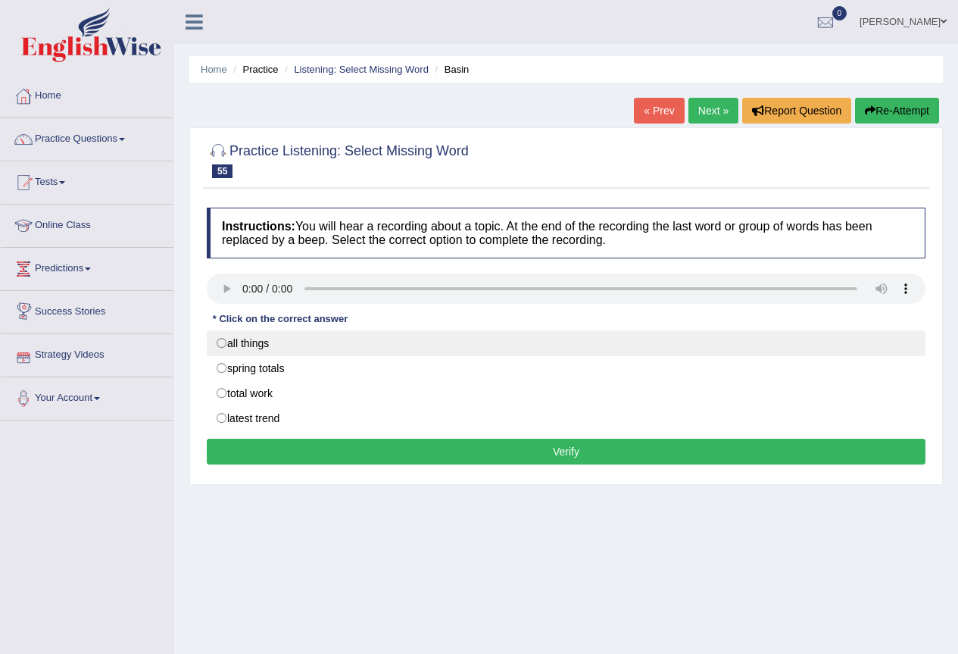
click at [221, 345] on label "all things" at bounding box center [566, 343] width 719 height 26
radio input "true"
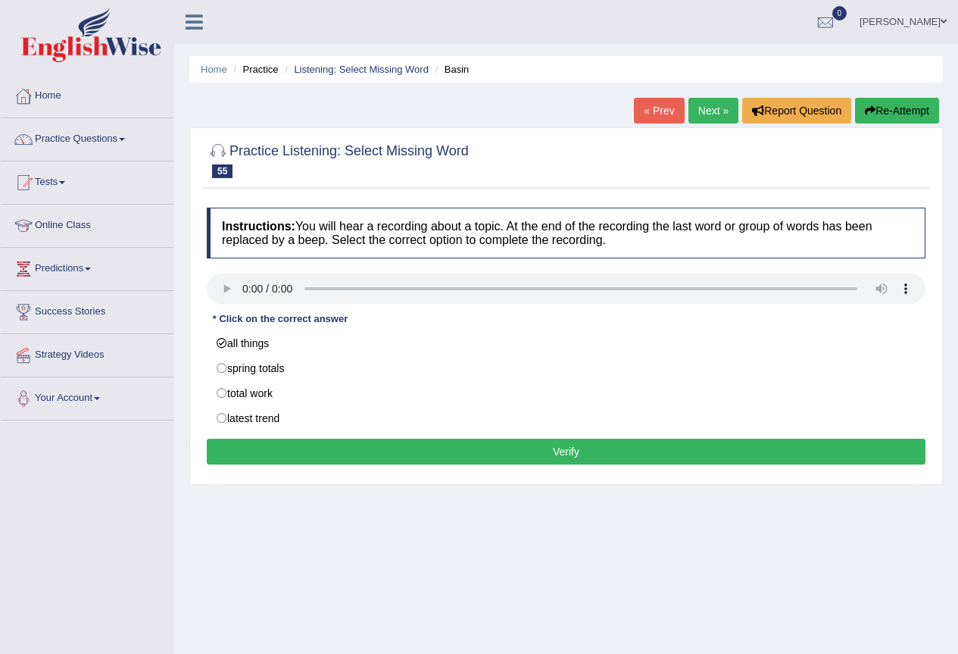
click at [271, 445] on button "Verify" at bounding box center [566, 451] width 719 height 26
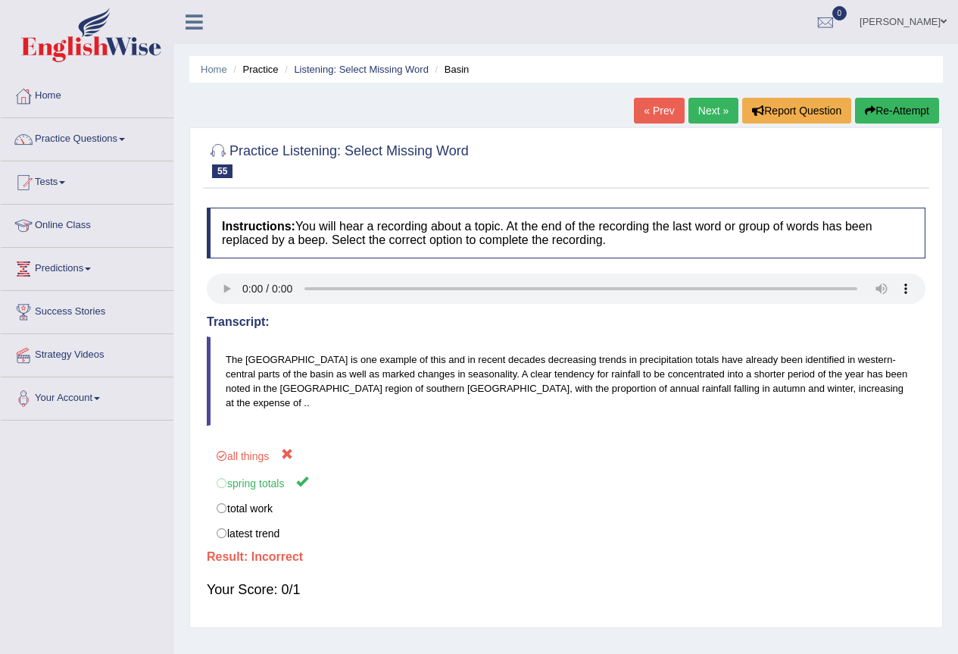
click at [699, 109] on link "Next »" at bounding box center [713, 111] width 50 height 26
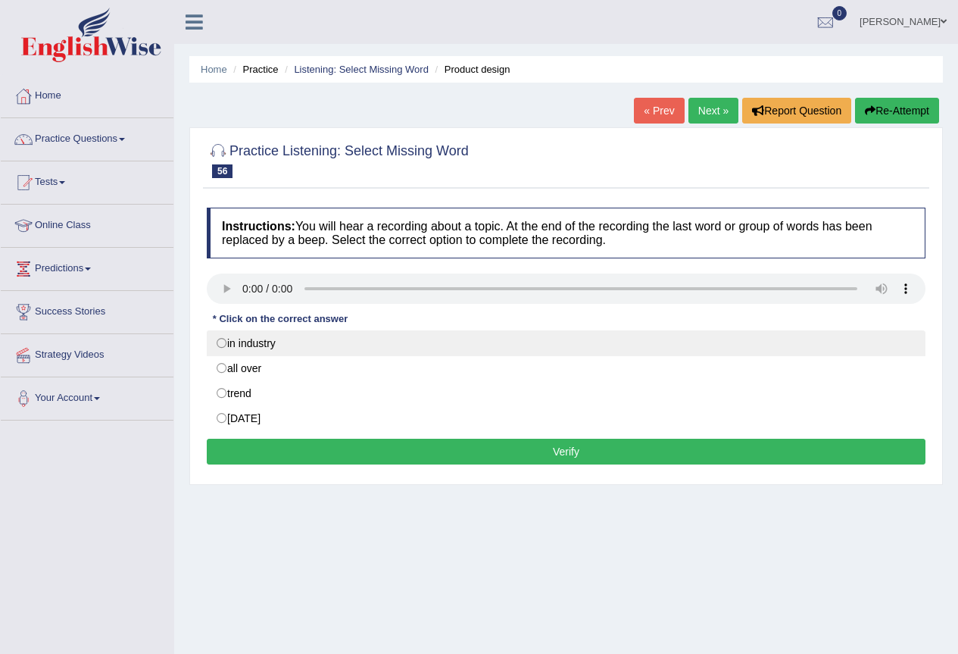
click at [220, 342] on label "in industry" at bounding box center [566, 343] width 719 height 26
radio input "true"
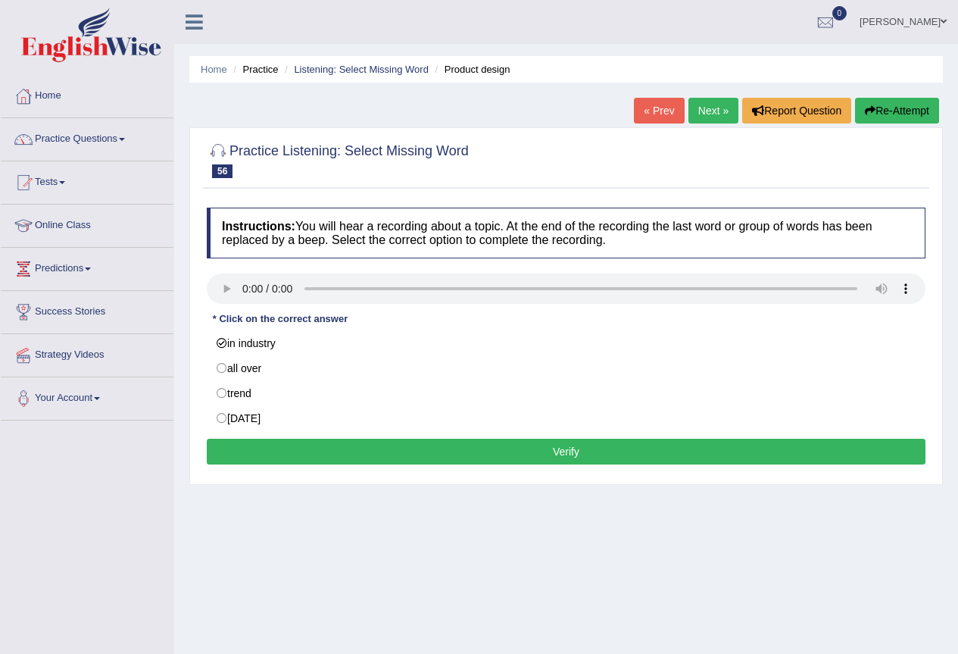
click at [291, 454] on button "Verify" at bounding box center [566, 451] width 719 height 26
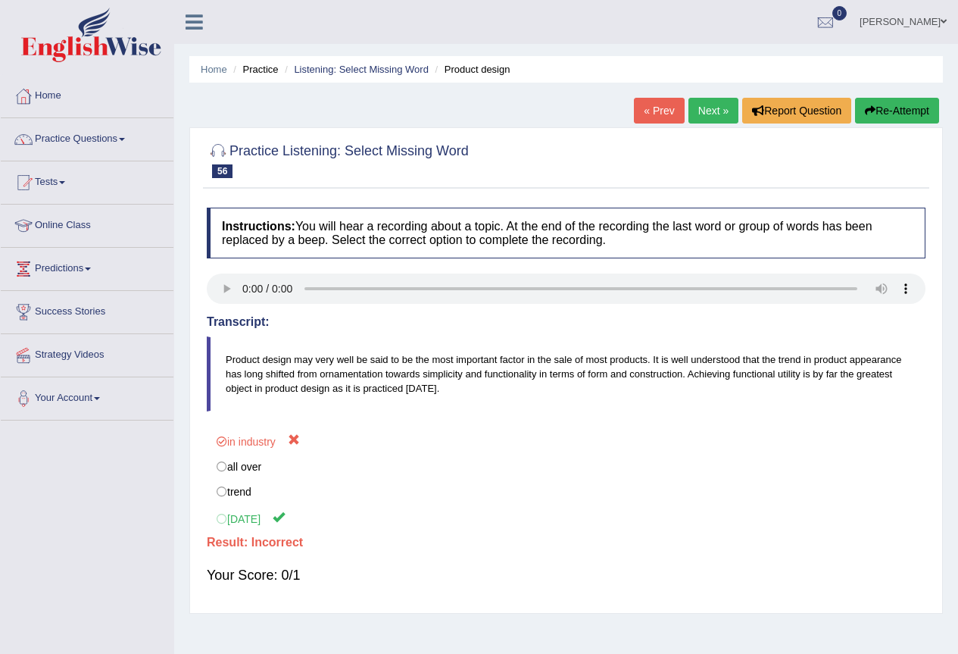
click at [711, 108] on link "Next »" at bounding box center [713, 111] width 50 height 26
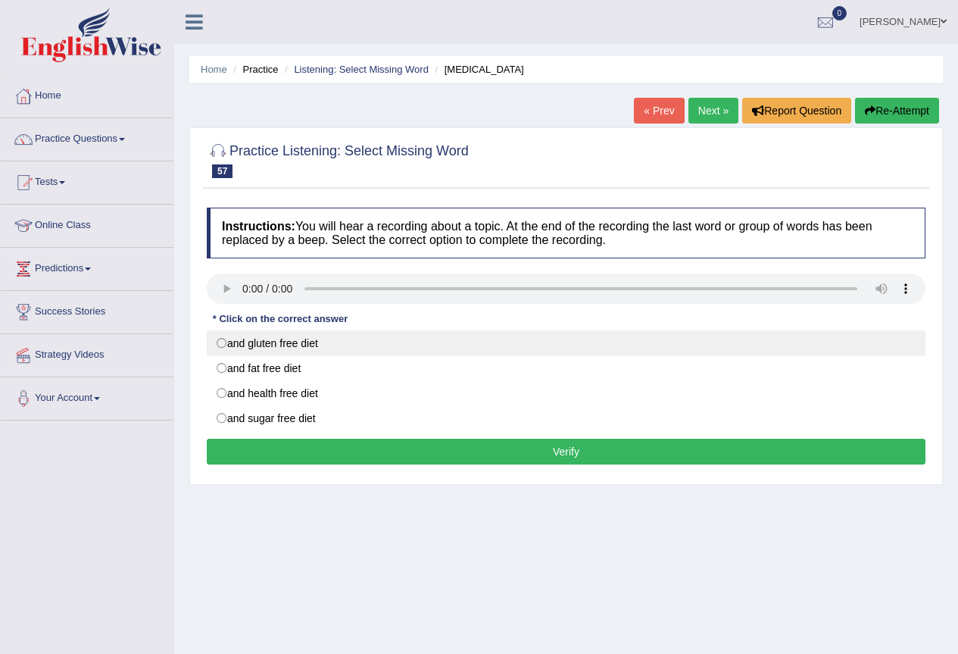
click at [220, 342] on label "and gluten free diet" at bounding box center [566, 343] width 719 height 26
radio input "true"
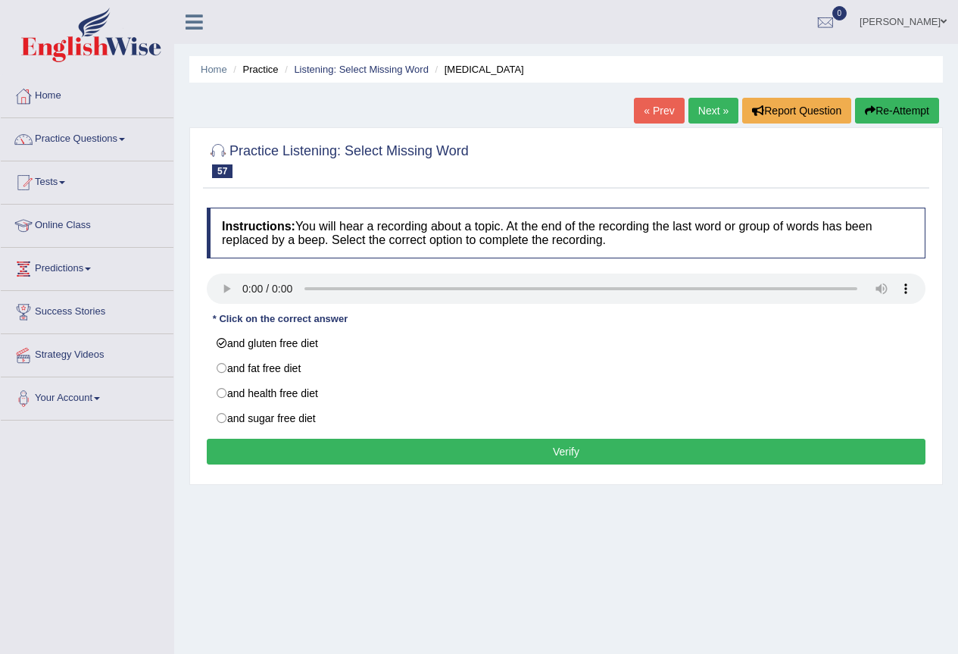
click at [301, 445] on button "Verify" at bounding box center [566, 451] width 719 height 26
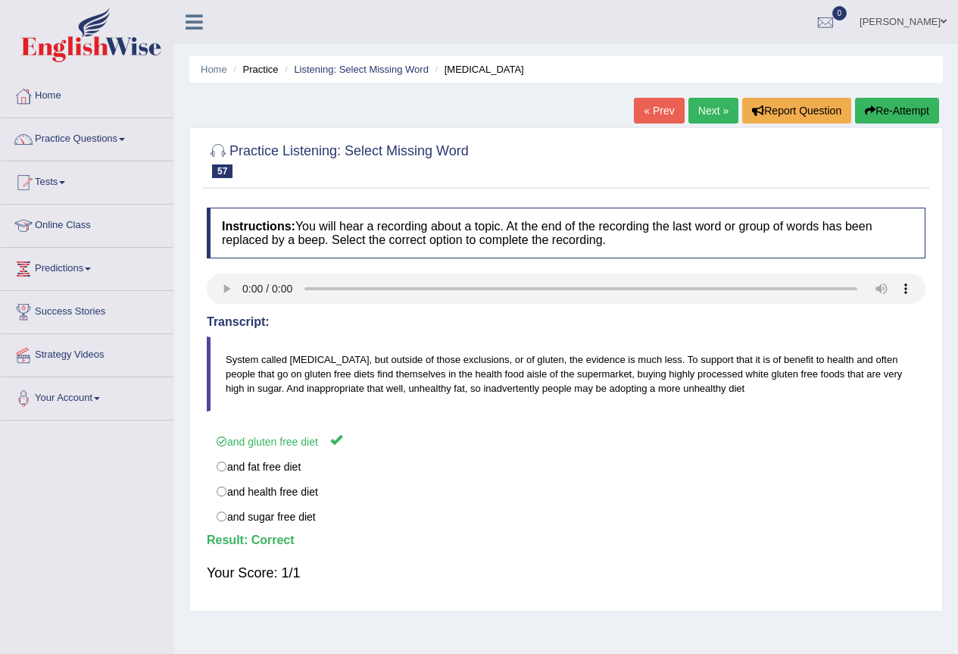
click at [714, 108] on link "Next »" at bounding box center [713, 111] width 50 height 26
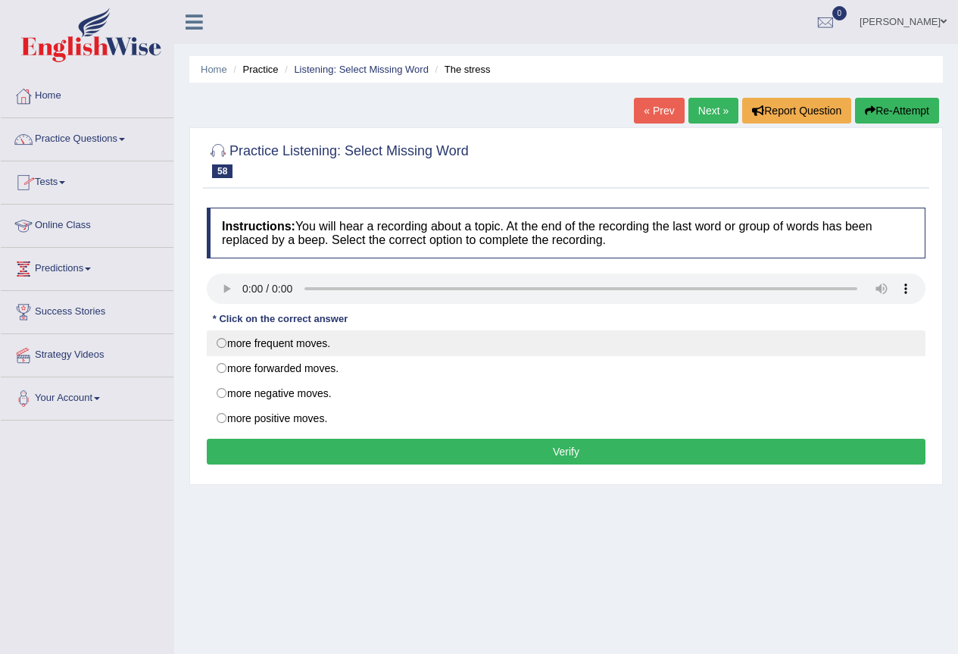
click at [222, 344] on label "more frequent moves." at bounding box center [566, 343] width 719 height 26
radio input "true"
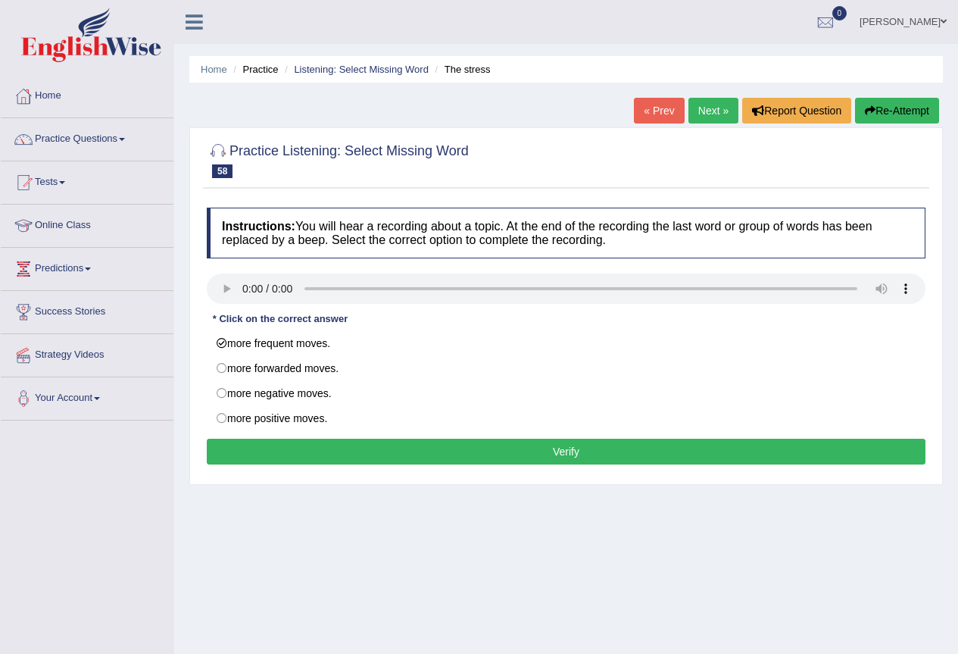
click at [306, 448] on button "Verify" at bounding box center [566, 451] width 719 height 26
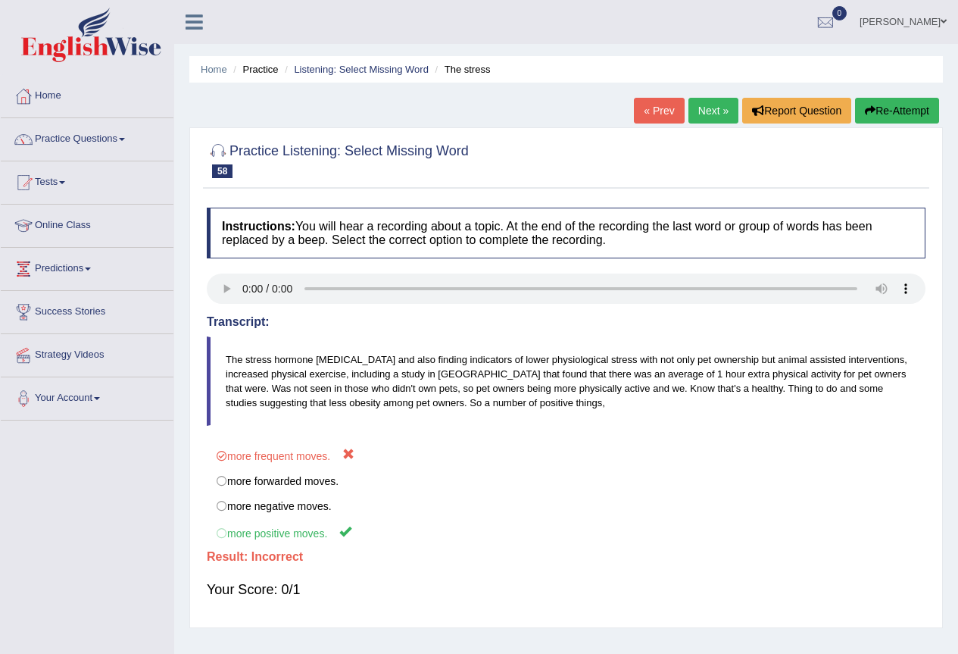
click at [703, 107] on link "Next »" at bounding box center [713, 111] width 50 height 26
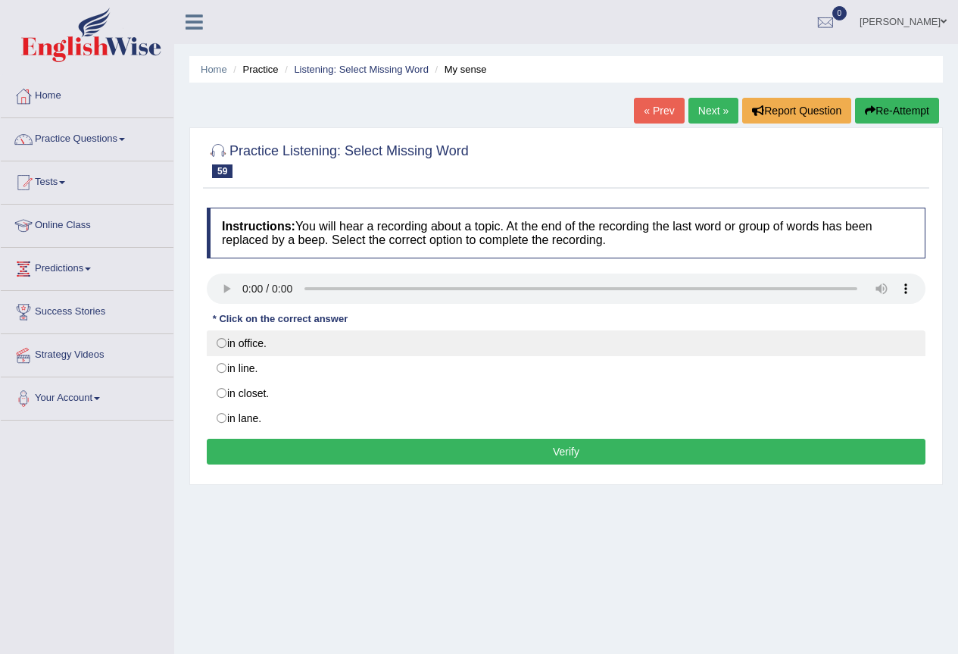
click at [223, 342] on label "in office." at bounding box center [566, 343] width 719 height 26
radio input "true"
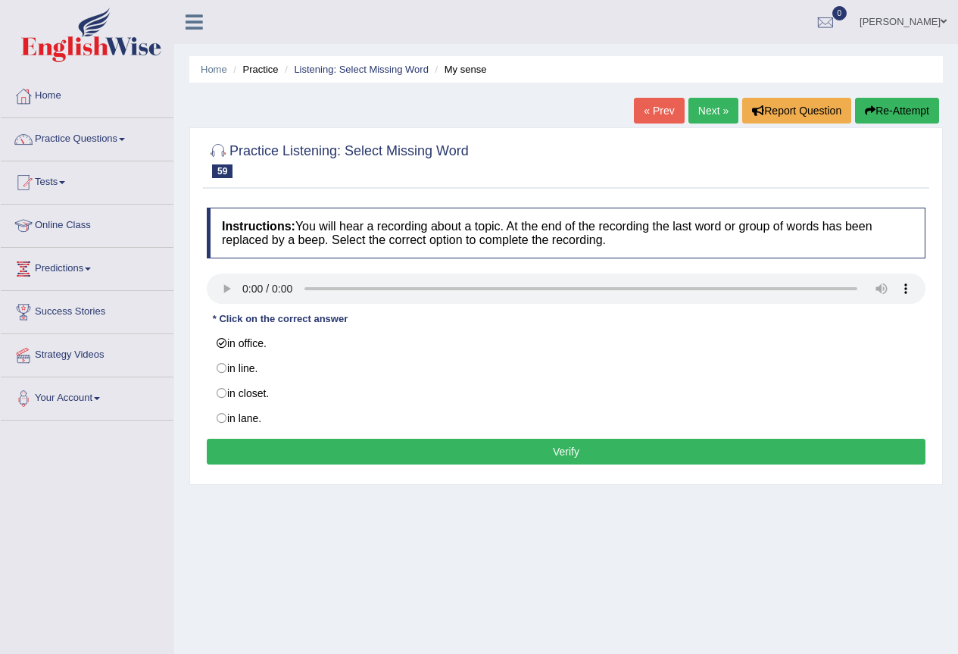
click at [337, 454] on button "Verify" at bounding box center [566, 451] width 719 height 26
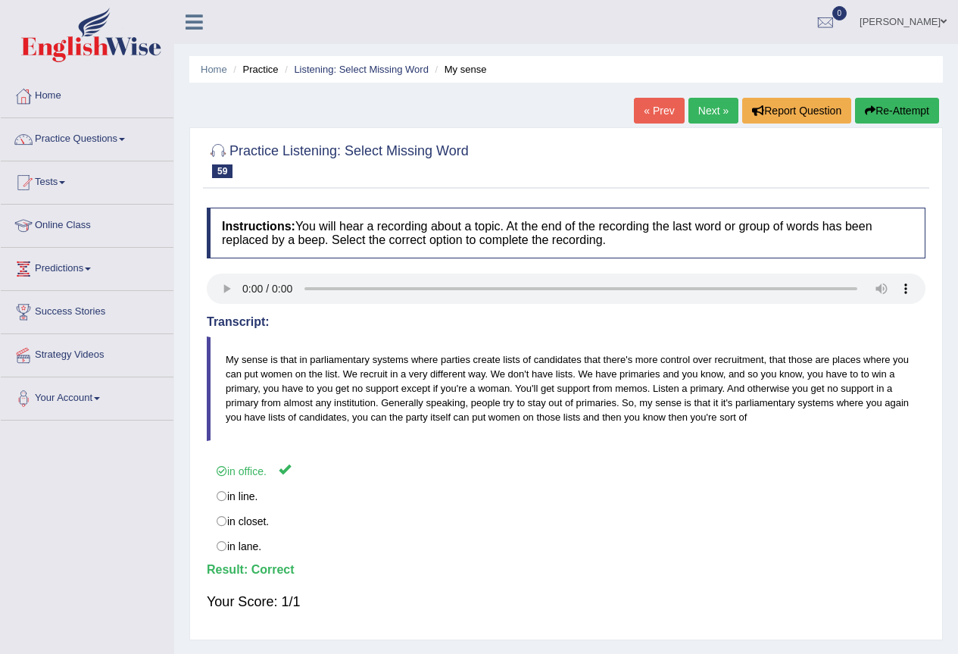
click at [706, 106] on link "Next »" at bounding box center [713, 111] width 50 height 26
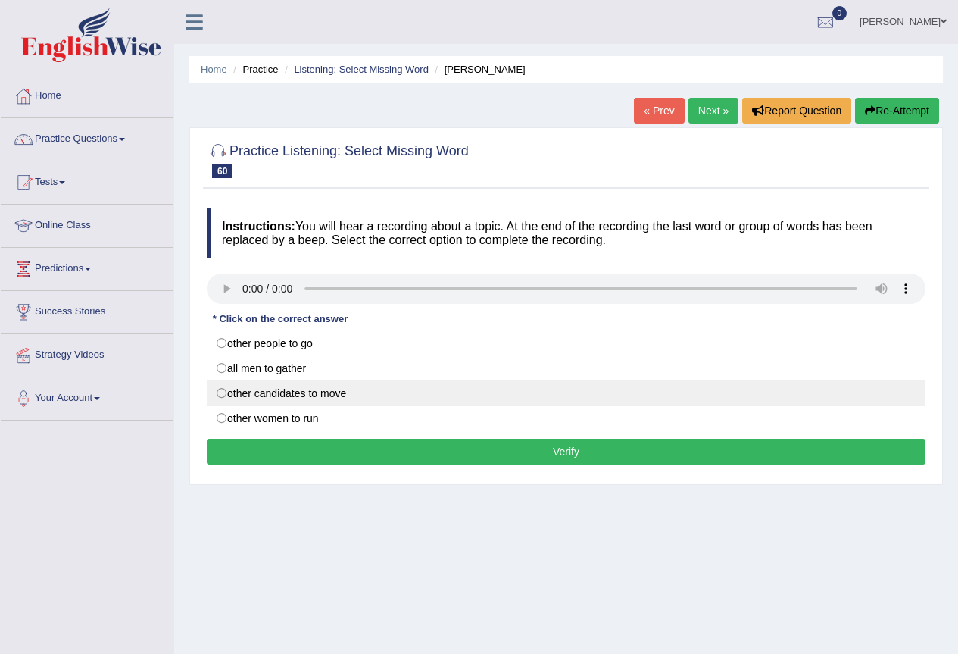
click at [223, 392] on label "other candidates to move" at bounding box center [566, 393] width 719 height 26
radio input "true"
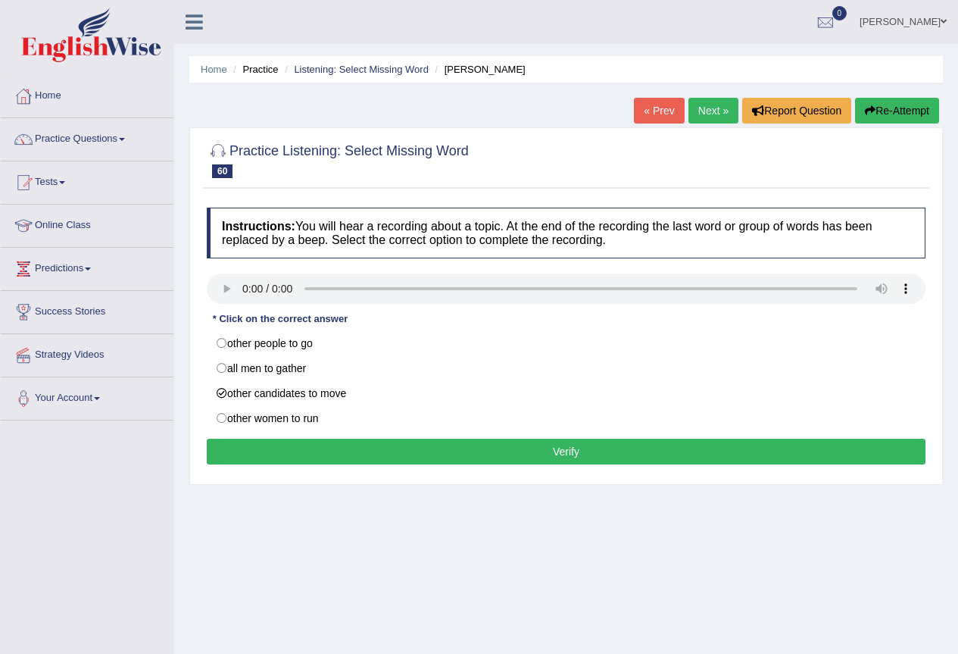
click at [322, 447] on button "Verify" at bounding box center [566, 451] width 719 height 26
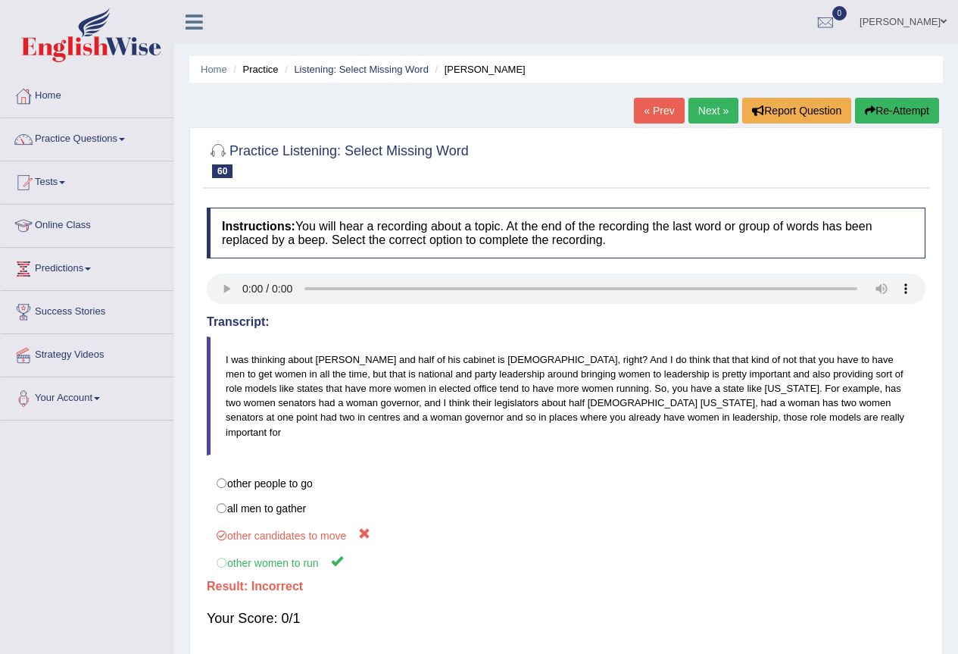
click at [700, 111] on link "Next »" at bounding box center [713, 111] width 50 height 26
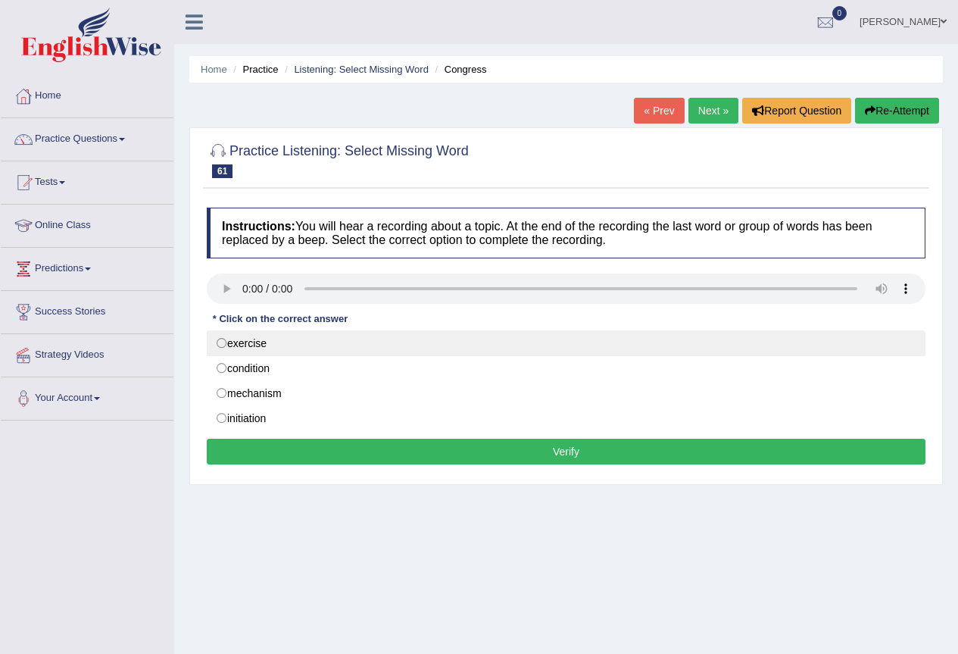
click at [221, 338] on label "exercise" at bounding box center [566, 343] width 719 height 26
radio input "true"
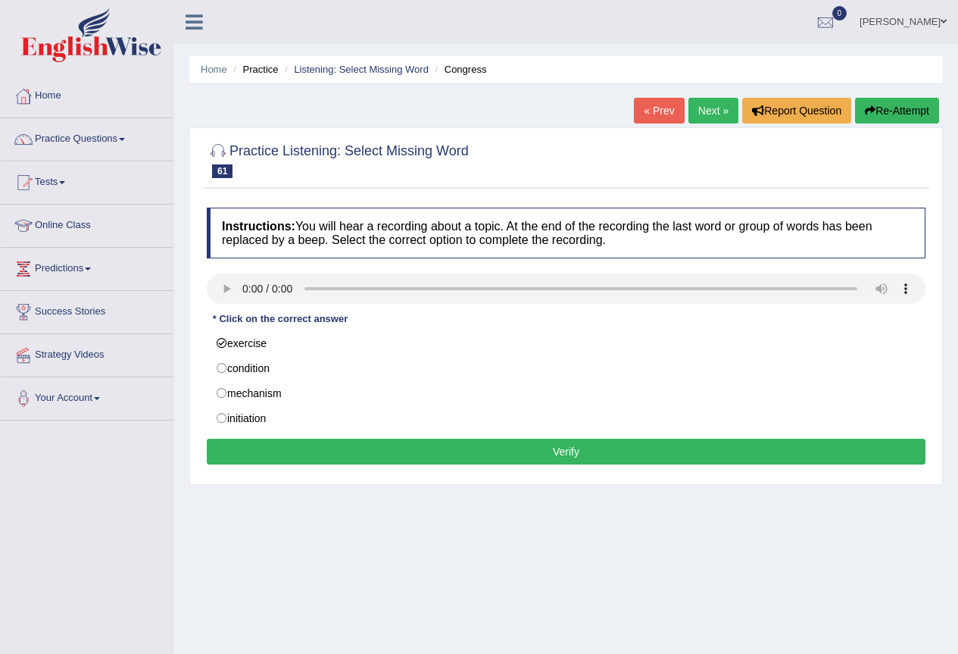
click at [302, 451] on button "Verify" at bounding box center [566, 451] width 719 height 26
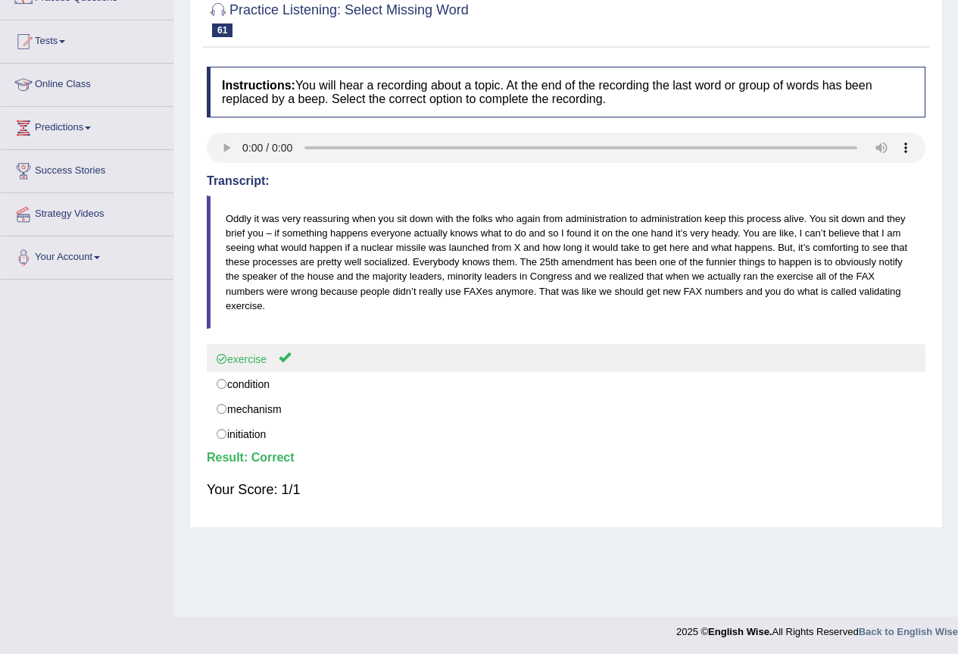
scroll to position [142, 0]
click at [506, 355] on label "exercise" at bounding box center [566, 357] width 719 height 28
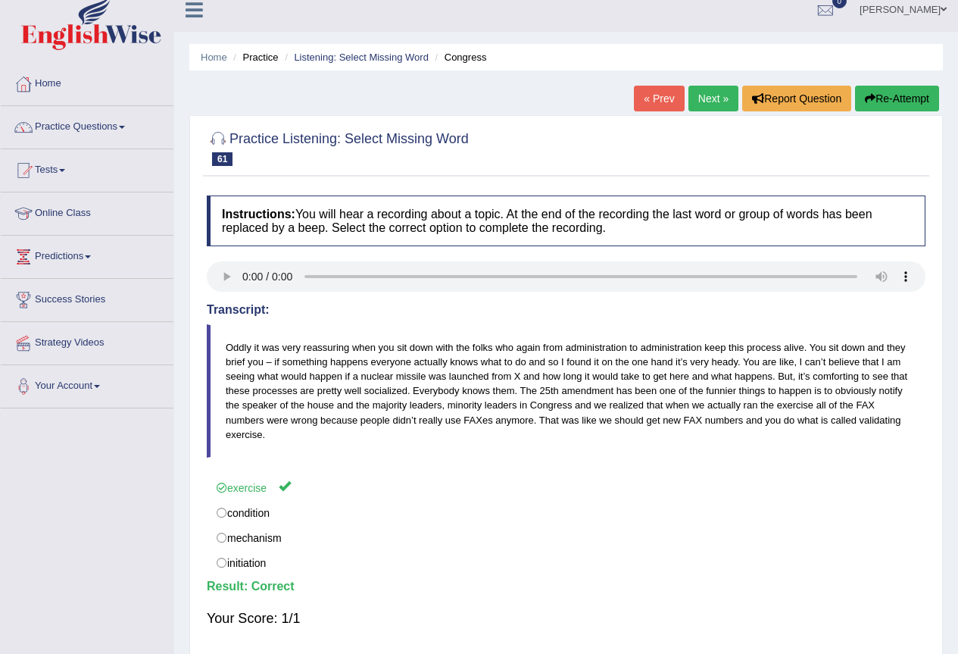
scroll to position [0, 0]
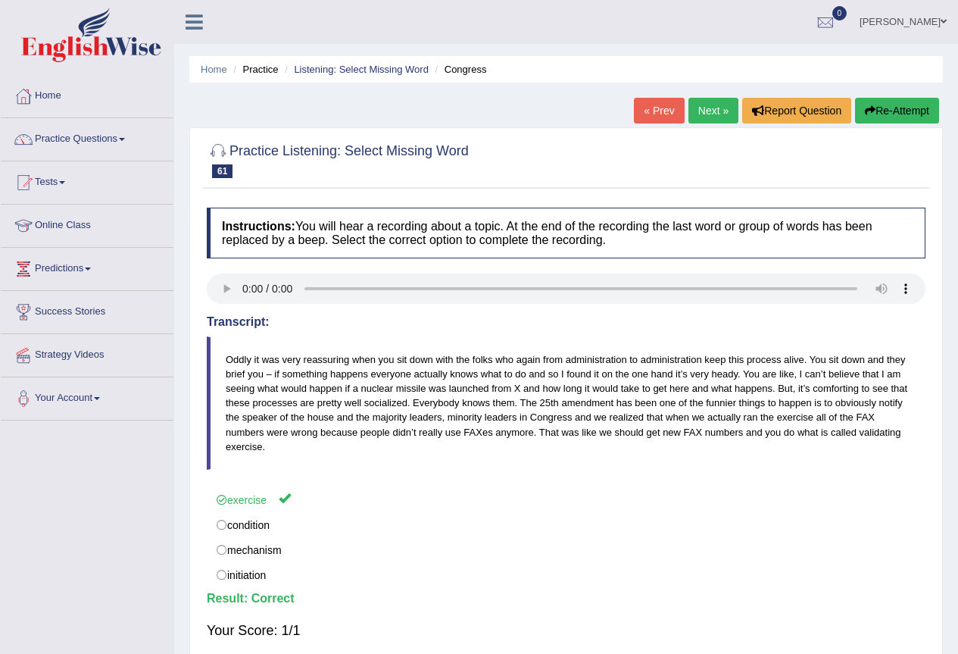
click at [706, 109] on link "Next »" at bounding box center [713, 111] width 50 height 26
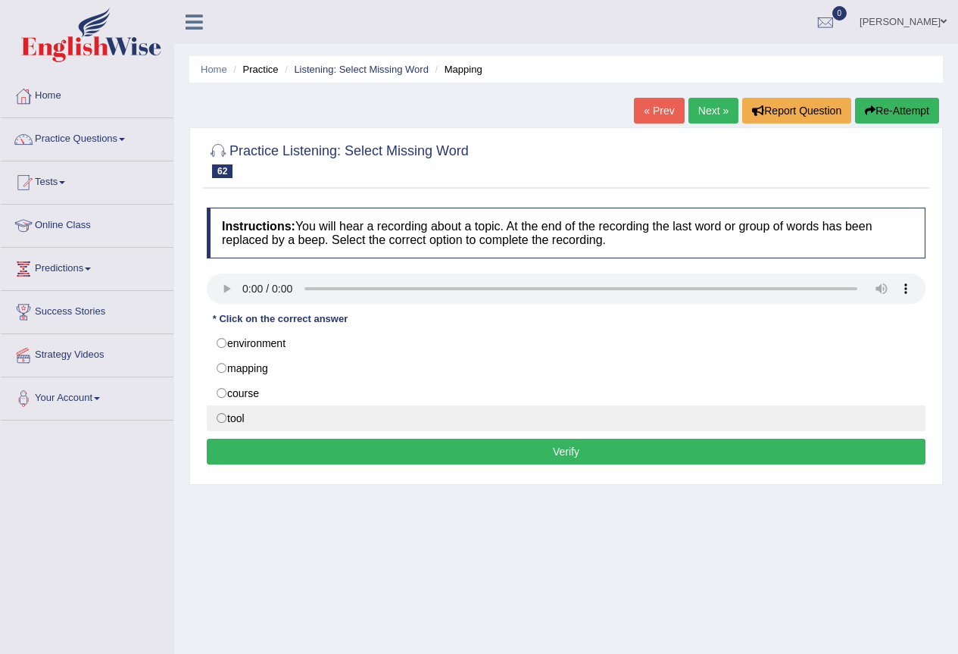
click at [221, 414] on label "tool" at bounding box center [566, 418] width 719 height 26
radio input "true"
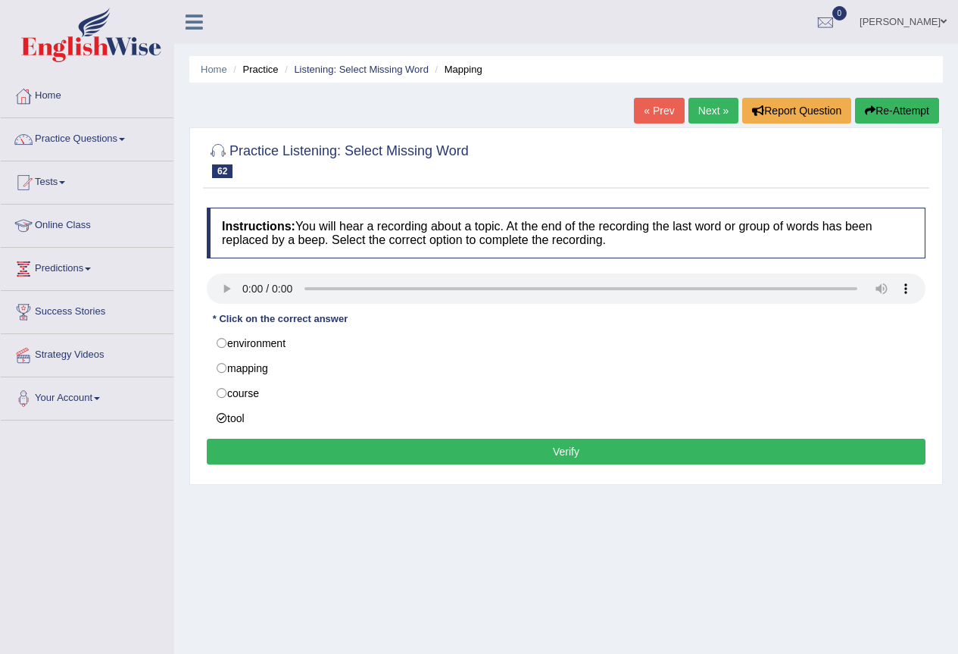
click at [349, 448] on button "Verify" at bounding box center [566, 451] width 719 height 26
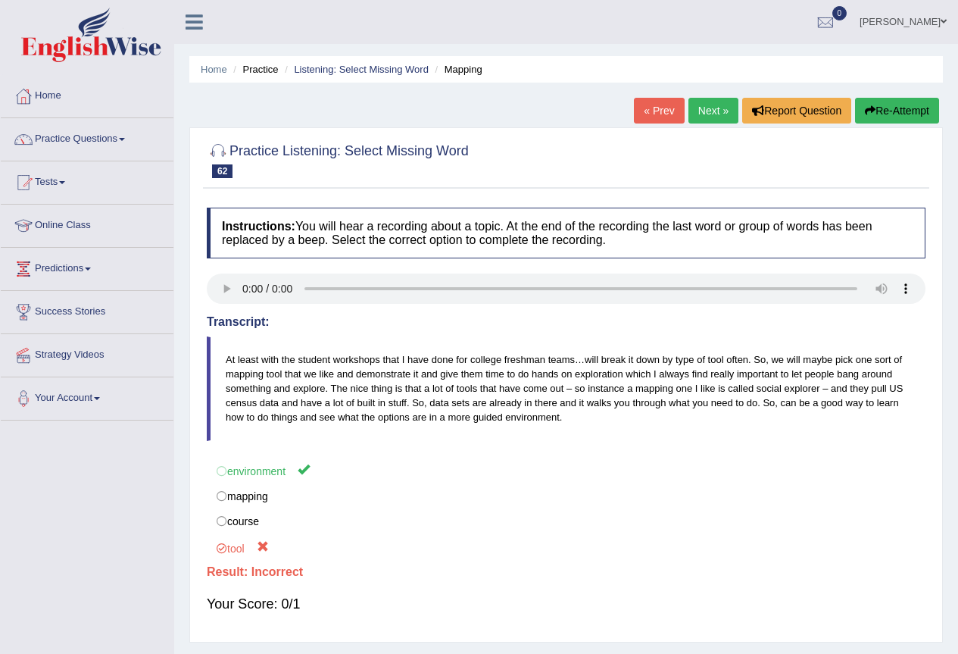
click at [707, 105] on link "Next »" at bounding box center [713, 111] width 50 height 26
